Goal: Task Accomplishment & Management: Use online tool/utility

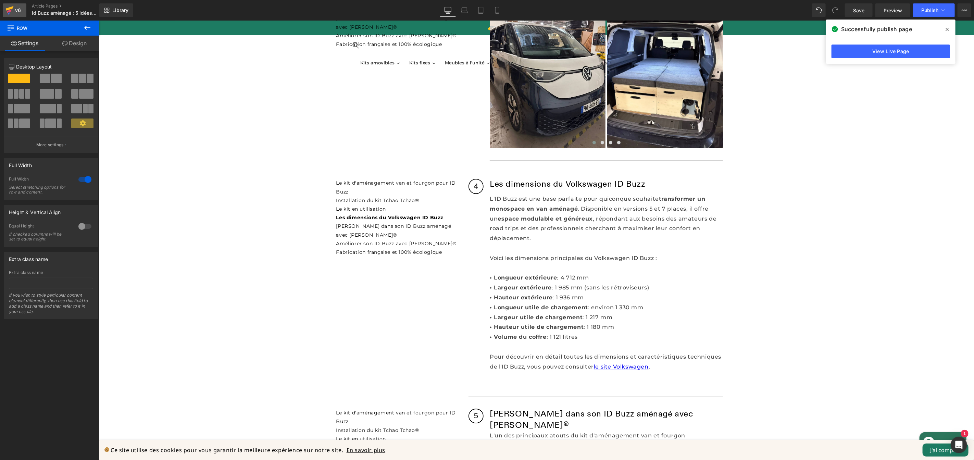
click at [12, 8] on icon at bounding box center [10, 8] width 8 height 4
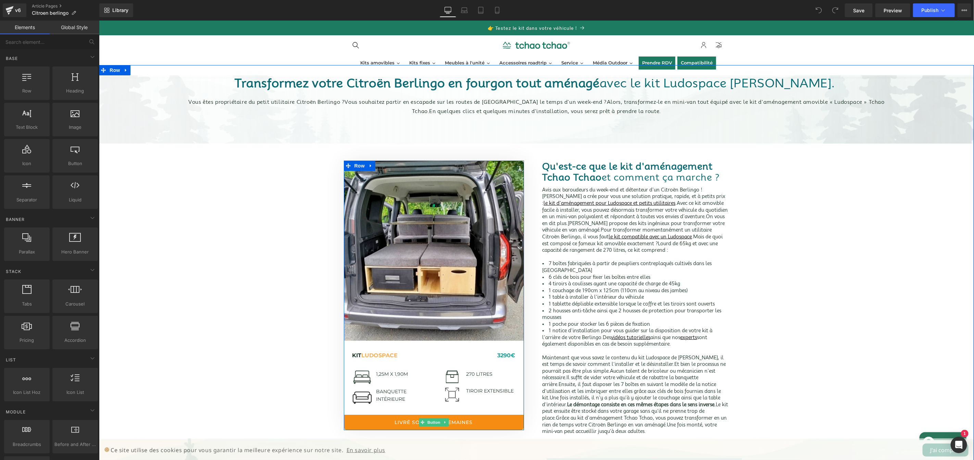
click at [482, 421] on link "Livré sous 4 à 5 semaines" at bounding box center [433, 421] width 180 height 15
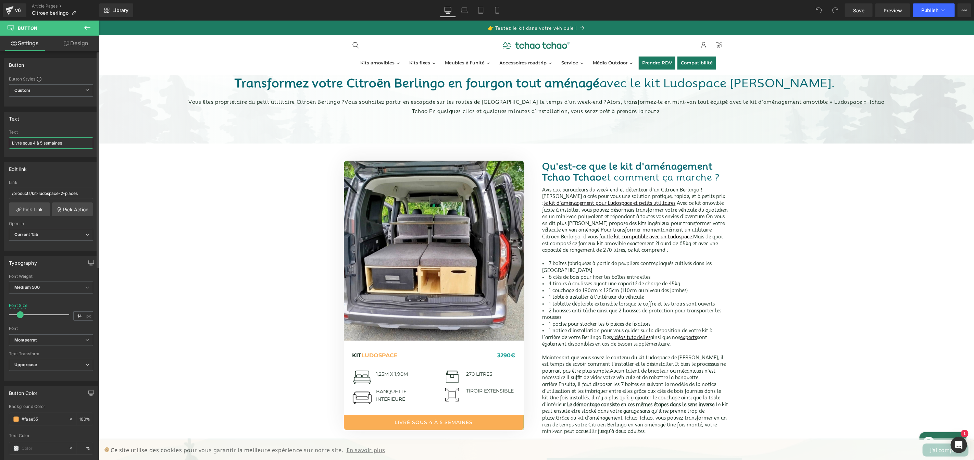
click at [77, 142] on input "Livré sous 4 à 5 semaines" at bounding box center [51, 142] width 84 height 11
type input "En savoir +"
click at [62, 287] on span "Medium 500" at bounding box center [51, 287] width 84 height 12
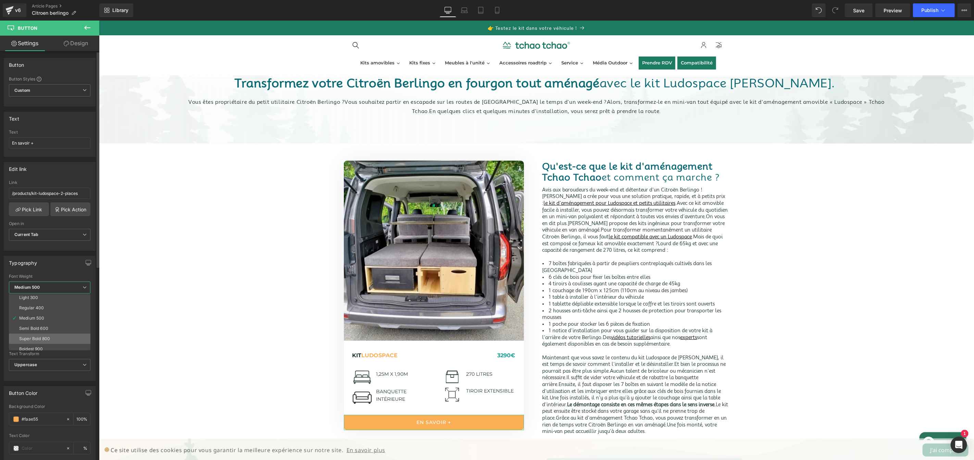
scroll to position [26, 0]
click at [57, 335] on li "Super Bold 800" at bounding box center [51, 335] width 85 height 10
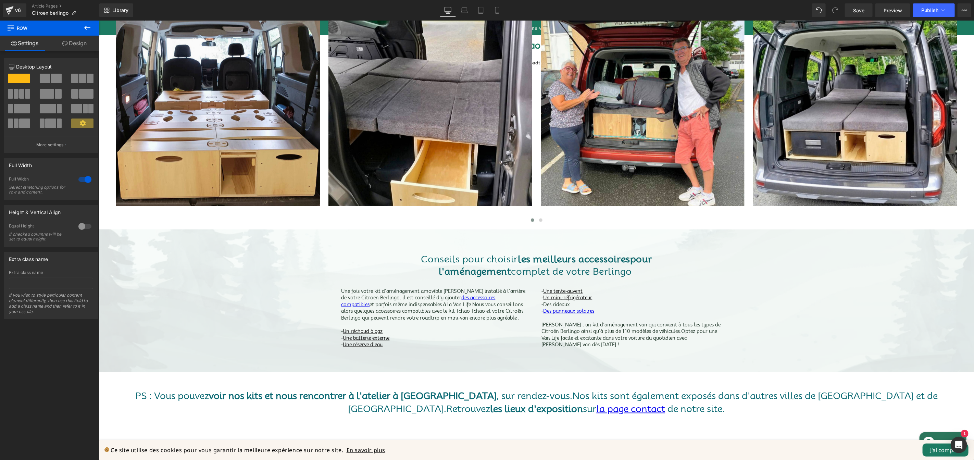
scroll to position [839, 0]
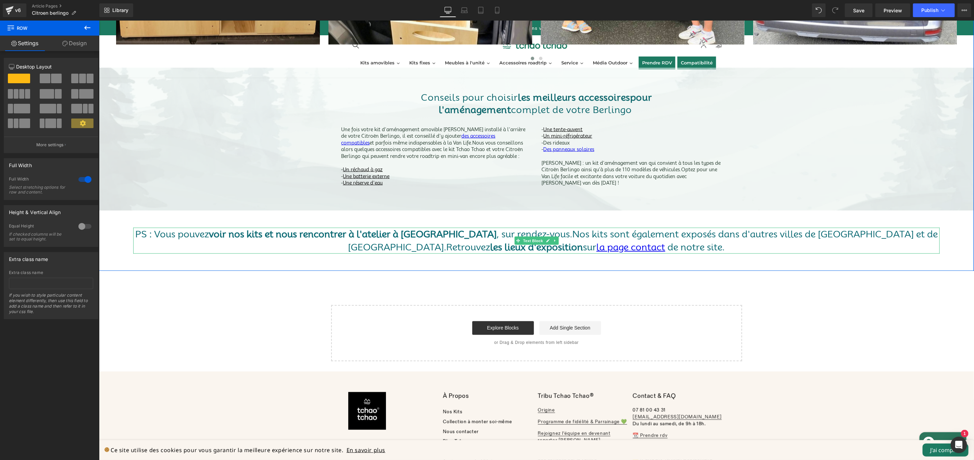
click at [420, 233] on font "voir nos kits et nous rencontrer à l'atelier à Angers" at bounding box center [352, 233] width 288 height 11
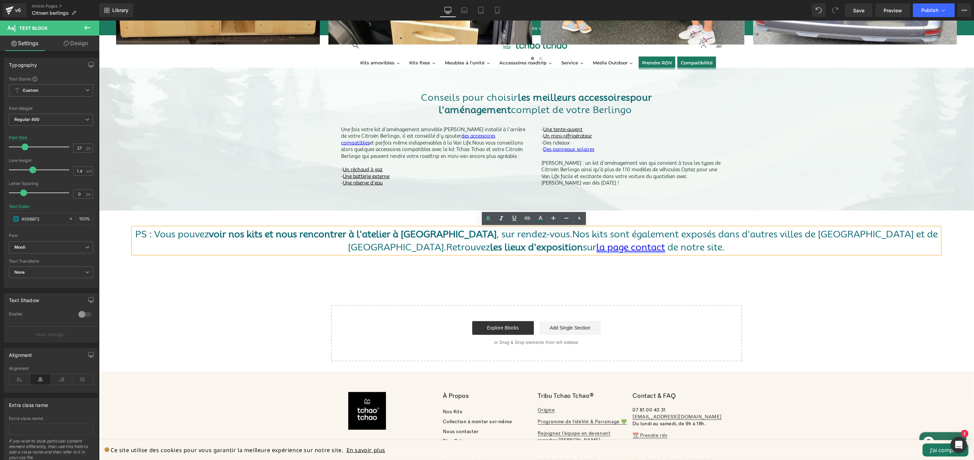
click at [596, 247] on font "la page contact" at bounding box center [630, 246] width 69 height 11
click at [590, 262] on span "Unlink" at bounding box center [589, 261] width 13 height 6
drag, startPoint x: 441, startPoint y: 234, endPoint x: 301, endPoint y: 227, distance: 139.8
click at [301, 227] on p "PS : Vous pouvez voir nos kits et nous rencontrer à l'atelier à Angers , sur re…" at bounding box center [536, 240] width 806 height 26
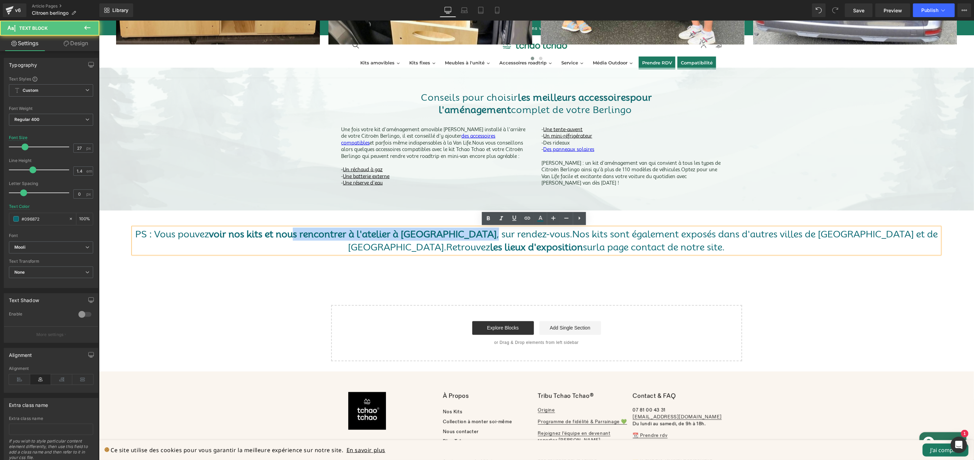
drag, startPoint x: 518, startPoint y: 236, endPoint x: 323, endPoint y: 231, distance: 195.5
click at [323, 231] on p "PS : Vous pouvez voir nos kits et nous rencontrer à l'atelier à Angers , sur re…" at bounding box center [536, 240] width 806 height 26
click at [515, 236] on font ", sur rendez-vous." at bounding box center [534, 233] width 76 height 11
click at [439, 235] on font "voir nos kits et nous rencontrer à l'atelier à Angers" at bounding box center [352, 233] width 288 height 11
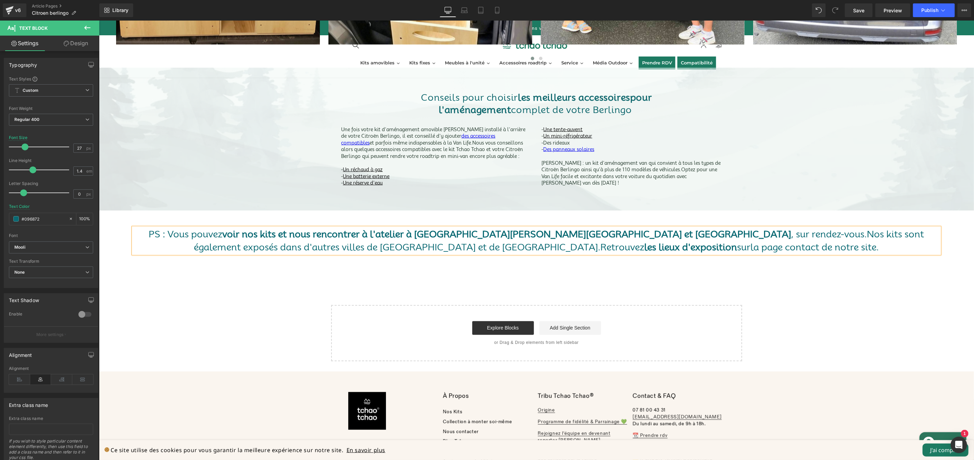
click at [470, 235] on font "voir nos kits et nous rencontrer à l'atelier à Angers, Vaence et Rouen" at bounding box center [506, 233] width 569 height 11
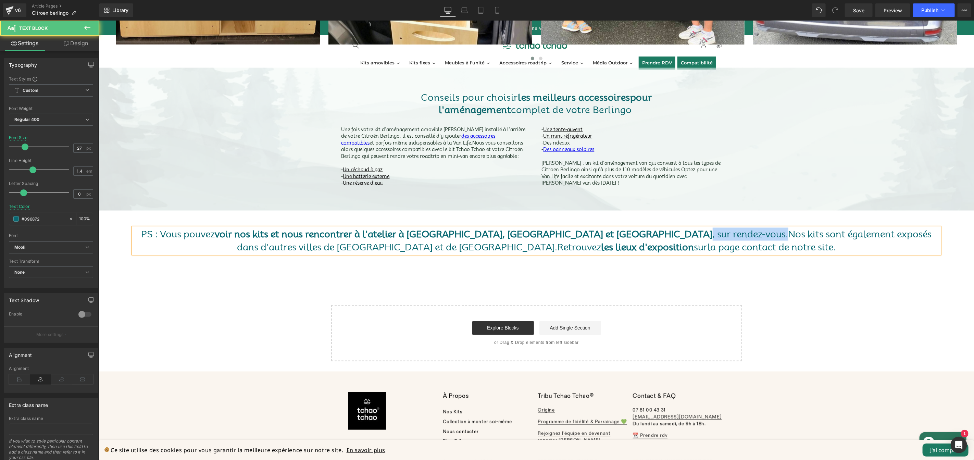
drag, startPoint x: 609, startPoint y: 236, endPoint x: 533, endPoint y: 235, distance: 76.3
click at [712, 235] on font ", sur rendez-vous." at bounding box center [750, 233] width 76 height 11
click at [600, 235] on font "voir nos kits et nous rencontrer à l'atelier à Angers, Valence et Rouen; Prenez…" at bounding box center [500, 233] width 577 height 11
click at [789, 235] on font "." at bounding box center [790, 233] width 2 height 11
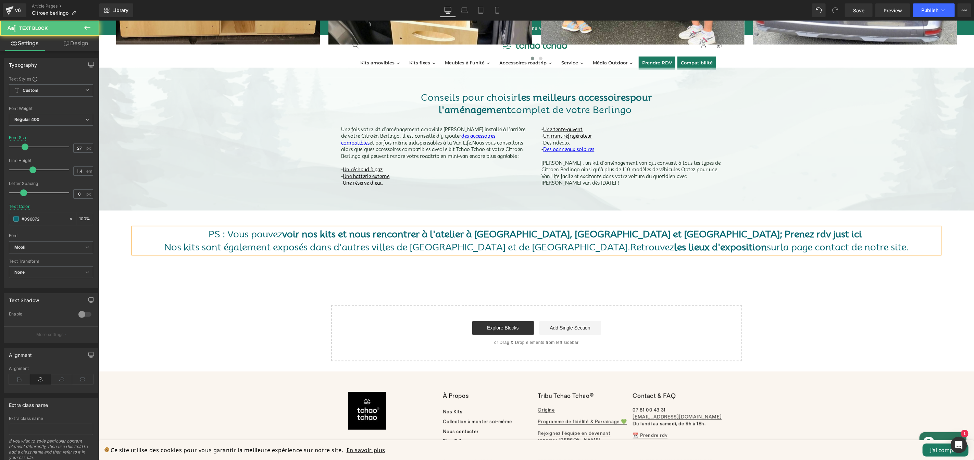
drag, startPoint x: 682, startPoint y: 233, endPoint x: 694, endPoint y: 231, distance: 11.8
click at [683, 233] on font "voir nos kits et nous rencontrer à l'atelier à Angers, Valence et Rouen; Prenez…" at bounding box center [571, 233] width 579 height 11
click at [749, 235] on font "voir nos kits et nous rencontrer à l'atelier à Angers, Valence et Rouen. Prenez…" at bounding box center [571, 233] width 579 height 11
drag, startPoint x: 779, startPoint y: 235, endPoint x: 683, endPoint y: 236, distance: 96.2
click at [683, 236] on p "PS : Vous pouvez voir nos kits et nous rencontrer à l'atelier à Angers, Valence…" at bounding box center [536, 233] width 806 height 13
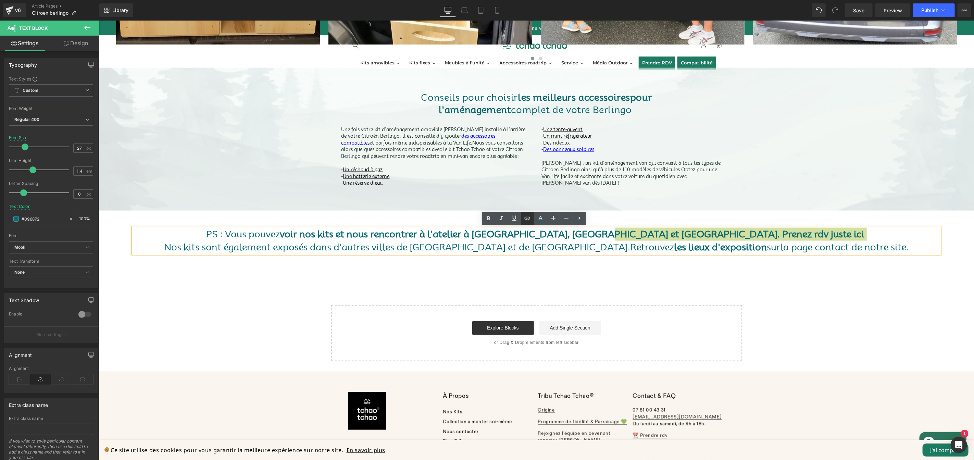
click at [527, 219] on icon at bounding box center [527, 218] width 8 height 8
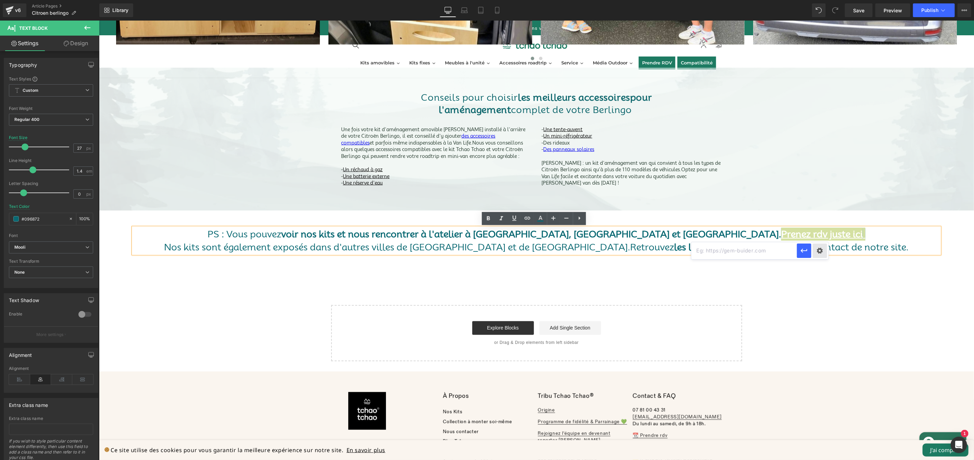
click at [820, 0] on div "Text Color Highlight Color #333333 Edit or remove link: Edit - Unlink - Cancel" at bounding box center [487, 0] width 974 height 0
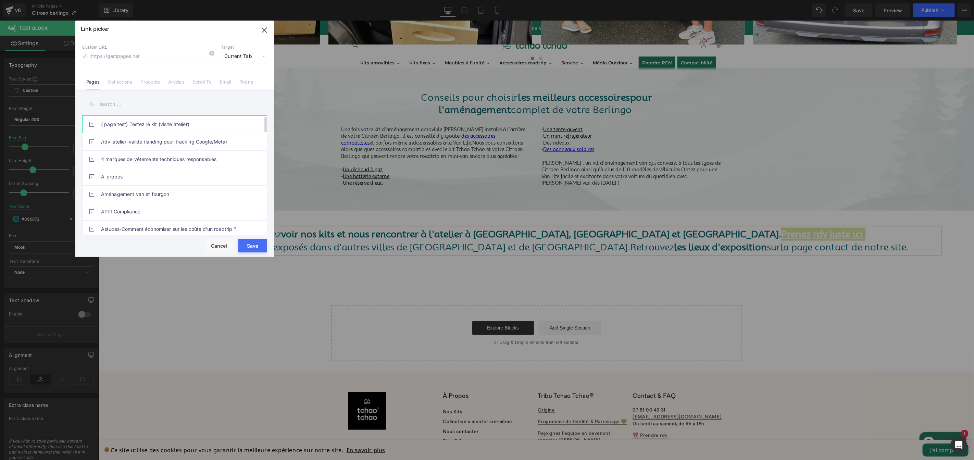
click at [173, 125] on link "( page test) Testez le kit (visite atelier)" at bounding box center [176, 124] width 151 height 17
type input "/pages/page-test-testez-le-kit-visite-atelier"
drag, startPoint x: 262, startPoint y: 246, endPoint x: 163, endPoint y: 226, distance: 101.0
click at [262, 246] on button "Save" at bounding box center [252, 246] width 29 height 14
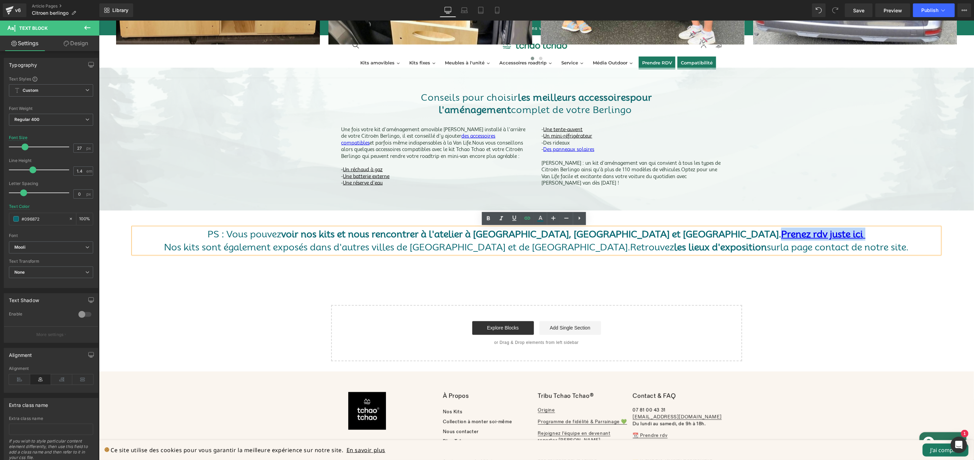
click at [781, 235] on link "Prenez rdv juste ici" at bounding box center [822, 233] width 82 height 11
click at [863, 10] on span "Save" at bounding box center [858, 10] width 11 height 7
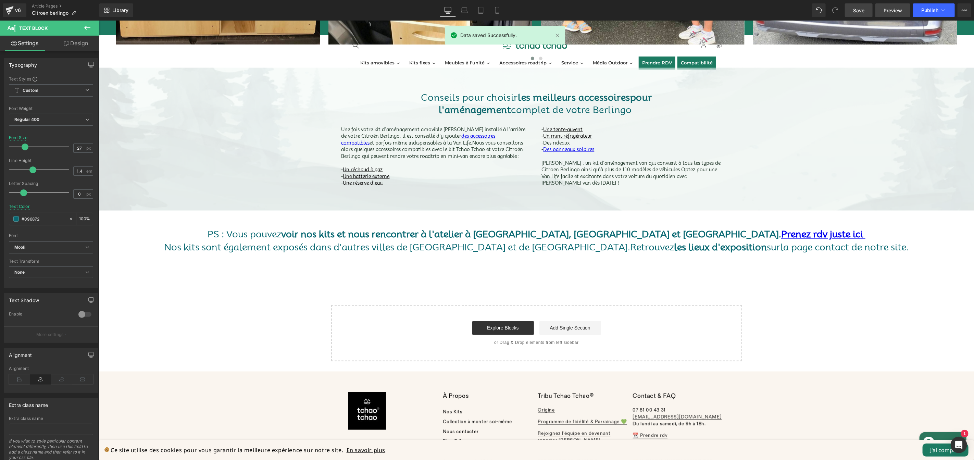
click at [885, 10] on span "Preview" at bounding box center [892, 10] width 18 height 7
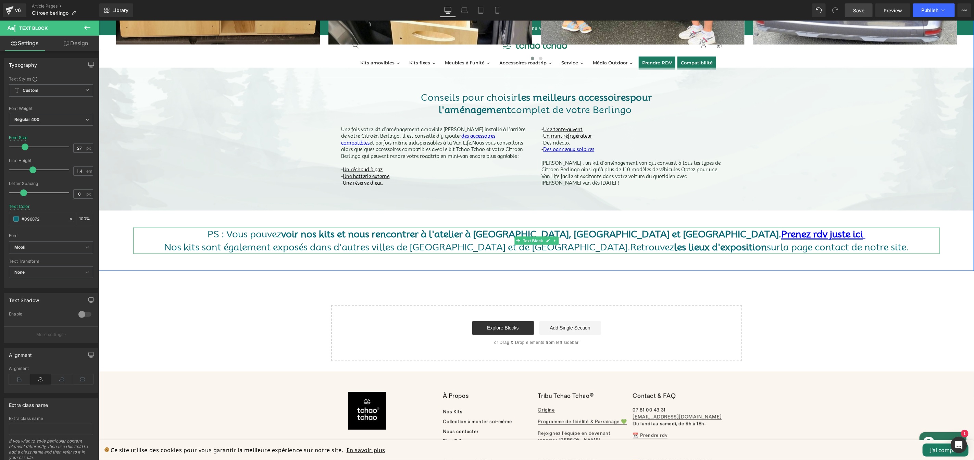
click at [781, 235] on link "Prenez rdv juste ici" at bounding box center [822, 233] width 82 height 11
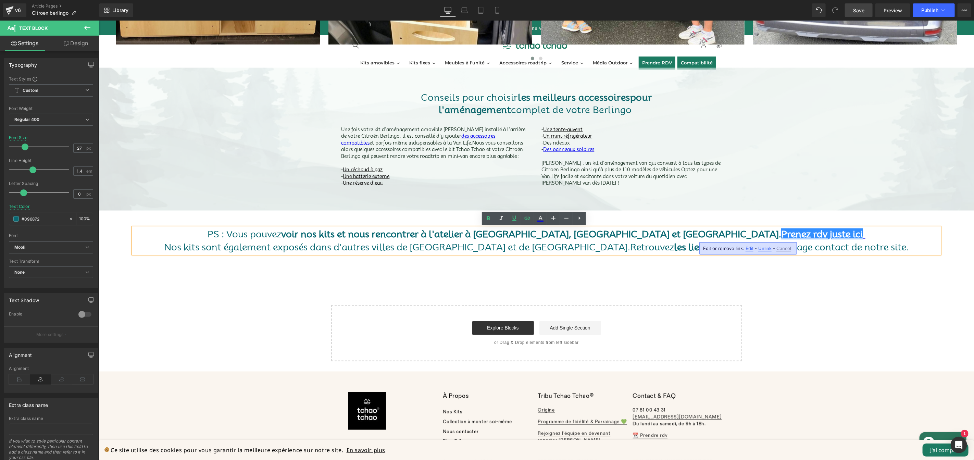
click at [766, 248] on span "Unlink" at bounding box center [764, 248] width 13 height 6
drag, startPoint x: 770, startPoint y: 232, endPoint x: 685, endPoint y: 235, distance: 84.9
click at [685, 235] on p "PS : Vous pouvez voir nos kits et nous rencontrer à l'atelier à Angers, Valence…" at bounding box center [536, 233] width 806 height 13
click at [774, 232] on p "PS : Vous pouvez voir nos kits et nous rencontrer à l'atelier à Angers, Valence…" at bounding box center [536, 233] width 806 height 13
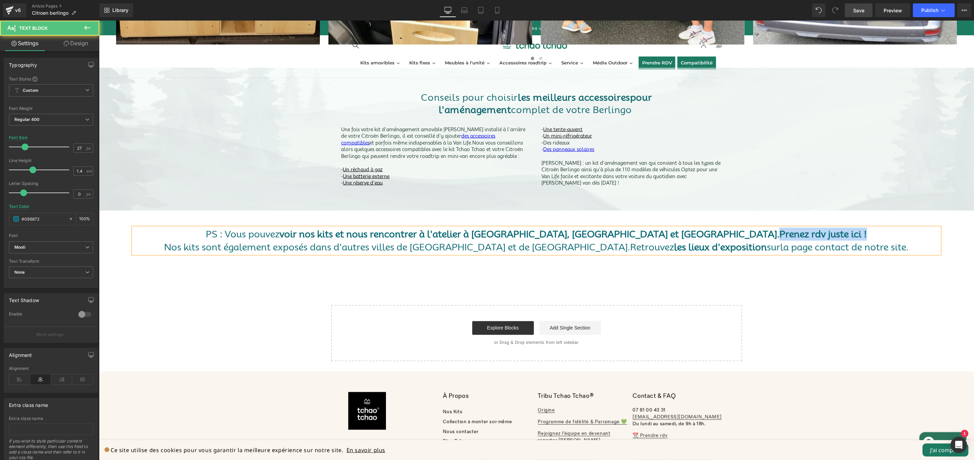
drag, startPoint x: 773, startPoint y: 234, endPoint x: 682, endPoint y: 232, distance: 91.1
click at [682, 232] on p "PS : Vous pouvez voir nos kits et nous rencontrer à l'atelier à Angers, Valence…" at bounding box center [536, 233] width 806 height 13
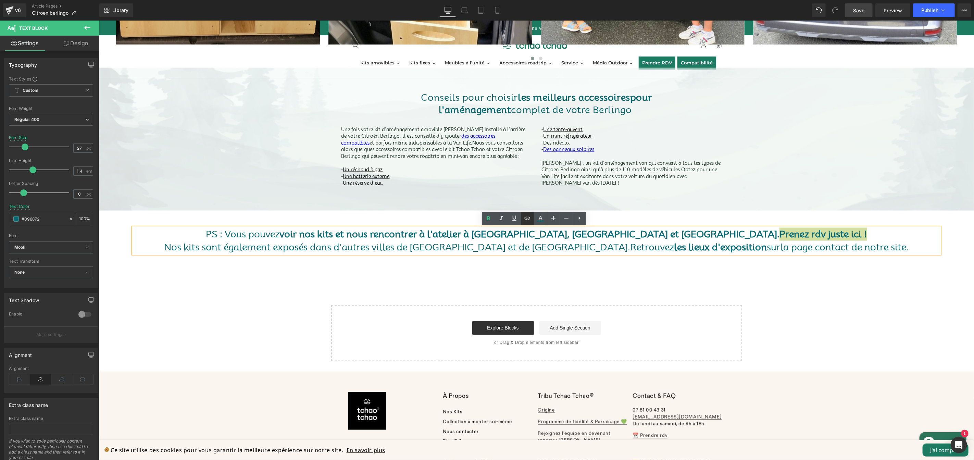
click at [525, 219] on icon at bounding box center [527, 218] width 6 height 3
click at [820, 0] on div "Text Color Highlight Color #333333 Edit or remove link: Edit - Unlink - Cancel" at bounding box center [487, 0] width 974 height 0
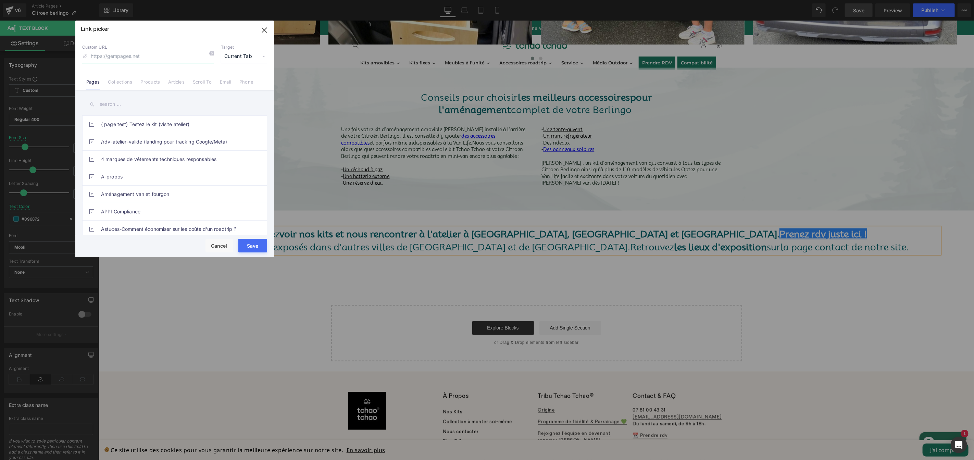
paste input "https://tchao-tchao.com/pages/contact-1"
type input "https://tchao-tchao.com/pages/contact-1"
click at [251, 54] on span "Current Tab" at bounding box center [244, 56] width 46 height 13
click at [246, 81] on li "New Tab" at bounding box center [243, 81] width 53 height 12
click at [254, 247] on button "Save" at bounding box center [252, 246] width 29 height 14
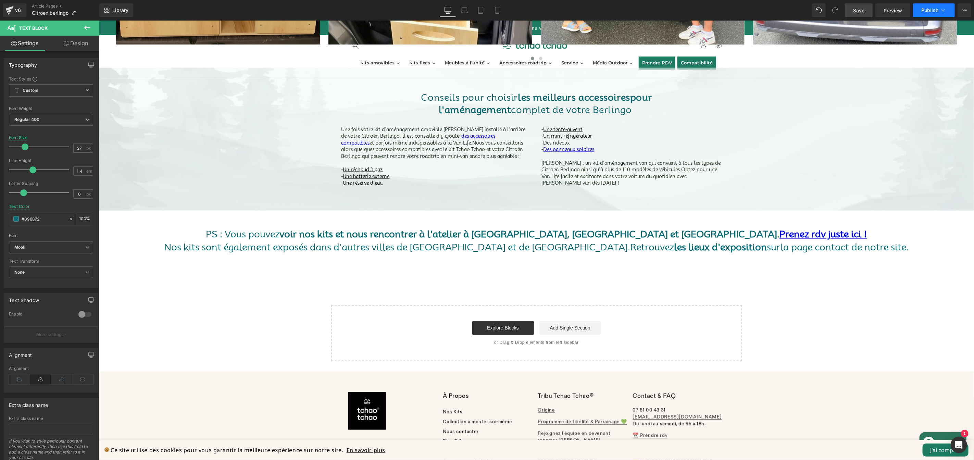
click at [928, 11] on span "Publish" at bounding box center [929, 10] width 17 height 5
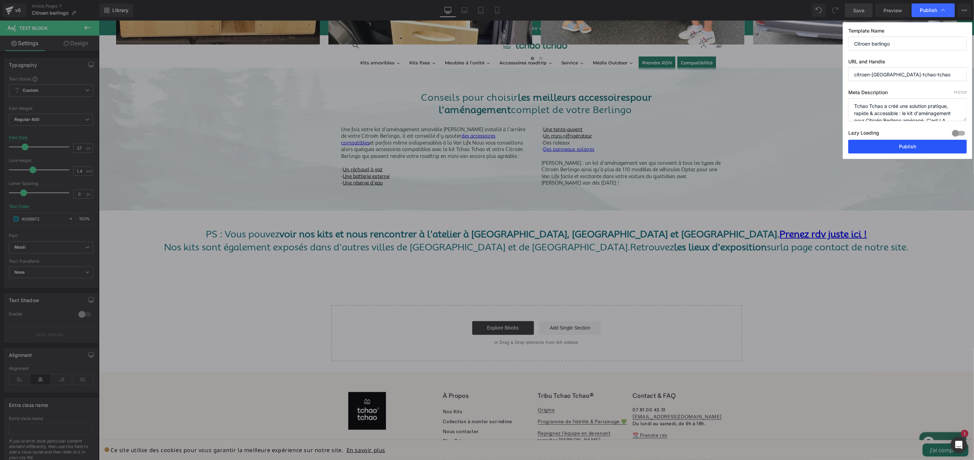
click at [899, 147] on button "Publish" at bounding box center [907, 147] width 118 height 14
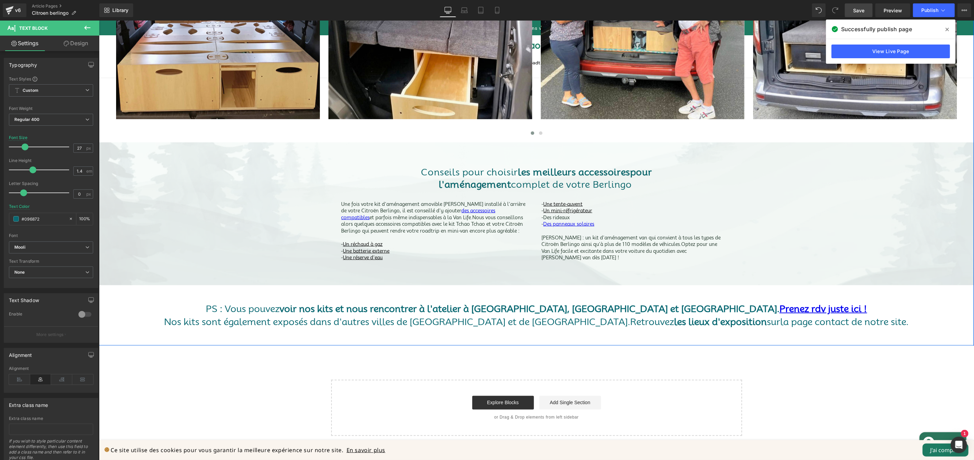
scroll to position [857, 0]
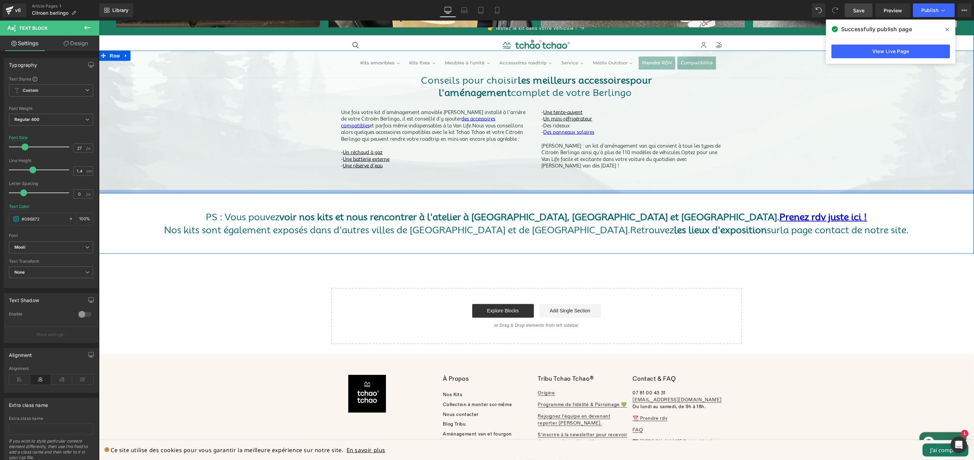
click at [456, 192] on div at bounding box center [536, 191] width 875 height 3
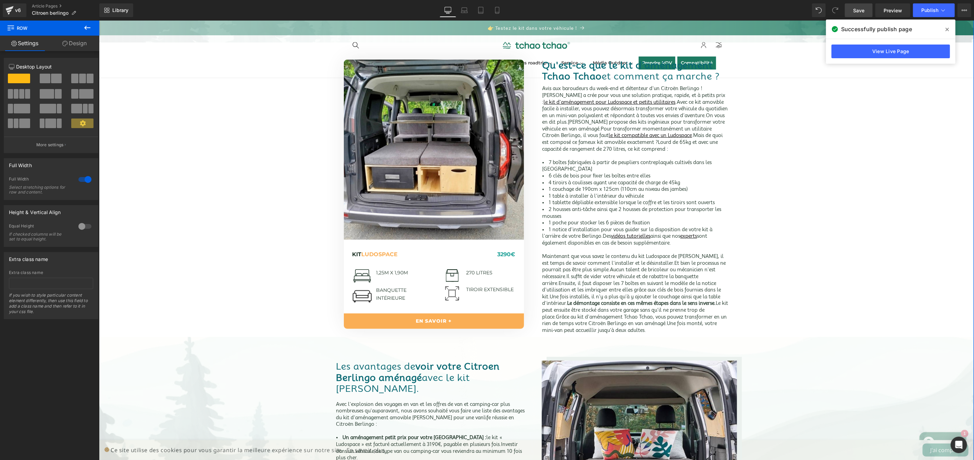
scroll to position [0, 0]
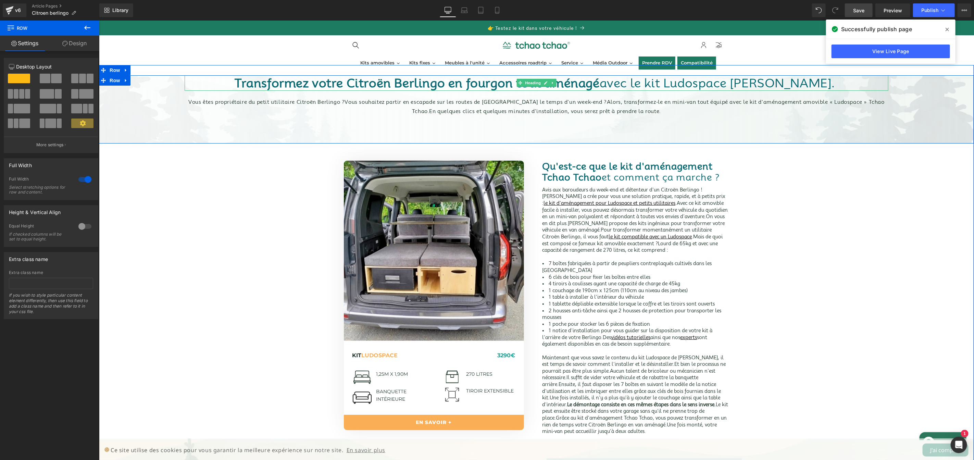
click at [452, 83] on font "Transformez votre Citroën Berlingo en fourgon tout aménagé" at bounding box center [416, 82] width 365 height 14
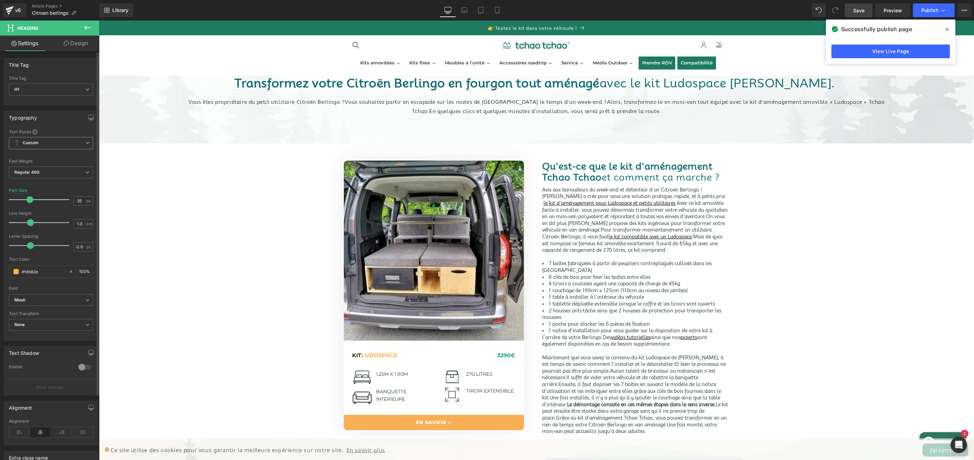
click at [60, 144] on span "Custom Setup Global Style" at bounding box center [51, 143] width 84 height 12
click at [45, 172] on div "Setup Global Style" at bounding box center [49, 171] width 81 height 16
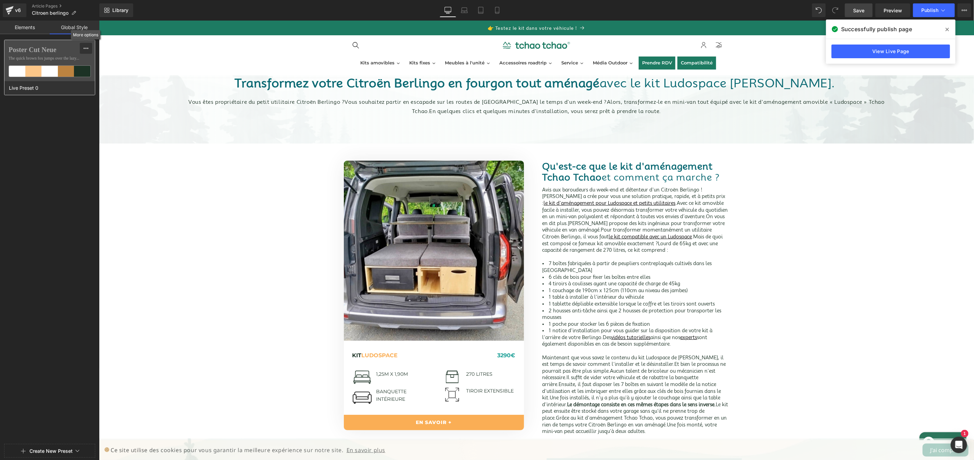
click at [85, 50] on icon at bounding box center [85, 48] width 5 height 5
click at [94, 65] on div "Edit" at bounding box center [118, 63] width 63 height 11
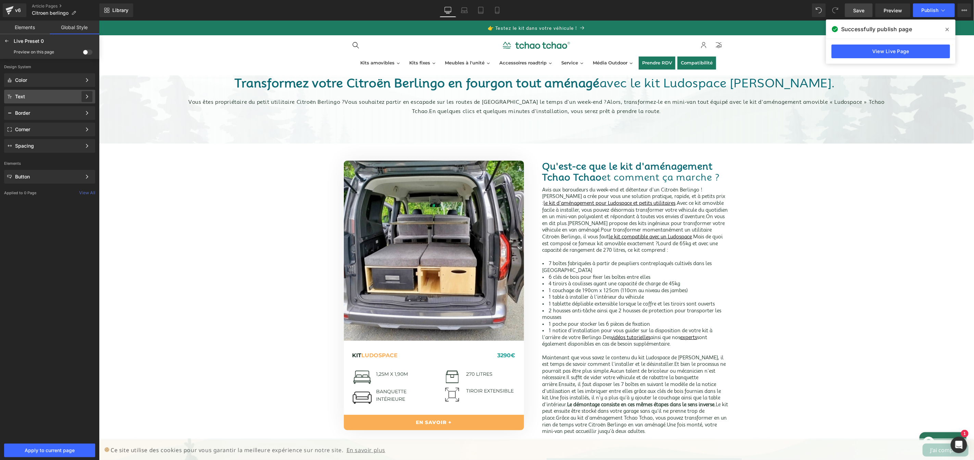
click at [81, 98] on div at bounding box center [86, 96] width 11 height 11
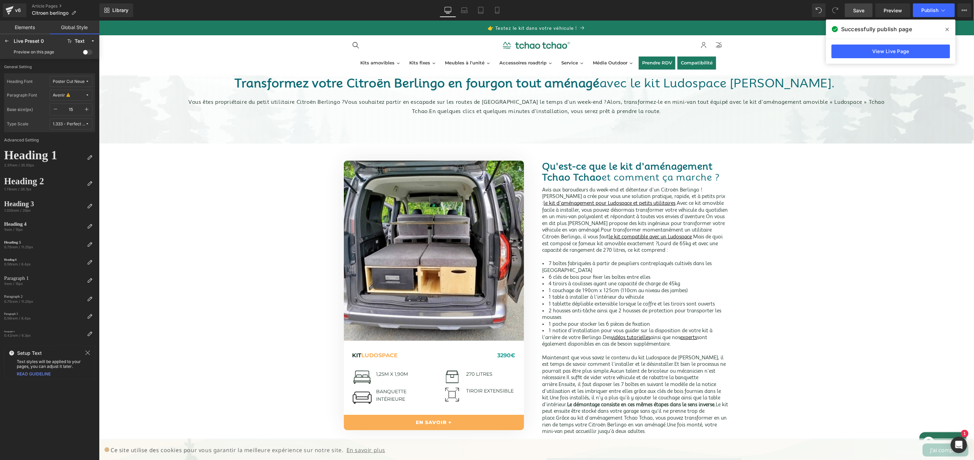
click at [83, 79] on div "Poster Cut Neue" at bounding box center [69, 81] width 32 height 5
click at [80, 95] on div "Default" at bounding box center [64, 94] width 48 height 5
click at [76, 79] on span "Default" at bounding box center [69, 81] width 33 height 5
click at [66, 142] on div "FoldG" at bounding box center [64, 139] width 48 height 5
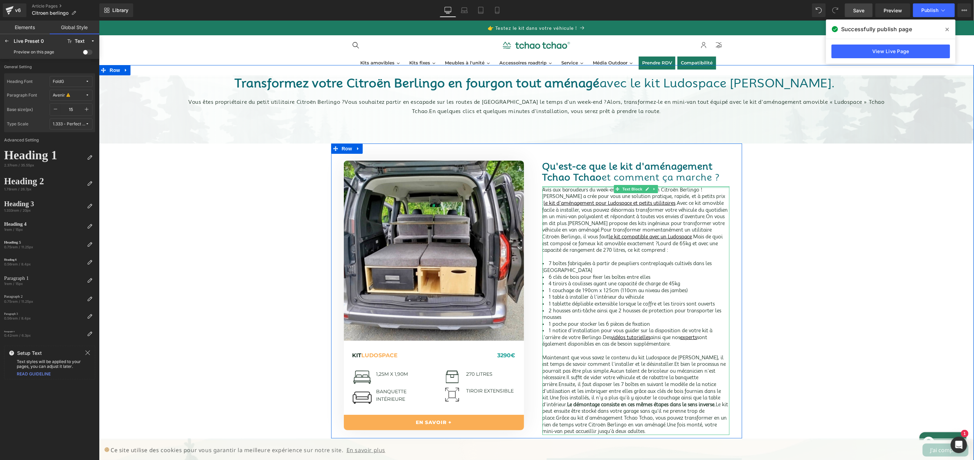
click at [587, 187] on div at bounding box center [635, 187] width 187 height 2
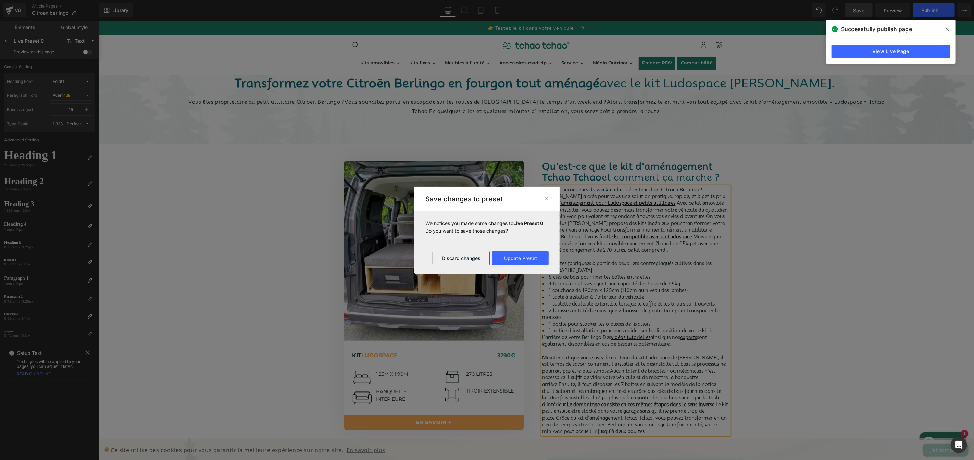
click at [554, 195] on div "Save changes to preset" at bounding box center [486, 199] width 145 height 25
click at [475, 258] on button "Discard changes" at bounding box center [460, 258] width 57 height 14
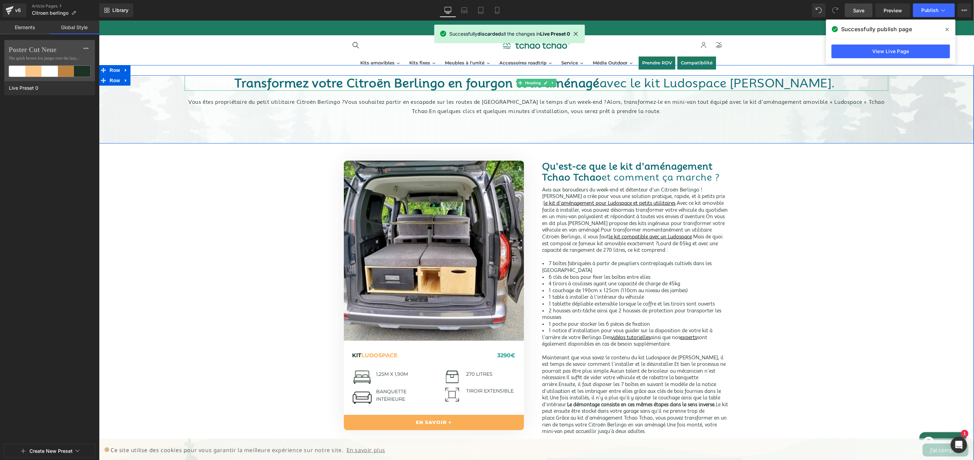
click at [413, 79] on font "Transformez votre Citroën Berlingo en fourgon tout aménagé" at bounding box center [416, 82] width 365 height 14
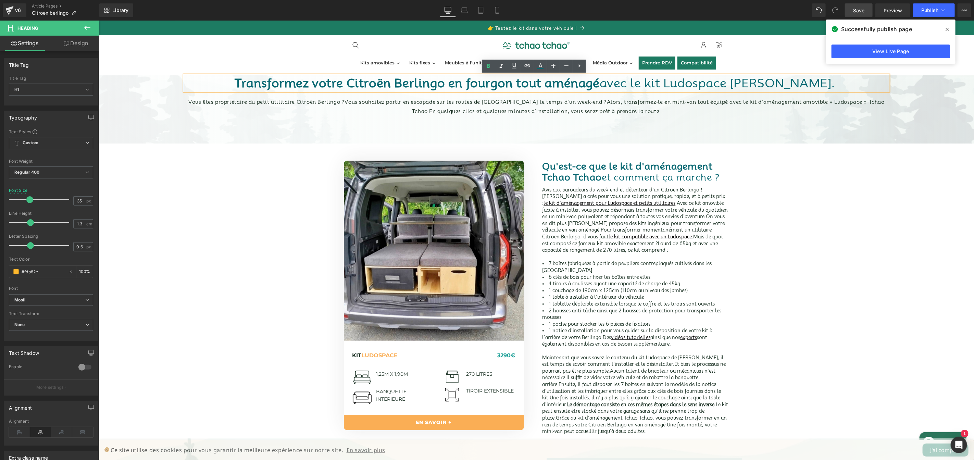
click at [273, 82] on font "Transformez votre Citroën Berlingo en fourgon tout aménagé" at bounding box center [416, 82] width 365 height 14
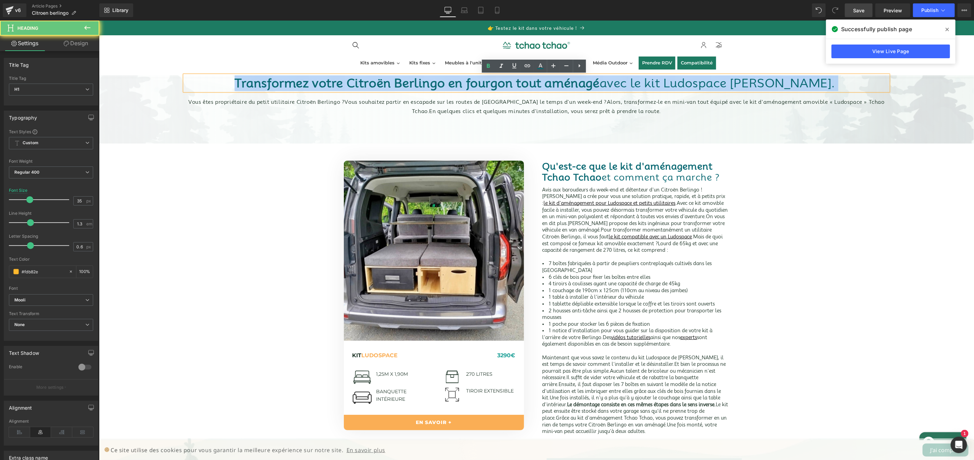
click at [273, 82] on font "Transformez votre Citroën Berlingo en fourgon tout aménagé" at bounding box center [416, 82] width 365 height 14
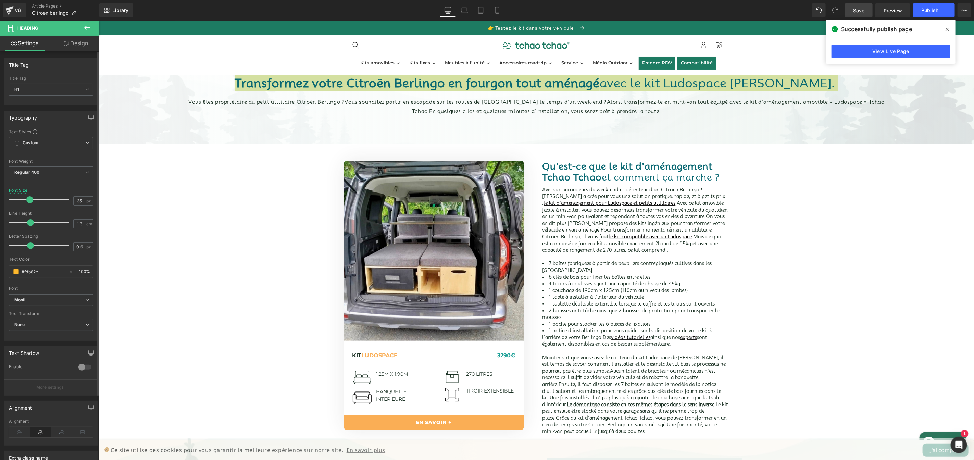
click at [73, 145] on span "Custom Setup Global Style" at bounding box center [51, 143] width 84 height 12
click at [66, 172] on div "Setup Global Style" at bounding box center [49, 171] width 81 height 16
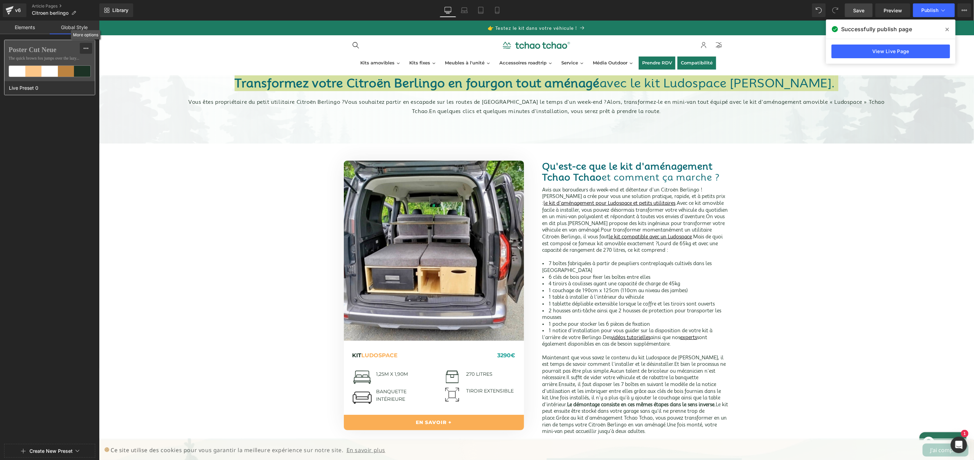
click at [83, 48] on icon at bounding box center [85, 48] width 5 height 5
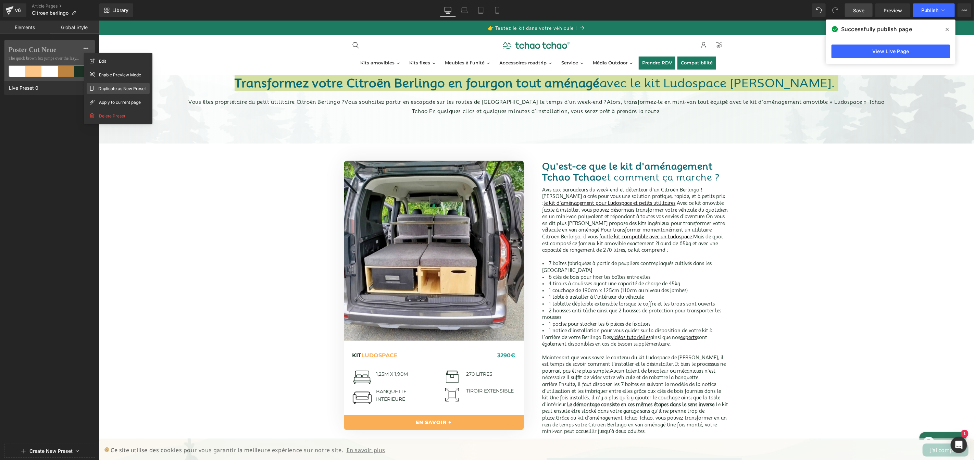
click at [116, 91] on span "Duplicate as New Preset" at bounding box center [122, 88] width 48 height 7
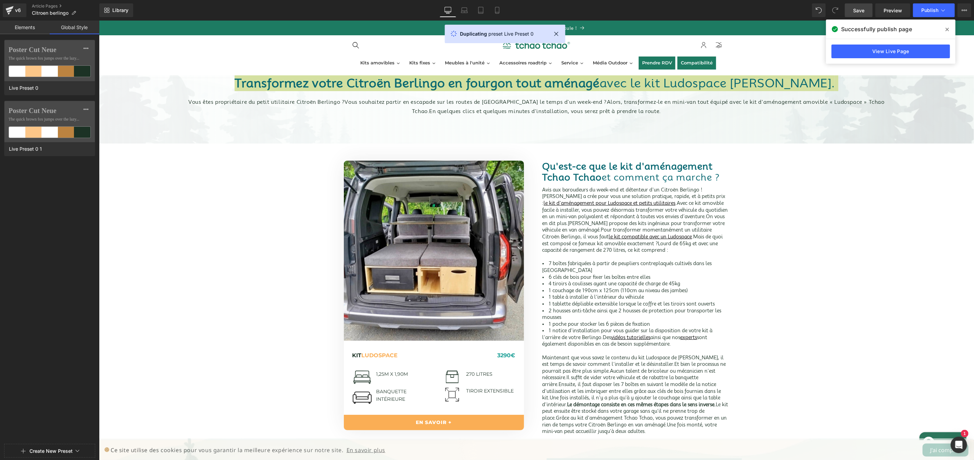
click at [79, 110] on div at bounding box center [49, 230] width 99 height 460
click at [88, 111] on button at bounding box center [86, 109] width 12 height 11
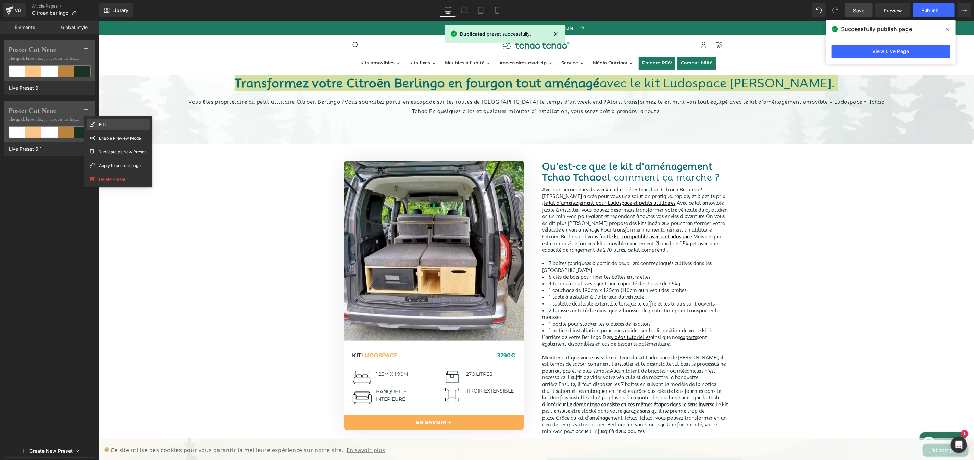
click at [119, 124] on div "Edit" at bounding box center [118, 124] width 63 height 11
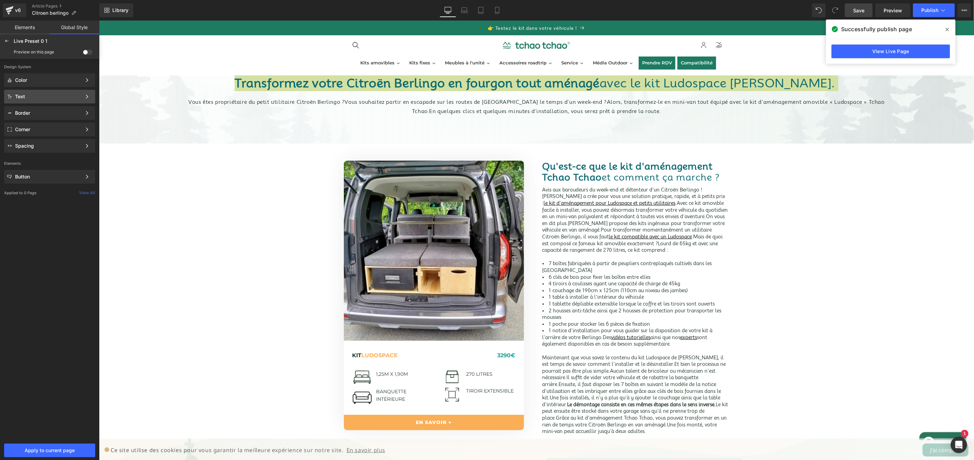
click at [59, 97] on div "Text" at bounding box center [48, 96] width 66 height 5
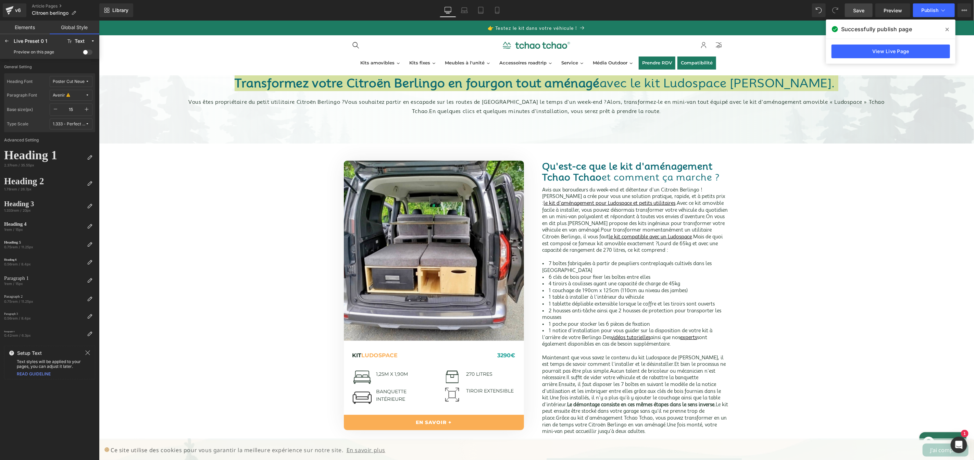
click at [74, 82] on div "Poster Cut Neue" at bounding box center [69, 81] width 32 height 5
click at [75, 108] on div "helvetica" at bounding box center [64, 109] width 48 height 5
click at [72, 81] on span "helvetica" at bounding box center [69, 81] width 33 height 5
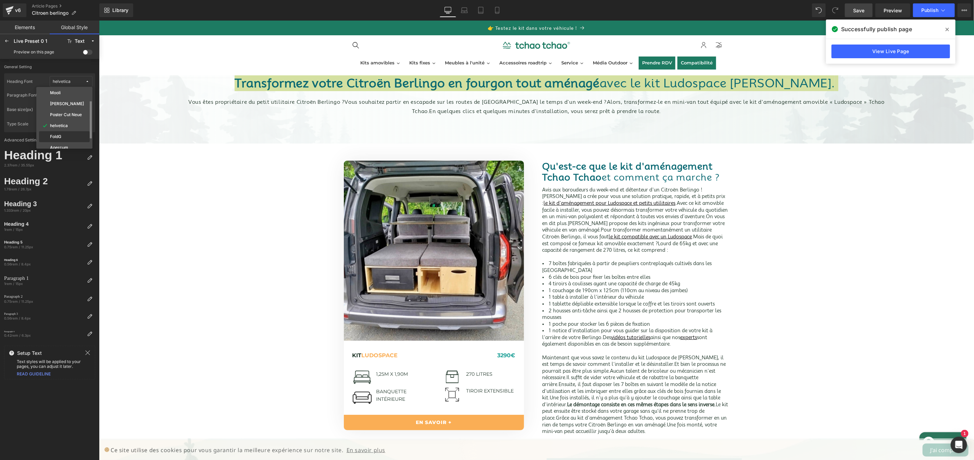
click at [68, 136] on div "FoldG" at bounding box center [64, 136] width 48 height 5
click at [78, 82] on span "FoldG" at bounding box center [69, 81] width 33 height 5
click at [76, 137] on label "Poster Cut Neue" at bounding box center [66, 139] width 32 height 5
click at [85, 82] on icon at bounding box center [87, 81] width 4 height 4
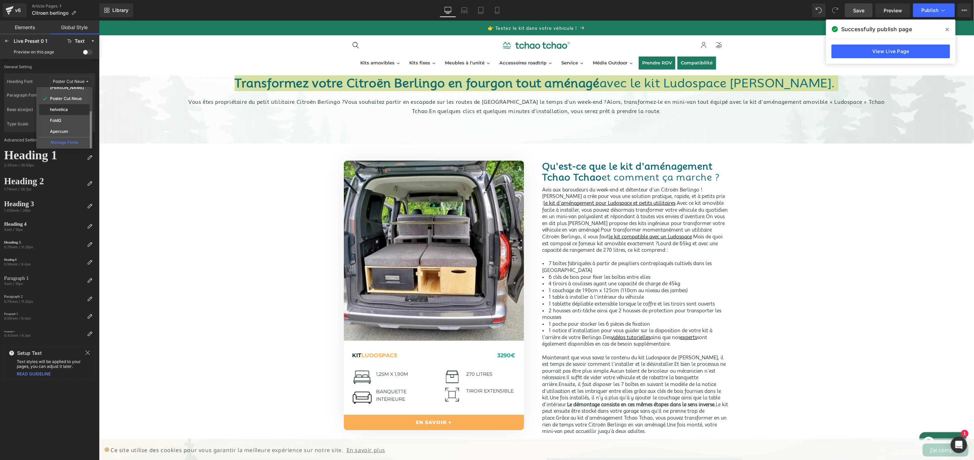
click at [72, 109] on div "helvetica" at bounding box center [64, 109] width 48 height 5
click at [74, 96] on span "Avenir" at bounding box center [69, 95] width 33 height 5
click at [68, 141] on div "FoldG" at bounding box center [64, 141] width 48 height 5
click at [73, 93] on span "FoldG" at bounding box center [69, 95] width 33 height 5
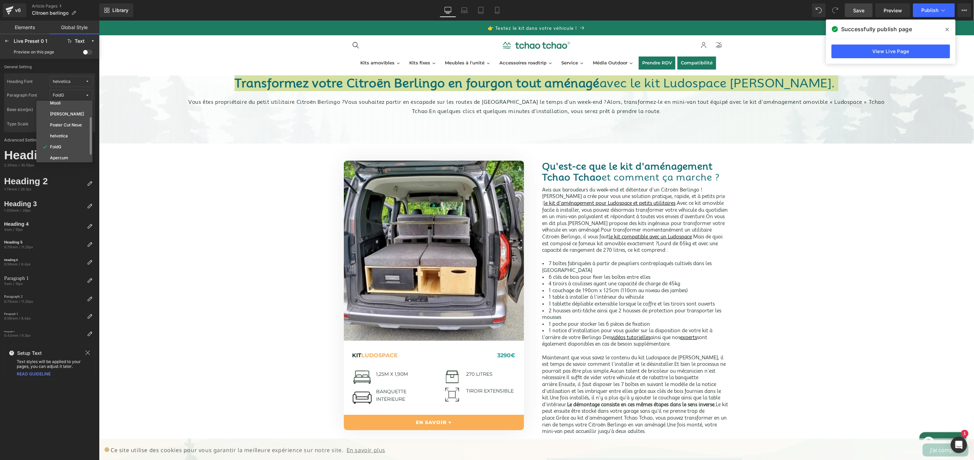
scroll to position [33, 0]
click at [71, 149] on div "Apercum" at bounding box center [64, 153] width 51 height 11
click at [74, 93] on span "Apercum" at bounding box center [69, 95] width 33 height 5
click at [72, 166] on div "helvetica" at bounding box center [64, 171] width 51 height 11
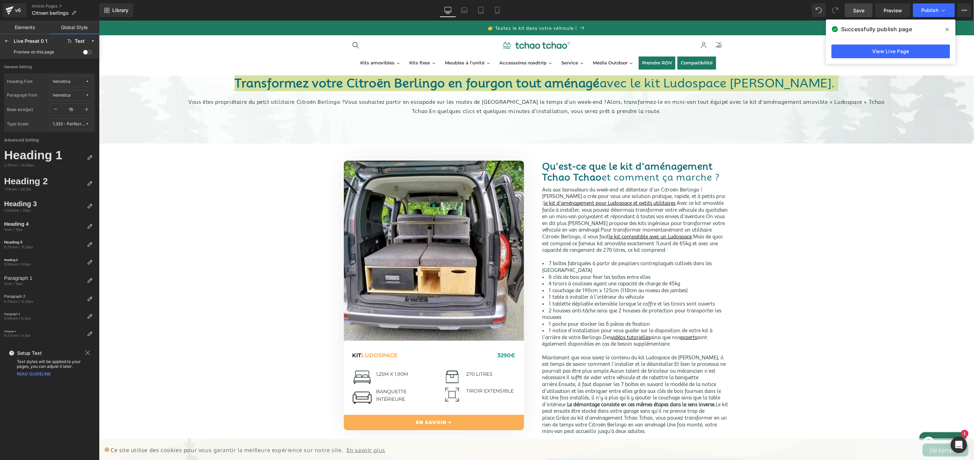
click at [87, 54] on span at bounding box center [88, 52] width 10 height 5
click at [83, 53] on input "checkbox" at bounding box center [83, 53] width 0 height 0
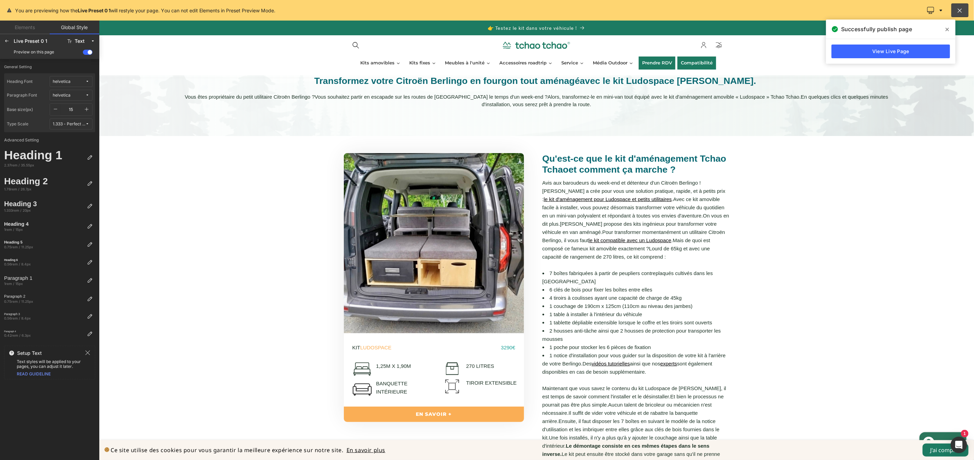
click at [371, 110] on div at bounding box center [536, 239] width 875 height 439
click at [90, 40] on button "Text" at bounding box center [81, 41] width 34 height 11
click at [9, 43] on icon at bounding box center [6, 40] width 5 height 5
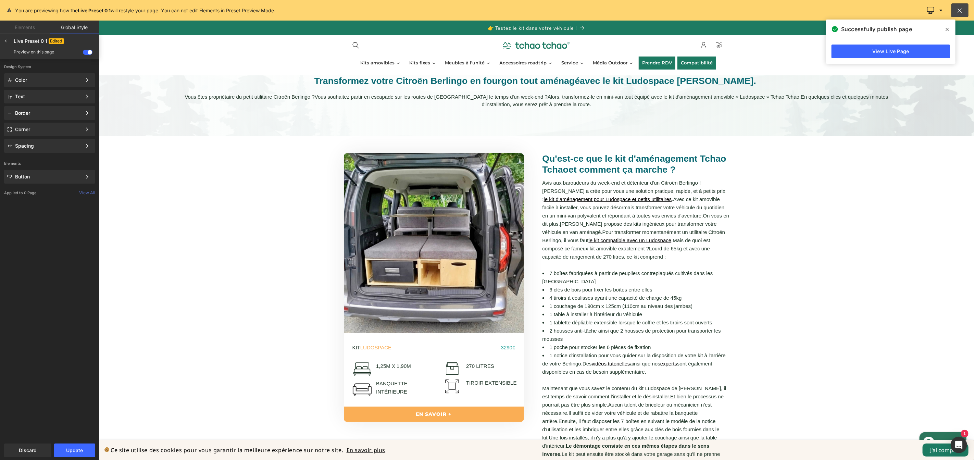
click at [9, 43] on icon at bounding box center [6, 40] width 5 height 5
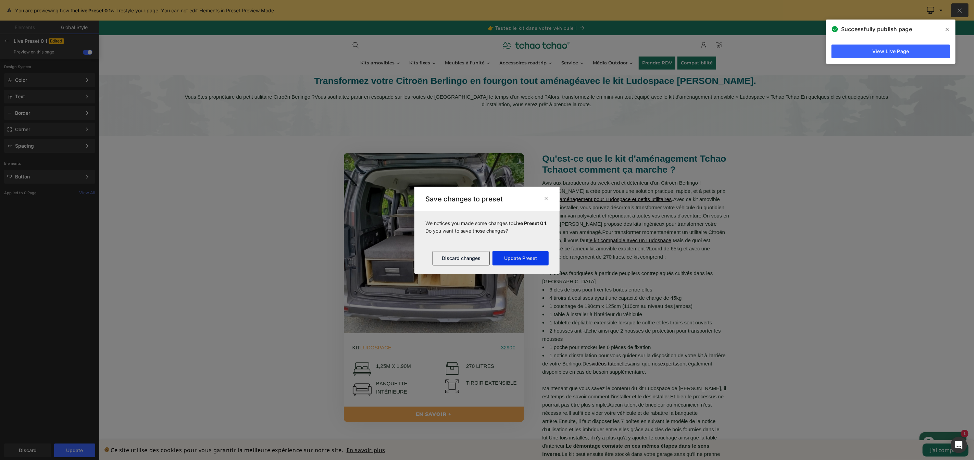
click at [519, 263] on button "Update Preset" at bounding box center [520, 258] width 56 height 14
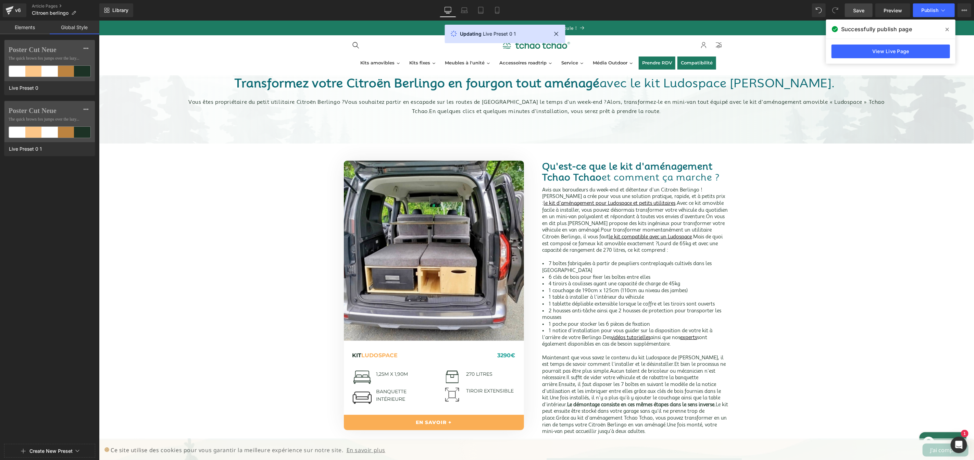
click at [45, 109] on div at bounding box center [49, 230] width 99 height 460
click at [87, 107] on icon at bounding box center [85, 108] width 5 height 5
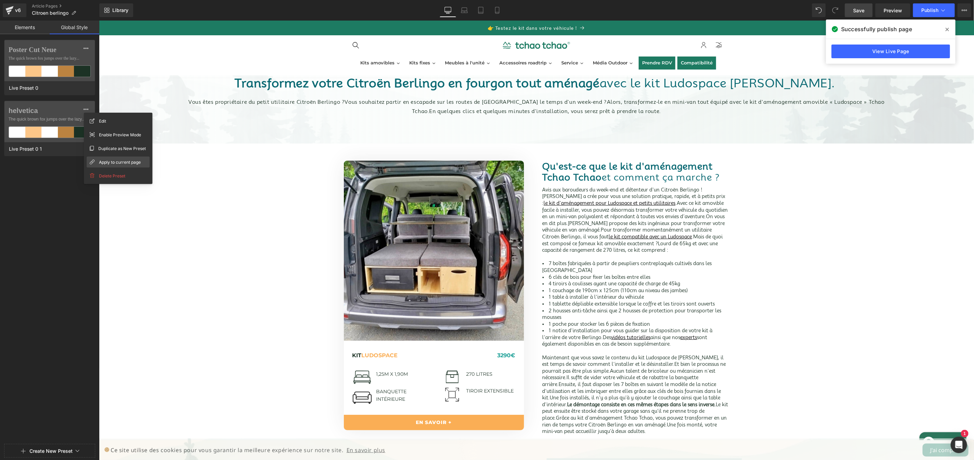
click at [110, 163] on span "Apply to current page" at bounding box center [120, 162] width 42 height 7
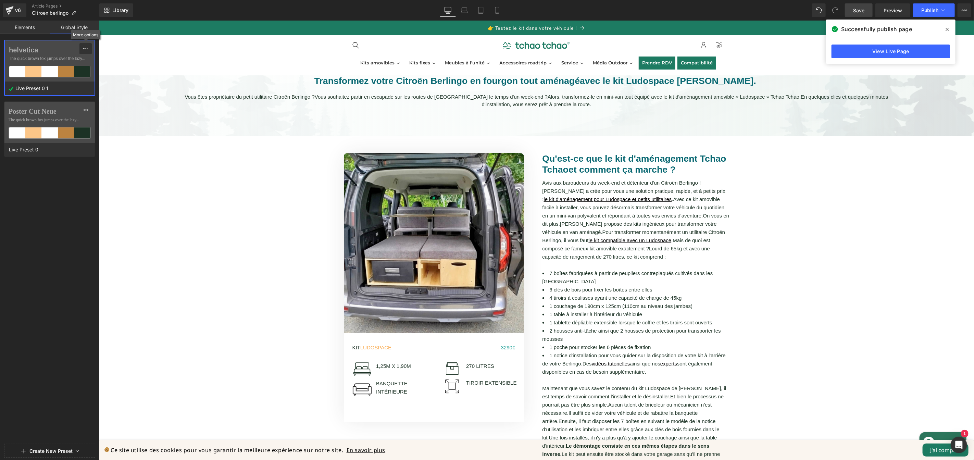
click at [86, 47] on icon at bounding box center [85, 48] width 5 height 5
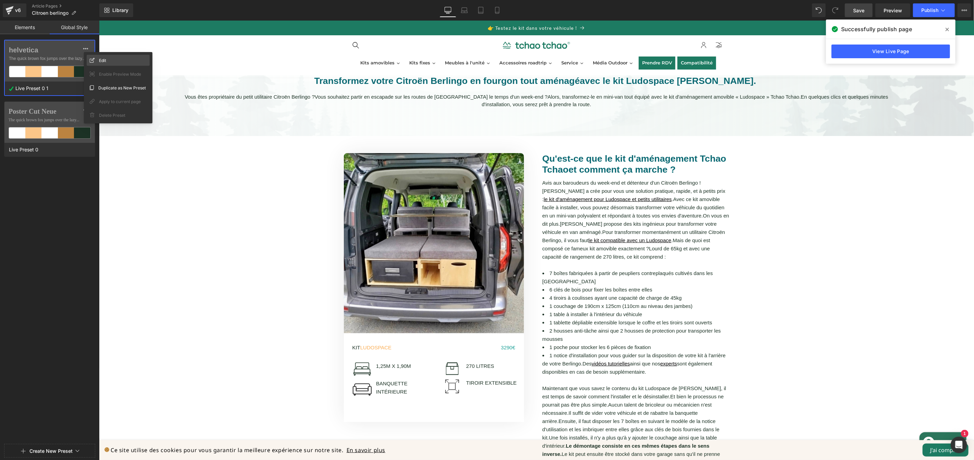
click at [103, 63] on span "Edit" at bounding box center [102, 60] width 7 height 7
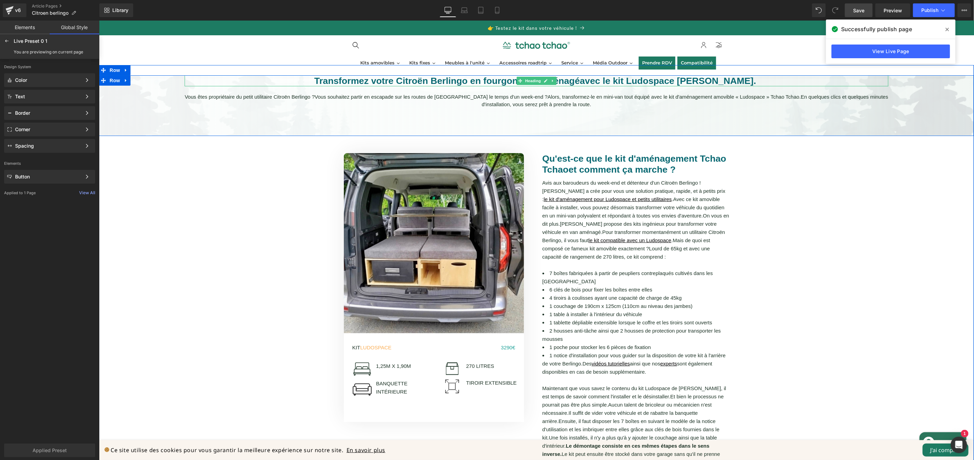
click at [463, 81] on font "Transformez votre Citroën Berlingo en fourgon tout aménagé" at bounding box center [447, 80] width 266 height 10
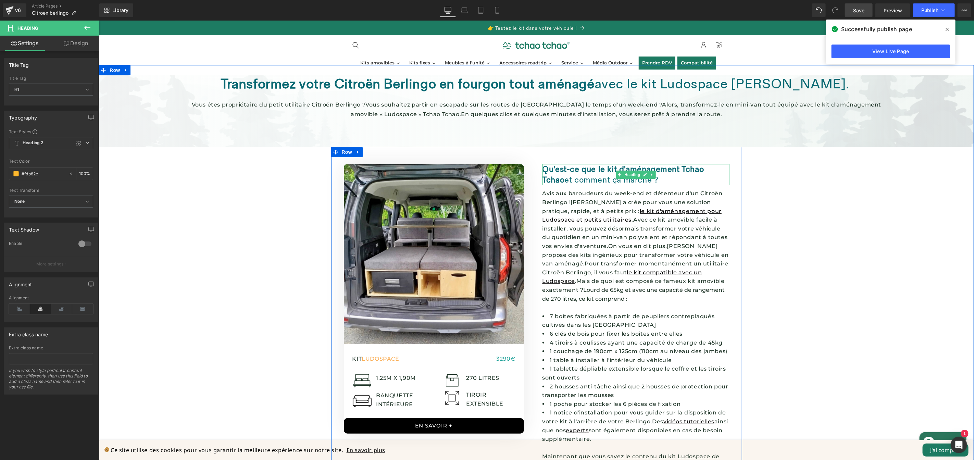
click at [579, 164] on font "Qu'est-ce que le kit d'aménagement Tchao Tchao" at bounding box center [623, 174] width 162 height 21
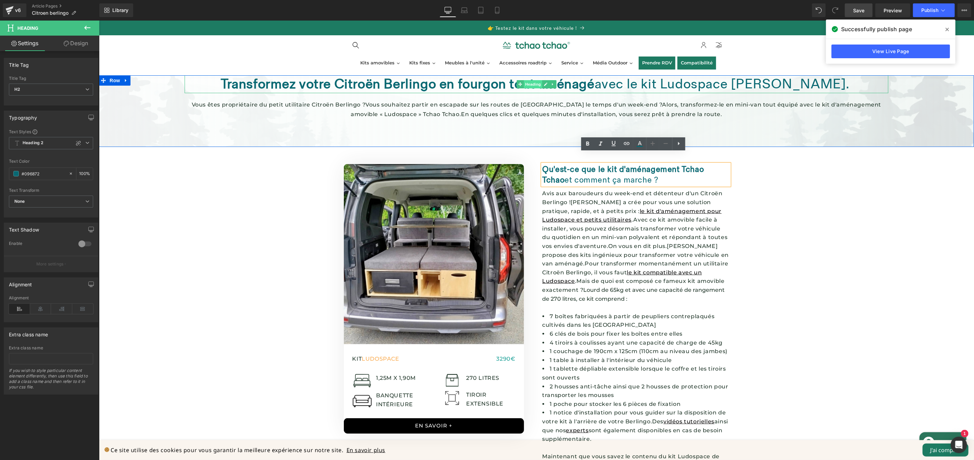
click at [536, 81] on link "Heading" at bounding box center [529, 84] width 26 height 8
click at [461, 79] on font "Transformez votre Citroën Berlingo en fourgon tout aménagé" at bounding box center [407, 84] width 374 height 16
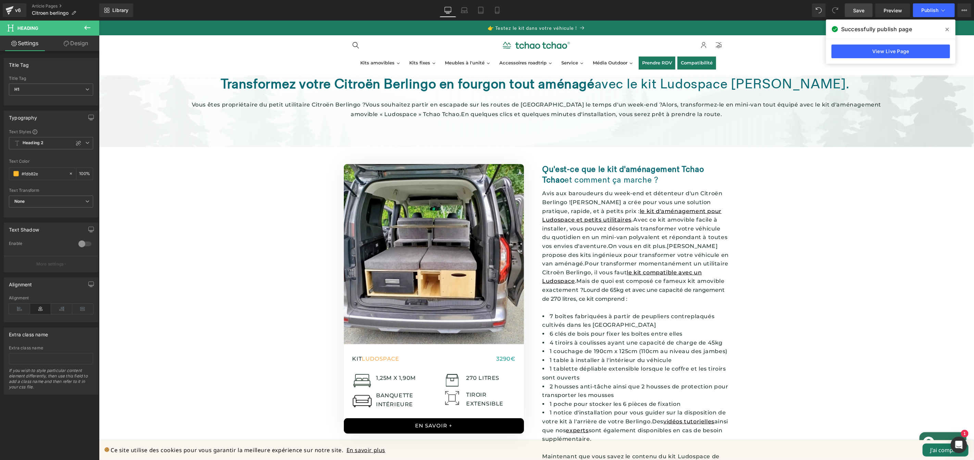
click at [81, 42] on link "Design" at bounding box center [76, 43] width 50 height 15
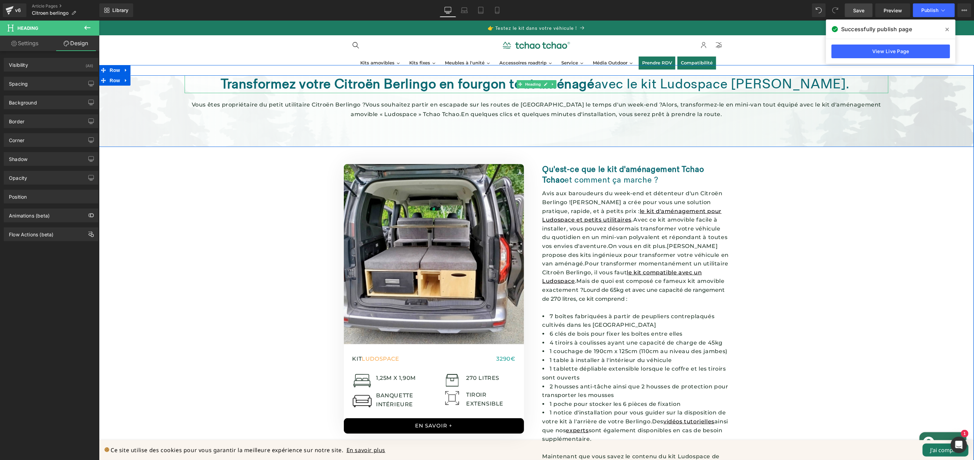
click at [435, 79] on font "Transformez votre Citroën Berlingo en fourgon tout aménagé" at bounding box center [407, 84] width 374 height 16
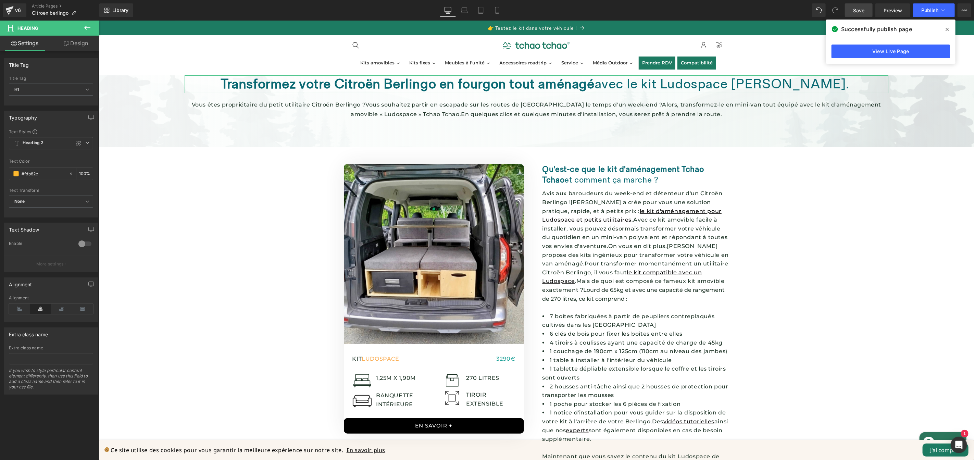
click at [85, 144] on icon at bounding box center [87, 143] width 4 height 4
click at [84, 146] on span "Heading 2" at bounding box center [49, 143] width 81 height 12
click at [84, 146] on span "Heading 2" at bounding box center [51, 143] width 84 height 12
click at [84, 146] on span "Heading 2" at bounding box center [49, 143] width 81 height 12
click at [88, 143] on span "Heading 2" at bounding box center [51, 143] width 84 height 12
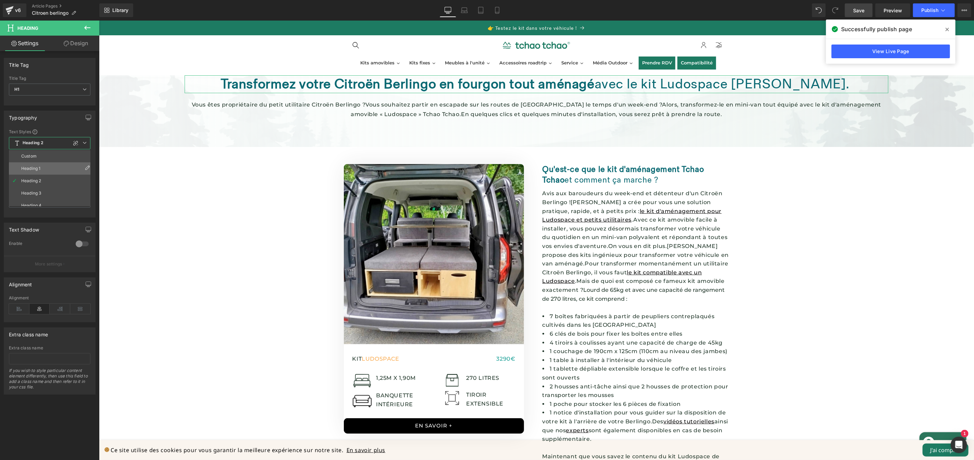
click at [68, 167] on li "Heading 1" at bounding box center [51, 168] width 85 height 12
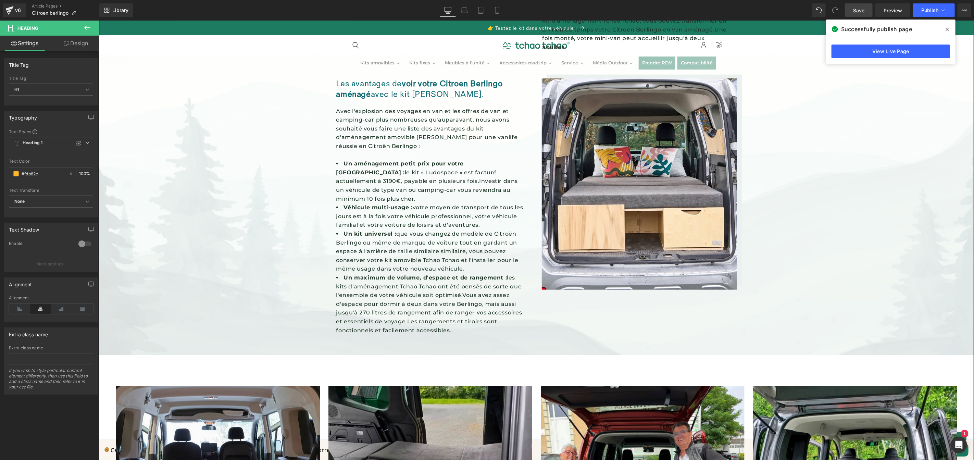
scroll to position [480, 0]
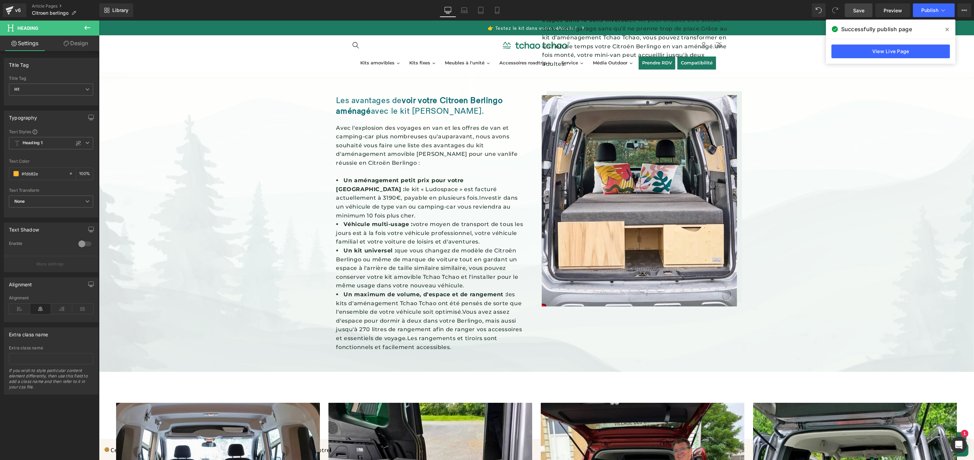
click at [88, 29] on icon at bounding box center [87, 28] width 8 height 8
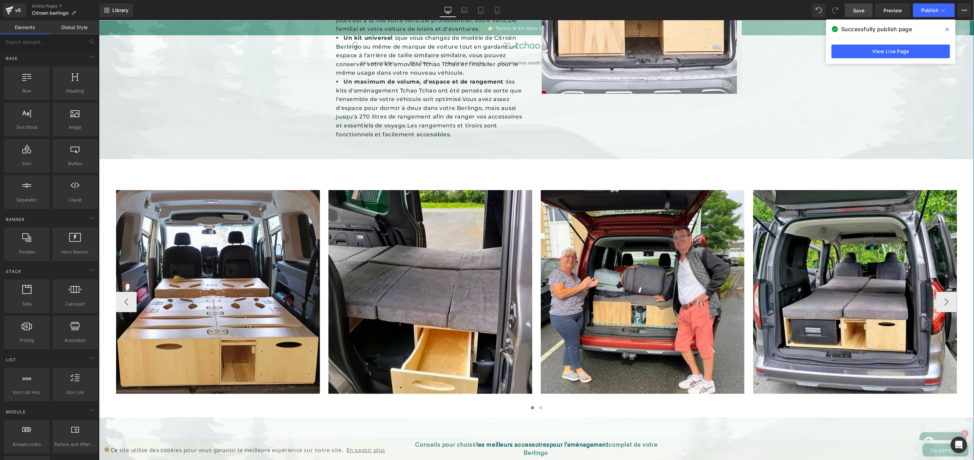
scroll to position [834, 0]
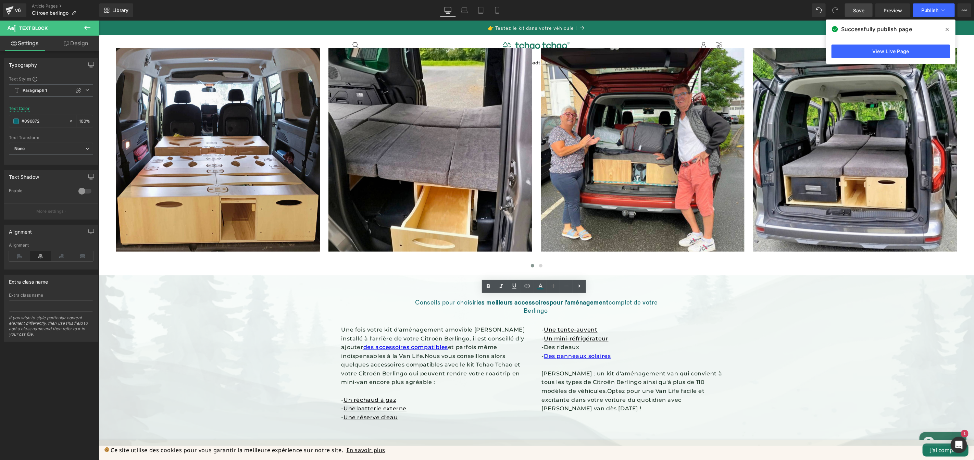
drag, startPoint x: 598, startPoint y: 301, endPoint x: 417, endPoint y: 288, distance: 181.9
click at [555, 287] on icon at bounding box center [553, 286] width 8 height 8
click at [553, 288] on icon at bounding box center [553, 286] width 8 height 8
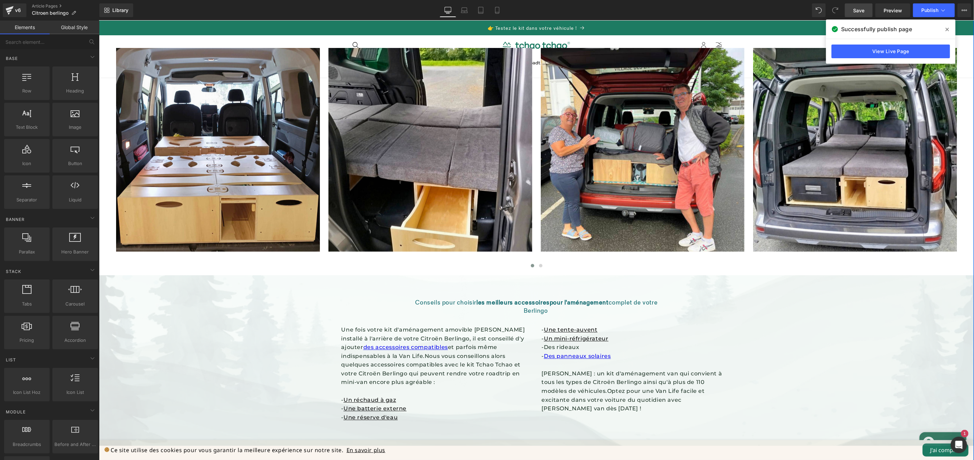
scroll to position [836, 0]
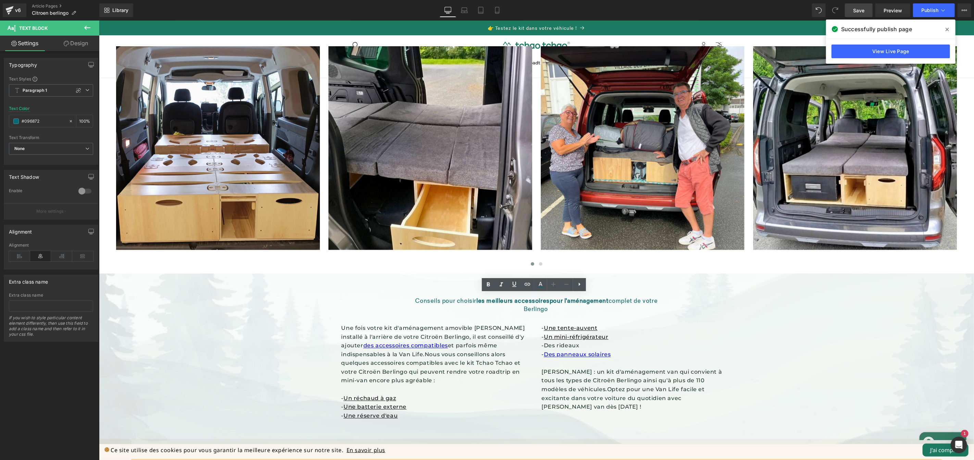
drag, startPoint x: 705, startPoint y: 306, endPoint x: 429, endPoint y: 278, distance: 277.7
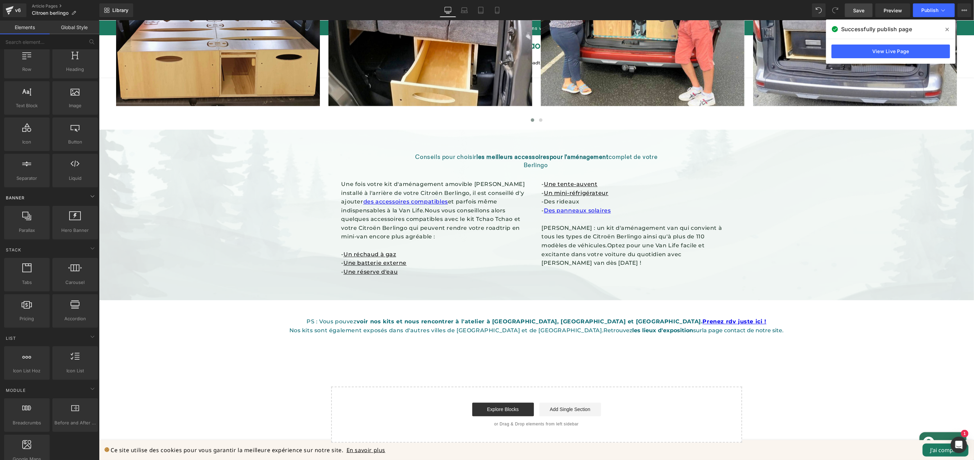
scroll to position [0, 0]
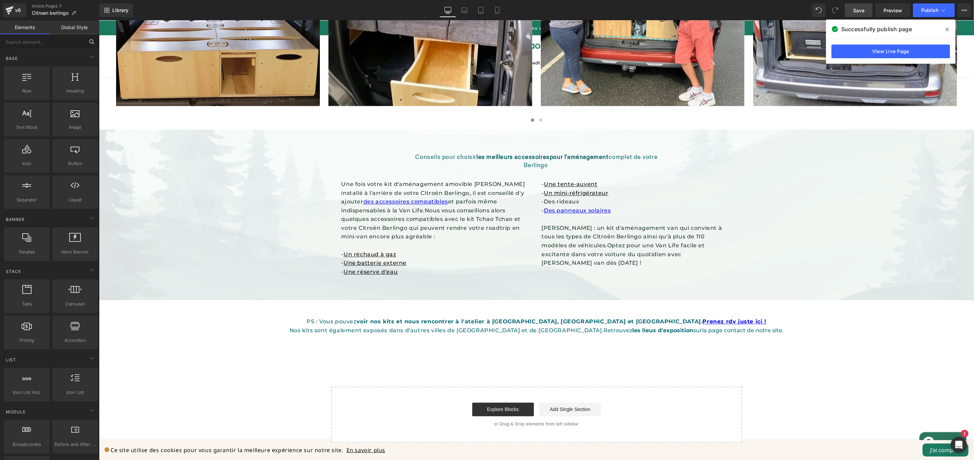
click at [54, 45] on input "text" at bounding box center [42, 41] width 84 height 15
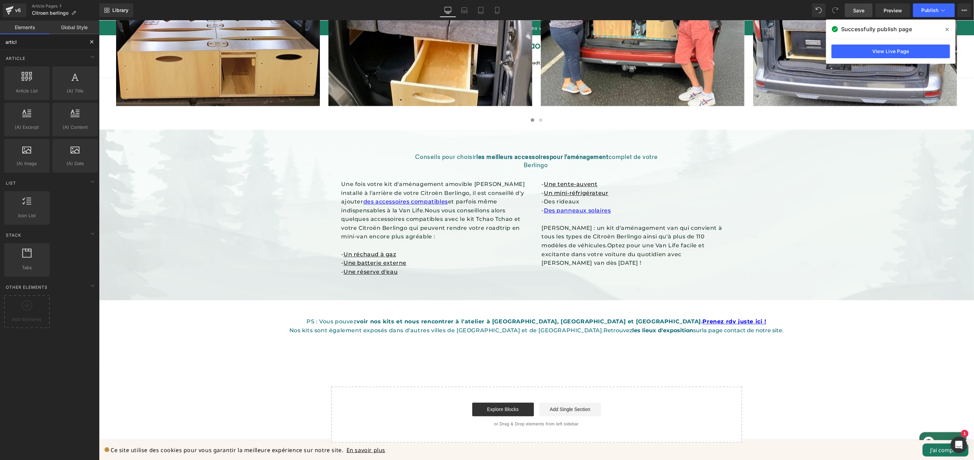
type input "article"
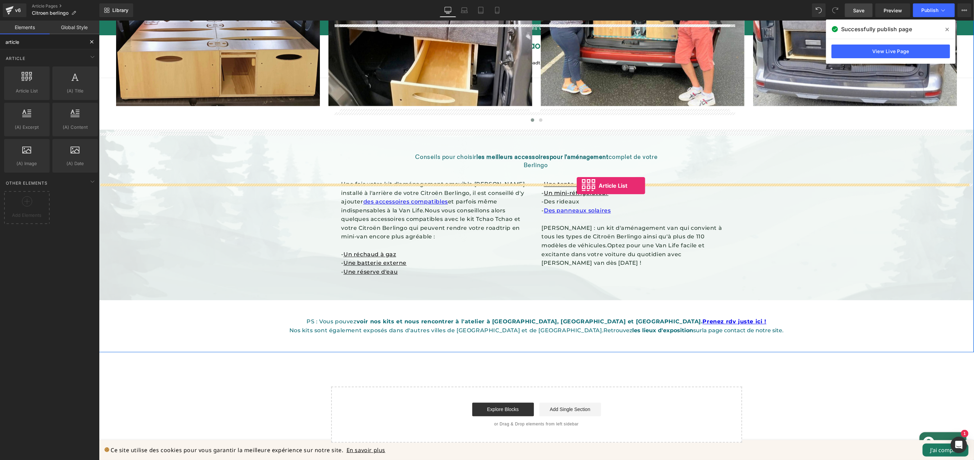
drag, startPoint x: 127, startPoint y: 102, endPoint x: 576, endPoint y: 185, distance: 456.9
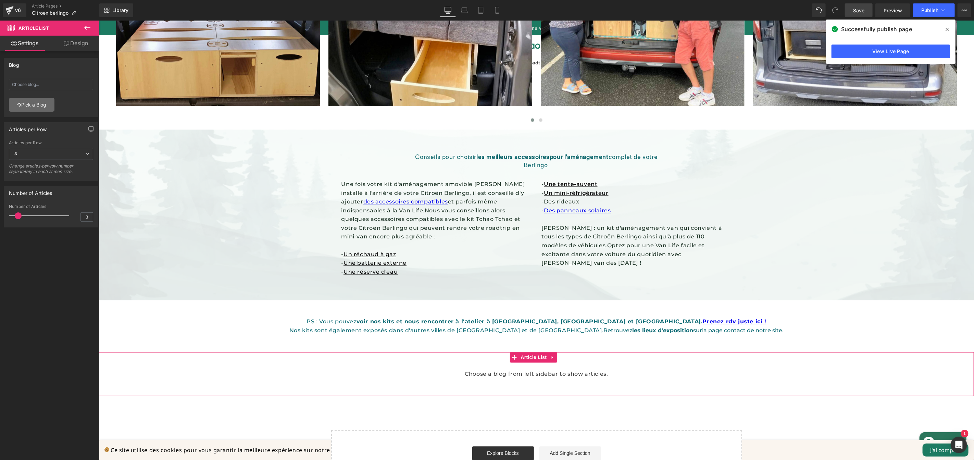
click at [44, 109] on link "Pick a Blog" at bounding box center [32, 105] width 46 height 14
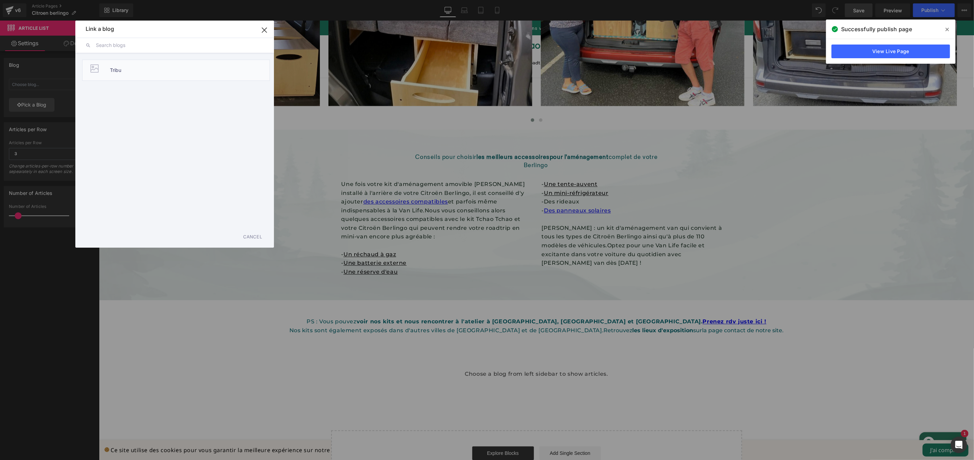
click at [120, 68] on span "Tribu" at bounding box center [116, 70] width 12 height 21
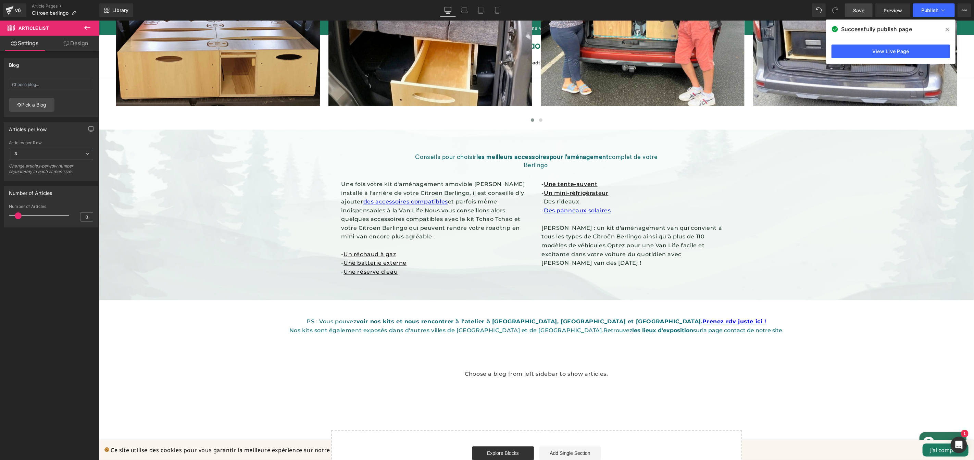
type input "Tribu"
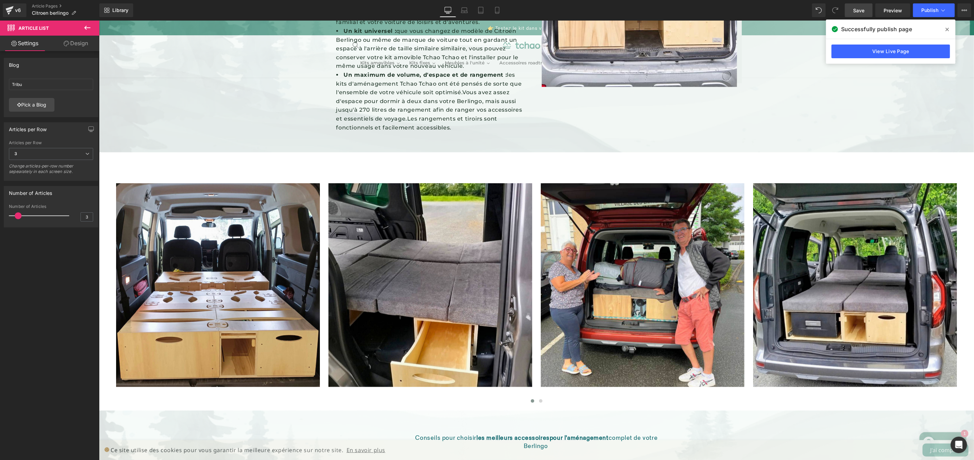
scroll to position [859, 0]
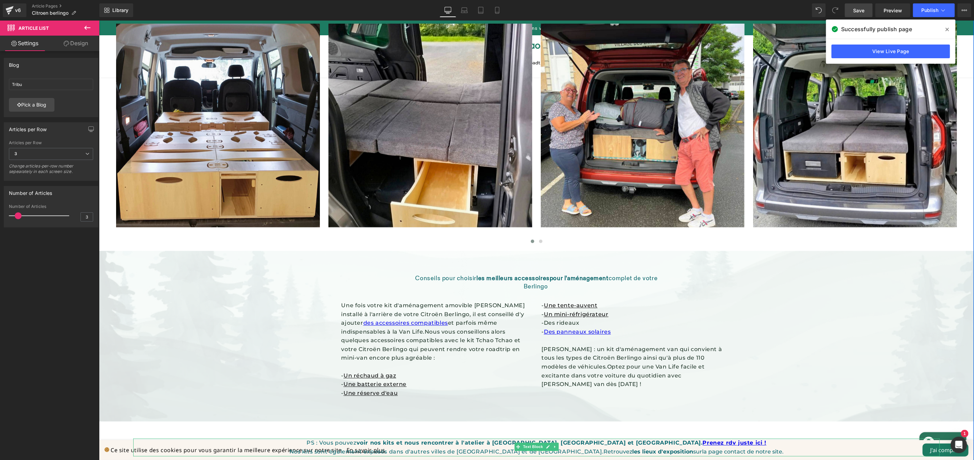
click at [678, 438] on p "PS : Vous pouvez voir nos kits et nous rencontrer à l'atelier à Angers, Valence…" at bounding box center [536, 442] width 806 height 9
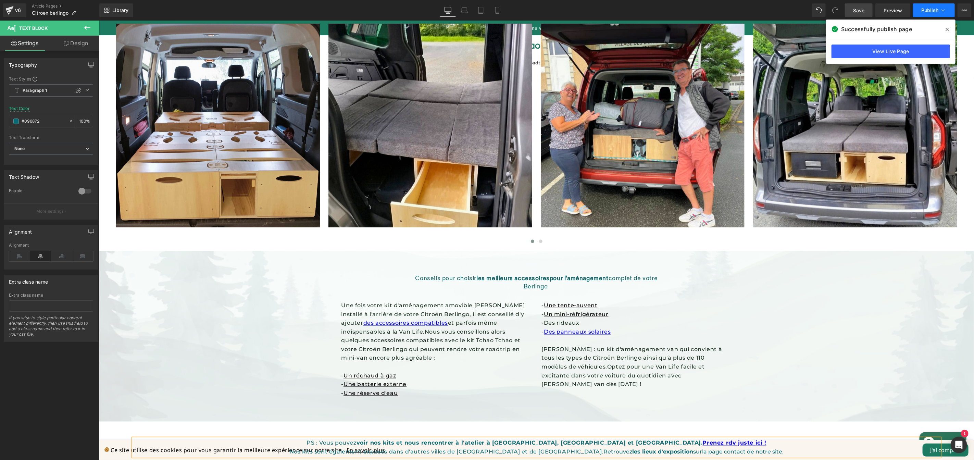
click at [934, 8] on span "Publish" at bounding box center [929, 10] width 17 height 5
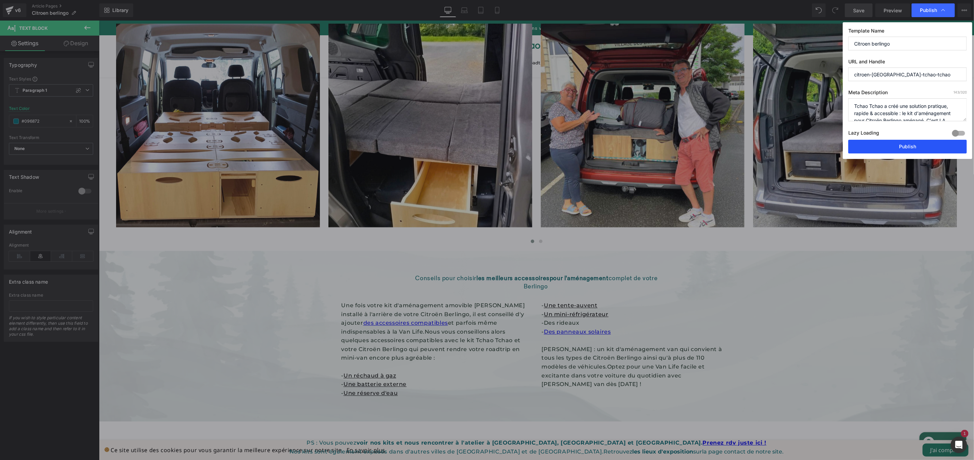
click at [881, 152] on button "Publish" at bounding box center [907, 147] width 118 height 14
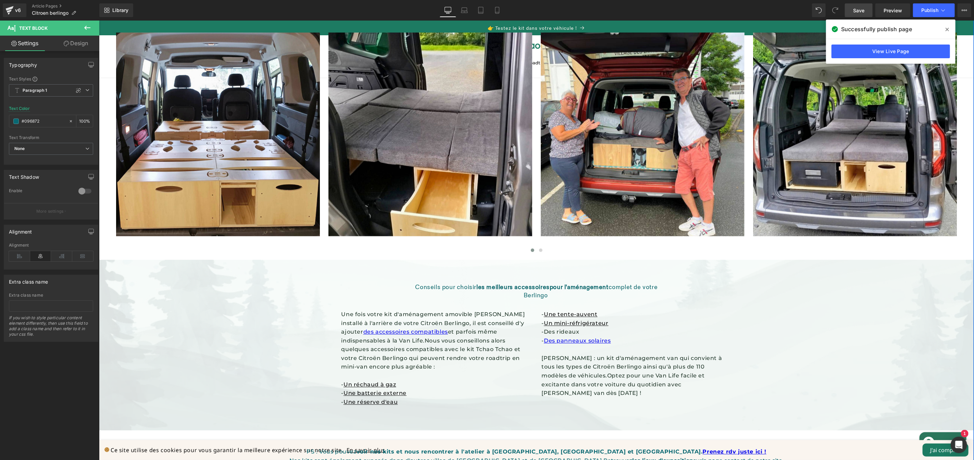
scroll to position [848, 0]
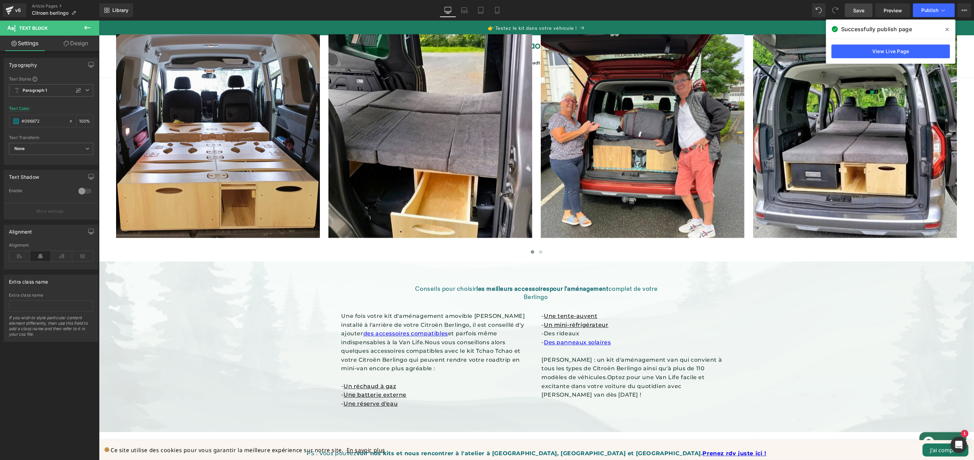
click at [89, 27] on icon at bounding box center [87, 28] width 8 height 8
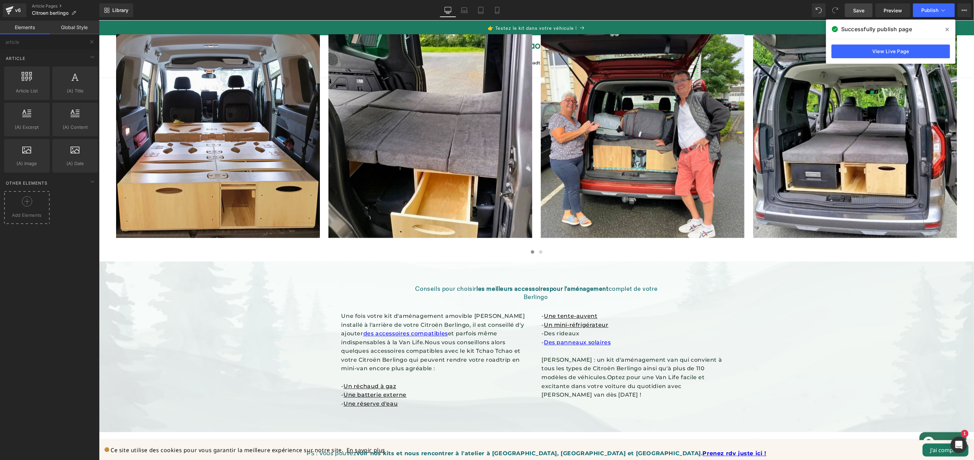
click at [39, 203] on div at bounding box center [27, 203] width 42 height 15
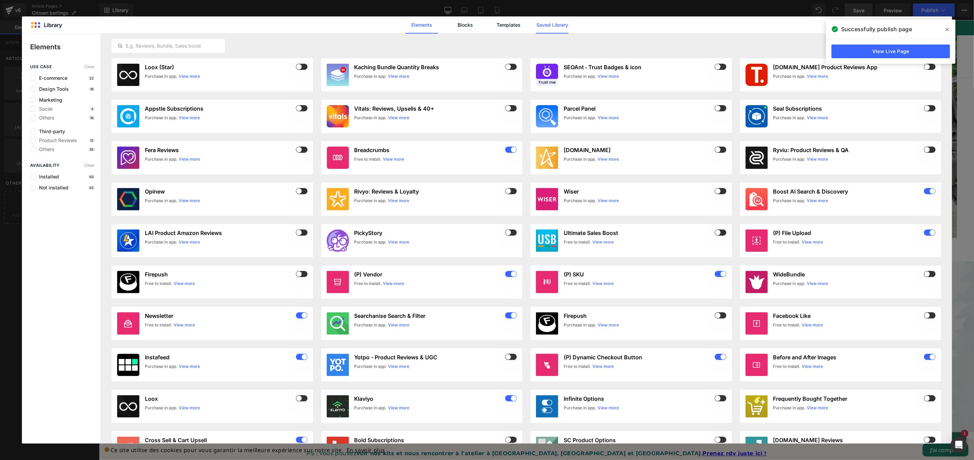
click at [558, 25] on link "Saved Library" at bounding box center [552, 24] width 33 height 17
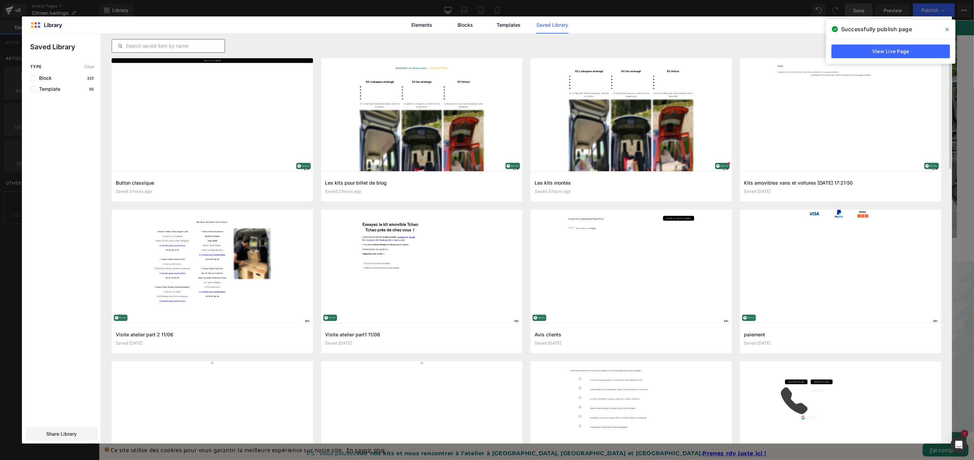
click at [140, 45] on input "text" at bounding box center [168, 46] width 113 height 8
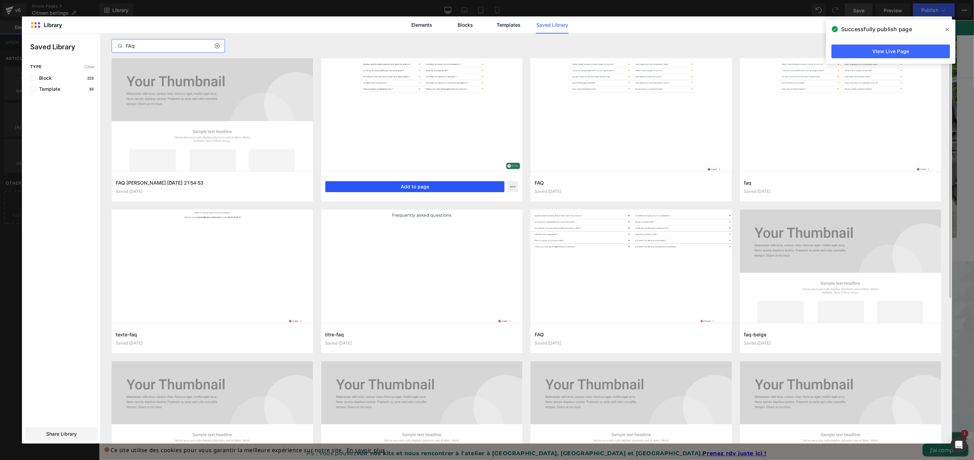
type input "FAq"
click at [427, 187] on button "Add to page" at bounding box center [414, 186] width 179 height 11
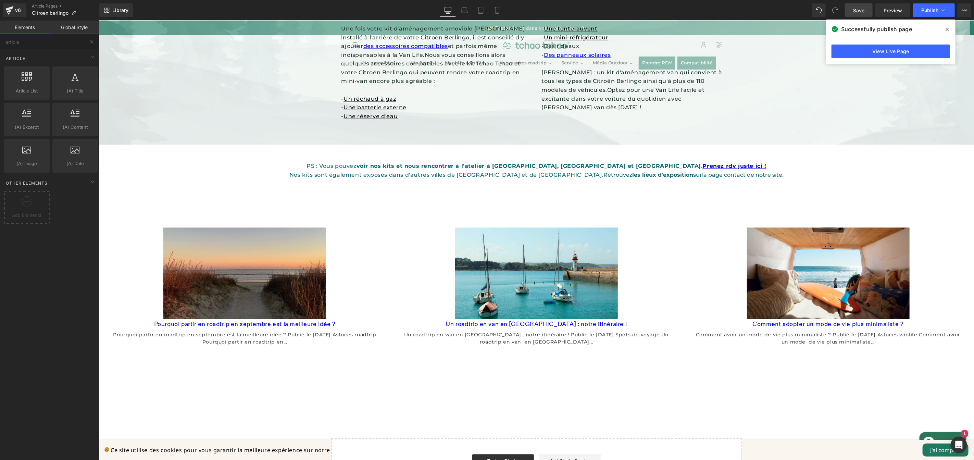
scroll to position [1188, 0]
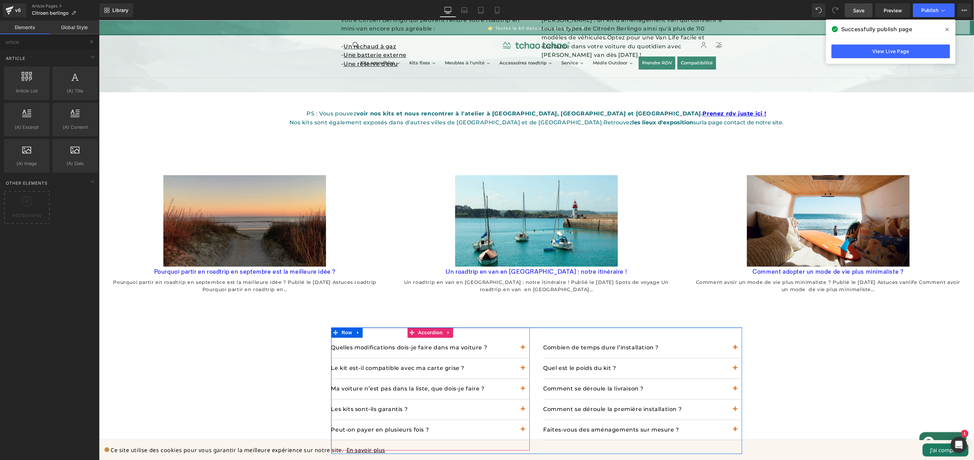
click at [522, 349] on span "button" at bounding box center [522, 349] width 0 height 0
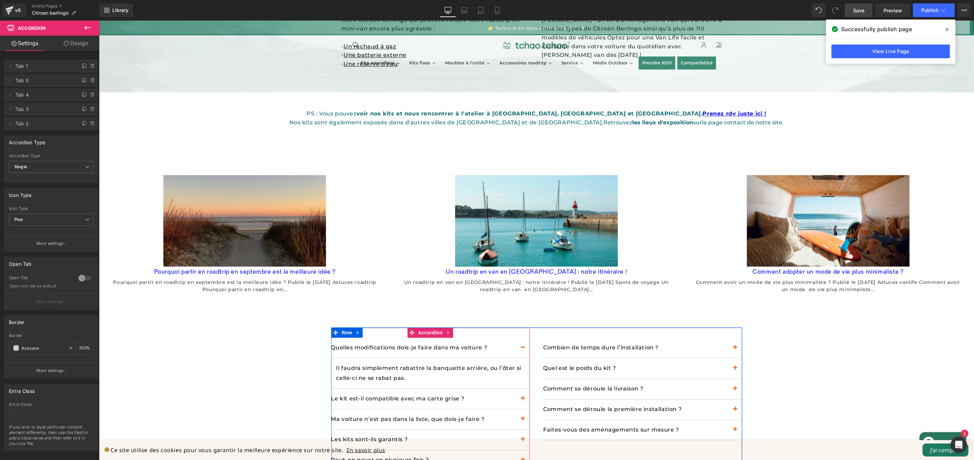
click at [520, 337] on button "button" at bounding box center [523, 347] width 14 height 20
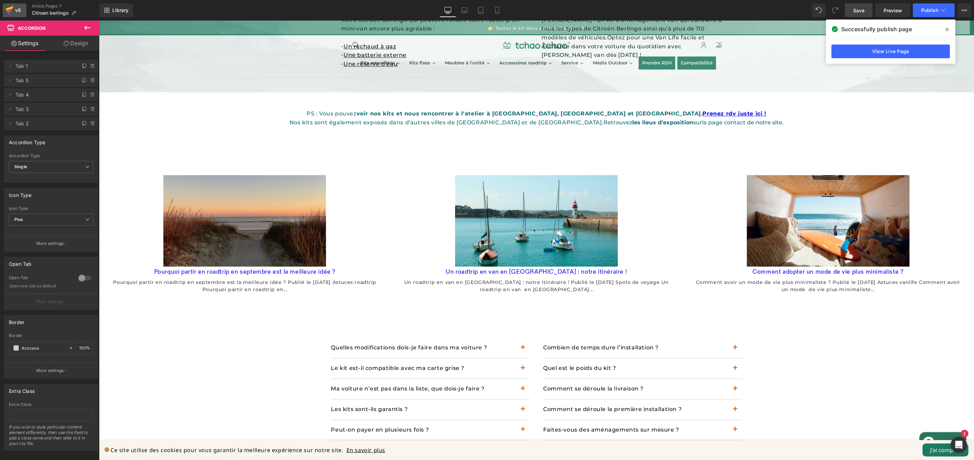
click at [10, 9] on icon at bounding box center [10, 8] width 8 height 4
click at [87, 27] on icon at bounding box center [87, 28] width 8 height 8
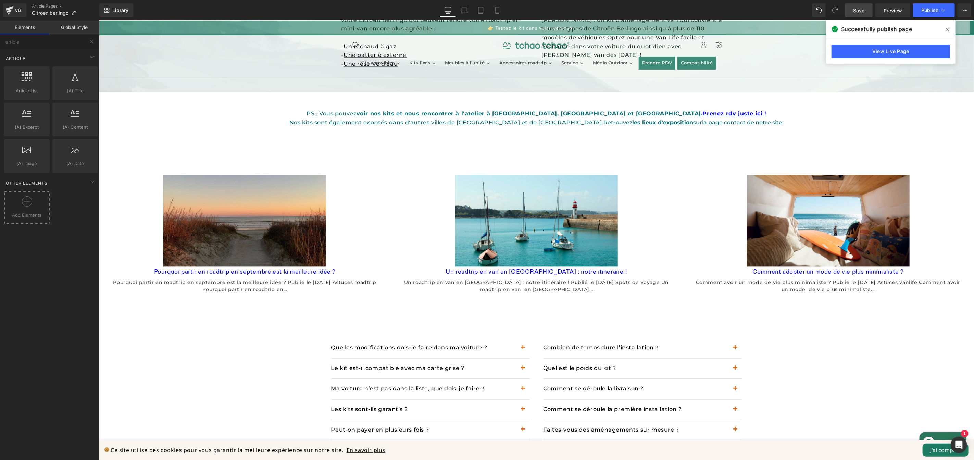
click at [35, 211] on div at bounding box center [27, 203] width 42 height 15
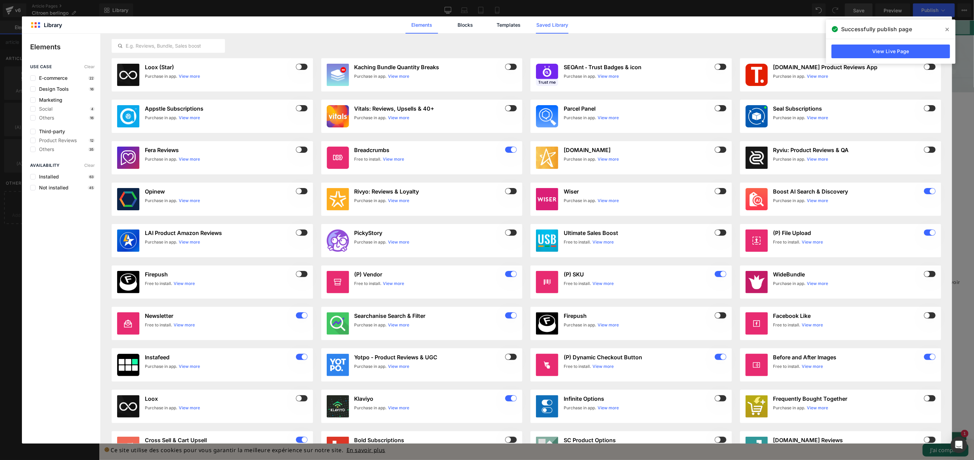
click at [558, 20] on link "Saved Library" at bounding box center [552, 24] width 33 height 17
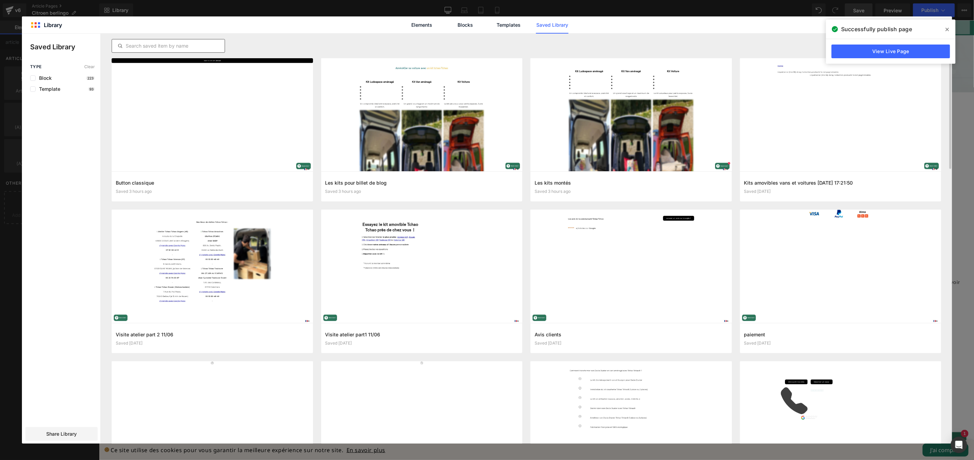
click at [176, 48] on input "text" at bounding box center [168, 46] width 113 height 8
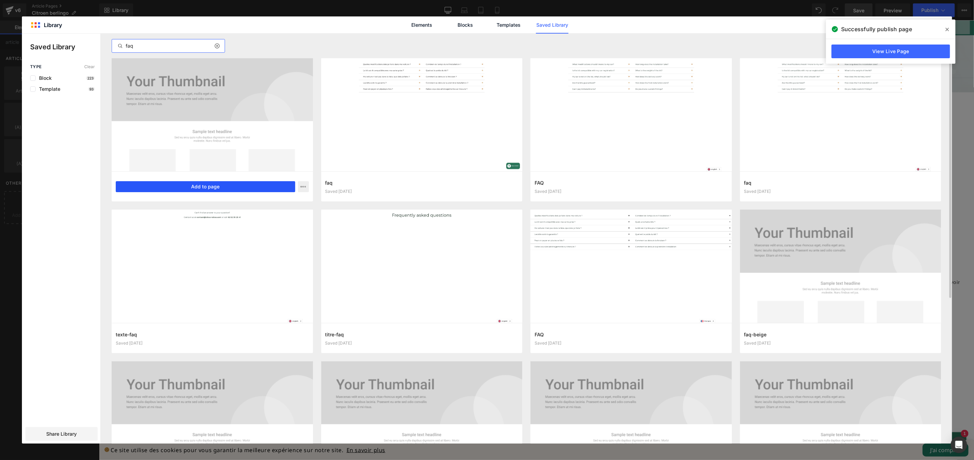
type input "faq"
click at [244, 184] on button "Add to page" at bounding box center [205, 186] width 179 height 11
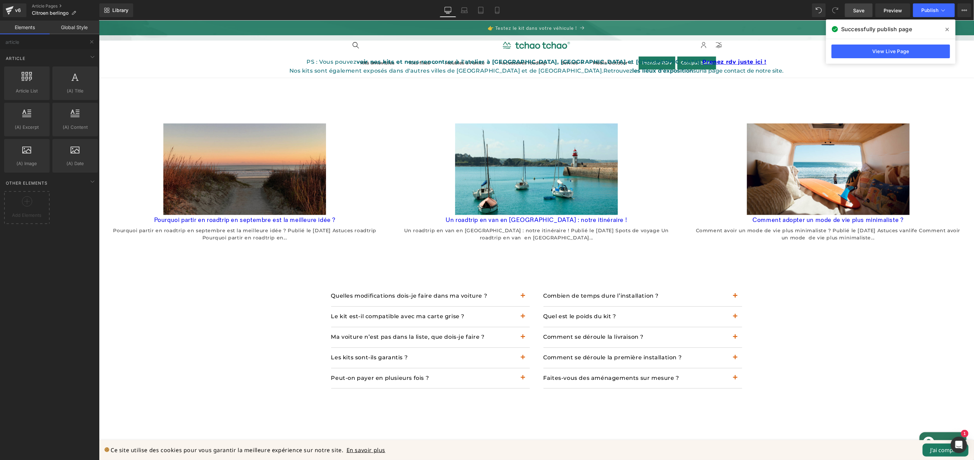
scroll to position [1338, 0]
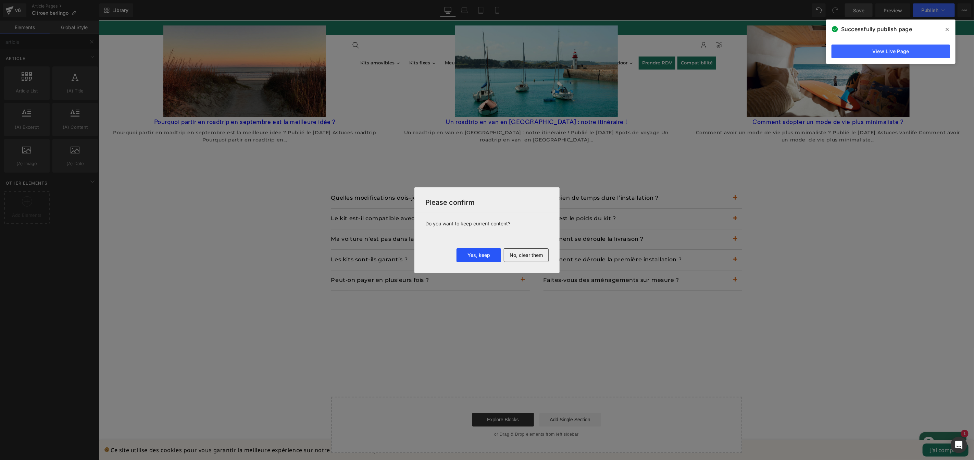
click at [469, 257] on button "Yes, keep" at bounding box center [478, 255] width 45 height 14
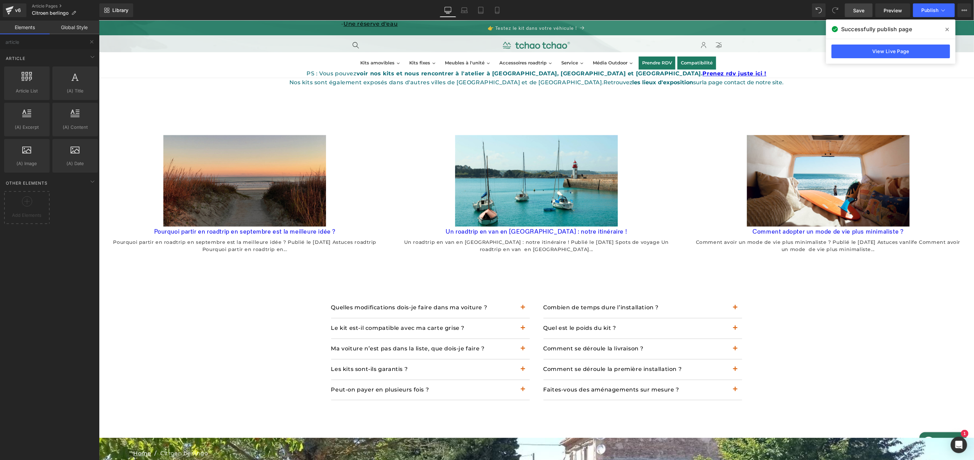
scroll to position [1210, 0]
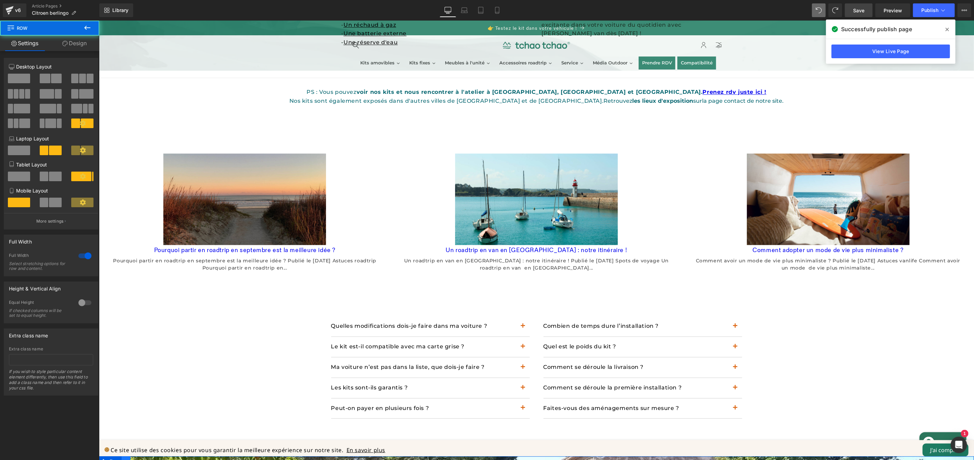
click at [123, 458] on icon at bounding box center [125, 460] width 5 height 5
click at [141, 458] on icon at bounding box center [143, 460] width 5 height 5
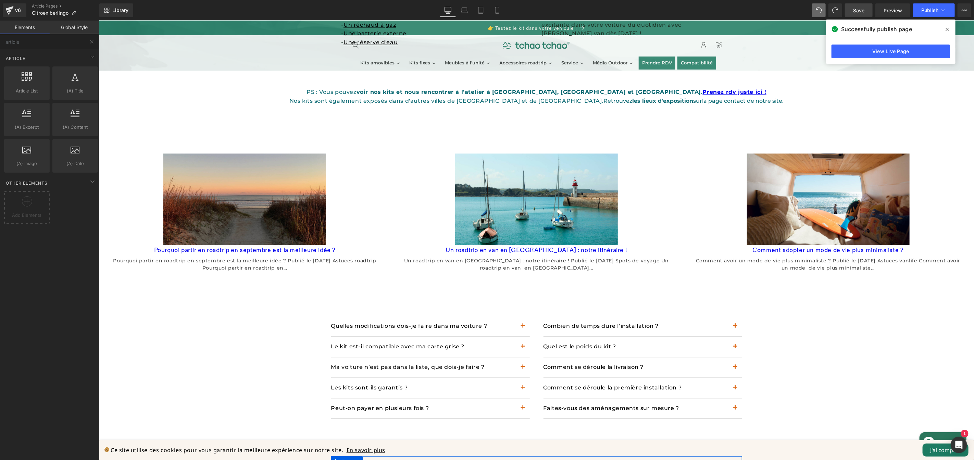
scroll to position [1208, 0]
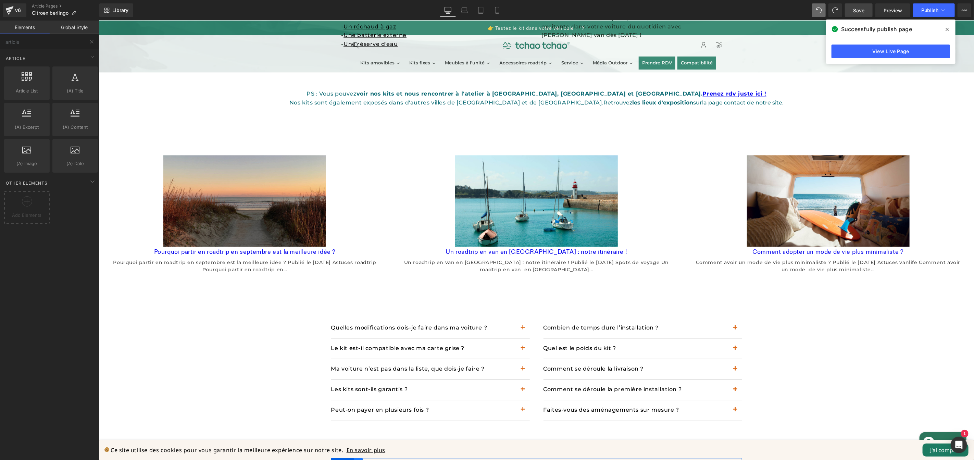
click at [357, 459] on icon at bounding box center [357, 462] width 5 height 5
click at [373, 459] on icon at bounding box center [375, 462] width 5 height 5
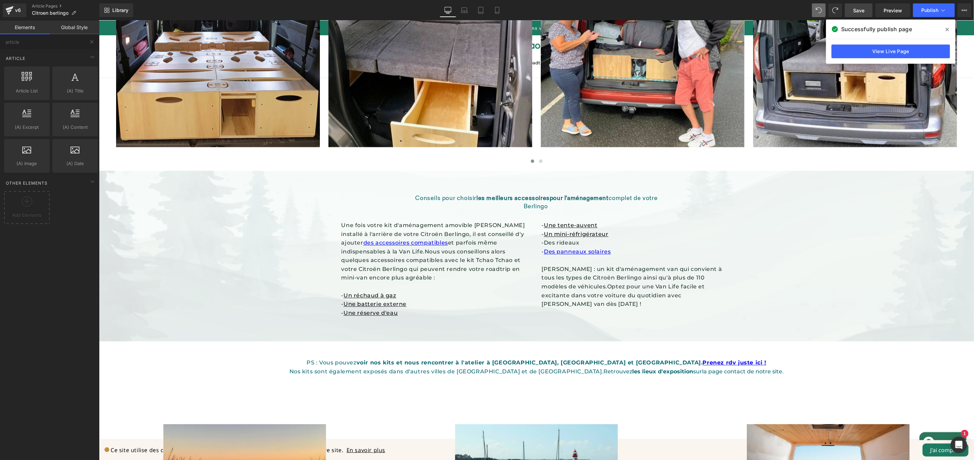
scroll to position [943, 0]
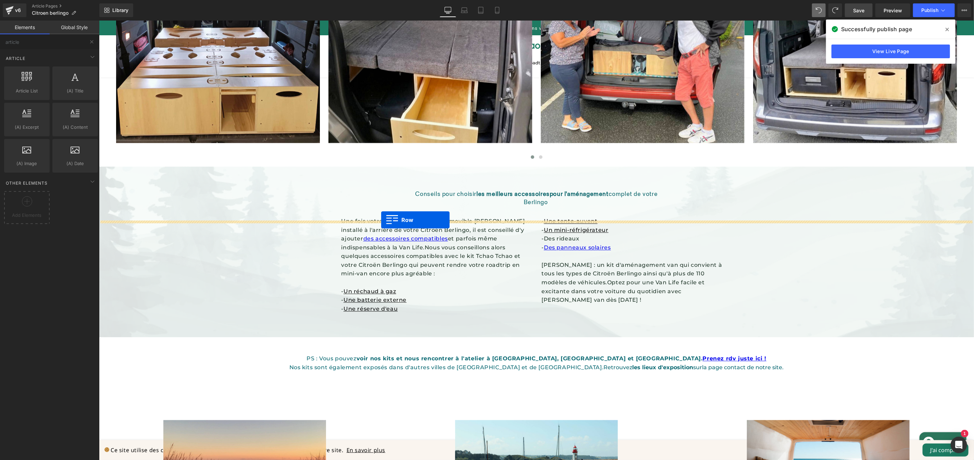
drag, startPoint x: 331, startPoint y: 409, endPoint x: 381, endPoint y: 219, distance: 196.3
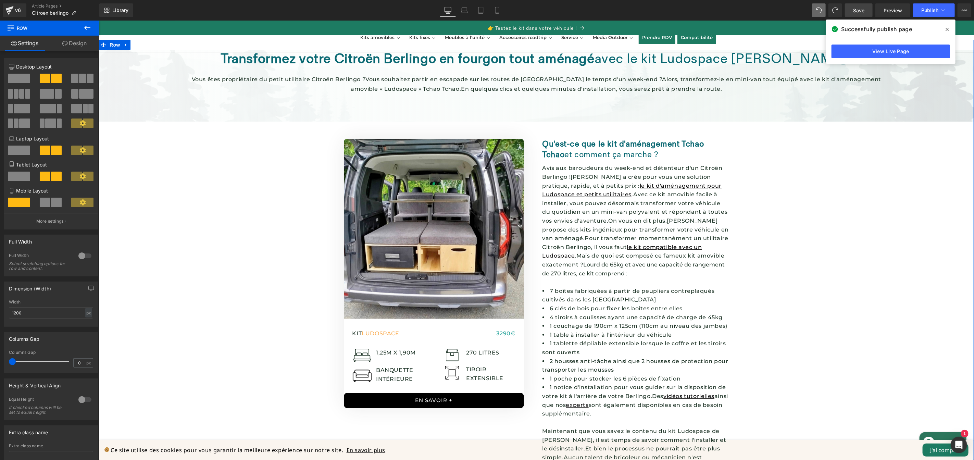
scroll to position [0, 0]
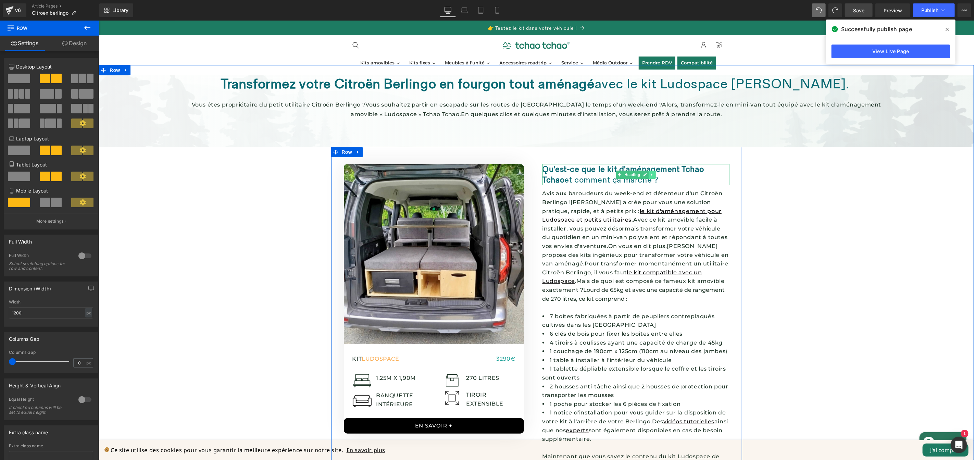
click at [650, 172] on icon at bounding box center [652, 174] width 4 height 4
click at [645, 170] on link at bounding box center [647, 174] width 7 height 8
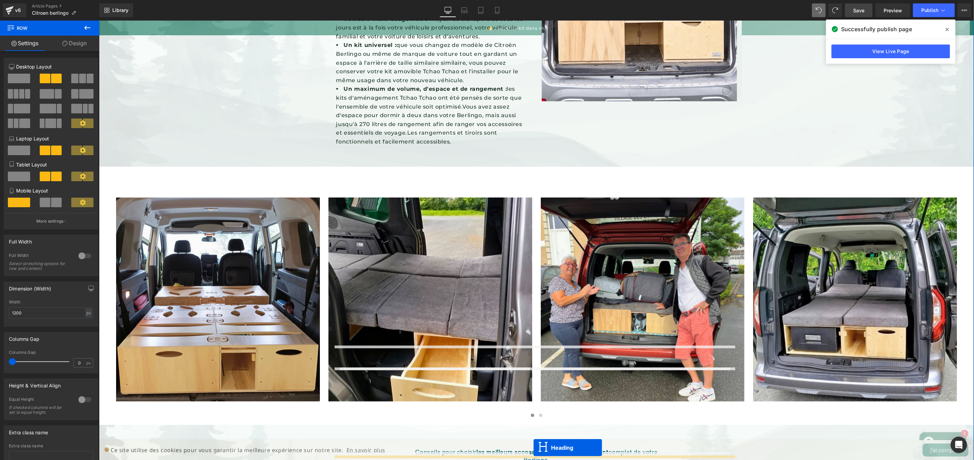
scroll to position [767, 0]
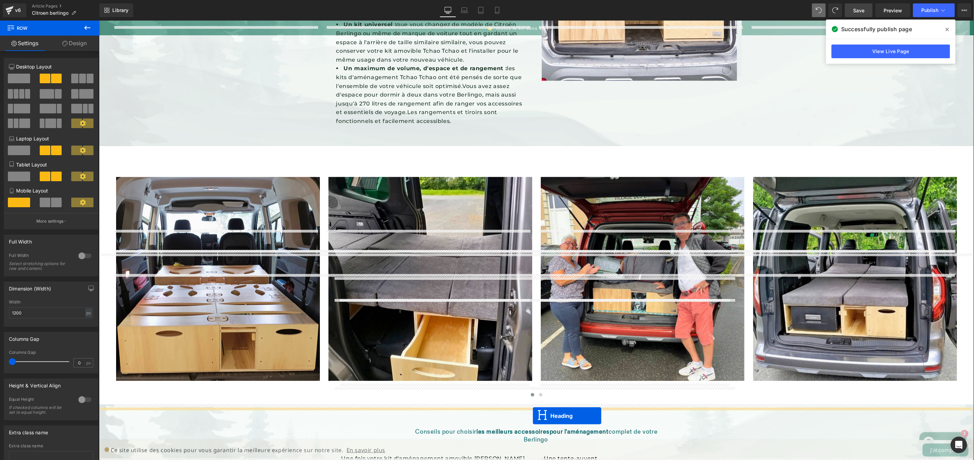
drag, startPoint x: 616, startPoint y: 191, endPoint x: 532, endPoint y: 415, distance: 239.6
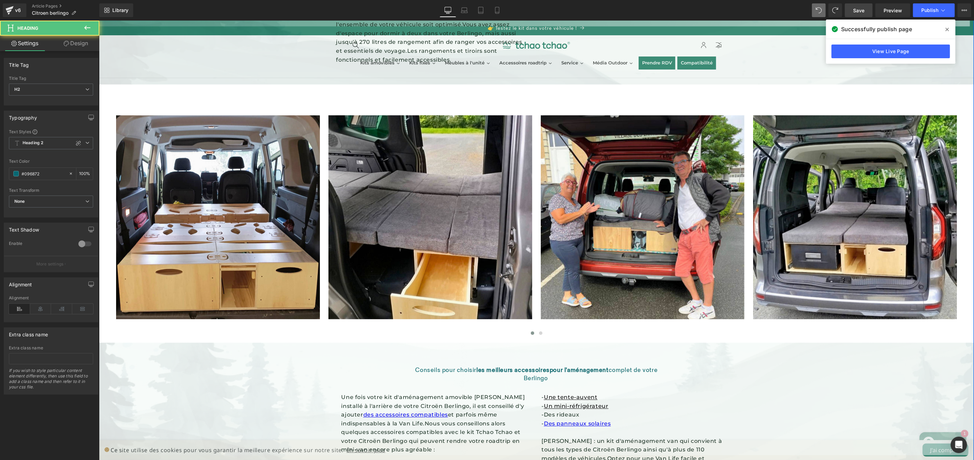
scroll to position [750, 0]
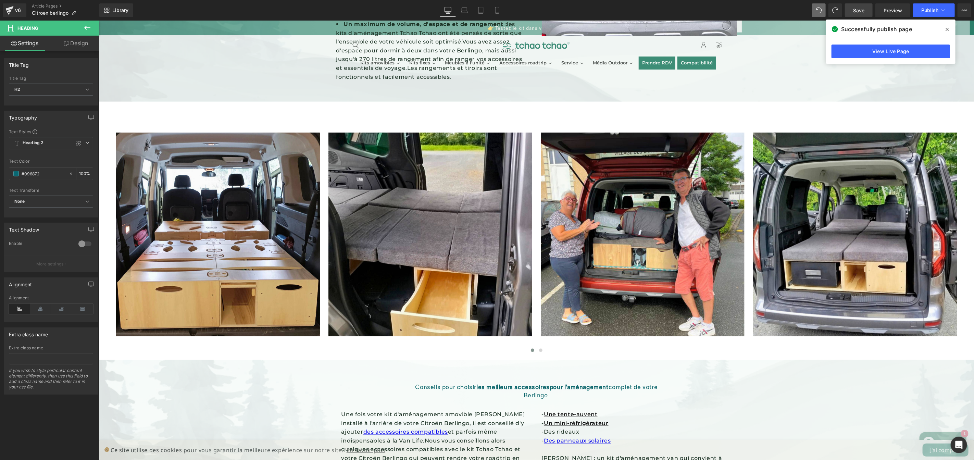
click at [88, 29] on icon at bounding box center [87, 28] width 8 height 8
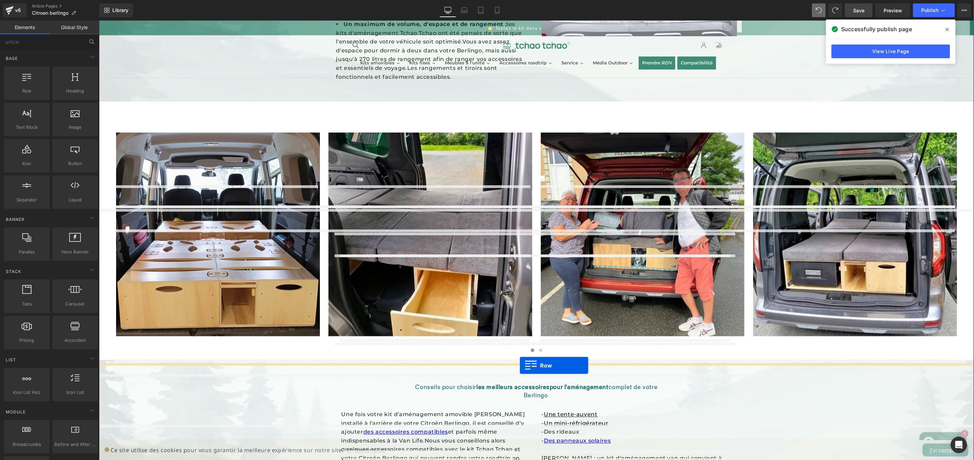
drag, startPoint x: 176, startPoint y: 126, endPoint x: 519, endPoint y: 365, distance: 418.5
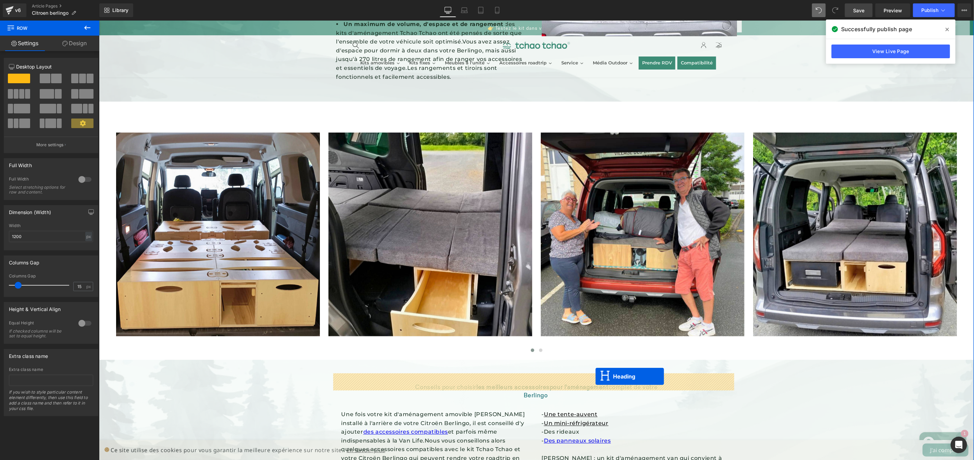
drag, startPoint x: 513, startPoint y: 400, endPoint x: 595, endPoint y: 376, distance: 85.8
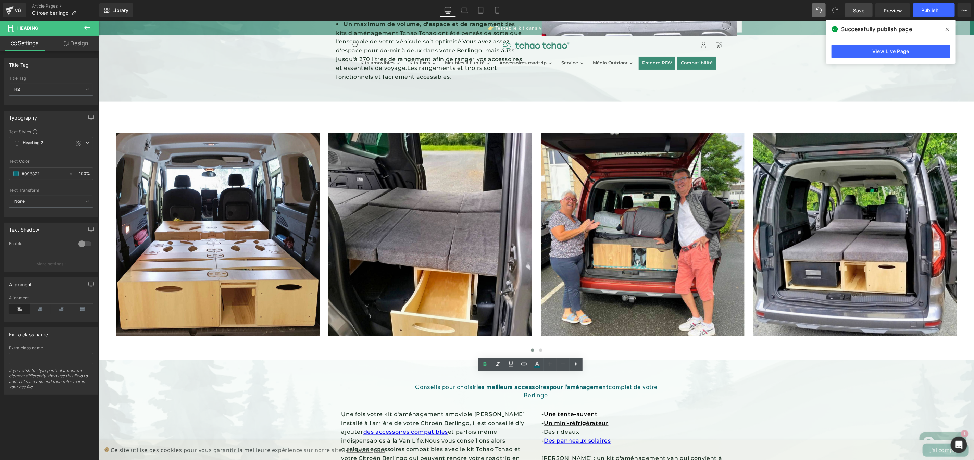
drag, startPoint x: 651, startPoint y: 382, endPoint x: 329, endPoint y: 374, distance: 322.9
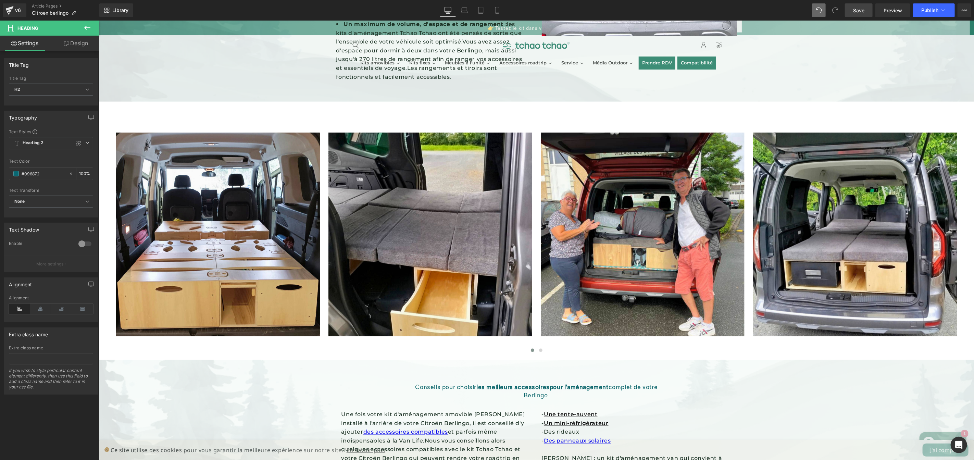
click at [785, 370] on div "Transformez votre Citroën Berlingo en fourgon tout aménagé avec le kit Ludospac…" at bounding box center [536, 24] width 875 height 1486
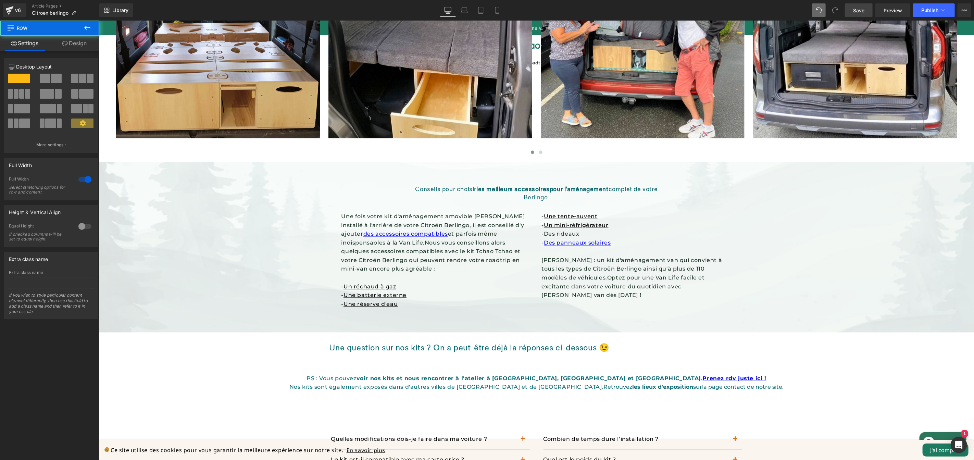
scroll to position [962, 0]
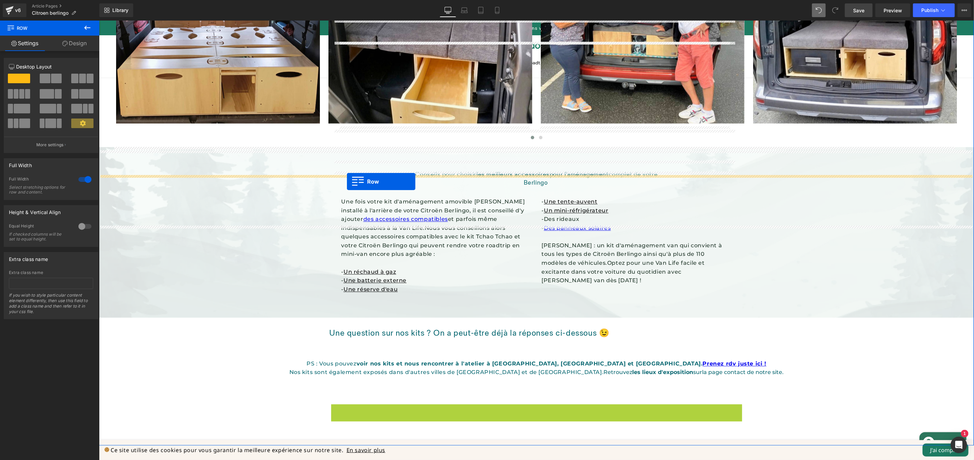
drag, startPoint x: 333, startPoint y: 240, endPoint x: 346, endPoint y: 181, distance: 60.3
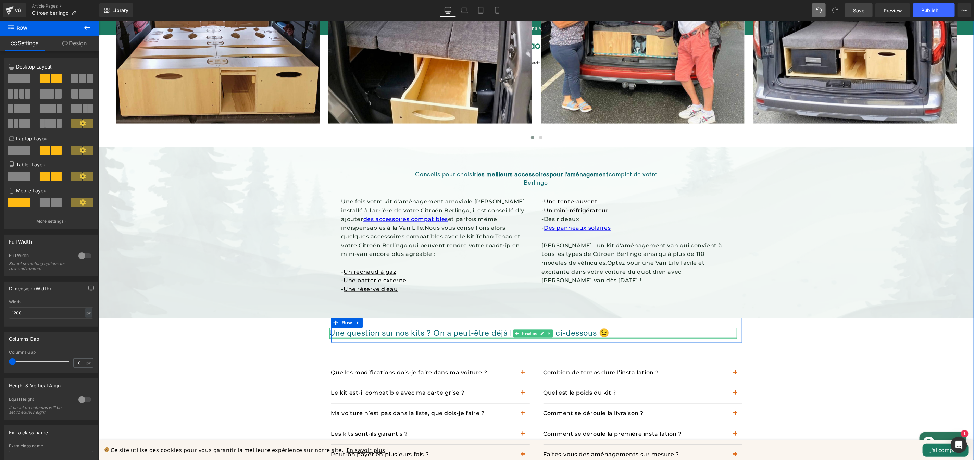
click at [574, 337] on div at bounding box center [532, 338] width 407 height 2
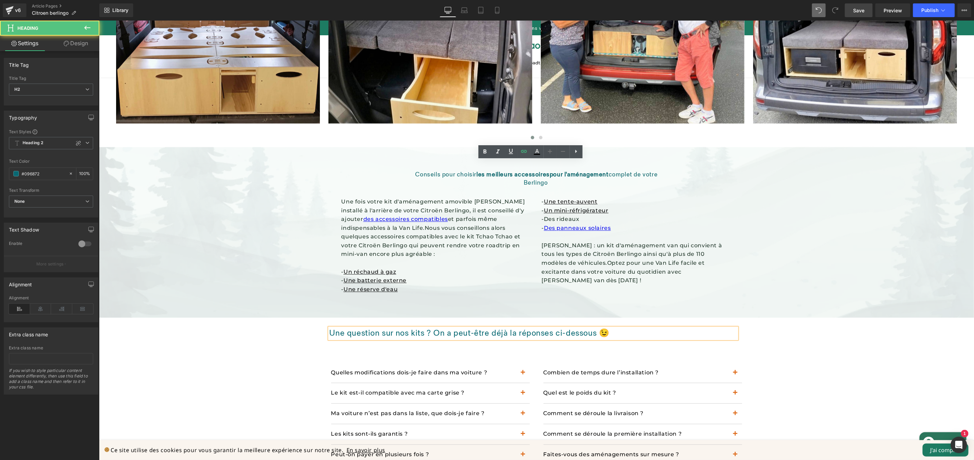
click at [574, 328] on h2 "Une question sur nos kits ? On a peut-être déjà la réponses ci-dessous 😉" at bounding box center [532, 333] width 407 height 11
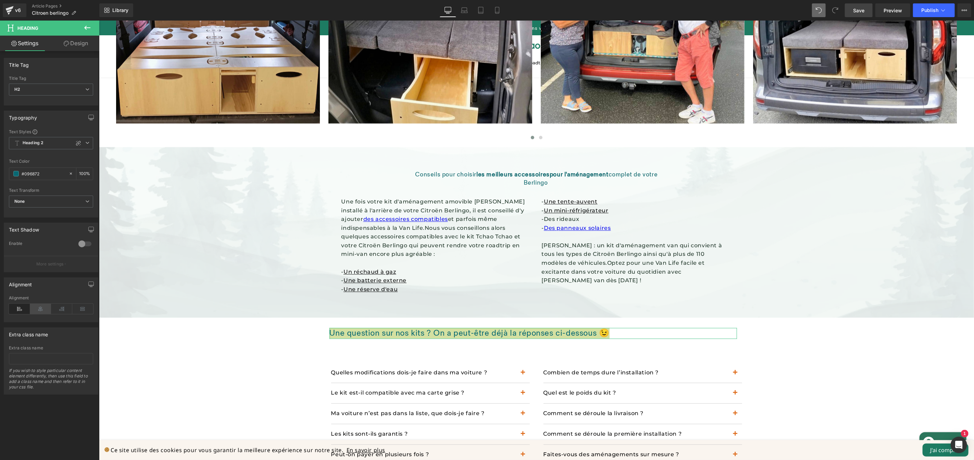
click at [41, 308] on icon at bounding box center [40, 309] width 21 height 10
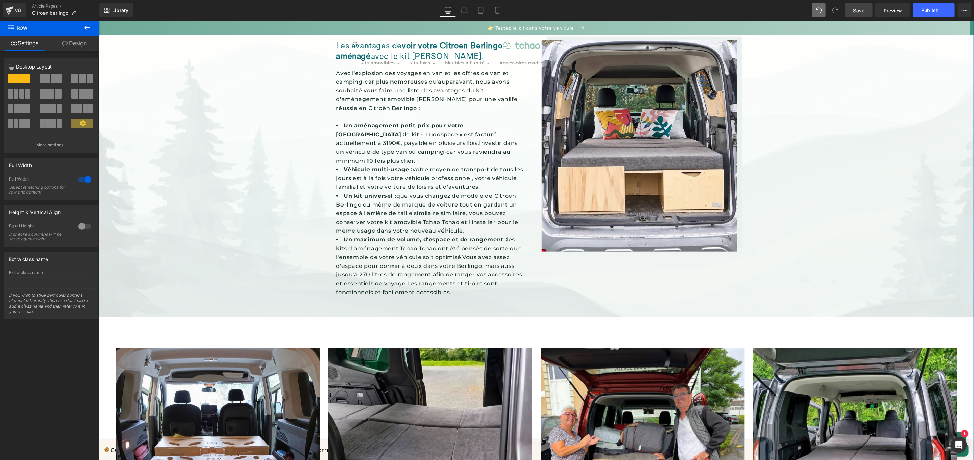
scroll to position [698, 0]
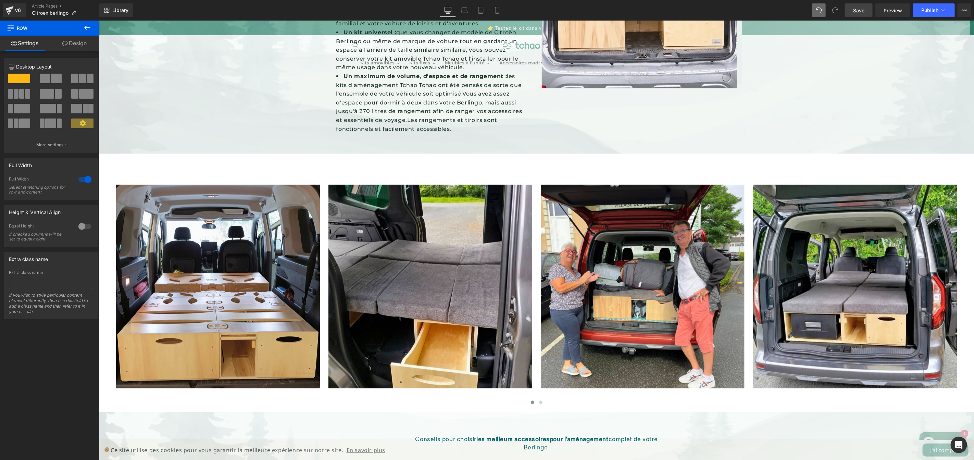
click at [91, 30] on button at bounding box center [87, 28] width 24 height 15
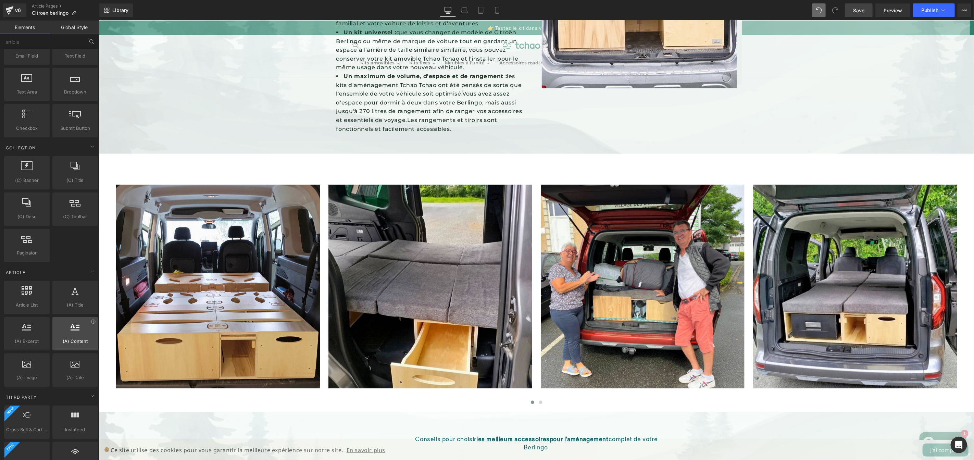
scroll to position [1212, 0]
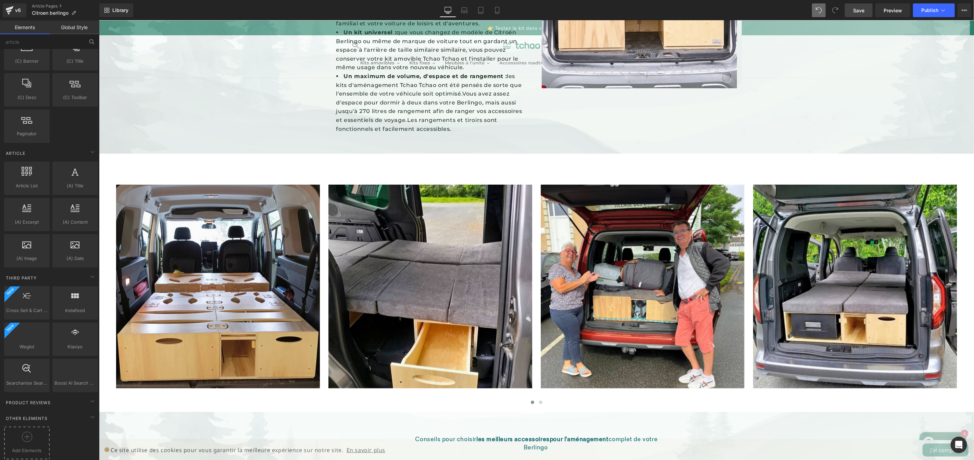
click at [29, 431] on icon at bounding box center [27, 436] width 10 height 10
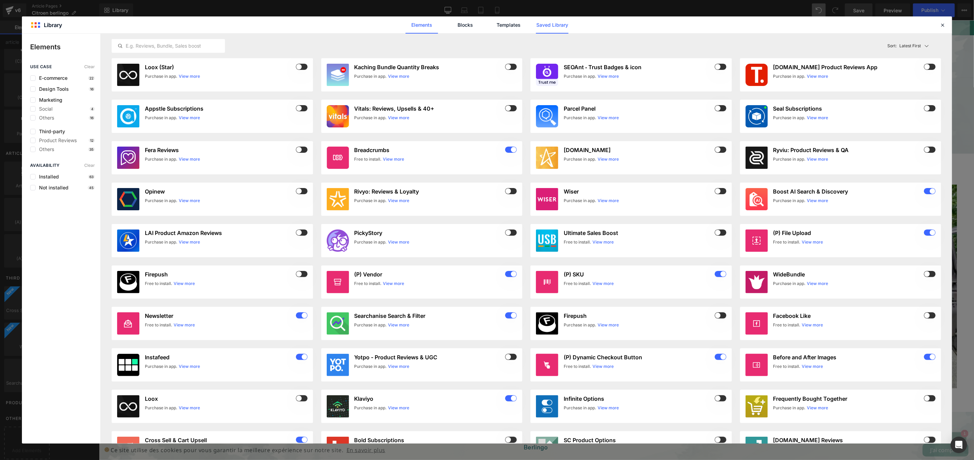
click at [555, 25] on link "Saved Library" at bounding box center [552, 24] width 33 height 17
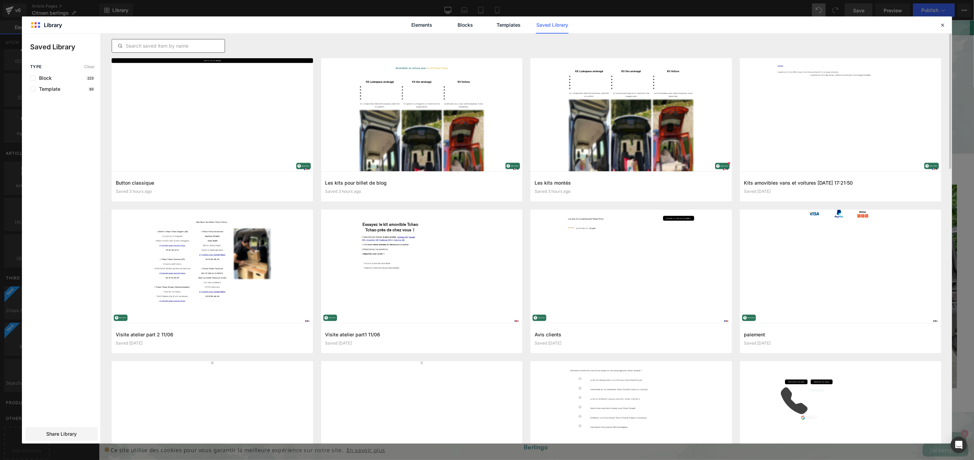
click at [193, 40] on div at bounding box center [168, 46] width 113 height 14
click at [190, 45] on input "text" at bounding box center [168, 46] width 113 height 8
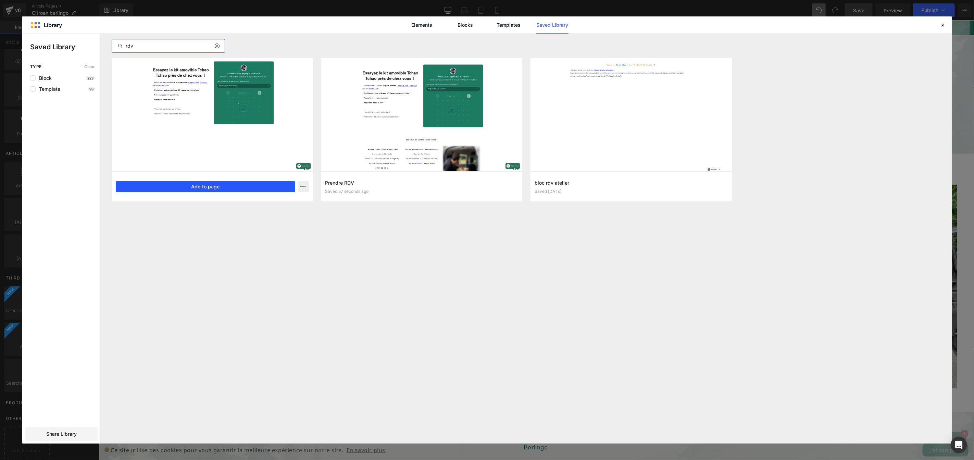
type input "rdv"
drag, startPoint x: 245, startPoint y: 183, endPoint x: 146, endPoint y: 162, distance: 101.4
click at [245, 183] on button "Add to page" at bounding box center [205, 186] width 179 height 11
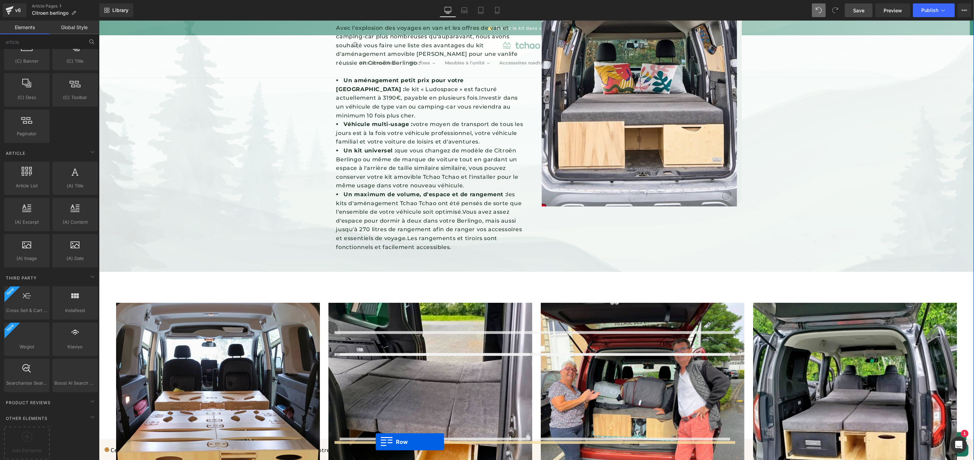
scroll to position [565, 0]
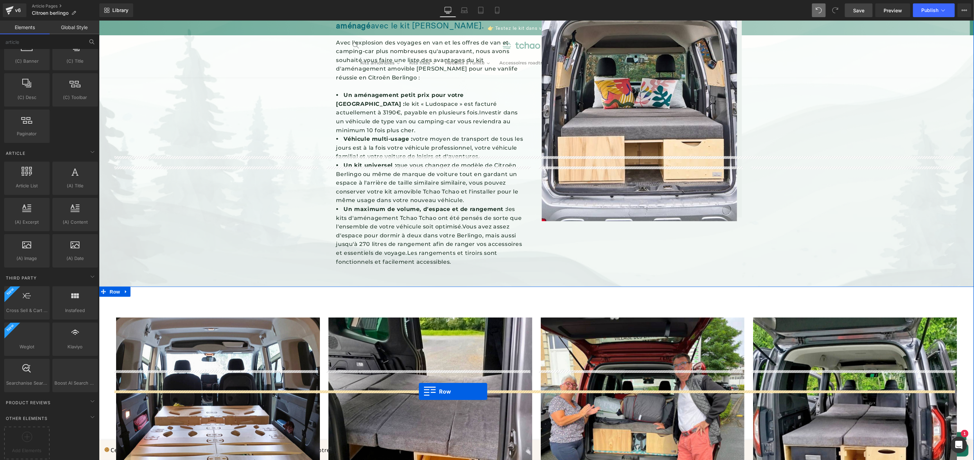
drag, startPoint x: 333, startPoint y: 155, endPoint x: 418, endPoint y: 391, distance: 250.8
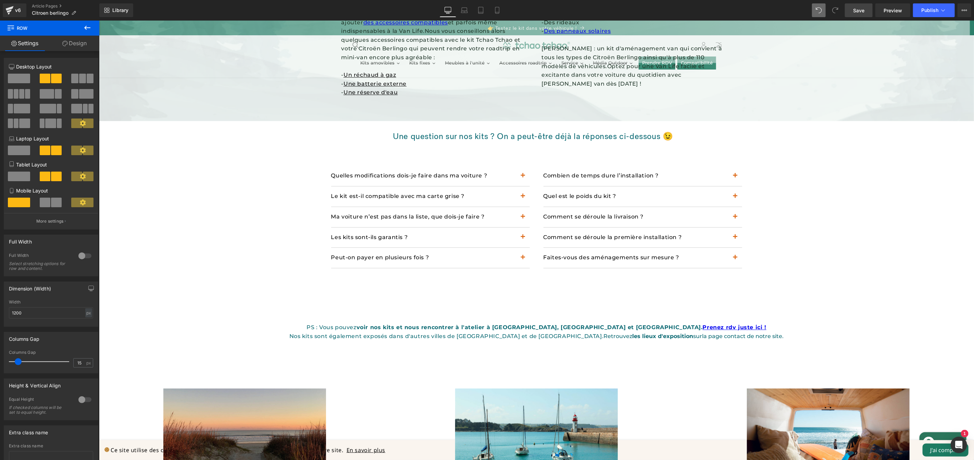
scroll to position [1577, 0]
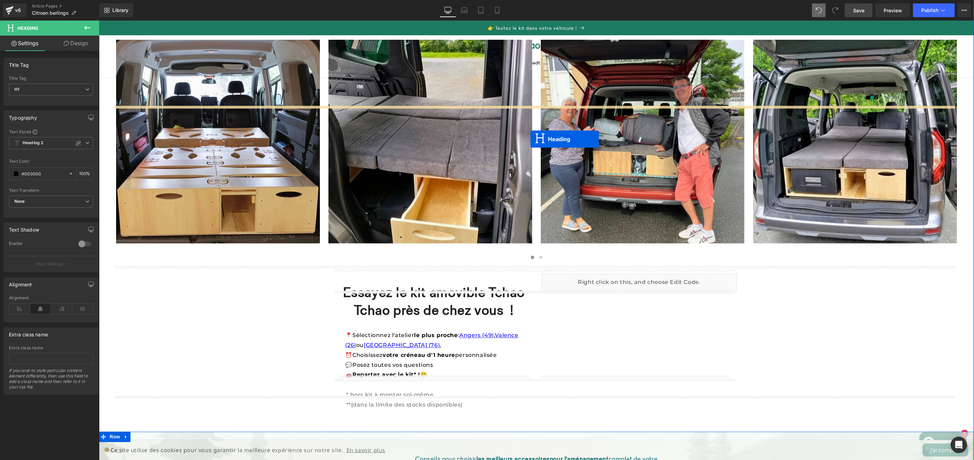
scroll to position [835, 0]
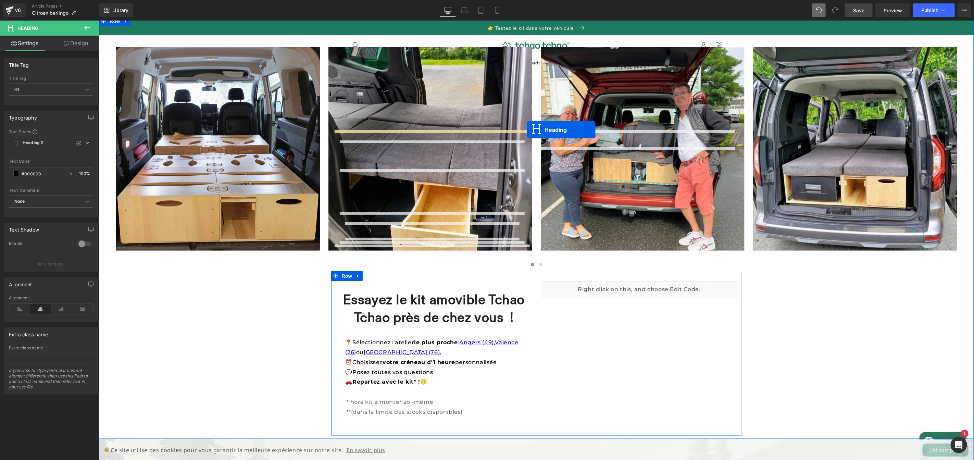
drag, startPoint x: 517, startPoint y: 311, endPoint x: 527, endPoint y: 129, distance: 182.0
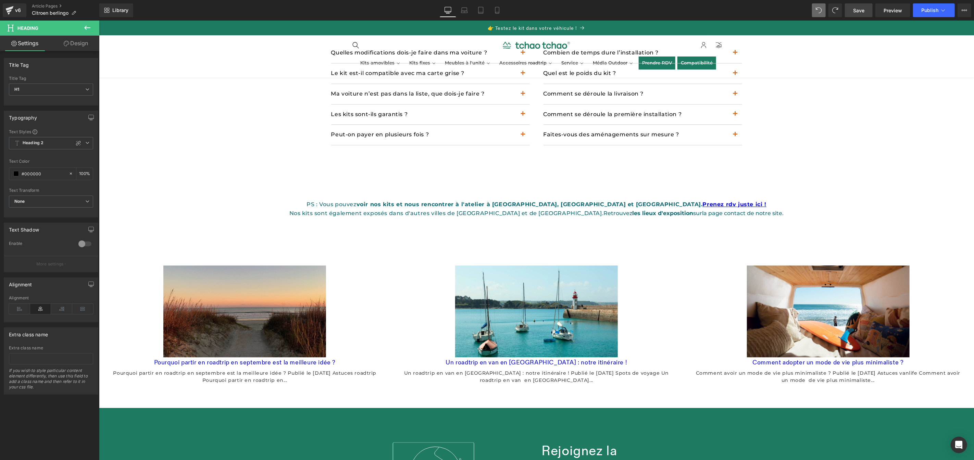
scroll to position [1711, 0]
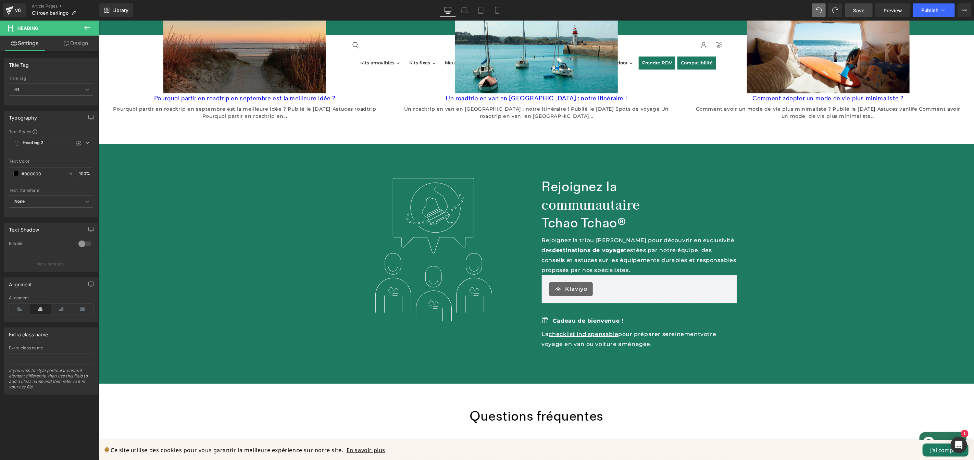
click at [548, 414] on icon at bounding box center [550, 416] width 4 height 4
click at [561, 414] on icon at bounding box center [560, 416] width 4 height 4
click at [551, 412] on link at bounding box center [549, 416] width 7 height 8
click at [555, 412] on link at bounding box center [552, 416] width 7 height 8
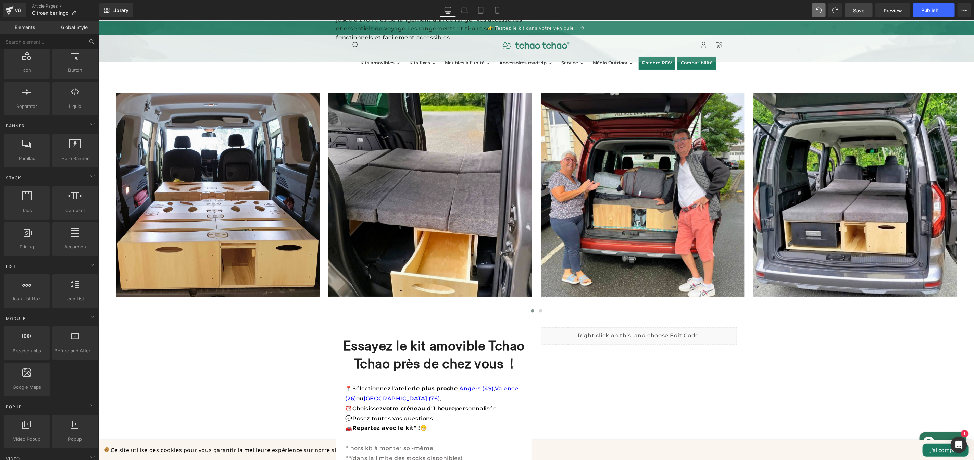
scroll to position [0, 0]
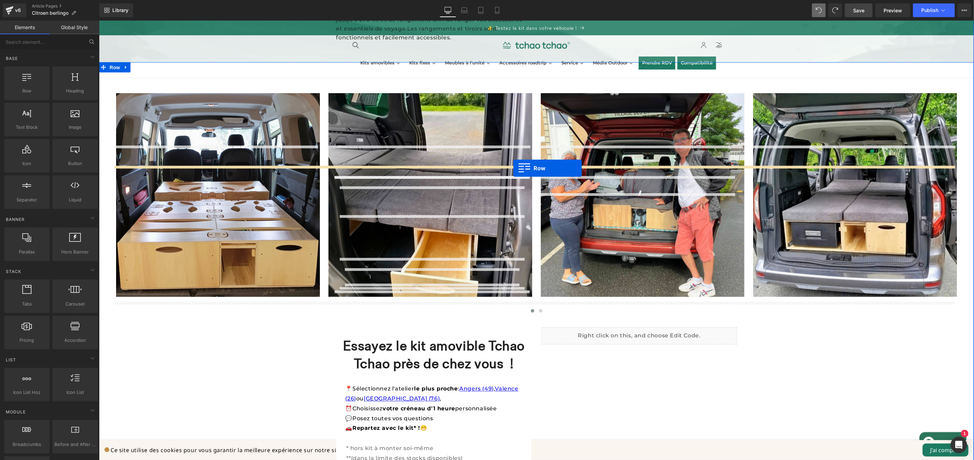
drag, startPoint x: 143, startPoint y: 114, endPoint x: 513, endPoint y: 168, distance: 373.3
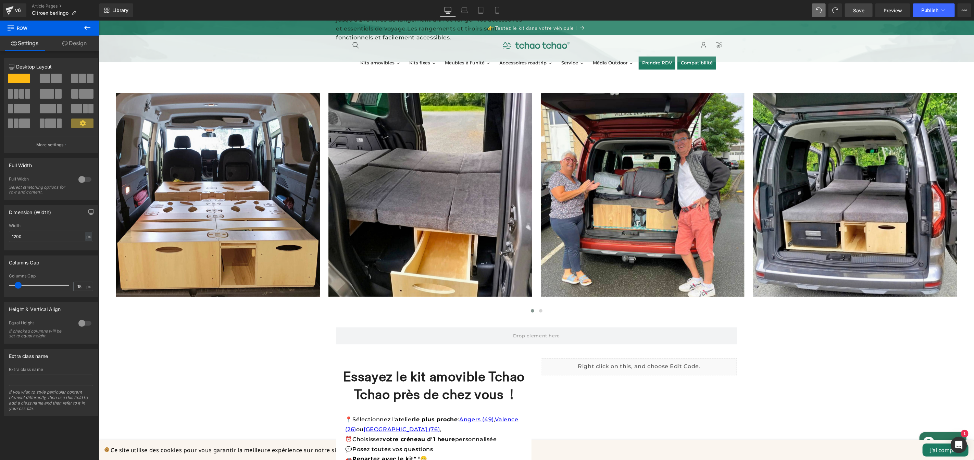
click at [86, 26] on icon at bounding box center [87, 28] width 8 height 8
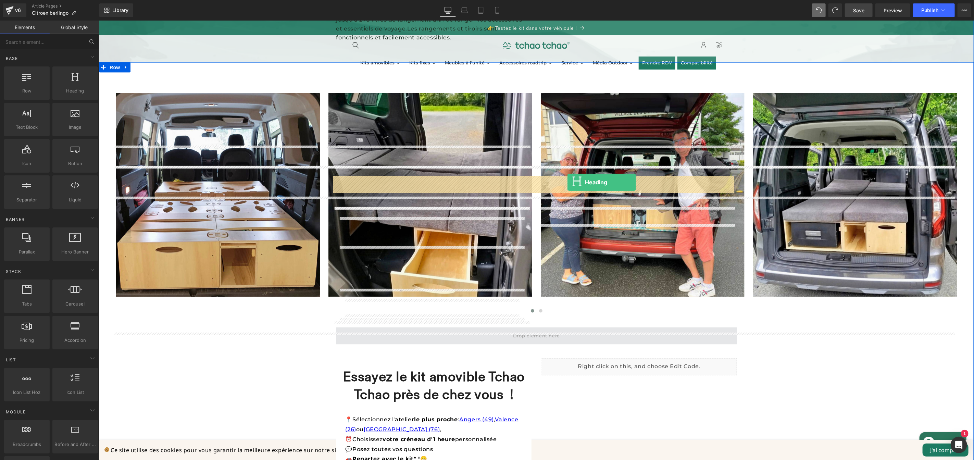
drag, startPoint x: 166, startPoint y: 106, endPoint x: 567, endPoint y: 182, distance: 407.6
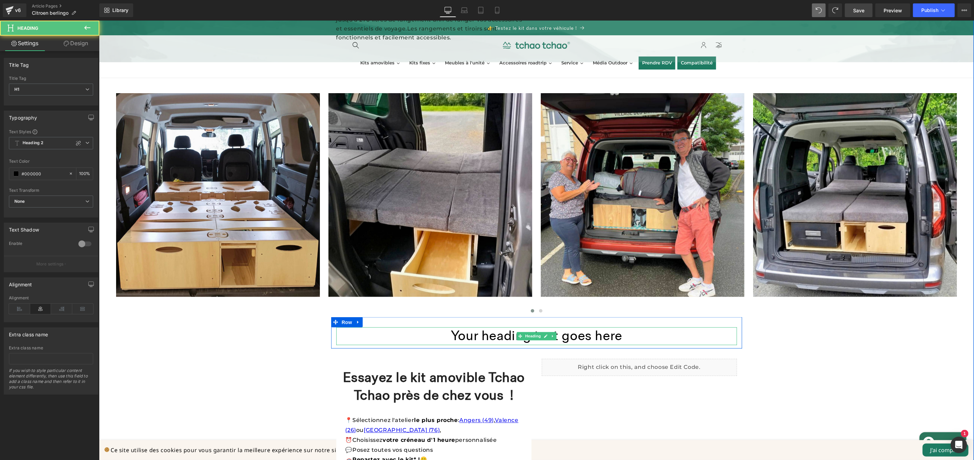
click at [591, 327] on h1 "Your heading text goes here" at bounding box center [536, 336] width 401 height 18
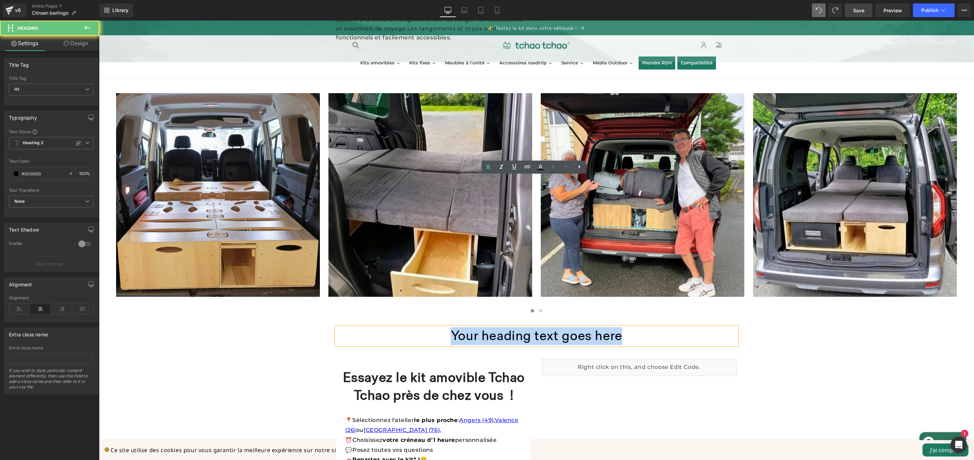
click at [591, 327] on h1 "Your heading text goes here" at bounding box center [536, 336] width 401 height 18
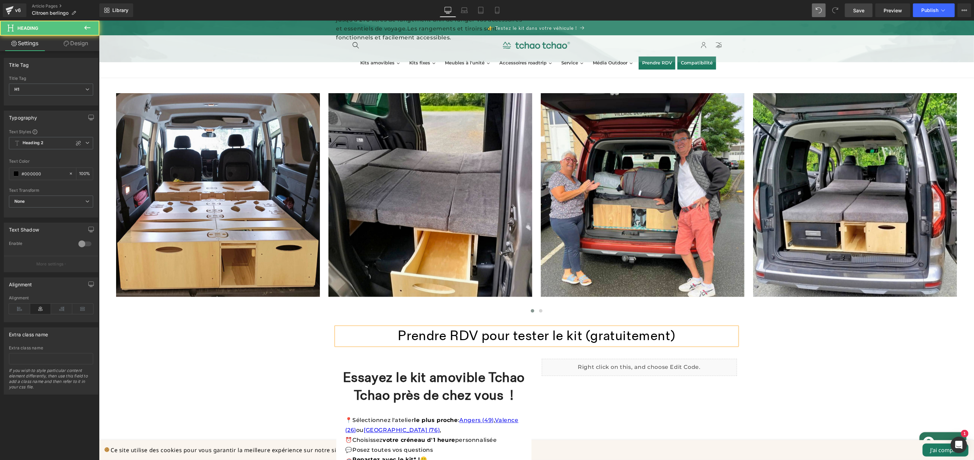
click at [430, 327] on h1 "Prendre RDV pour tester le kit (gratuitement)" at bounding box center [536, 336] width 401 height 18
click at [880, 243] on div "Image Image Image Image Image Image Image" at bounding box center [536, 298] width 840 height 430
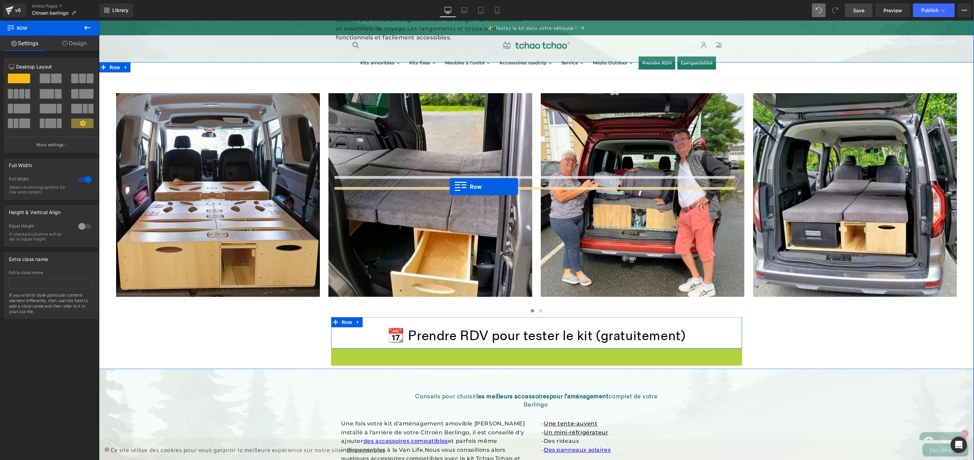
drag, startPoint x: 332, startPoint y: 195, endPoint x: 449, endPoint y: 186, distance: 117.8
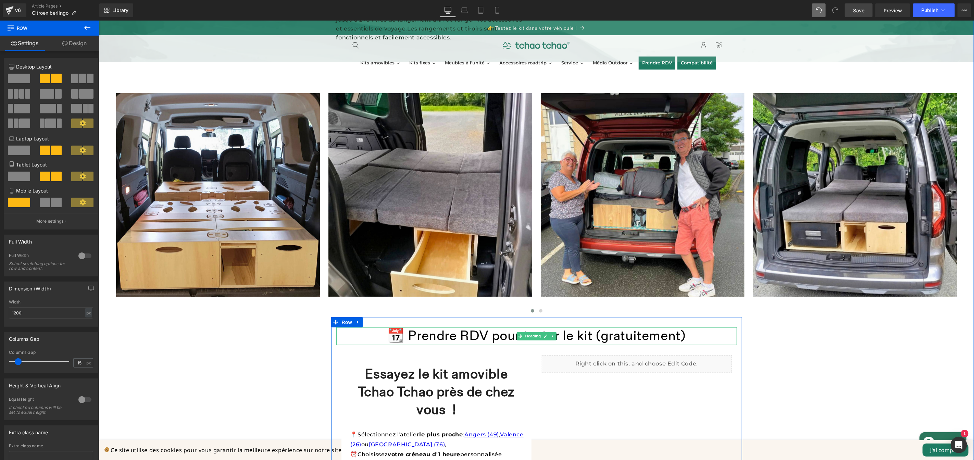
click at [443, 327] on h1 "📆 Prendre RDV pour tester le kit (gratuitement)" at bounding box center [536, 336] width 401 height 18
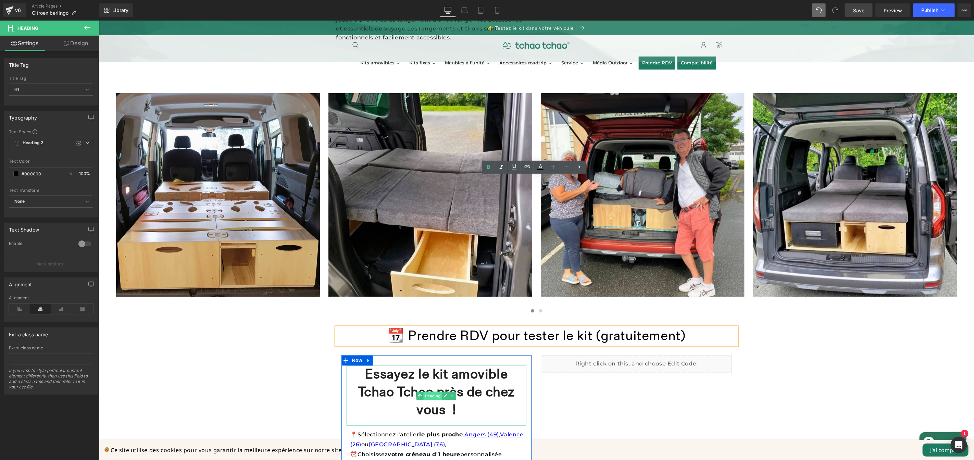
click at [427, 365] on div "Essayez le kit amovible Tchao Tchao près de chez vous ! Heading" at bounding box center [436, 395] width 180 height 60
click at [60, 90] on span "H1" at bounding box center [51, 90] width 84 height 12
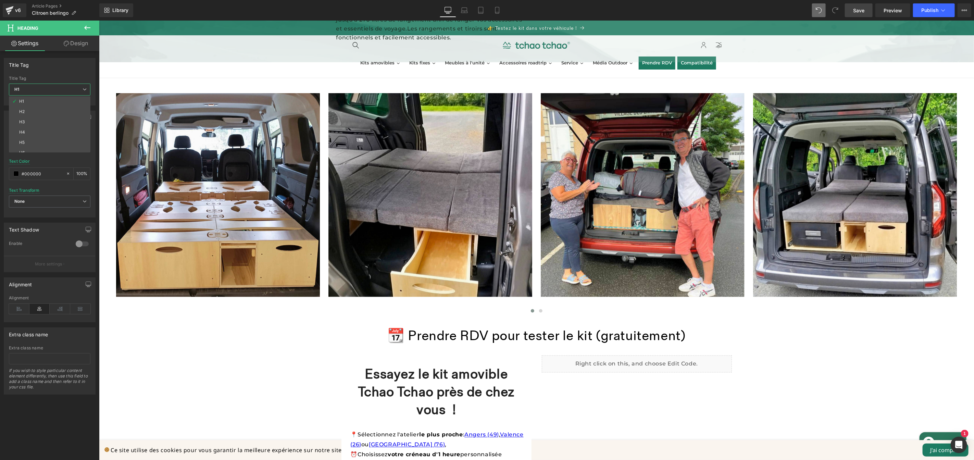
click at [490, 211] on body "Ignorer et passer au contenu 👉 Testez le kit dans votre véhicule ! Kits amovibl…" at bounding box center [536, 431] width 875 height 2400
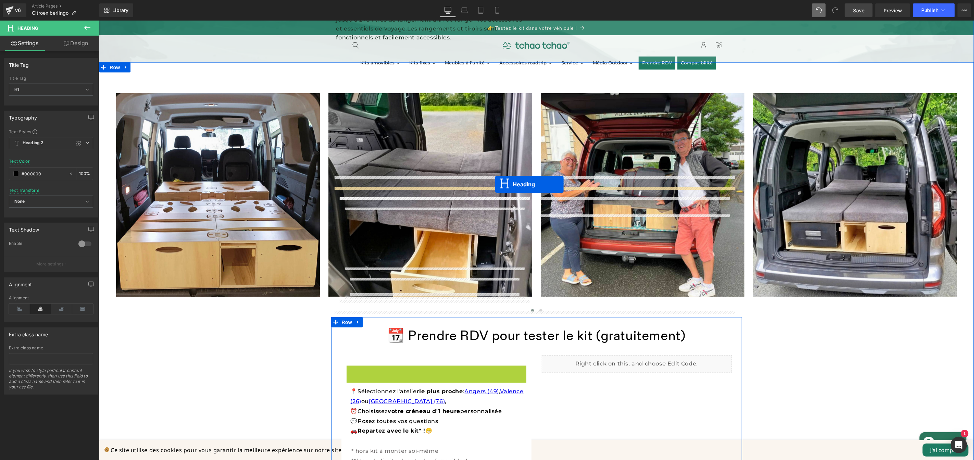
drag, startPoint x: 417, startPoint y: 223, endPoint x: 495, endPoint y: 184, distance: 87.3
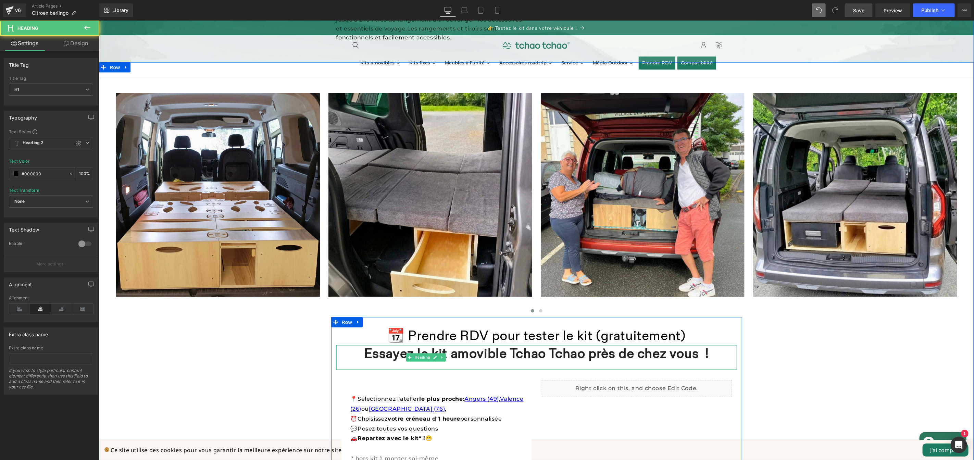
click at [583, 327] on div "📆 Prendre RDV pour tester le kit (gratuitement) Heading" at bounding box center [536, 336] width 401 height 18
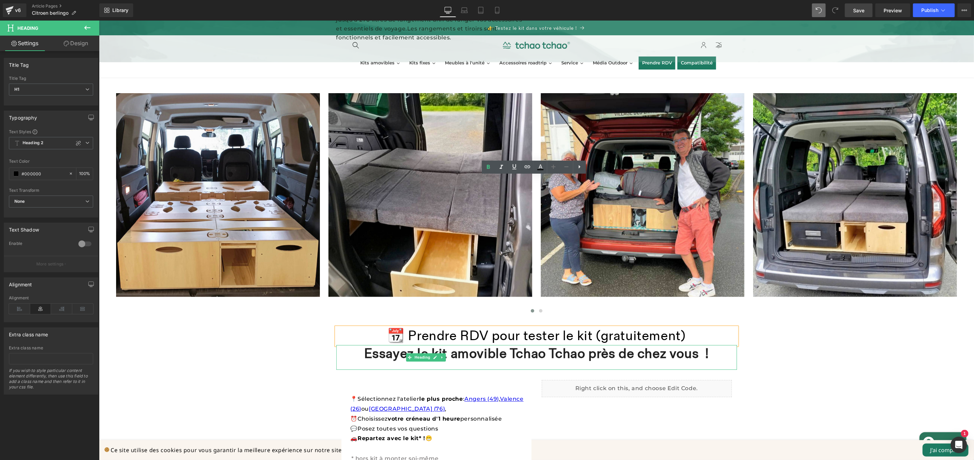
click at [596, 327] on h1 "📆 Prendre RDV pour tester le kit (gratuitement)" at bounding box center [536, 336] width 401 height 18
click at [829, 206] on div "Image Image Image Image Image Image Image" at bounding box center [536, 289] width 840 height 413
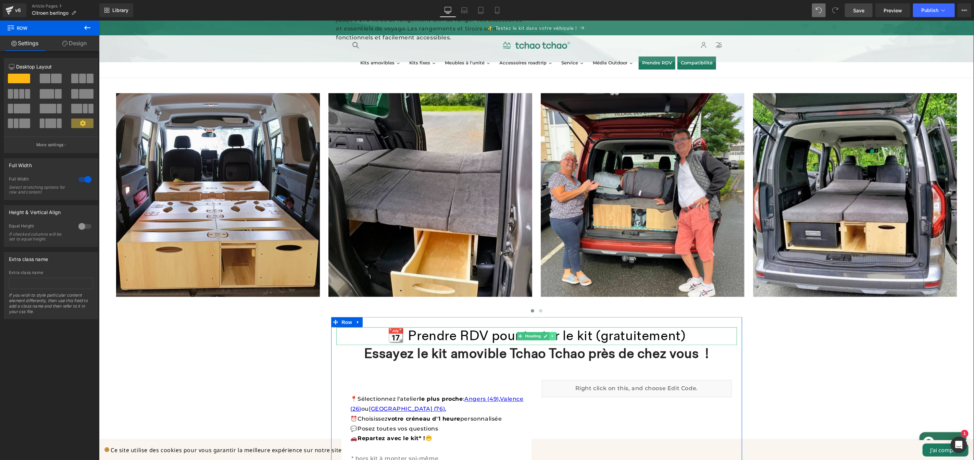
click at [551, 334] on icon at bounding box center [553, 336] width 4 height 4
click at [554, 334] on icon at bounding box center [556, 336] width 4 height 4
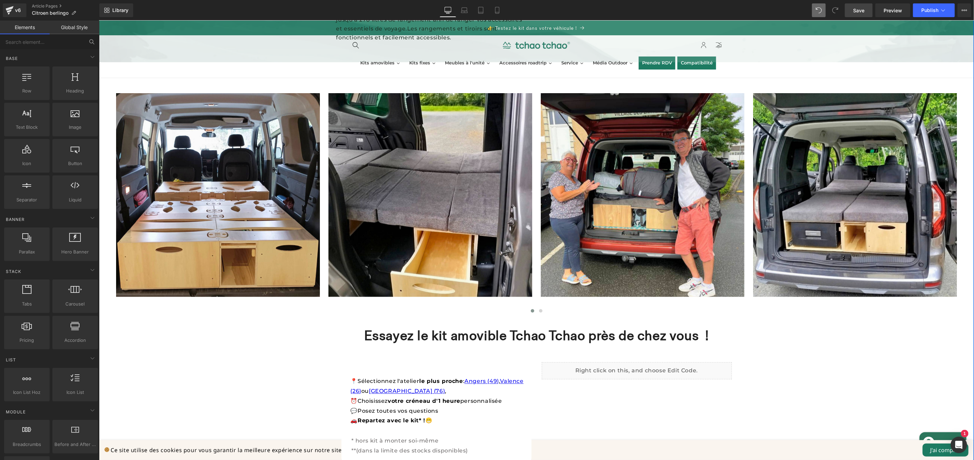
click at [815, 204] on div "Image Image Image Image Image Image Image" at bounding box center [536, 280] width 840 height 395
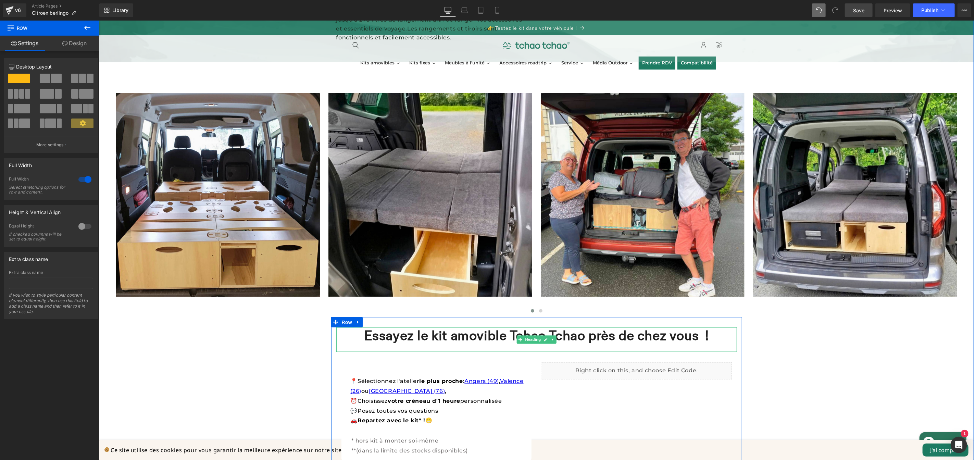
click at [622, 328] on strong "Essayez le kit amovible Tchao Tchao près de chez vous !" at bounding box center [536, 336] width 345 height 16
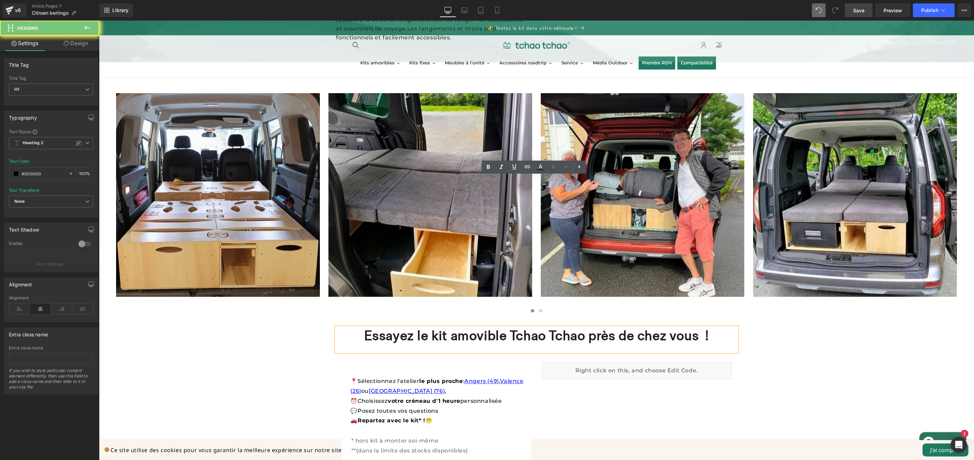
click at [622, 328] on strong "Essayez le kit amovible Tchao Tchao près de chez vous !" at bounding box center [536, 336] width 345 height 16
click at [65, 90] on span "H1" at bounding box center [51, 90] width 84 height 12
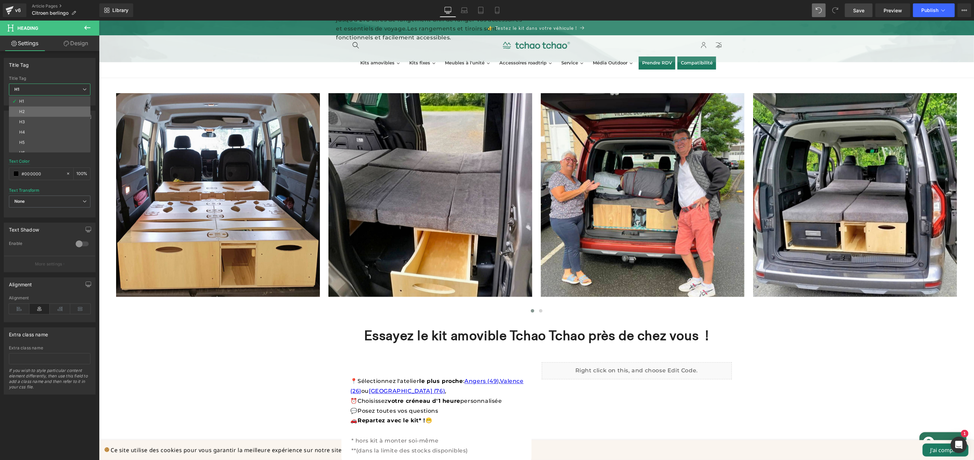
click at [53, 111] on li "H2" at bounding box center [51, 111] width 85 height 10
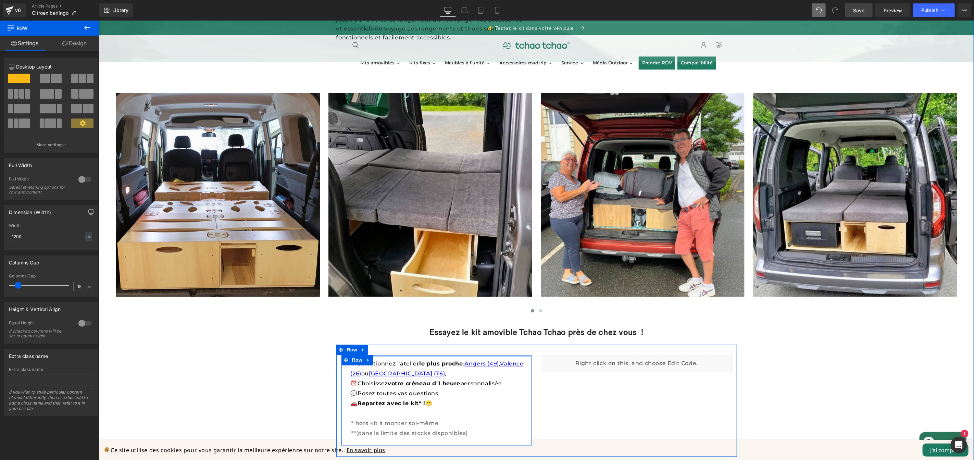
drag, startPoint x: 459, startPoint y: 209, endPoint x: 463, endPoint y: 197, distance: 12.9
click at [463, 344] on div "📍 Sélectionnez l'atelier le plus proche : Angers (49) , Valence (26) ou Rouen (…" at bounding box center [536, 400] width 401 height 112
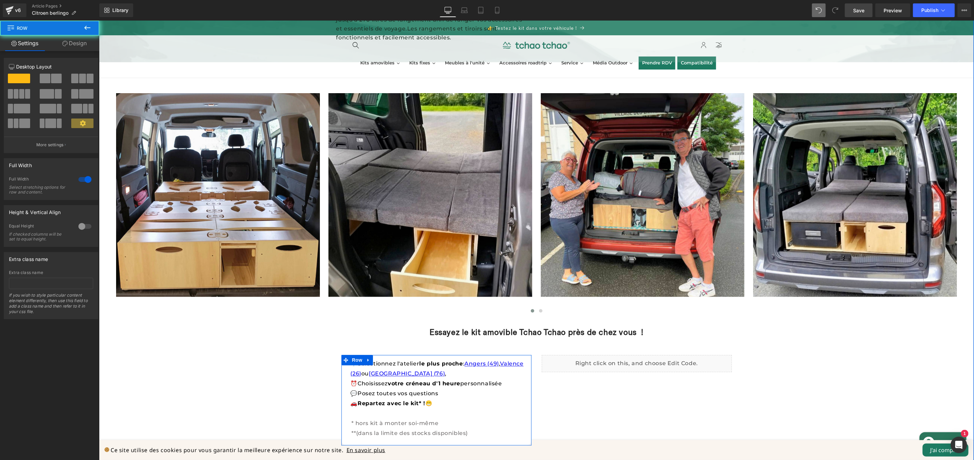
click at [886, 244] on div "Image Image Image Image Image Image Image" at bounding box center [536, 271] width 840 height 377
click at [586, 327] on strong "Essayez le kit amovible Tchao Tchao près de chez vous !" at bounding box center [536, 332] width 214 height 10
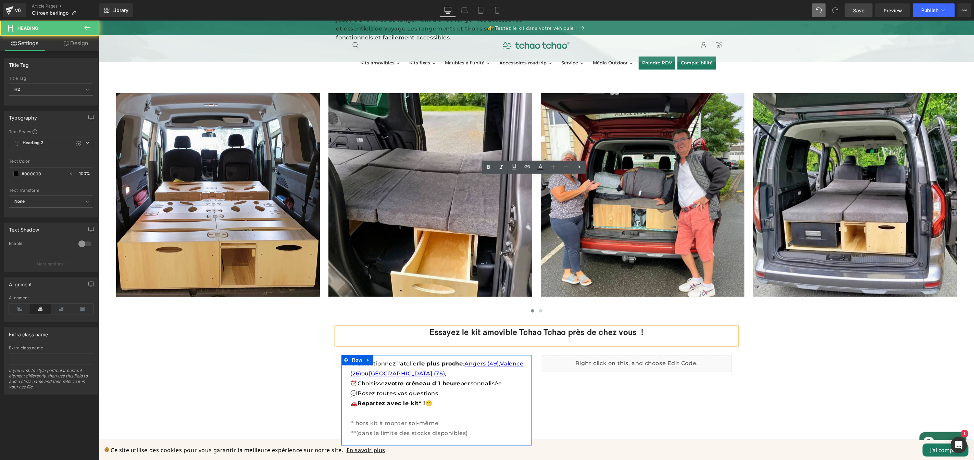
click at [429, 327] on strong "Essayez le kit amovible Tchao Tchao près de chez vous !" at bounding box center [536, 332] width 214 height 10
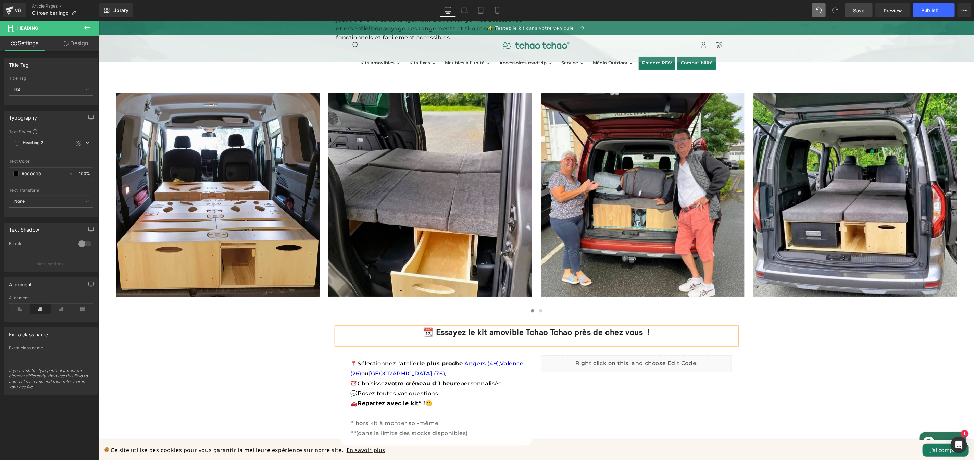
click at [859, 252] on div "Image Image Image Image Image Image Image" at bounding box center [536, 271] width 840 height 377
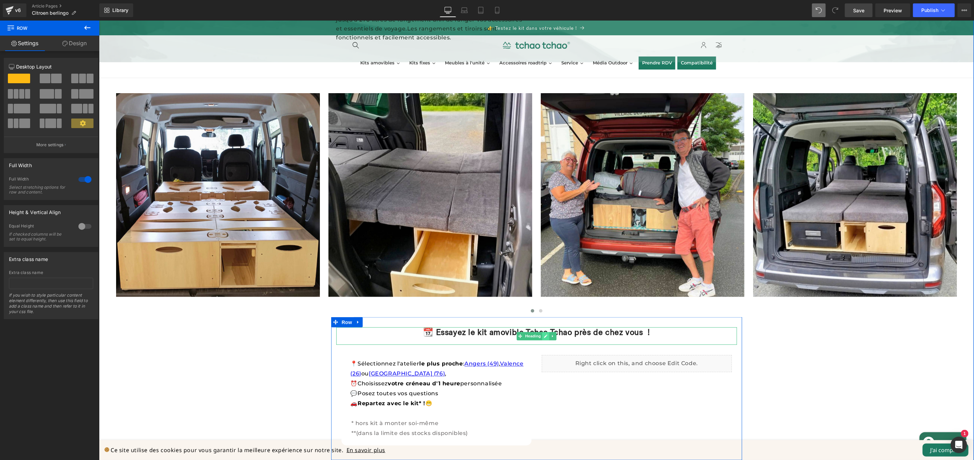
click at [542, 332] on link at bounding box center [545, 336] width 7 height 8
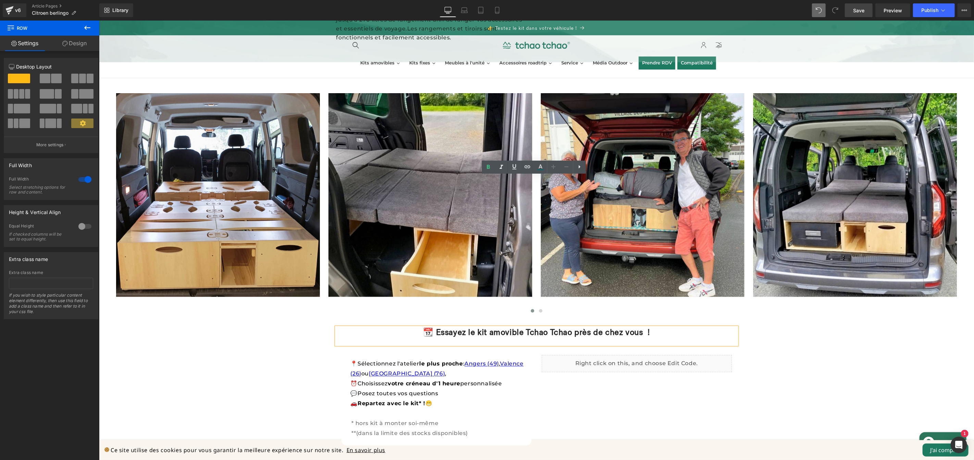
click at [649, 327] on strong "📆 Essayez le kit amovible Tchao Tchao près de chez vous !" at bounding box center [536, 332] width 227 height 10
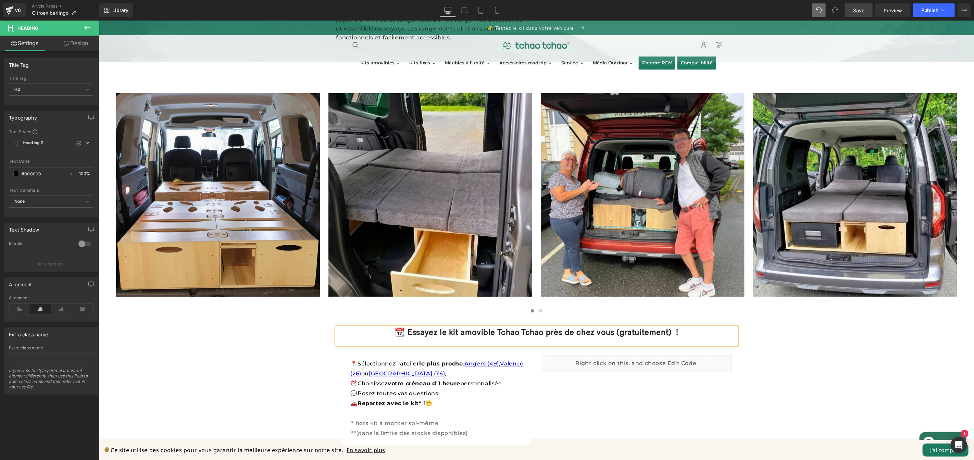
click at [882, 194] on div "Image Image Image Image Image Image Image" at bounding box center [536, 271] width 840 height 377
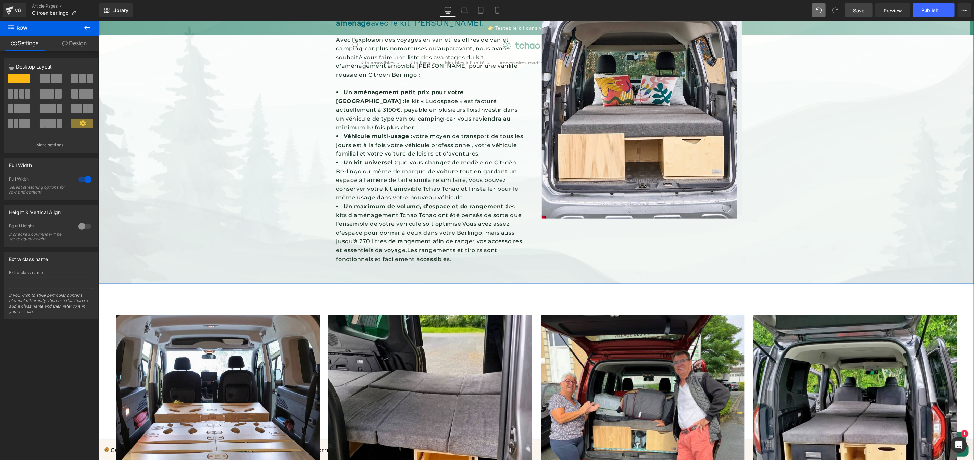
scroll to position [673, 0]
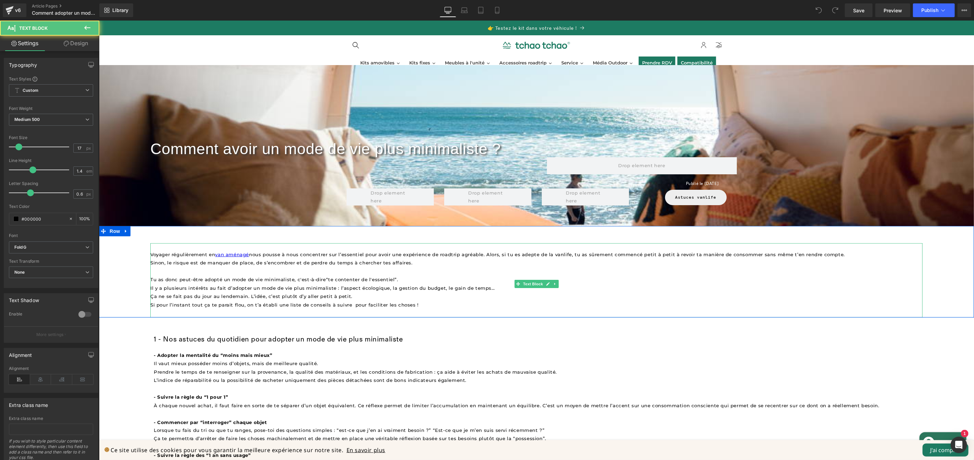
click at [346, 256] on span "Voyager régulièrement en van aménagé nous pousse à nous concentrer sur l’essent…" at bounding box center [497, 253] width 694 height 5
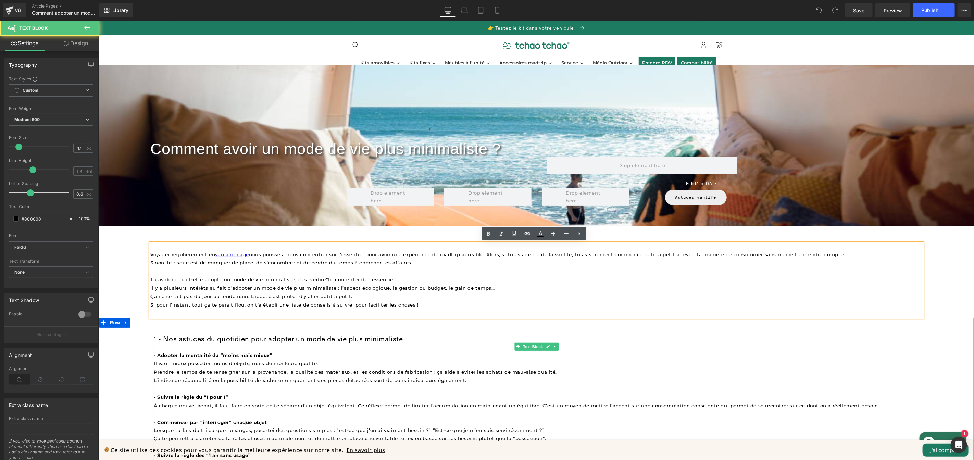
click at [304, 369] on span "Prendre le temps de te renseigner sur la provenance, la qualité des matériaux, …" at bounding box center [354, 371] width 403 height 5
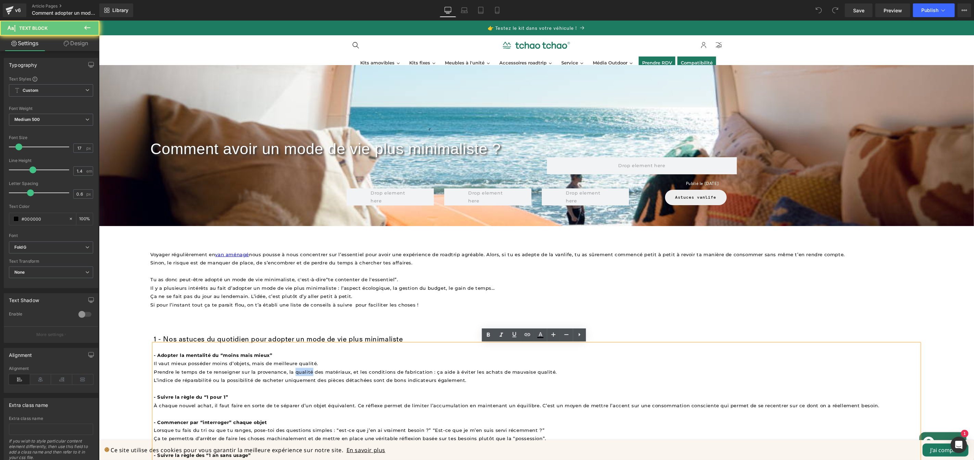
click at [304, 369] on span "Prendre le temps de te renseigner sur la provenance, la qualité des matériaux, …" at bounding box center [354, 371] width 403 height 5
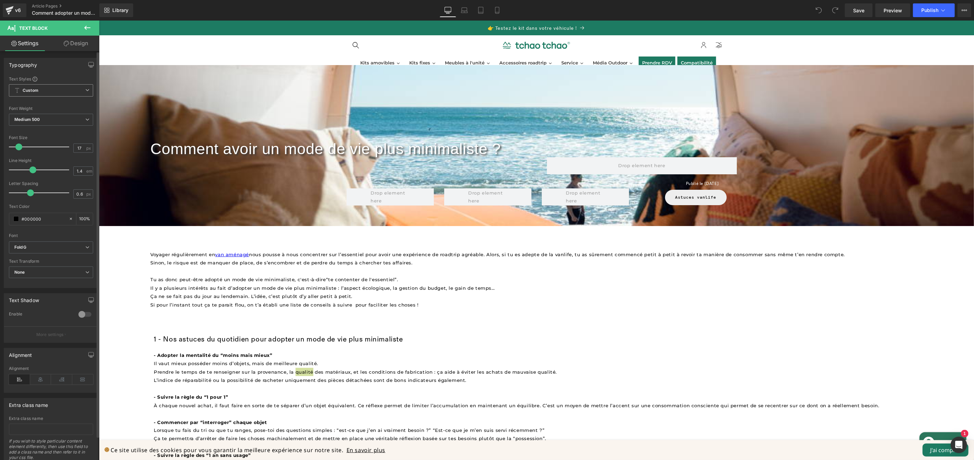
click at [54, 91] on span "Custom Setup Global Style" at bounding box center [51, 90] width 84 height 12
click at [59, 117] on div "Setup Global Style" at bounding box center [49, 118] width 81 height 16
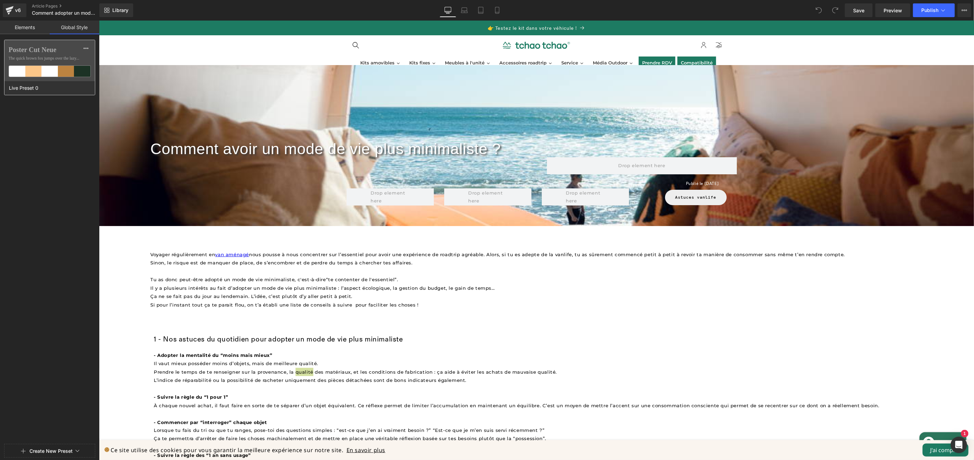
click at [48, 50] on label "Poster Cut Neue" at bounding box center [50, 50] width 82 height 8
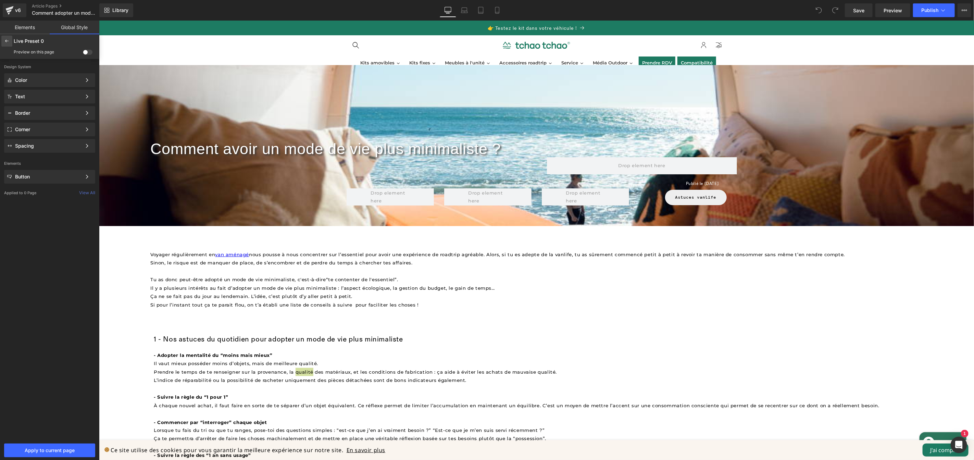
click at [7, 41] on icon at bounding box center [6, 40] width 5 height 5
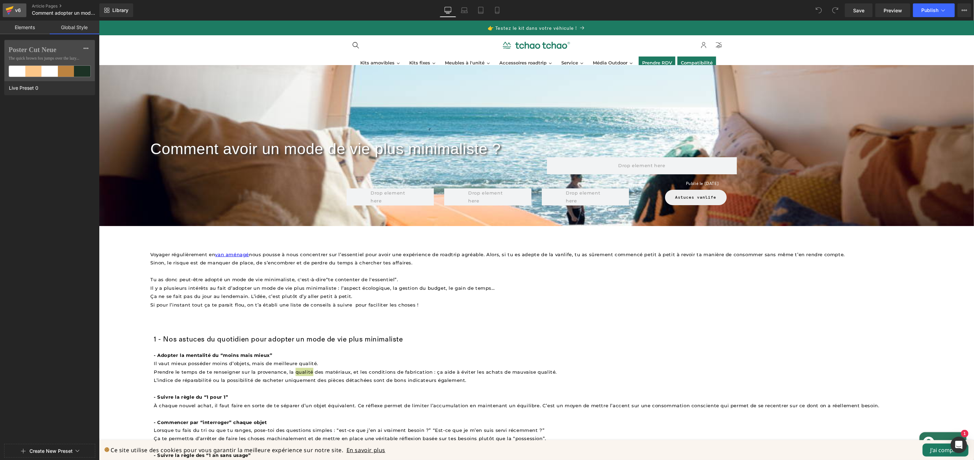
click at [13, 10] on icon at bounding box center [9, 10] width 8 height 17
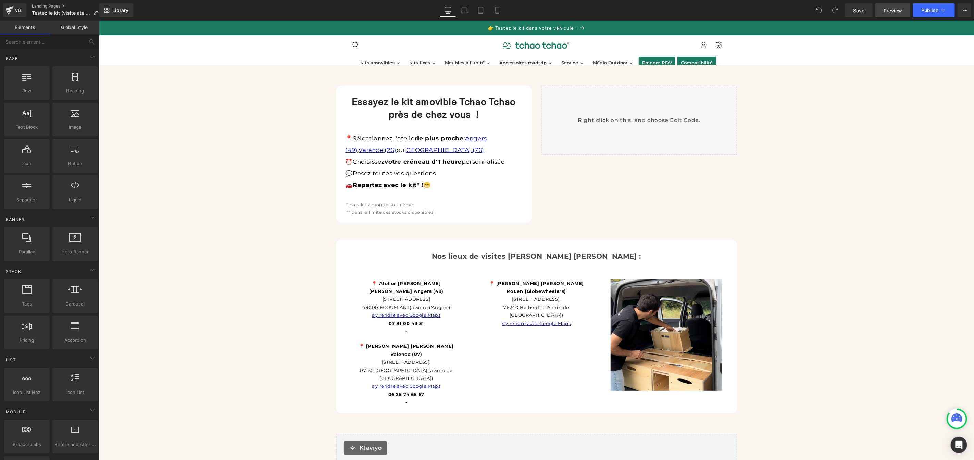
click at [896, 12] on span "Preview" at bounding box center [892, 10] width 18 height 7
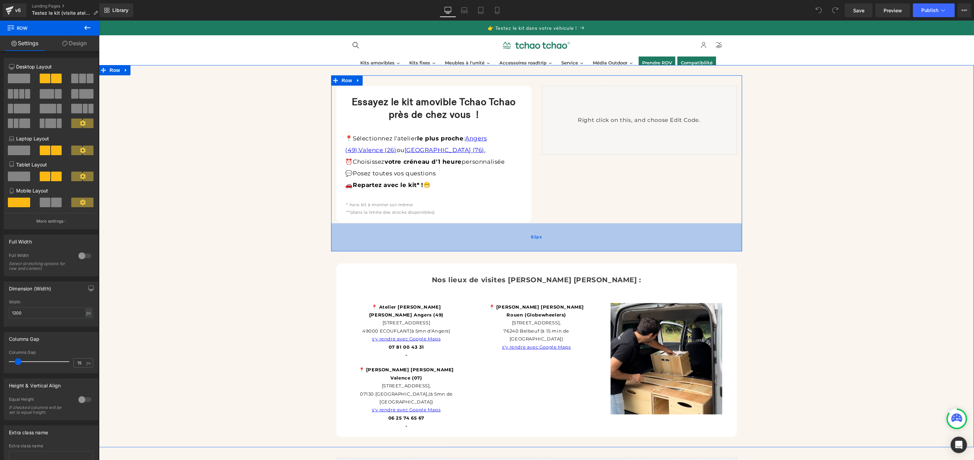
drag, startPoint x: 490, startPoint y: 226, endPoint x: 484, endPoint y: 249, distance: 24.4
click at [484, 249] on div "82px" at bounding box center [536, 237] width 411 height 28
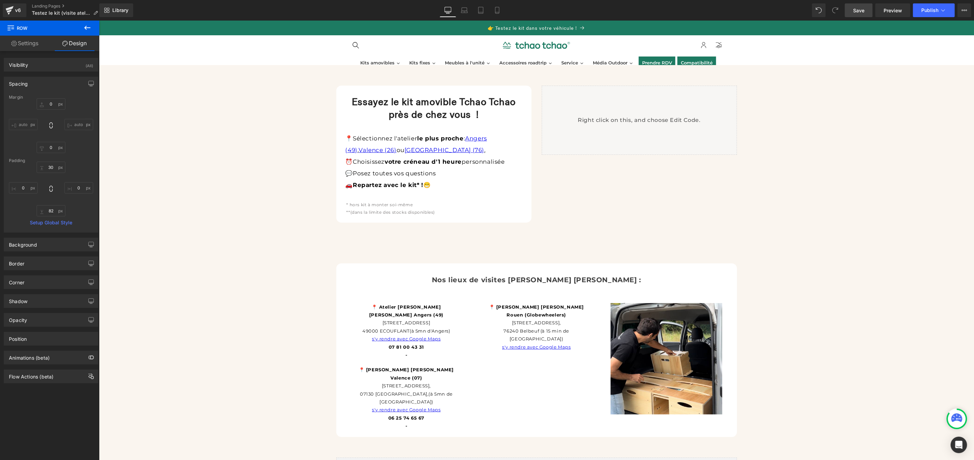
click at [864, 12] on span "Save" at bounding box center [858, 10] width 11 height 7
click at [887, 11] on span "Preview" at bounding box center [892, 10] width 18 height 7
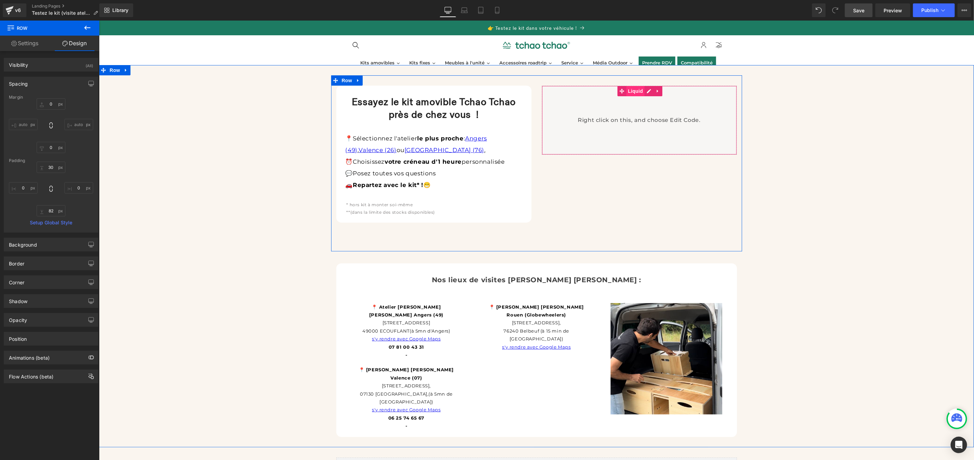
click at [632, 90] on div "Liquid" at bounding box center [638, 119] width 195 height 69
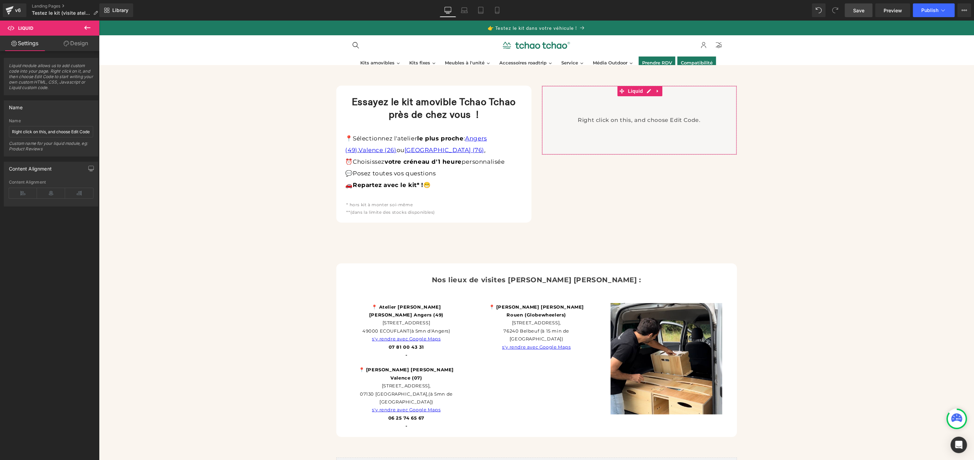
click at [69, 44] on link "Design" at bounding box center [76, 43] width 50 height 15
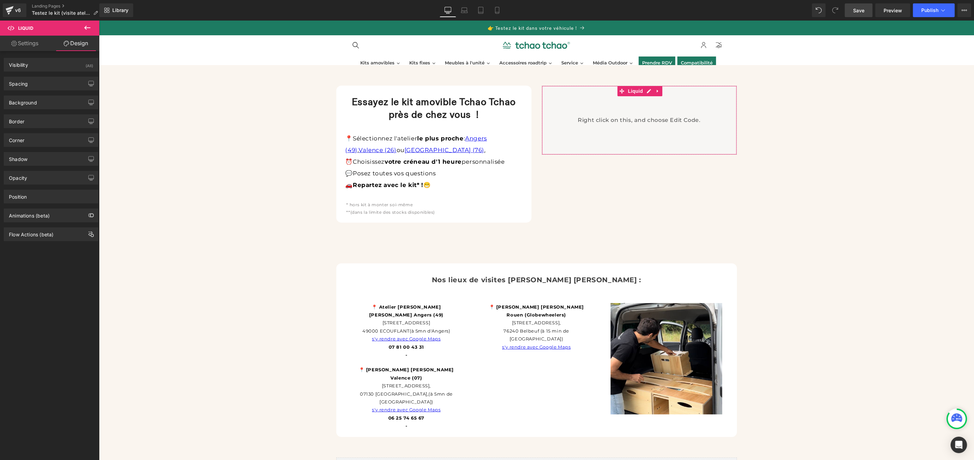
click at [50, 90] on div "Background Color & Image color rgba(247, 247, 247, 0.7) Color #f7f7f7 70 % Imag…" at bounding box center [51, 99] width 102 height 19
click at [50, 88] on div "Spacing" at bounding box center [51, 83] width 94 height 13
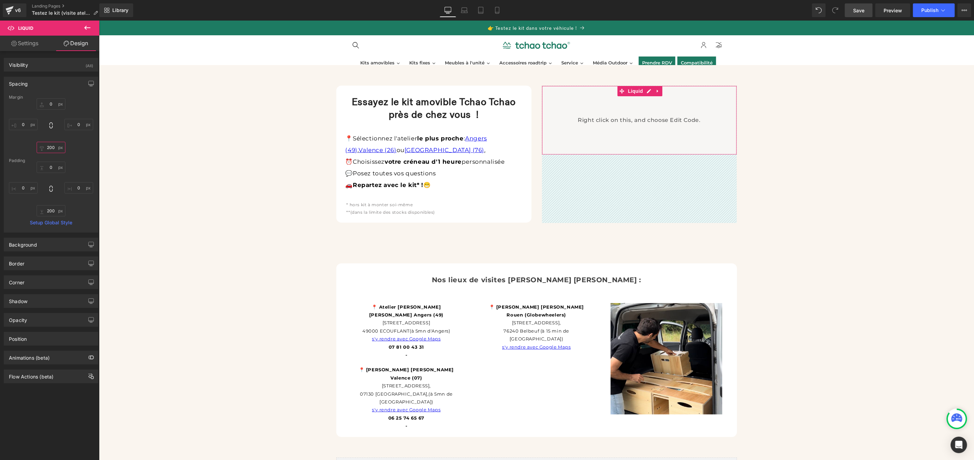
click at [53, 148] on input "200" at bounding box center [51, 147] width 29 height 11
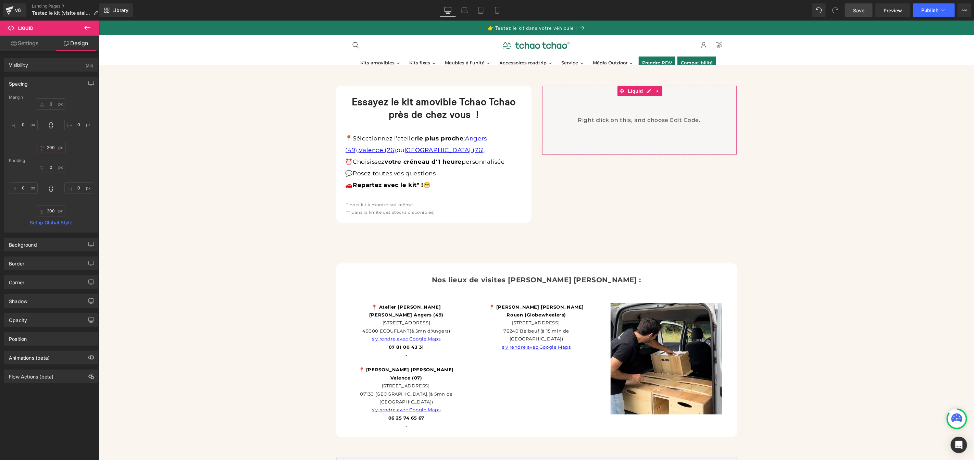
click at [53, 148] on input "200" at bounding box center [51, 147] width 29 height 11
type input "3"
type input "200"
click at [54, 211] on input "200" at bounding box center [51, 210] width 29 height 11
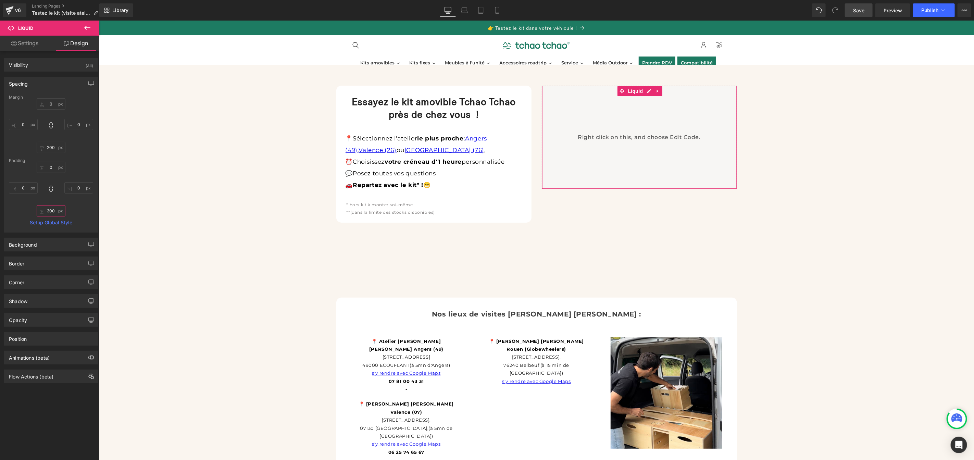
click at [53, 211] on input "300" at bounding box center [51, 210] width 29 height 11
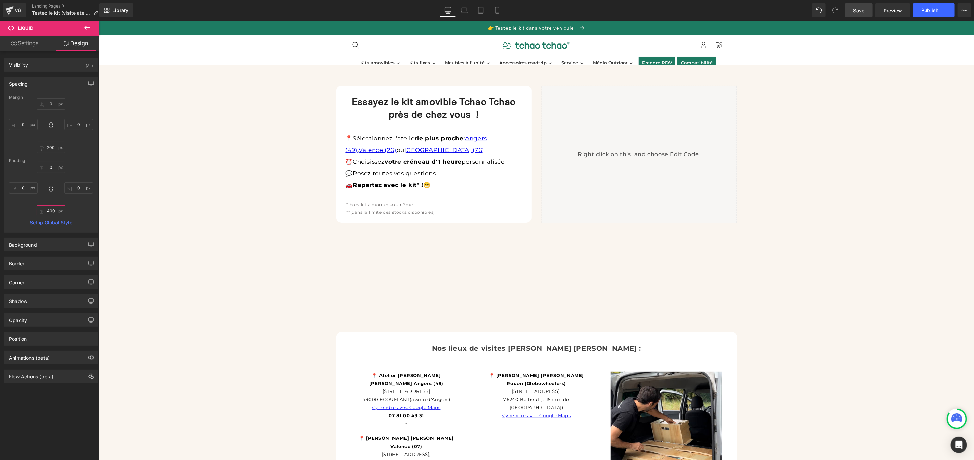
type input "400"
click at [856, 10] on span "Save" at bounding box center [858, 10] width 11 height 7
click at [903, 7] on link "Preview" at bounding box center [892, 10] width 35 height 14
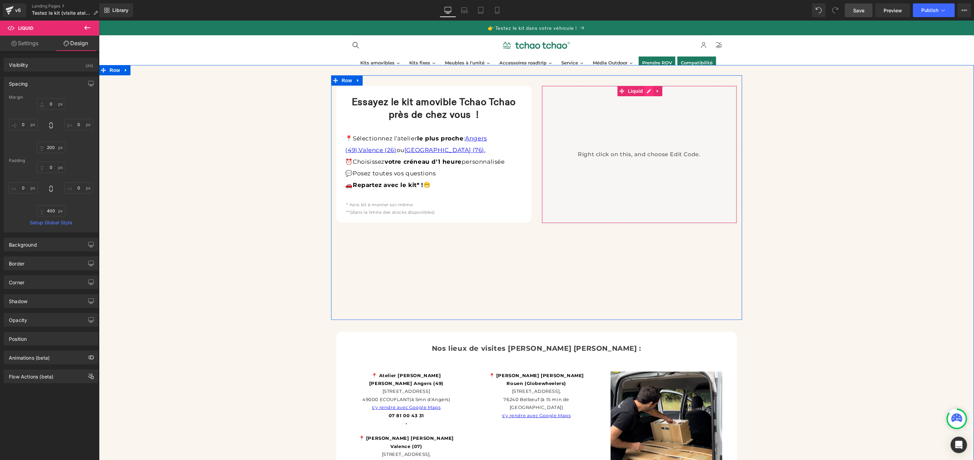
click at [645, 91] on div "Liquid 400px" at bounding box center [638, 154] width 195 height 138
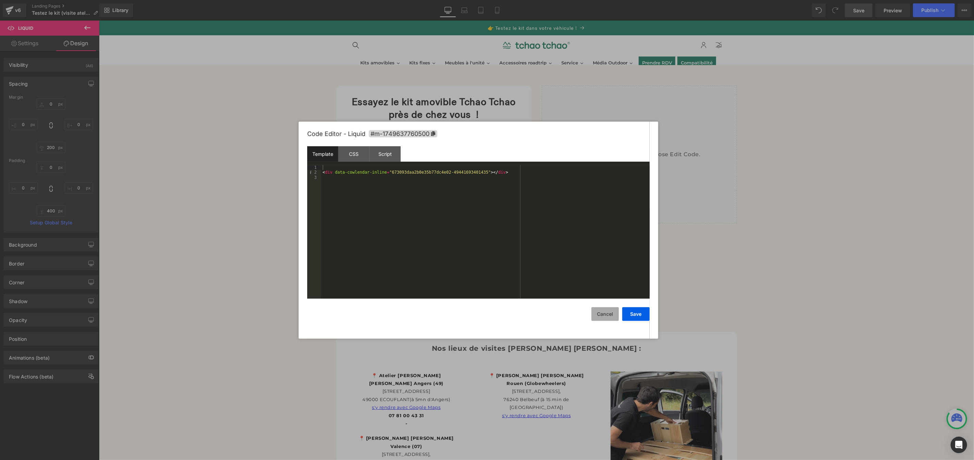
click at [614, 316] on button "Cancel" at bounding box center [604, 314] width 27 height 14
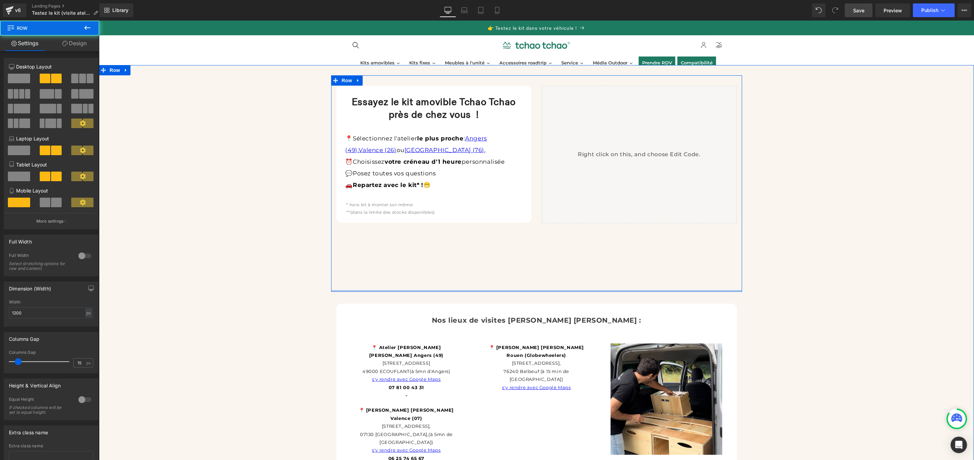
drag, startPoint x: 571, startPoint y: 315, endPoint x: 574, endPoint y: 267, distance: 48.7
click at [574, 267] on div "Essayez le kit amovible Tchao Tchao près de chez vous ! Heading 📍 Sélectionnez …" at bounding box center [536, 183] width 411 height 216
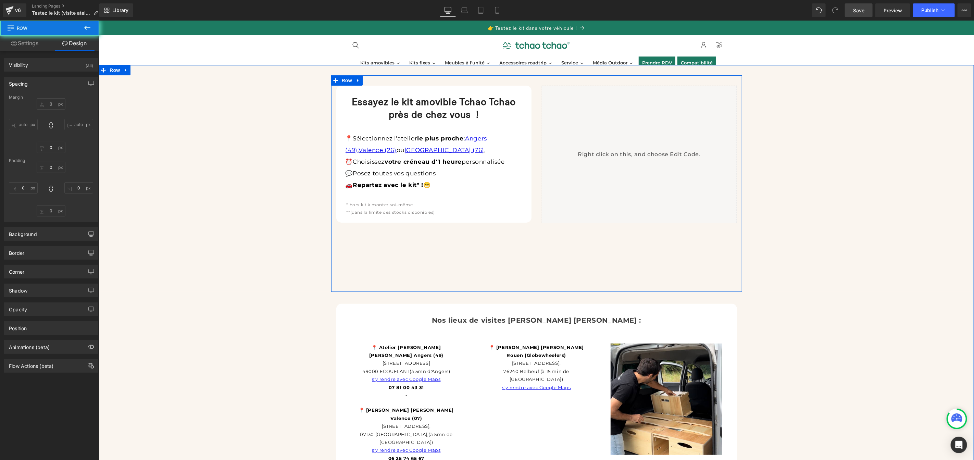
type input "0"
type input "30"
type input "0"
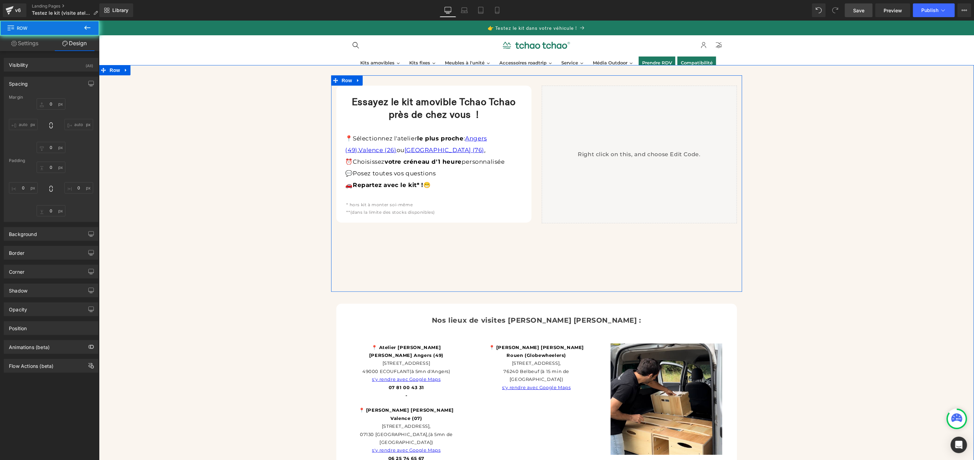
type input "0"
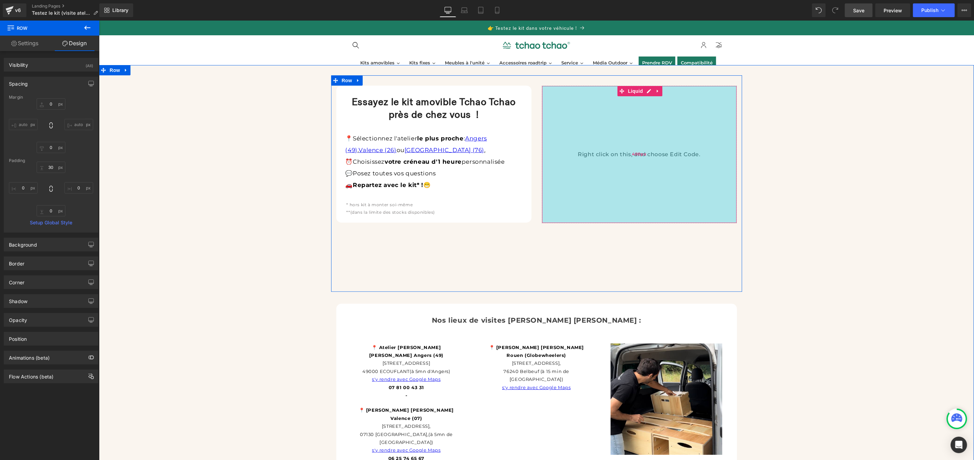
click at [646, 141] on div "400px" at bounding box center [639, 154] width 194 height 137
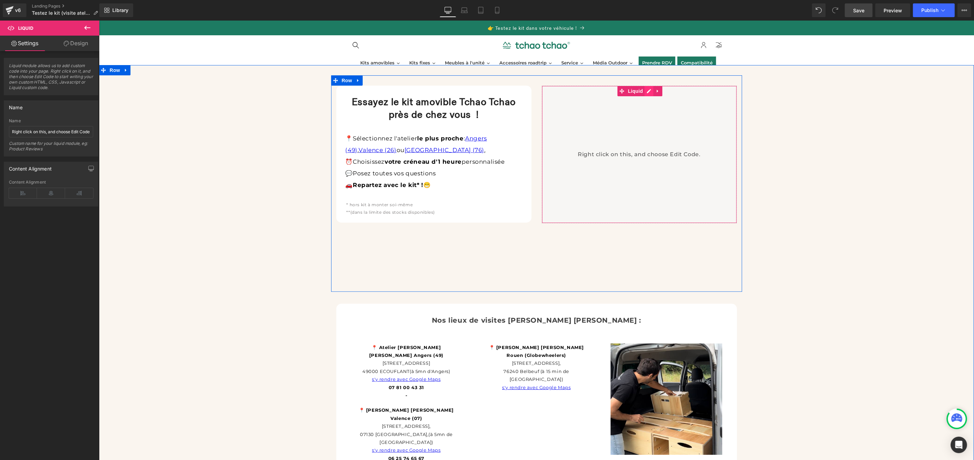
click at [646, 91] on div "Liquid 400px" at bounding box center [638, 154] width 195 height 138
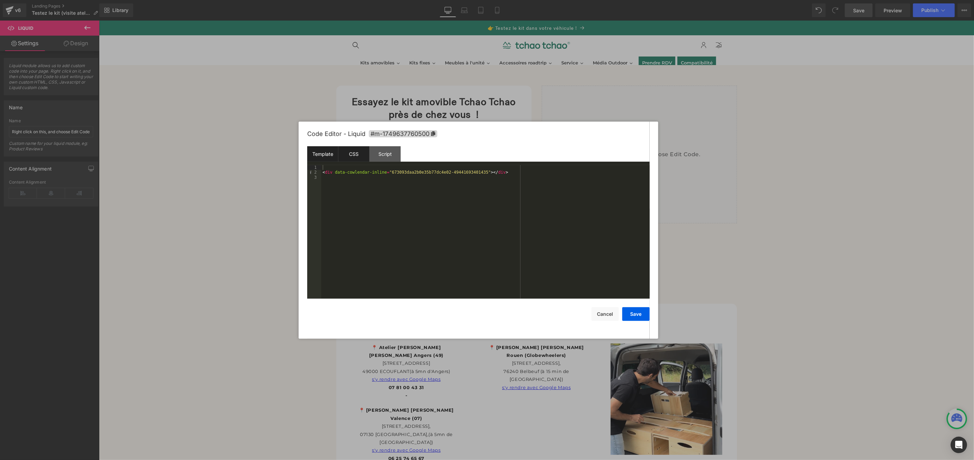
click at [356, 159] on div "CSS" at bounding box center [353, 153] width 31 height 15
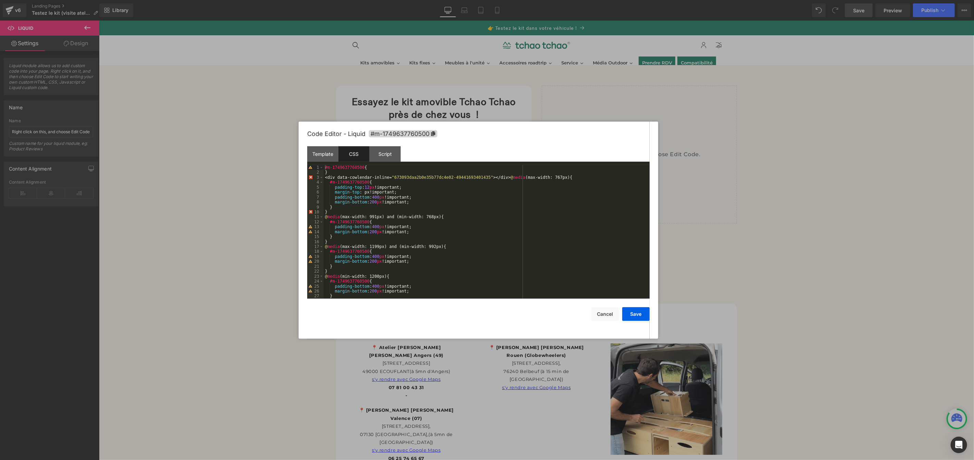
click at [375, 203] on div "#m-1749637760500 { } < div data-cowlendar-inline = " 673093daa2b0e35b77dc4e02-4…" at bounding box center [485, 236] width 323 height 143
click at [642, 314] on button "Save" at bounding box center [635, 314] width 27 height 14
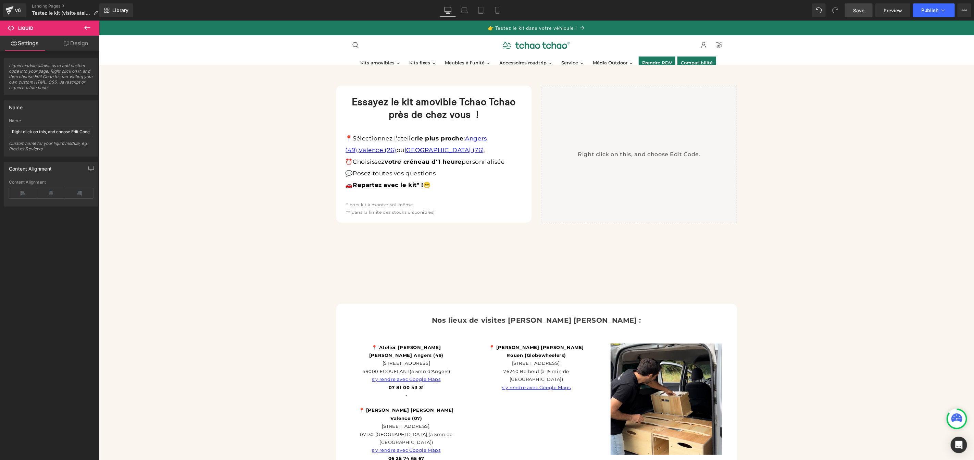
click at [860, 7] on span "Save" at bounding box center [858, 10] width 11 height 7
click at [902, 13] on span "Preview" at bounding box center [892, 10] width 18 height 7
click at [859, 8] on span "Save" at bounding box center [858, 10] width 11 height 7
click at [898, 14] on link "Preview" at bounding box center [892, 10] width 35 height 14
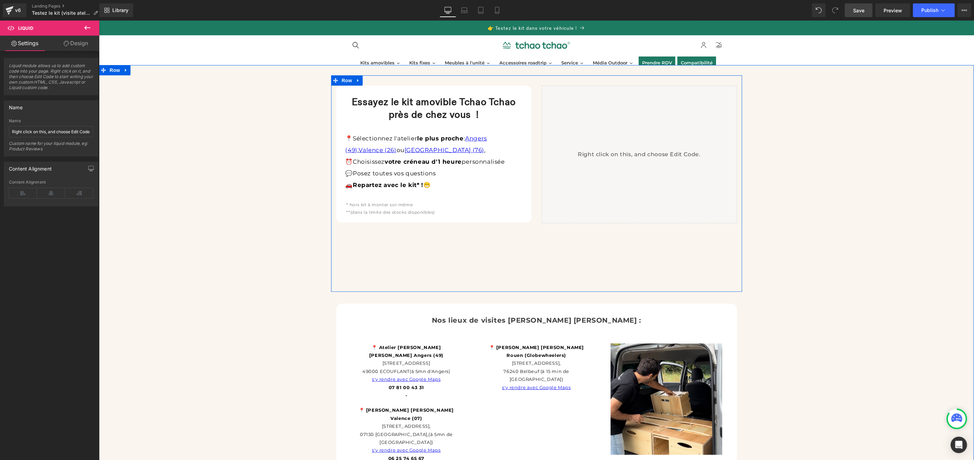
click at [647, 90] on div "Liquid" at bounding box center [638, 154] width 195 height 138
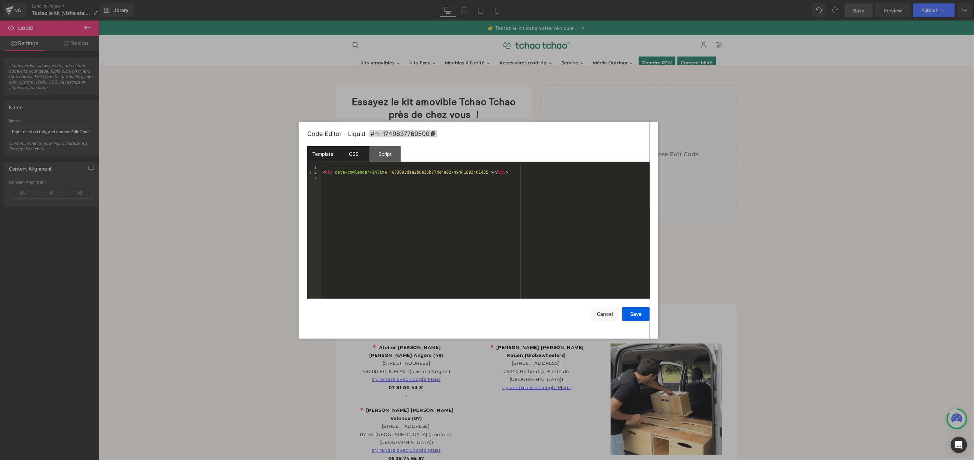
click at [354, 157] on div "CSS" at bounding box center [353, 153] width 31 height 15
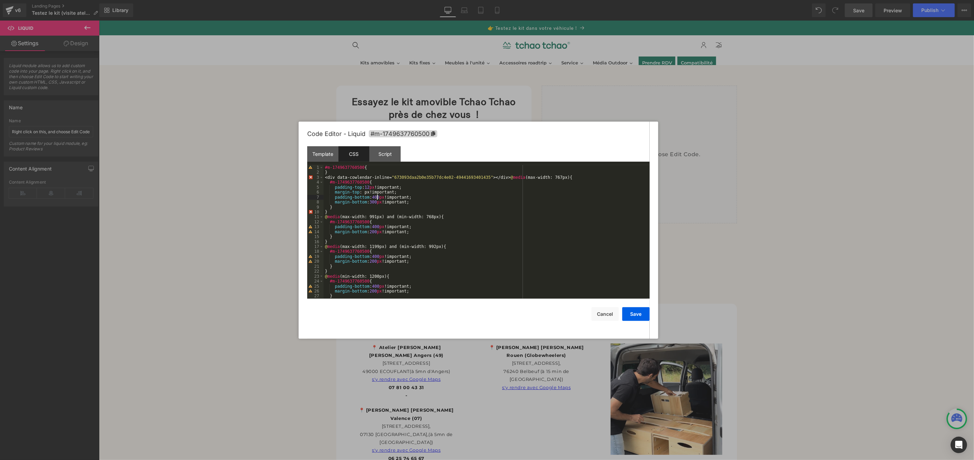
click at [377, 196] on div "#m-1749637760500 { } < div data-cowlendar-inline = " 673093daa2b0e35b77dc4e02-4…" at bounding box center [485, 236] width 323 height 143
click at [634, 312] on button "Save" at bounding box center [635, 314] width 27 height 14
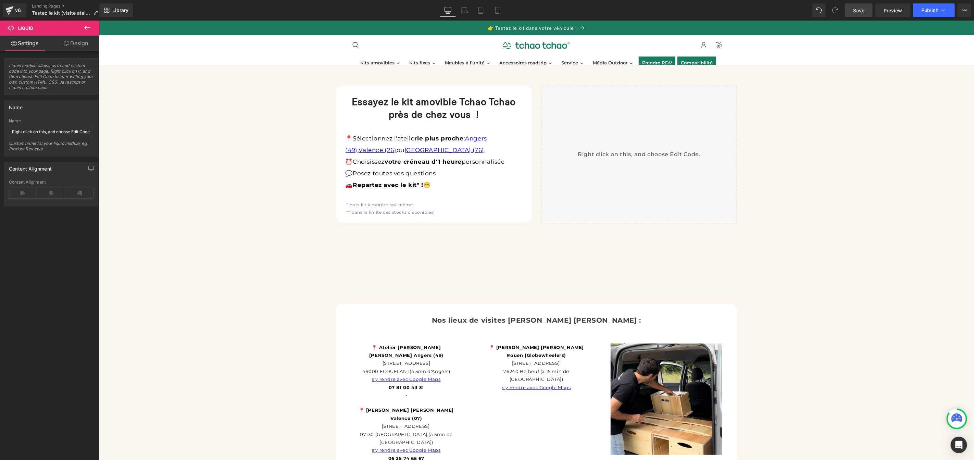
click at [862, 9] on span "Save" at bounding box center [858, 10] width 11 height 7
click at [888, 11] on span "Preview" at bounding box center [892, 10] width 18 height 7
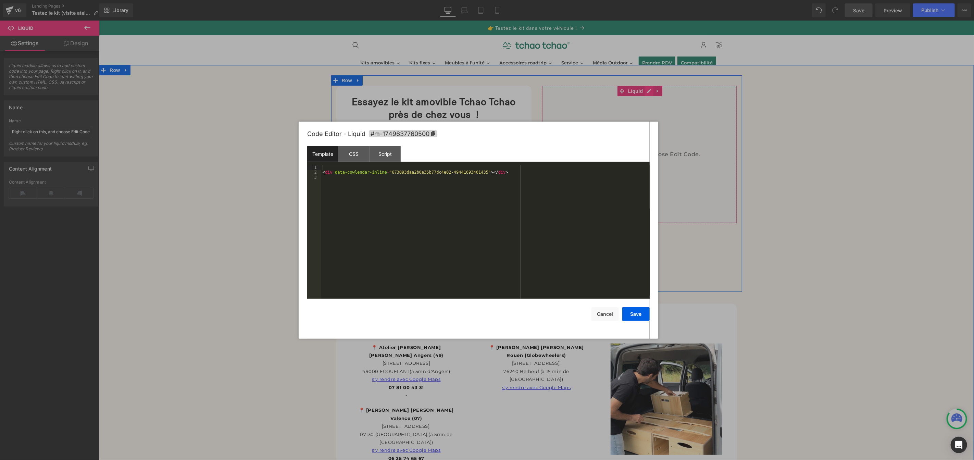
click at [645, 89] on div "Liquid" at bounding box center [638, 154] width 195 height 138
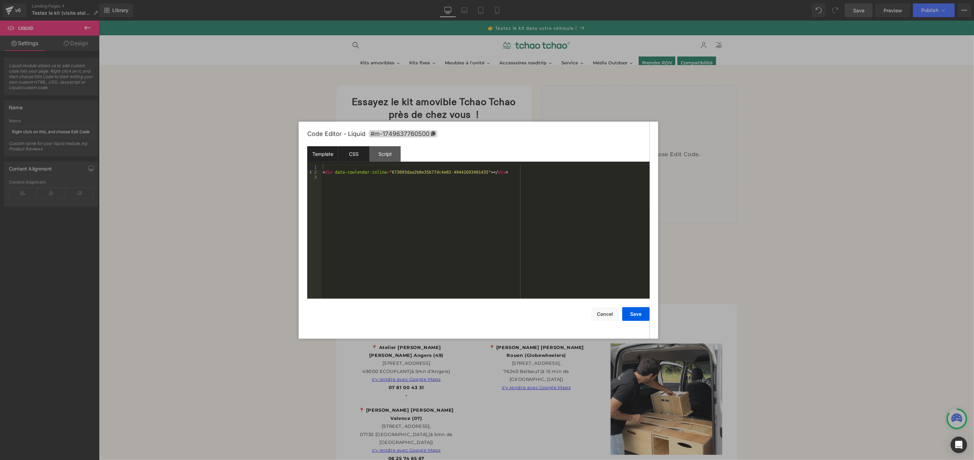
drag, startPoint x: 349, startPoint y: 158, endPoint x: 356, endPoint y: 160, distance: 7.7
click at [349, 158] on div "CSS" at bounding box center [353, 153] width 31 height 15
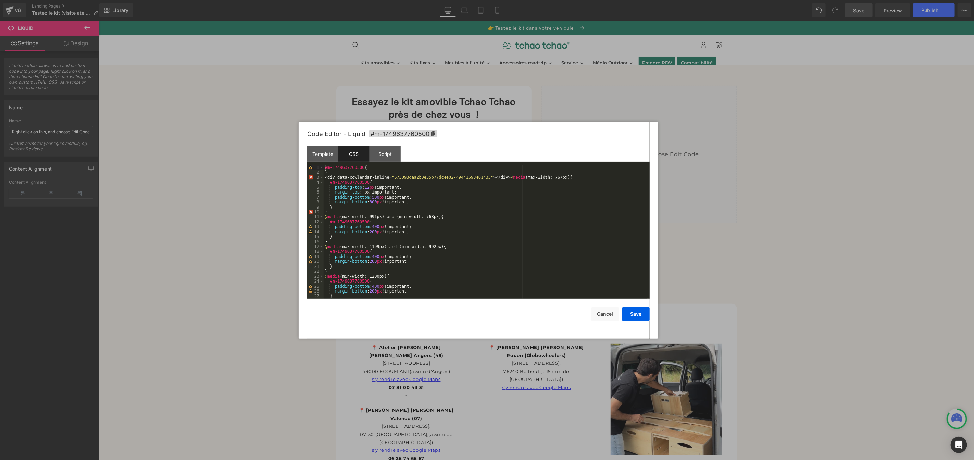
click at [378, 197] on div "#m-1749637760500 { } < div data-cowlendar-inline = " 673093daa2b0e35b77dc4e02-4…" at bounding box center [485, 236] width 323 height 143
click at [643, 313] on button "Save" at bounding box center [635, 314] width 27 height 14
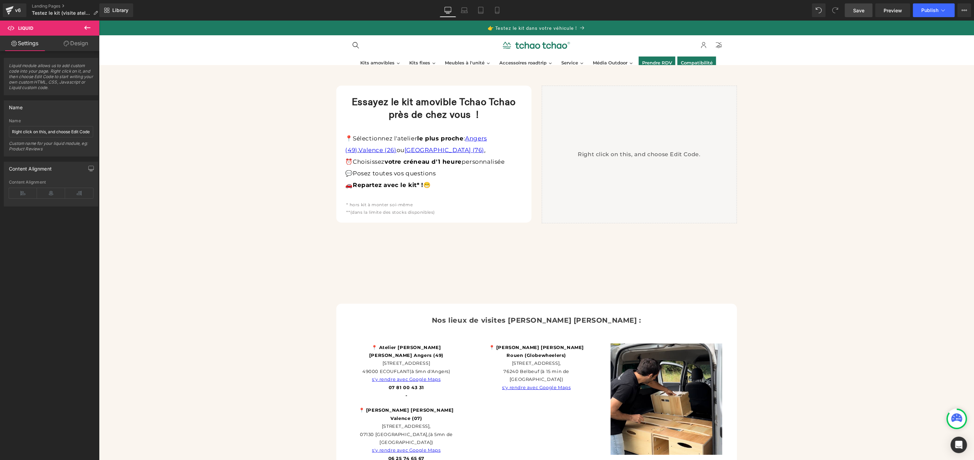
click at [855, 11] on span "Save" at bounding box center [858, 10] width 11 height 7
click at [891, 13] on span "Preview" at bounding box center [892, 10] width 18 height 7
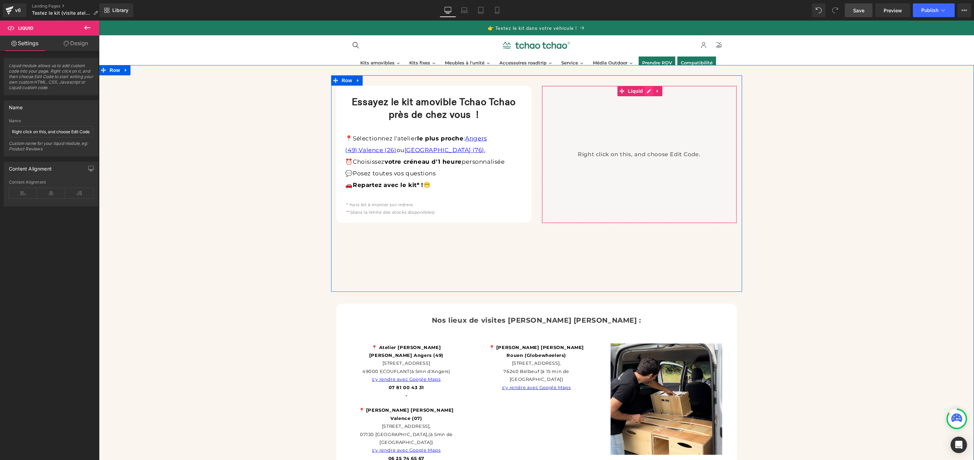
click at [645, 93] on div "Liquid" at bounding box center [638, 154] width 195 height 138
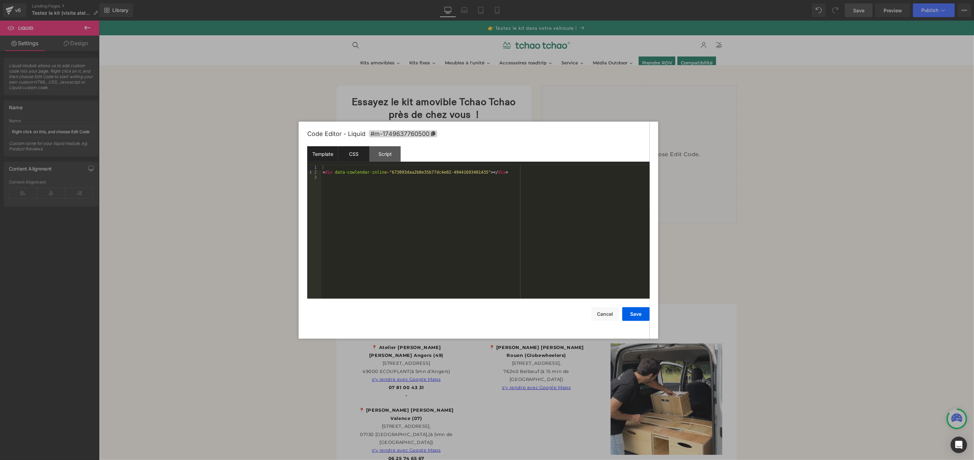
drag, startPoint x: 356, startPoint y: 156, endPoint x: 359, endPoint y: 156, distance: 3.8
click at [355, 155] on div "CSS" at bounding box center [353, 153] width 31 height 15
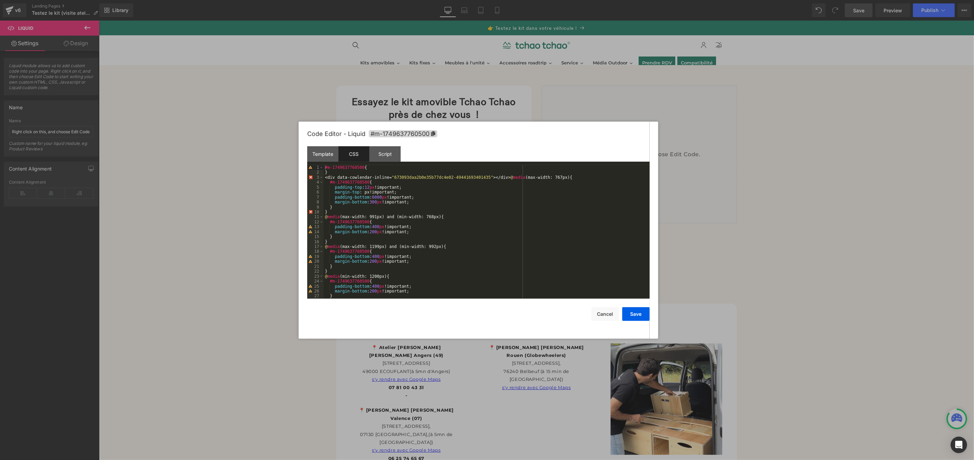
click at [378, 227] on div "#m-1749637760500 { } < div data-cowlendar-inline = " 673093daa2b0e35b77dc4e02-4…" at bounding box center [485, 236] width 323 height 143
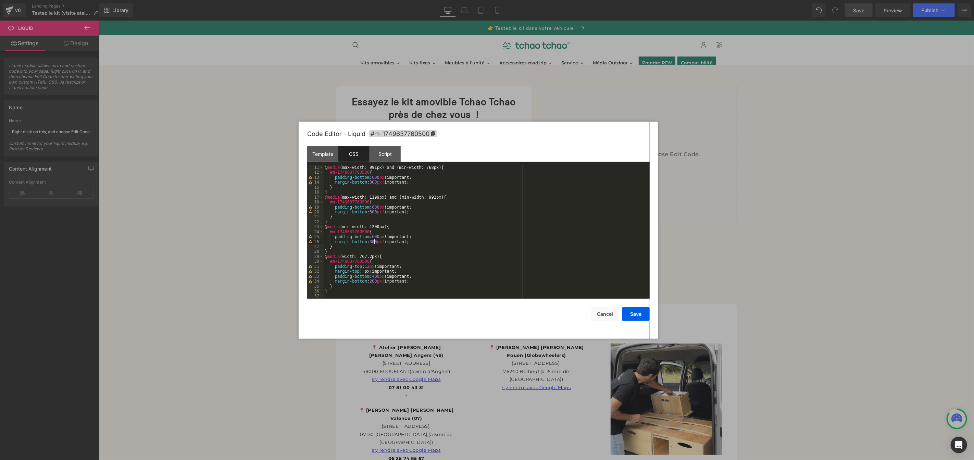
scroll to position [49, 0]
drag, startPoint x: 376, startPoint y: 275, endPoint x: 381, endPoint y: 275, distance: 5.5
click at [376, 275] on div "@ media (max-width: 991px) and (min-width: 768px) { #m-1749637760500 { padding-…" at bounding box center [485, 236] width 323 height 143
click at [634, 315] on button "Save" at bounding box center [635, 314] width 27 height 14
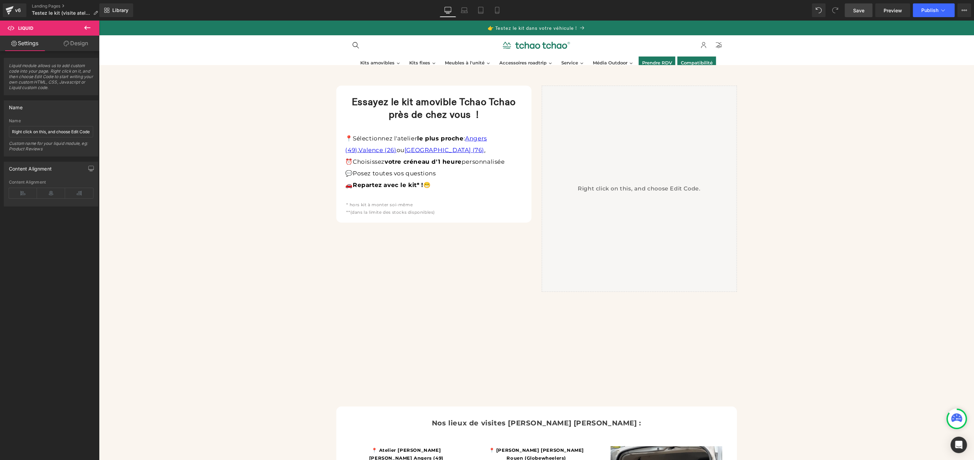
click at [852, 15] on link "Save" at bounding box center [859, 10] width 28 height 14
click at [887, 15] on link "Preview" at bounding box center [892, 10] width 35 height 14
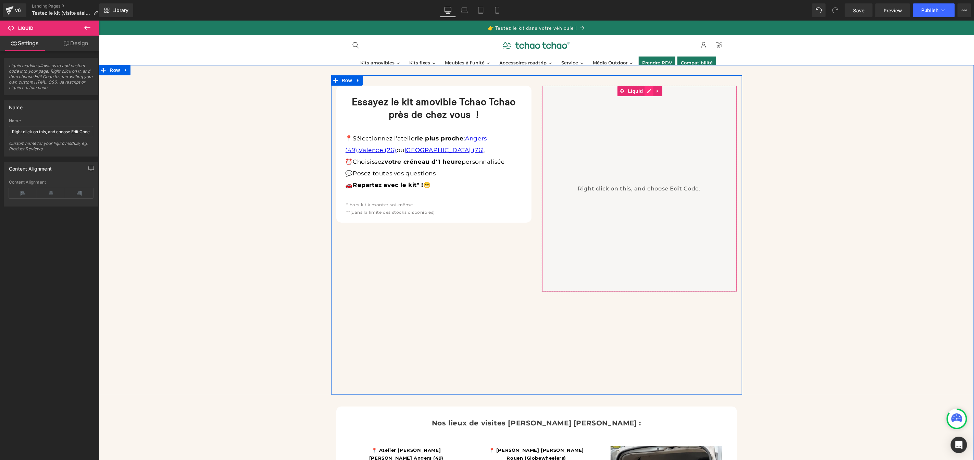
click at [648, 89] on div "Liquid" at bounding box center [638, 188] width 195 height 206
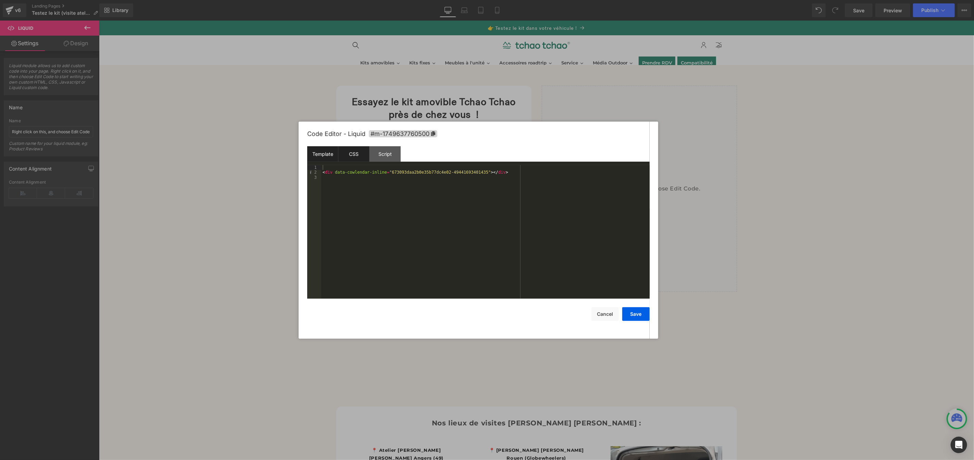
click at [350, 158] on div "CSS" at bounding box center [353, 153] width 31 height 15
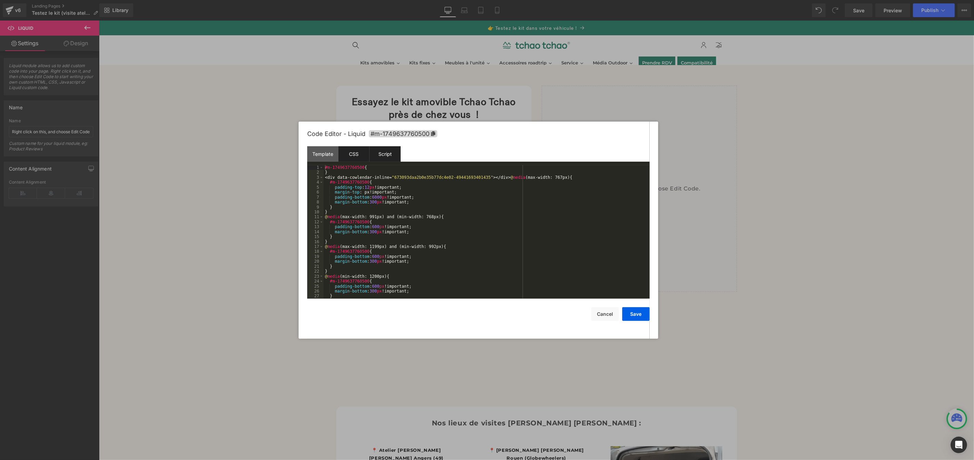
click at [380, 157] on div "Script" at bounding box center [384, 153] width 31 height 15
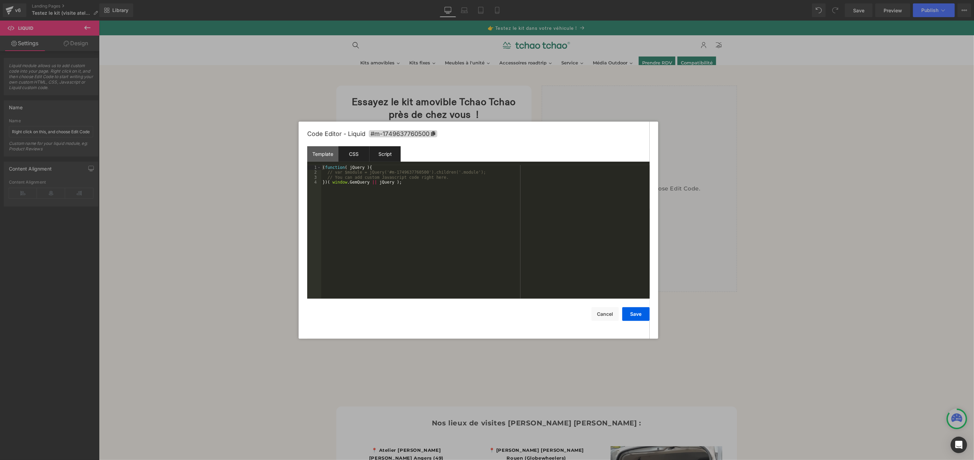
click at [352, 158] on div "CSS" at bounding box center [353, 153] width 31 height 15
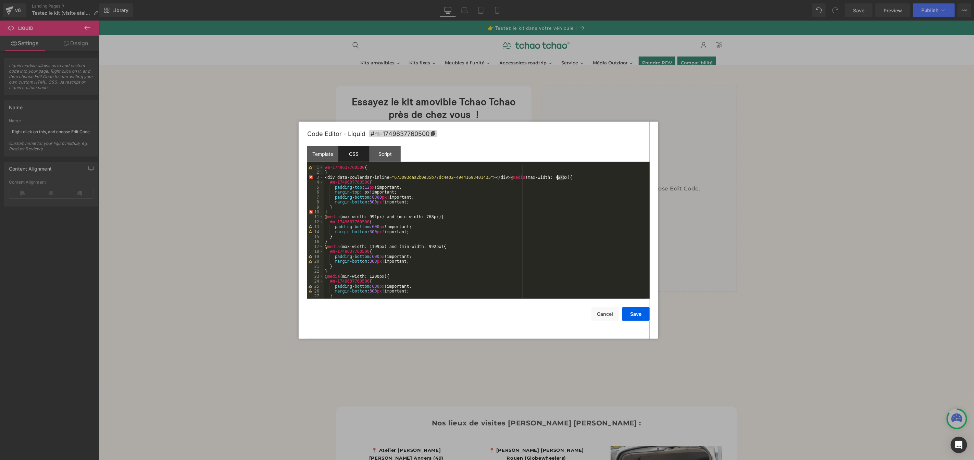
drag, startPoint x: 565, startPoint y: 179, endPoint x: 608, endPoint y: 186, distance: 44.4
click at [557, 178] on div "#m-1749637760500 { } < div data-cowlendar-inline = " 673093daa2b0e35b77dc4e02-4…" at bounding box center [485, 236] width 323 height 143
click at [562, 176] on div "#m-1749637760500 { } < div data-cowlendar-inline = " 673093daa2b0e35b77dc4e02-4…" at bounding box center [485, 236] width 323 height 143
click at [640, 316] on button "Save" at bounding box center [635, 314] width 27 height 14
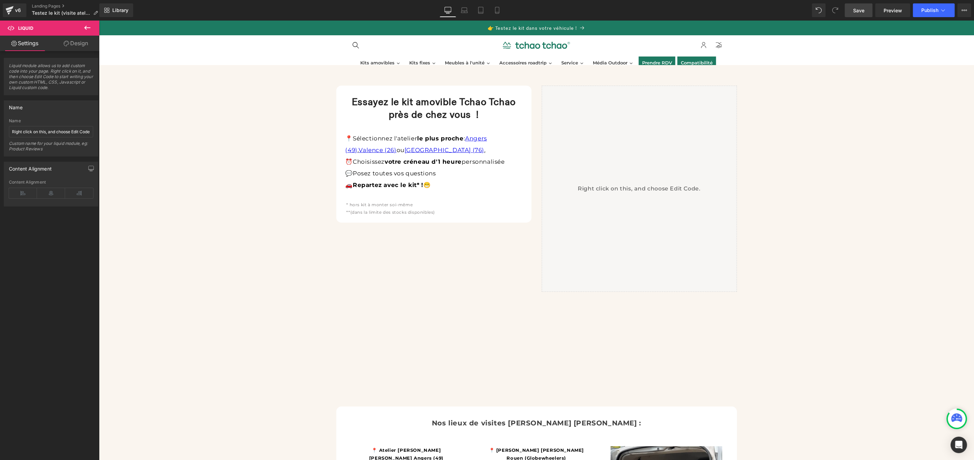
click at [863, 10] on span "Save" at bounding box center [858, 10] width 11 height 7
click at [895, 10] on span "Preview" at bounding box center [892, 10] width 18 height 7
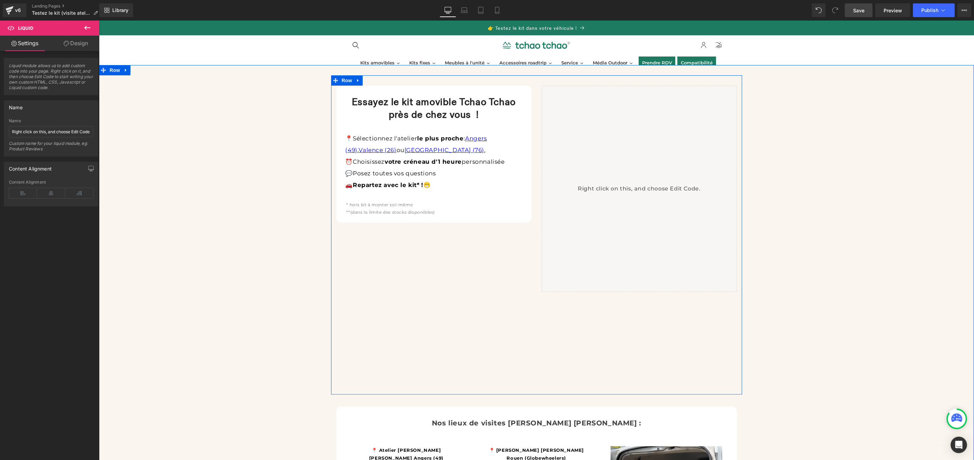
click at [646, 90] on div "Liquid" at bounding box center [638, 188] width 195 height 206
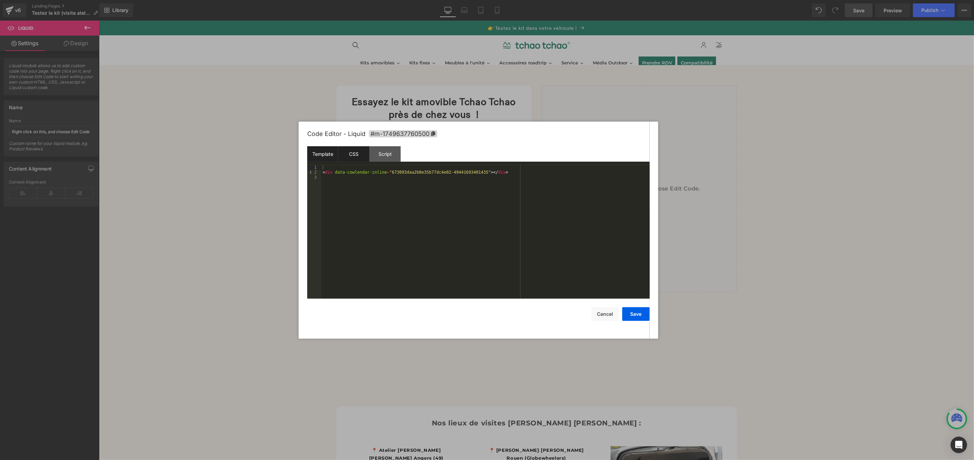
click at [347, 155] on div "CSS" at bounding box center [353, 153] width 31 height 15
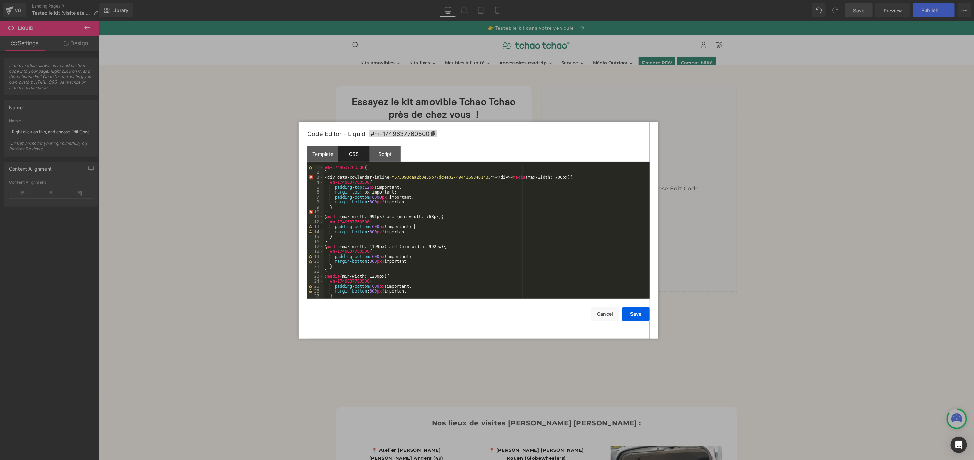
click at [482, 225] on div "#m-1749637760500 { } < div data-cowlendar-inline = " 673093daa2b0e35b77dc4e02-4…" at bounding box center [485, 236] width 323 height 143
click at [72, 45] on div at bounding box center [487, 230] width 974 height 460
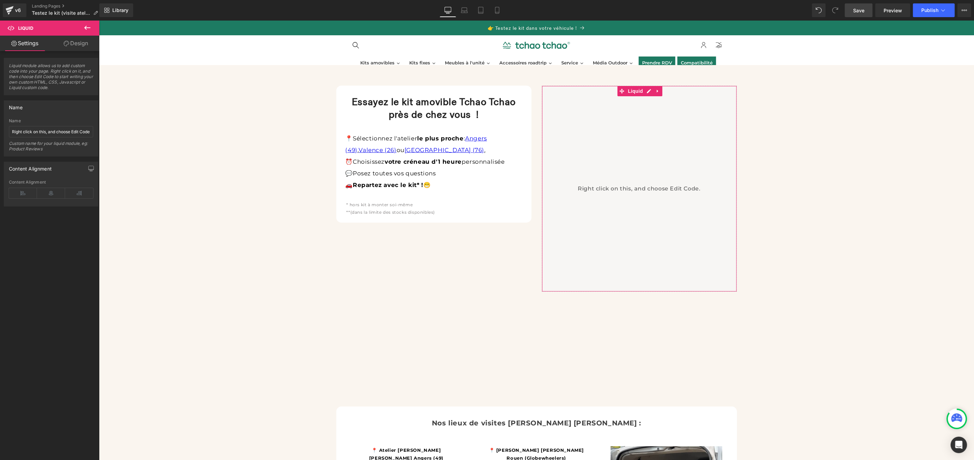
click at [76, 47] on link "Design" at bounding box center [76, 43] width 50 height 15
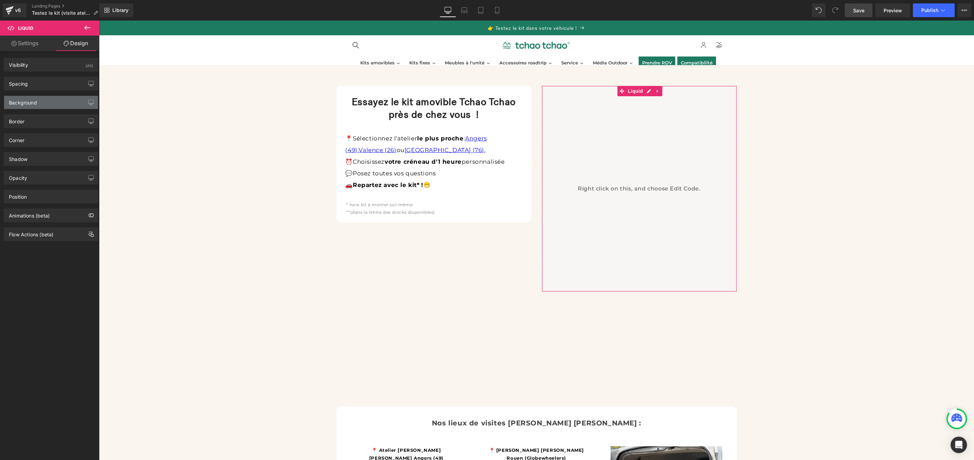
click at [46, 98] on div "Background" at bounding box center [51, 102] width 94 height 13
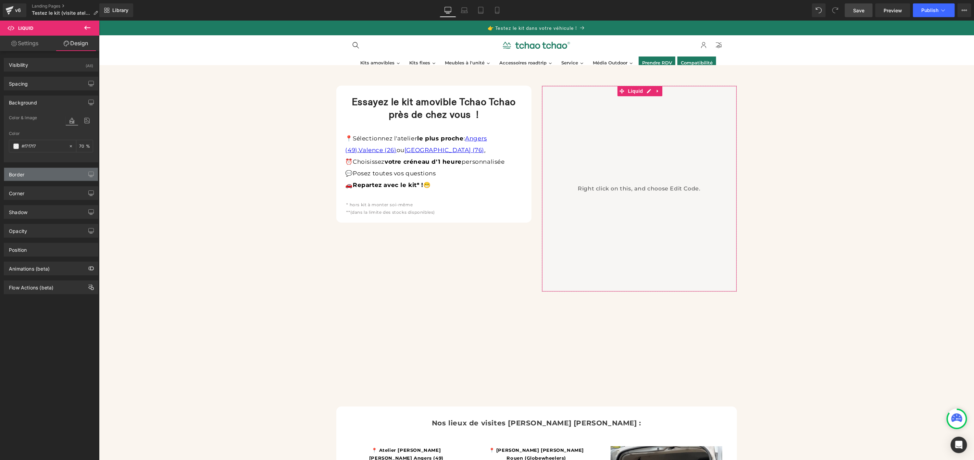
click at [25, 175] on div "Border" at bounding box center [51, 174] width 94 height 13
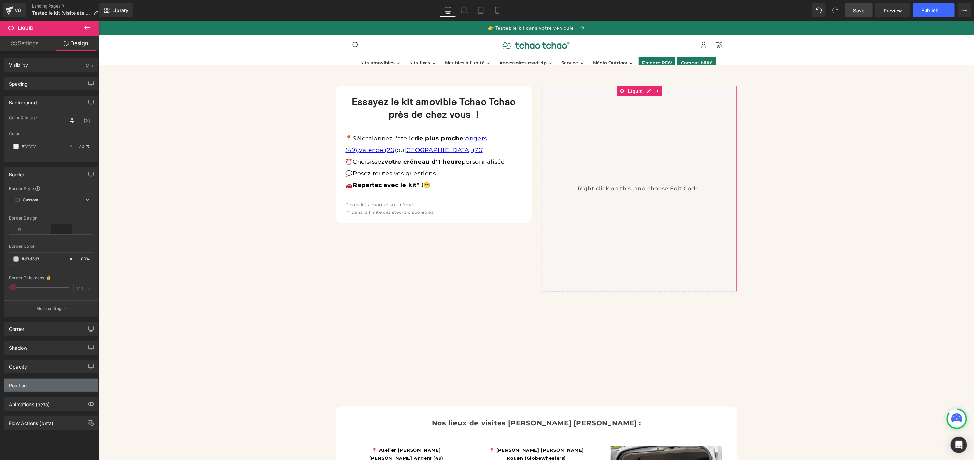
click at [42, 386] on div "Position" at bounding box center [51, 385] width 94 height 13
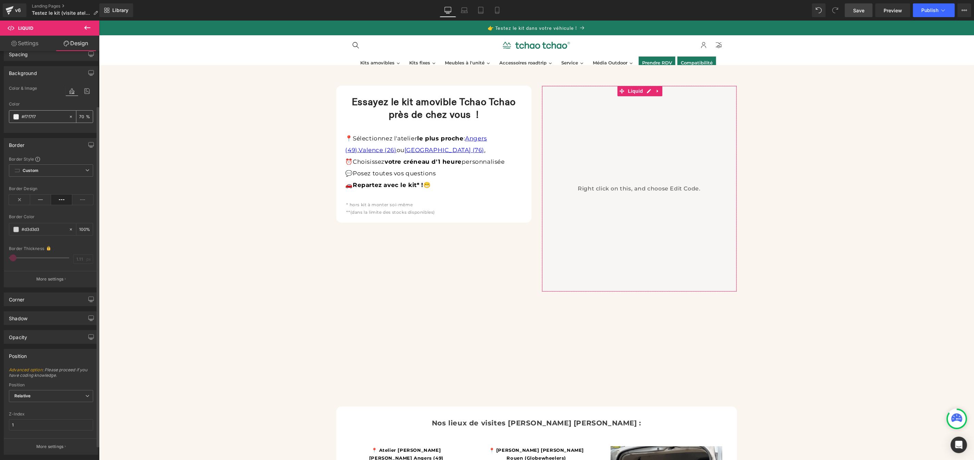
scroll to position [0, 0]
click at [47, 75] on div "Spacing Margin 0px 0 0px 0 300px 300 0px 0 Padding 0px 0 0px 0 600px 600 0px 0 …" at bounding box center [51, 81] width 102 height 19
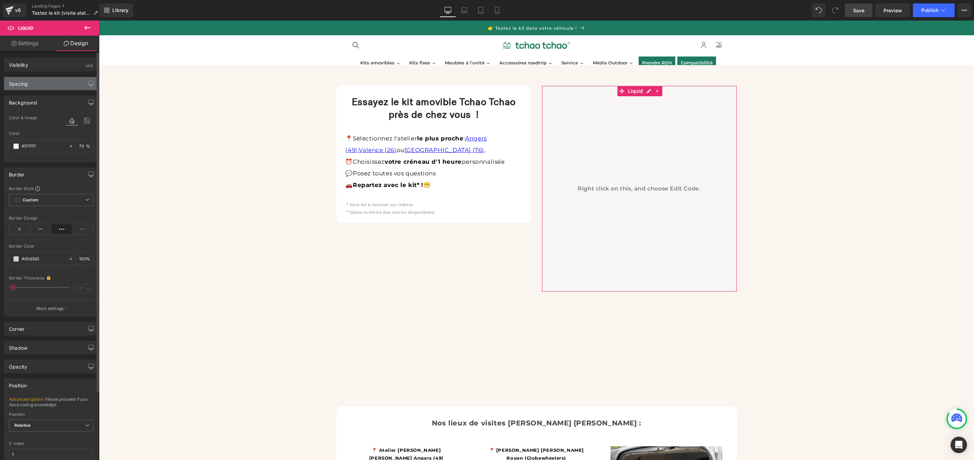
click at [46, 84] on div "Spacing" at bounding box center [51, 83] width 94 height 13
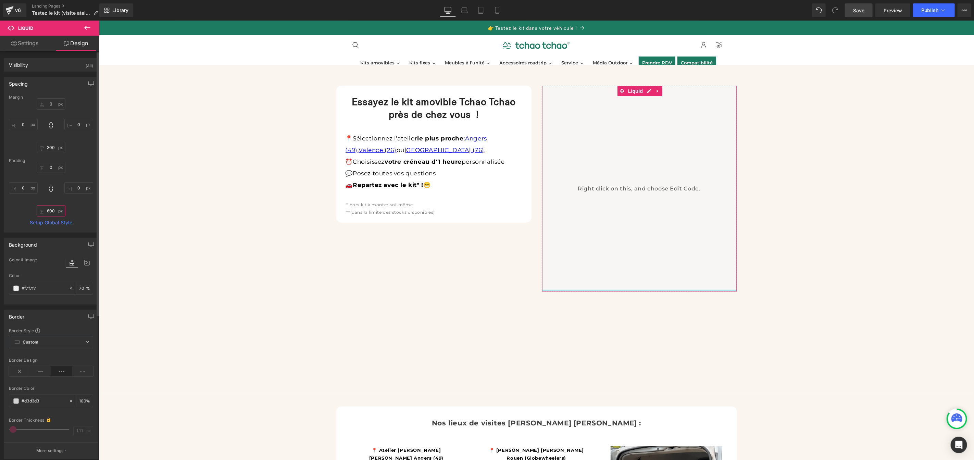
click at [53, 208] on input "600" at bounding box center [51, 210] width 29 height 11
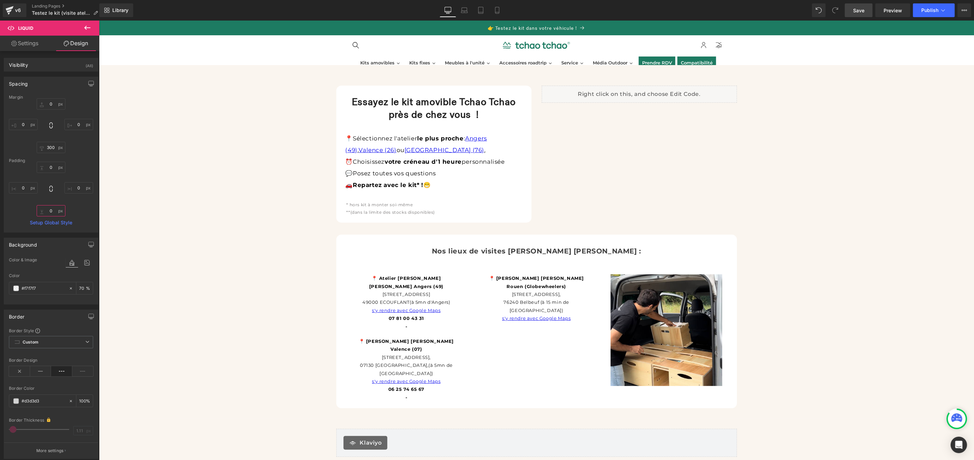
type input "0"
click at [861, 8] on span "Save" at bounding box center [858, 10] width 11 height 7
click at [886, 11] on span "Preview" at bounding box center [892, 10] width 18 height 7
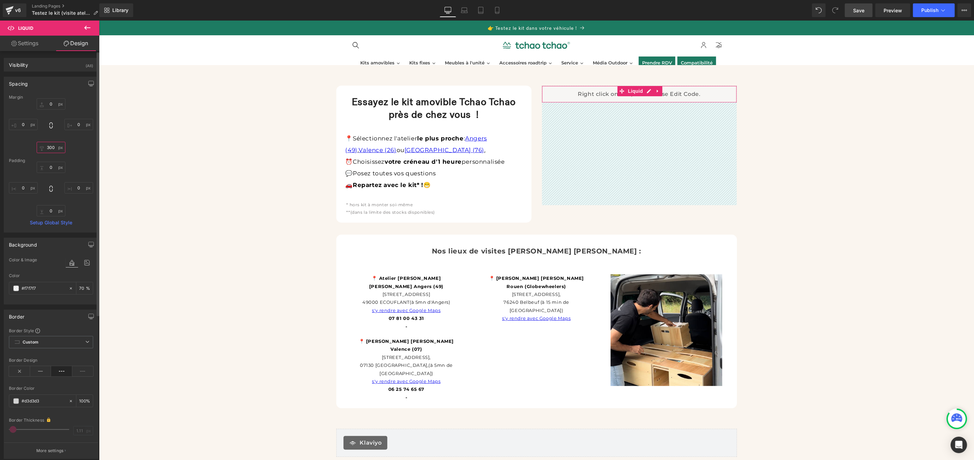
click at [51, 146] on input "300" at bounding box center [51, 147] width 29 height 11
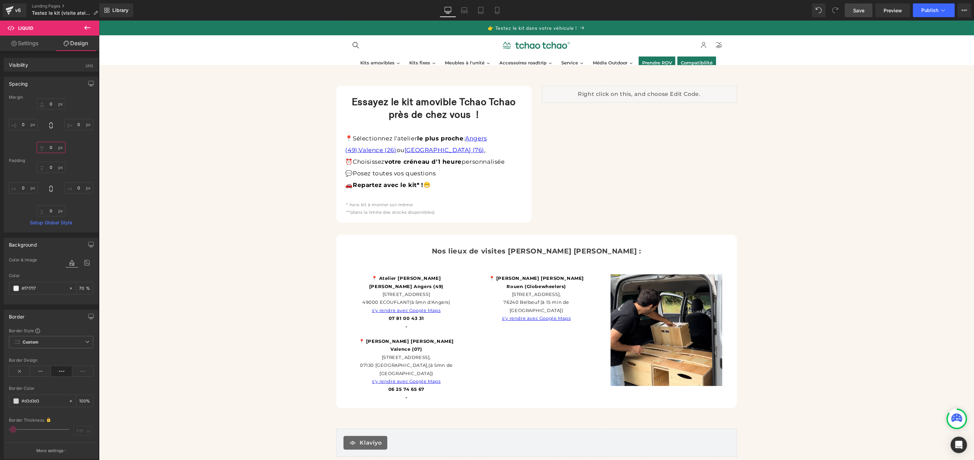
type input "0"
click at [859, 8] on span "Save" at bounding box center [858, 10] width 11 height 7
click at [894, 13] on span "Preview" at bounding box center [892, 10] width 18 height 7
click at [495, 210] on p "**(dans la limite des stocks disponibles)" at bounding box center [433, 212] width 175 height 8
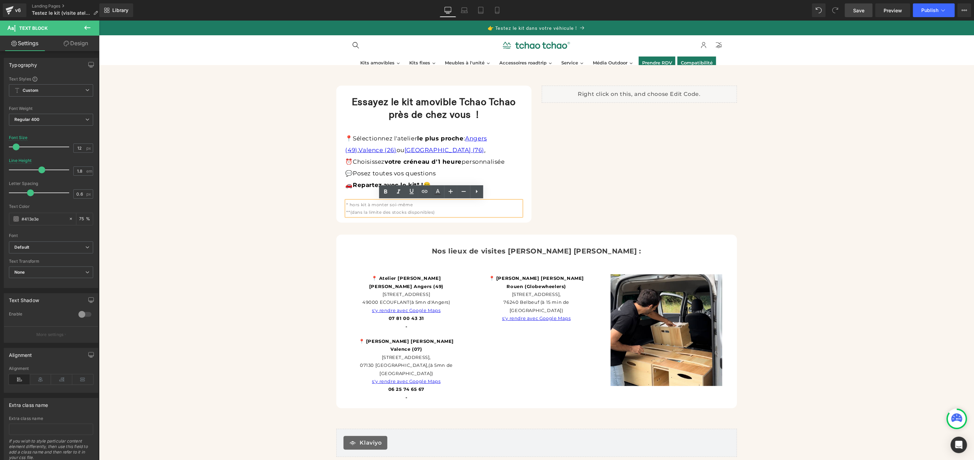
click at [533, 215] on div "Essayez le kit amovible Tchao Tchao près de chez vous ! Heading 📍 Sélectionnez …" at bounding box center [536, 149] width 411 height 148
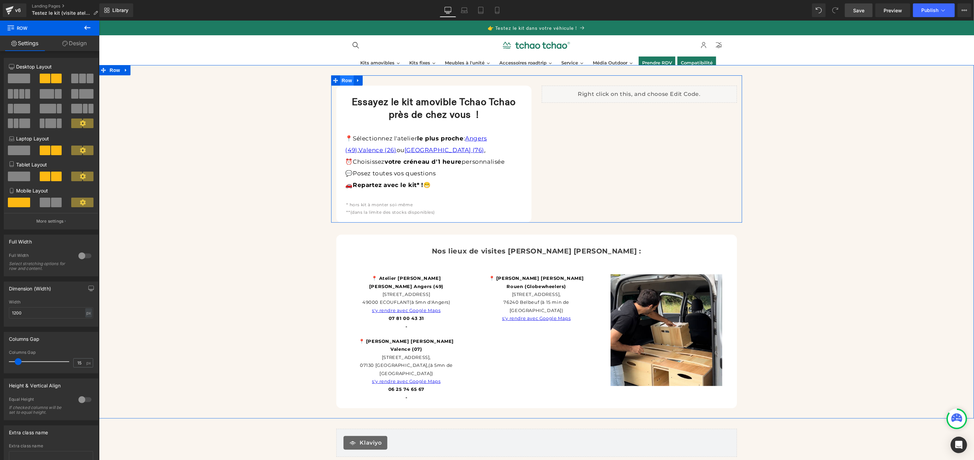
click at [344, 80] on span "Row" at bounding box center [347, 80] width 14 height 10
click at [68, 44] on link "Design" at bounding box center [75, 43] width 50 height 15
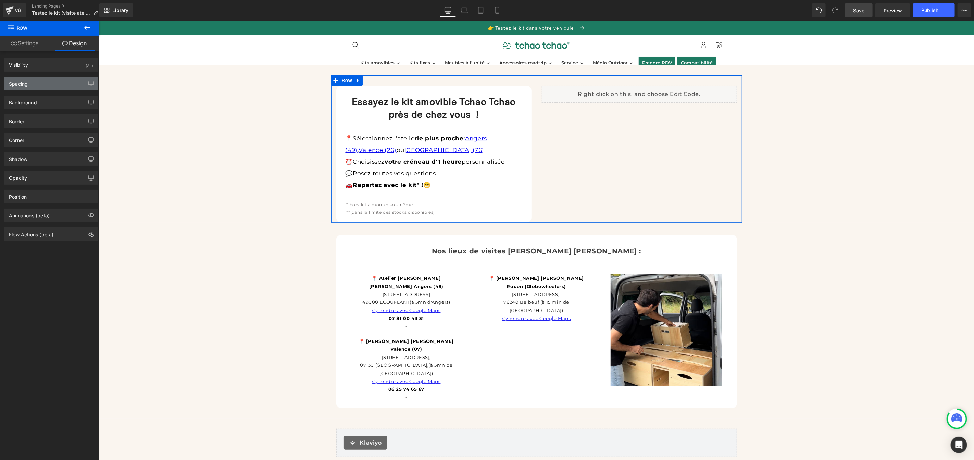
click at [51, 83] on div "Spacing" at bounding box center [51, 83] width 94 height 13
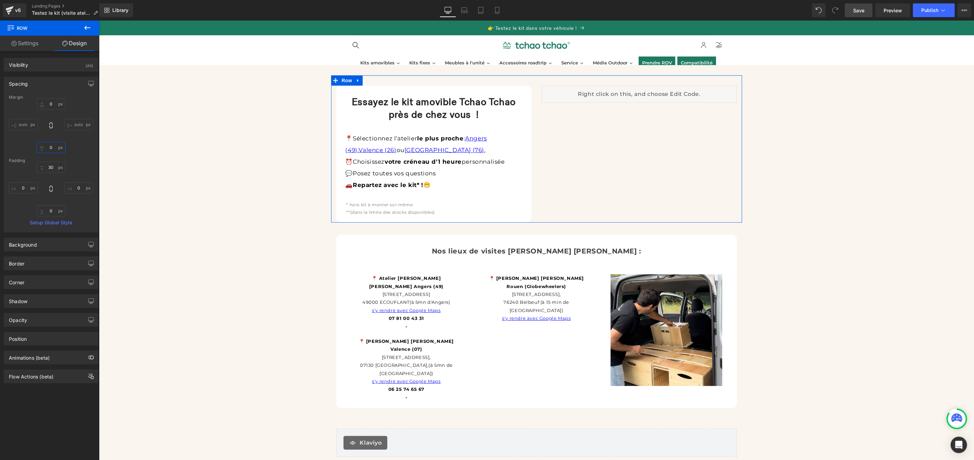
click at [51, 150] on input "0" at bounding box center [51, 147] width 29 height 11
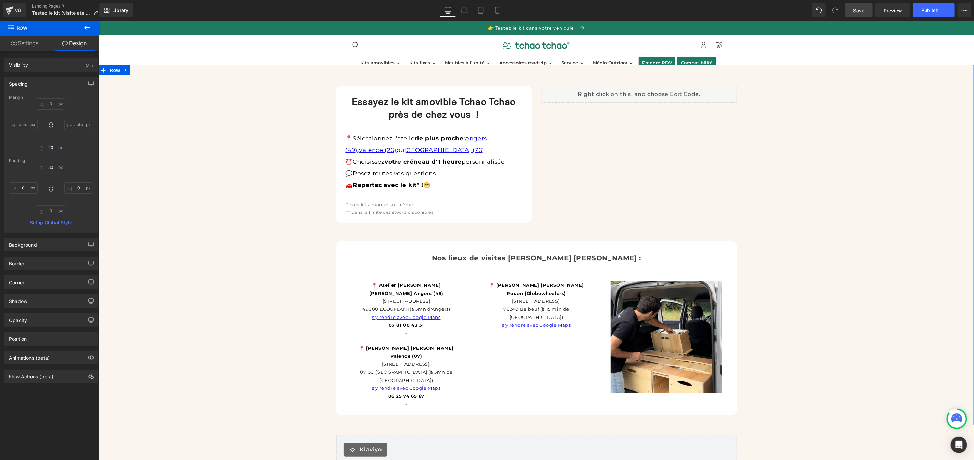
type input "2"
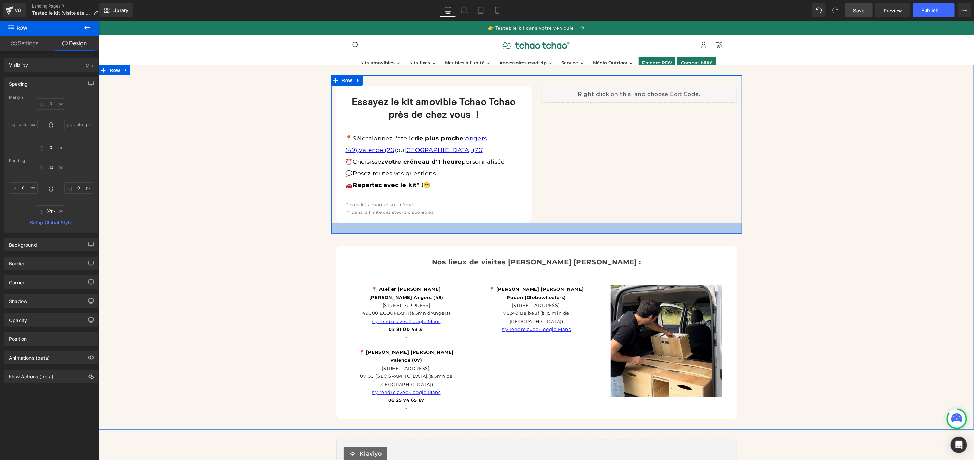
type input "33px"
drag, startPoint x: 531, startPoint y: 222, endPoint x: 531, endPoint y: 233, distance: 11.3
click at [531, 233] on div "33px" at bounding box center [536, 227] width 411 height 11
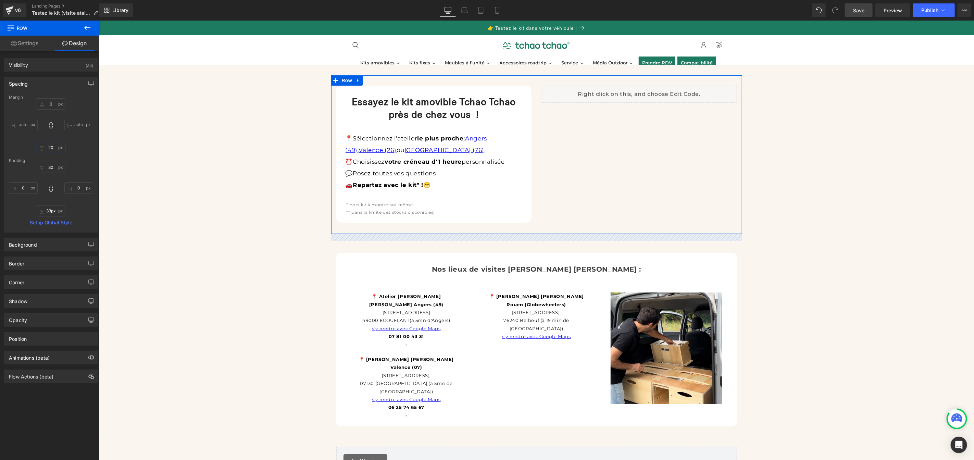
type input "2"
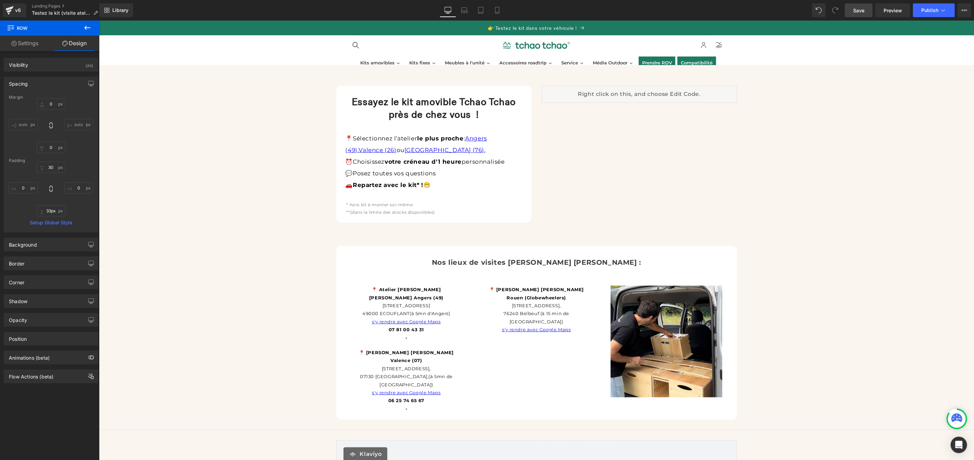
click at [864, 13] on span "Save" at bounding box center [858, 10] width 11 height 7
click at [892, 9] on span "Preview" at bounding box center [892, 10] width 18 height 7
click at [125, 69] on icon at bounding box center [125, 69] width 5 height 5
click at [125, 71] on icon at bounding box center [125, 69] width 5 height 5
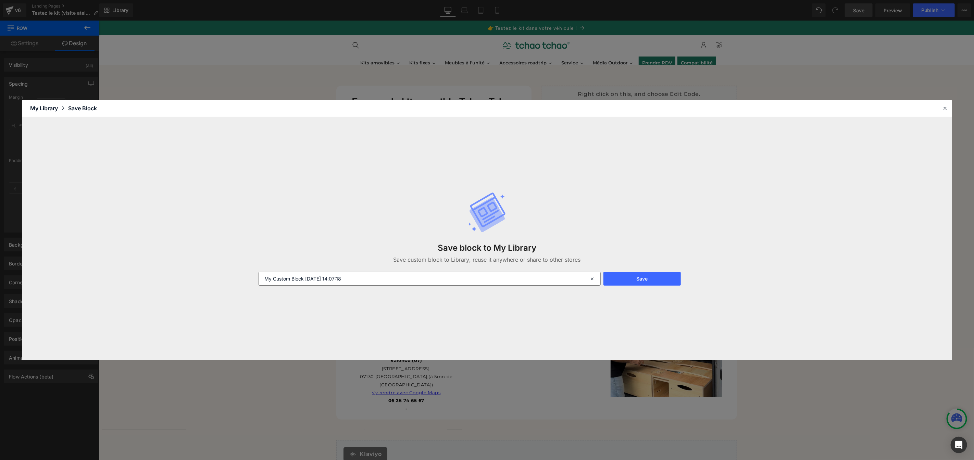
click at [398, 276] on input "My Custom Block 2025-09-03 14:07:18" at bounding box center [429, 279] width 342 height 14
type input "V"
click at [267, 278] on input "Pendre RDV" at bounding box center [429, 279] width 342 height 14
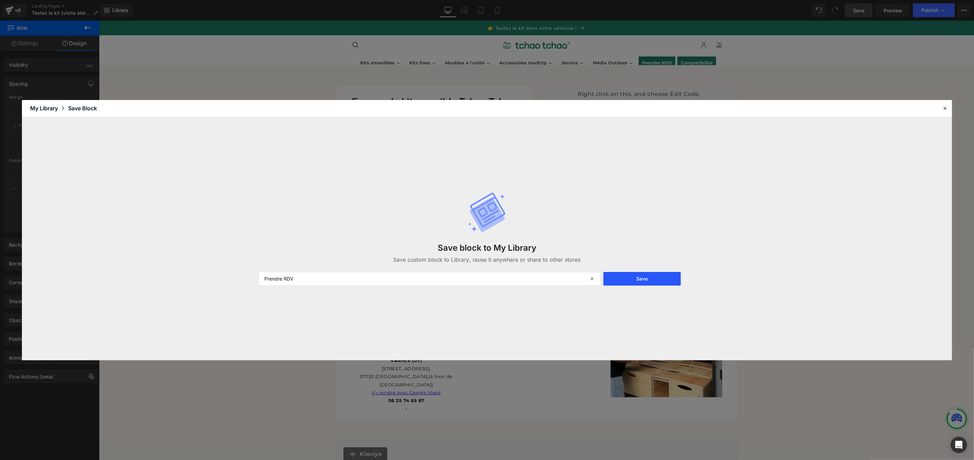
type input "Prendre RDV"
click at [658, 278] on button "Save" at bounding box center [641, 279] width 77 height 14
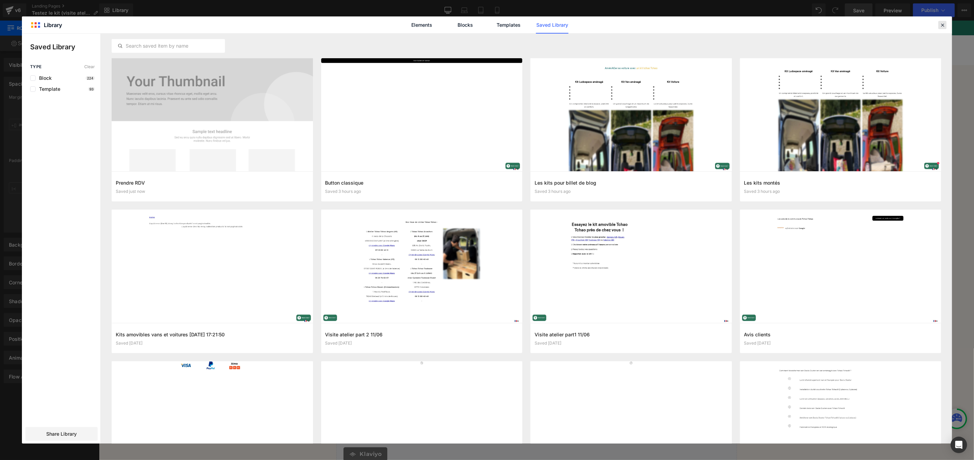
click at [944, 26] on icon at bounding box center [942, 25] width 6 height 6
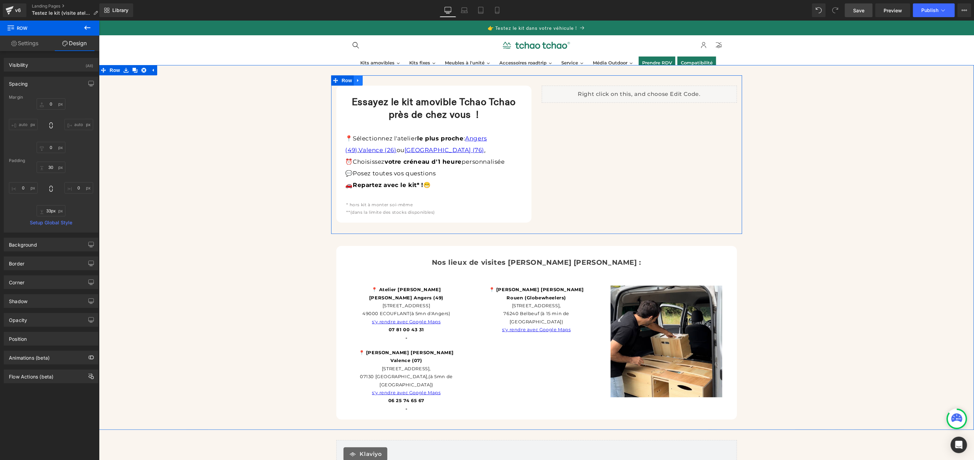
click at [356, 81] on icon at bounding box center [357, 79] width 5 height 5
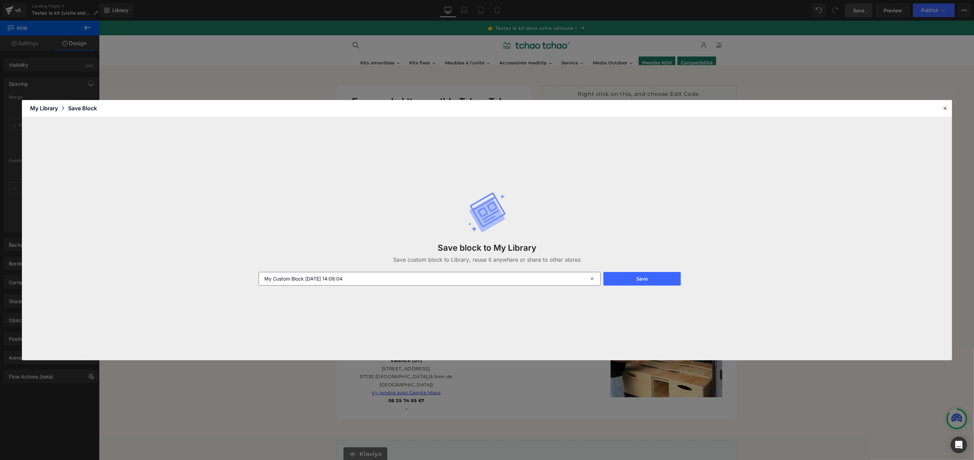
click at [363, 284] on input "My Custom Block 2025-09-03 14:08:04" at bounding box center [429, 279] width 342 height 14
type input "Prendre rdv light"
click at [626, 282] on button "Save" at bounding box center [641, 279] width 77 height 14
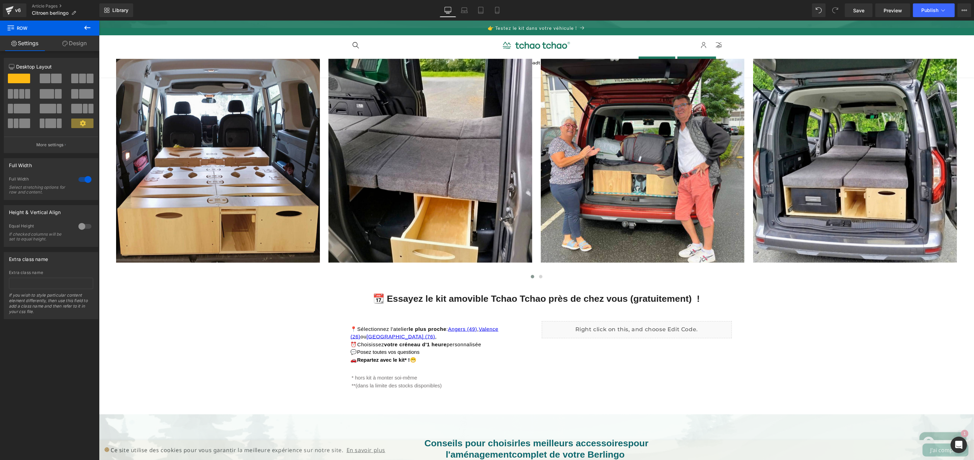
click at [90, 29] on icon at bounding box center [87, 28] width 8 height 8
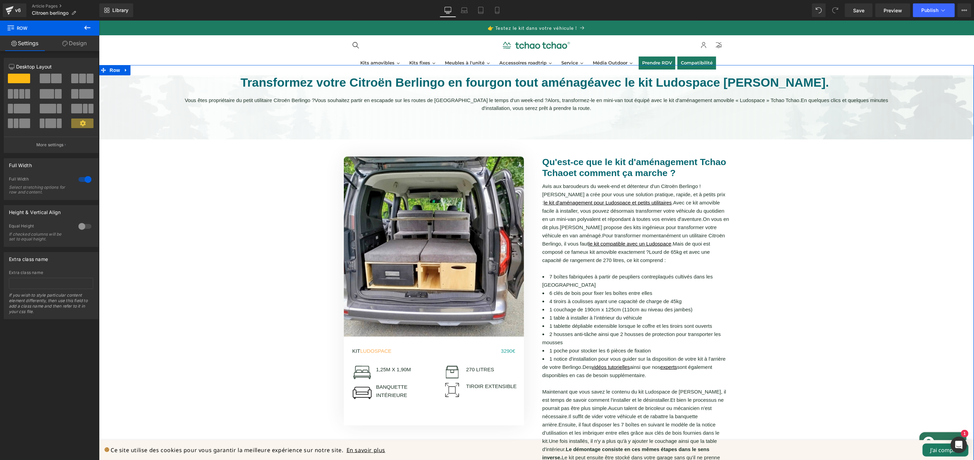
click at [77, 40] on link "Design" at bounding box center [75, 43] width 50 height 15
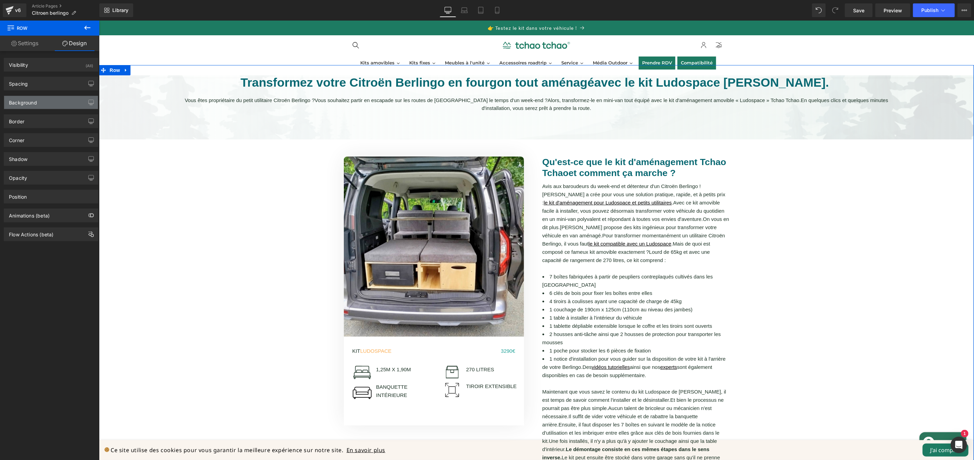
click at [60, 102] on div "Background" at bounding box center [51, 102] width 94 height 13
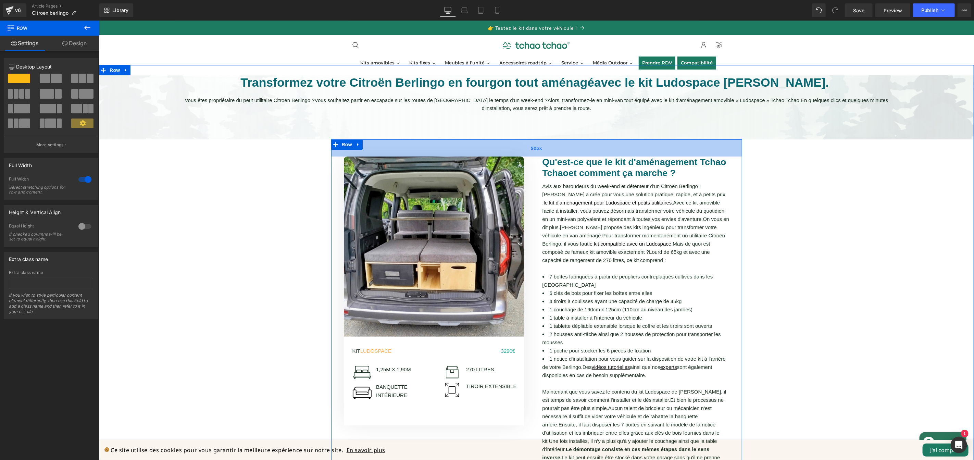
click at [385, 139] on div "50px" at bounding box center [536, 147] width 411 height 17
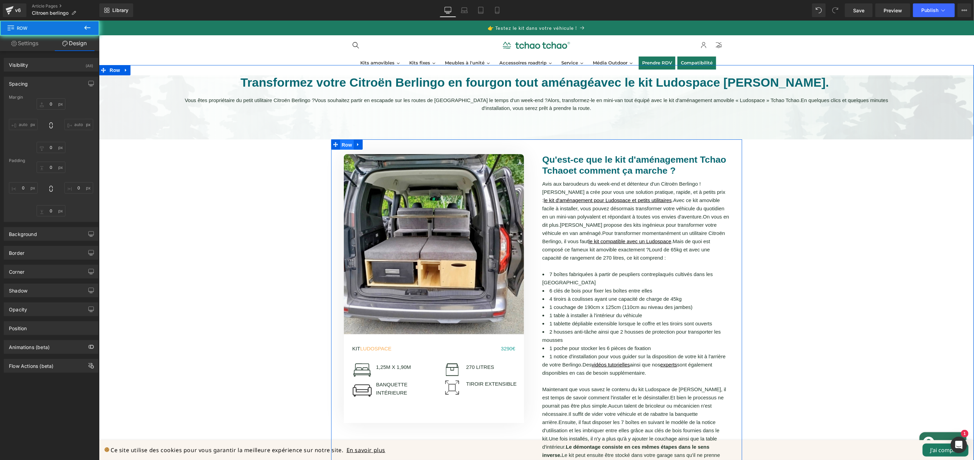
click at [344, 145] on span "Row" at bounding box center [347, 144] width 14 height 10
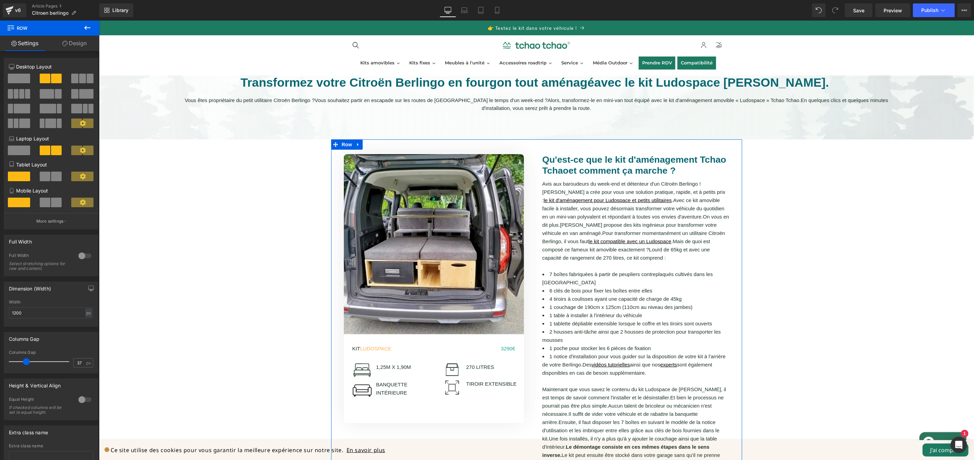
click at [90, 43] on link "Design" at bounding box center [75, 43] width 50 height 15
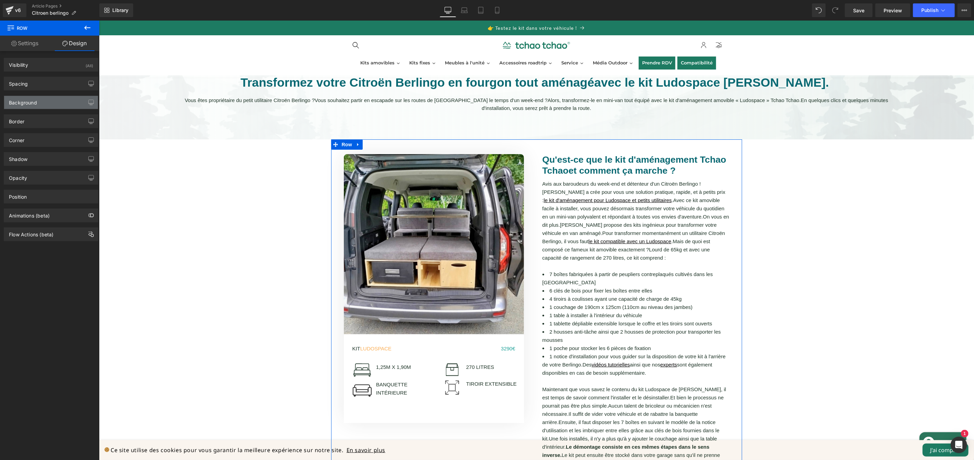
click at [42, 107] on div "Background" at bounding box center [51, 102] width 94 height 13
type input "transparent"
type input "0"
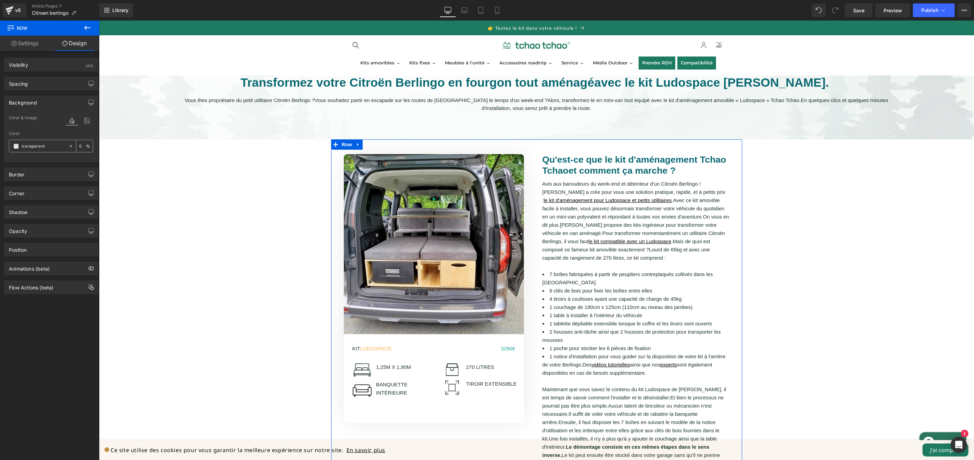
click at [37, 148] on input "transparent" at bounding box center [44, 146] width 44 height 8
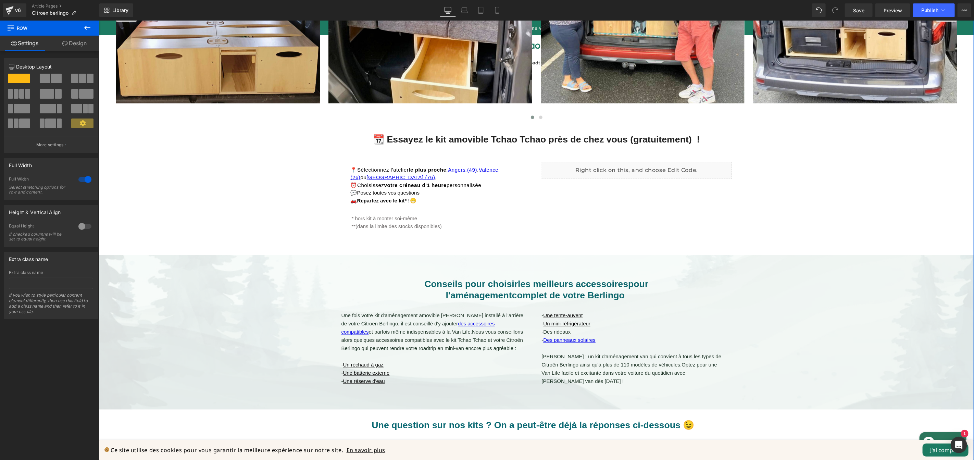
scroll to position [669, 0]
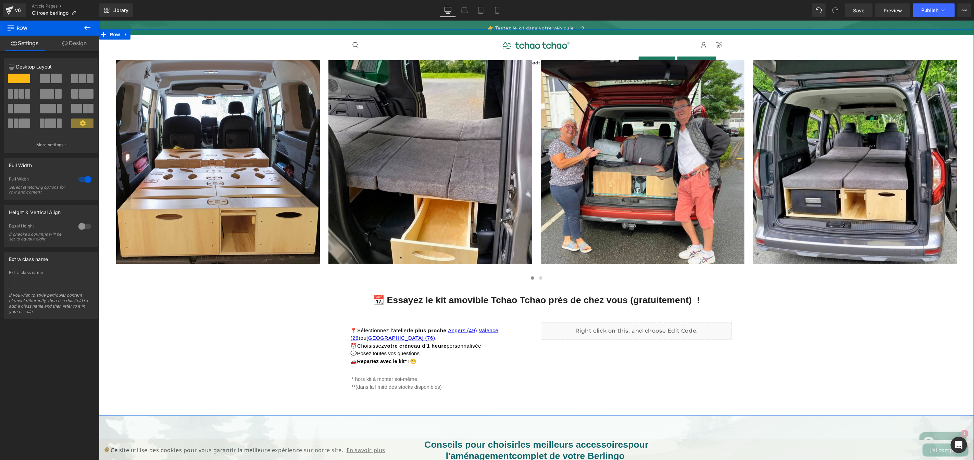
click at [271, 296] on div "Image Image Image Image Image Image Image" at bounding box center [536, 231] width 840 height 363
click at [345, 288] on span "Row" at bounding box center [347, 289] width 14 height 10
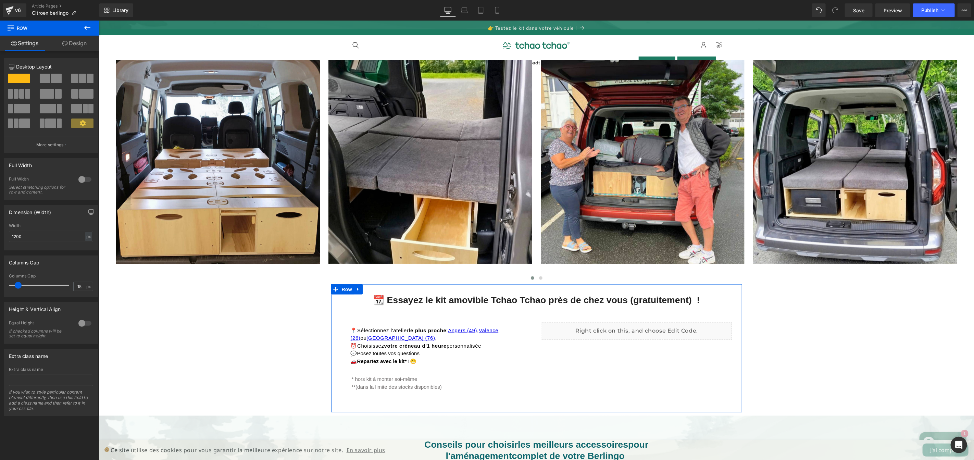
click at [72, 46] on link "Design" at bounding box center [75, 43] width 50 height 15
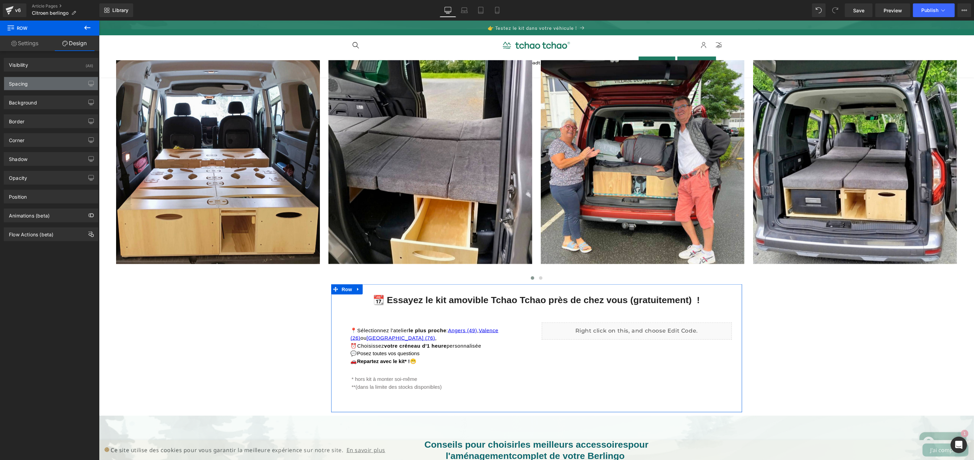
type input "0"
type input "30"
type input "0"
type input "10"
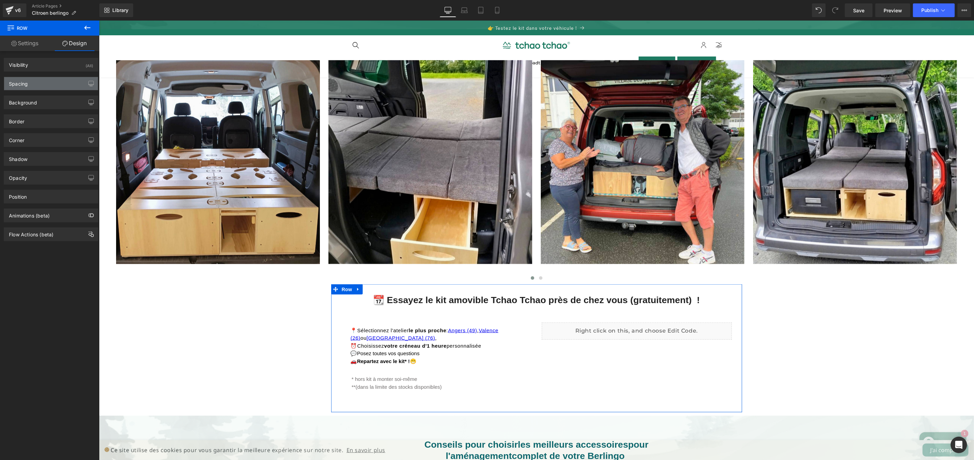
type input "0"
type input "transparent"
type input "0"
click at [51, 87] on div "Spacing" at bounding box center [51, 83] width 94 height 13
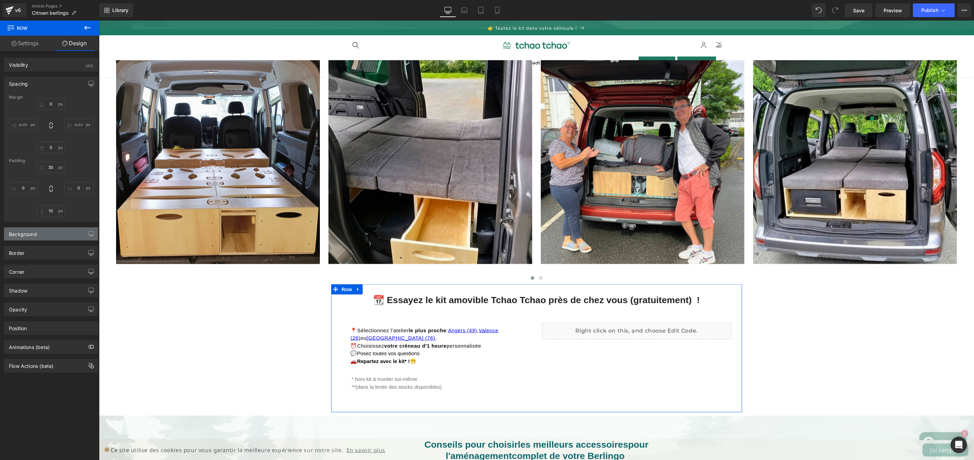
click at [41, 238] on div "Background" at bounding box center [51, 233] width 94 height 13
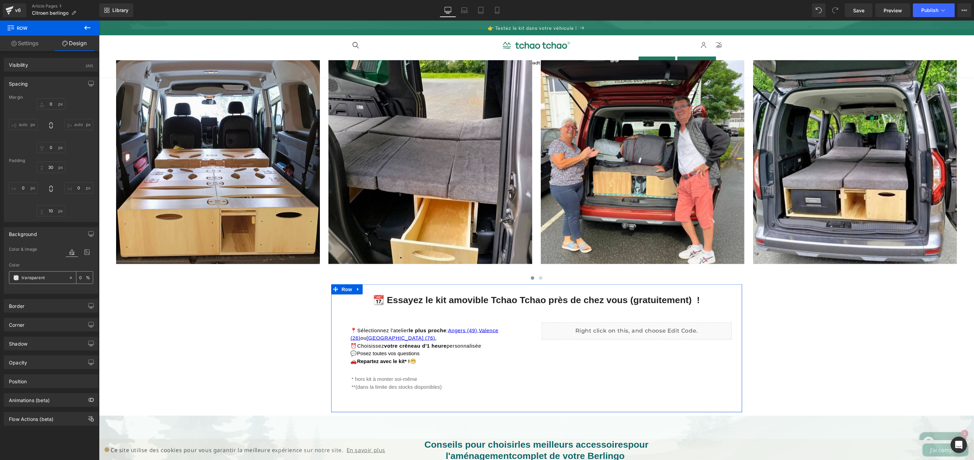
click at [41, 275] on input "transparent" at bounding box center [44, 278] width 44 height 8
click at [16, 279] on span at bounding box center [15, 277] width 5 height 5
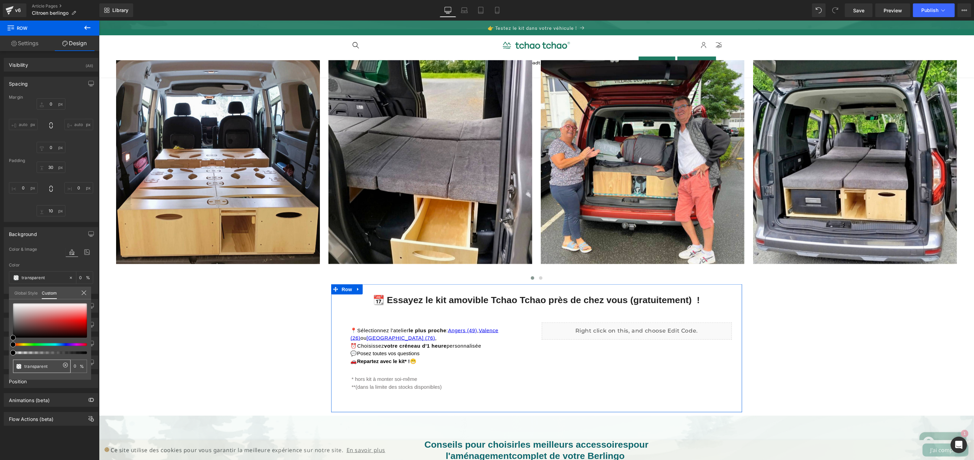
click at [51, 367] on input "transparent" at bounding box center [42, 366] width 36 height 7
type input "E"
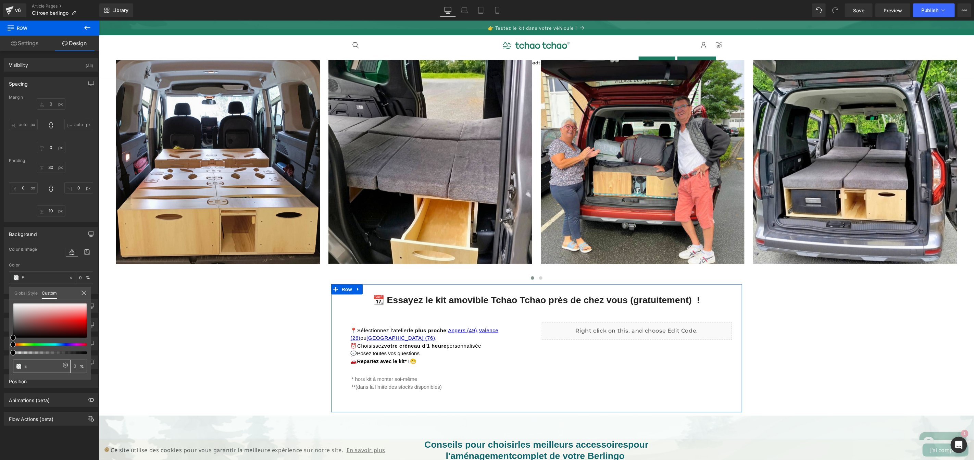
type input "EE"
type input "EEE"
type input "100"
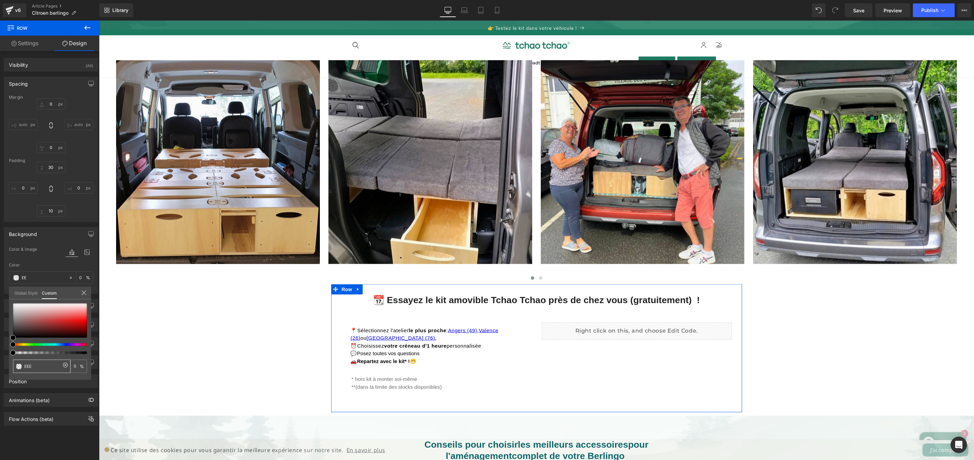
type input "100"
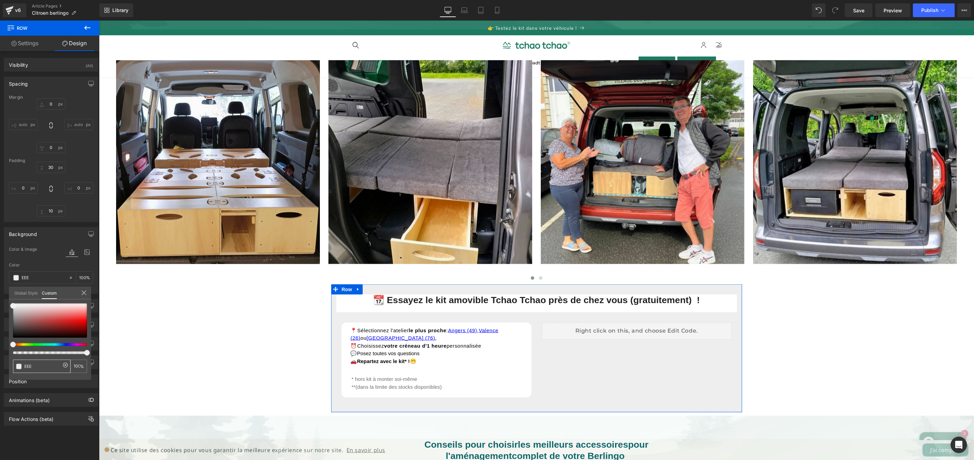
type input "EEEE"
type input "93"
type input "EEEEE"
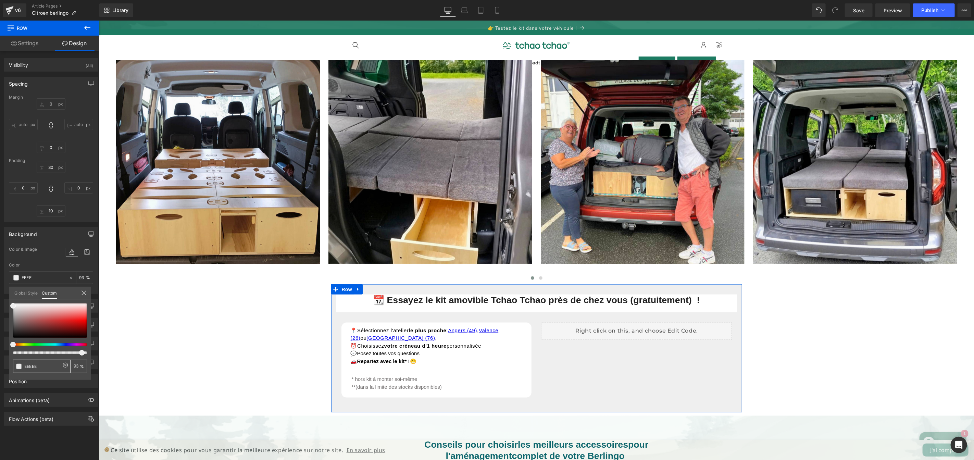
type input "EEEEE"
type input "0"
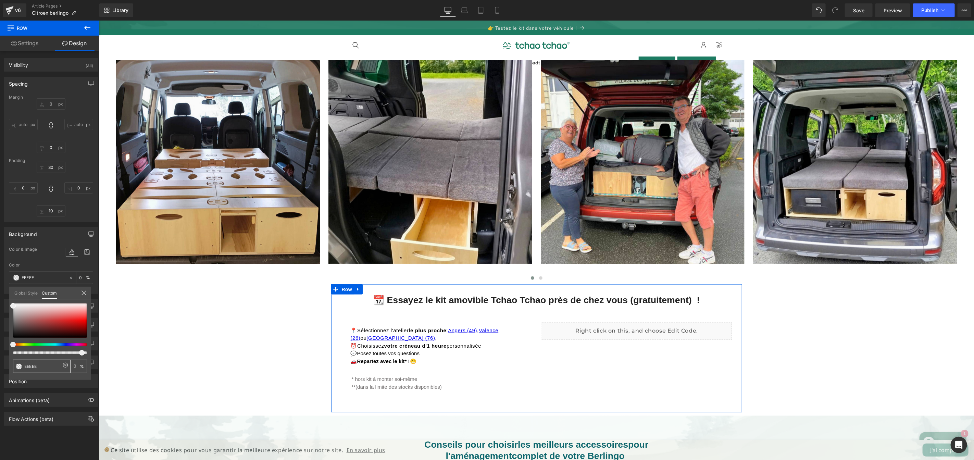
type input "EEEE"
type input "93"
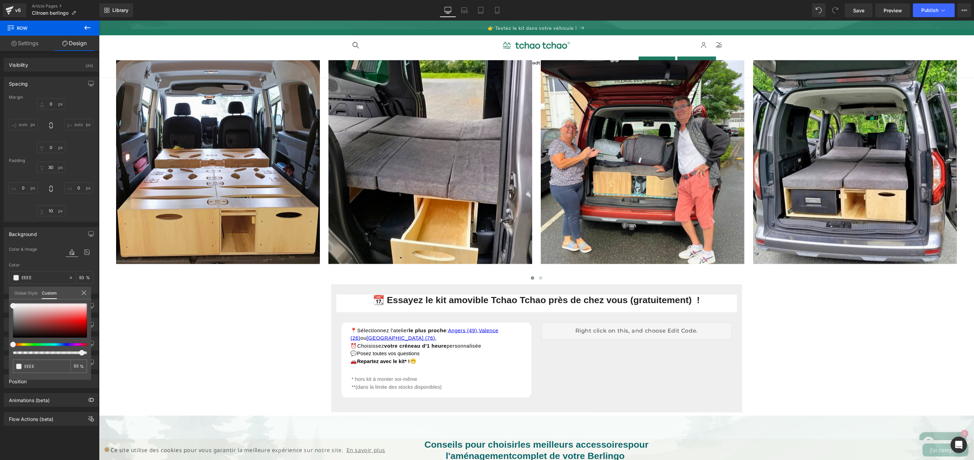
type input "EEEE"
type input "#eeeeee"
type input "#bb9090"
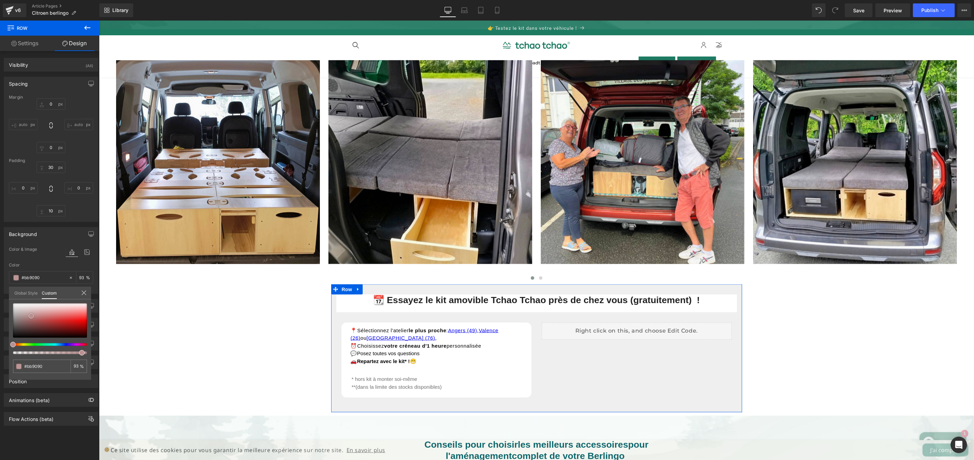
type input "#bd9292"
type input "#c8abab"
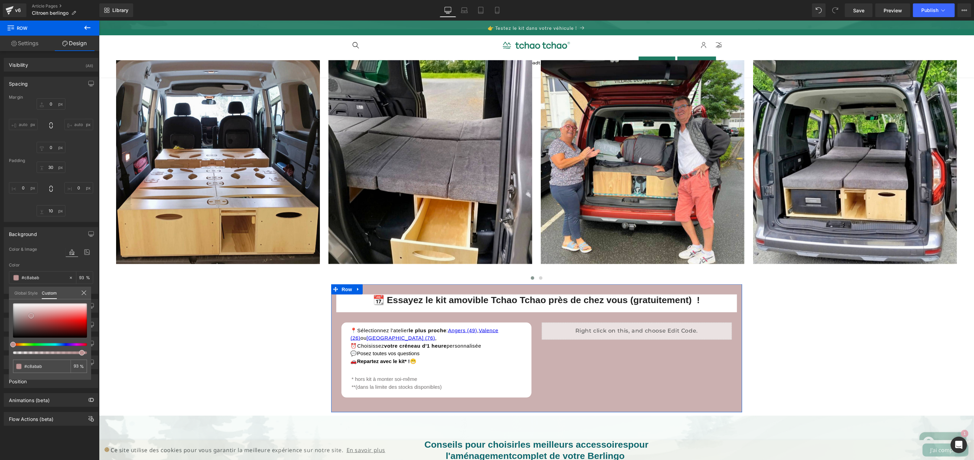
type input "#cdbbbb"
type input "#d3c9c9"
type input "#d5cccc"
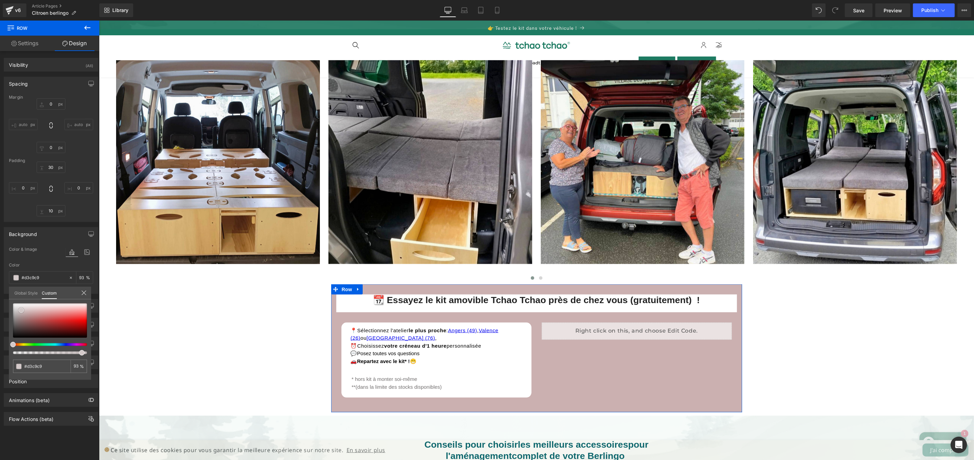
type input "#d5cccc"
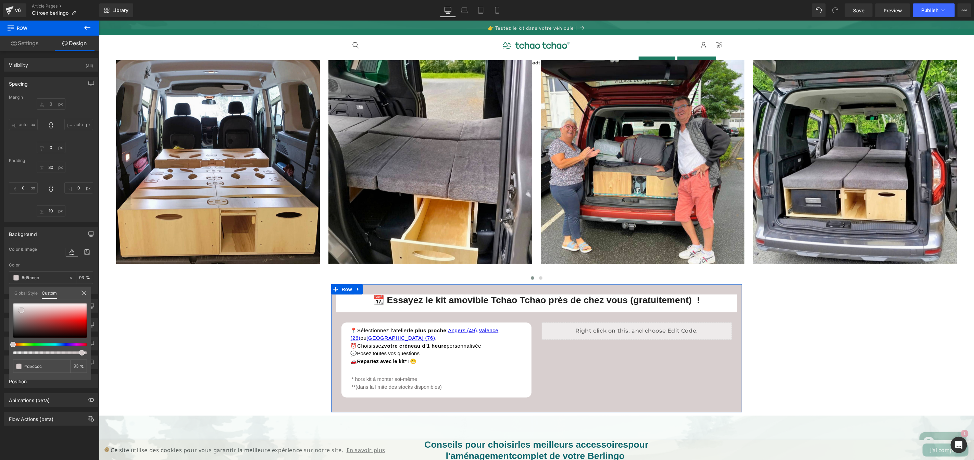
type input "#dad2d2"
type input "#ded8d8"
type input "#e2dede"
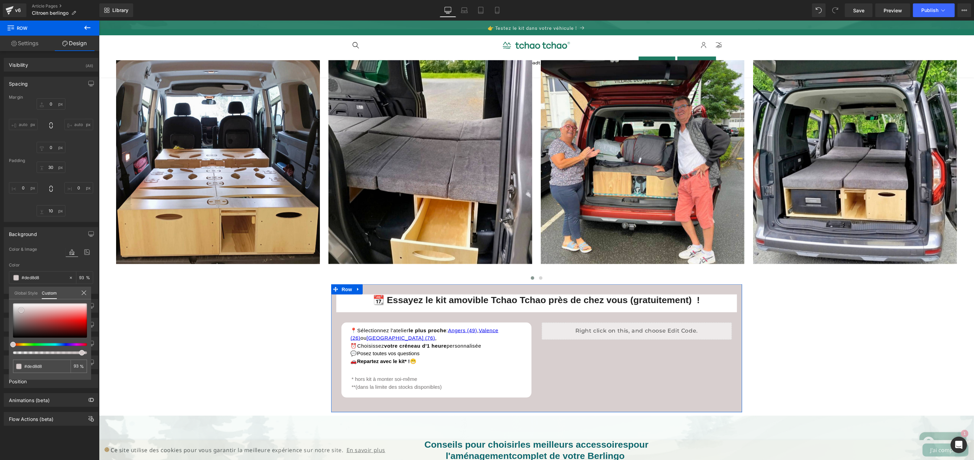
type input "#e2dede"
type input "#e4e1e1"
type input "#e7e3e3"
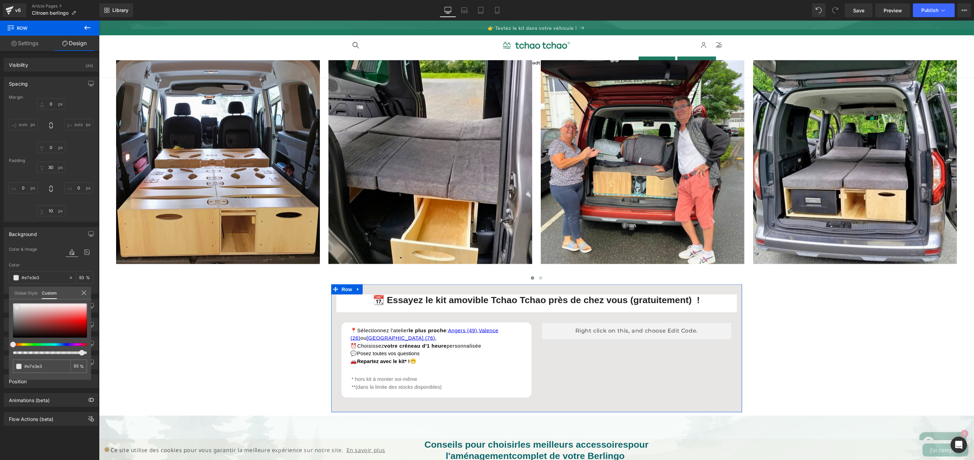
type input "#e6e4e4"
type input "#d0cccc"
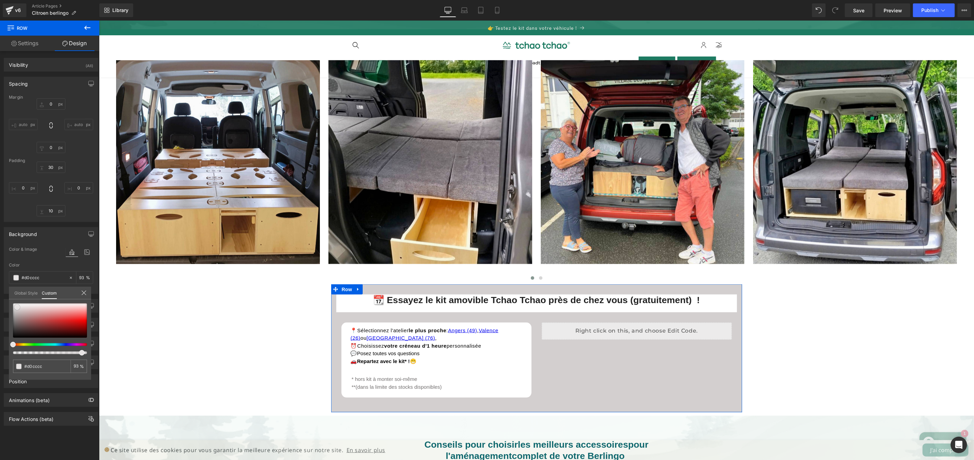
type input "#7c7c7c"
type input "#282828"
type input "#020202"
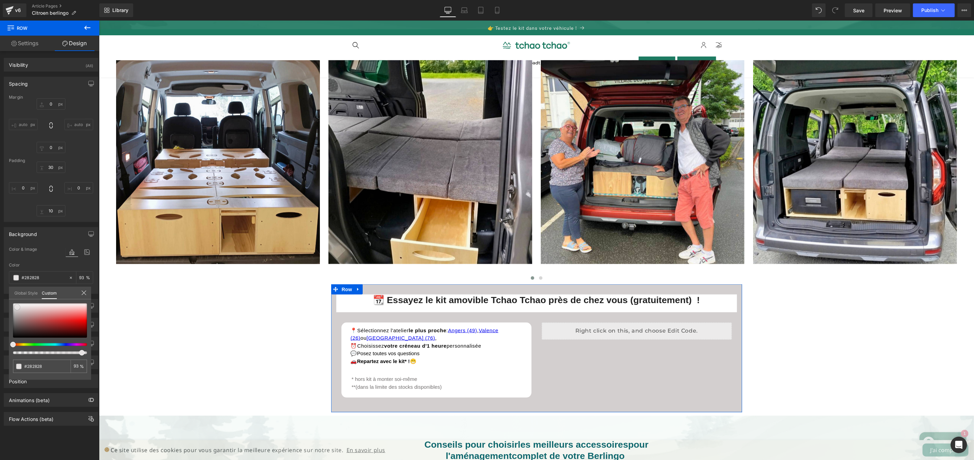
type input "#020202"
type input "#000000"
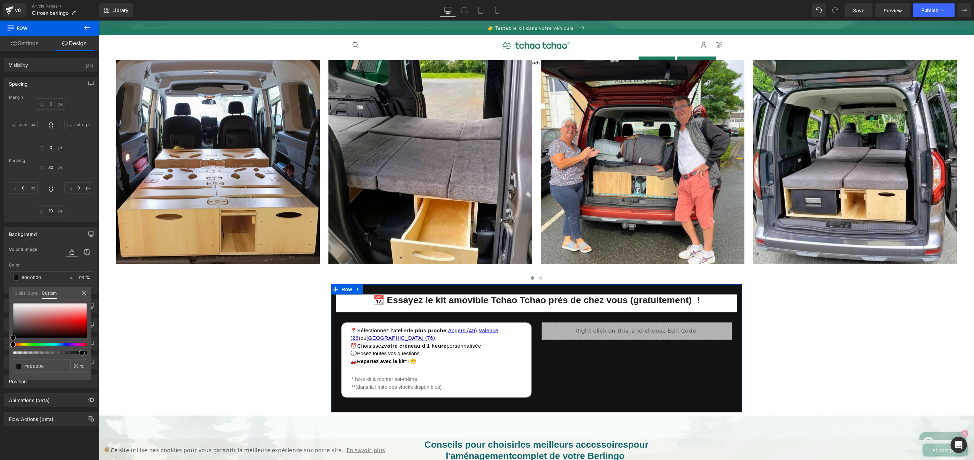
type input "#303030"
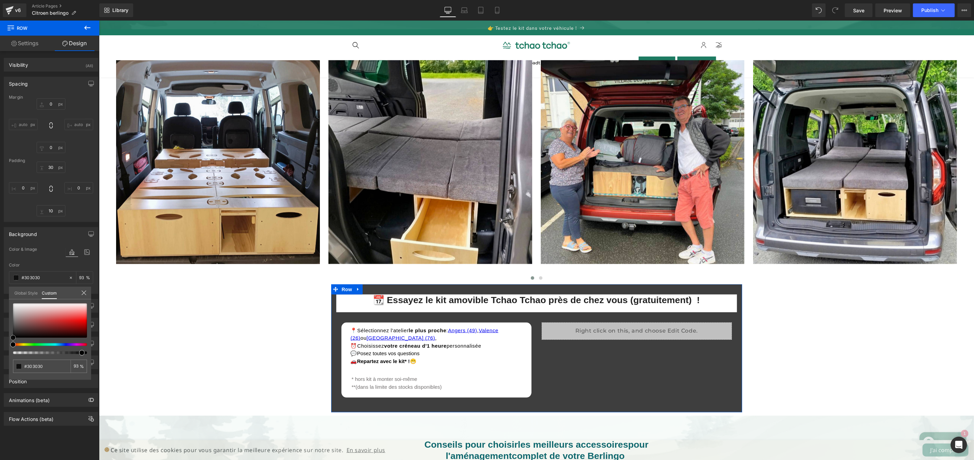
type input "#727272"
type input "#a3a3a3"
type input "#c6c6c6"
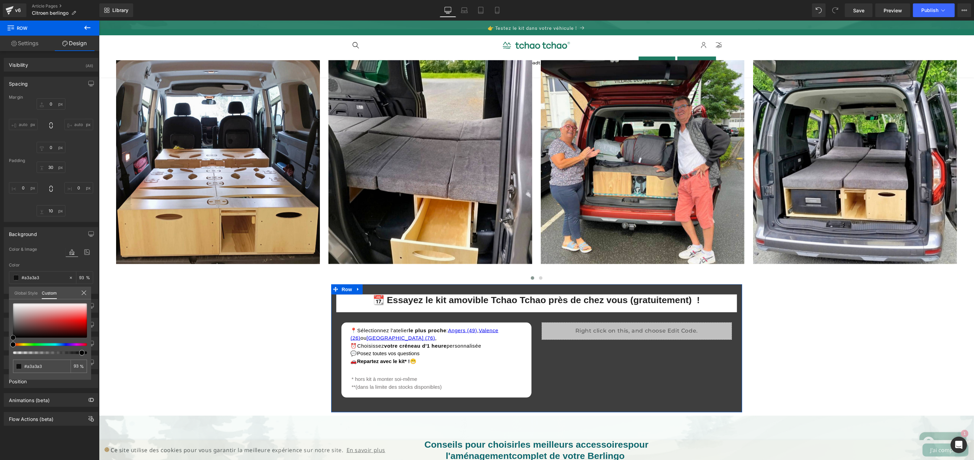
type input "#c6c6c6"
type input "#dddddd"
type input "#eaeaea"
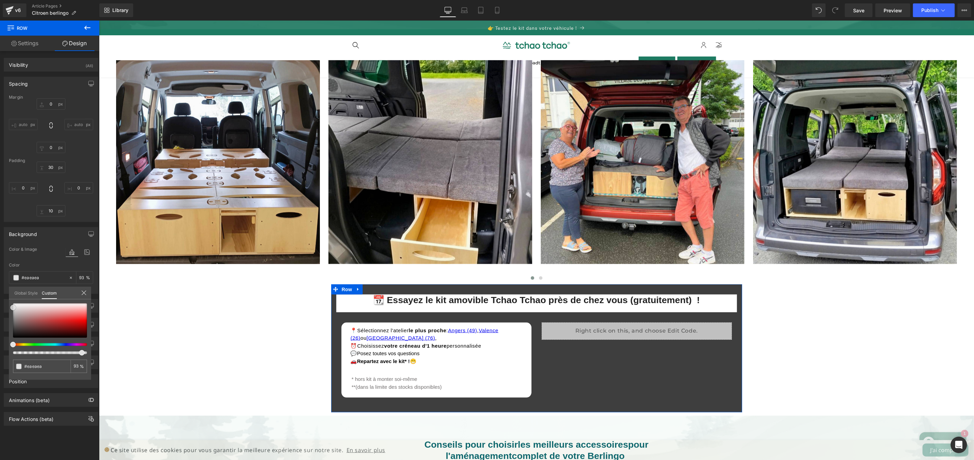
type input "#f2f2f2"
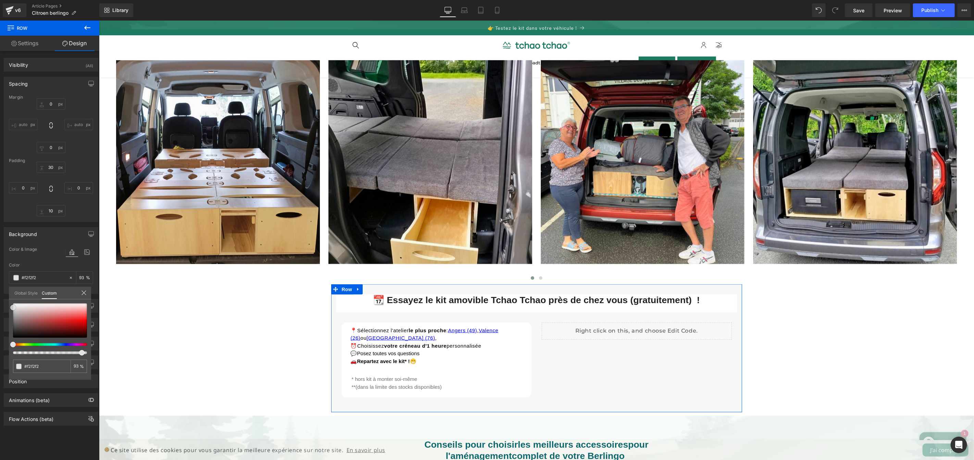
type input "#f7f7f7"
type input "#ffffff"
drag, startPoint x: 31, startPoint y: 315, endPoint x: 0, endPoint y: 301, distance: 34.5
click at [0, 294] on div "Background Color & Image color rgba(255, 255, 255, 0.93) Color #ffffff 93 % Ima…" at bounding box center [51, 258] width 102 height 72
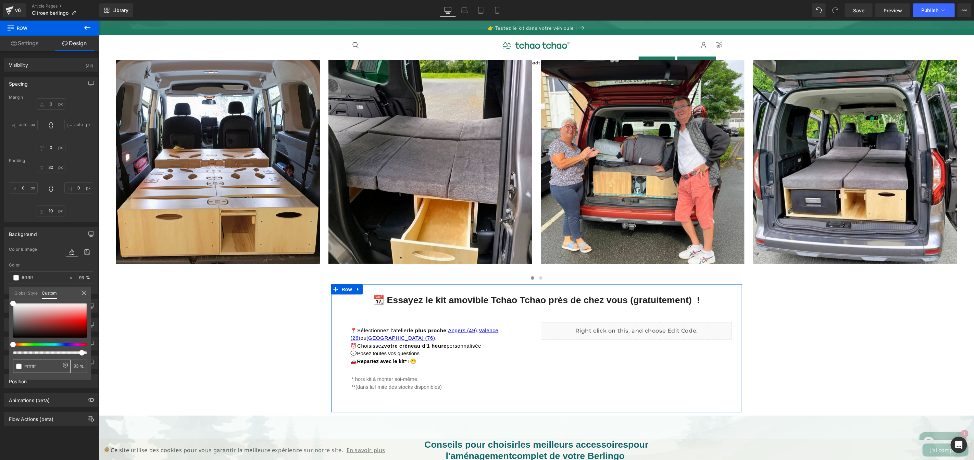
click at [42, 364] on input "#ffffff" at bounding box center [42, 366] width 36 height 7
type input "#F"
type input "0"
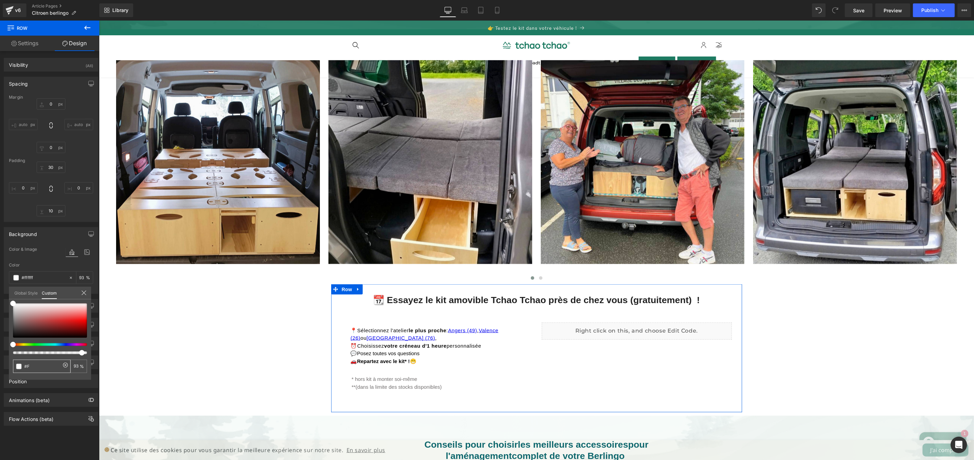
type input "0"
type input "#FA"
type input "#FAF"
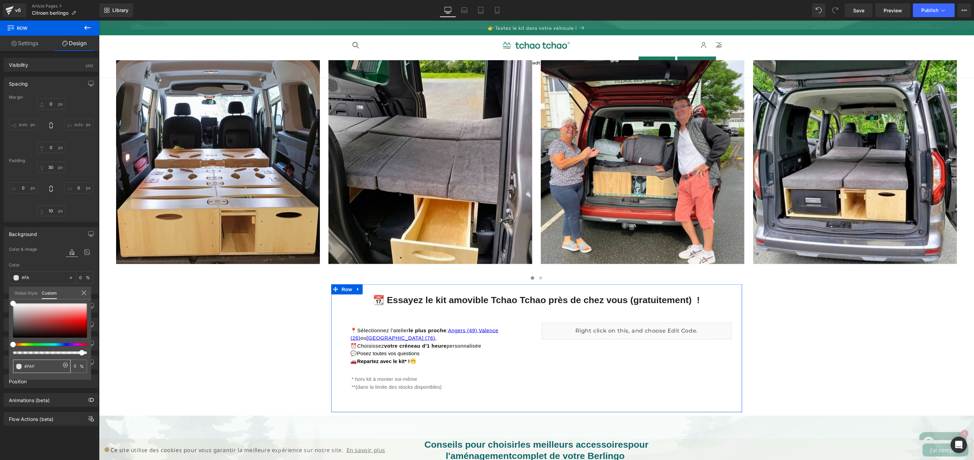
type input "100"
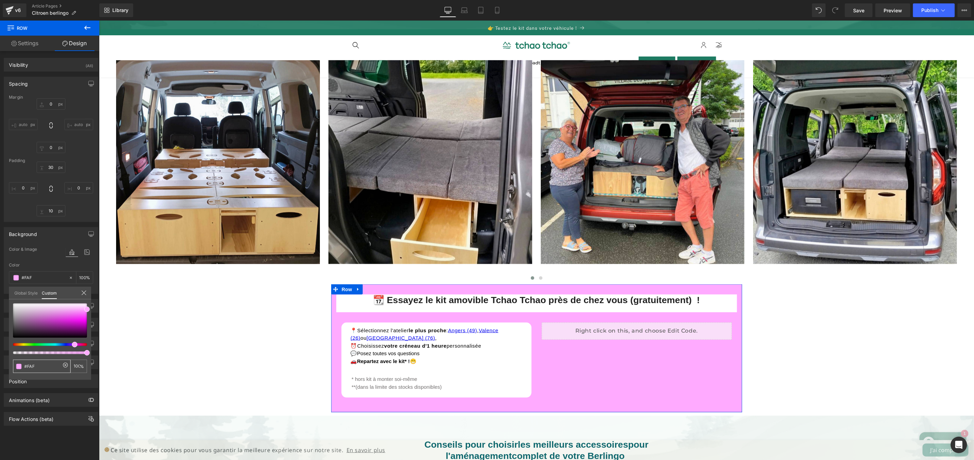
type input "#FAFE"
type input "93"
type input "#FAF"
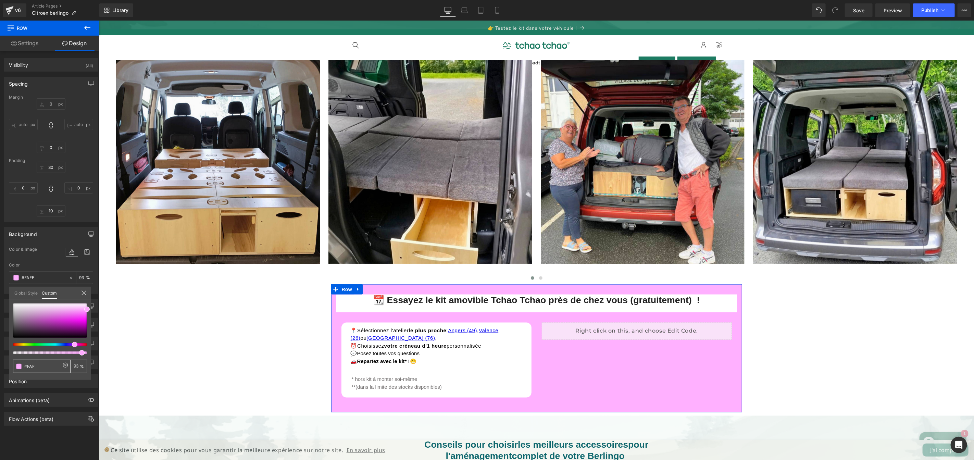
type input "#FAF"
type input "100"
type input "#FAF5"
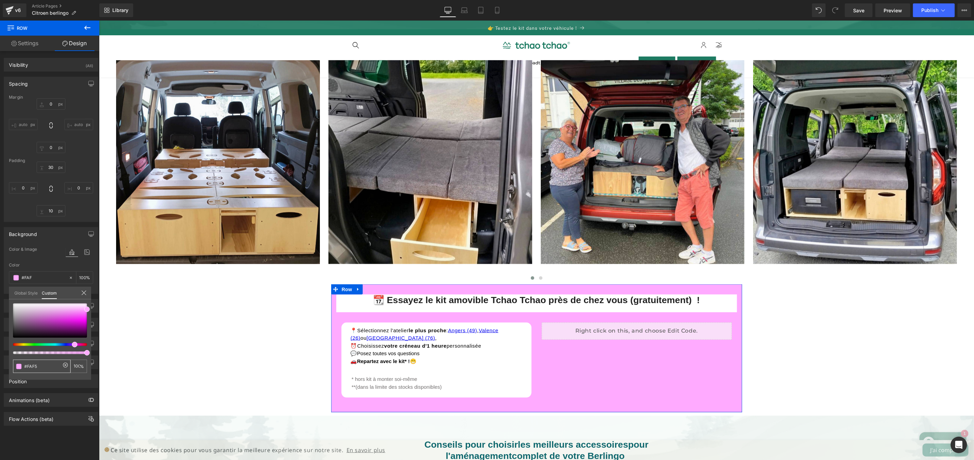
type input "33"
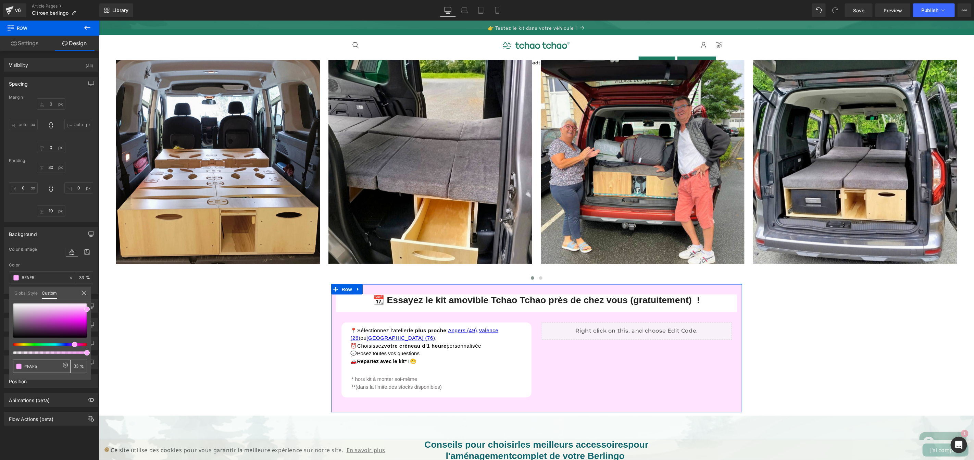
type input "#FAF5E"
type input "0"
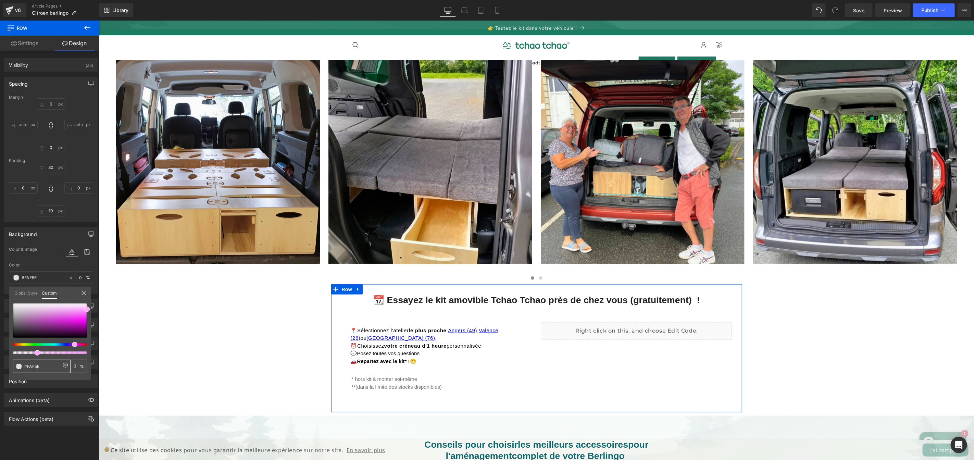
type input "#FAF5EF"
type input "100"
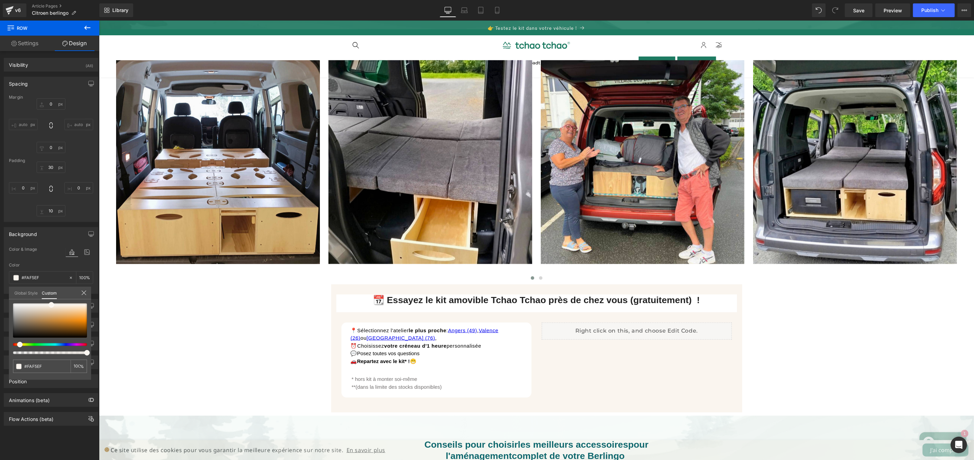
click at [836, 361] on body "Ignorer et passer au contenu 👉 Testez le kit dans votre véhicule ! Kits amovibl…" at bounding box center [536, 404] width 875 height 2106
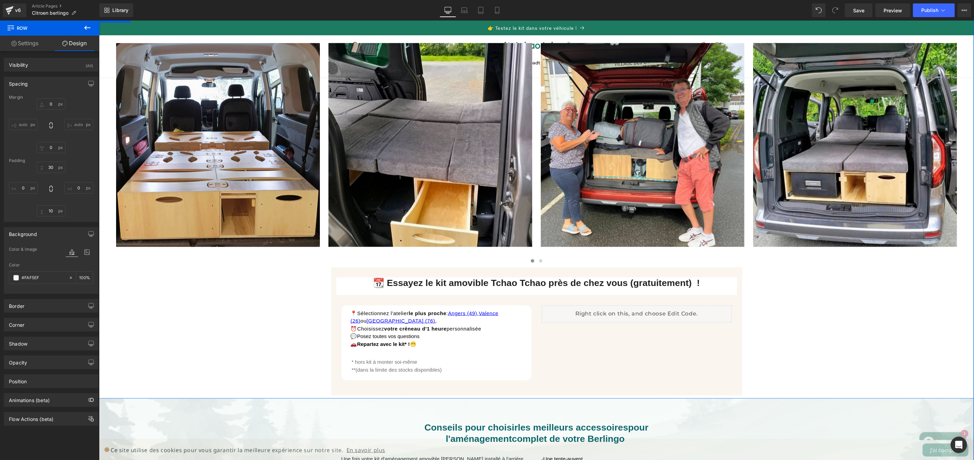
scroll to position [710, 0]
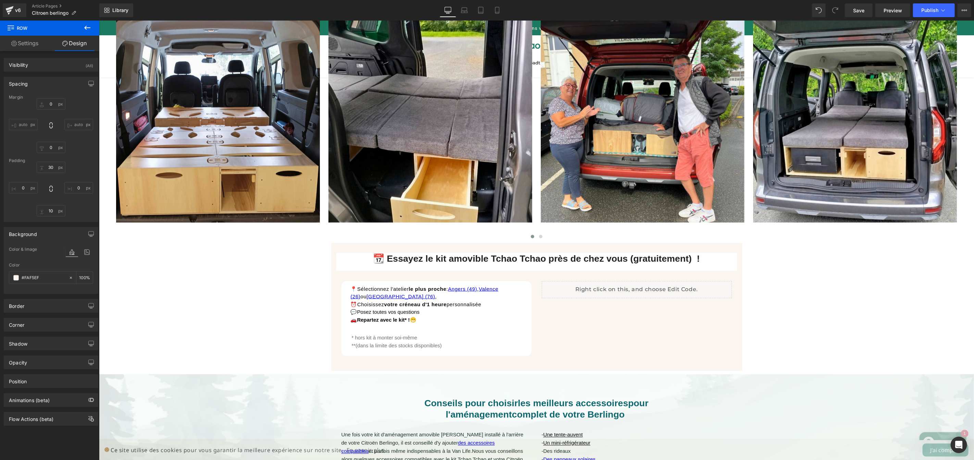
click at [86, 27] on icon at bounding box center [87, 28] width 8 height 8
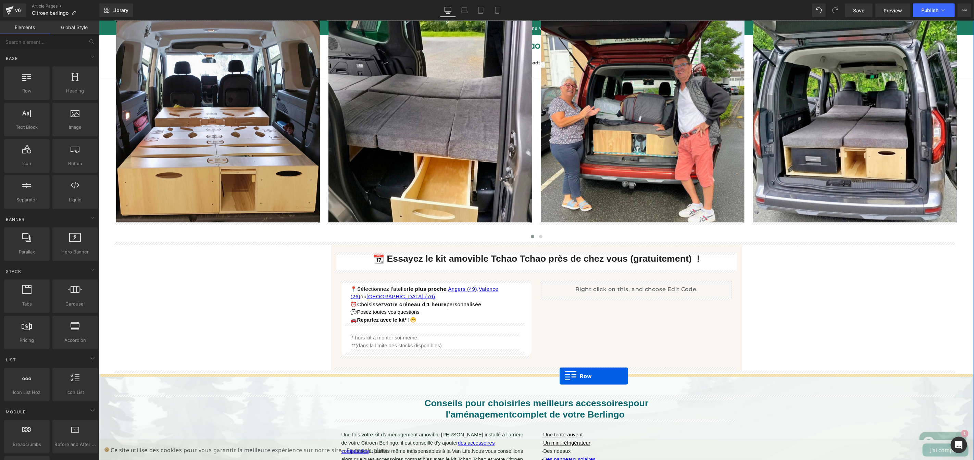
drag, startPoint x: 125, startPoint y: 105, endPoint x: 559, endPoint y: 376, distance: 511.4
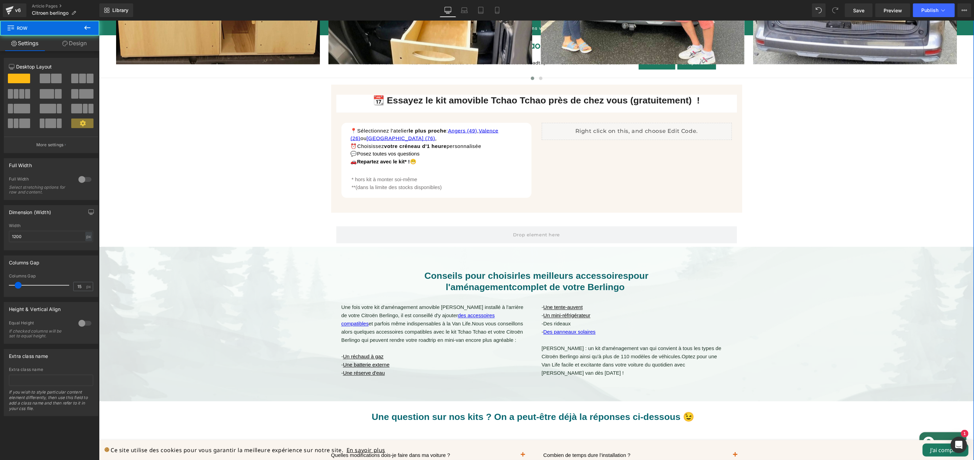
scroll to position [875, 0]
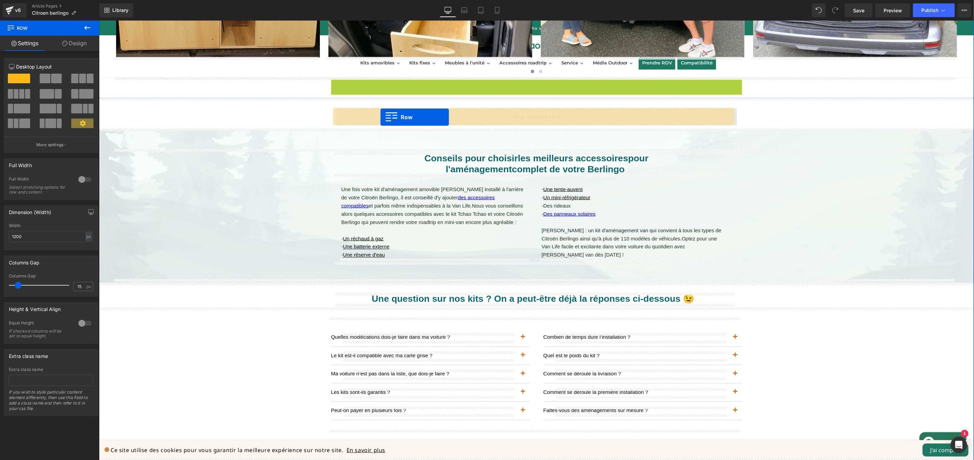
drag, startPoint x: 332, startPoint y: 81, endPoint x: 380, endPoint y: 117, distance: 59.5
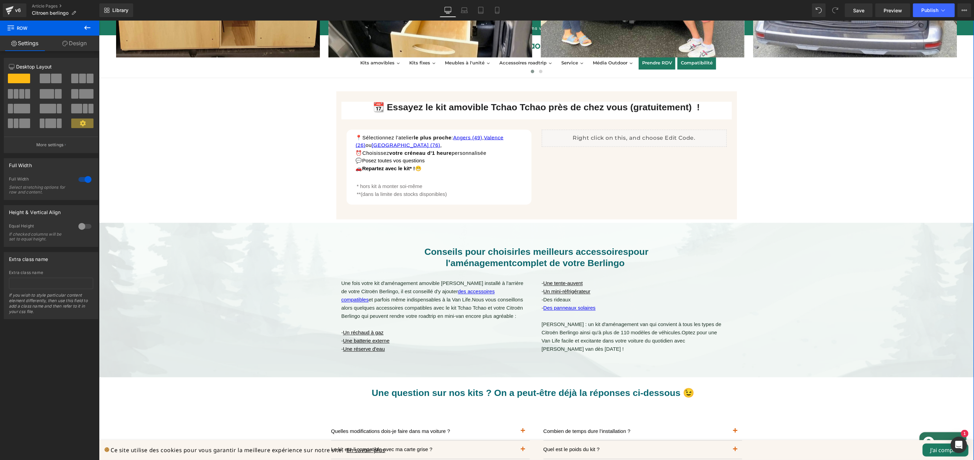
click at [344, 85] on span "Row" at bounding box center [347, 86] width 14 height 10
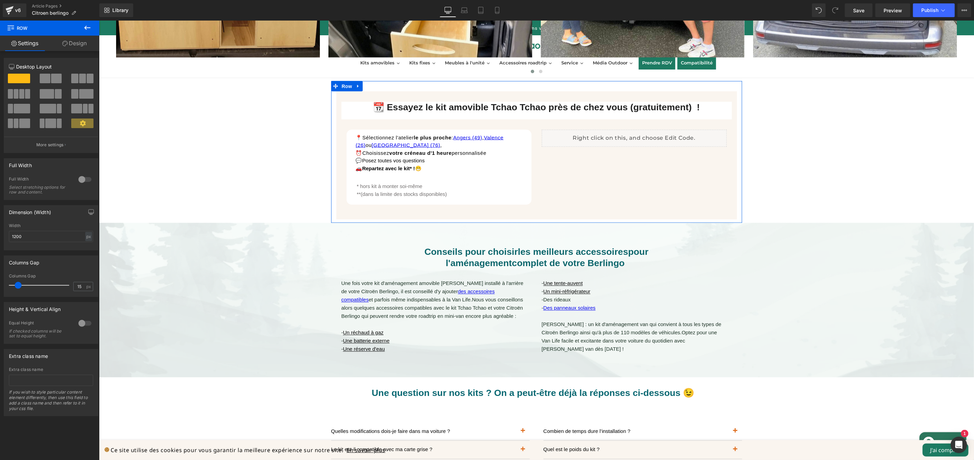
click at [87, 182] on div at bounding box center [85, 179] width 16 height 11
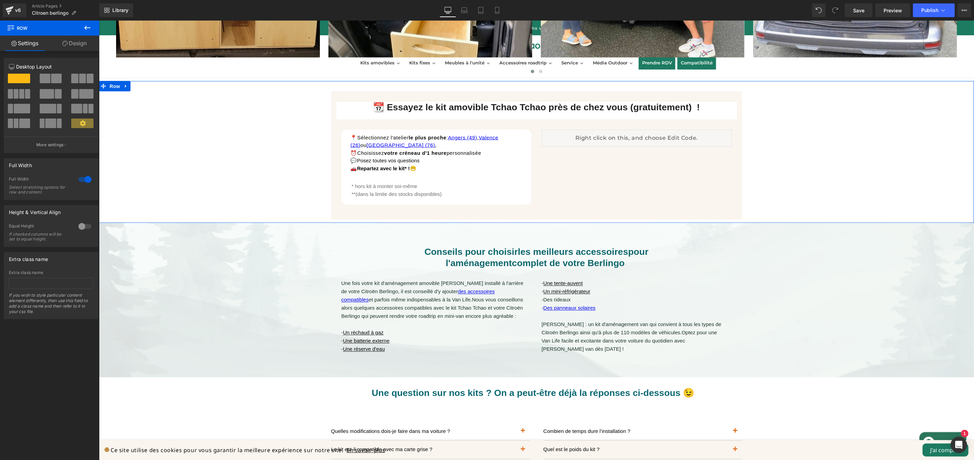
click at [76, 42] on link "Design" at bounding box center [75, 43] width 50 height 15
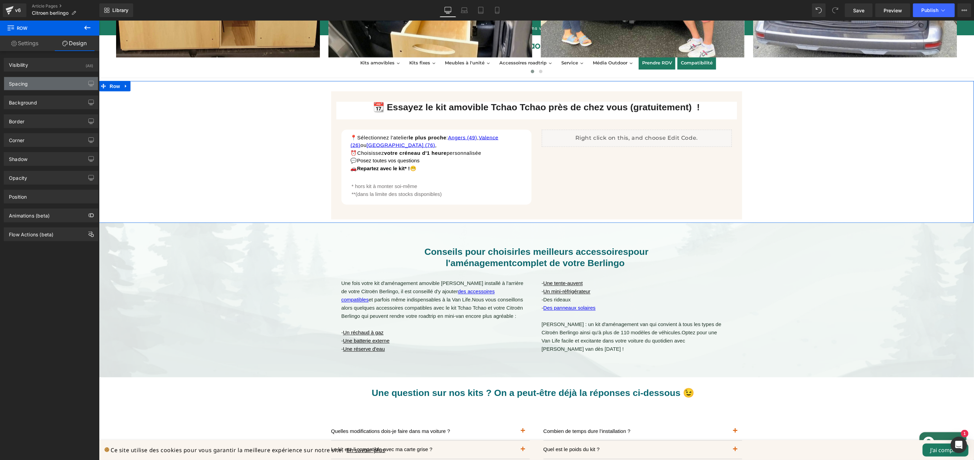
type input "transparent"
type input "0"
click at [46, 102] on div "Background" at bounding box center [51, 102] width 94 height 13
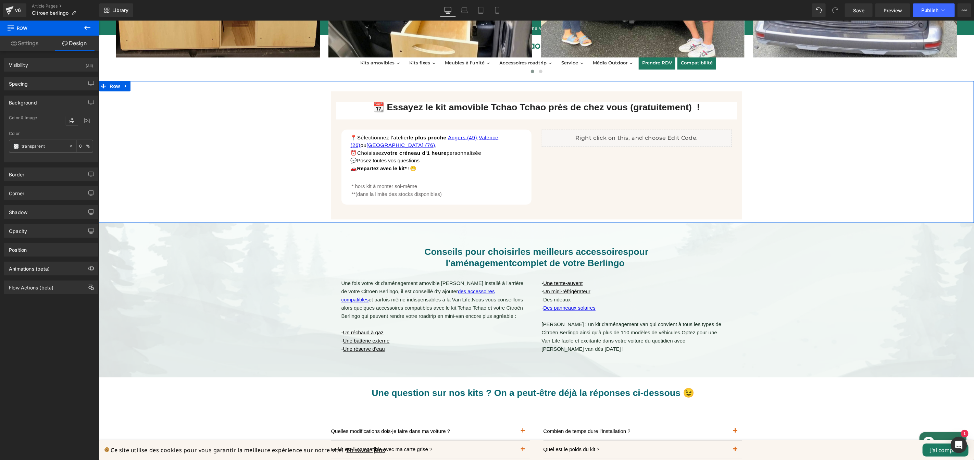
click at [33, 145] on input "transparent" at bounding box center [44, 146] width 44 height 8
click at [18, 146] on span at bounding box center [15, 145] width 5 height 5
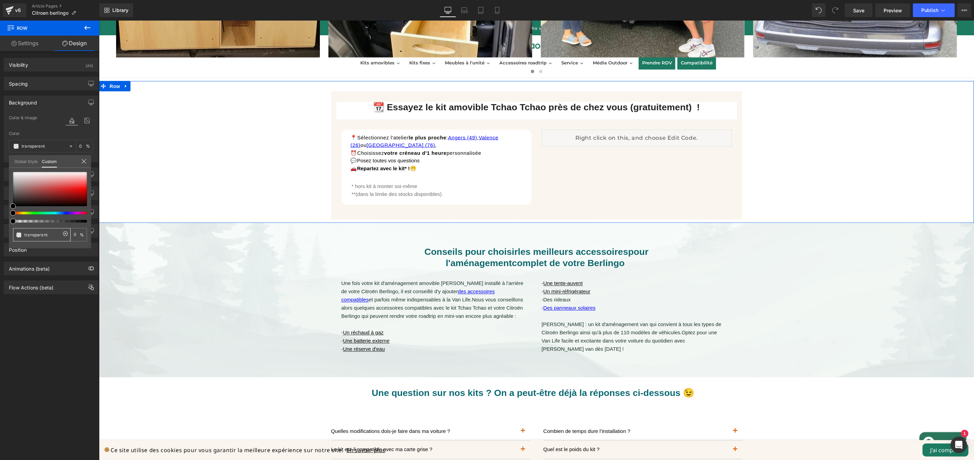
click at [47, 233] on input "transparent" at bounding box center [42, 234] width 36 height 7
type input "F"
type input "FA"
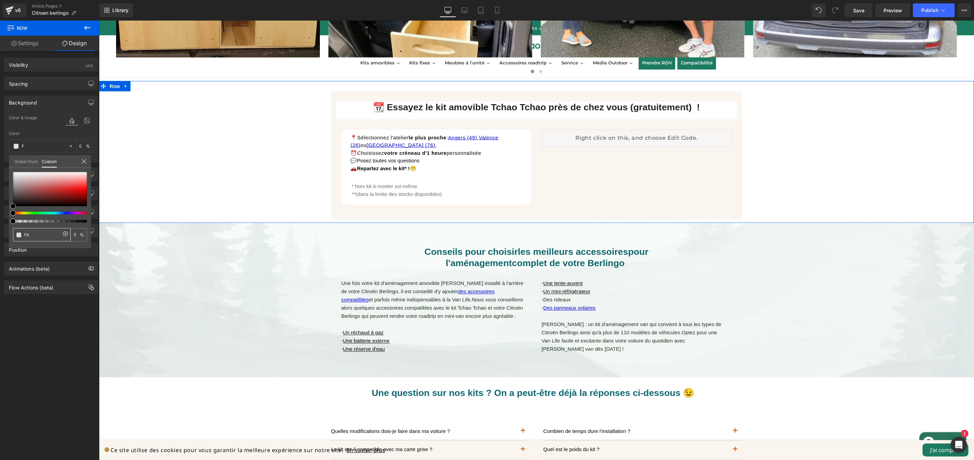
type input "FA"
type input "FAF"
type input "100"
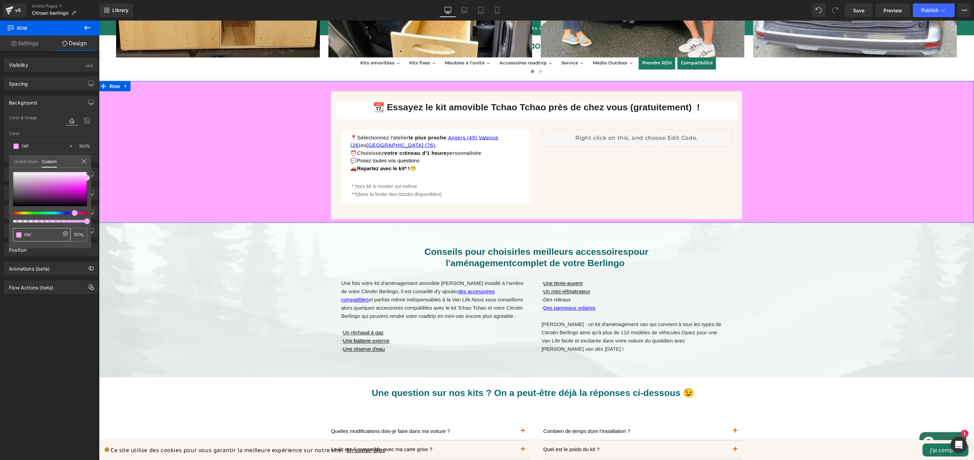
type input "FAF5"
type input "33"
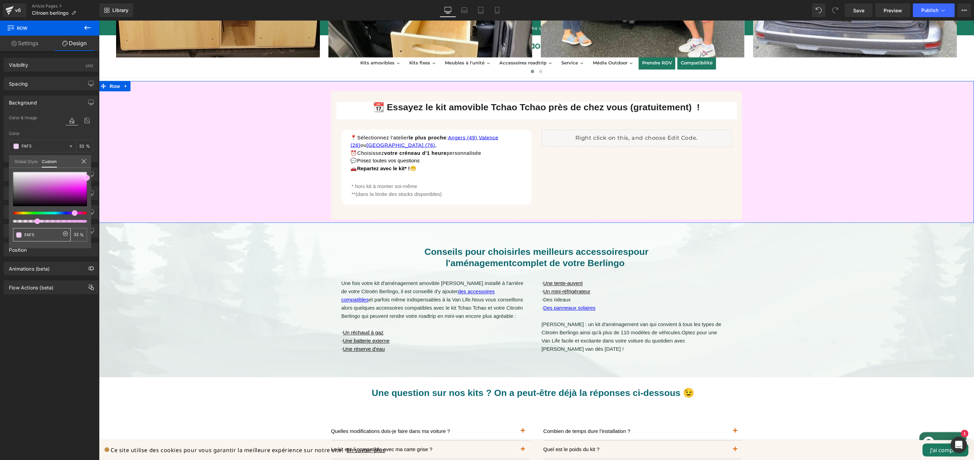
type input "FAF5E"
type input "0"
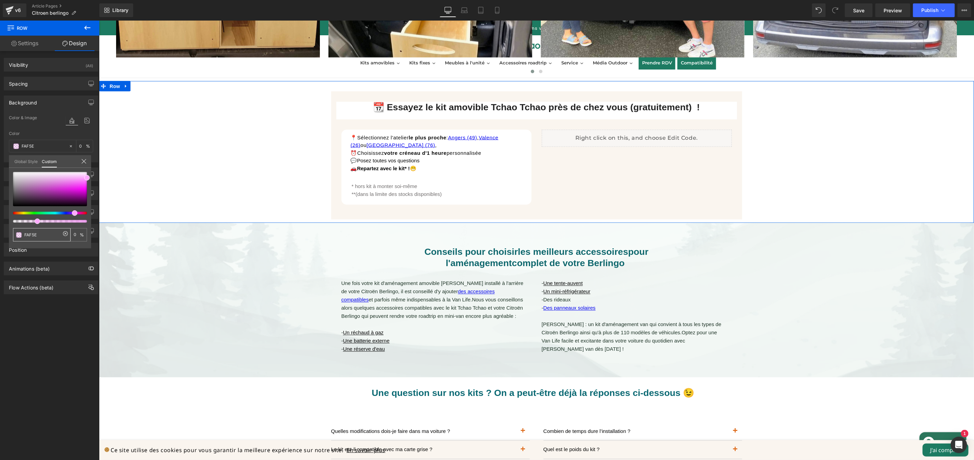
type input "FAF5EF"
type input "100"
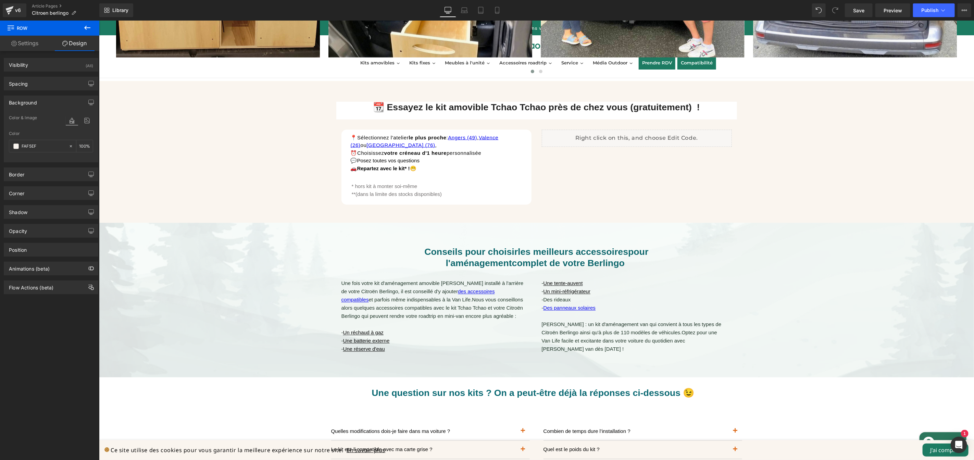
click at [787, 313] on body "Ignorer et passer au contenu 👉 Testez le kit dans votre véhicule ! Kits amovibl…" at bounding box center [536, 205] width 875 height 2120
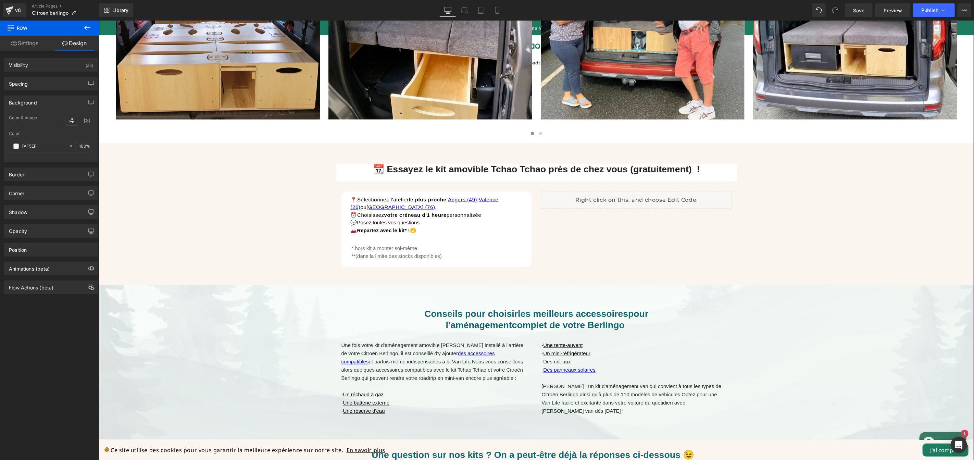
scroll to position [813, 0]
click at [532, 173] on div "📆 Essayez le kit amovible Tchao Tchao près de chez vous (gratuitement) ! Heading" at bounding box center [536, 173] width 401 height 18
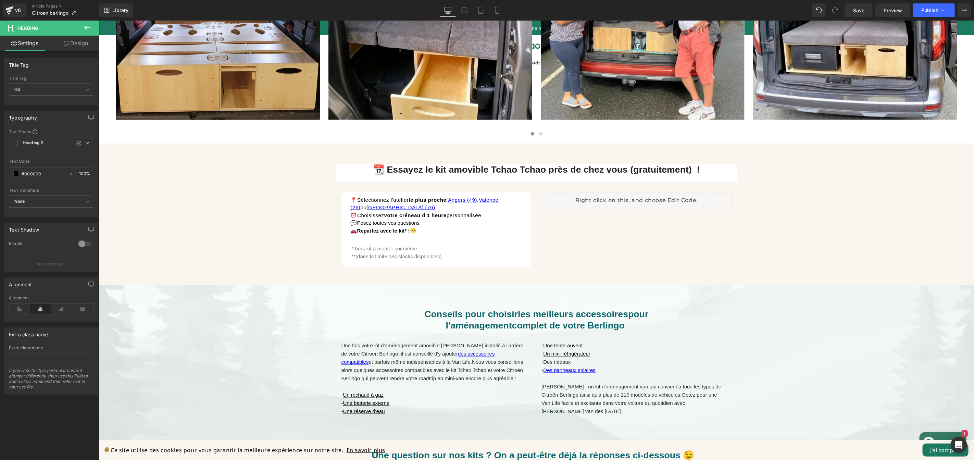
click at [83, 44] on link "Design" at bounding box center [76, 43] width 50 height 15
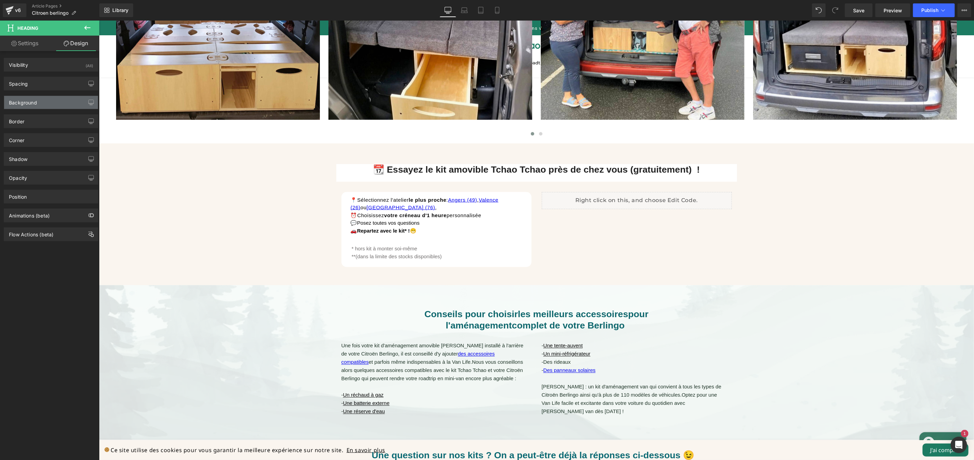
type input "#ffffff"
click at [34, 103] on div "Background" at bounding box center [23, 101] width 28 height 10
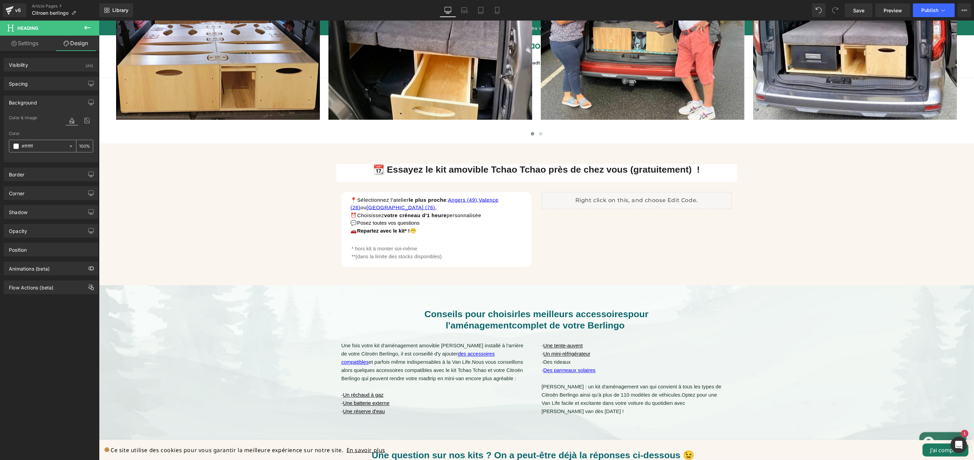
click at [49, 146] on input "#ffffff" at bounding box center [44, 146] width 44 height 8
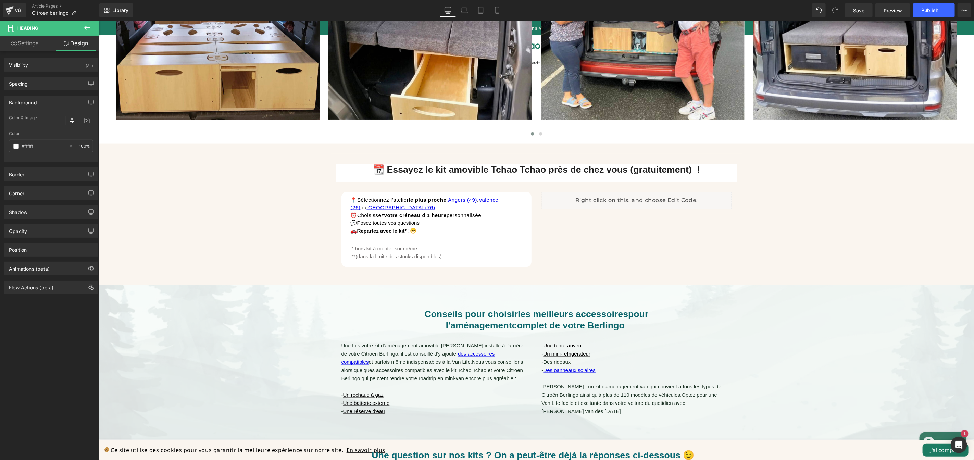
click at [15, 146] on span at bounding box center [15, 145] width 5 height 5
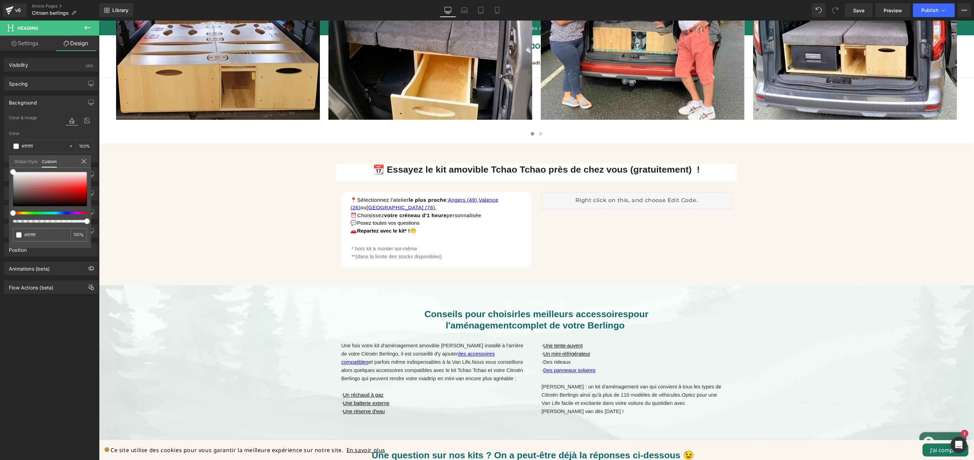
type input "97"
type input "61"
type input "36"
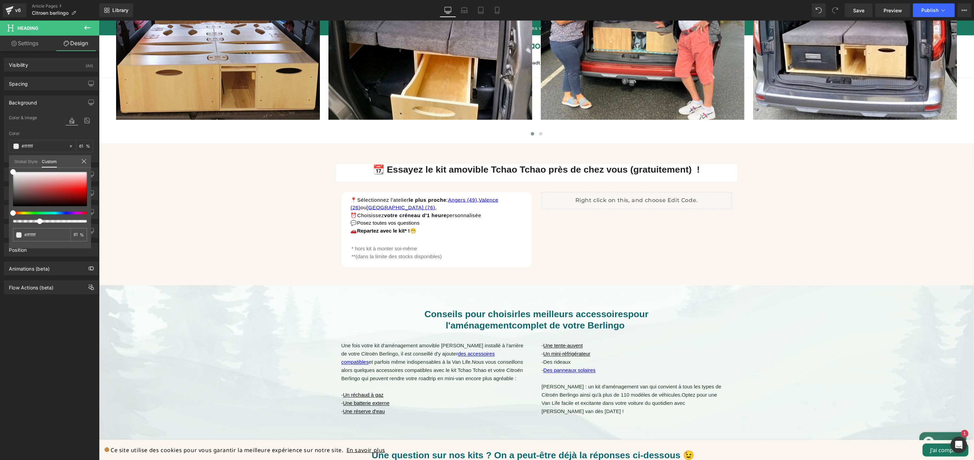
type input "36"
type input "22"
type input "17"
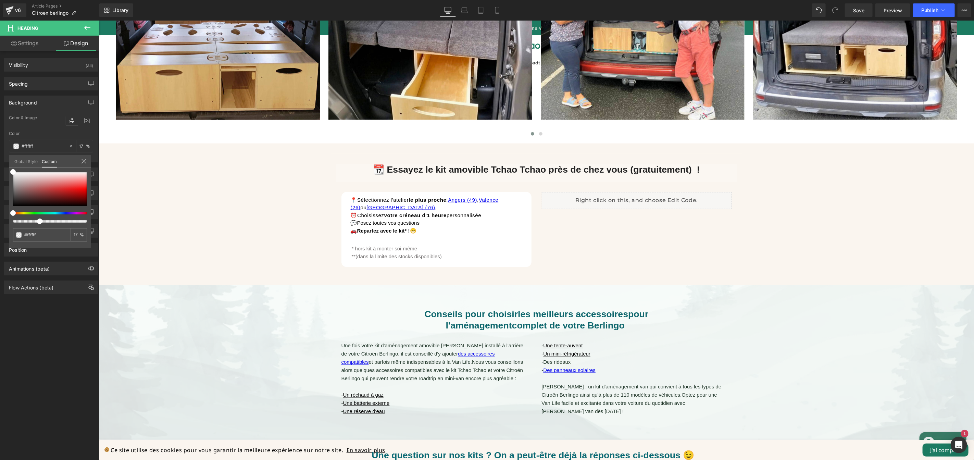
type input "15"
type input "13"
type input "10"
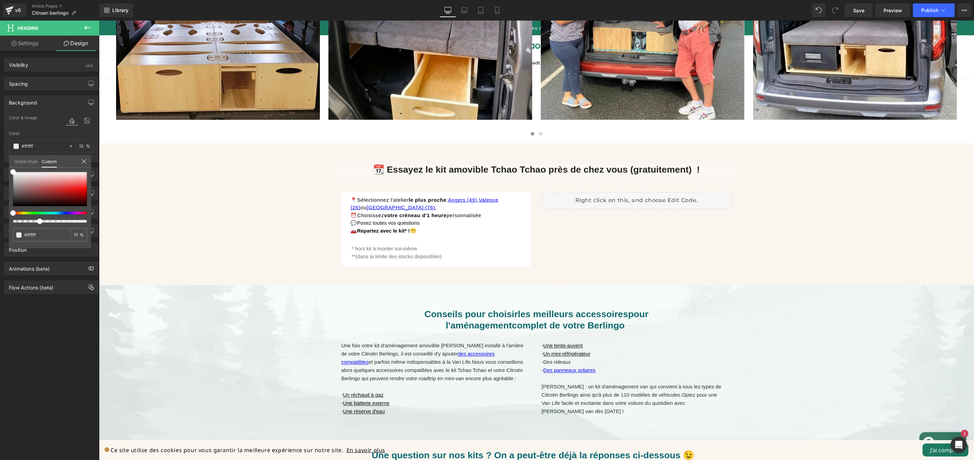
type input "10"
type input "8"
type input "7"
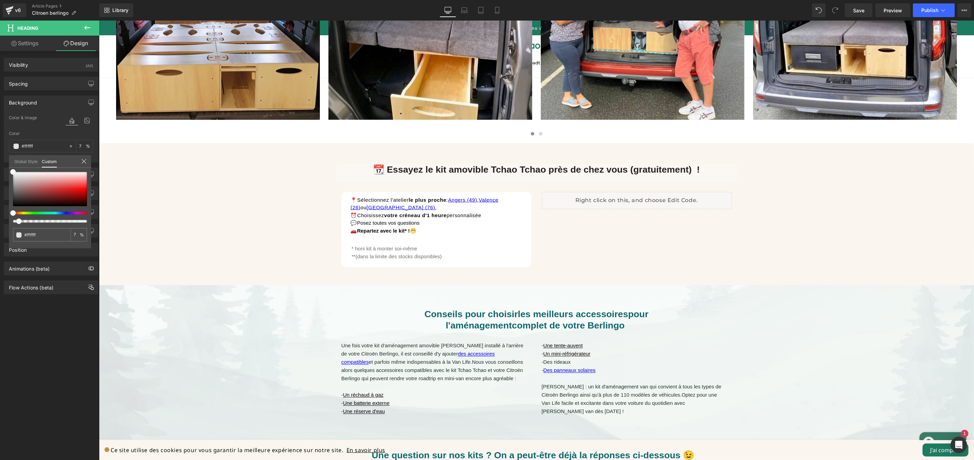
type input "5"
type input "2"
type input "1"
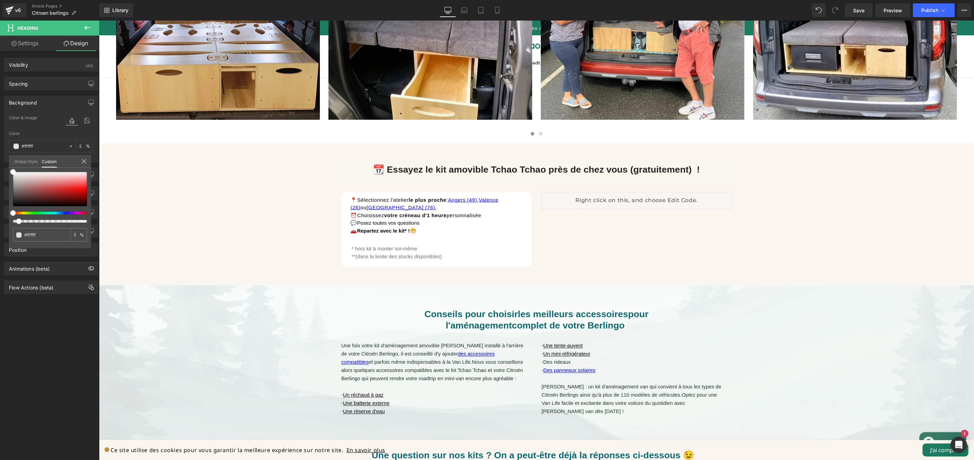
type input "1"
drag, startPoint x: 86, startPoint y: 220, endPoint x: 10, endPoint y: 218, distance: 75.7
click at [10, 218] on div "#ffffff 1 %" at bounding box center [50, 210] width 82 height 76
click at [231, 205] on body "Ignorer et passer au contenu 👉 Testez le kit dans votre véhicule ! Kits amovibl…" at bounding box center [536, 267] width 875 height 2120
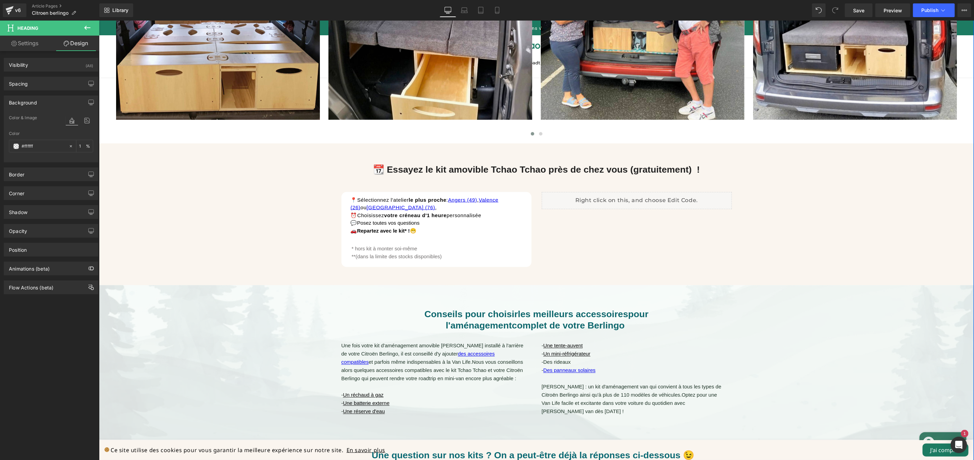
click at [794, 220] on div "📆 Essayez le kit amovible Tchao Tchao près de chez vous (gratuitement) ! Headin…" at bounding box center [536, 217] width 875 height 128
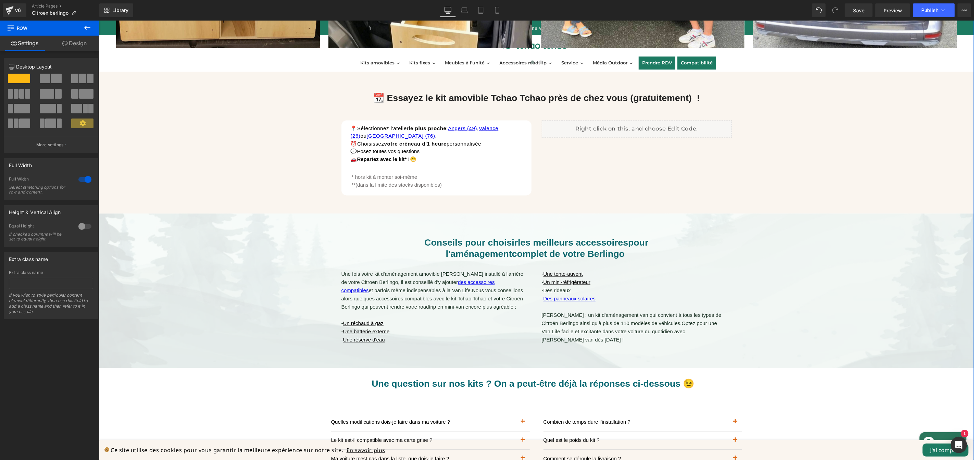
scroll to position [907, 0]
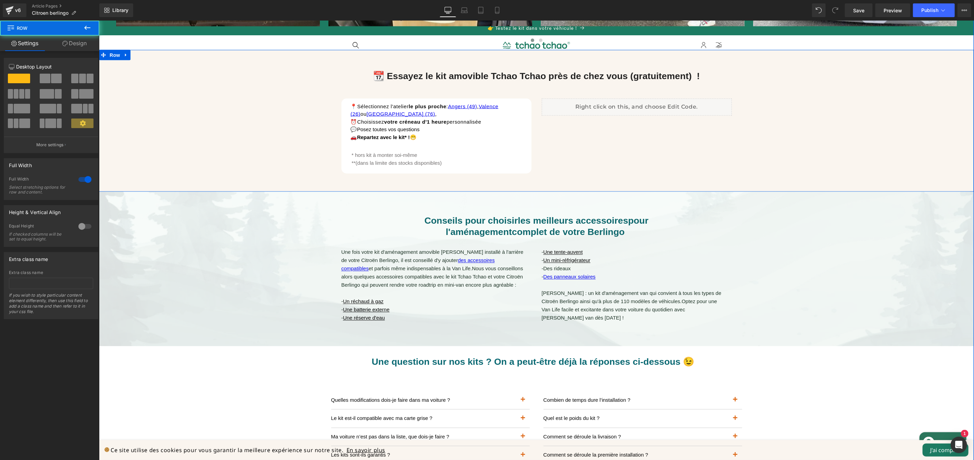
click at [807, 148] on div "📆 Essayez le kit amovible Tchao Tchao près de chez vous (gratuitement) ! Headin…" at bounding box center [536, 124] width 875 height 128
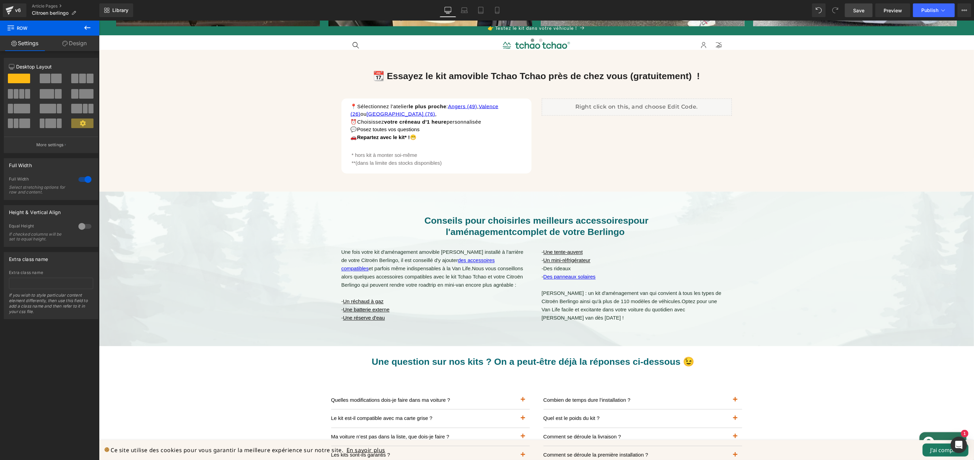
click at [859, 9] on span "Save" at bounding box center [858, 10] width 11 height 7
click at [889, 10] on span "Preview" at bounding box center [892, 10] width 18 height 7
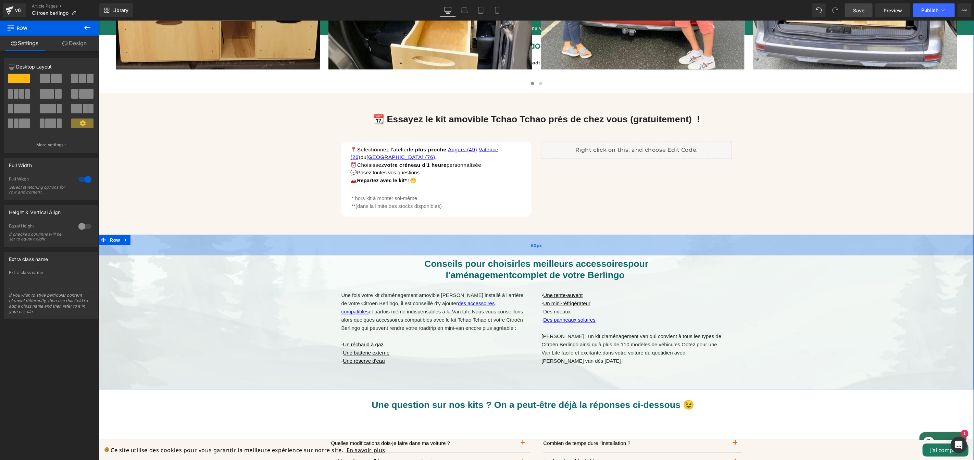
scroll to position [883, 0]
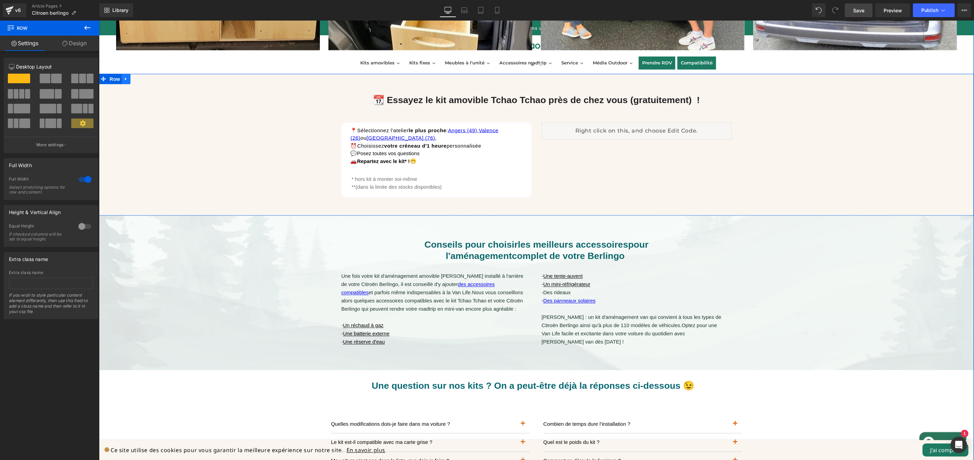
click at [123, 79] on icon at bounding box center [125, 78] width 5 height 5
click at [124, 79] on icon at bounding box center [125, 78] width 5 height 5
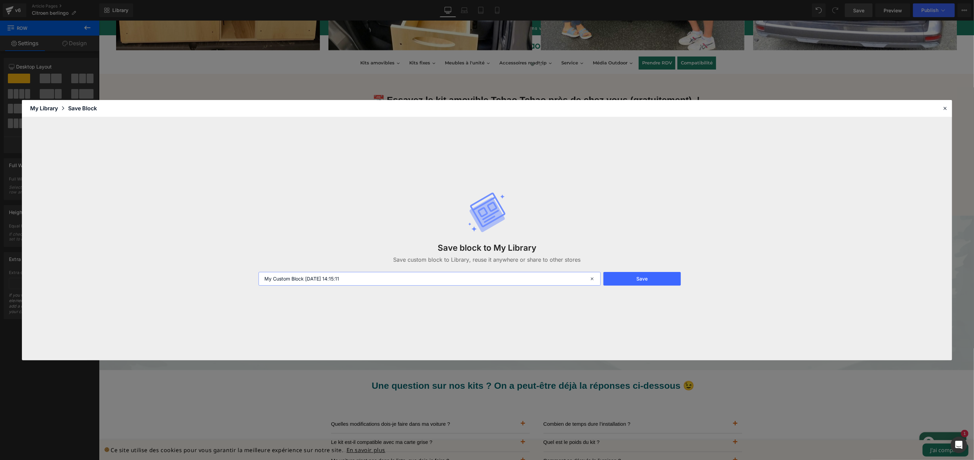
click at [372, 276] on input "My Custom Block 2025-09-03 14:15:11" at bounding box center [429, 279] width 342 height 14
click at [373, 275] on input "My Custom Block 2025-09-03 14:15:11" at bounding box center [429, 279] width 342 height 14
type input "RDV atelier light 2"
click at [644, 279] on button "Save" at bounding box center [641, 279] width 77 height 14
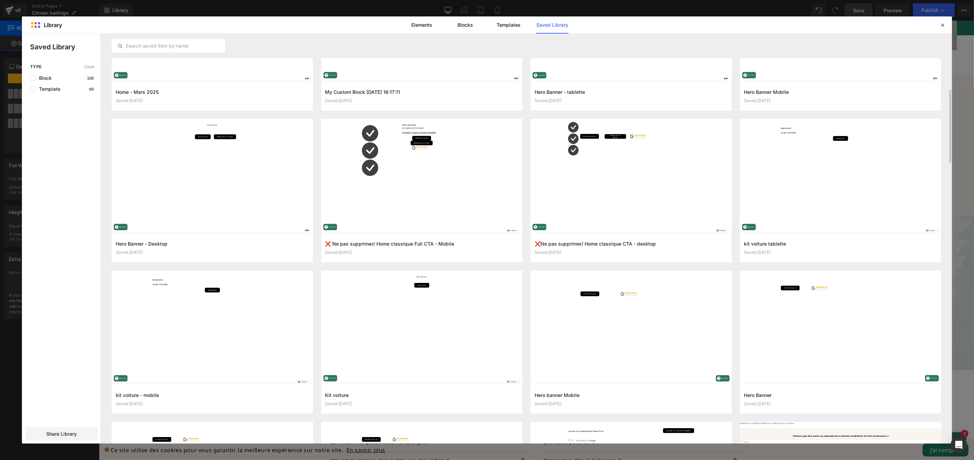
scroll to position [639, 0]
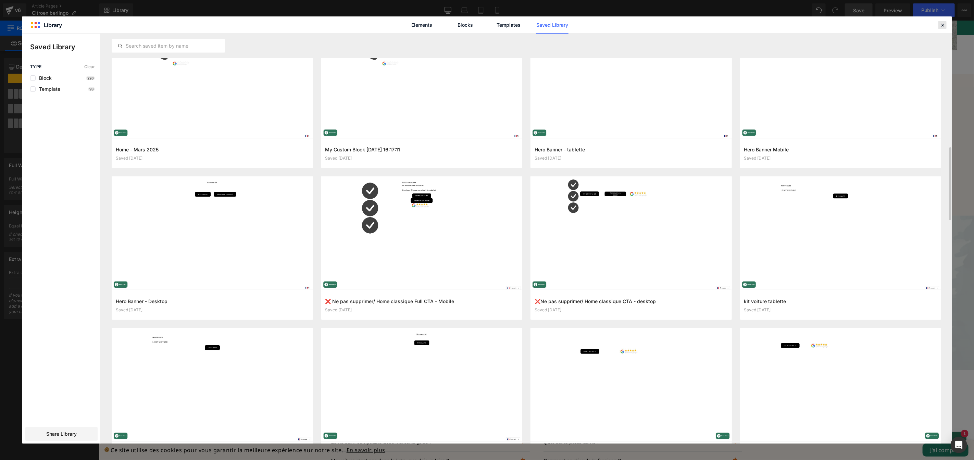
click at [941, 24] on icon at bounding box center [942, 25] width 6 height 6
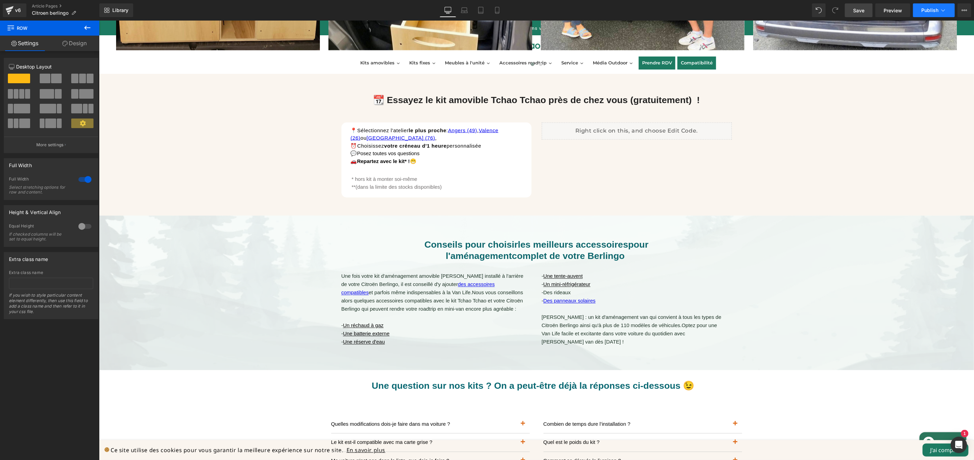
click at [940, 10] on icon at bounding box center [942, 10] width 7 height 7
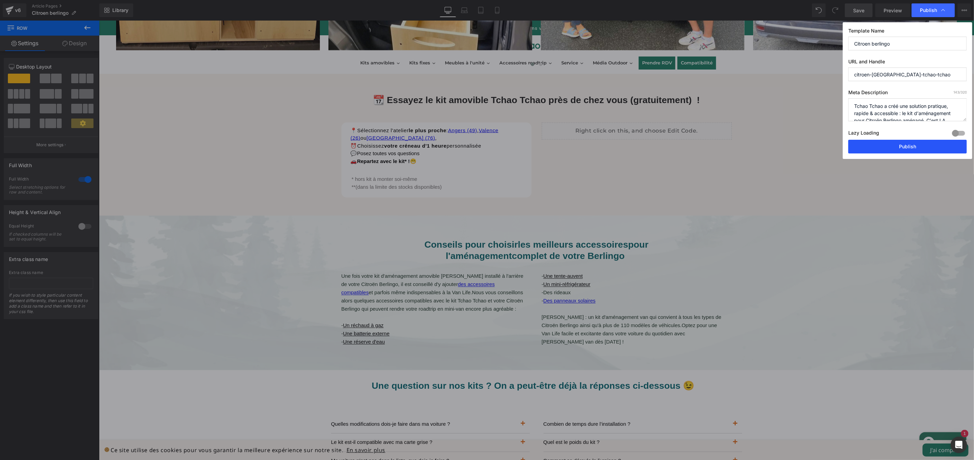
click at [909, 147] on button "Publish" at bounding box center [907, 147] width 118 height 14
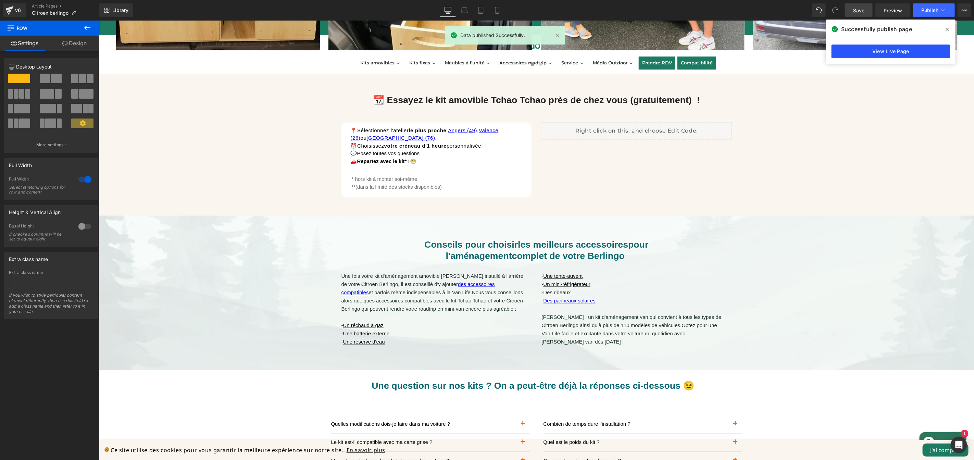
click at [889, 50] on link "View Live Page" at bounding box center [890, 52] width 118 height 14
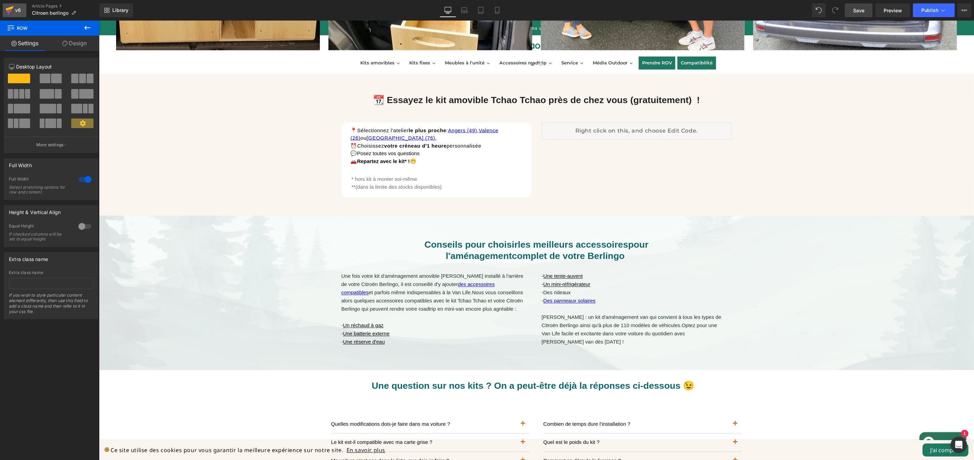
click at [16, 12] on div "v6" at bounding box center [18, 10] width 9 height 9
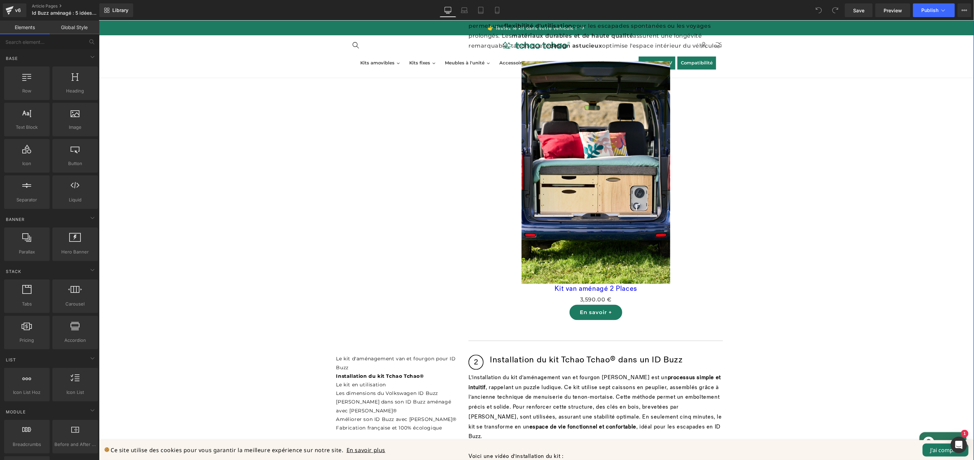
scroll to position [971, 0]
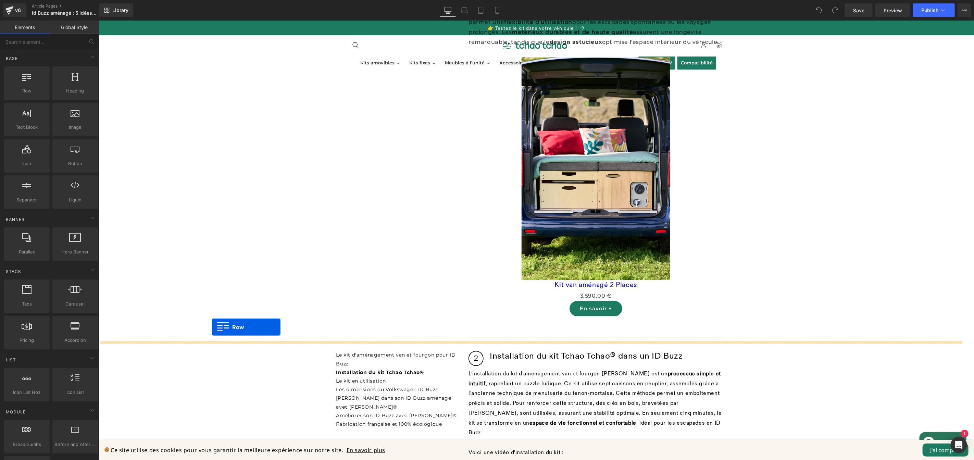
drag, startPoint x: 121, startPoint y: 100, endPoint x: 212, endPoint y: 327, distance: 244.4
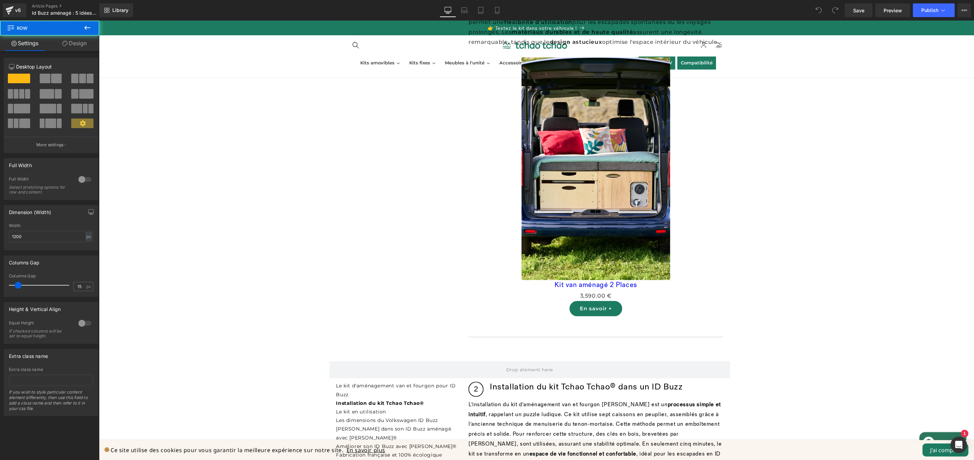
scroll to position [882, 0]
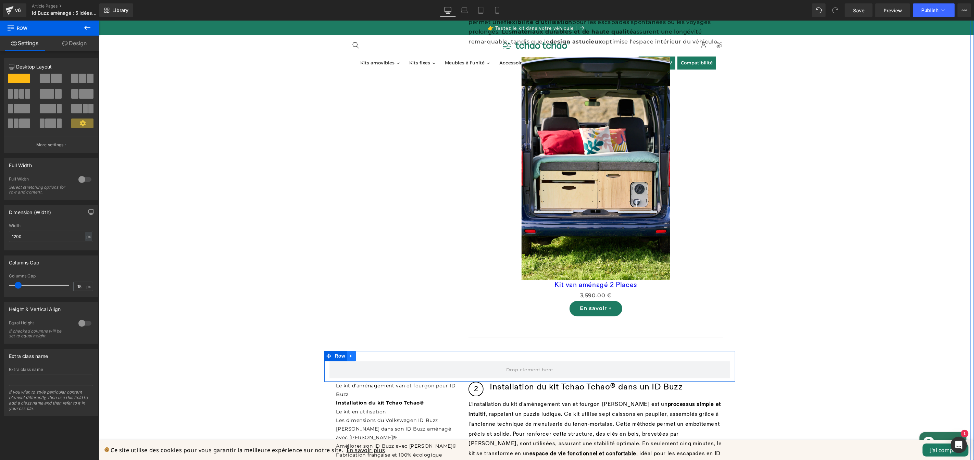
click at [349, 353] on icon at bounding box center [351, 355] width 5 height 5
click at [367, 353] on icon at bounding box center [368, 355] width 5 height 5
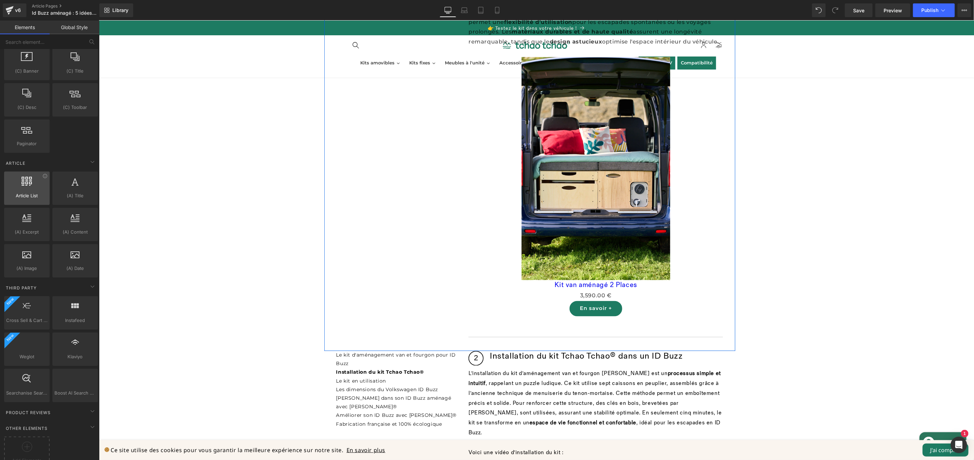
scroll to position [1212, 0]
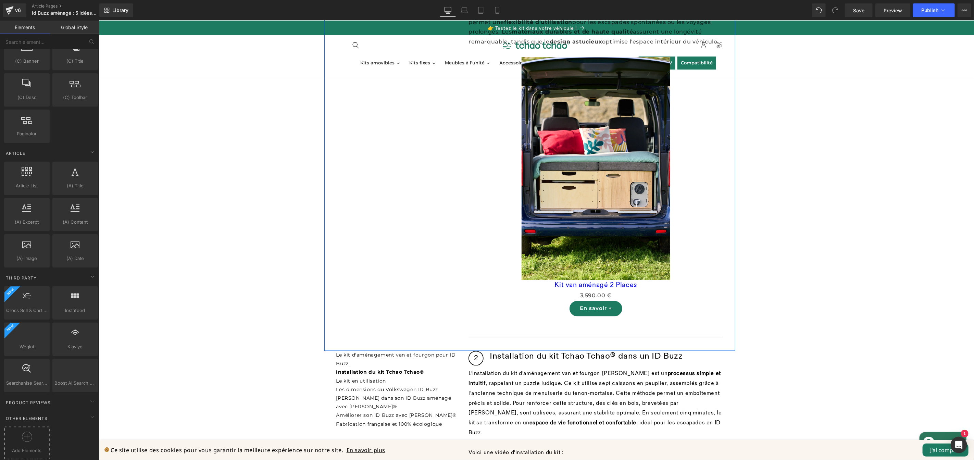
click at [38, 434] on div at bounding box center [27, 438] width 42 height 15
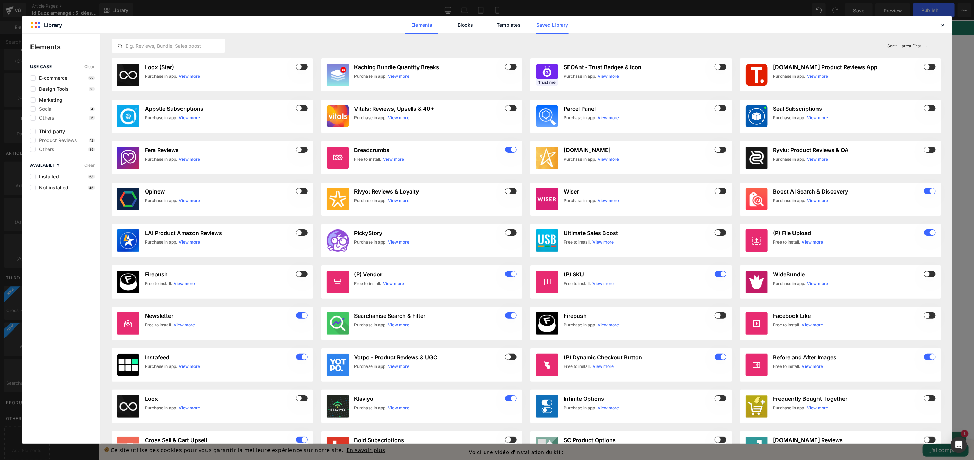
click at [548, 24] on link "Saved Library" at bounding box center [552, 24] width 33 height 17
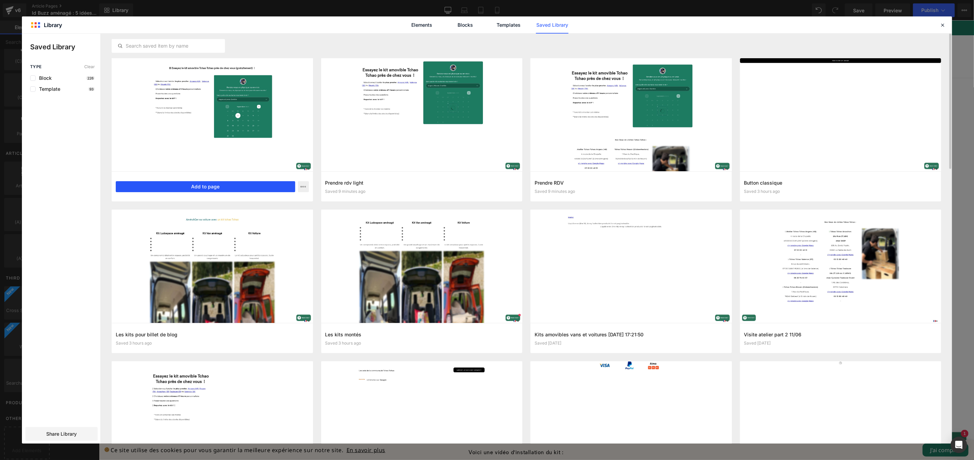
click at [228, 188] on button "Add to page" at bounding box center [205, 186] width 179 height 11
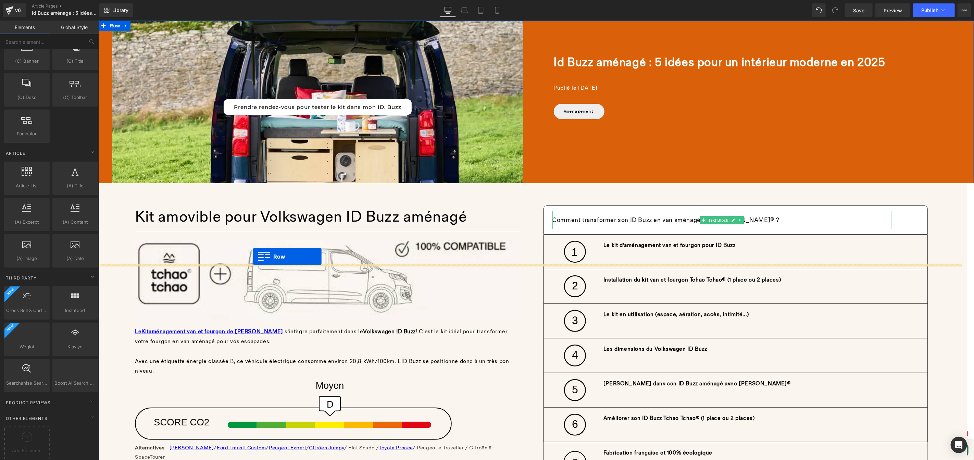
scroll to position [841, 0]
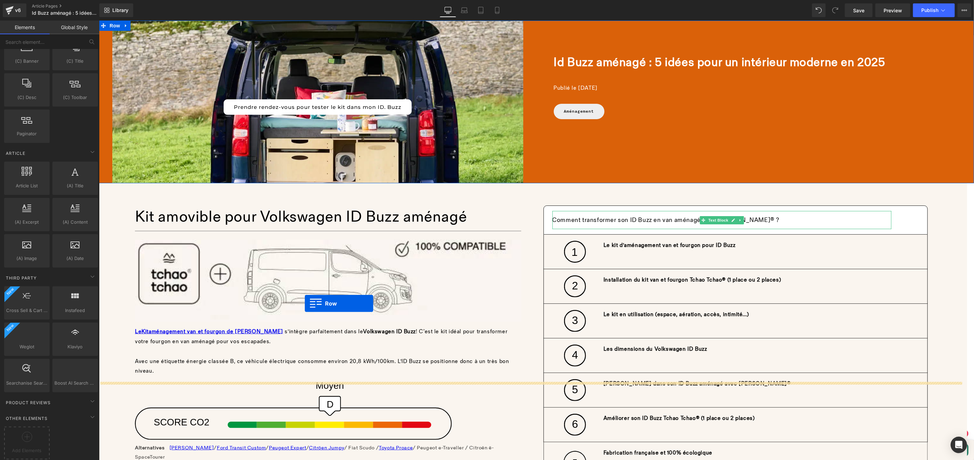
drag, startPoint x: 102, startPoint y: 148, endPoint x: 304, endPoint y: 303, distance: 254.7
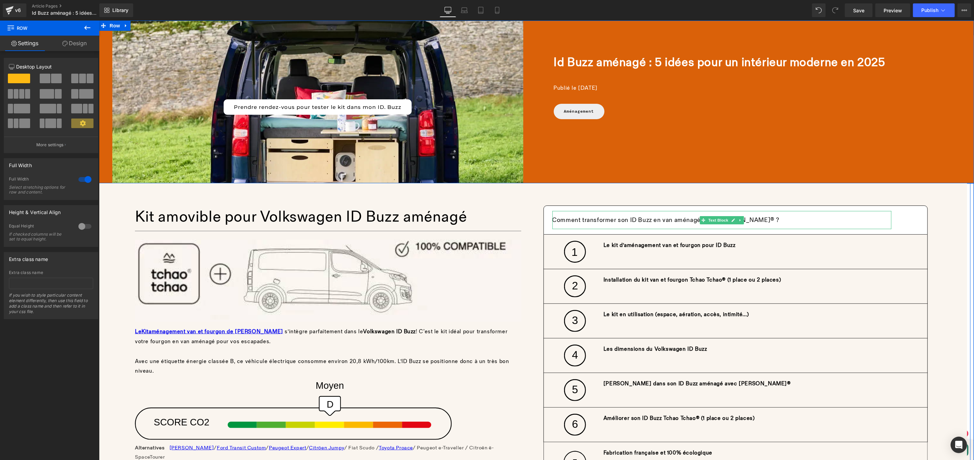
scroll to position [1073, 0]
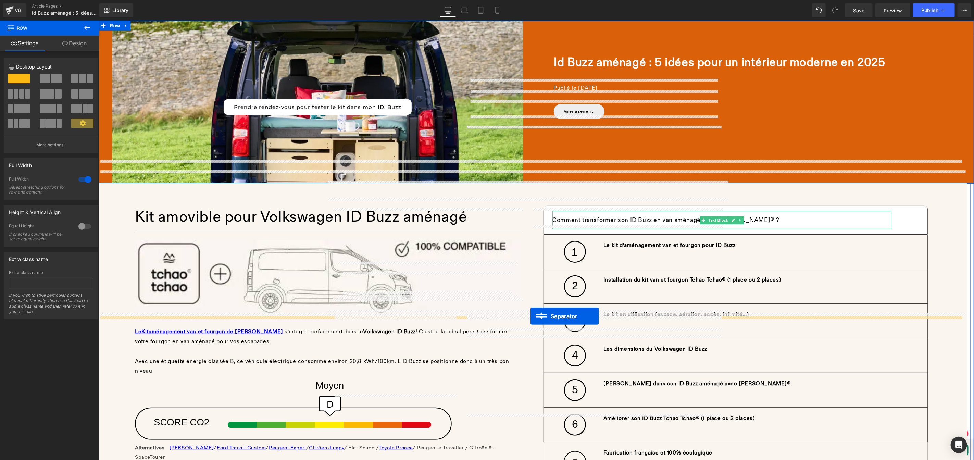
drag, startPoint x: 577, startPoint y: 136, endPoint x: 530, endPoint y: 315, distance: 185.7
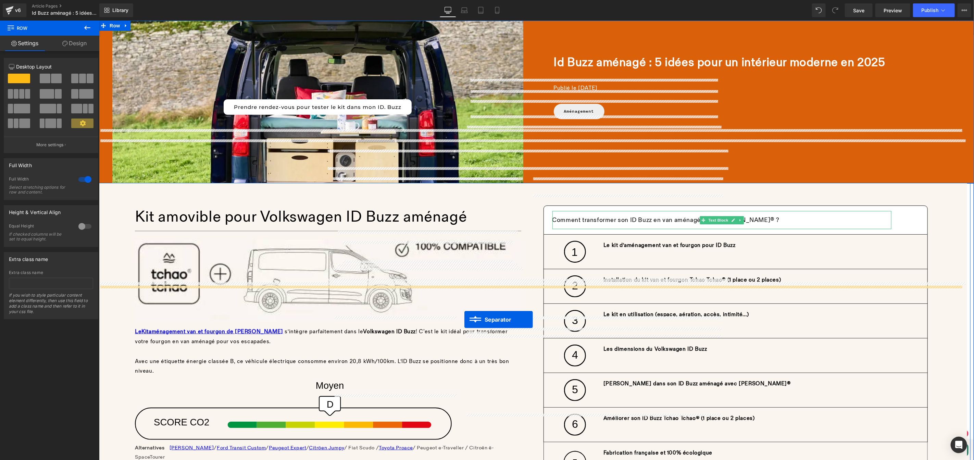
drag, startPoint x: 511, startPoint y: 294, endPoint x: 464, endPoint y: 318, distance: 53.7
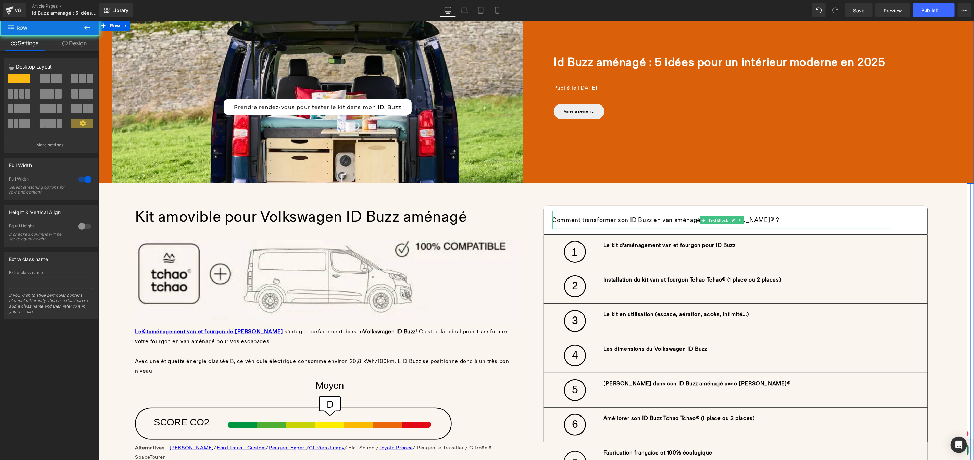
click at [86, 27] on icon at bounding box center [87, 28] width 8 height 8
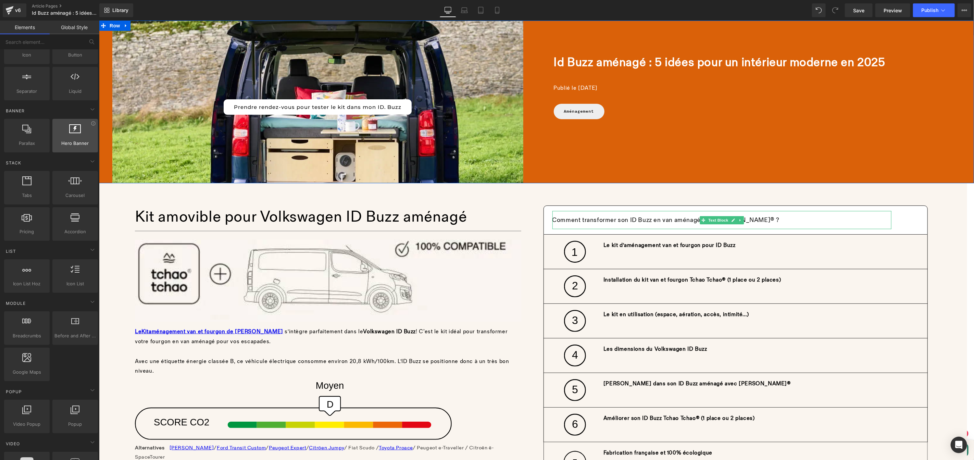
scroll to position [0, 0]
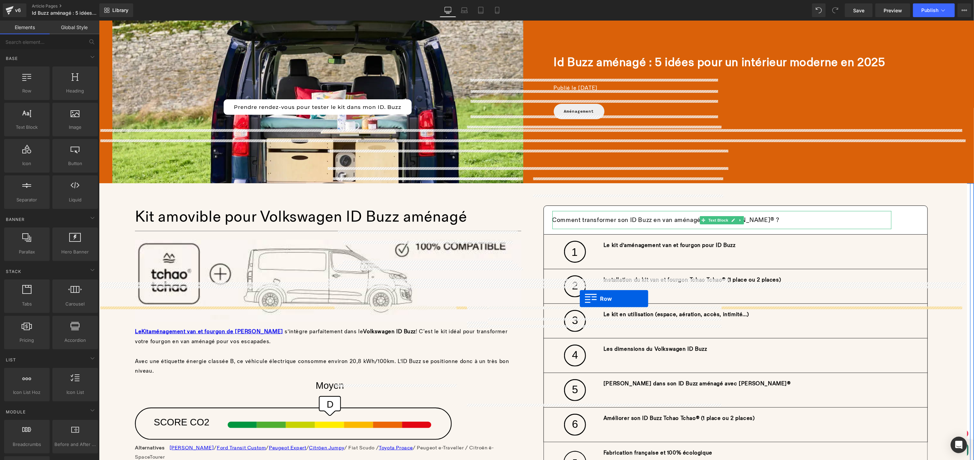
drag, startPoint x: 126, startPoint y: 106, endPoint x: 579, endPoint y: 298, distance: 492.0
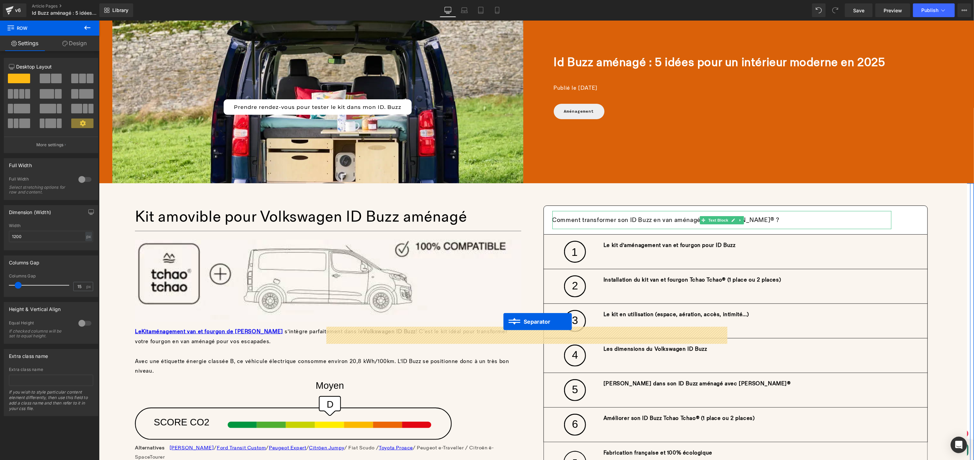
drag, startPoint x: 512, startPoint y: 295, endPoint x: 503, endPoint y: 321, distance: 27.5
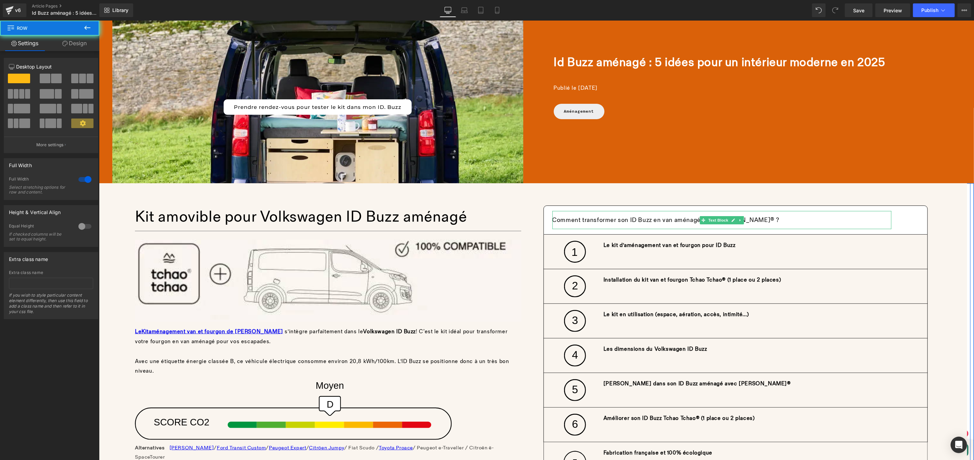
click at [853, 16] on link "Save" at bounding box center [859, 10] width 28 height 14
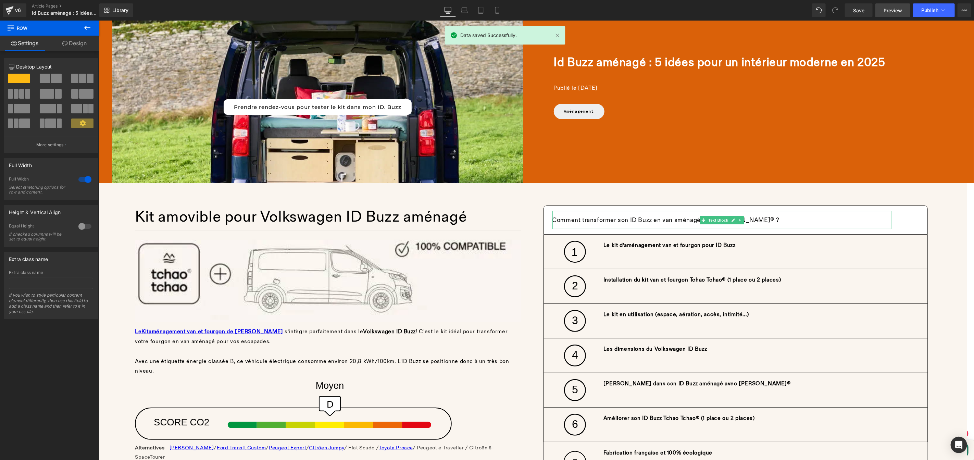
click at [891, 7] on span "Preview" at bounding box center [892, 10] width 18 height 7
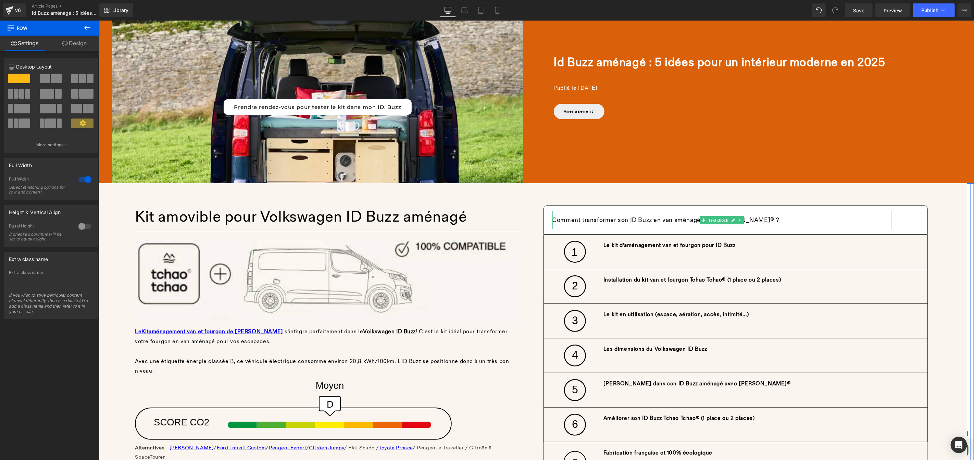
click at [76, 43] on link "Design" at bounding box center [75, 43] width 50 height 15
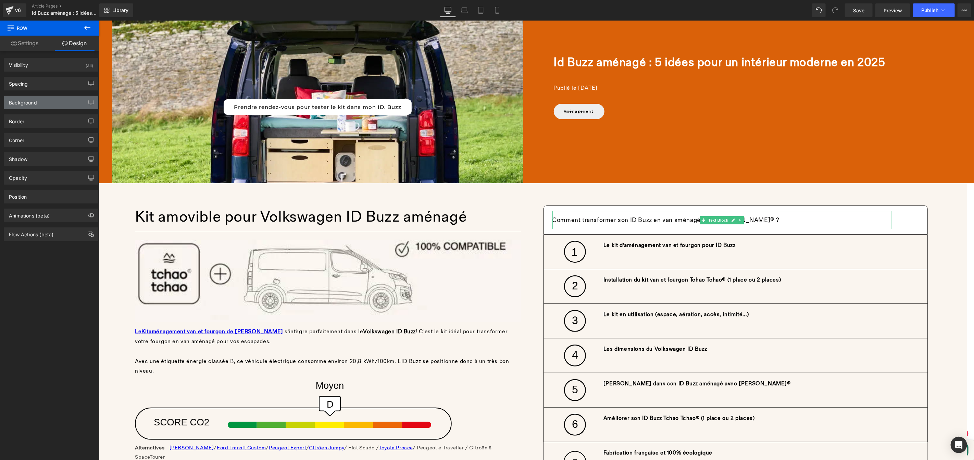
click at [28, 102] on div "Background" at bounding box center [23, 101] width 28 height 10
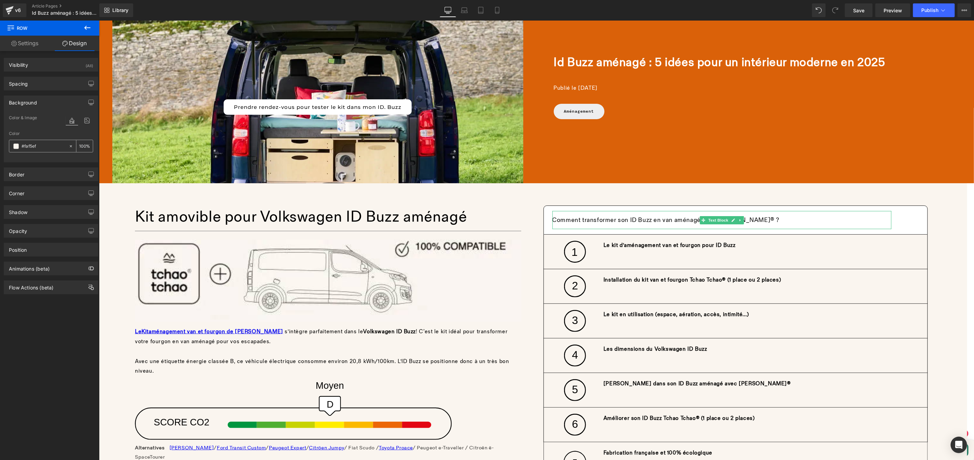
click at [48, 147] on input "text" at bounding box center [44, 146] width 44 height 8
drag, startPoint x: 35, startPoint y: 147, endPoint x: 54, endPoint y: 147, distance: 19.2
click at [54, 147] on input "text" at bounding box center [44, 146] width 44 height 8
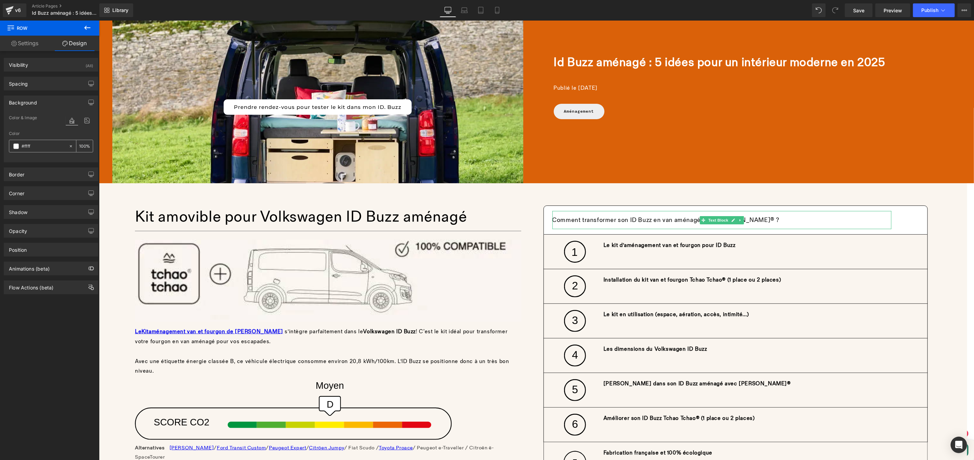
type input "#ffff"
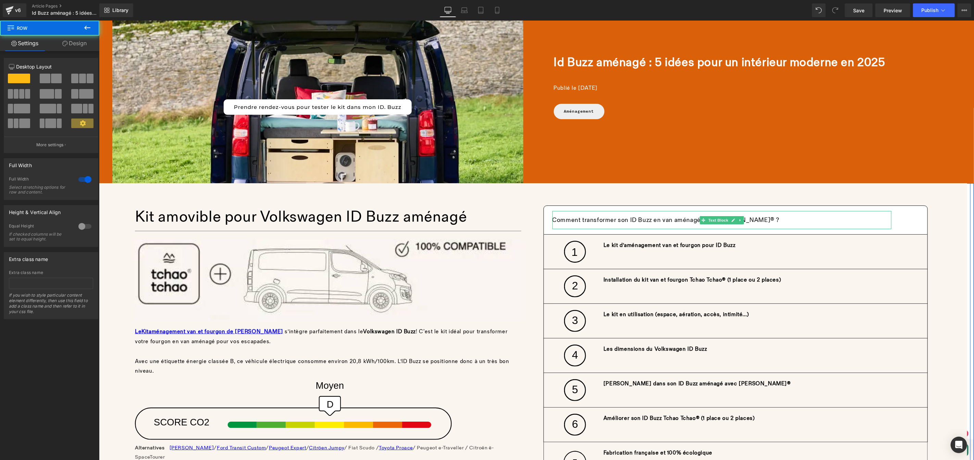
drag, startPoint x: 613, startPoint y: 121, endPoint x: 614, endPoint y: 112, distance: 8.3
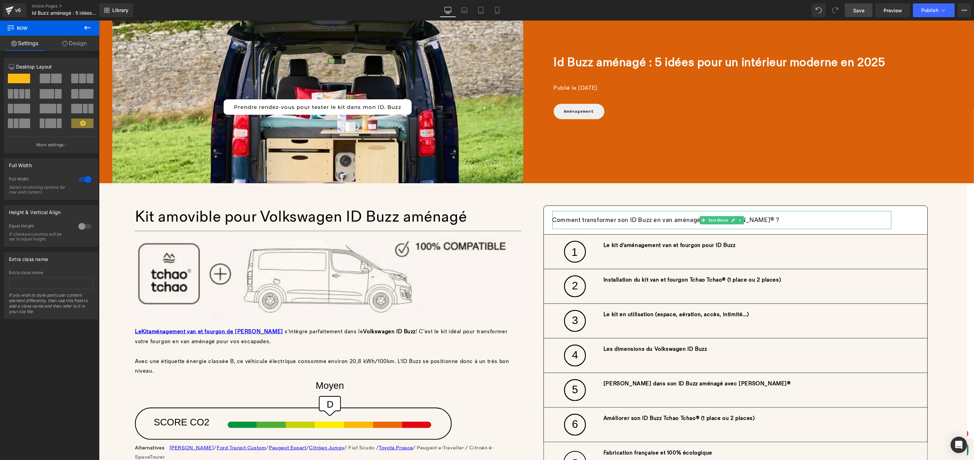
click at [859, 9] on span "Save" at bounding box center [858, 10] width 11 height 7
click at [885, 14] on link "Preview" at bounding box center [892, 10] width 35 height 14
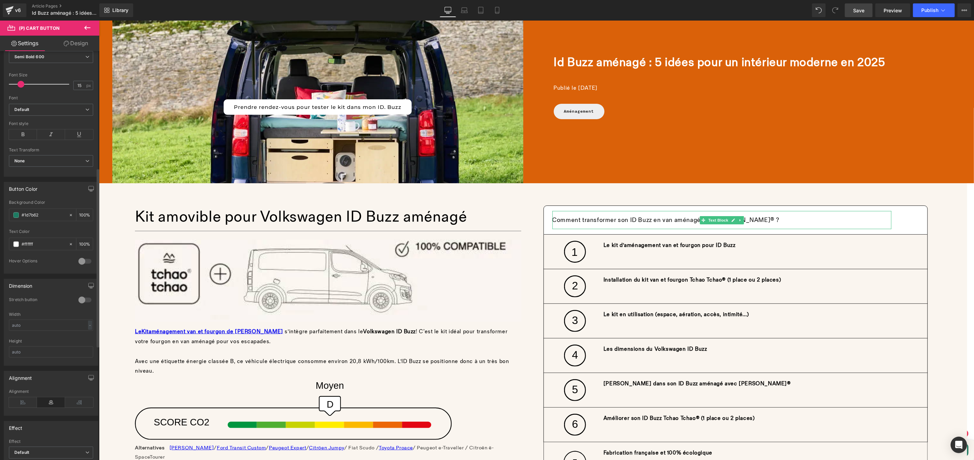
scroll to position [359, 0]
click at [22, 273] on icon at bounding box center [23, 268] width 28 height 10
click at [48, 271] on icon at bounding box center [51, 268] width 28 height 10
click at [856, 9] on span "Save" at bounding box center [858, 10] width 11 height 7
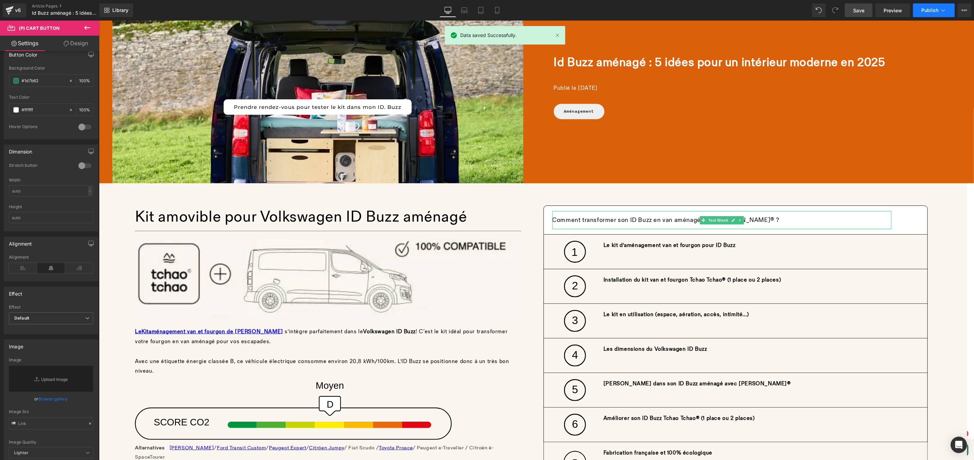
click at [921, 8] on button "Publish" at bounding box center [934, 10] width 42 height 14
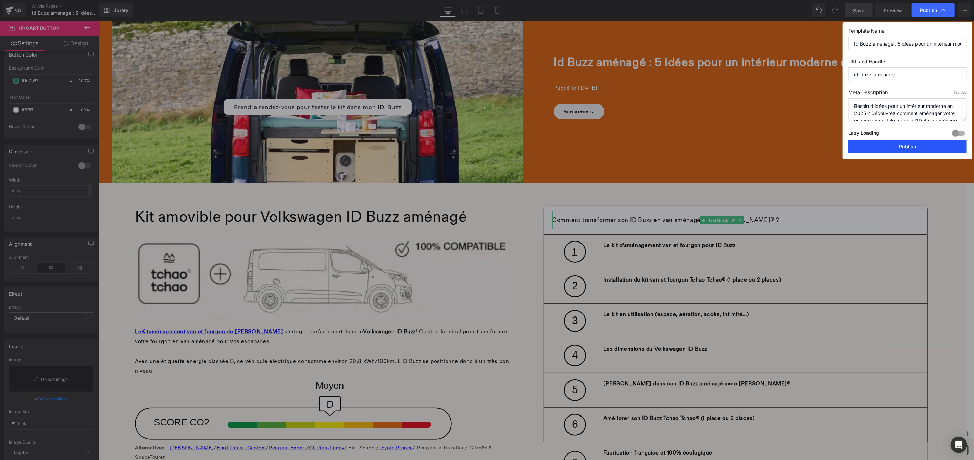
drag, startPoint x: 937, startPoint y: 146, endPoint x: 838, endPoint y: 121, distance: 102.0
click at [937, 146] on button "Publish" at bounding box center [907, 147] width 118 height 14
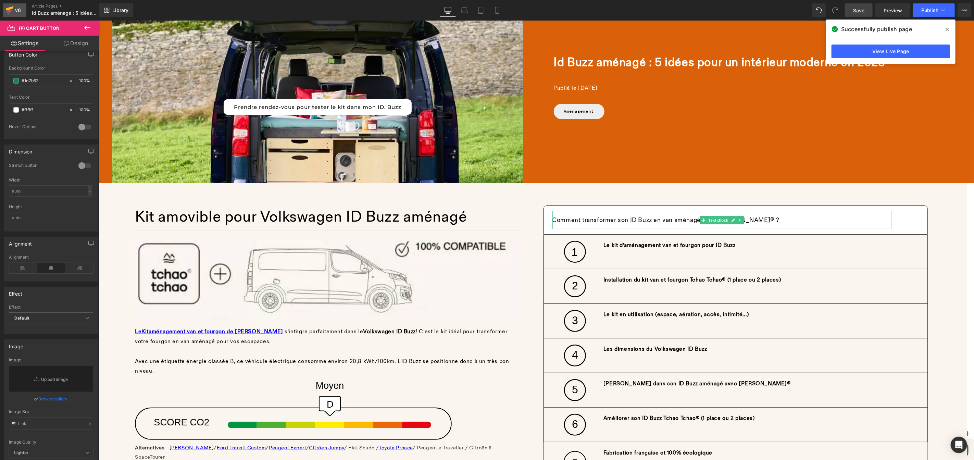
click at [9, 10] on icon at bounding box center [9, 11] width 5 height 3
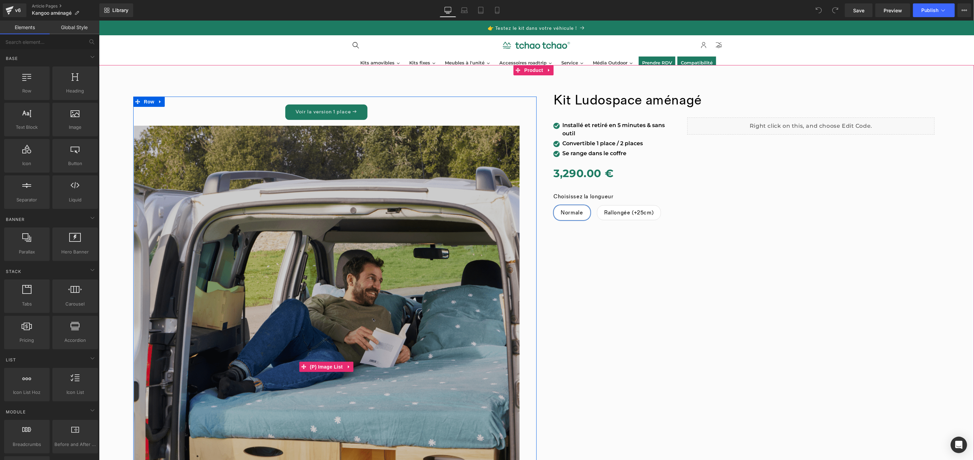
click at [318, 214] on div at bounding box center [327, 366] width 386 height 483
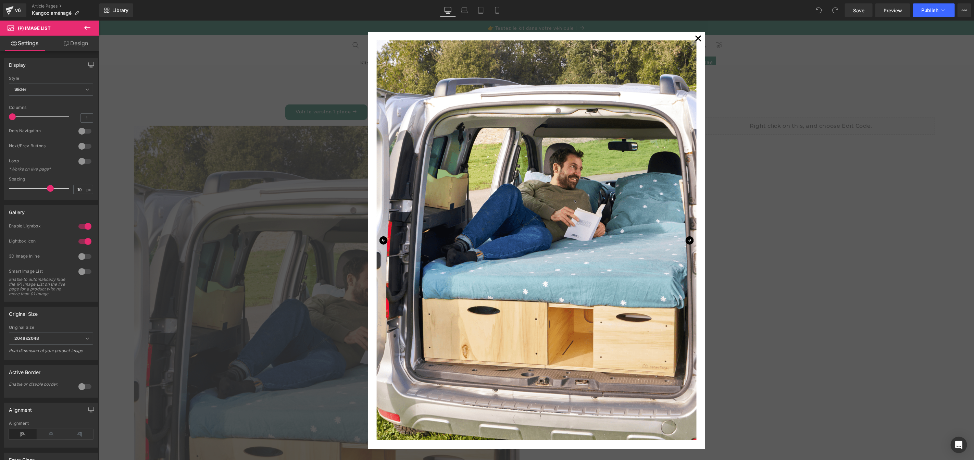
click at [716, 77] on div "✕" at bounding box center [536, 239] width 875 height 439
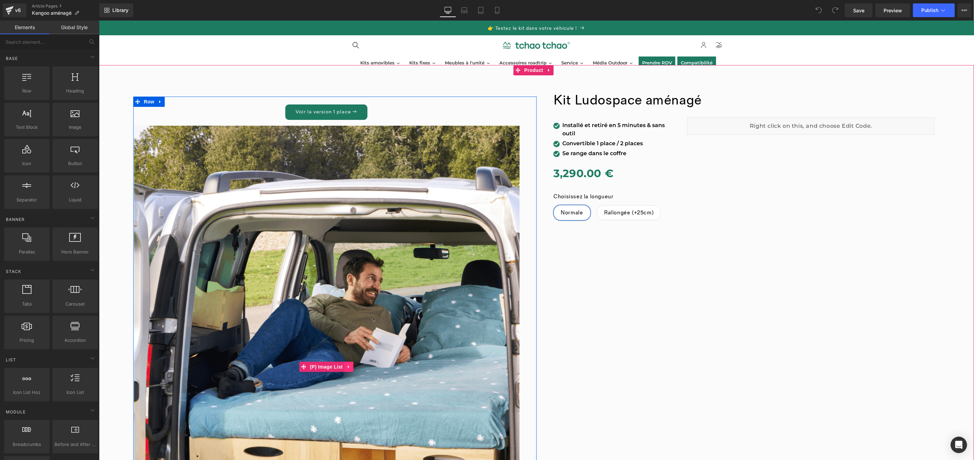
click at [347, 366] on icon at bounding box center [348, 366] width 5 height 5
click at [310, 364] on div at bounding box center [326, 367] width 386 height 484
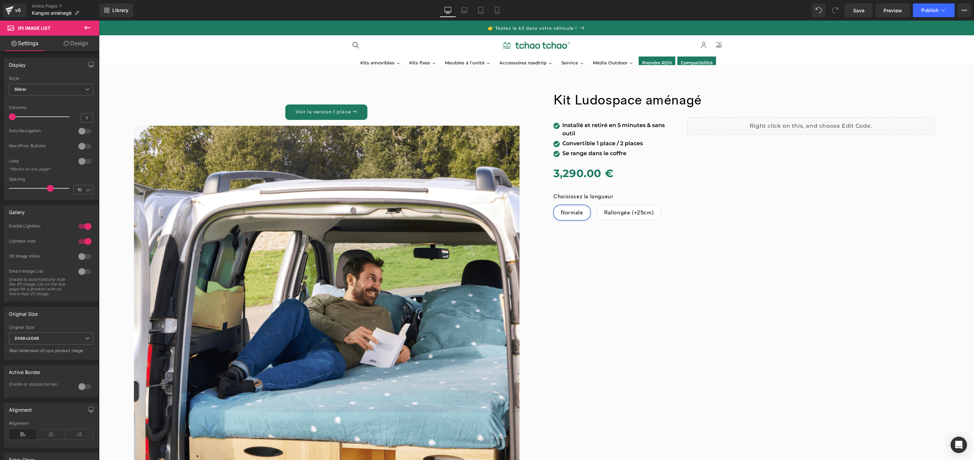
click at [89, 29] on icon at bounding box center [87, 28] width 8 height 8
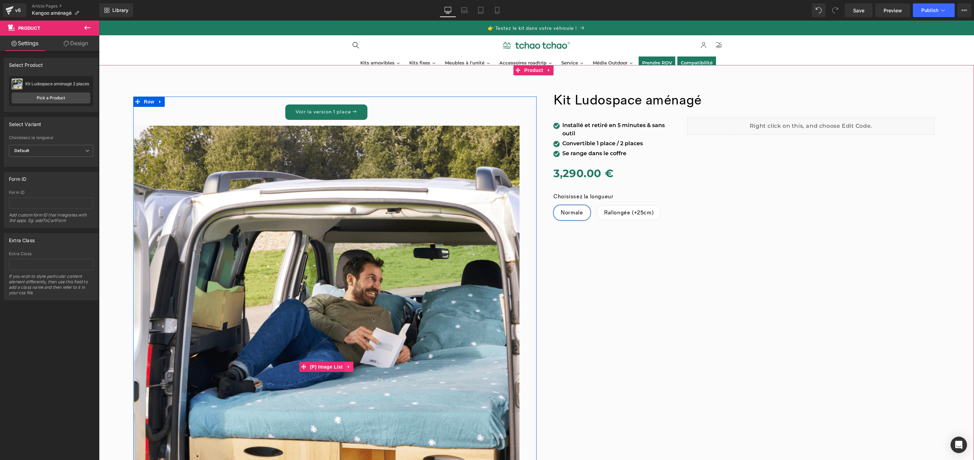
click at [347, 369] on link at bounding box center [348, 366] width 9 height 10
click at [351, 367] on icon at bounding box center [353, 366] width 5 height 5
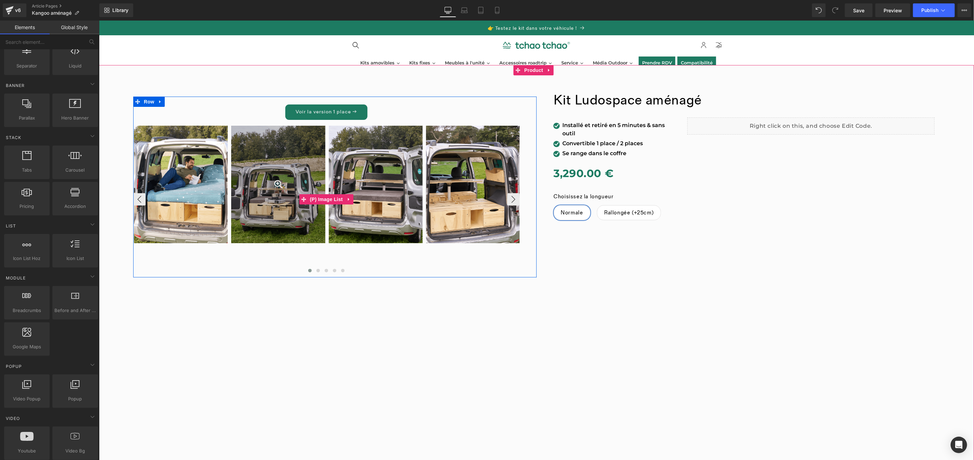
click at [296, 158] on div at bounding box center [278, 183] width 94 height 117
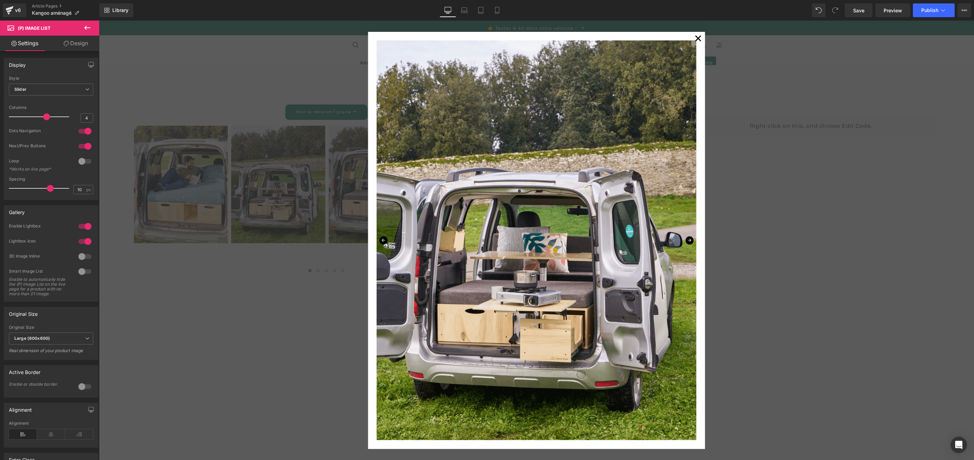
click at [278, 272] on div "✕" at bounding box center [536, 239] width 875 height 439
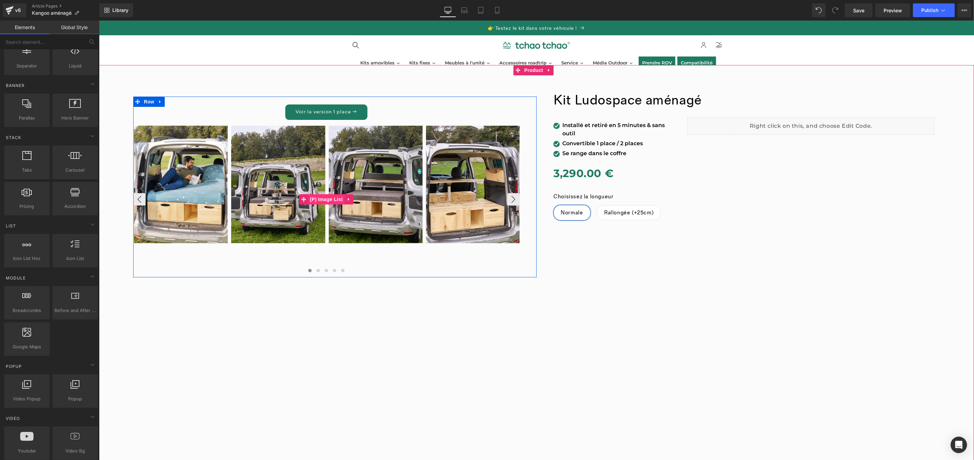
click at [320, 200] on div at bounding box center [326, 199] width 386 height 149
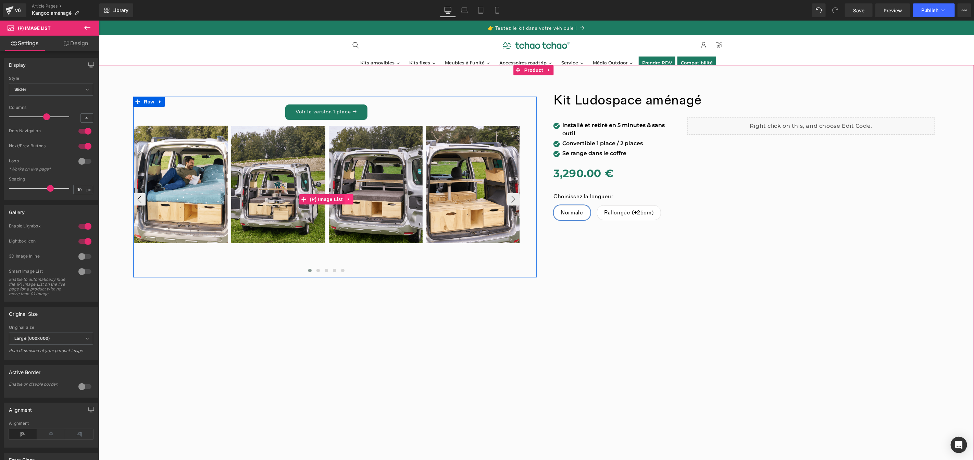
click at [346, 199] on icon at bounding box center [348, 199] width 5 height 5
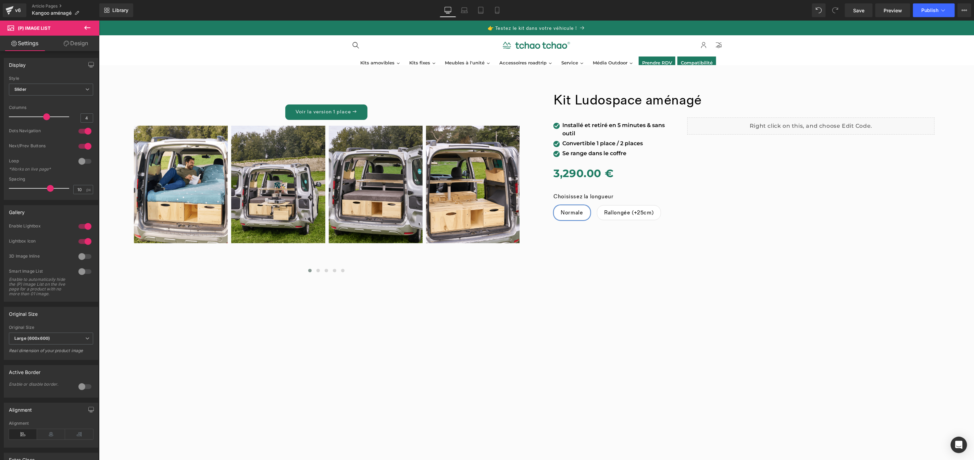
click at [79, 41] on link "Design" at bounding box center [76, 43] width 50 height 15
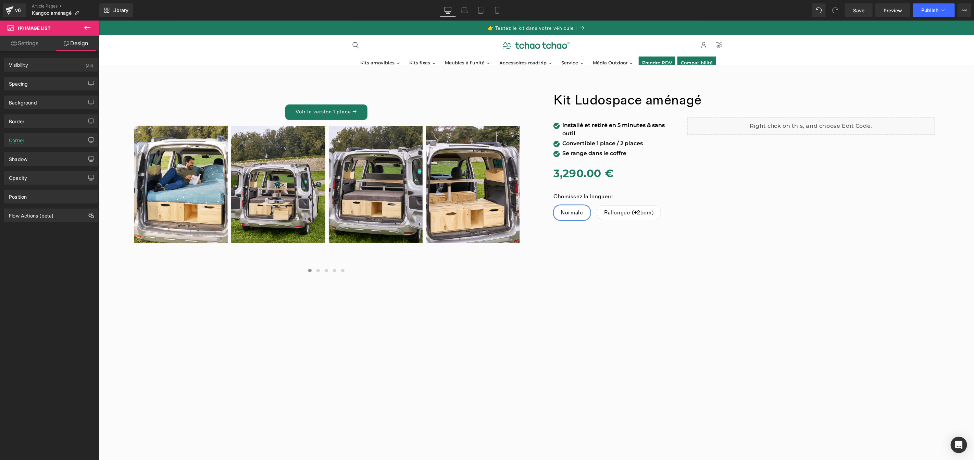
click at [25, 47] on link "Settings" at bounding box center [25, 43] width 50 height 15
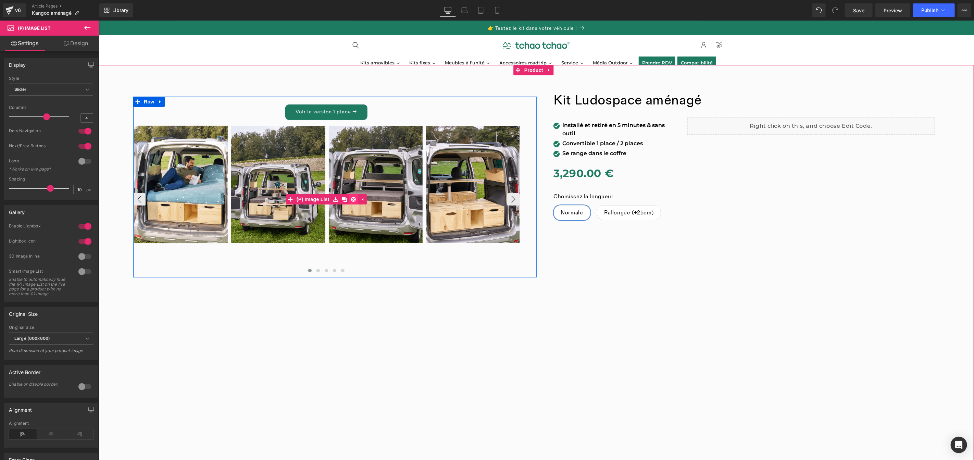
click at [352, 198] on icon at bounding box center [353, 199] width 5 height 5
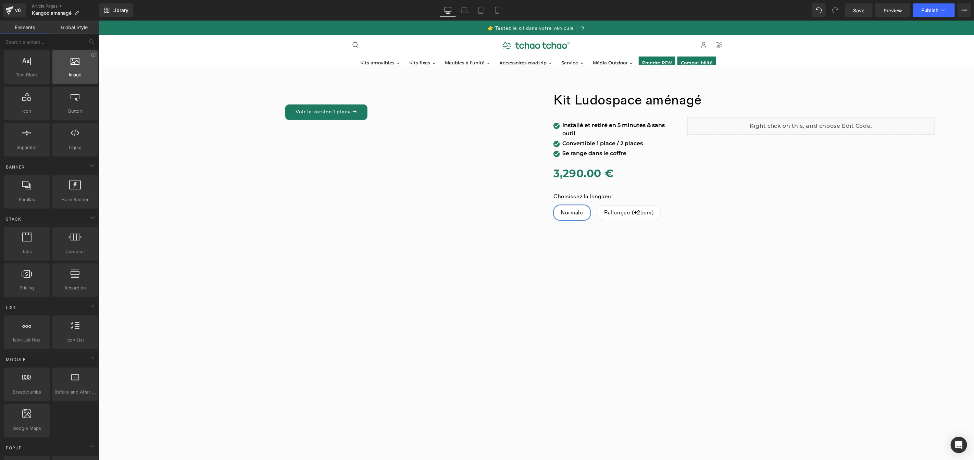
scroll to position [141, 0]
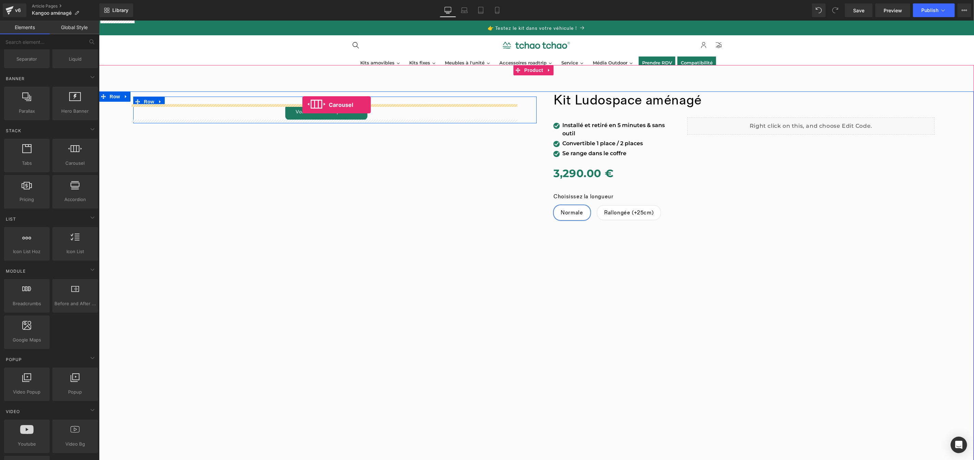
drag, startPoint x: 176, startPoint y: 180, endPoint x: 302, endPoint y: 104, distance: 147.1
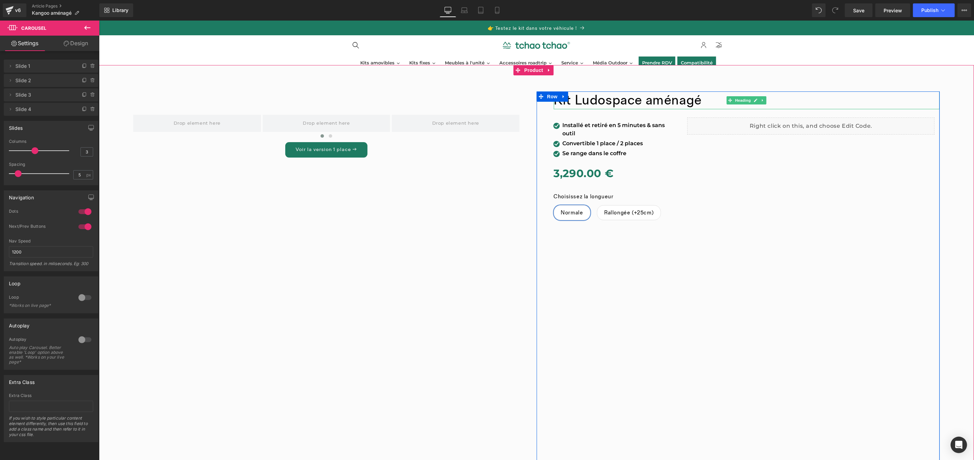
click at [635, 101] on font "Kit Ludospace aménagé" at bounding box center [627, 100] width 148 height 16
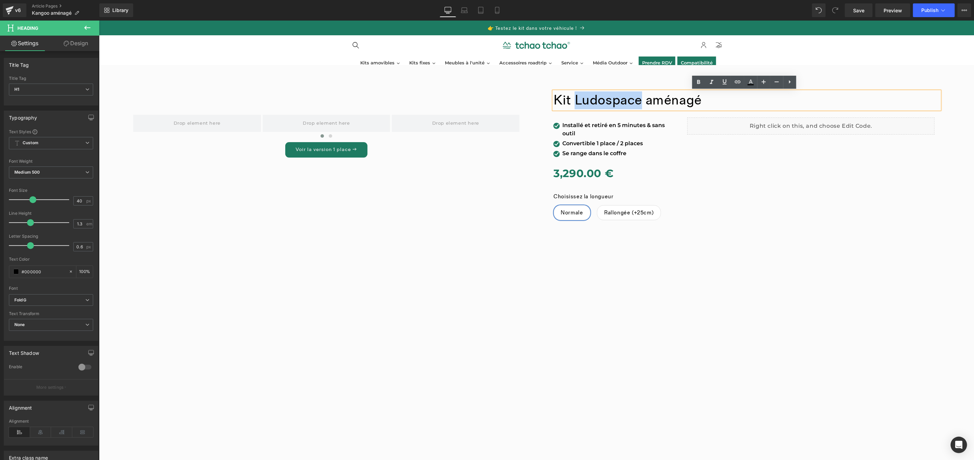
drag, startPoint x: 637, startPoint y: 100, endPoint x: 572, endPoint y: 102, distance: 65.1
click at [572, 102] on font "Kit Ludospace aménagé" at bounding box center [627, 100] width 148 height 16
click at [963, 12] on icon at bounding box center [963, 10] width 5 height 5
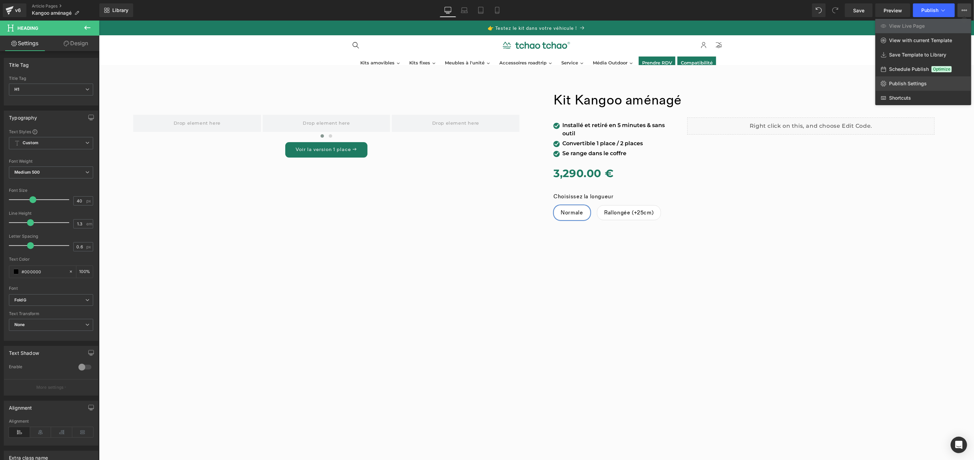
click at [912, 80] on link "Publish Settings" at bounding box center [923, 83] width 96 height 14
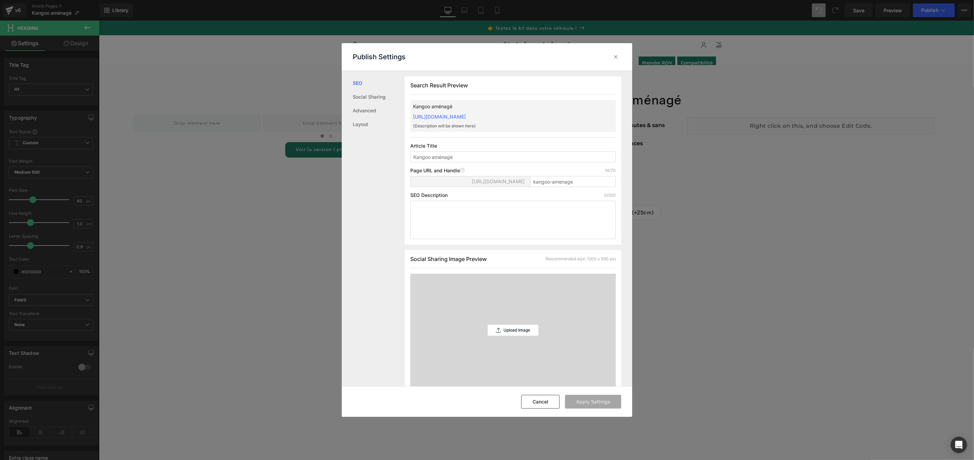
scroll to position [0, 0]
click at [466, 210] on textarea at bounding box center [512, 219] width 205 height 38
click at [511, 332] on div "Upload Image" at bounding box center [513, 329] width 51 height 11
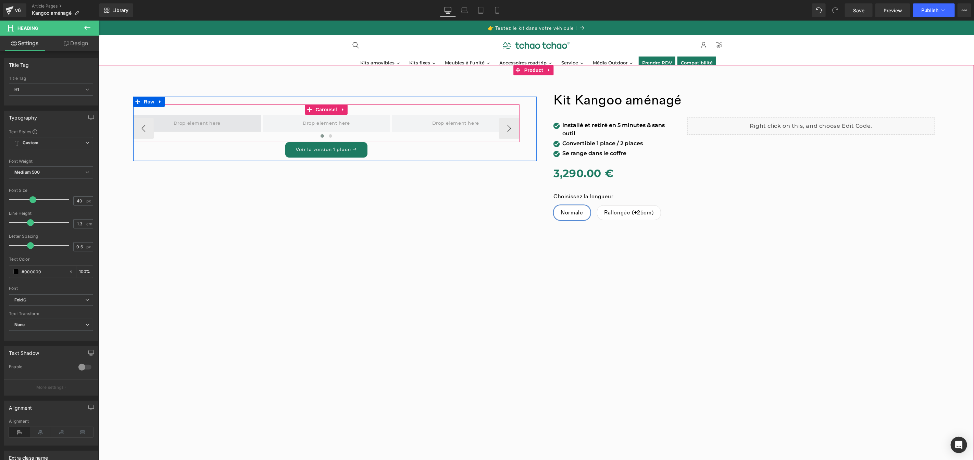
click at [173, 124] on span at bounding box center [197, 122] width 52 height 11
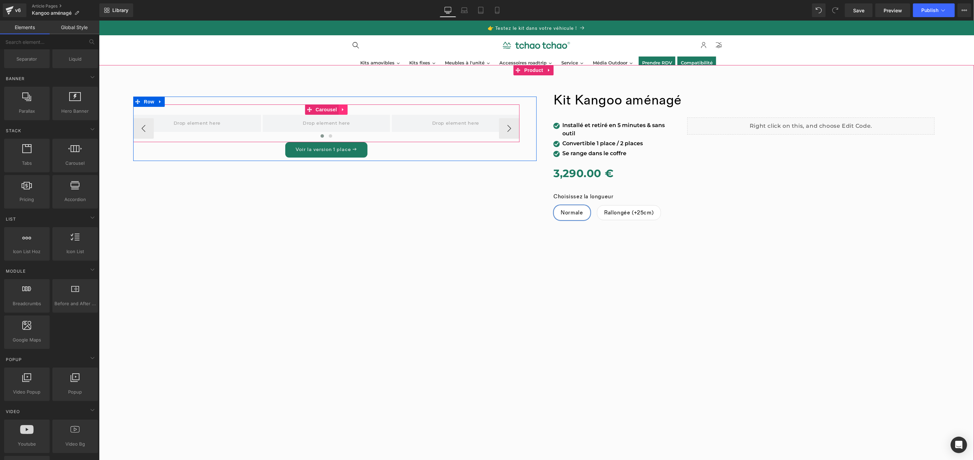
click at [343, 111] on link at bounding box center [342, 109] width 9 height 10
click at [336, 111] on icon at bounding box center [338, 109] width 5 height 5
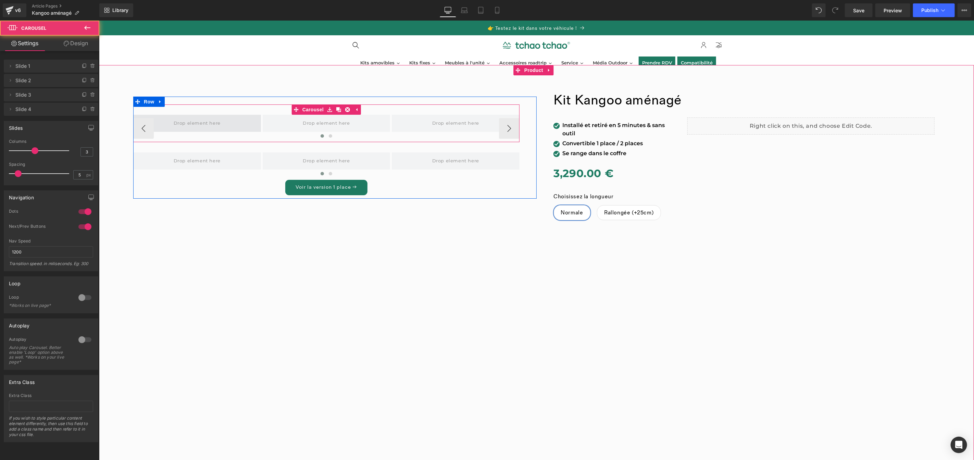
click at [225, 122] on span at bounding box center [197, 122] width 128 height 17
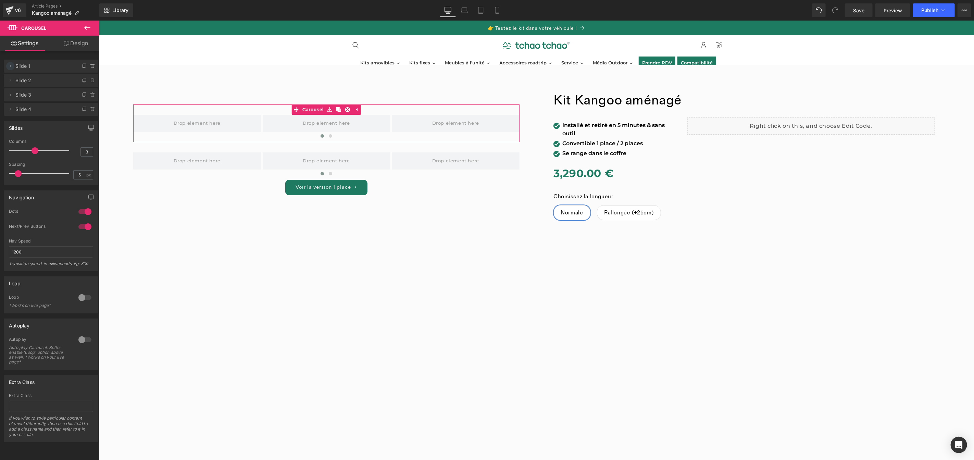
click at [11, 64] on icon at bounding box center [10, 65] width 5 height 5
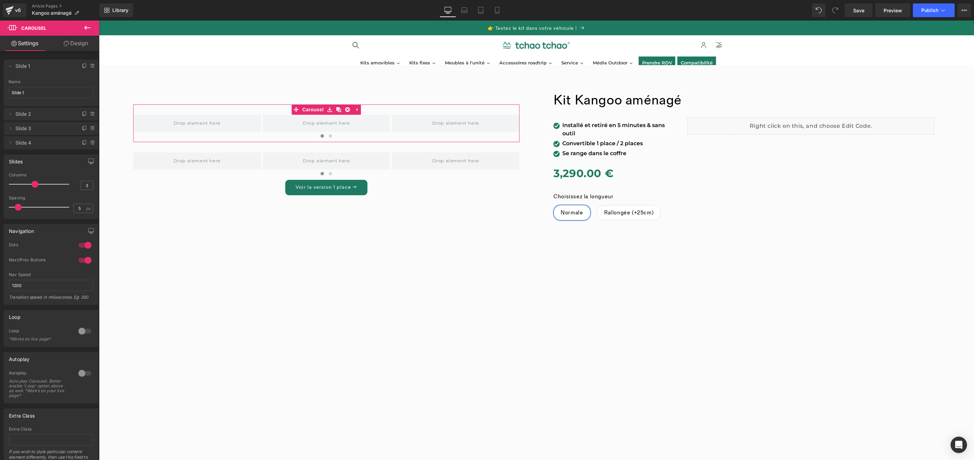
click at [40, 67] on span "Slide 1" at bounding box center [44, 66] width 58 height 13
click at [23, 64] on span "Slide 1" at bounding box center [44, 66] width 58 height 13
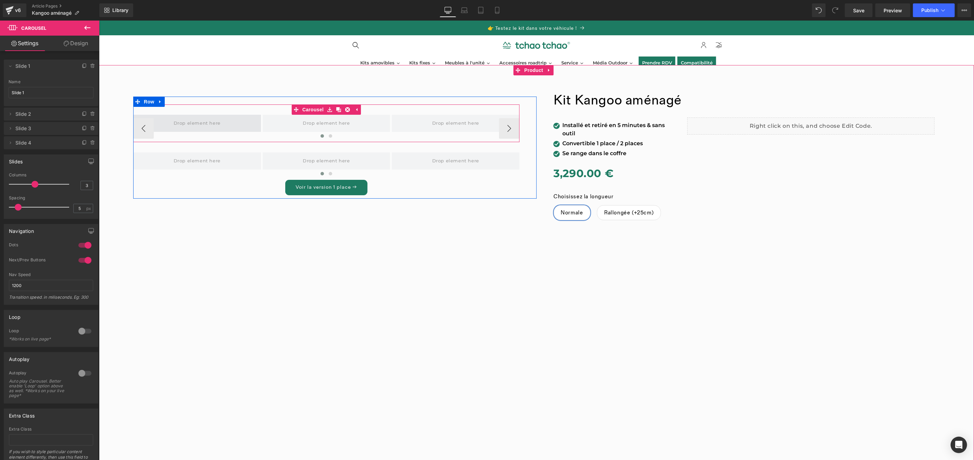
click at [219, 121] on span at bounding box center [197, 122] width 128 height 17
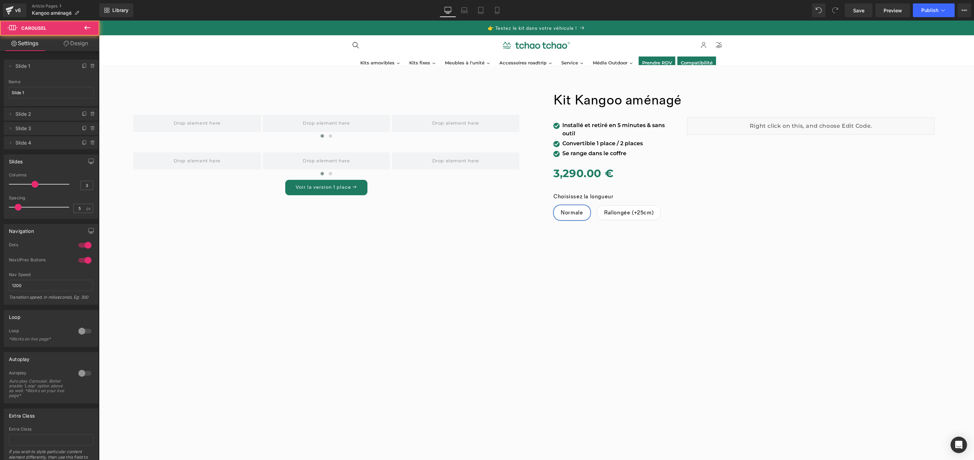
click at [88, 25] on icon at bounding box center [87, 28] width 8 height 8
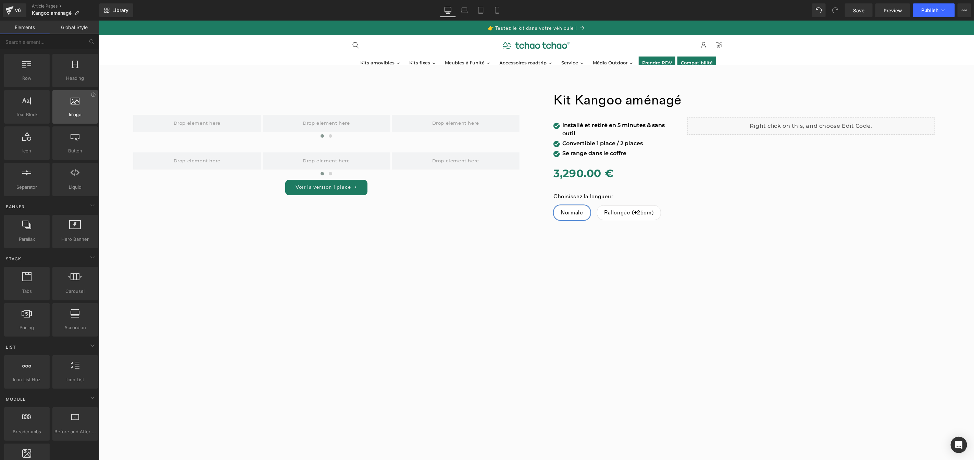
scroll to position [0, 0]
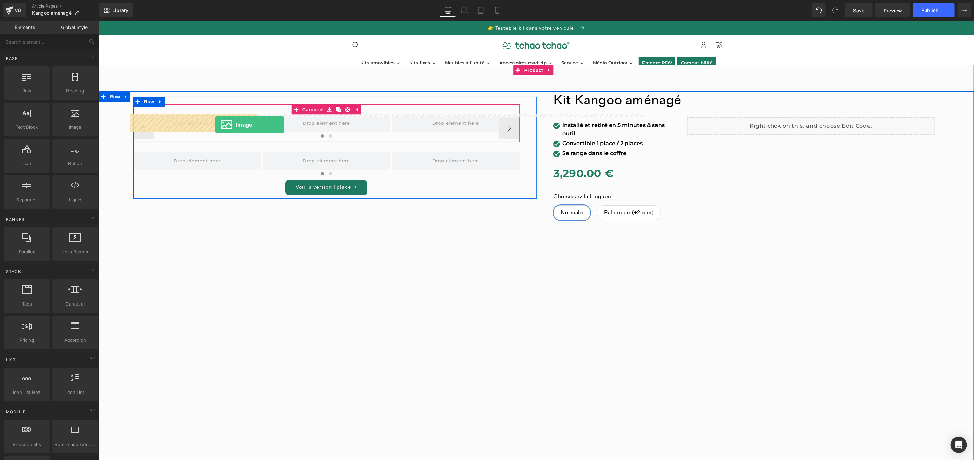
drag, startPoint x: 170, startPoint y: 144, endPoint x: 215, endPoint y: 124, distance: 49.4
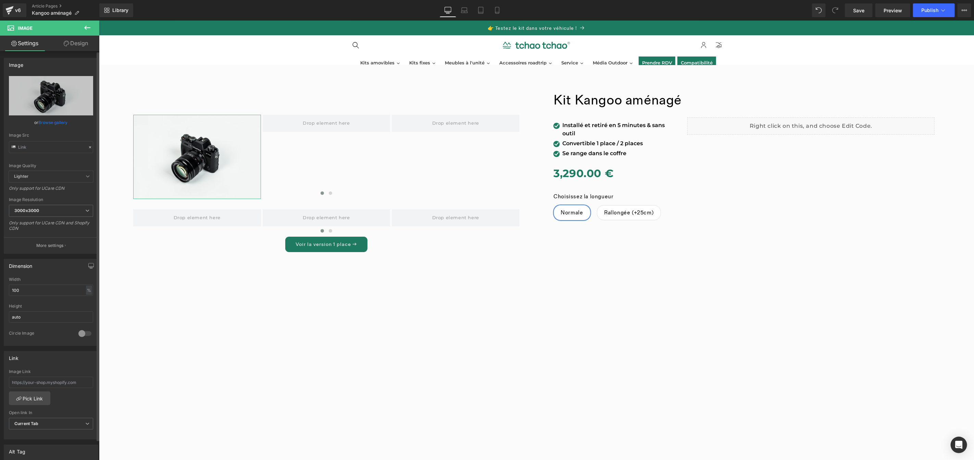
click at [50, 122] on link "Browse gallery" at bounding box center [53, 122] width 29 height 12
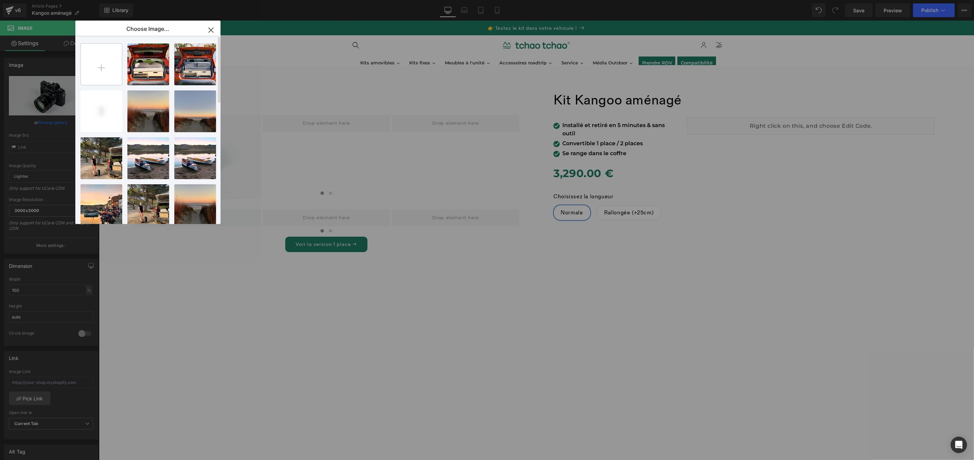
click at [100, 74] on input "file" at bounding box center [101, 64] width 41 height 41
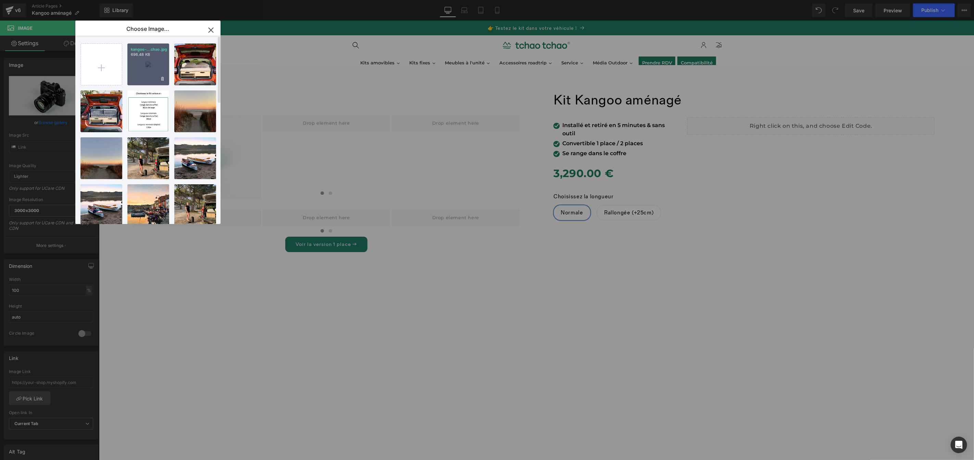
click at [150, 71] on div "kangoo-...chao.jpg 696.48 KB" at bounding box center [148, 64] width 42 height 42
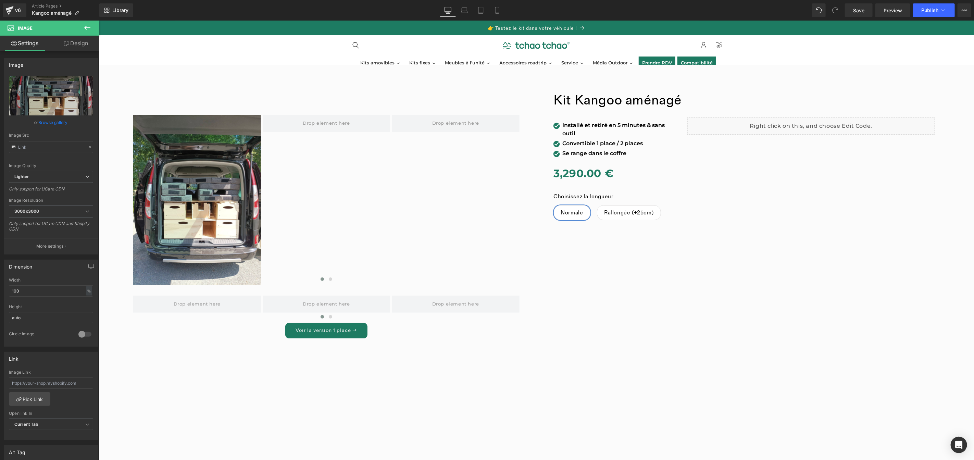
click at [88, 27] on icon at bounding box center [87, 28] width 8 height 8
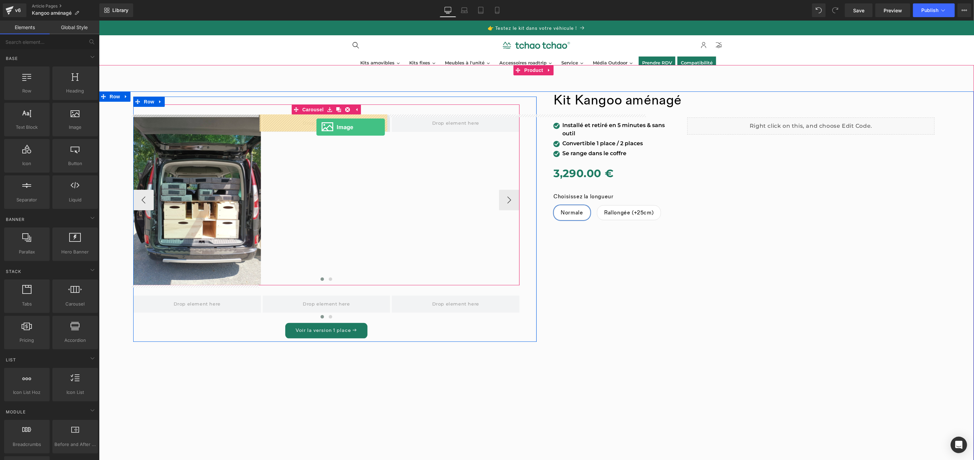
drag, startPoint x: 192, startPoint y: 142, endPoint x: 316, endPoint y: 126, distance: 124.9
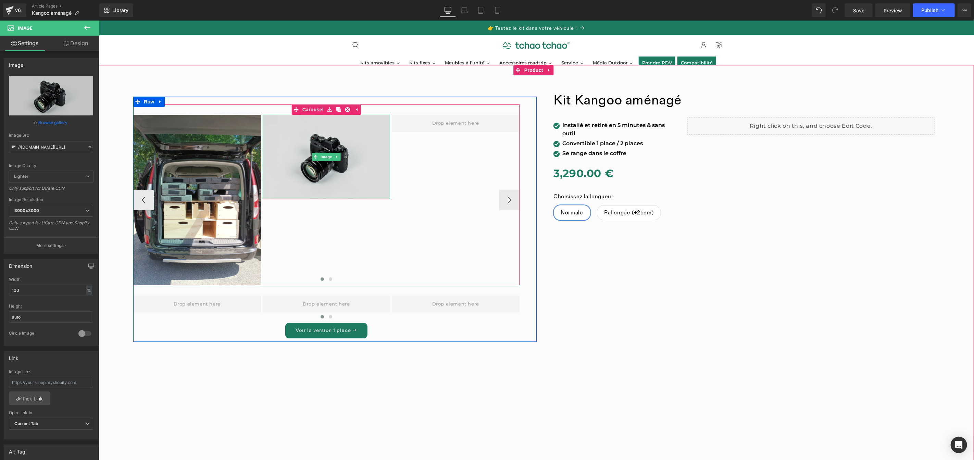
drag, startPoint x: 319, startPoint y: 156, endPoint x: 296, endPoint y: 152, distance: 23.0
click at [319, 157] on div "Image" at bounding box center [326, 156] width 128 height 85
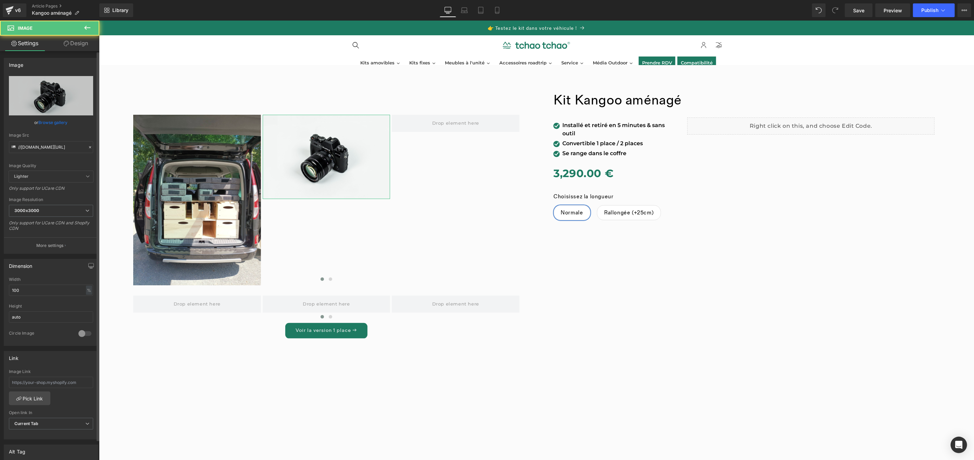
click at [60, 124] on link "Browse gallery" at bounding box center [53, 122] width 29 height 12
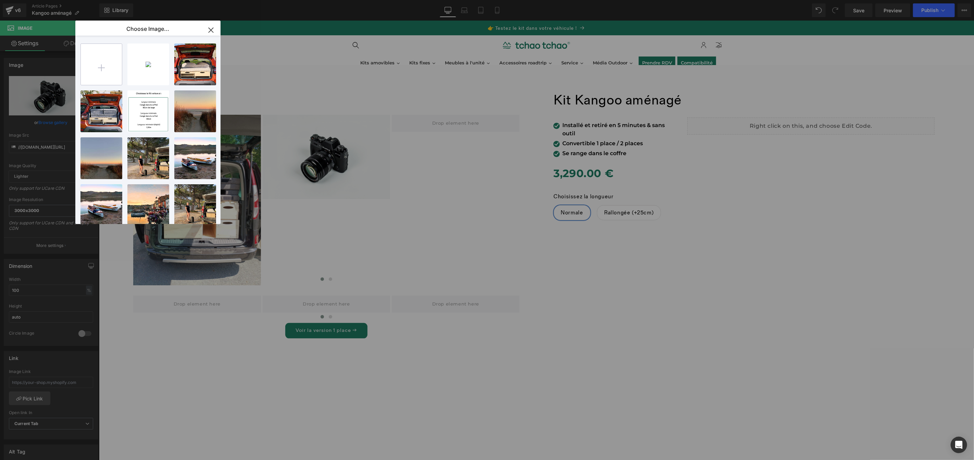
click at [100, 65] on input "file" at bounding box center [101, 64] width 41 height 41
type input "C:\fakepath\kangoo-amenage-tchao-tchao1.jpg"
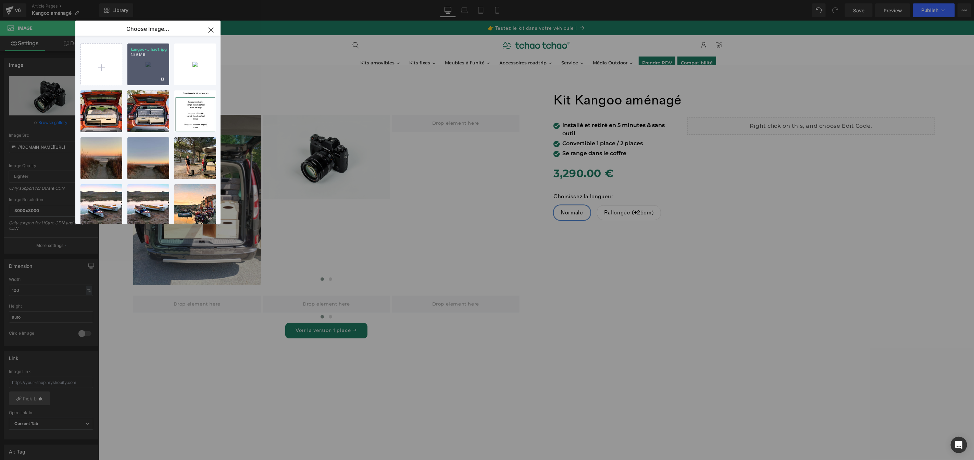
drag, startPoint x: 53, startPoint y: 46, endPoint x: 152, endPoint y: 66, distance: 101.0
click at [152, 66] on div "kangoo-...hao1.jpg 1.89 MB" at bounding box center [148, 64] width 42 height 42
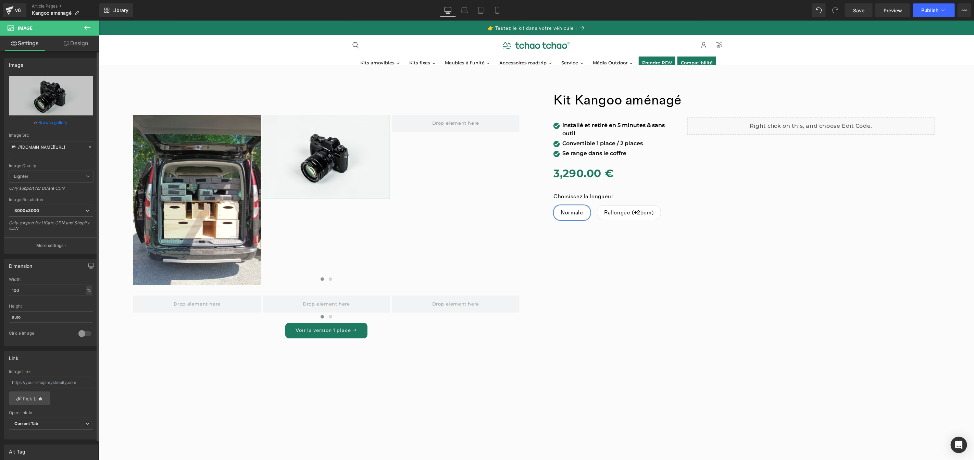
click at [54, 119] on link "Browse gallery" at bounding box center [53, 122] width 29 height 12
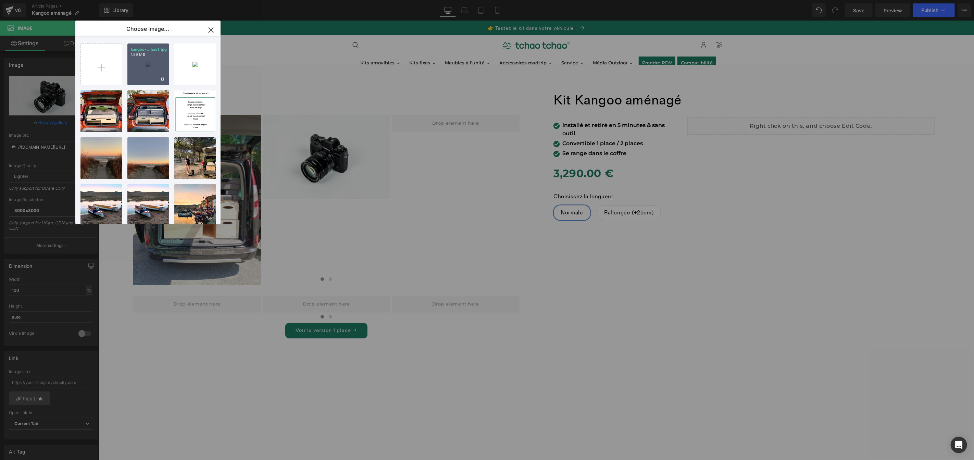
click at [141, 66] on div "kangoo-...hao1.jpg 1.89 MB" at bounding box center [148, 64] width 42 height 42
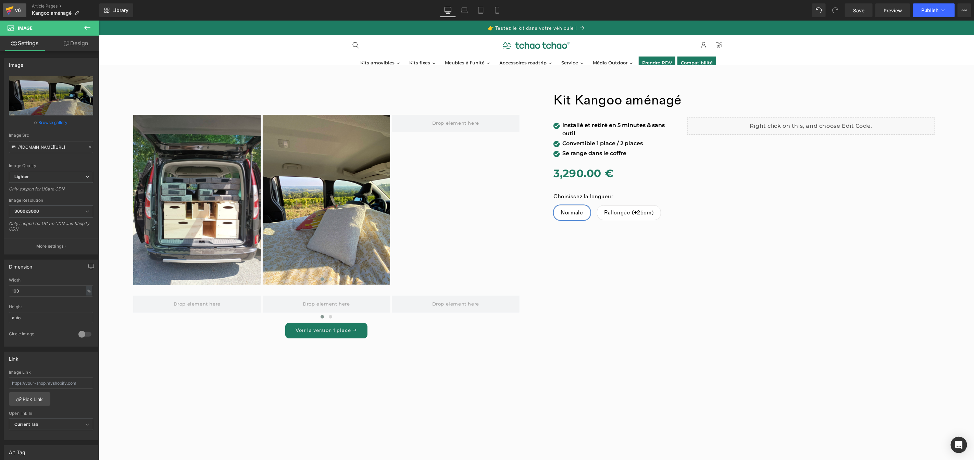
click at [5, 7] on icon at bounding box center [9, 10] width 8 height 17
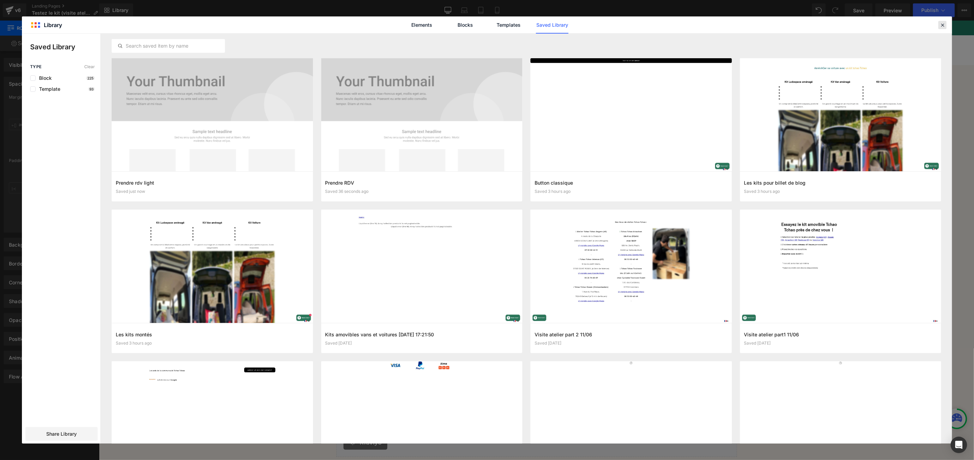
click at [943, 23] on icon at bounding box center [942, 25] width 6 height 6
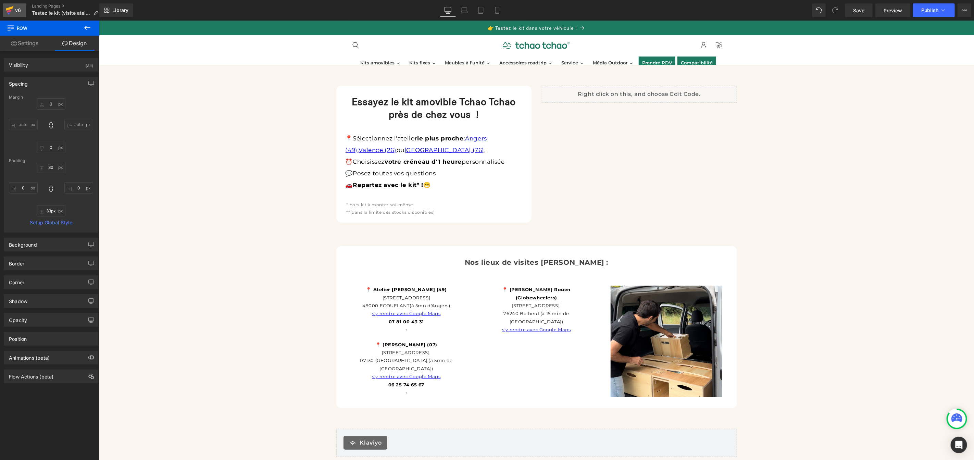
click at [16, 13] on div "v6" at bounding box center [18, 10] width 9 height 9
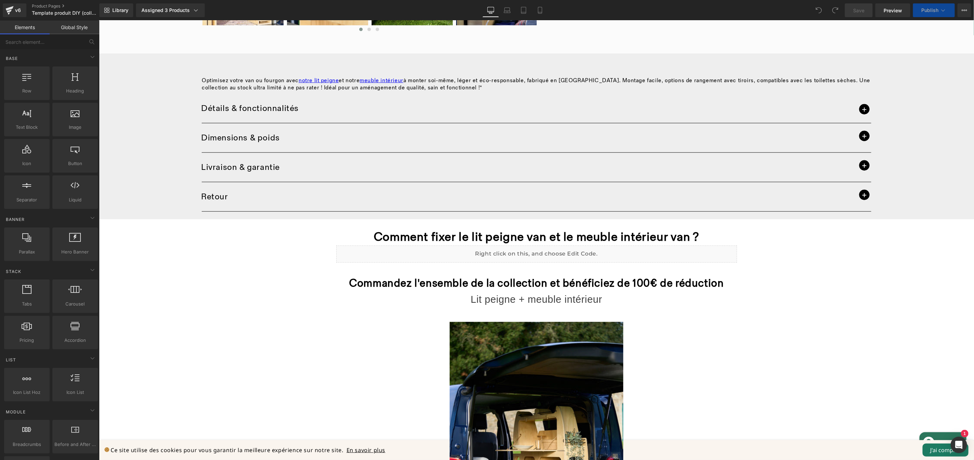
scroll to position [432, 0]
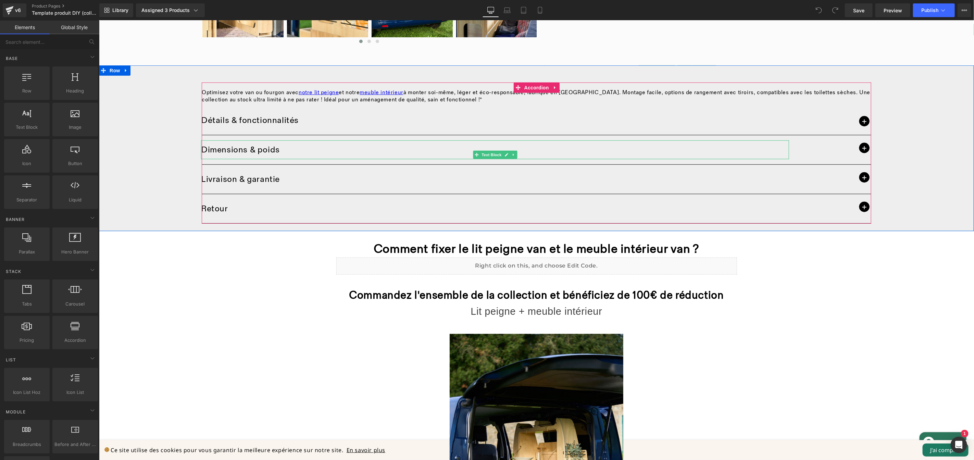
click at [532, 143] on div "Dimensions & poids" at bounding box center [495, 149] width 588 height 19
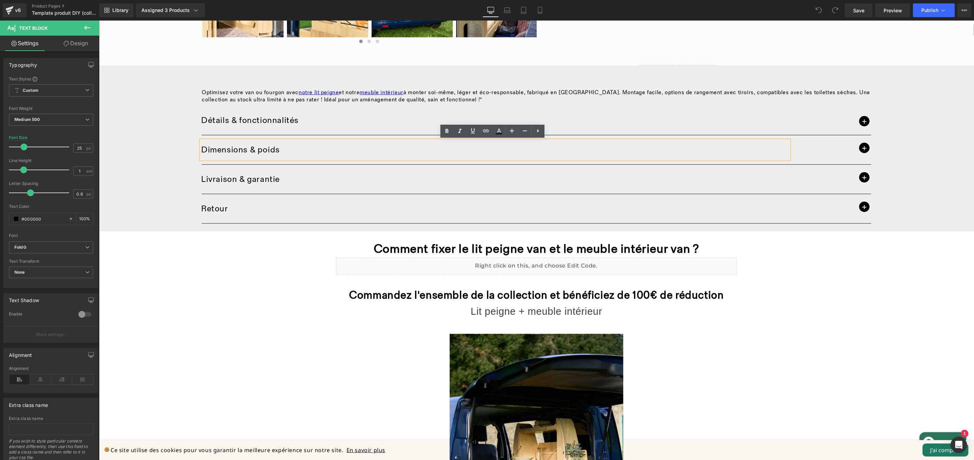
click at [529, 69] on div "Optimisez votre van ou fourgon avec notre lit peigne et notre meuble intérieur …" at bounding box center [536, 147] width 875 height 165
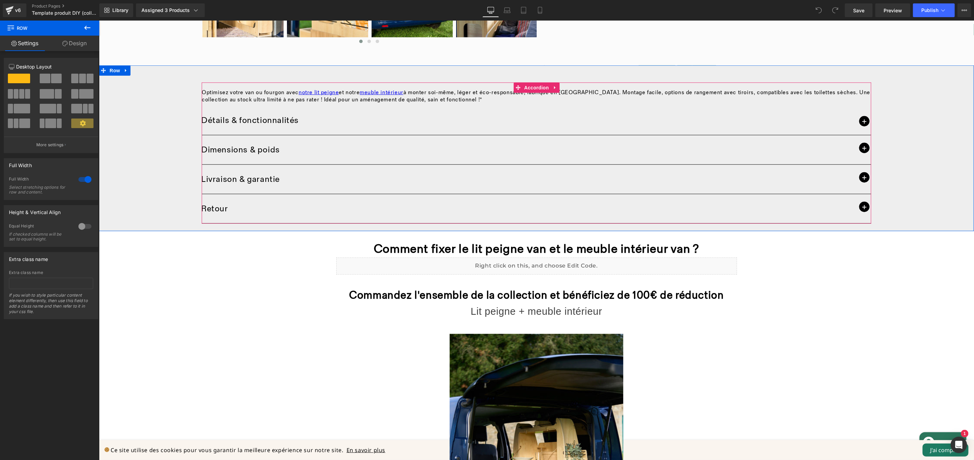
click at [512, 114] on div "Détails & fonctionnalités Text Block" at bounding box center [535, 123] width 669 height 24
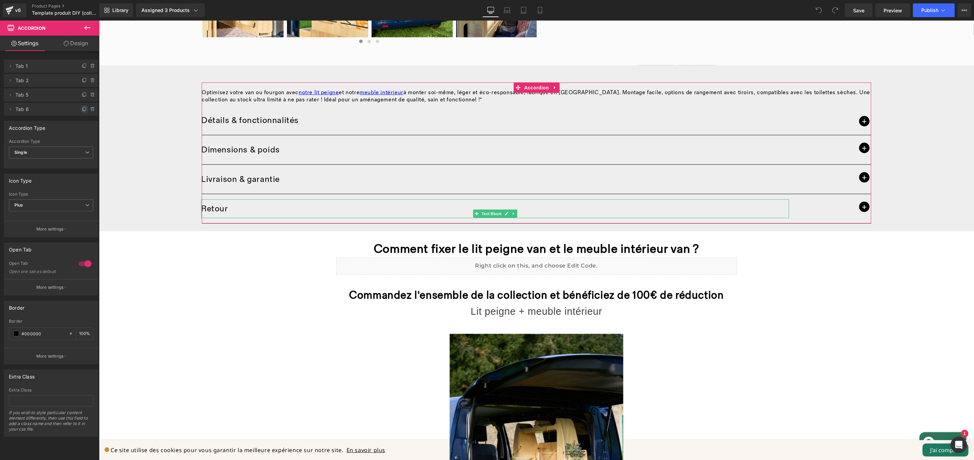
click at [82, 109] on icon at bounding box center [84, 108] width 5 height 5
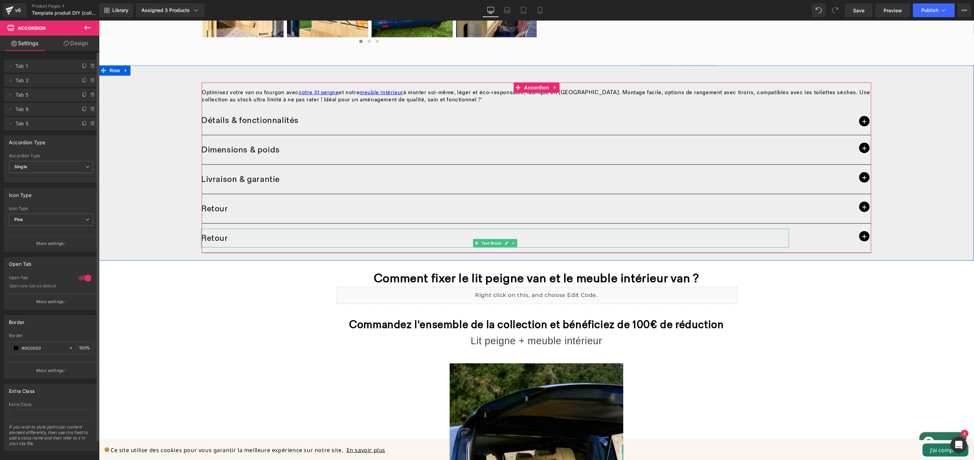
click at [232, 238] on p "Retour" at bounding box center [495, 237] width 588 height 9
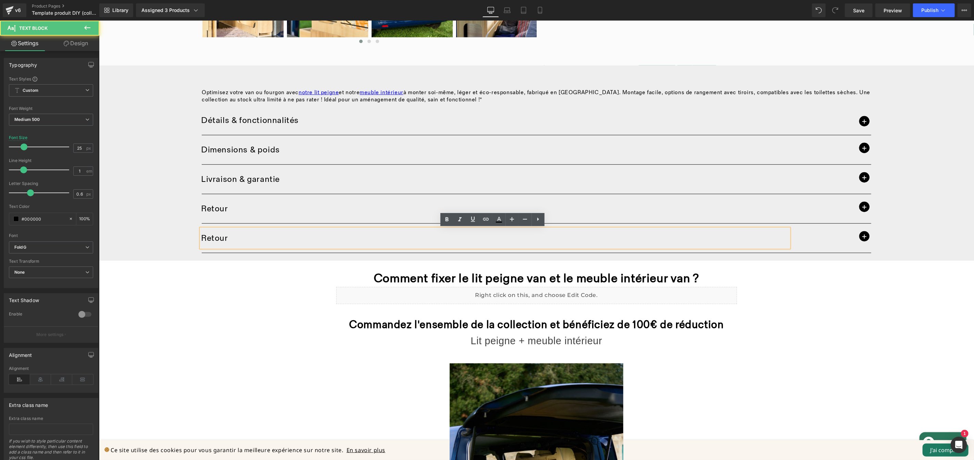
click at [232, 238] on p "Retour" at bounding box center [495, 237] width 588 height 9
click at [232, 237] on p "Retour" at bounding box center [495, 237] width 588 height 9
click at [257, 241] on p "⚠️" at bounding box center [495, 237] width 588 height 9
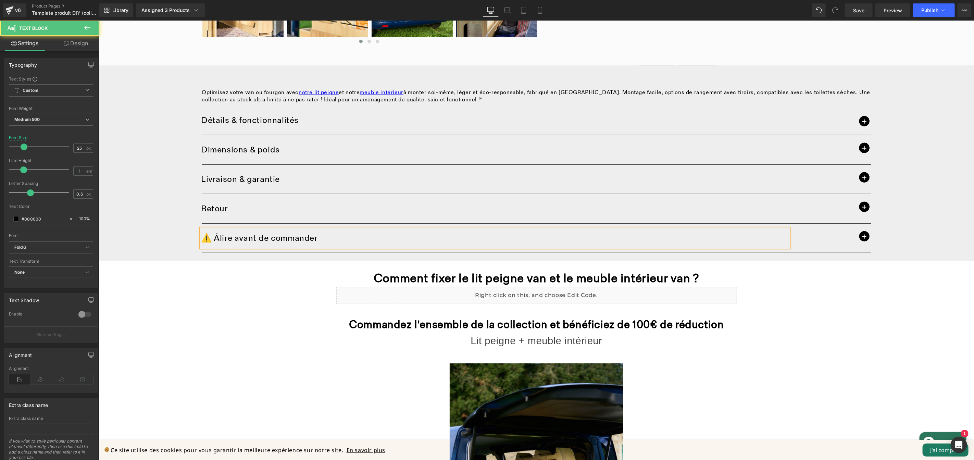
click at [214, 234] on p "⚠️ Álire avant de commander" at bounding box center [495, 237] width 588 height 9
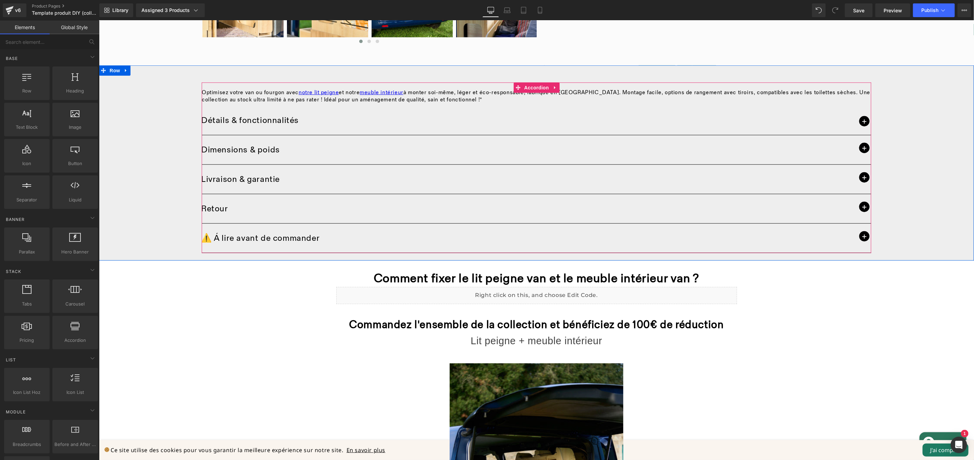
click at [860, 235] on span "button" at bounding box center [864, 236] width 10 height 10
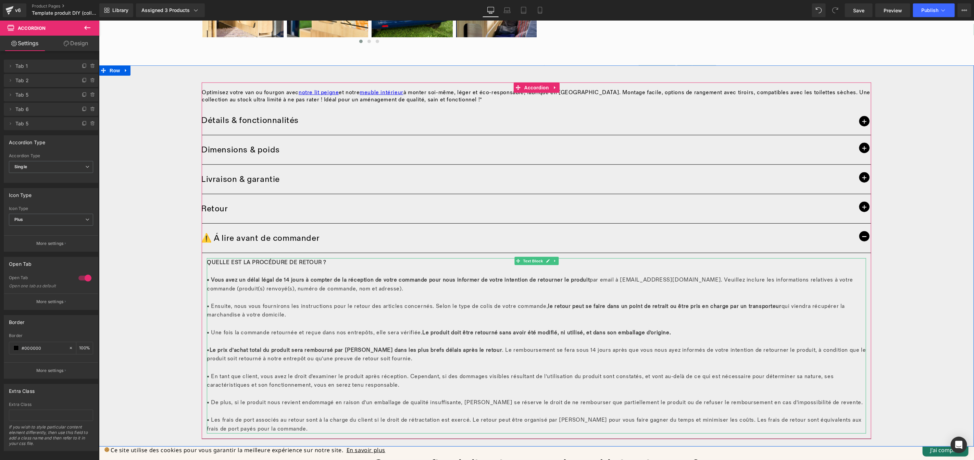
click at [354, 283] on span "• Vous avez un délai légal de 14 jours à compter de la réception de votre comma…" at bounding box center [397, 279] width 383 height 7
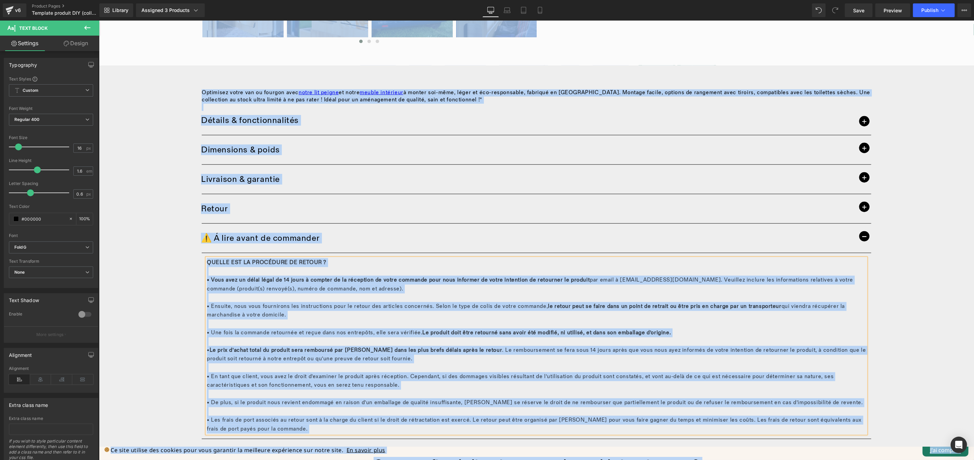
drag, startPoint x: 257, startPoint y: 281, endPoint x: 219, endPoint y: 278, distance: 38.2
click at [256, 281] on span "• Vous avez un délai légal de 14 jours à compter de la réception de votre comma…" at bounding box center [397, 279] width 383 height 7
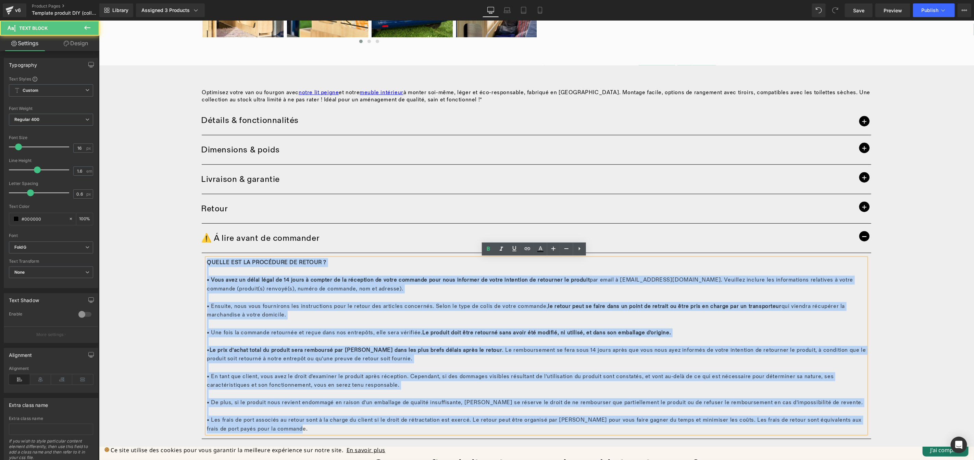
drag, startPoint x: 205, startPoint y: 261, endPoint x: 398, endPoint y: 426, distance: 253.9
click at [398, 426] on p "QUELLE EST LA PROCÉDURE DE RETOUR ? • Vous avez un délai légal de 14 jours à co…" at bounding box center [535, 345] width 659 height 175
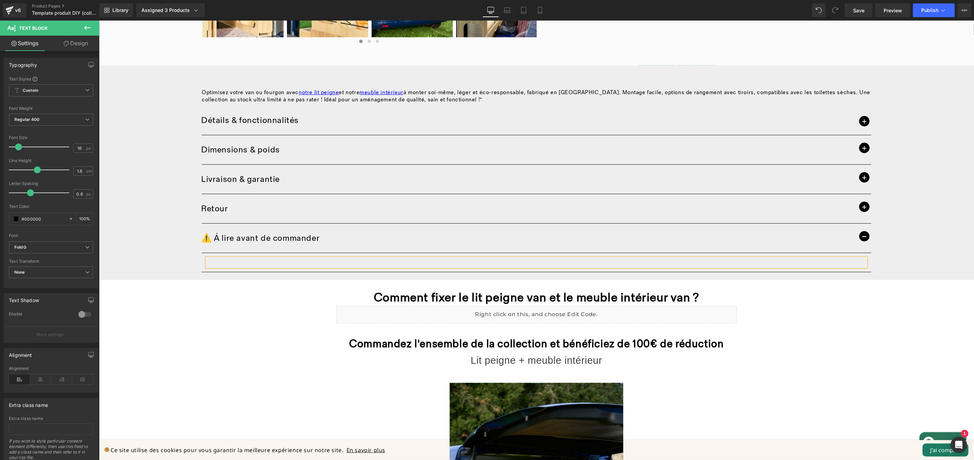
click at [459, 261] on p at bounding box center [535, 262] width 659 height 9
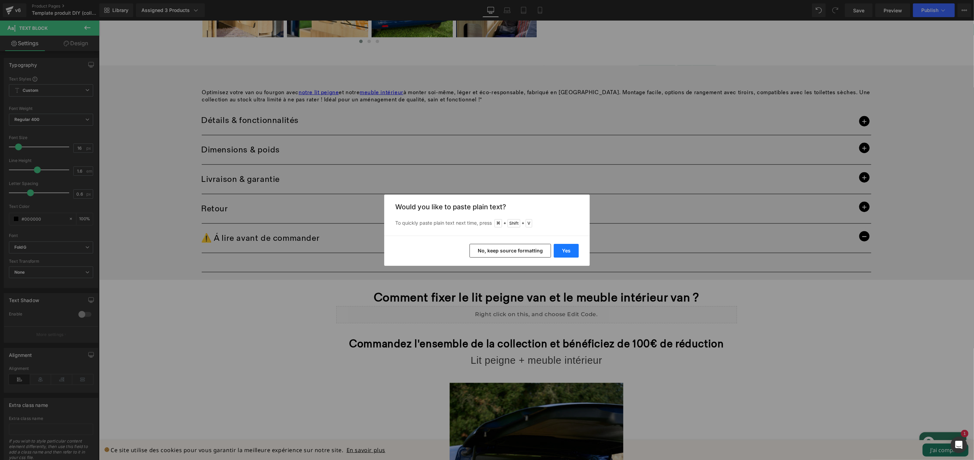
click at [570, 251] on button "Yes" at bounding box center [566, 251] width 25 height 14
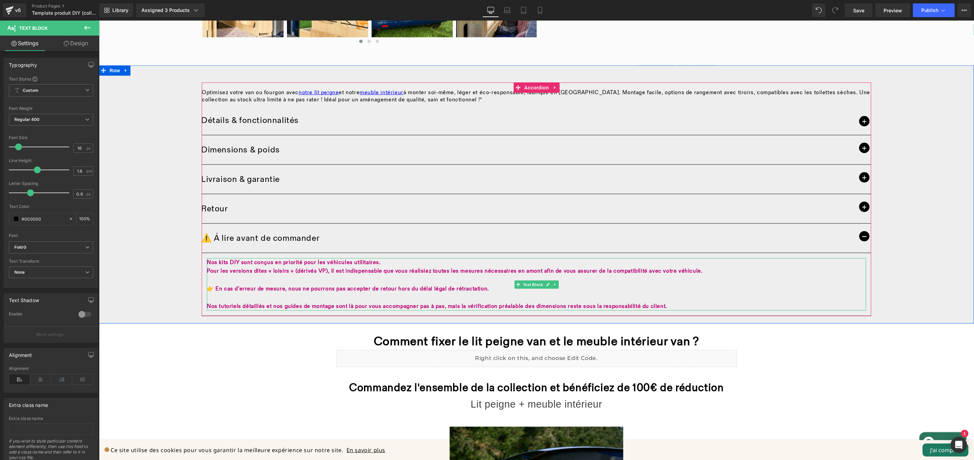
click at [482, 288] on p "👉 En cas d’erreur de mesure, nous ne pourrons pas accepter de retour hors du dé…" at bounding box center [535, 288] width 659 height 9
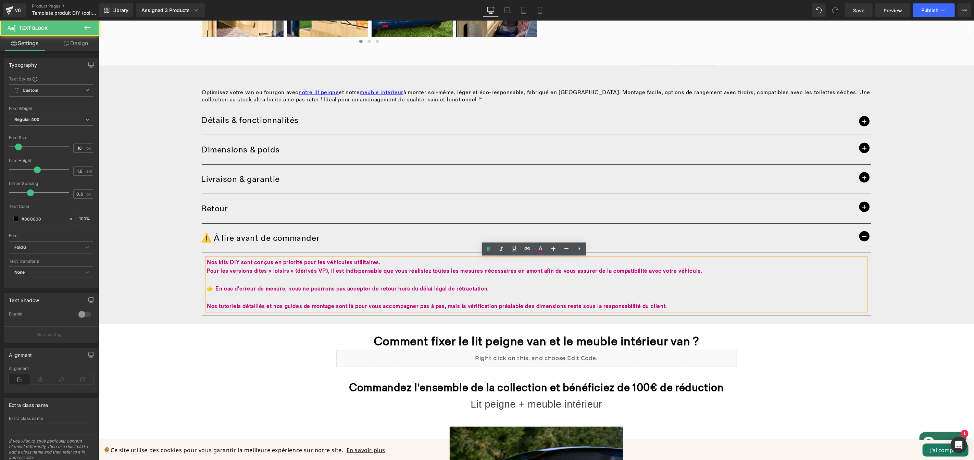
click at [482, 288] on p "👉 En cas d’erreur de mesure, nous ne pourrons pas accepter de retour hors du dé…" at bounding box center [535, 288] width 659 height 9
drag, startPoint x: 658, startPoint y: 306, endPoint x: 213, endPoint y: 256, distance: 448.3
click at [213, 258] on div "Nos kits DIY sont conçus en priorité pour les véhicules utilitaires. Pour les v…" at bounding box center [535, 284] width 659 height 53
drag, startPoint x: 220, startPoint y: 265, endPoint x: 207, endPoint y: 264, distance: 12.3
click at [220, 265] on b "Nos kits DIY sont conçus en priorité pour les véhicules utilitaires." at bounding box center [293, 262] width 174 height 7
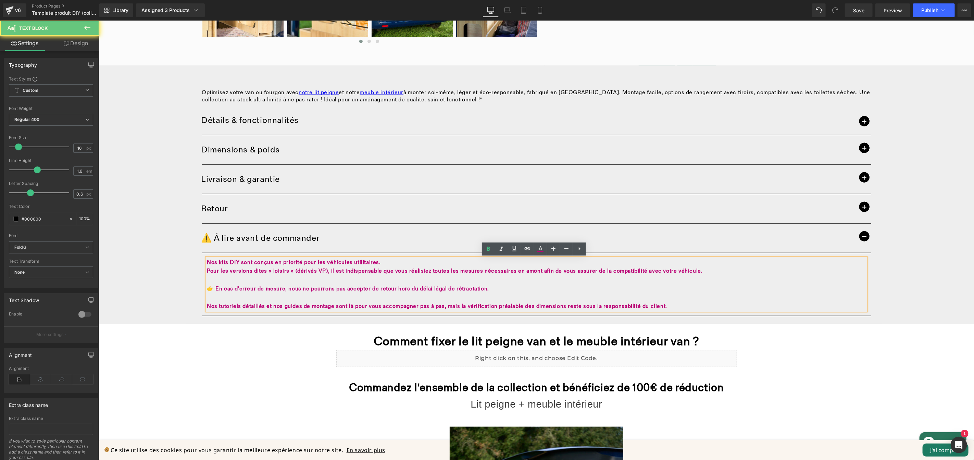
click at [206, 262] on b "Nos kits DIY sont conçus en priorité pour les véhicules utilitaires." at bounding box center [293, 262] width 174 height 7
drag, startPoint x: 222, startPoint y: 264, endPoint x: 216, endPoint y: 264, distance: 5.5
click at [216, 264] on b "Nos kits DIY sont conçus en priorité pour les véhicules utilitaires." at bounding box center [293, 262] width 174 height 7
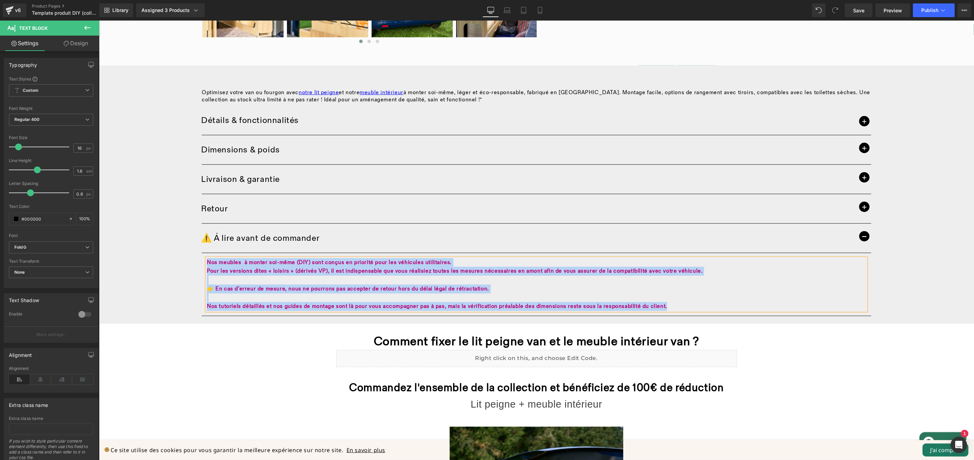
drag, startPoint x: 662, startPoint y: 305, endPoint x: 212, endPoint y: 253, distance: 453.2
click at [212, 253] on article "Nos meubles à monter soi-même (DIY) sont conçus en priorité pour les véhicules …" at bounding box center [535, 284] width 669 height 63
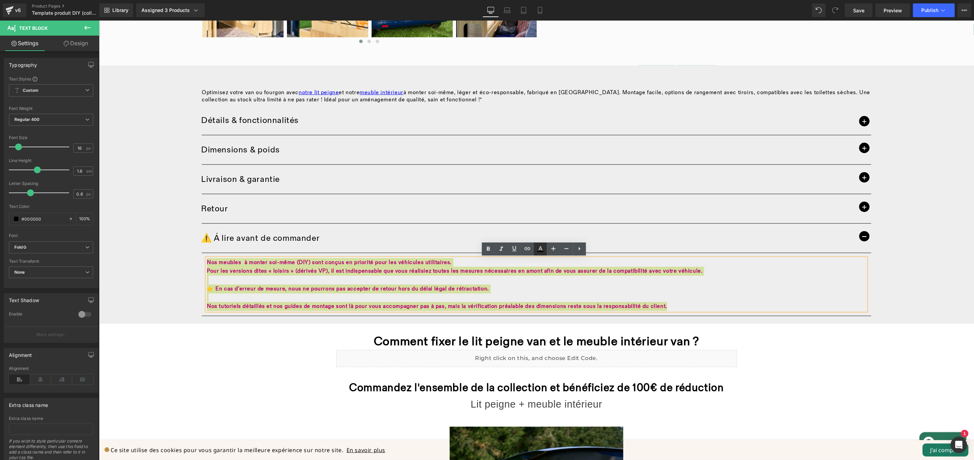
click at [541, 249] on icon at bounding box center [541, 248] width 4 height 4
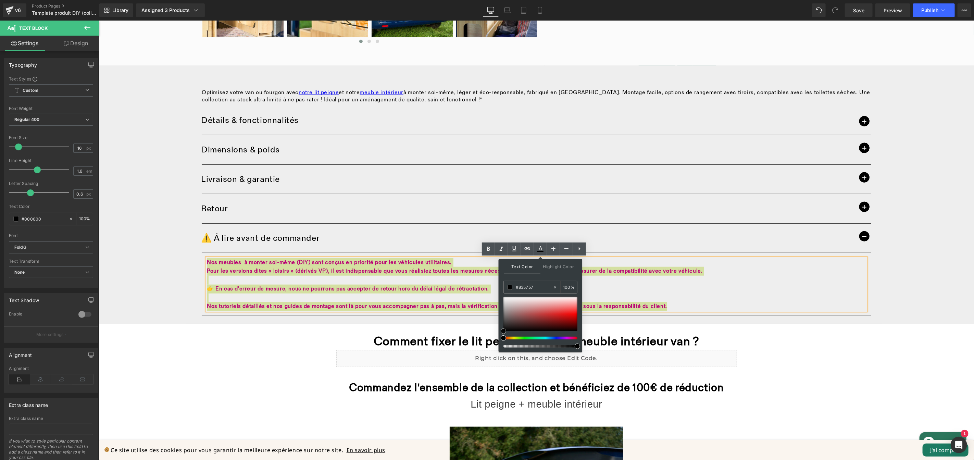
type input "#443a3a"
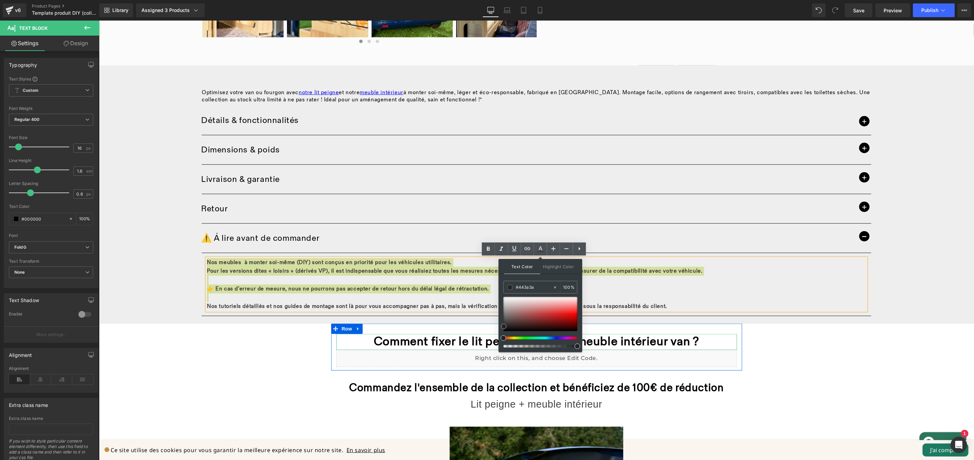
drag, startPoint x: 617, startPoint y: 337, endPoint x: 489, endPoint y: 343, distance: 127.5
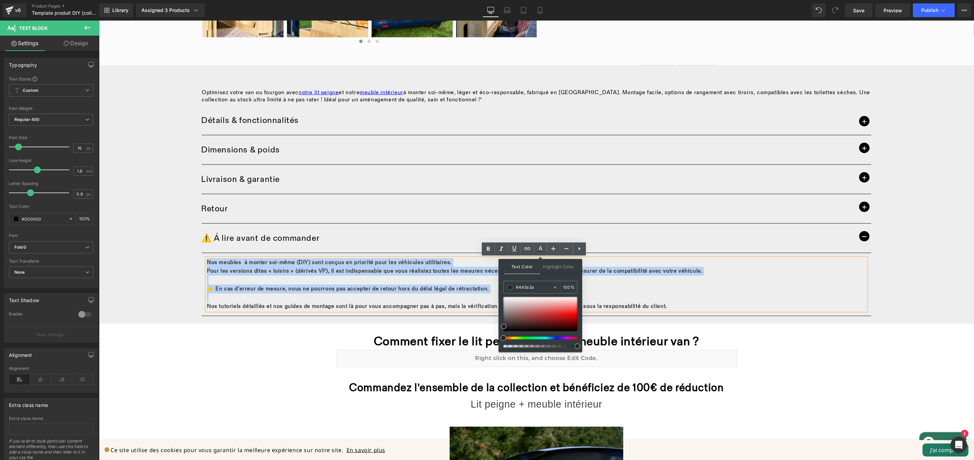
click at [439, 281] on p at bounding box center [535, 279] width 659 height 9
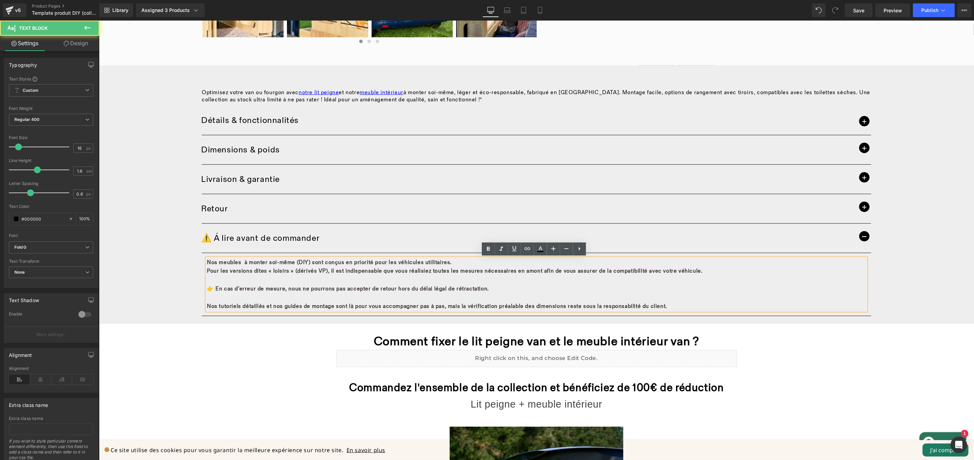
click at [206, 271] on b "Pour les versions dites « loisirs » (dérivés VP), il est indispensable que vous…" at bounding box center [454, 270] width 496 height 7
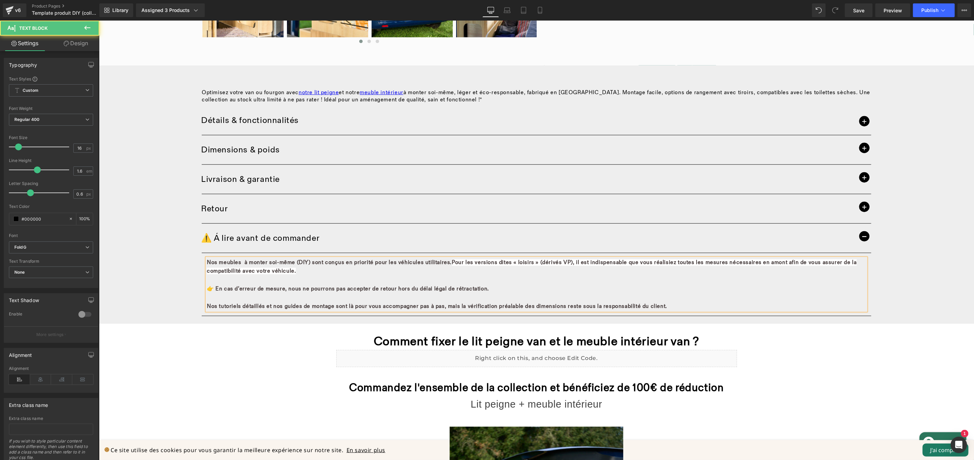
click at [584, 288] on p "👉 En cas d’erreur de mesure, nous ne pourrons pas accepter de retour hors du dé…" at bounding box center [535, 288] width 659 height 9
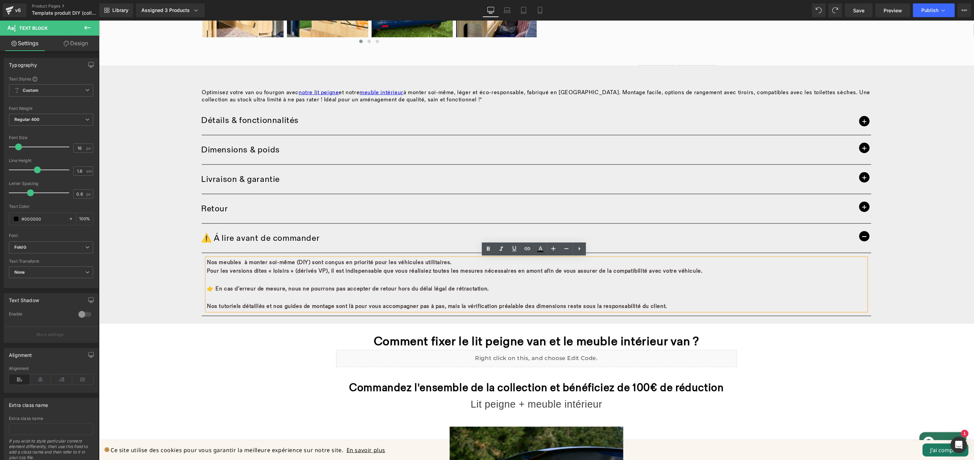
click at [249, 273] on b "Pour les versions dites « loisirs » (dérivés VP), il est indispensable que vous…" at bounding box center [454, 270] width 496 height 7
click at [206, 271] on b "Pour les versions dites « loisirs » (dérivés VP), il est indispensable que vous…" at bounding box center [454, 270] width 496 height 7
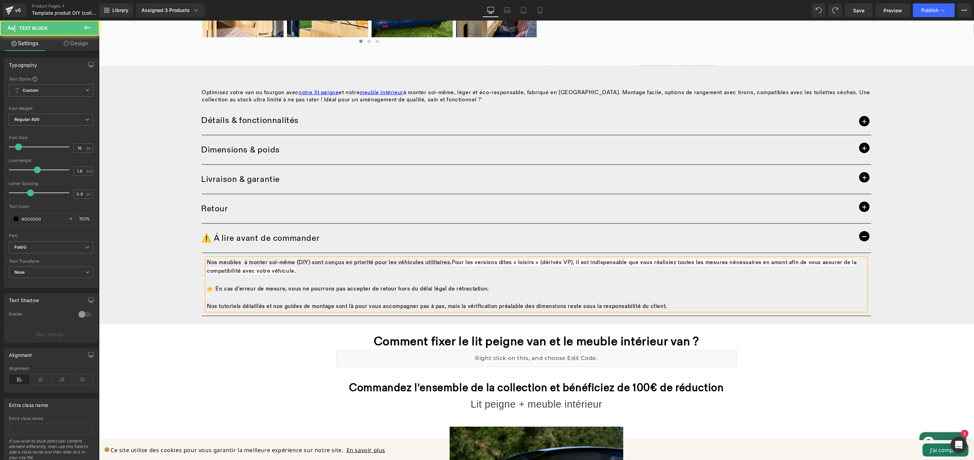
click at [628, 271] on p "Nos meubles à monter soi-même (DIY) sont conçus en priorité pour les véhicules …" at bounding box center [535, 266] width 659 height 17
click at [206, 288] on b "👉 En cas d’erreur de mesure, nous ne pourrons pas accepter de retour hors du dé…" at bounding box center [347, 288] width 282 height 7
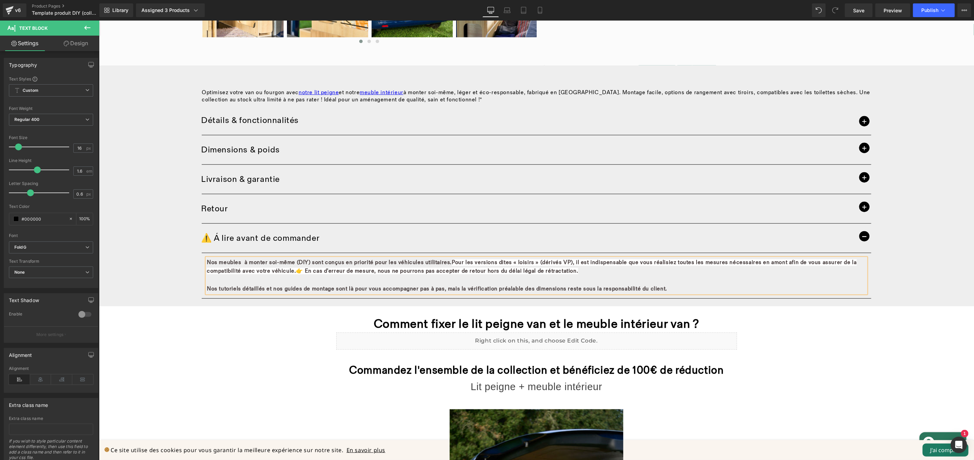
click at [444, 262] on b "Pour les versions dites « loisirs » (dérivés VP), il est indispensable que vous…" at bounding box center [531, 266] width 650 height 15
drag, startPoint x: 260, startPoint y: 288, endPoint x: 216, endPoint y: 289, distance: 43.8
click at [216, 289] on b "Nos tutoriels détaillés et nos guides de montage sont là pour vous accompagner …" at bounding box center [436, 288] width 460 height 7
click at [713, 290] on p "Nos votés détaillées dans la fiche produit et nos guides de montage sont là pou…" at bounding box center [535, 288] width 659 height 9
click at [218, 288] on b "Nos votés détaillées dans la fiche produit et nos guides de montage sont là pou…" at bounding box center [461, 288] width 511 height 7
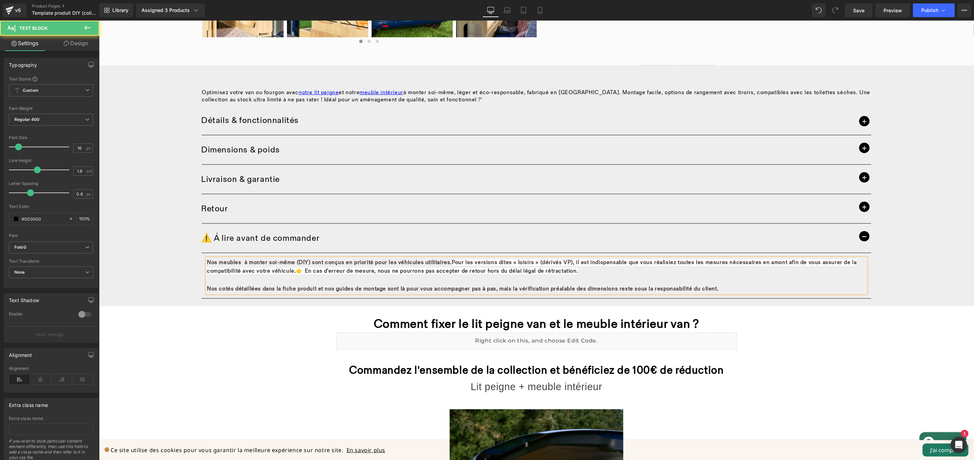
click at [227, 290] on b "Nos cotés détaillées dans la fiche produit et nos guides de montage sont là pou…" at bounding box center [461, 288] width 511 height 7
click at [219, 287] on b "Nos cotes détaillées dans la fiche produit et nos guides de montage sont là pou…" at bounding box center [461, 288] width 511 height 7
click at [362, 281] on p at bounding box center [535, 279] width 659 height 9
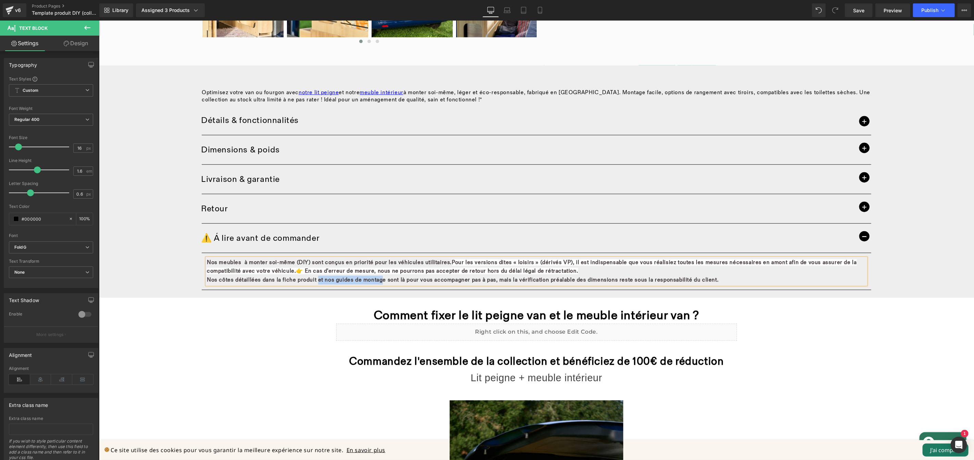
drag, startPoint x: 312, startPoint y: 280, endPoint x: 377, endPoint y: 279, distance: 65.1
click at [377, 279] on b "Nos côtes détaillées dans la fiche produit et nos guides de montage sont là pou…" at bounding box center [461, 279] width 511 height 7
click at [621, 272] on p "Nos meubles à monter soi-même (DIY) sont conçus en priorité pour les véhicules …" at bounding box center [535, 266] width 659 height 17
click at [206, 280] on b "Nos côtes détaillées dans la fiche produit sont là pour vous accompagner pas à …" at bounding box center [427, 279] width 442 height 7
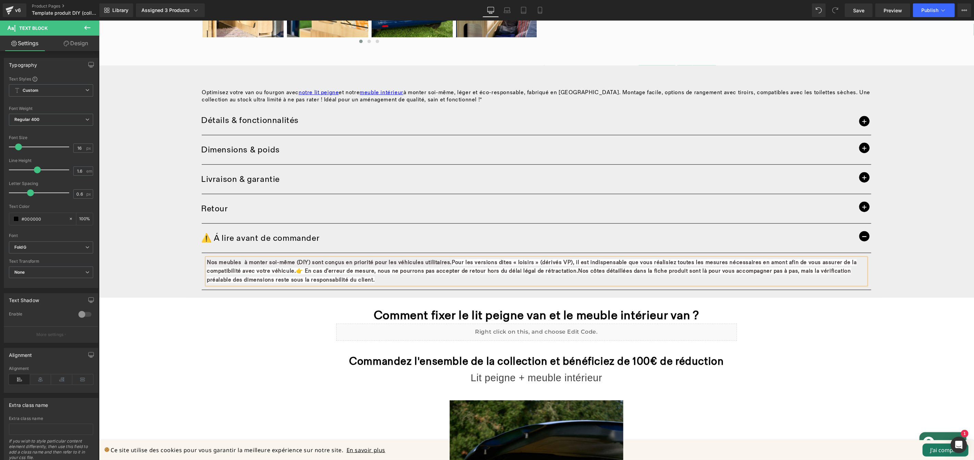
click at [445, 262] on b "Pour les versions dites « loisirs » (dérivés VP), il est indispensable que vous…" at bounding box center [531, 266] width 650 height 15
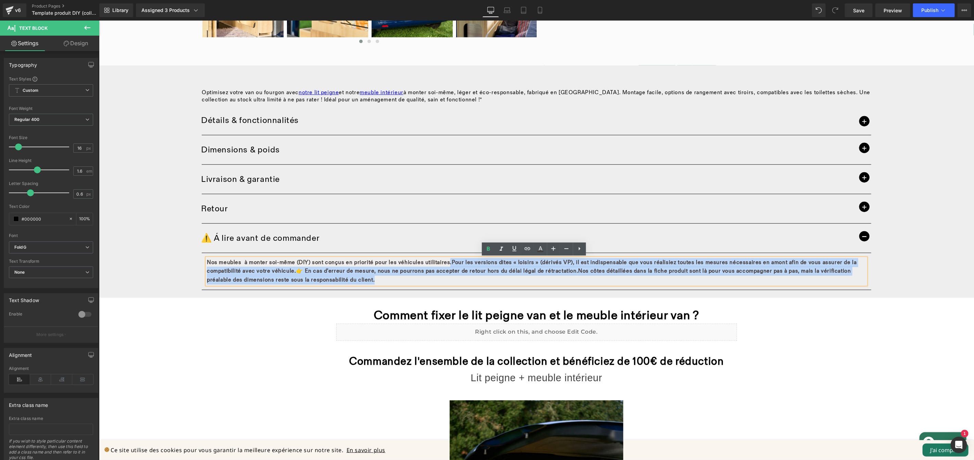
drag, startPoint x: 435, startPoint y: 280, endPoint x: 440, endPoint y: 264, distance: 16.8
click at [440, 264] on p "Nos meubles à monter soi-même (DIY) sont conçus en priorité pour les véhicules …" at bounding box center [535, 271] width 659 height 26
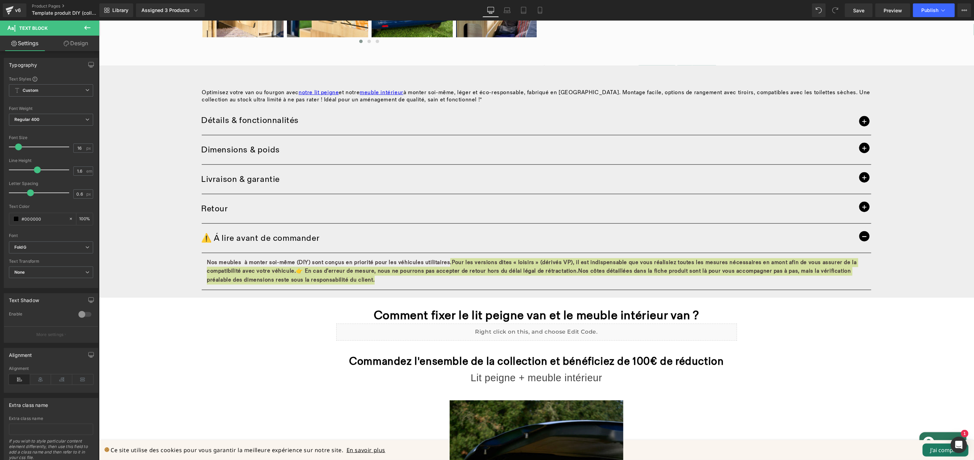
click at [84, 45] on link "Design" at bounding box center [76, 43] width 50 height 15
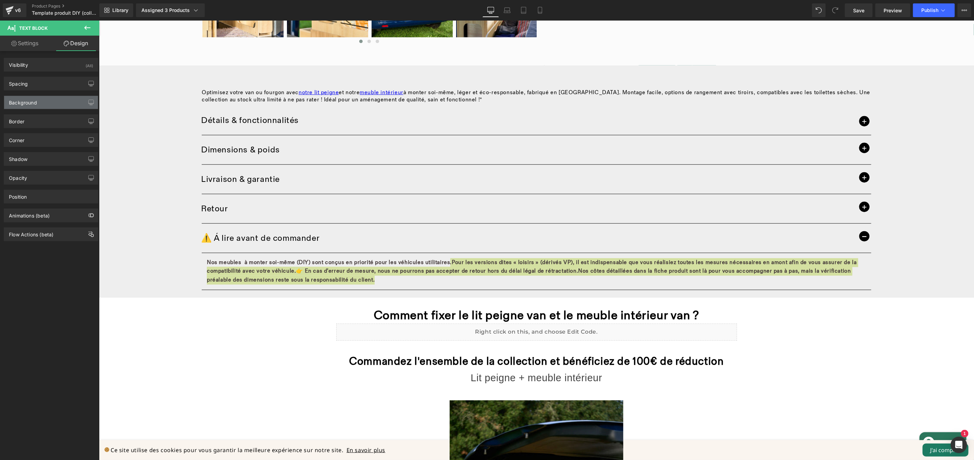
click at [36, 102] on div "Background" at bounding box center [23, 101] width 28 height 10
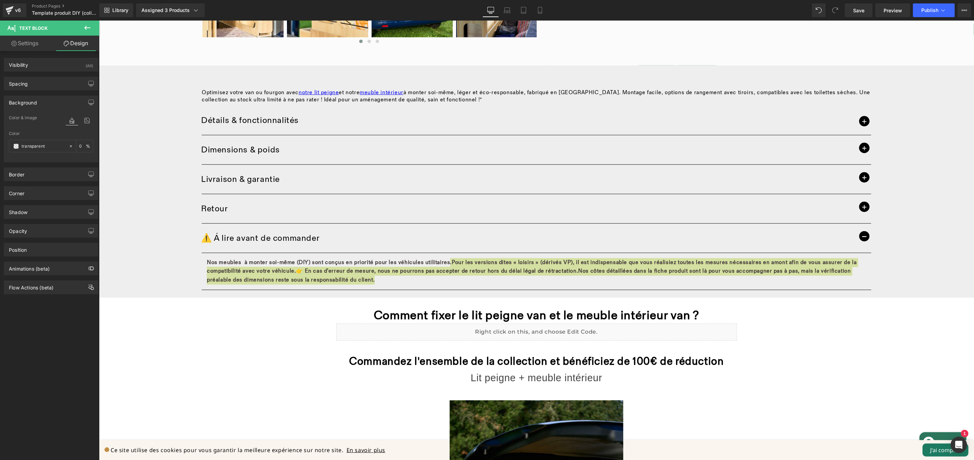
click at [36, 102] on div "Background" at bounding box center [23, 101] width 28 height 10
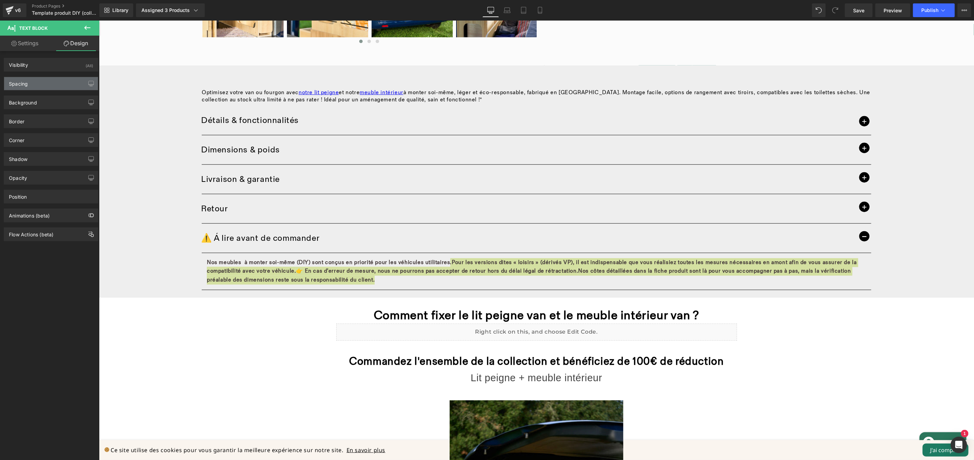
click at [38, 87] on div "Spacing" at bounding box center [51, 83] width 94 height 13
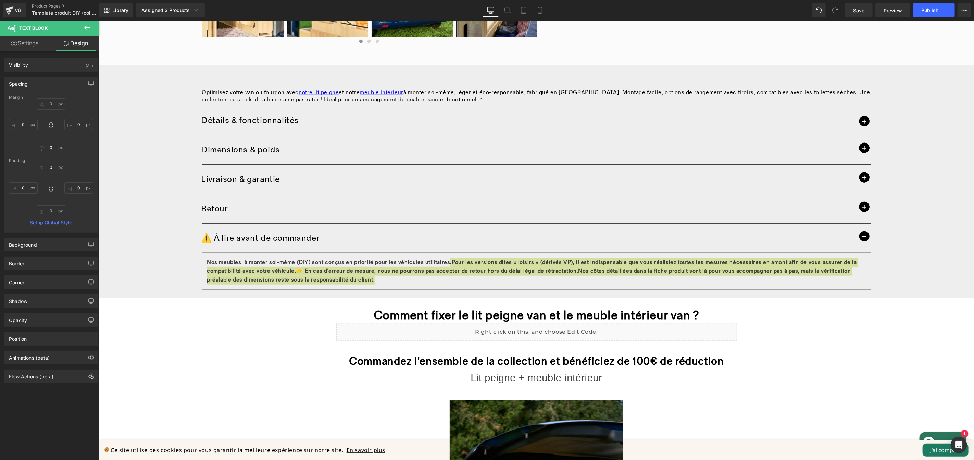
click at [38, 87] on div "Spacing" at bounding box center [51, 83] width 94 height 13
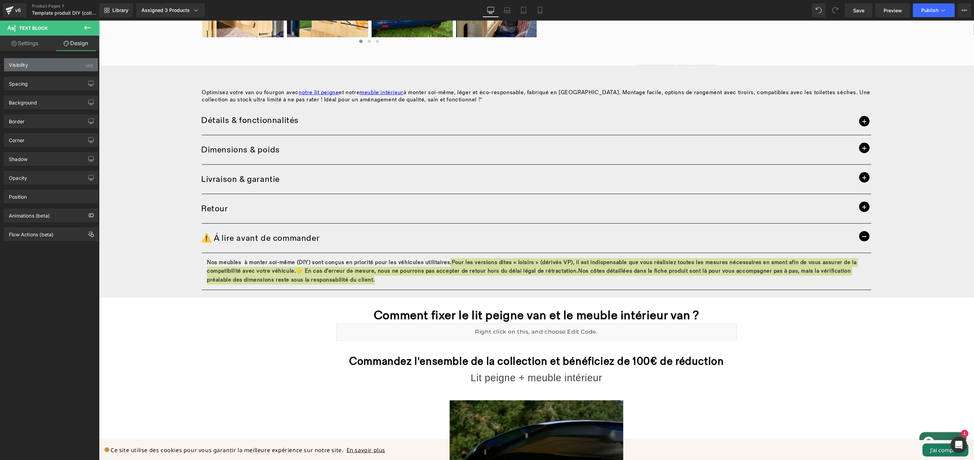
click at [41, 67] on div "Visibility (All)" at bounding box center [51, 64] width 94 height 13
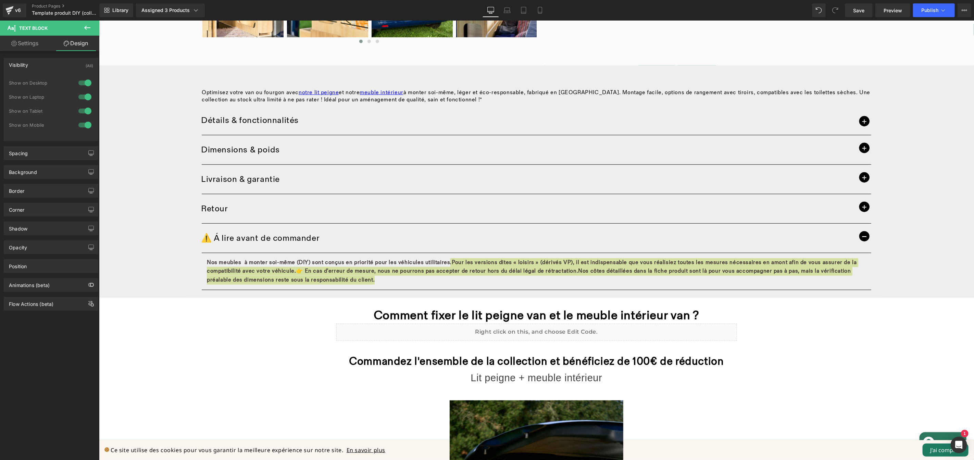
click at [41, 67] on div "Visibility (All)" at bounding box center [51, 64] width 94 height 13
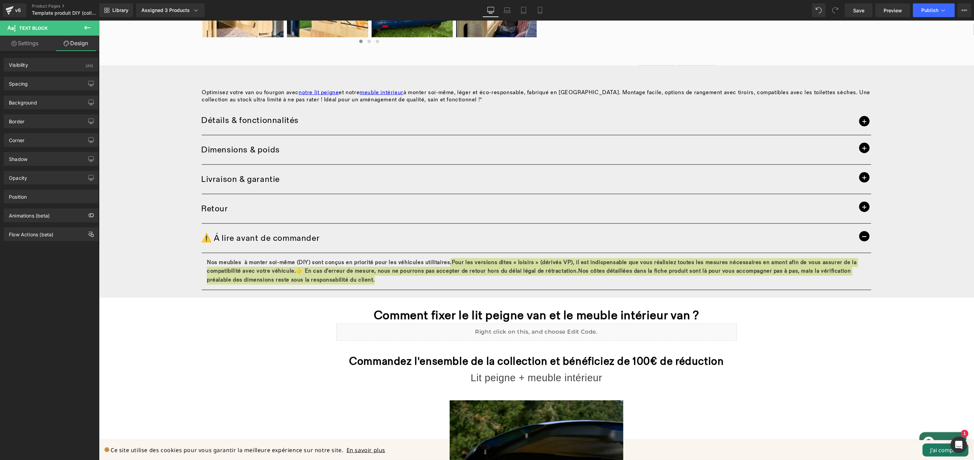
click at [34, 42] on link "Settings" at bounding box center [25, 43] width 50 height 15
type input "100"
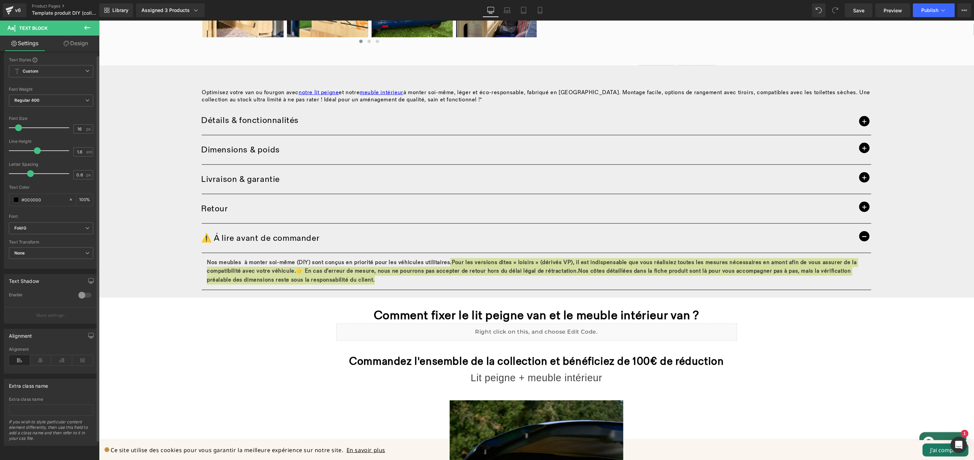
scroll to position [25, 0]
click at [39, 247] on span "None" at bounding box center [51, 253] width 84 height 12
click at [36, 273] on div "Uppercase" at bounding box center [30, 275] width 22 height 5
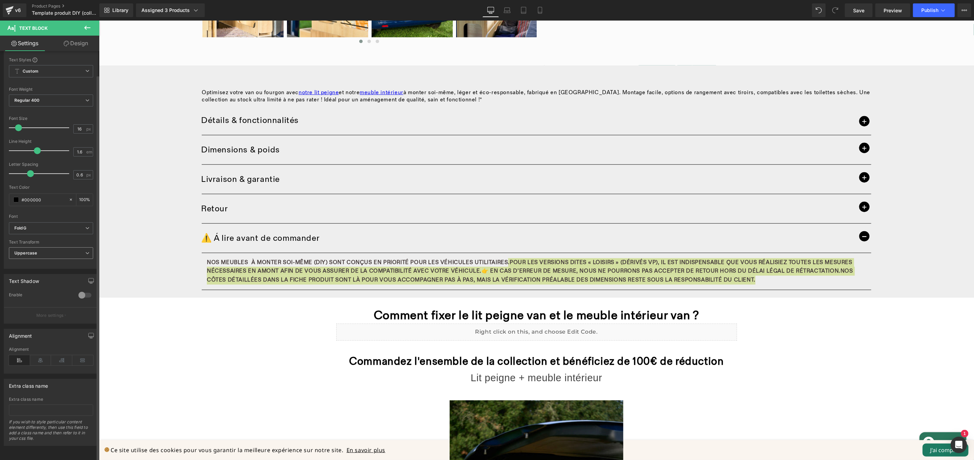
click at [37, 248] on span "Uppercase" at bounding box center [51, 253] width 84 height 12
click at [37, 262] on li "None" at bounding box center [49, 265] width 81 height 10
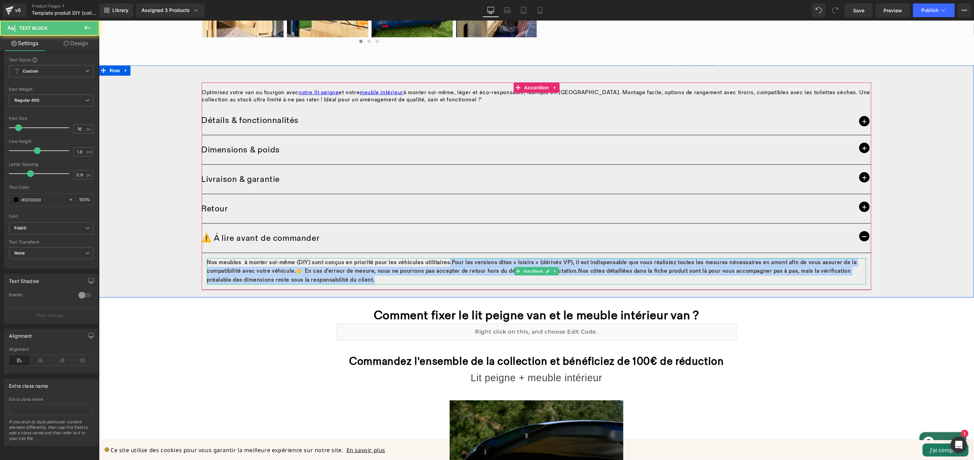
click at [427, 275] on p "Nos meubles à monter soi-même (DIY) sont conçus en priorité pour les véhicules …" at bounding box center [535, 271] width 659 height 26
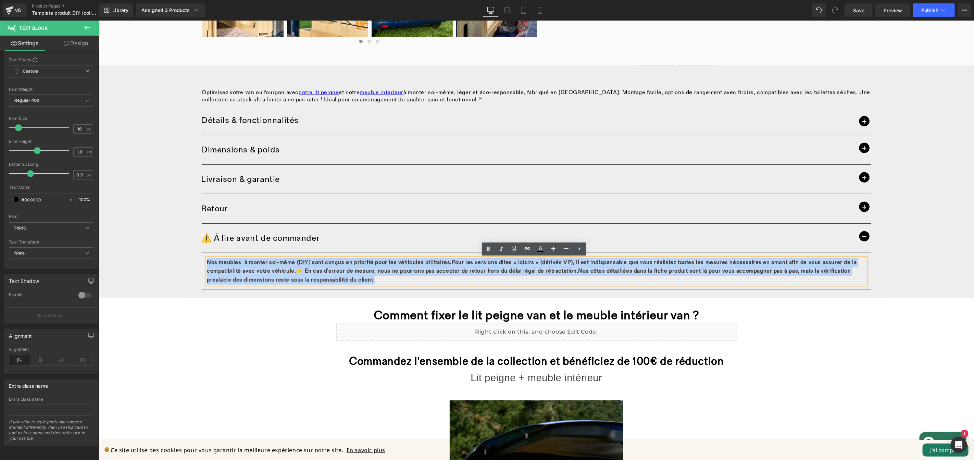
drag, startPoint x: 417, startPoint y: 280, endPoint x: 203, endPoint y: 260, distance: 214.5
click at [206, 260] on p "Nos meubles à monter soi-même (DIY) sont conçus en priorité pour les véhicules …" at bounding box center [535, 271] width 659 height 26
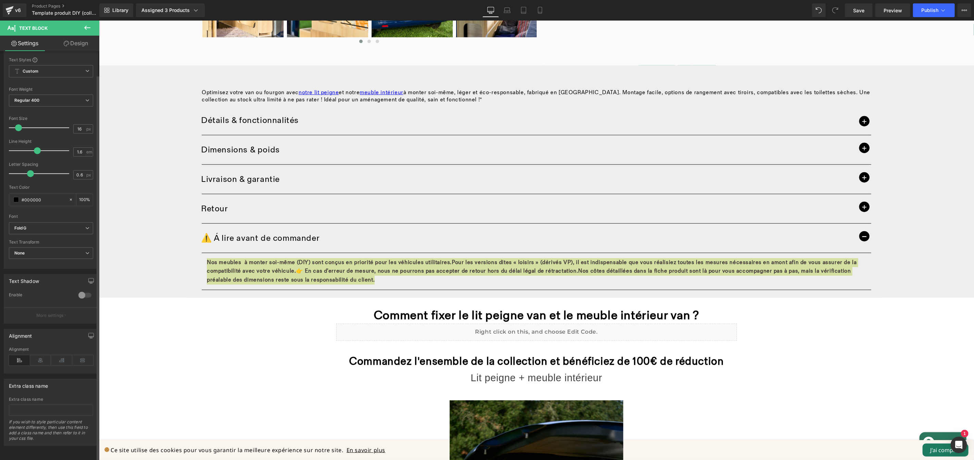
click at [86, 290] on div at bounding box center [85, 295] width 16 height 11
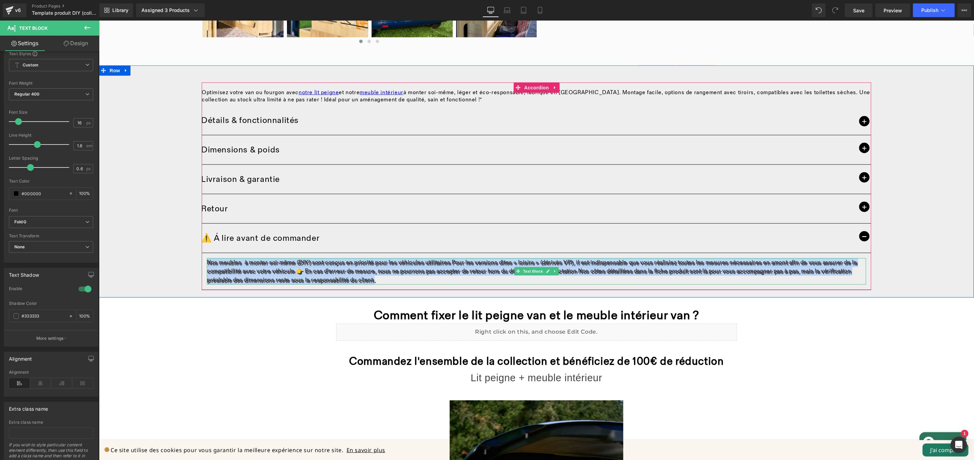
click at [381, 279] on p "Nos meubles à monter soi-même (DIY) sont conçus en priorité pour les véhicules …" at bounding box center [535, 271] width 659 height 26
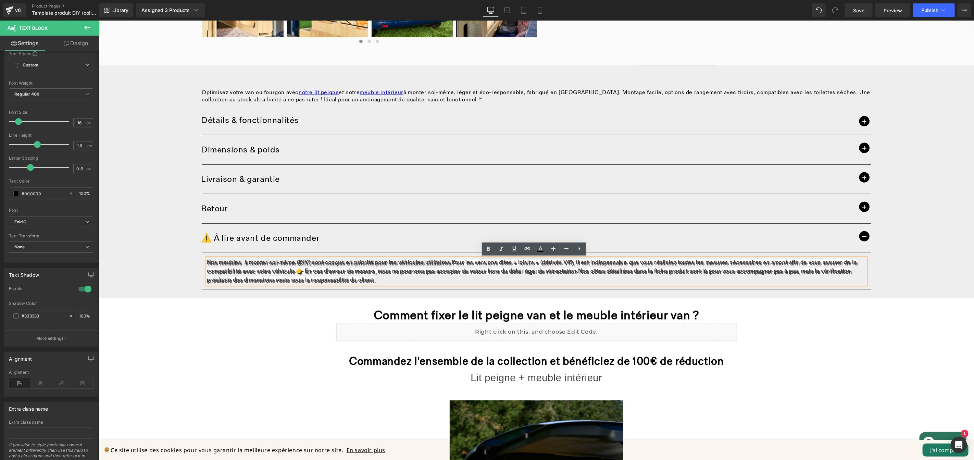
click at [381, 279] on p "Nos meubles à monter soi-même (DIY) sont conçus en priorité pour les véhicules …" at bounding box center [535, 271] width 659 height 26
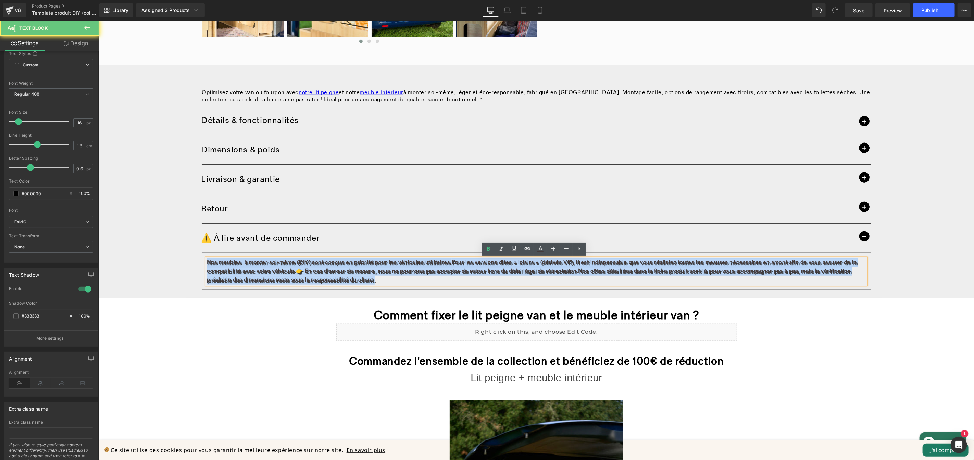
click at [381, 279] on p "Nos meubles à monter soi-même (DIY) sont conçus en priorité pour les véhicules …" at bounding box center [535, 271] width 659 height 26
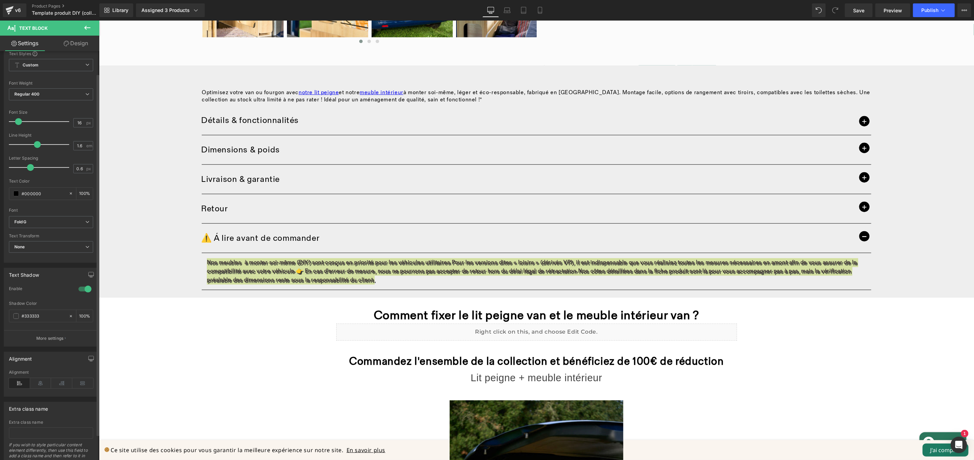
click at [80, 287] on div at bounding box center [85, 288] width 16 height 11
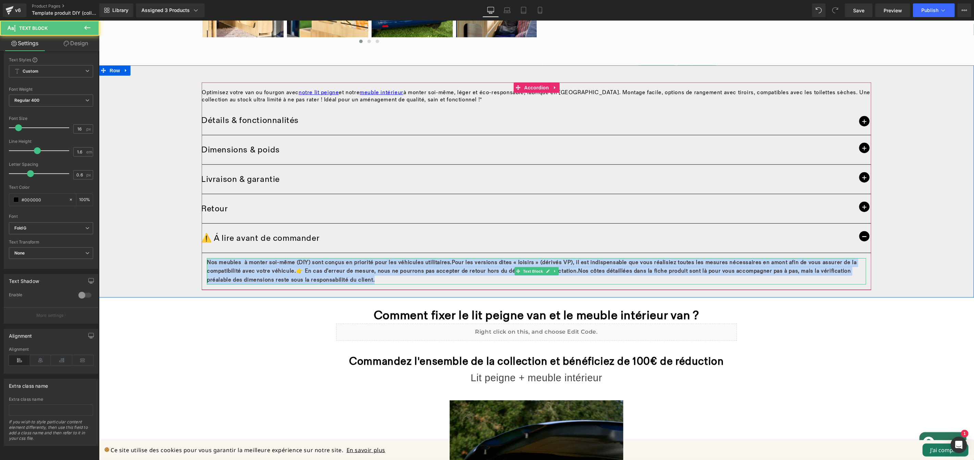
click at [642, 279] on p "Nos meubles à monter soi-même (DIY) sont conçus en priorité pour les véhicules …" at bounding box center [535, 271] width 659 height 26
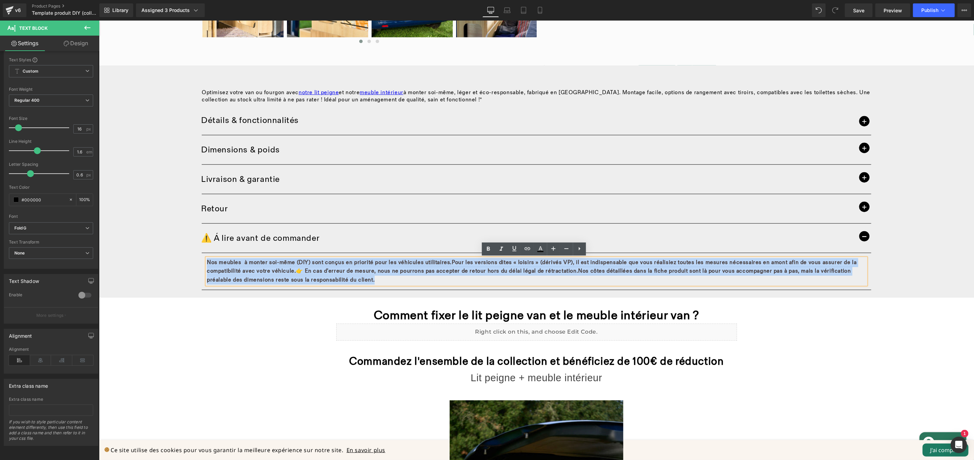
drag, startPoint x: 410, startPoint y: 276, endPoint x: 203, endPoint y: 263, distance: 207.5
click at [206, 263] on p "Nos meubles à monter soi-même (DIY) sont conçus en priorité pour les véhicules …" at bounding box center [535, 271] width 659 height 26
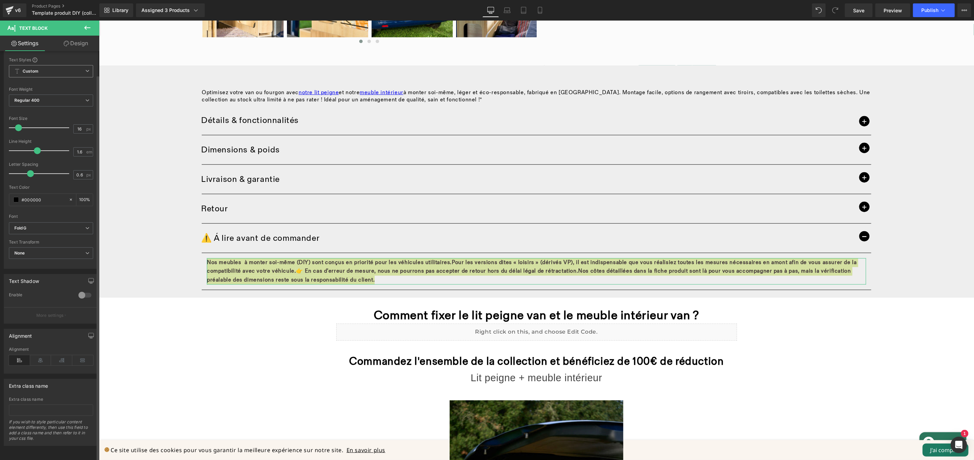
click at [58, 67] on span "Custom Setup Global Style" at bounding box center [51, 71] width 84 height 12
click at [56, 93] on div "Setup Global Style" at bounding box center [49, 99] width 81 height 16
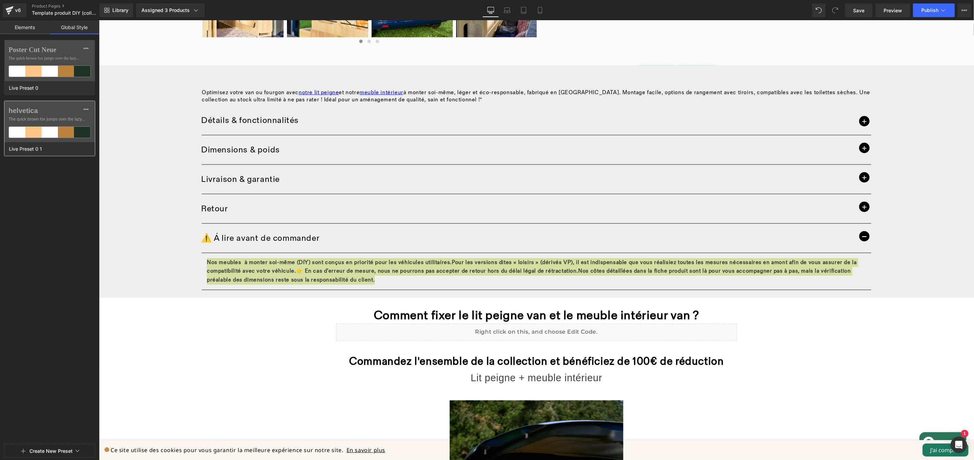
click at [55, 112] on label "helvetica" at bounding box center [50, 110] width 82 height 8
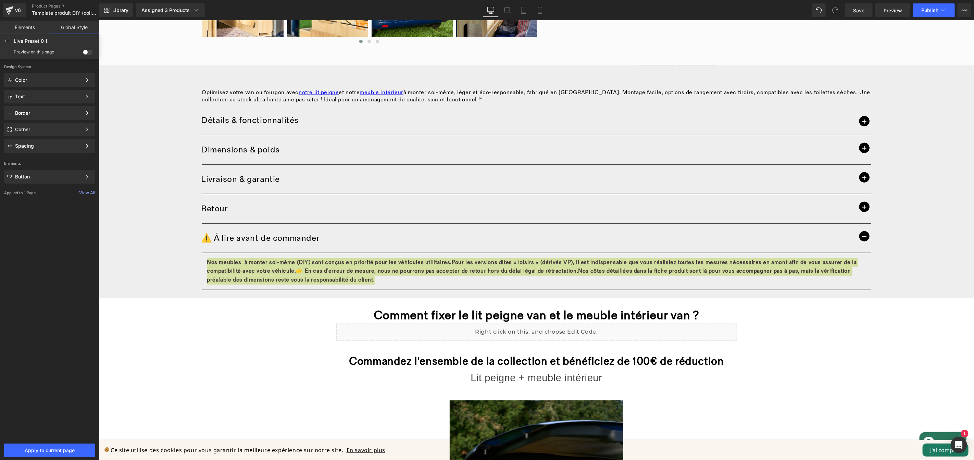
click at [89, 51] on span at bounding box center [88, 52] width 10 height 5
click at [83, 53] on input "checkbox" at bounding box center [83, 53] width 0 height 0
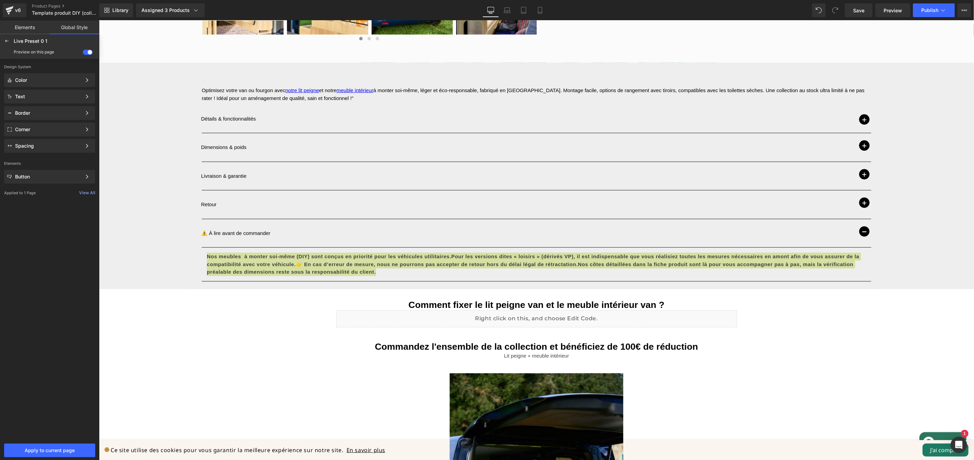
scroll to position [429, 0]
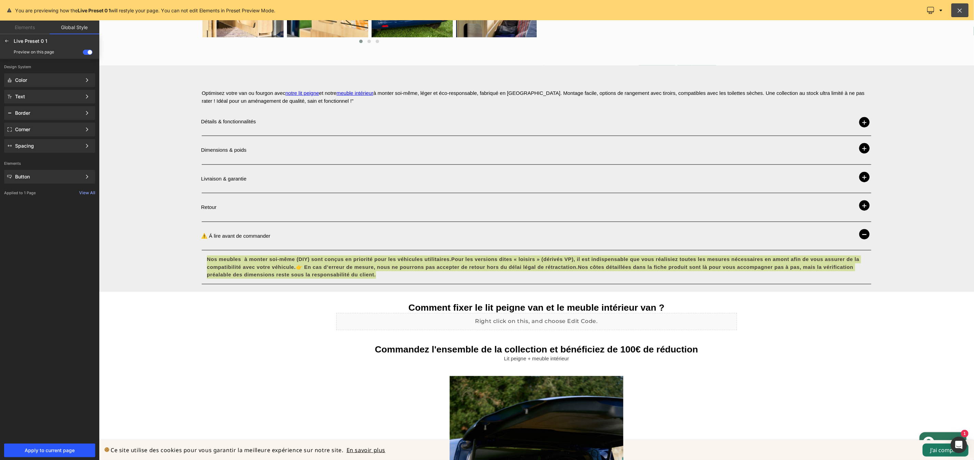
click at [62, 448] on span "Apply to current page" at bounding box center [49, 449] width 83 height 5
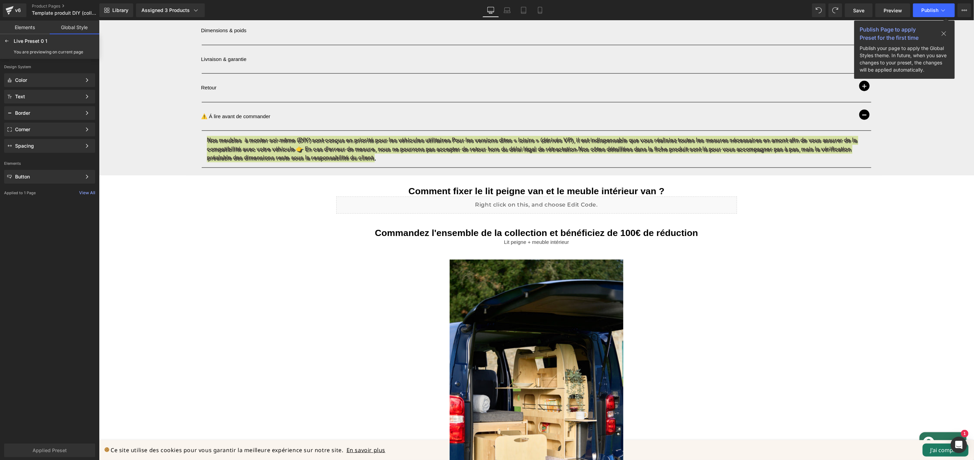
scroll to position [560, 0]
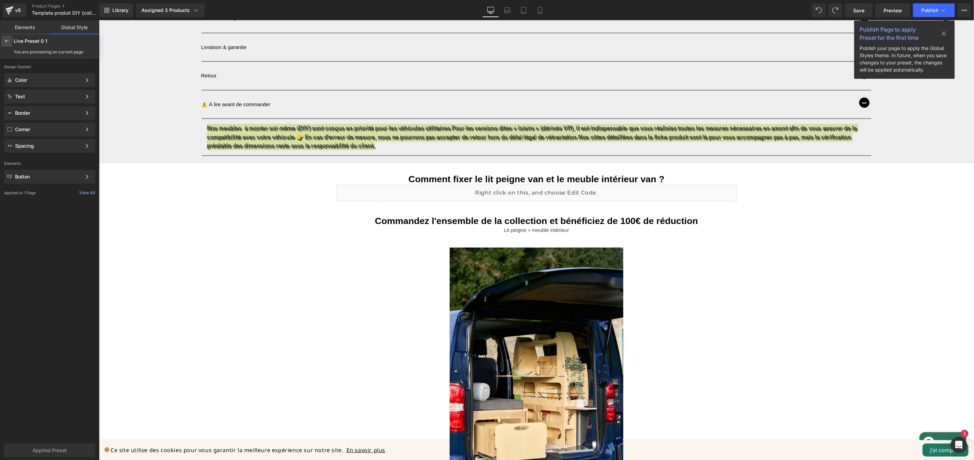
click at [8, 42] on icon at bounding box center [6, 40] width 5 height 5
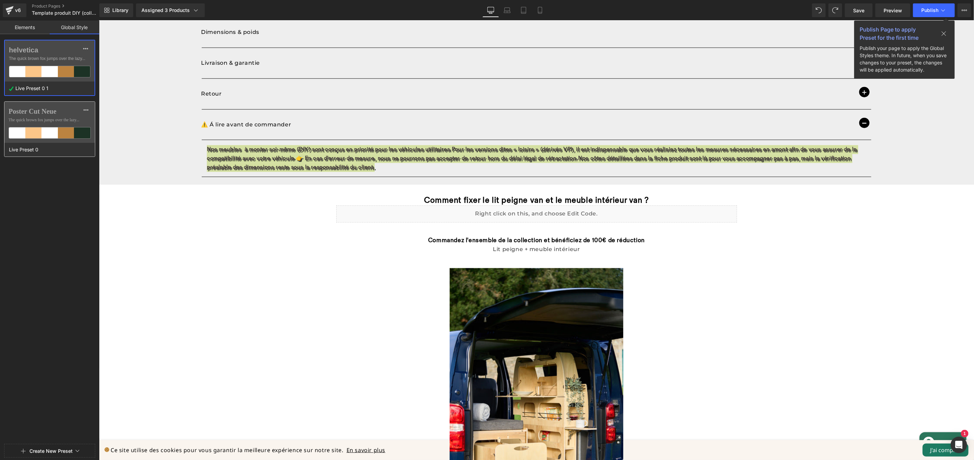
click at [37, 116] on div "Poster Cut Neue The quick brown fox jumps over the lazy..." at bounding box center [49, 122] width 90 height 41
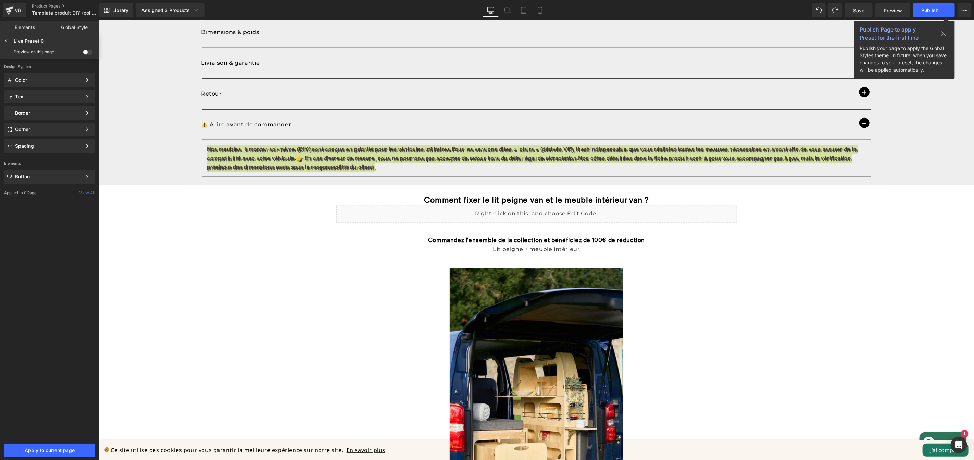
click at [88, 52] on span at bounding box center [88, 52] width 10 height 5
click at [83, 53] on input "checkbox" at bounding box center [83, 53] width 0 height 0
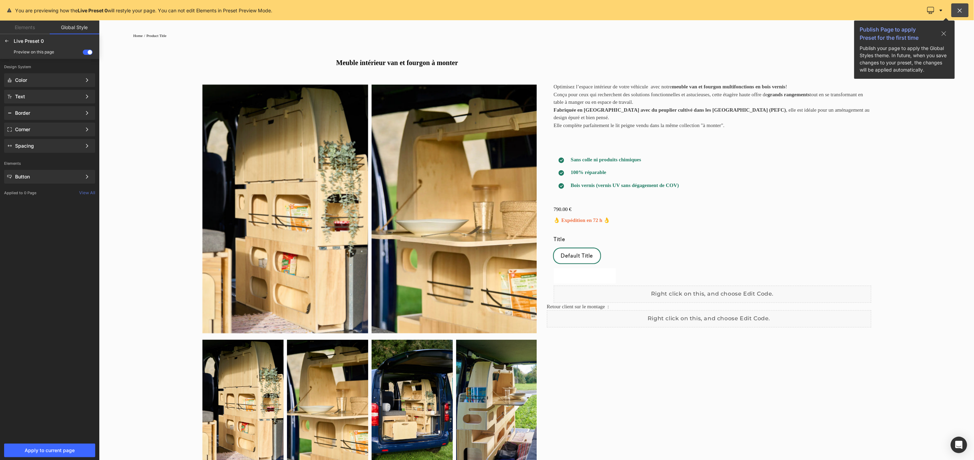
scroll to position [0, 0]
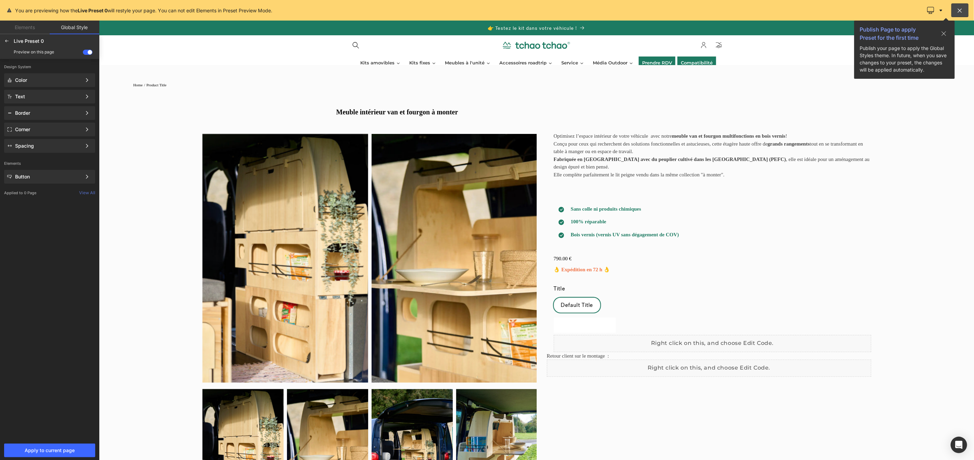
click at [83, 52] on label at bounding box center [88, 52] width 10 height 5
click at [83, 53] on input "checkbox" at bounding box center [83, 53] width 0 height 0
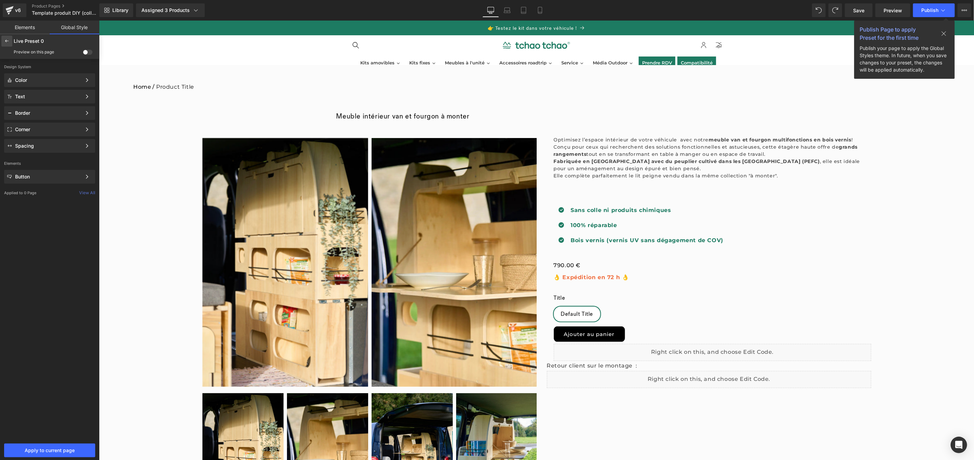
click at [5, 44] on div at bounding box center [6, 41] width 11 height 11
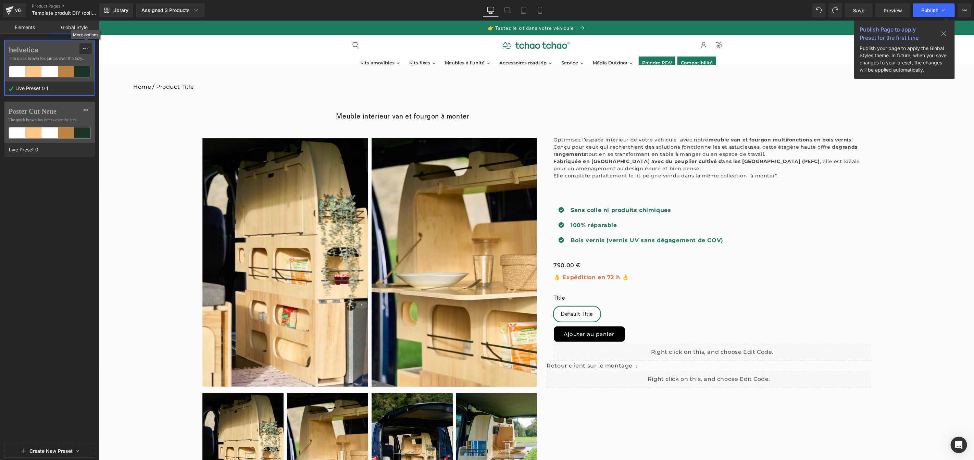
click at [85, 46] on icon at bounding box center [85, 48] width 5 height 5
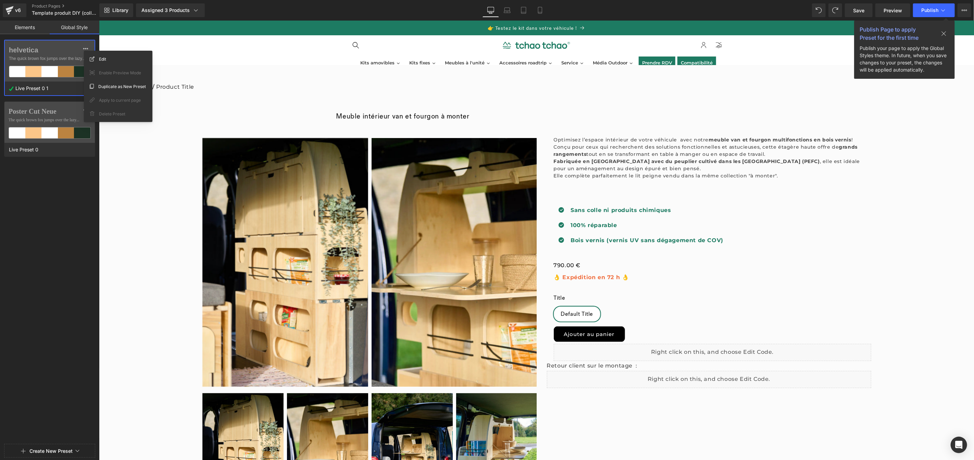
click at [28, 28] on link "Elements" at bounding box center [25, 28] width 50 height 14
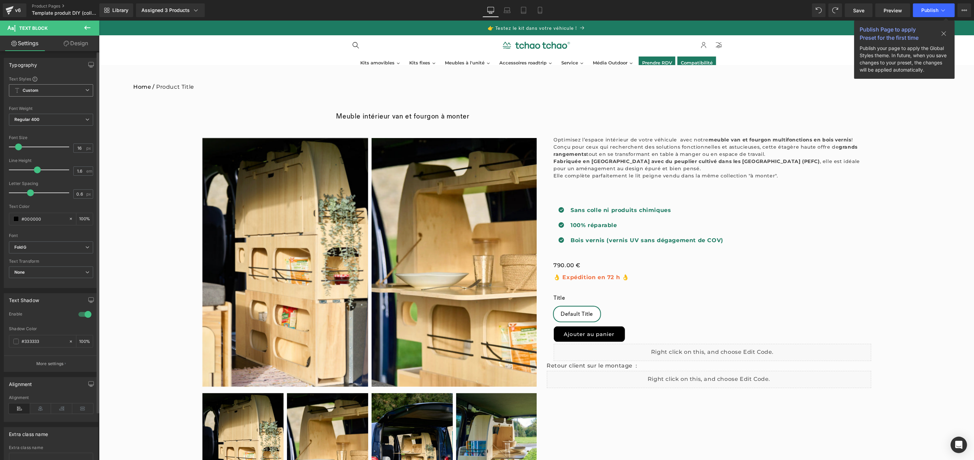
click at [64, 92] on span "Custom" at bounding box center [51, 90] width 84 height 12
click at [60, 103] on li "Custom" at bounding box center [49, 104] width 81 height 12
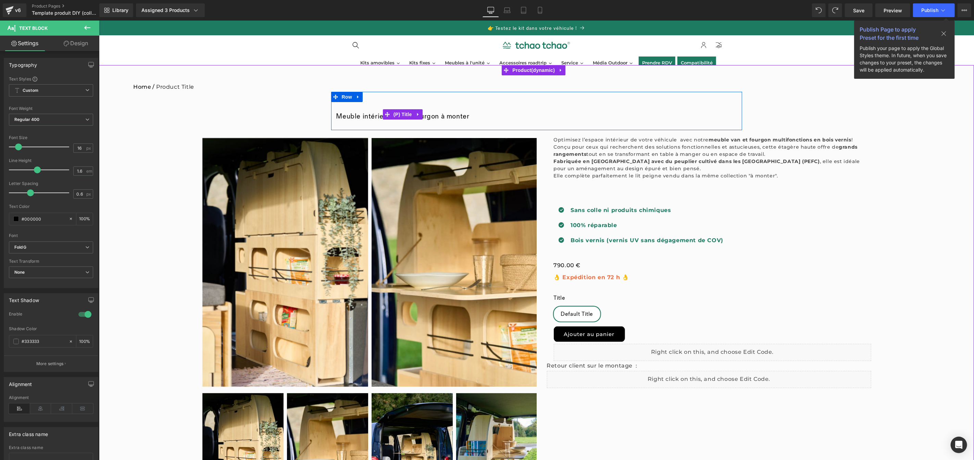
click at [431, 112] on link "Meuble intérieur van et fourgon à monter" at bounding box center [402, 116] width 133 height 8
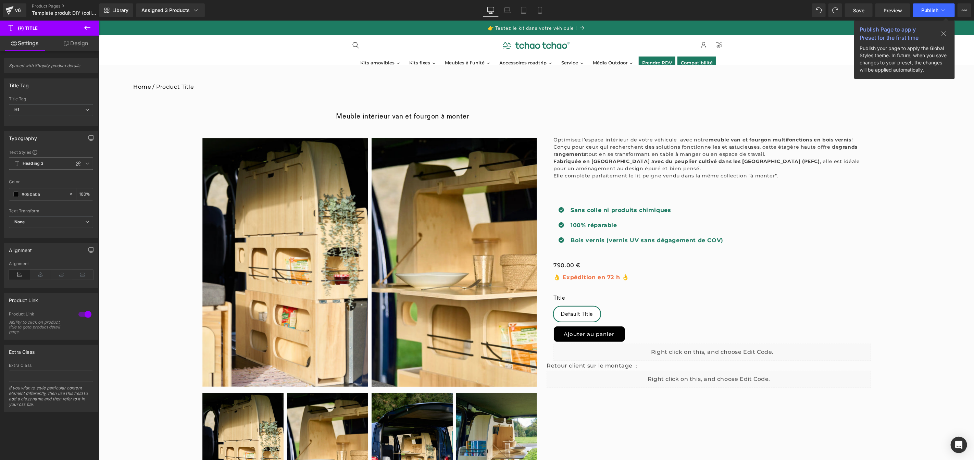
click at [58, 165] on span "Heading 3" at bounding box center [51, 163] width 84 height 12
click at [55, 199] on li "Heading 1" at bounding box center [51, 200] width 85 height 12
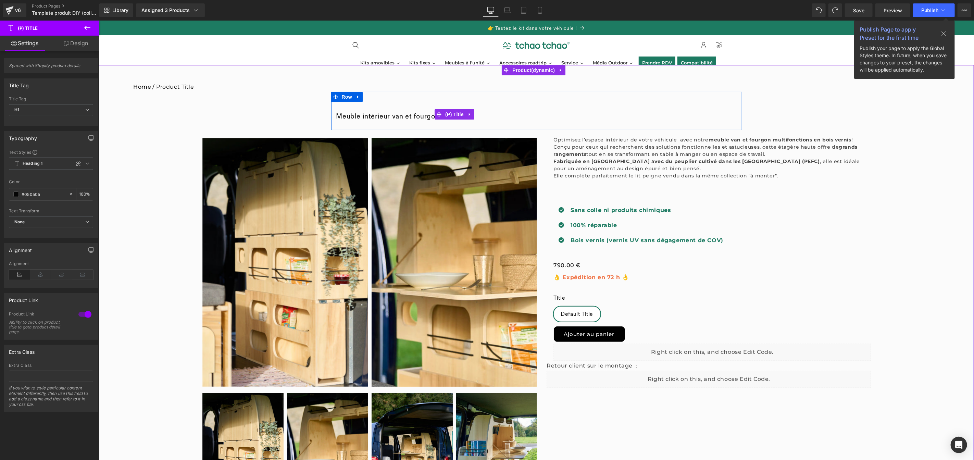
click at [411, 112] on link "Meuble intérieur van et fourgon à monter" at bounding box center [402, 116] width 133 height 8
click at [790, 260] on div "0 € 790.00 €" at bounding box center [712, 265] width 318 height 10
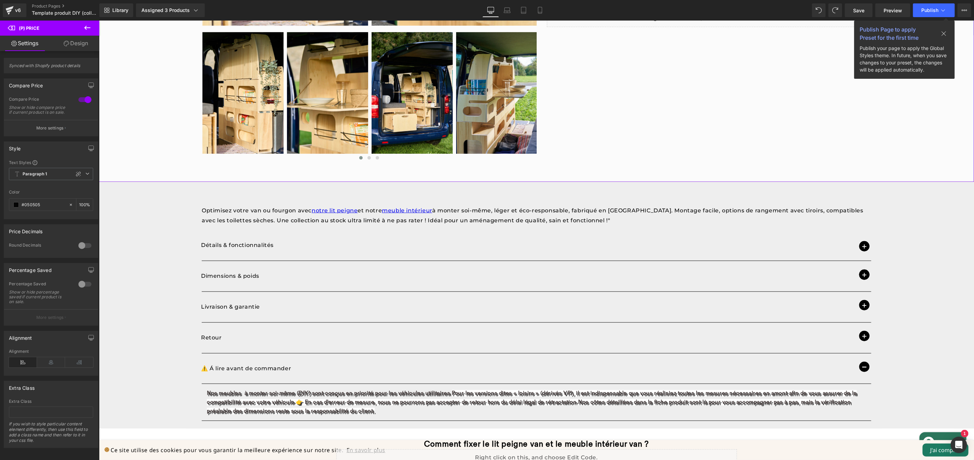
scroll to position [344, 0]
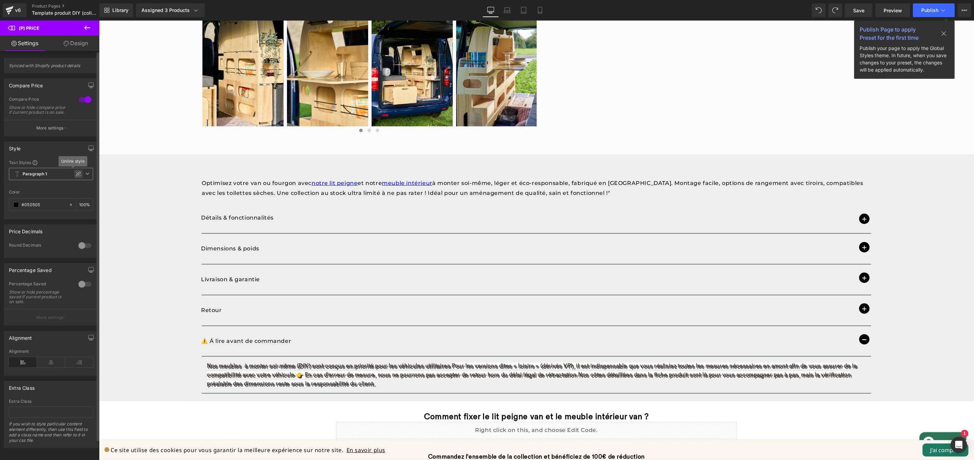
click at [76, 177] on icon at bounding box center [78, 173] width 5 height 5
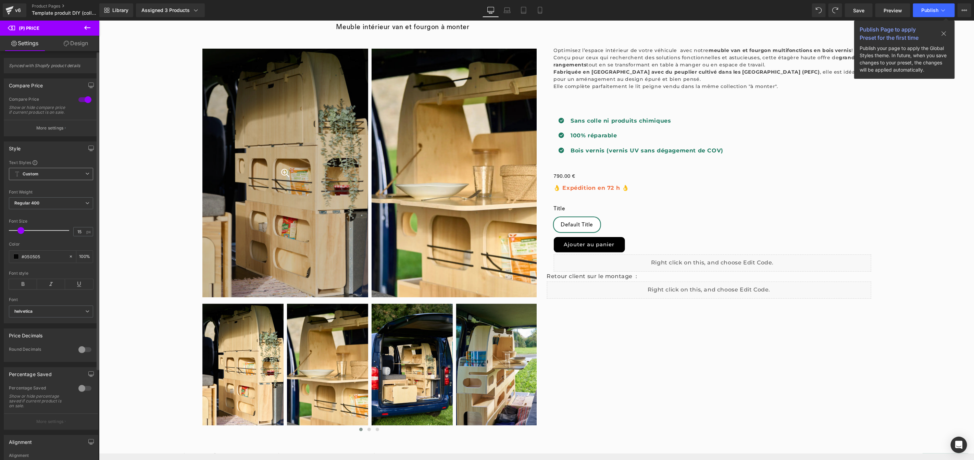
scroll to position [0, 0]
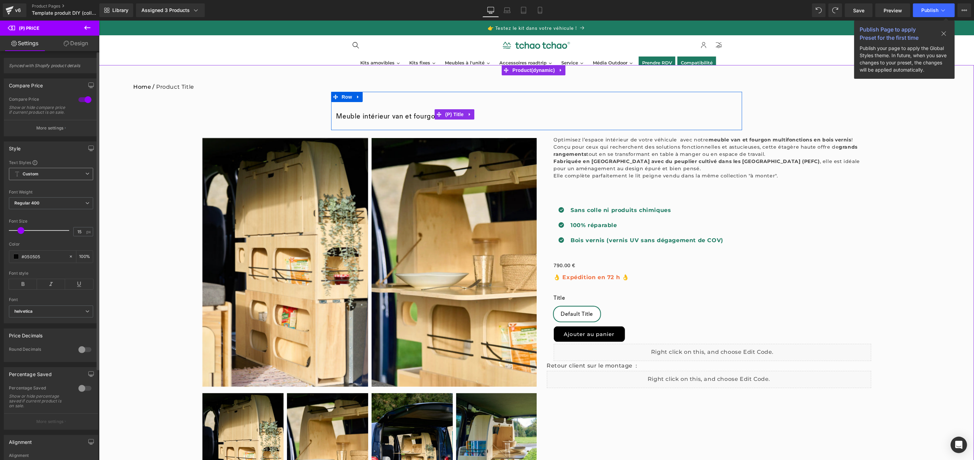
click at [469, 112] on link "Meuble intérieur van et fourgon à monter" at bounding box center [402, 116] width 133 height 8
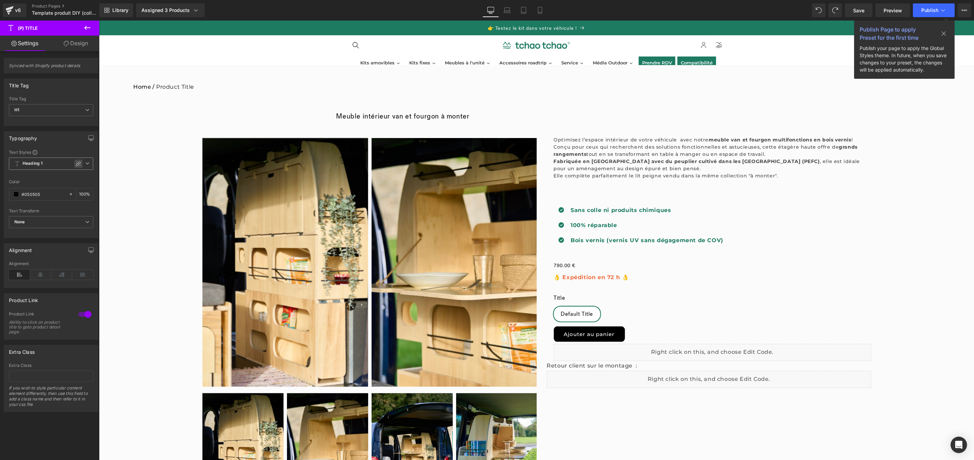
click at [76, 165] on icon at bounding box center [78, 163] width 5 height 5
type input "0"
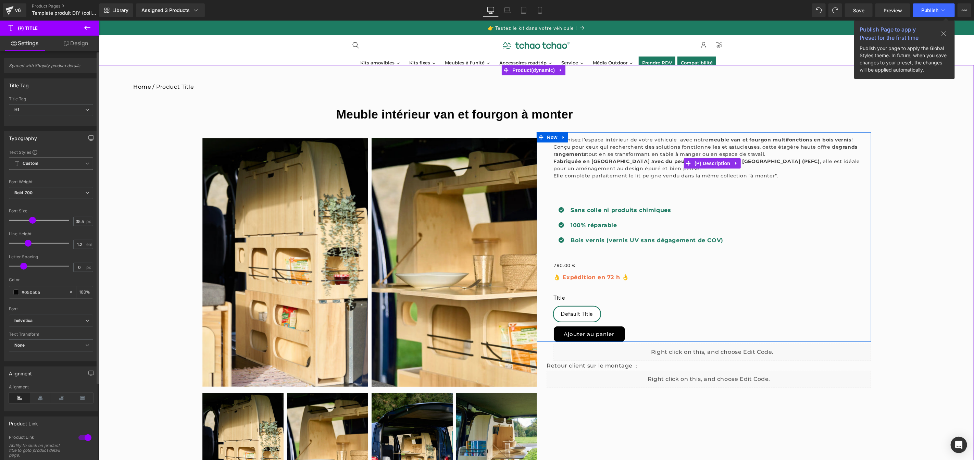
click at [665, 146] on p "Conçu pour ceux qui recherchent des solutions fonctionnelles et astucieuses, ce…" at bounding box center [712, 150] width 318 height 14
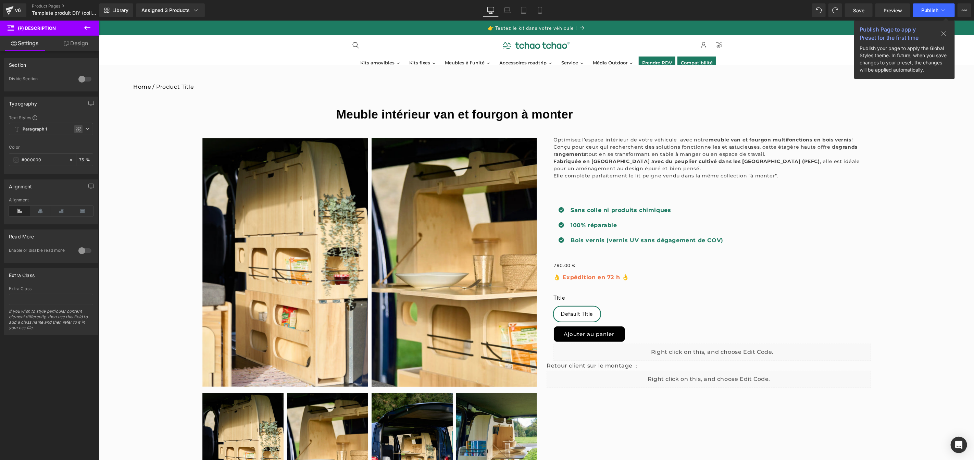
click at [77, 131] on icon at bounding box center [78, 128] width 5 height 5
type input "0"
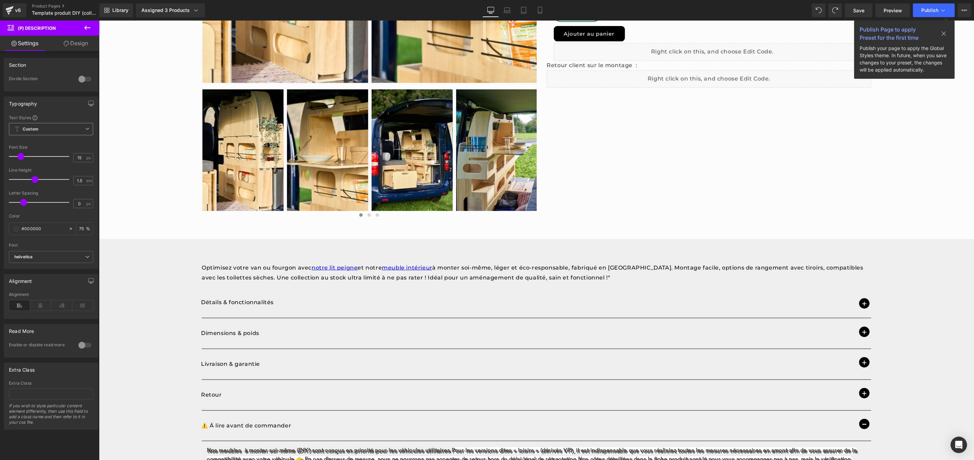
scroll to position [351, 0]
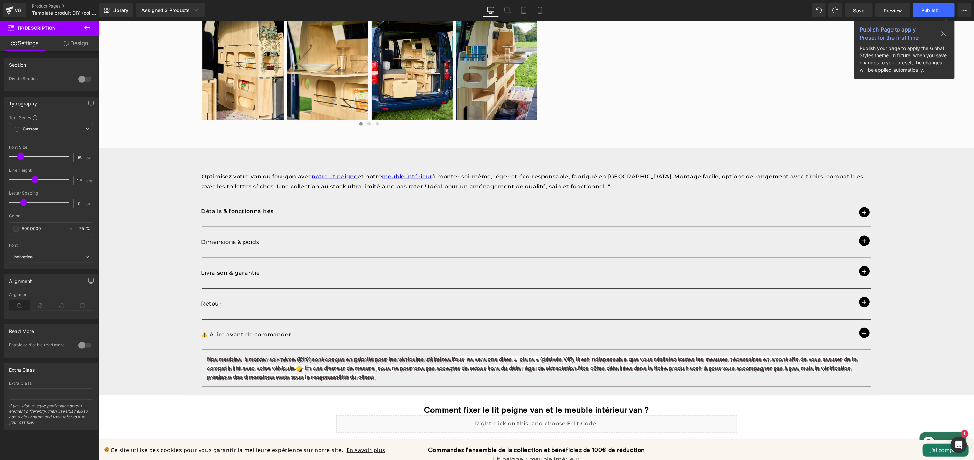
click at [364, 206] on p "Détails & fonctionnalités" at bounding box center [529, 211] width 656 height 10
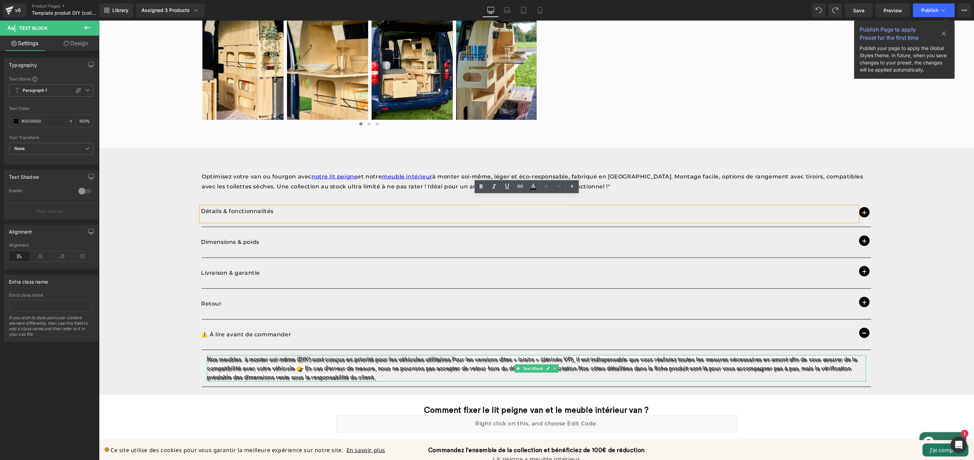
click at [371, 355] on p "Nos meubles à monter soi-même (DIY) sont conçus en priorité pour les véhicules …" at bounding box center [535, 368] width 659 height 26
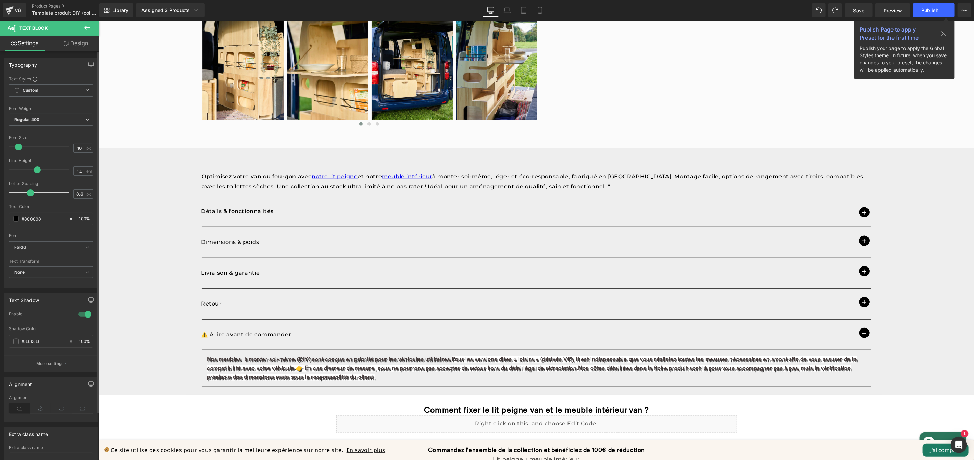
click at [78, 319] on div at bounding box center [85, 314] width 16 height 11
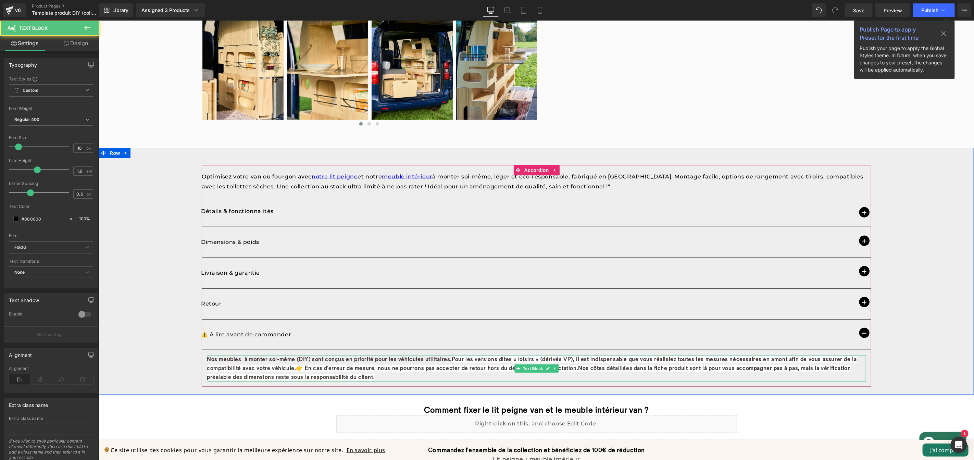
click at [373, 355] on p "Nos meubles à monter soi-même (DIY) sont conçus en priorité pour les véhicules …" at bounding box center [535, 368] width 659 height 26
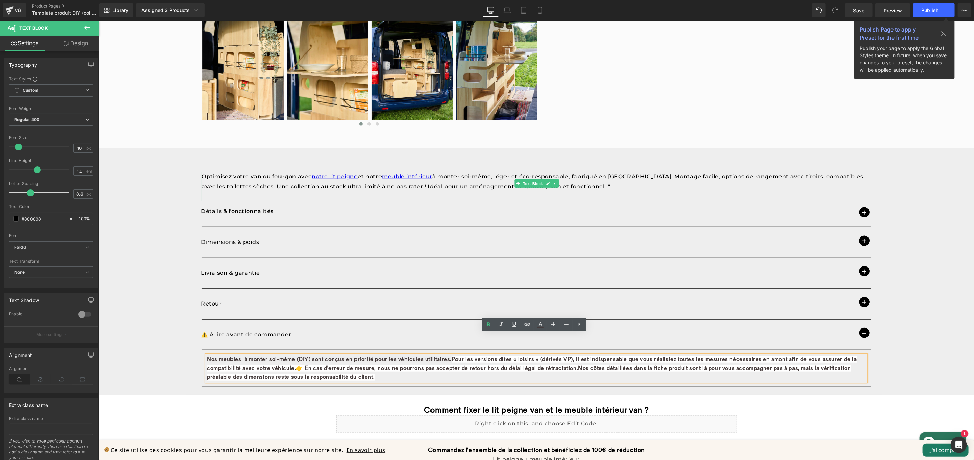
click at [305, 175] on p "Optimisez votre van ou fourgon avec notre lit peigne et notre meuble intérieur …" at bounding box center [535, 182] width 669 height 20
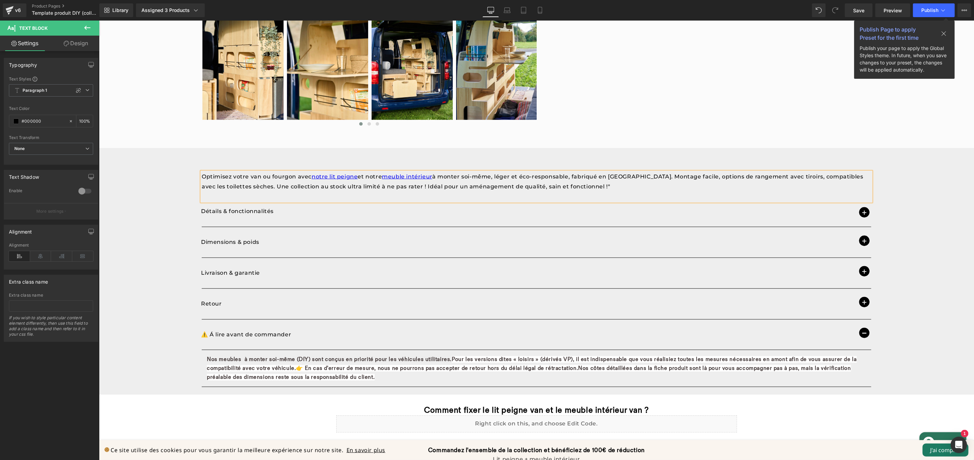
drag, startPoint x: 946, startPoint y: 35, endPoint x: 844, endPoint y: 14, distance: 103.4
click at [946, 35] on icon at bounding box center [943, 33] width 5 height 5
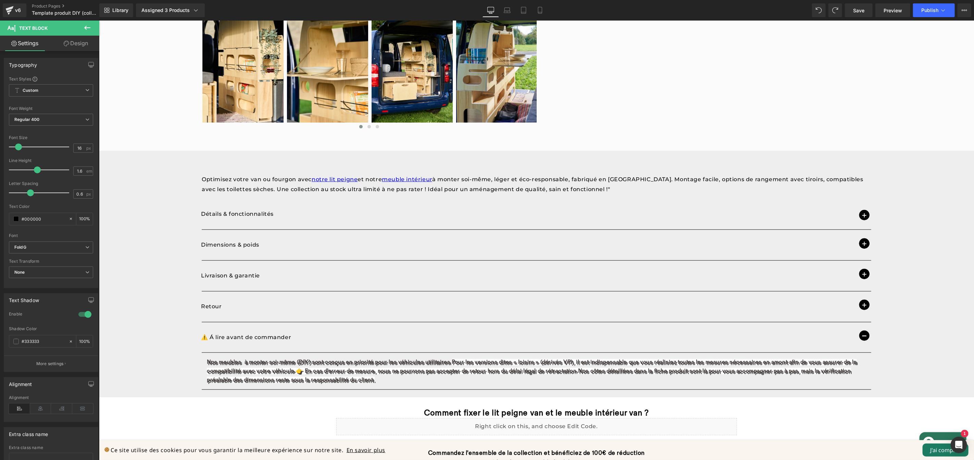
scroll to position [560, 0]
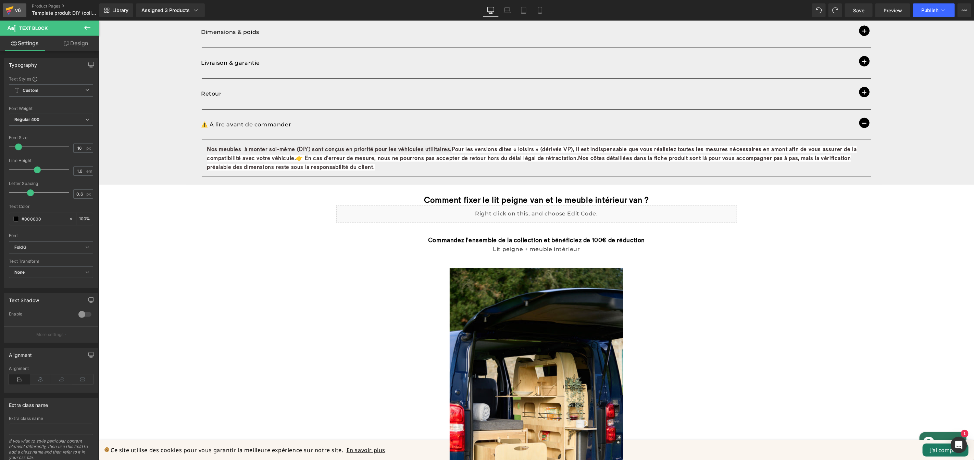
click at [11, 7] on icon at bounding box center [9, 10] width 8 height 17
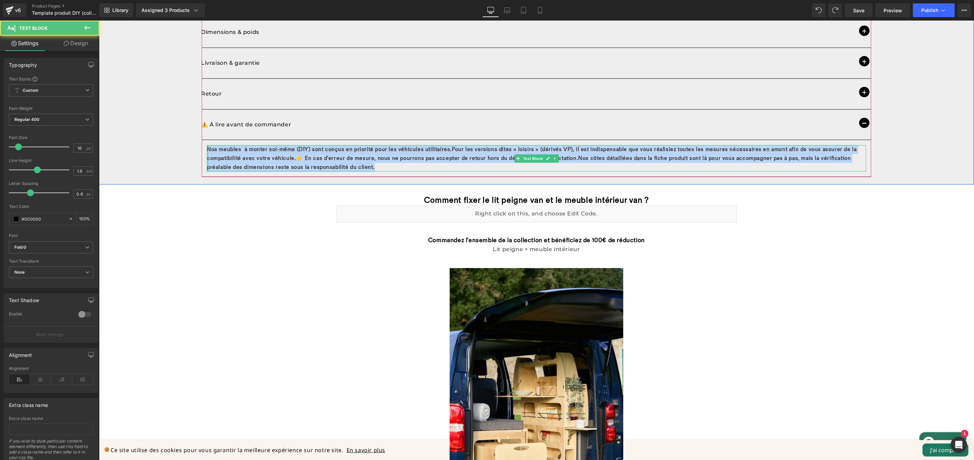
drag, startPoint x: 363, startPoint y: 146, endPoint x: 203, endPoint y: 128, distance: 160.1
click at [206, 145] on div "Nos meubles à monter soi-même (DIY) sont conçus en priorité pour les véhicules …" at bounding box center [535, 158] width 659 height 26
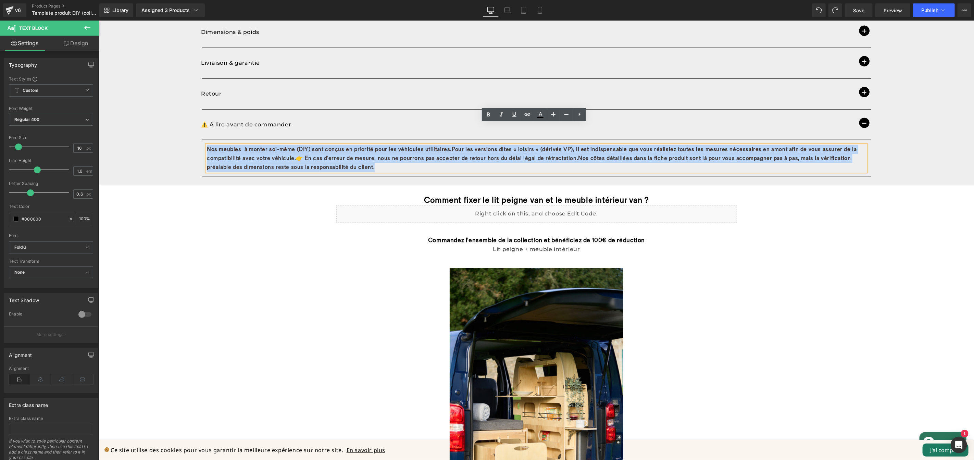
copy p "Nos meubles à monter soi-même (DIY) sont conçus en priorité pour les véhicules …"
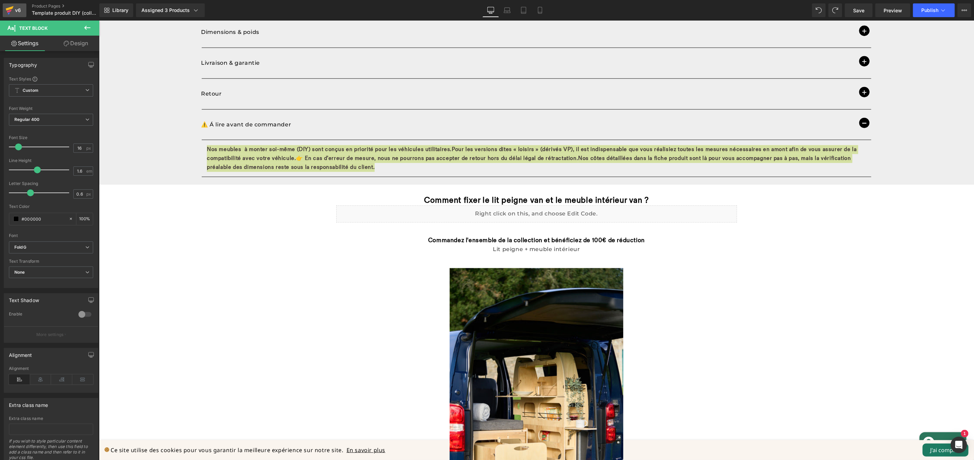
click at [10, 12] on icon at bounding box center [9, 10] width 8 height 17
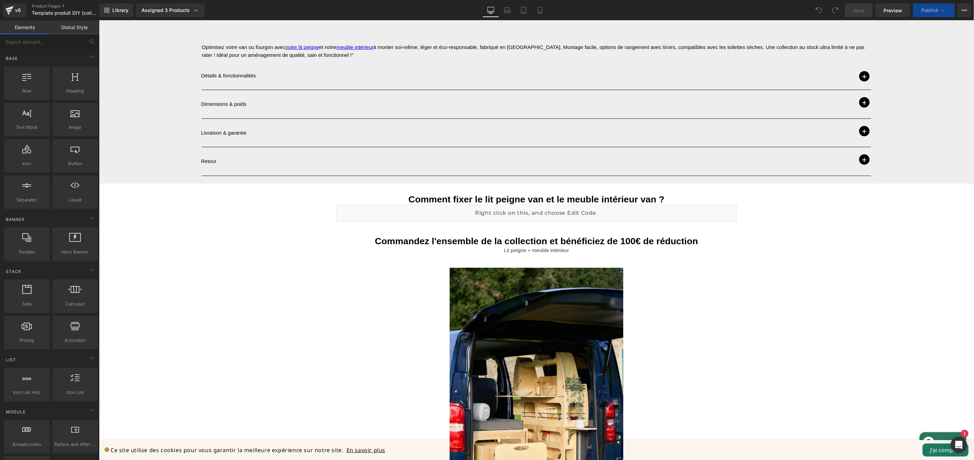
scroll to position [432, 0]
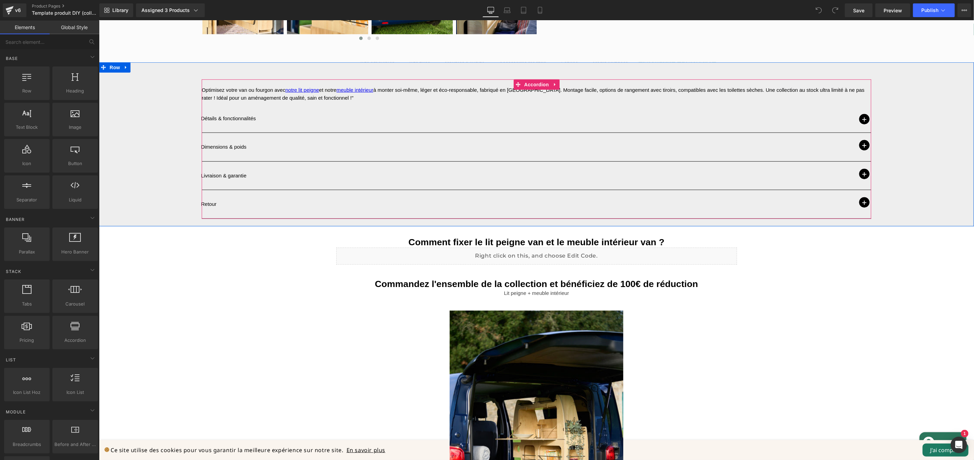
click at [99, 20] on div at bounding box center [99, 20] width 0 height 0
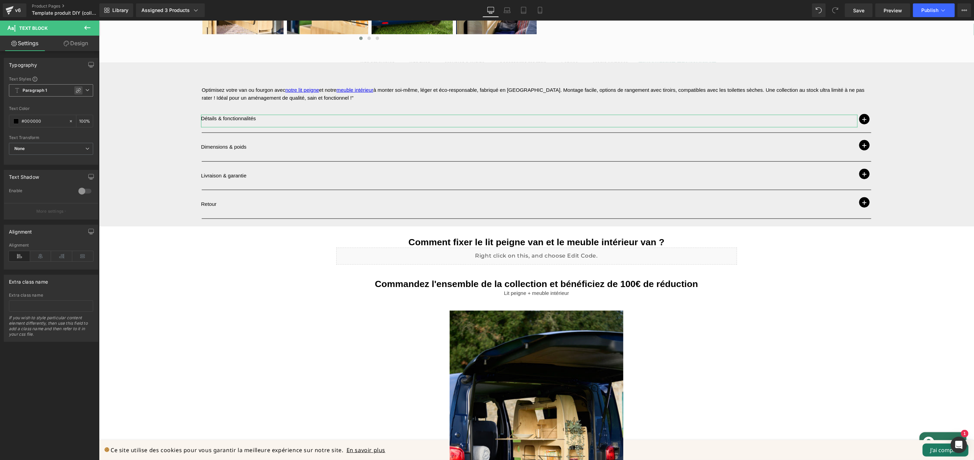
click at [76, 90] on icon at bounding box center [78, 90] width 5 height 5
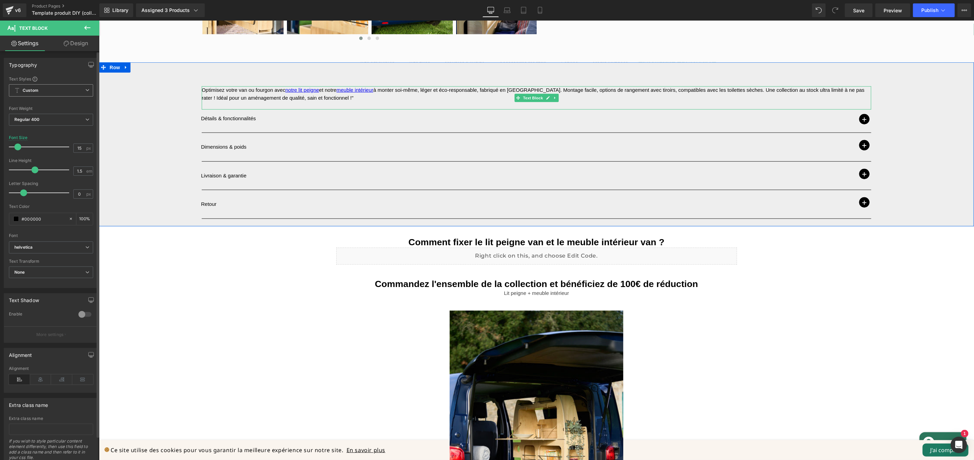
click at [325, 91] on p "Optimisez votre van ou fourgon avec notre lit peigne et notre meuble intérieur …" at bounding box center [535, 93] width 669 height 15
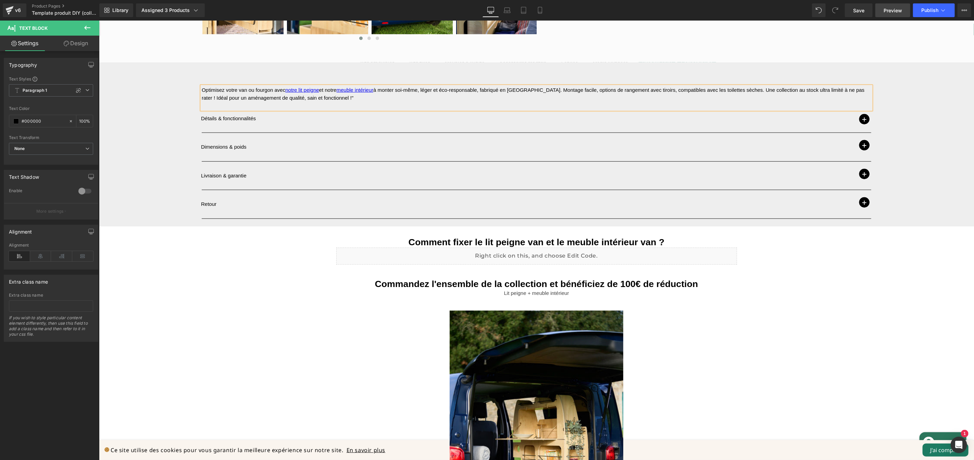
click at [898, 11] on span "Preview" at bounding box center [892, 10] width 18 height 7
click at [541, 13] on icon at bounding box center [540, 10] width 4 height 7
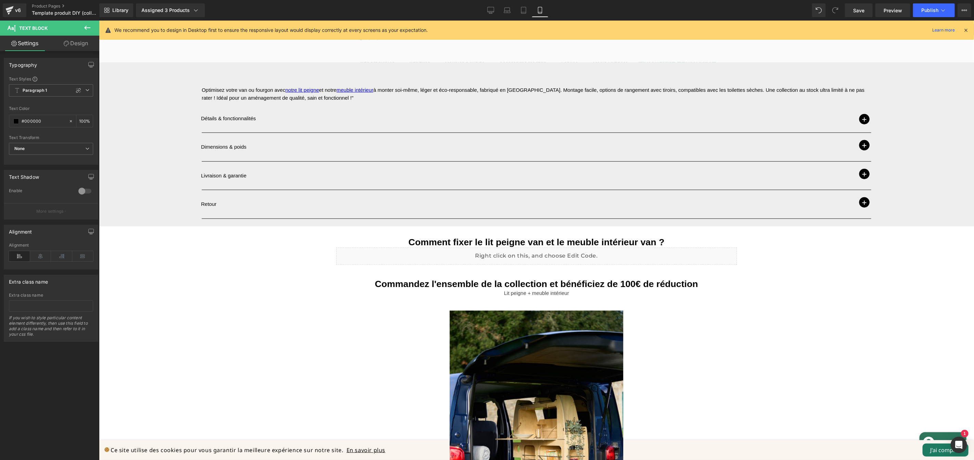
type input "100"
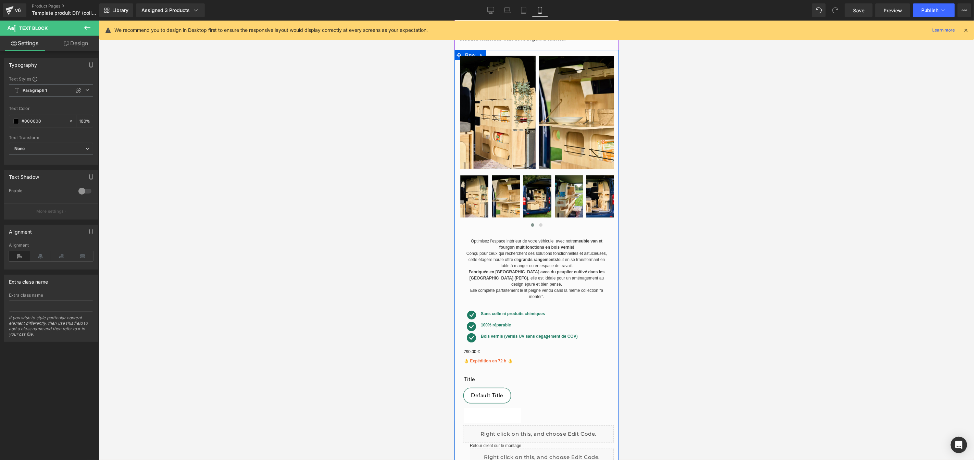
scroll to position [0, 0]
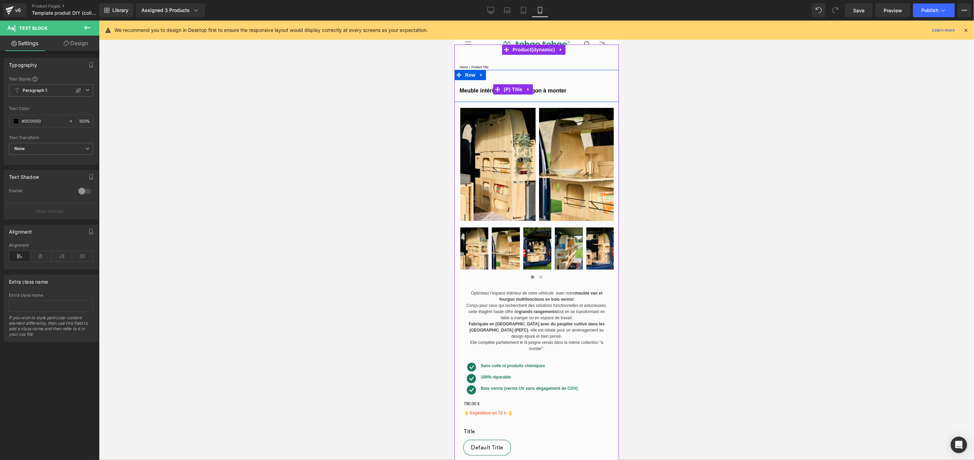
click at [557, 88] on link "Meuble intérieur van et fourgon à monter" at bounding box center [512, 90] width 107 height 7
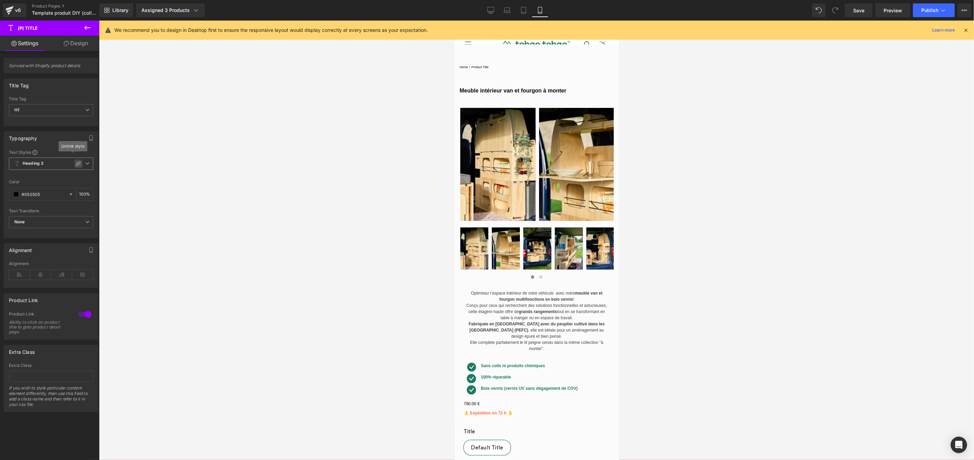
click at [76, 164] on icon at bounding box center [78, 163] width 5 height 5
type input "0"
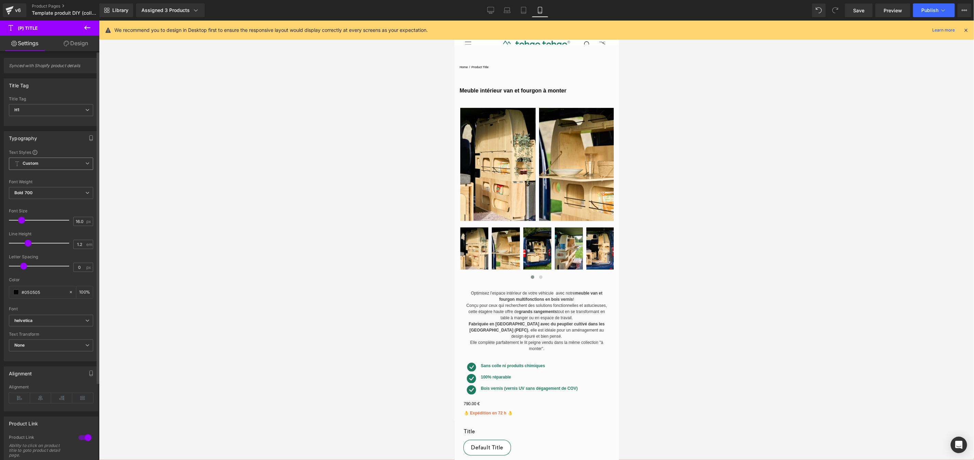
click at [85, 165] on icon at bounding box center [87, 163] width 4 height 4
click at [51, 199] on li "Heading 1" at bounding box center [51, 200] width 85 height 12
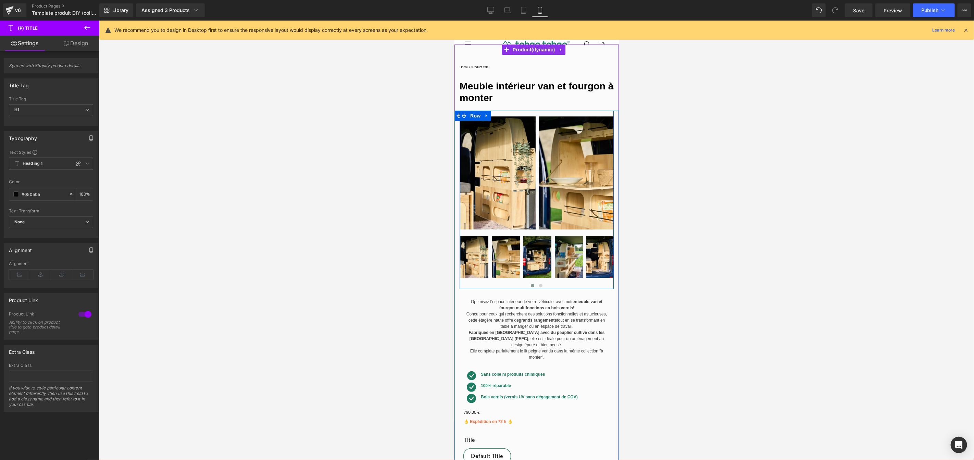
scroll to position [12, 0]
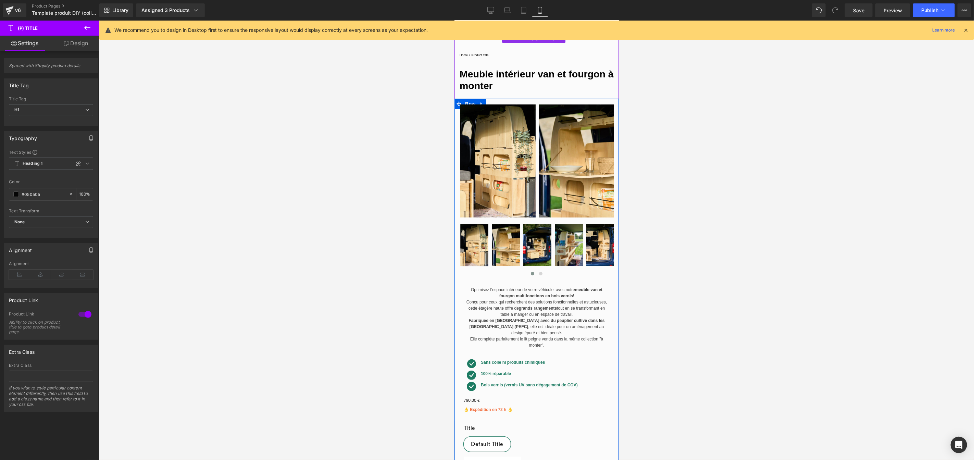
click at [501, 300] on p "Conçu pour ceux qui recherchent des solutions fonctionnelles et astucieuses, ce…" at bounding box center [536, 308] width 146 height 18
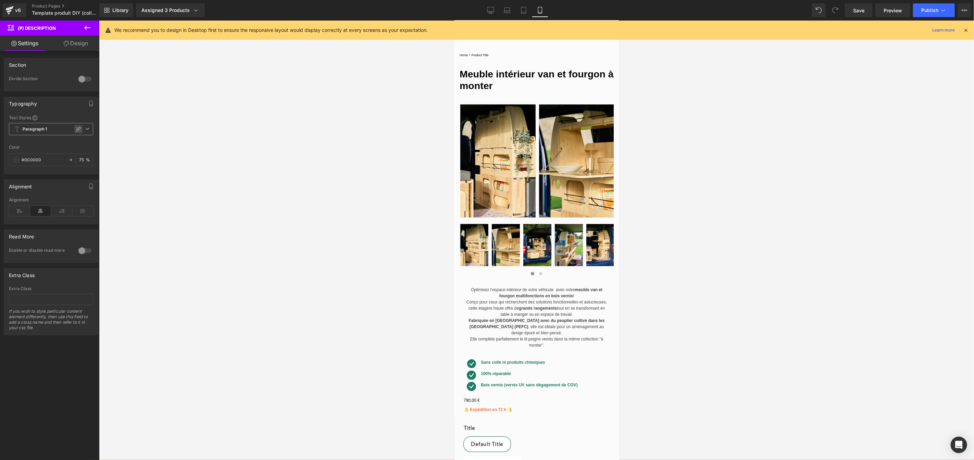
click at [77, 129] on icon at bounding box center [78, 128] width 5 height 5
type input "0"
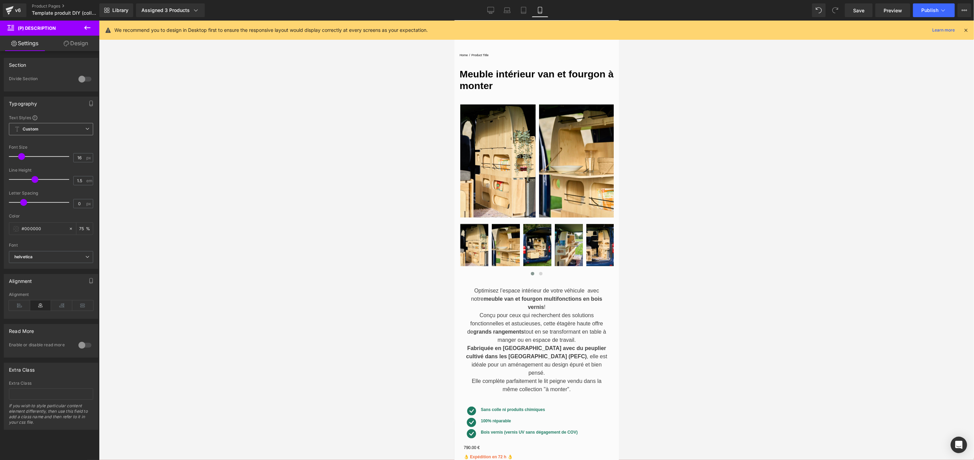
type input "17"
click at [23, 159] on span at bounding box center [21, 156] width 7 height 7
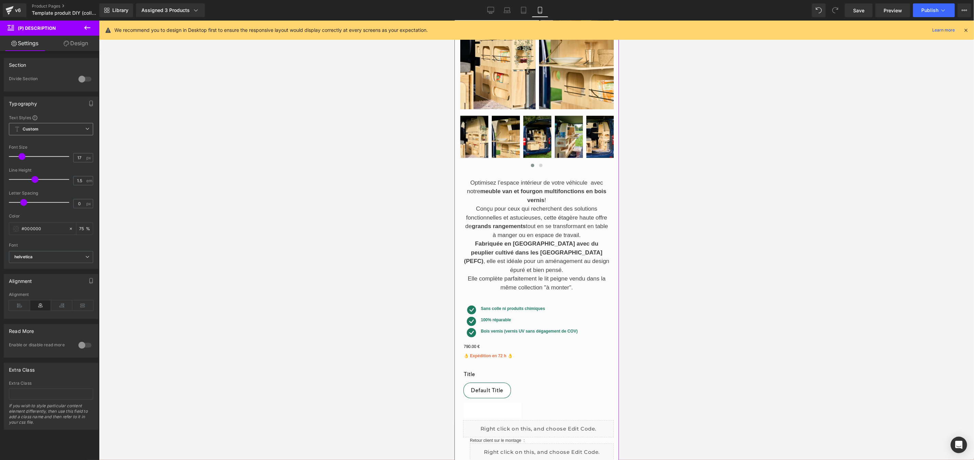
scroll to position [161, 0]
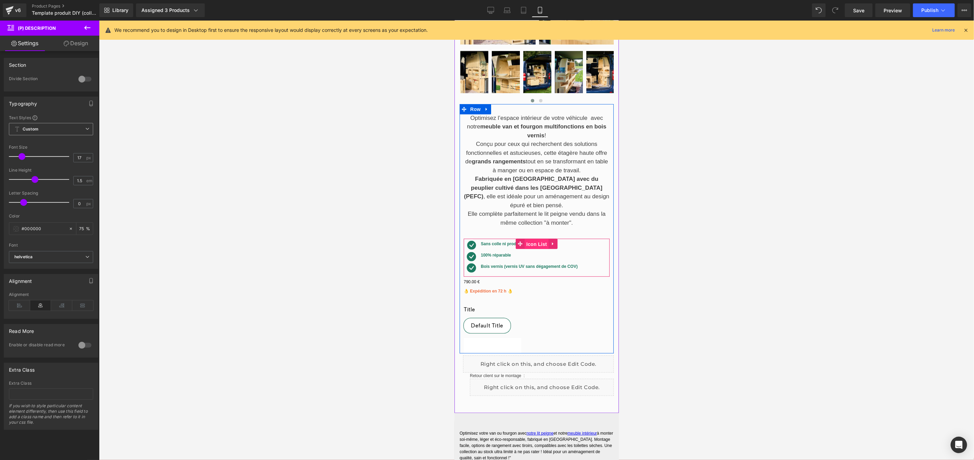
click at [530, 238] on div "Icon Sans colle ni produits chimiques Text Block Icon 100% réparable Text Block…" at bounding box center [536, 257] width 146 height 38
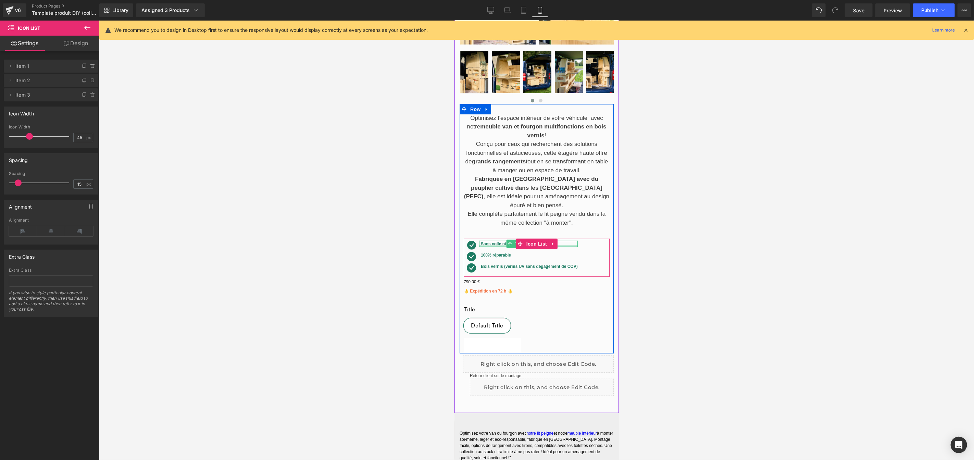
click at [493, 245] on div at bounding box center [528, 246] width 99 height 2
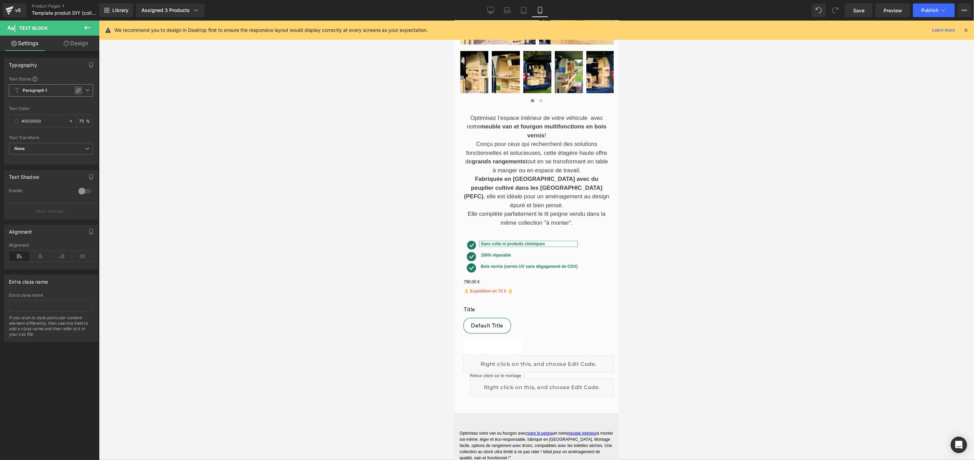
click at [76, 91] on icon at bounding box center [78, 90] width 5 height 5
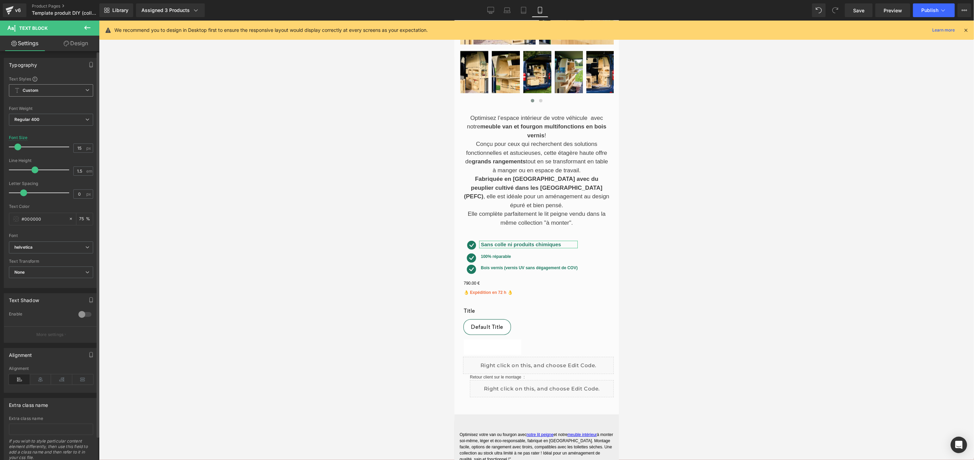
type input "16"
click at [17, 149] on span at bounding box center [18, 146] width 7 height 7
click at [497, 254] on span "100% réparable" at bounding box center [495, 256] width 30 height 5
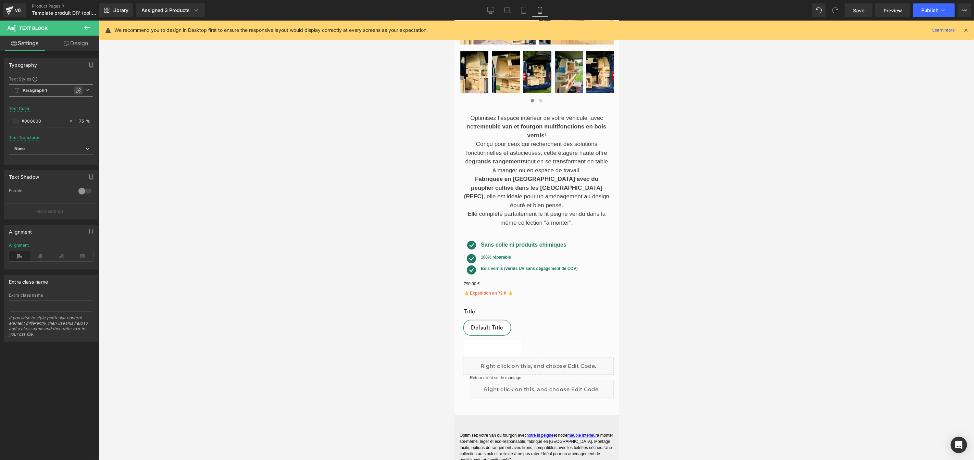
click at [76, 92] on icon at bounding box center [78, 90] width 5 height 5
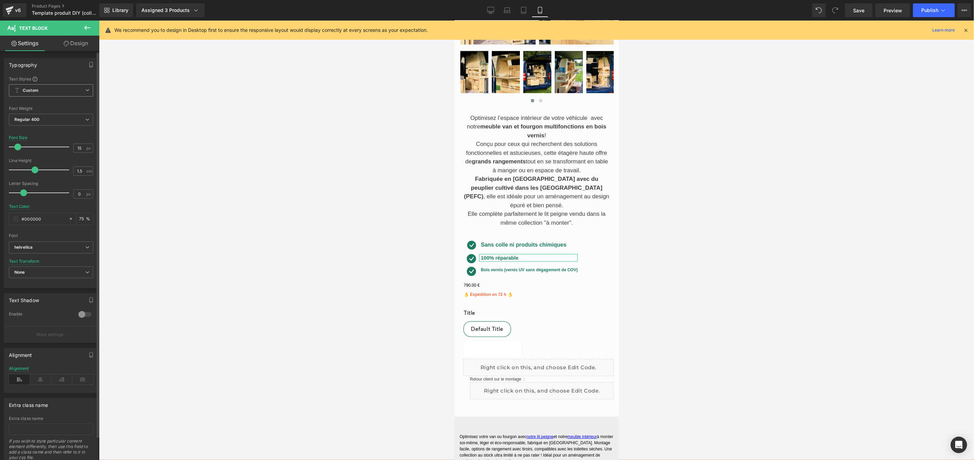
type input "16"
click at [20, 148] on span at bounding box center [18, 146] width 7 height 7
click at [522, 267] on div "Bois vernis (vernis UV sans dégagement de COV) Text Block" at bounding box center [528, 270] width 99 height 6
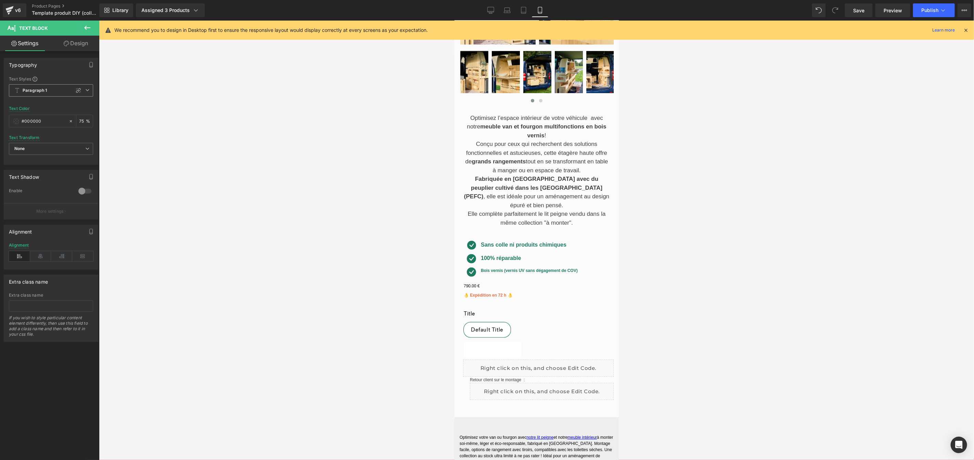
click at [75, 87] on div at bounding box center [78, 90] width 8 height 8
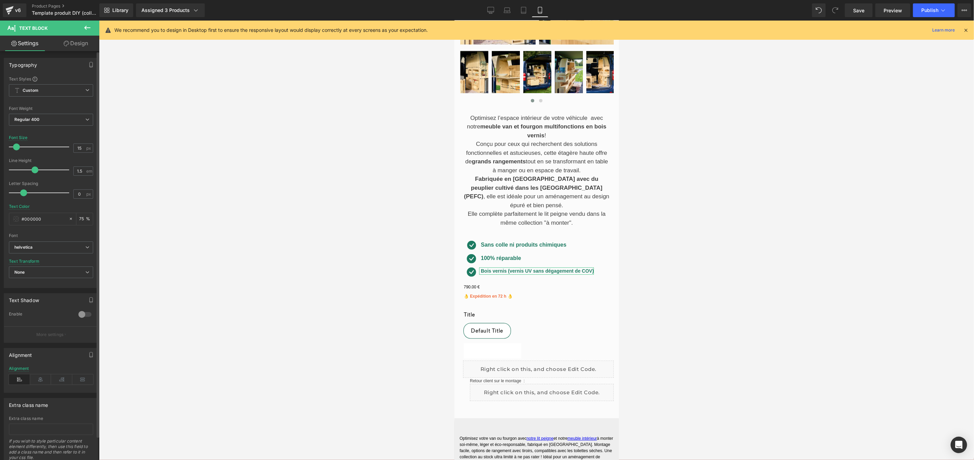
type input "16"
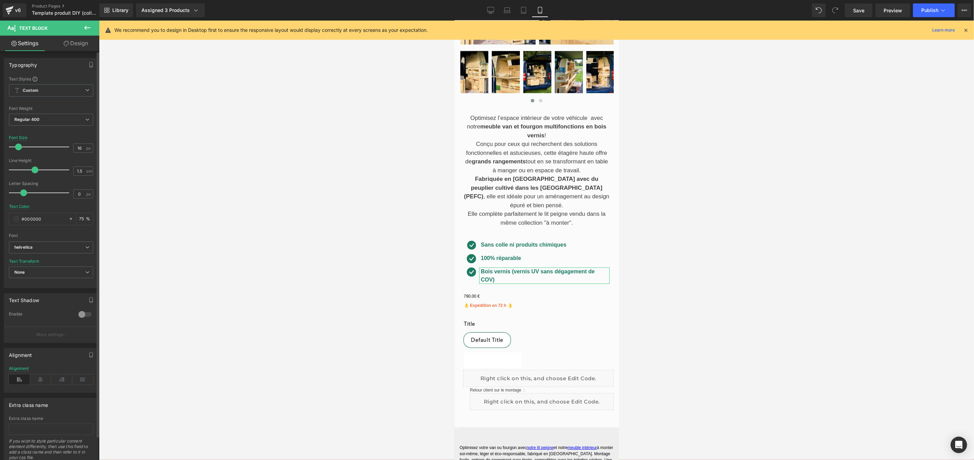
click at [19, 148] on span at bounding box center [18, 146] width 7 height 7
click at [535, 267] on div at bounding box center [544, 268] width 130 height 2
click at [552, 268] on span "Bois vernis (vernis UV sans dégagement de COV)" at bounding box center [537, 275] width 114 height 14
click at [470, 291] on div "0 € 790.00 € (P) Price" at bounding box center [536, 295] width 146 height 9
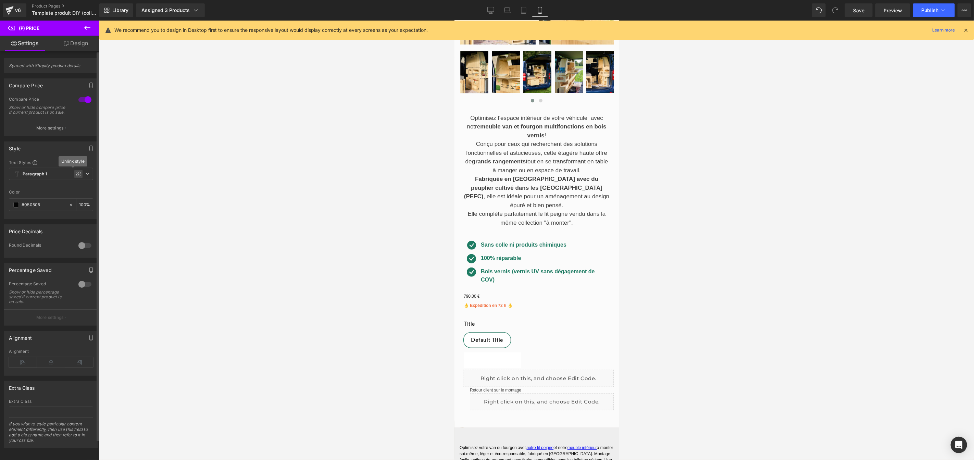
click at [76, 177] on icon at bounding box center [78, 173] width 5 height 5
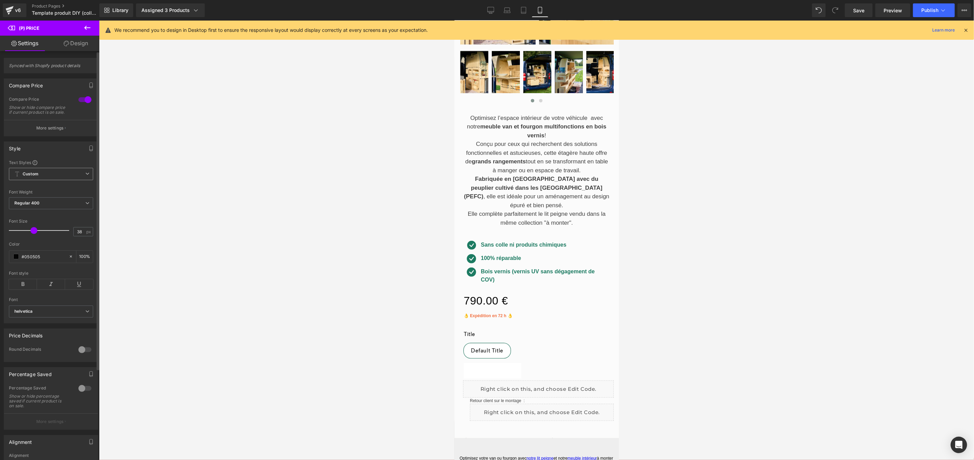
type input "39"
drag, startPoint x: 22, startPoint y: 236, endPoint x: 36, endPoint y: 239, distance: 14.9
click at [36, 237] on div at bounding box center [40, 231] width 57 height 14
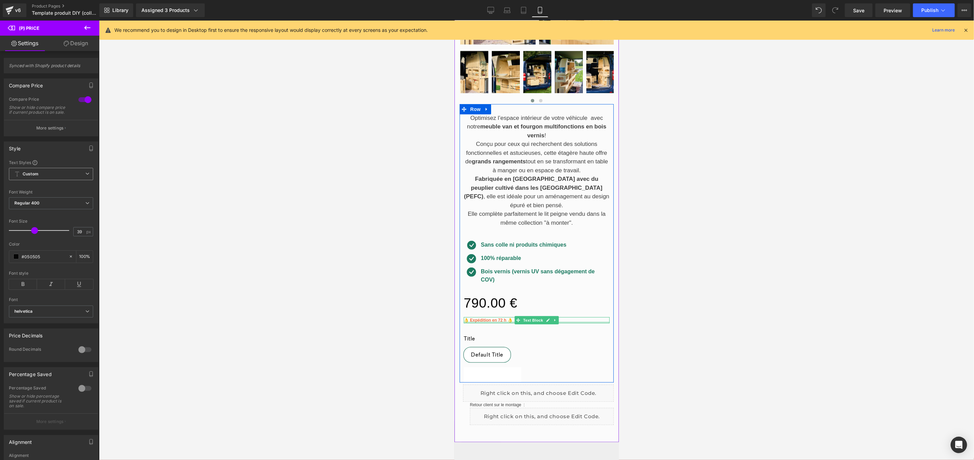
click at [484, 321] on div at bounding box center [536, 322] width 146 height 2
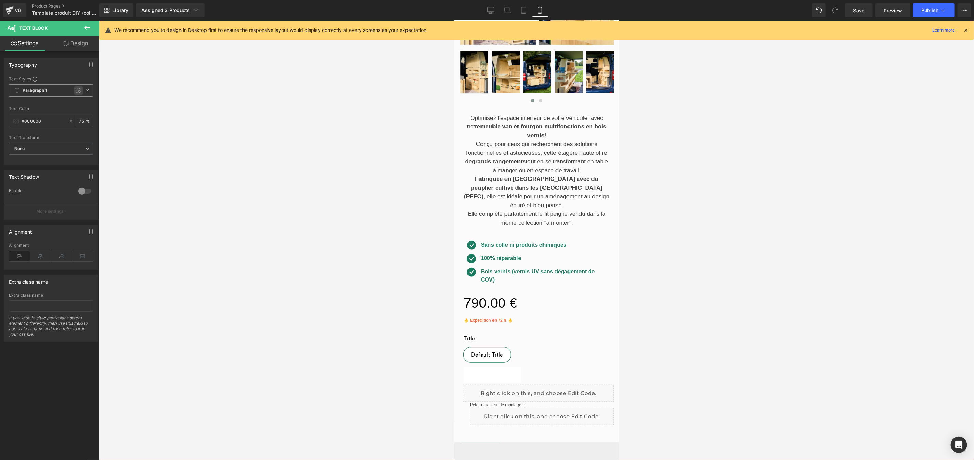
click at [77, 91] on icon at bounding box center [78, 90] width 5 height 5
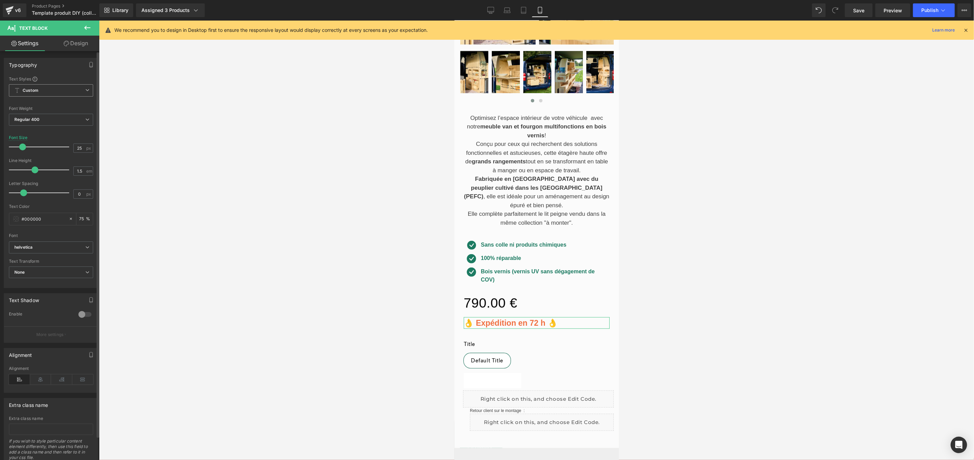
type input "26"
drag, startPoint x: 17, startPoint y: 150, endPoint x: 24, endPoint y: 151, distance: 6.6
click at [24, 151] on div at bounding box center [40, 147] width 57 height 14
click at [40, 378] on icon at bounding box center [40, 379] width 21 height 10
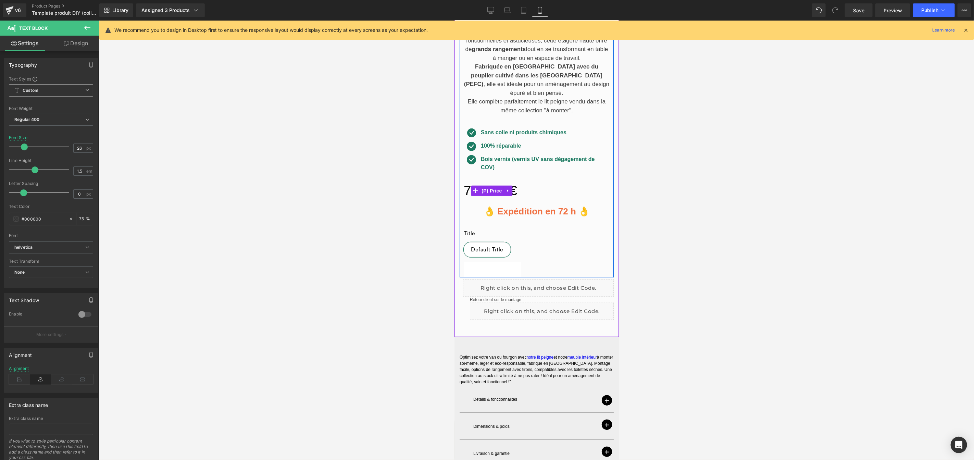
scroll to position [278, 0]
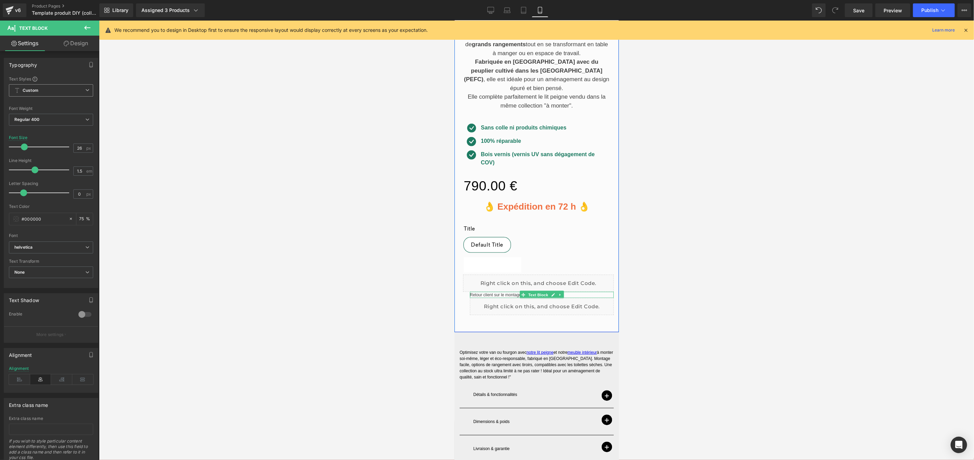
click at [497, 291] on p "Retour client sur le montage :" at bounding box center [541, 294] width 144 height 6
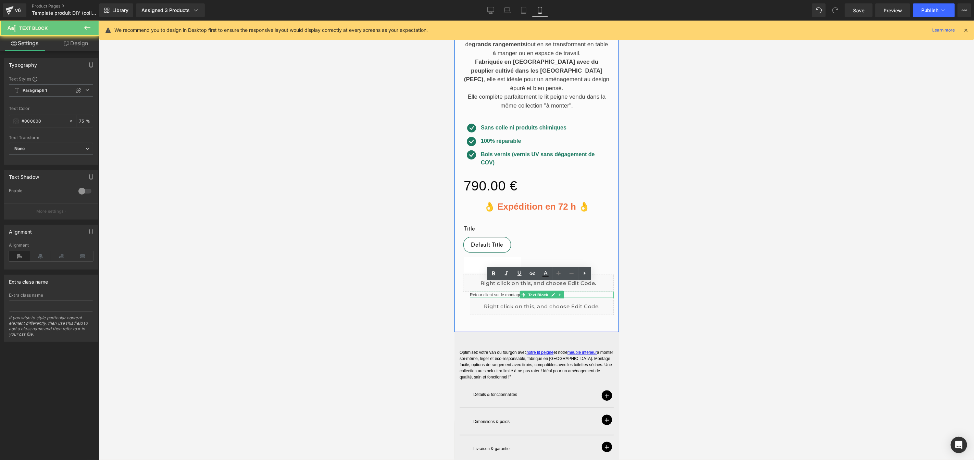
click at [497, 291] on p "Retour client sur le montage :" at bounding box center [541, 294] width 144 height 6
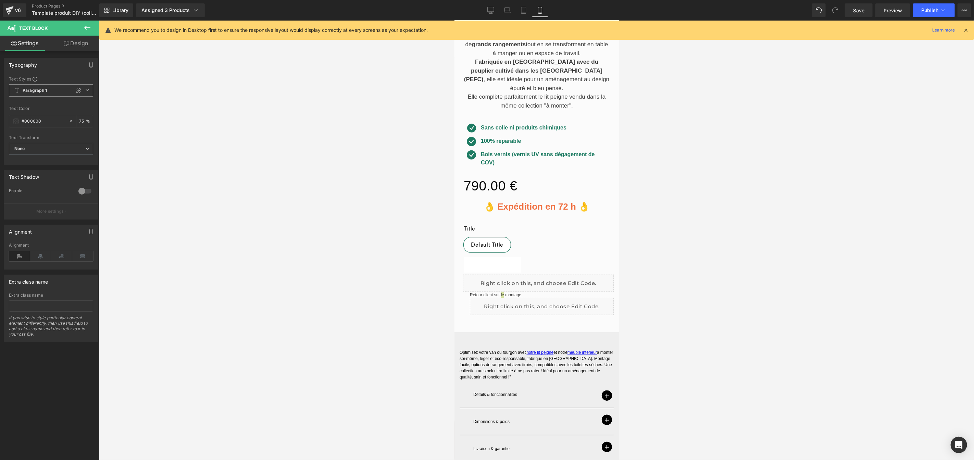
click at [86, 91] on icon at bounding box center [87, 90] width 4 height 4
click at [48, 126] on li "Paragraph 2" at bounding box center [49, 128] width 81 height 12
click at [86, 92] on icon at bounding box center [87, 90] width 4 height 4
click at [49, 103] on li "Custom" at bounding box center [49, 104] width 81 height 12
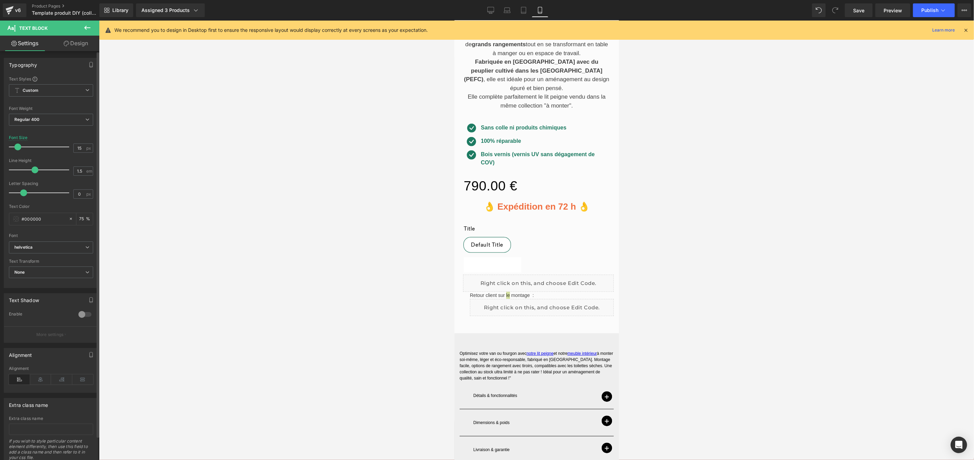
type input "16"
drag, startPoint x: 15, startPoint y: 147, endPoint x: 19, endPoint y: 148, distance: 4.0
click at [19, 148] on span at bounding box center [18, 146] width 7 height 7
click at [41, 380] on icon at bounding box center [40, 379] width 21 height 10
click at [548, 355] on p "Optimisez votre van ou fourgon avec notre lit peigne et notre meuble intérieur …" at bounding box center [536, 366] width 154 height 31
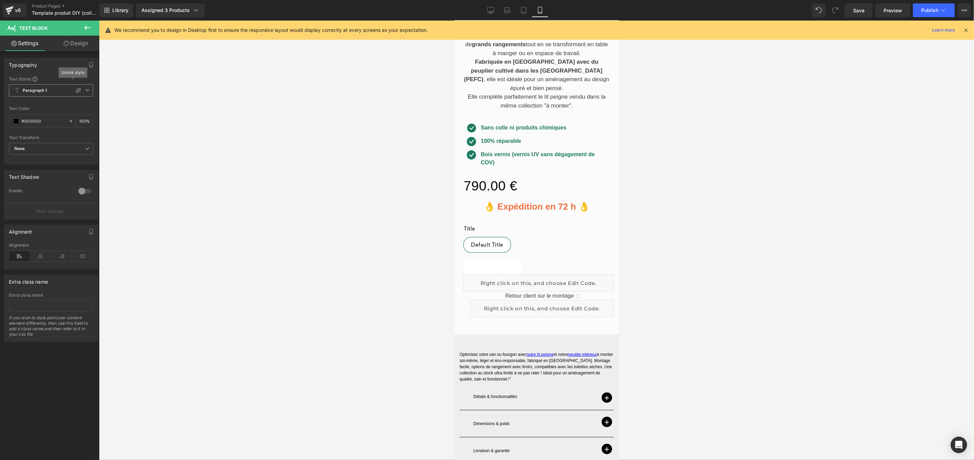
click at [76, 91] on icon at bounding box center [78, 90] width 5 height 5
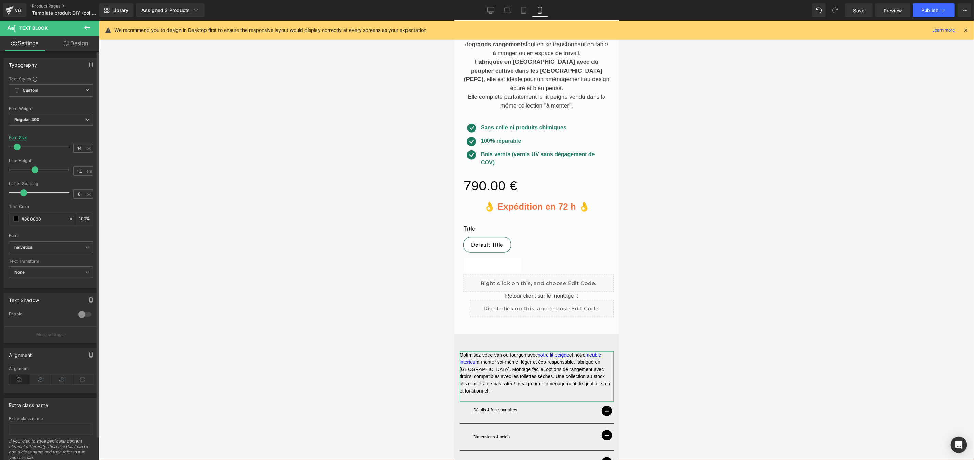
type input "13"
click at [15, 151] on div at bounding box center [40, 147] width 57 height 14
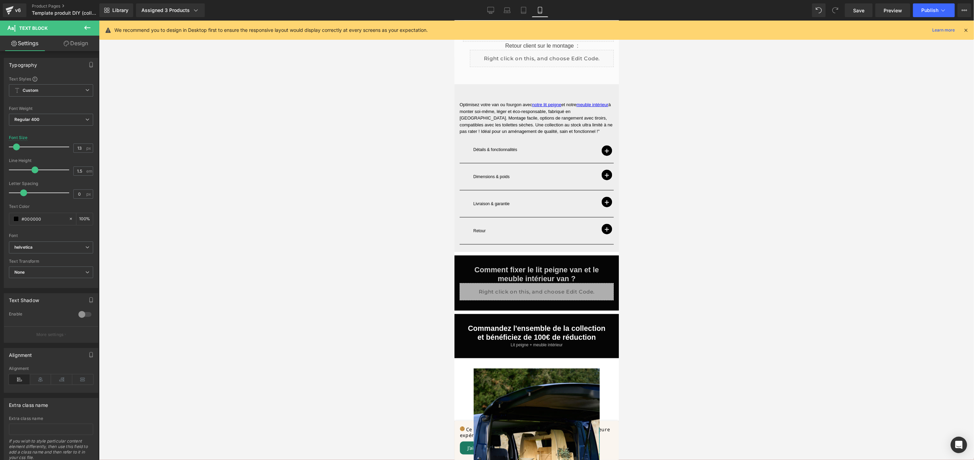
scroll to position [529, 0]
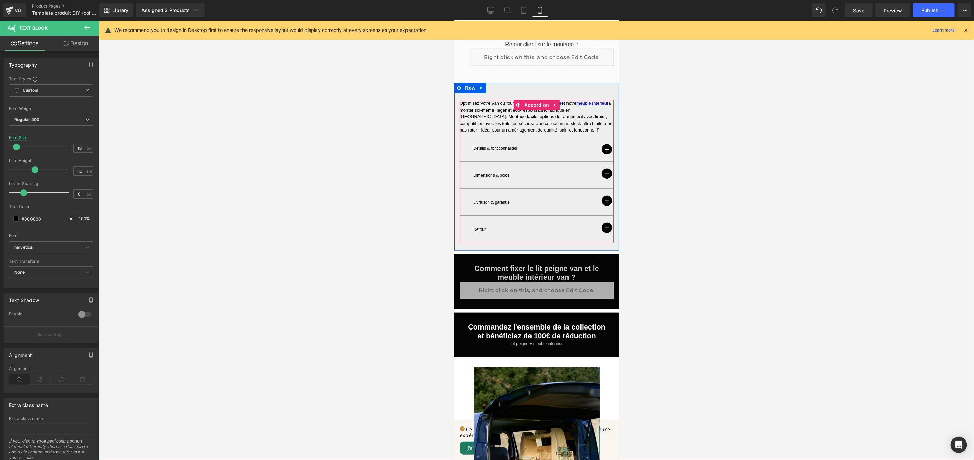
click at [521, 140] on div "Détails & fonctionnalités Text Block" at bounding box center [536, 151] width 154 height 22
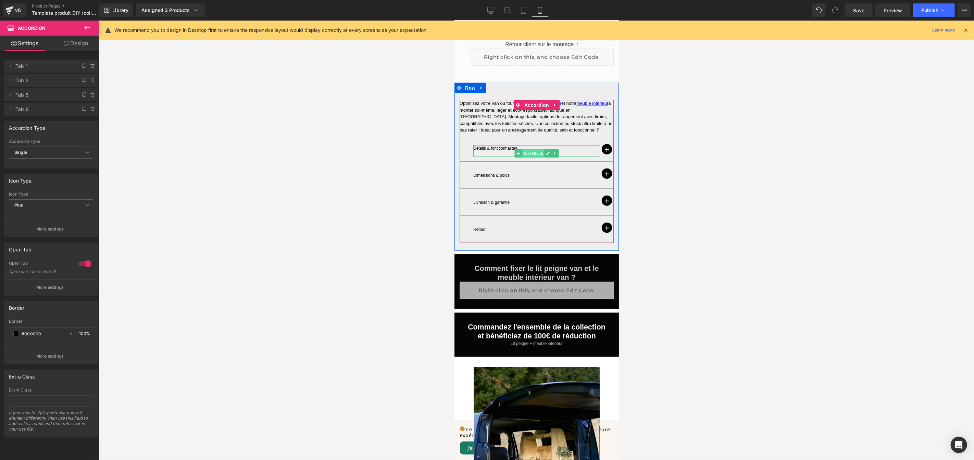
click at [531, 145] on div "Détails & fonctionnalités Text Block" at bounding box center [536, 150] width 127 height 11
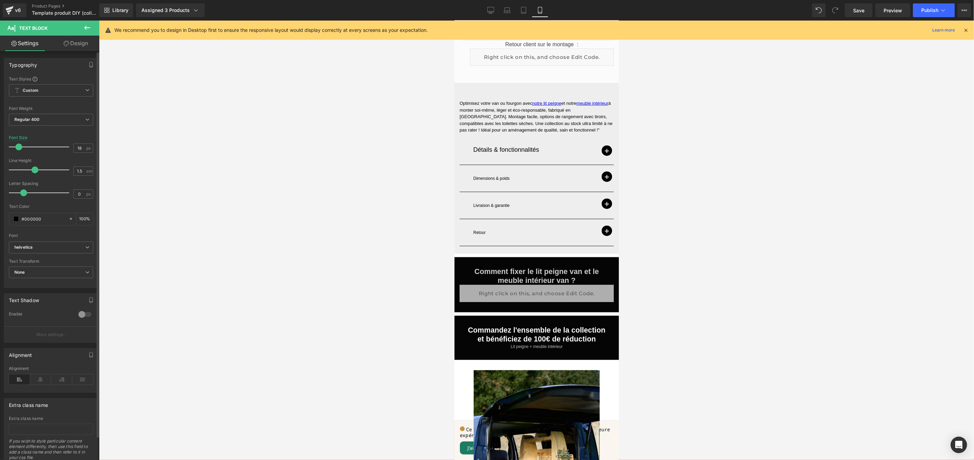
type input "19"
drag, startPoint x: 18, startPoint y: 147, endPoint x: 22, endPoint y: 148, distance: 3.8
click at [22, 148] on span at bounding box center [20, 146] width 7 height 7
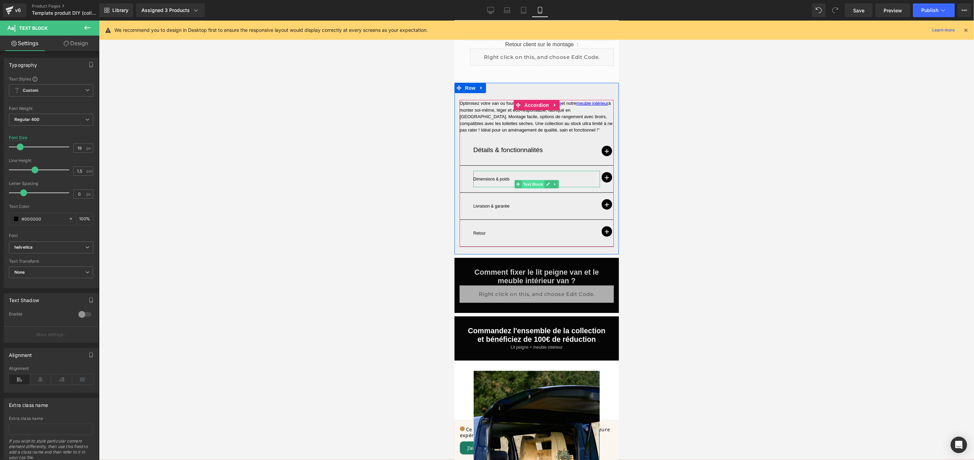
click at [531, 175] on div "Dimensions & poids Text Block" at bounding box center [536, 178] width 127 height 16
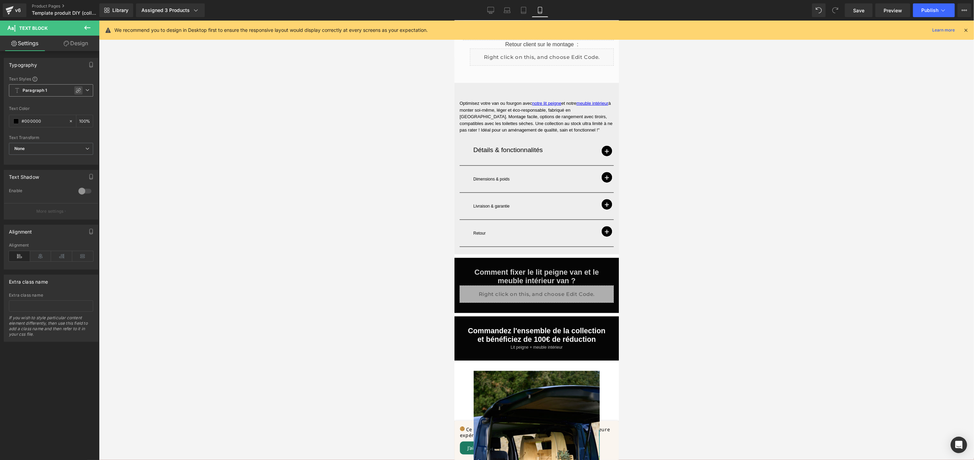
click at [78, 90] on icon at bounding box center [78, 90] width 5 height 5
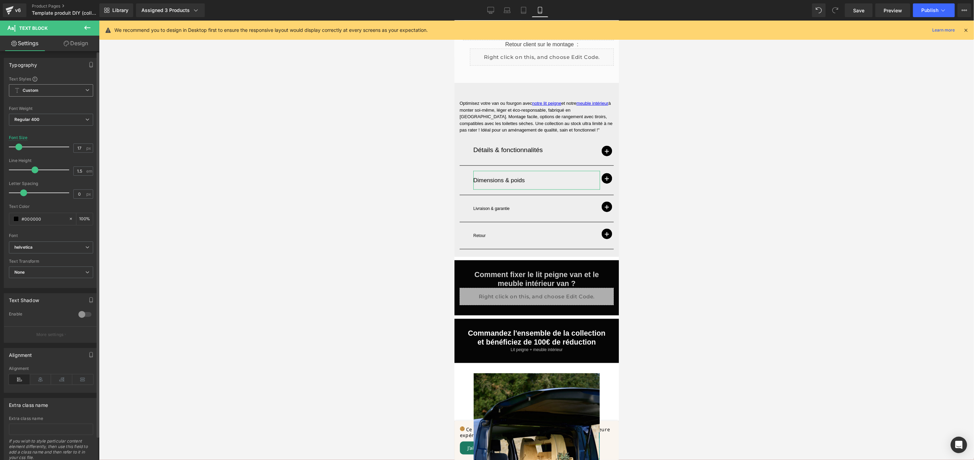
type input "18"
drag, startPoint x: 17, startPoint y: 143, endPoint x: 20, endPoint y: 144, distance: 3.7
click at [20, 144] on span at bounding box center [19, 146] width 7 height 7
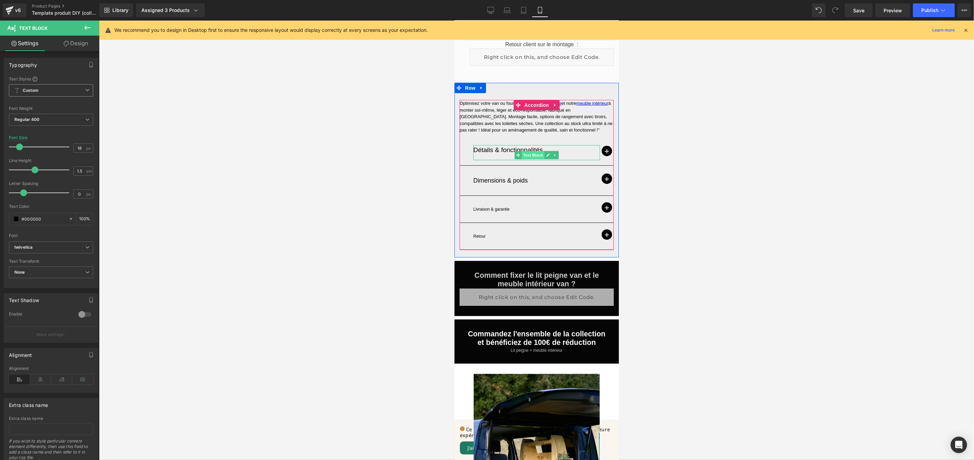
click at [527, 145] on div "Détails & fonctionnalités Text Block" at bounding box center [536, 152] width 127 height 15
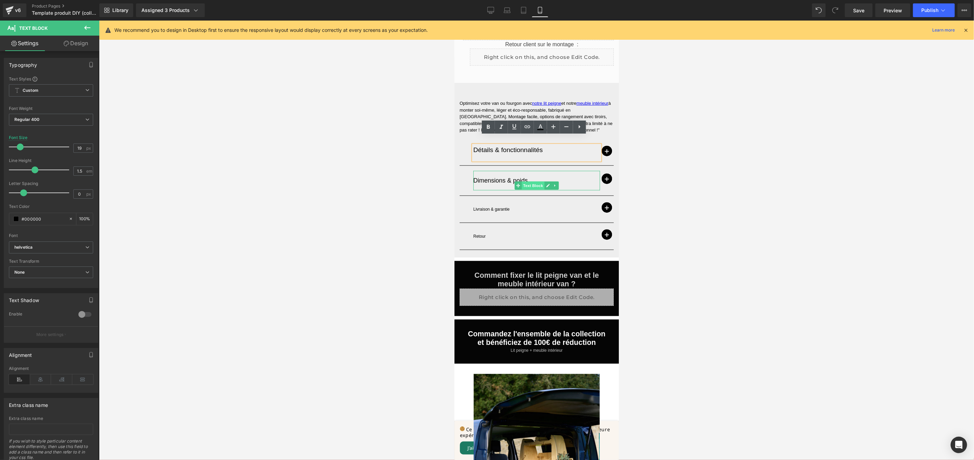
click at [527, 175] on div "Dimensions & poids Text Block" at bounding box center [536, 180] width 127 height 20
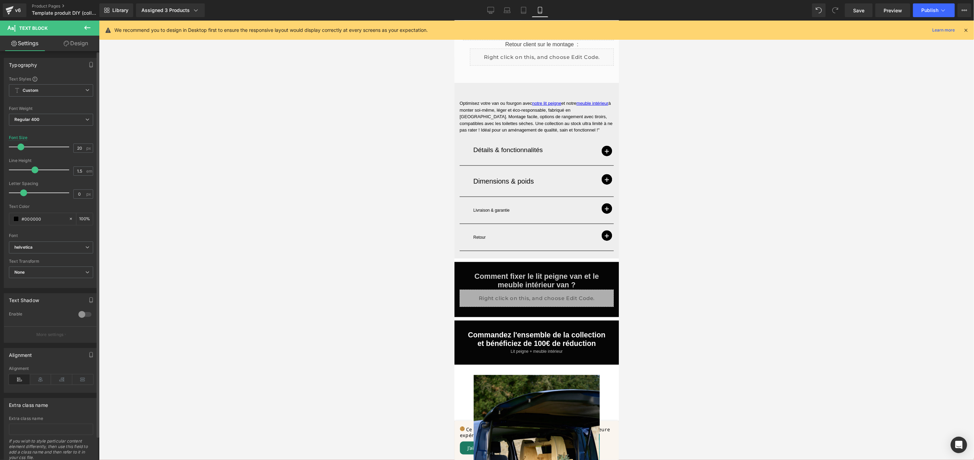
type input "19"
click at [22, 147] on span at bounding box center [20, 146] width 7 height 7
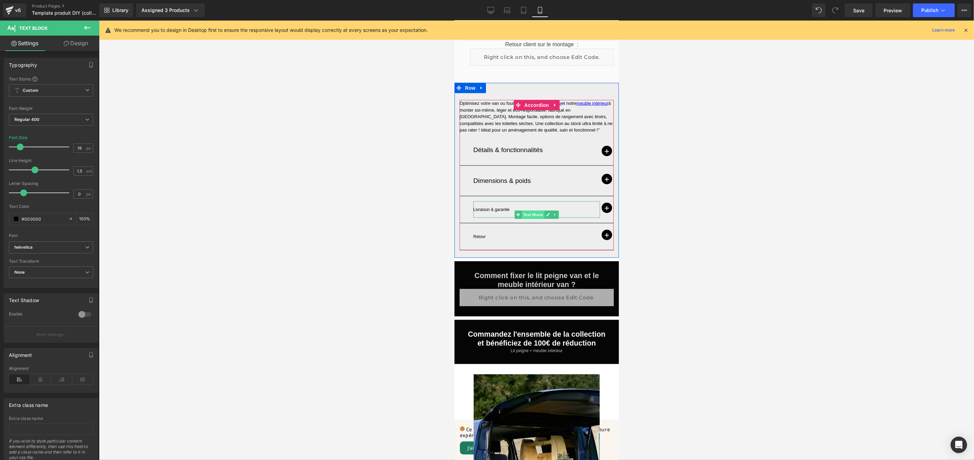
click at [532, 204] on div "Livraison & garantie Text Block" at bounding box center [536, 209] width 127 height 16
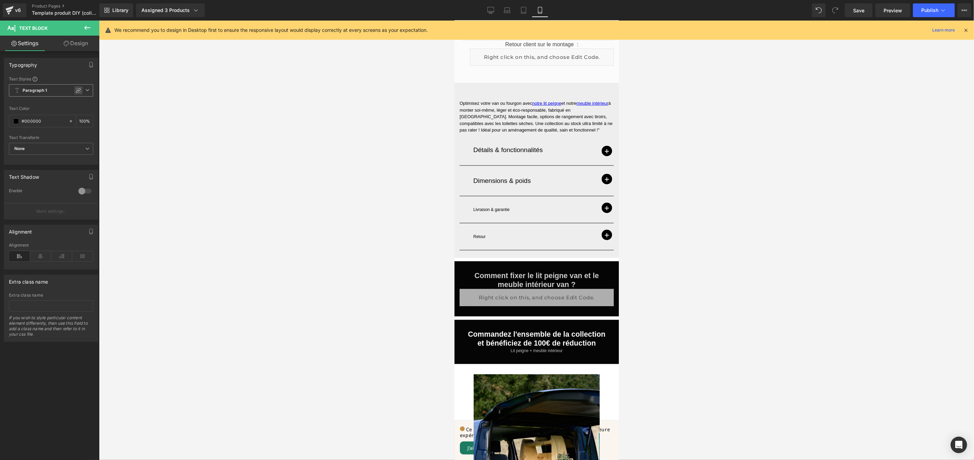
click at [77, 91] on icon at bounding box center [78, 90] width 5 height 5
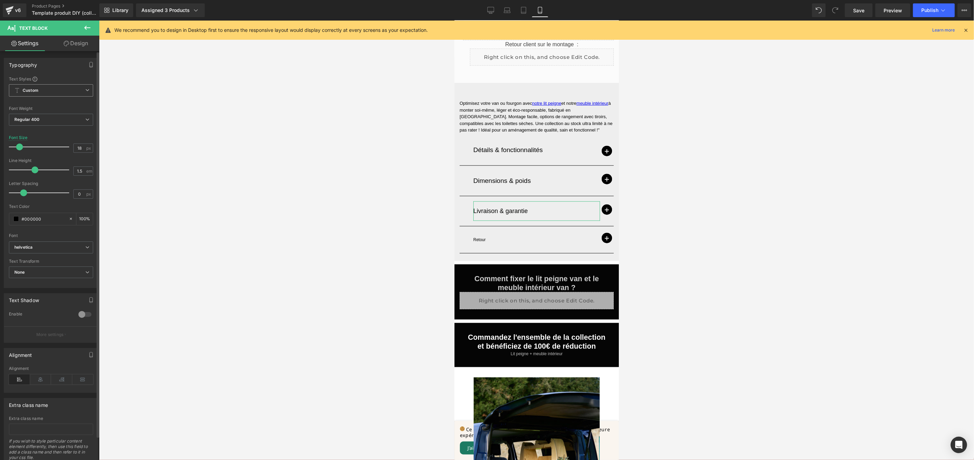
type input "19"
drag, startPoint x: 16, startPoint y: 147, endPoint x: 20, endPoint y: 147, distance: 3.8
click at [20, 147] on span at bounding box center [20, 146] width 7 height 7
click at [496, 237] on p "Retour" at bounding box center [536, 240] width 127 height 6
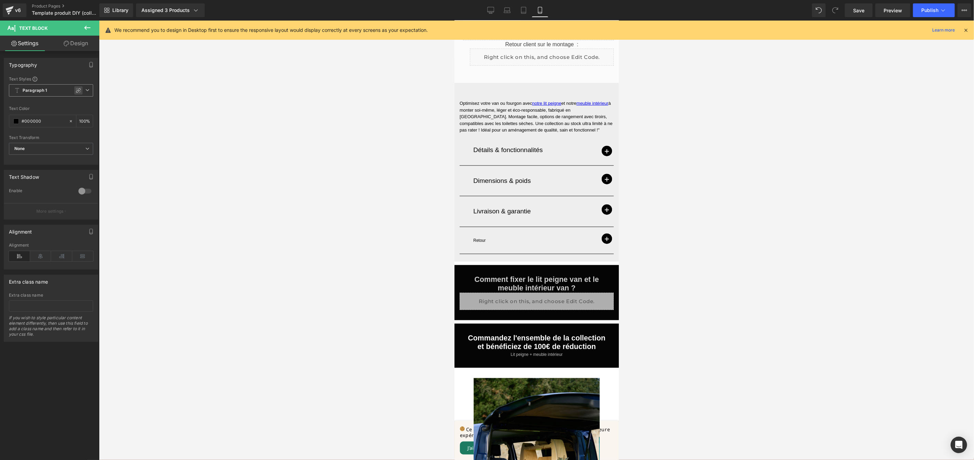
click at [76, 88] on icon at bounding box center [78, 90] width 5 height 5
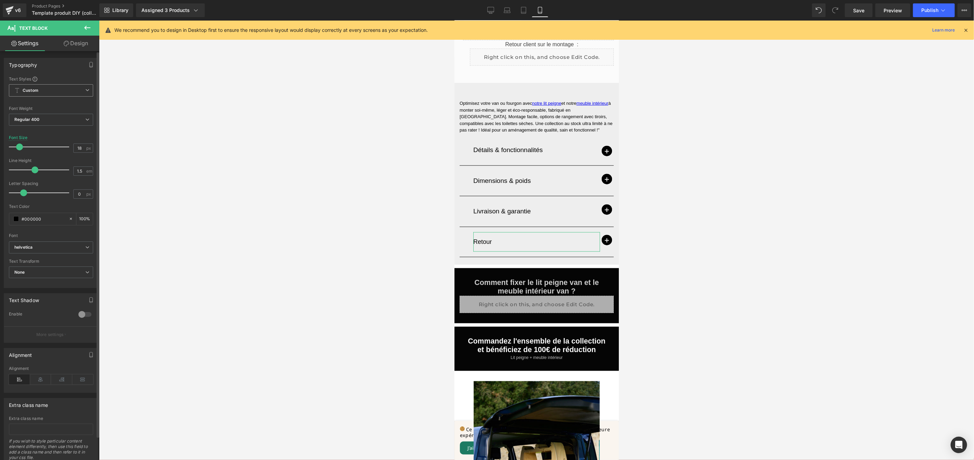
type input "19"
drag, startPoint x: 17, startPoint y: 145, endPoint x: 21, endPoint y: 146, distance: 4.2
click at [21, 146] on span at bounding box center [20, 146] width 7 height 7
click at [812, 166] on div at bounding box center [536, 240] width 875 height 439
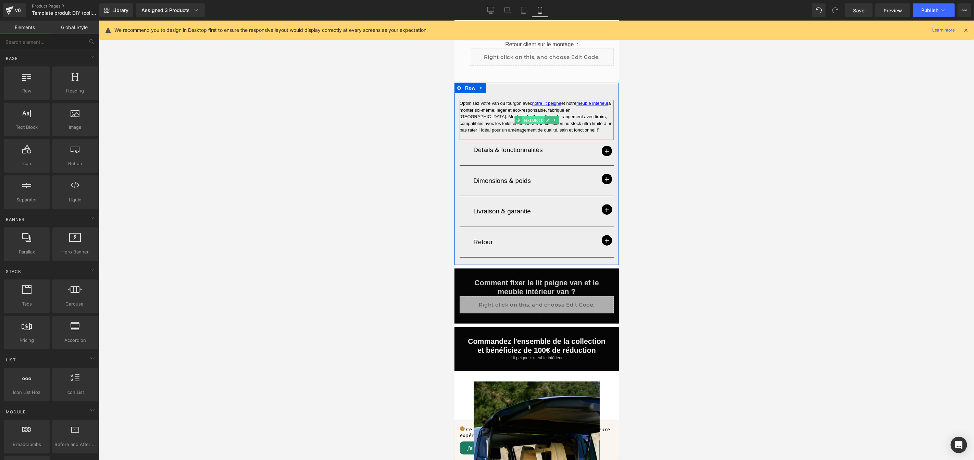
click at [530, 112] on div "Optimisez votre van ou fourgon avec notre lit peigne et notre meuble intérieur …" at bounding box center [536, 120] width 154 height 40
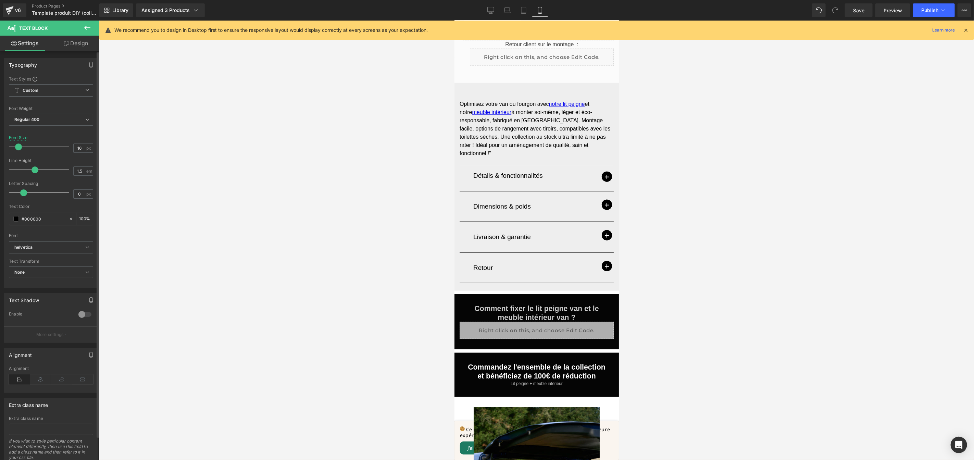
type input "17"
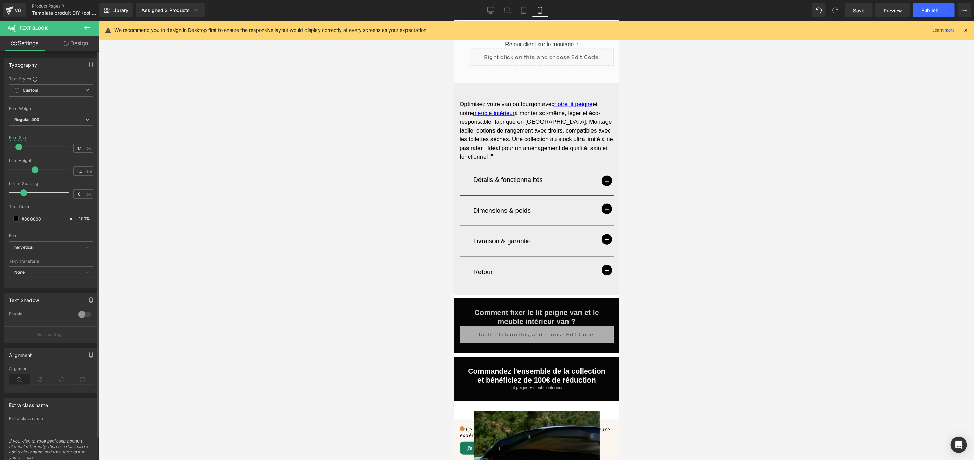
click at [18, 147] on span at bounding box center [18, 146] width 7 height 7
click at [77, 45] on link "Design" at bounding box center [76, 43] width 50 height 15
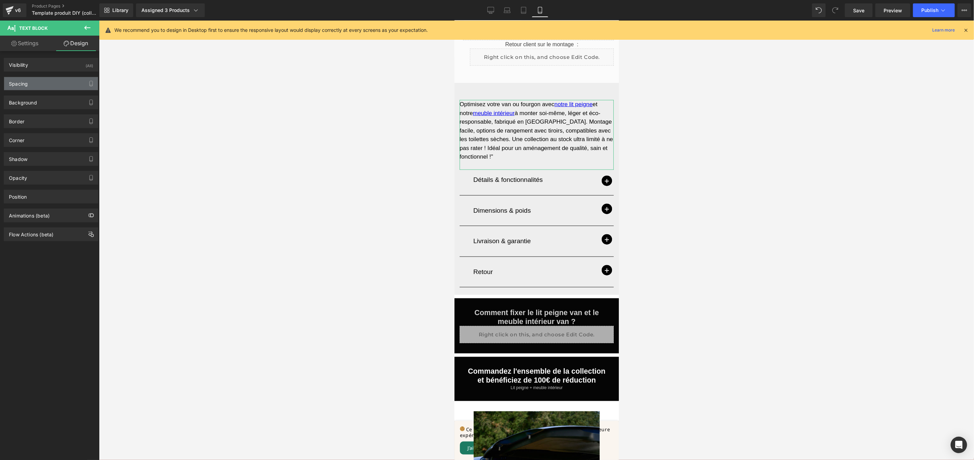
click at [39, 82] on div "Spacing" at bounding box center [51, 83] width 94 height 13
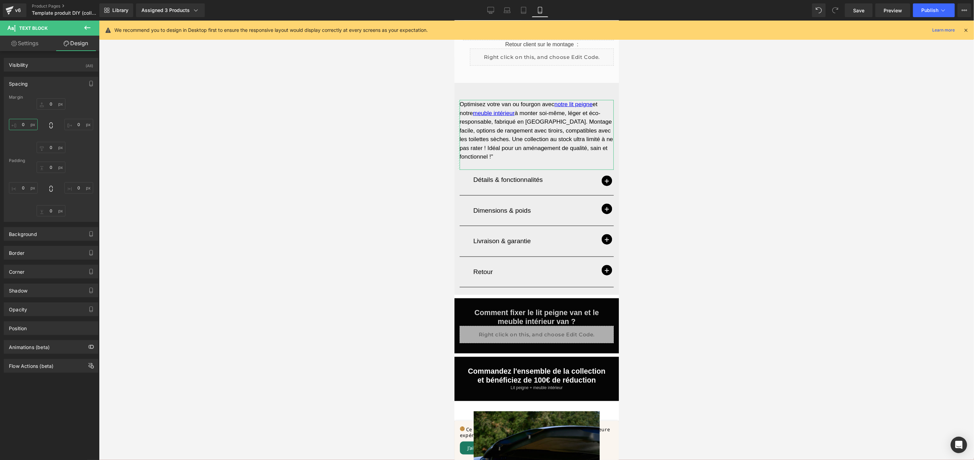
click at [23, 124] on input "0" at bounding box center [23, 124] width 29 height 11
type input "M"
click at [77, 126] on input "0" at bounding box center [78, 124] width 29 height 11
type input "M"
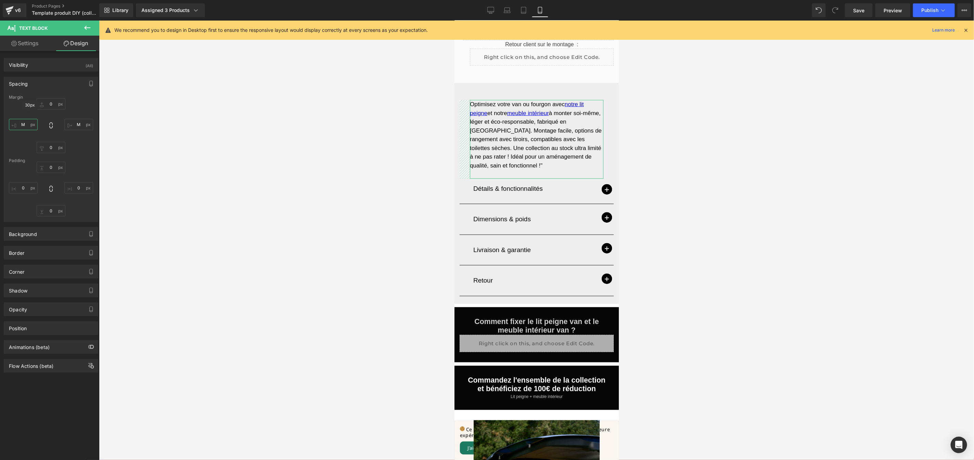
click at [18, 123] on input "M" at bounding box center [23, 124] width 29 height 11
type input "S"
click at [76, 125] on input "M" at bounding box center [78, 124] width 29 height 11
type input "S"
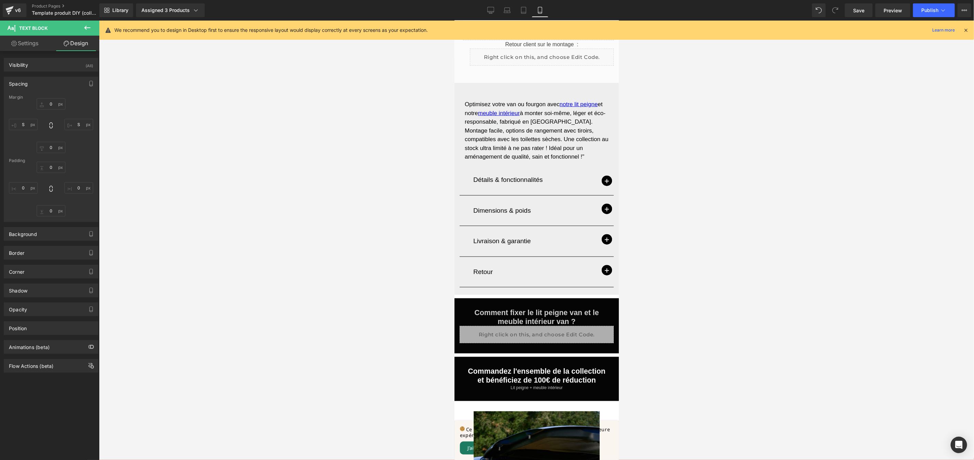
click at [691, 179] on div at bounding box center [536, 240] width 875 height 439
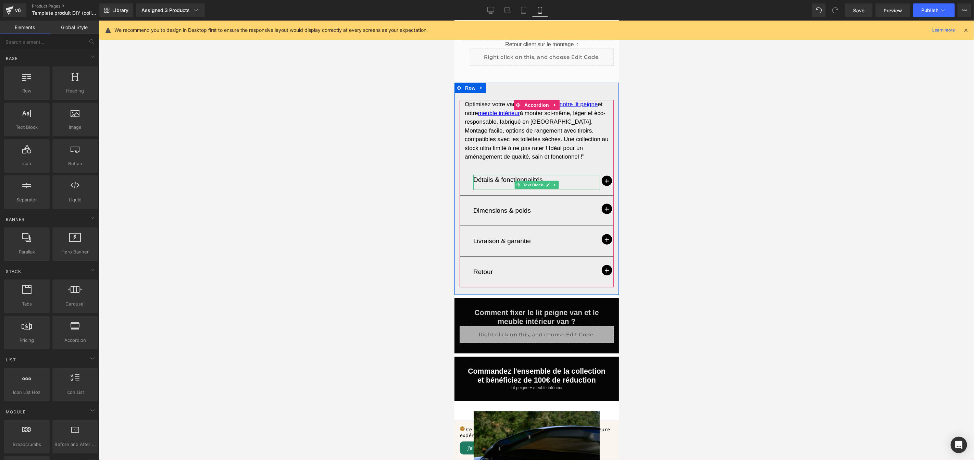
click at [587, 178] on div "Détails & fonctionnalités" at bounding box center [536, 182] width 127 height 15
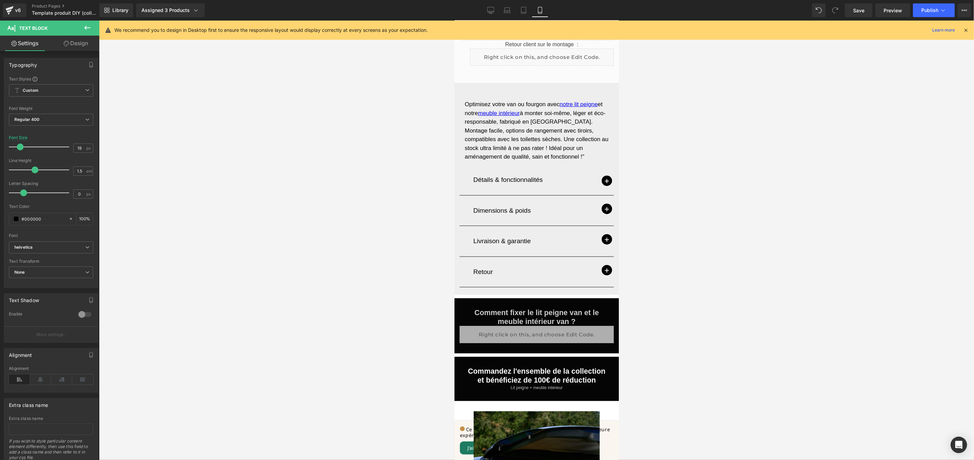
click at [87, 28] on icon at bounding box center [87, 28] width 8 height 8
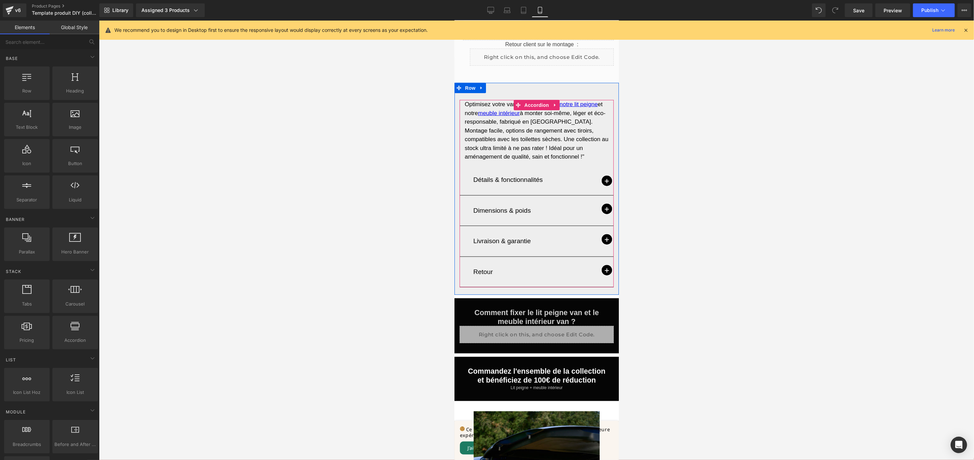
click at [461, 169] on div "Détails & fonctionnalités Text Block" at bounding box center [536, 182] width 154 height 26
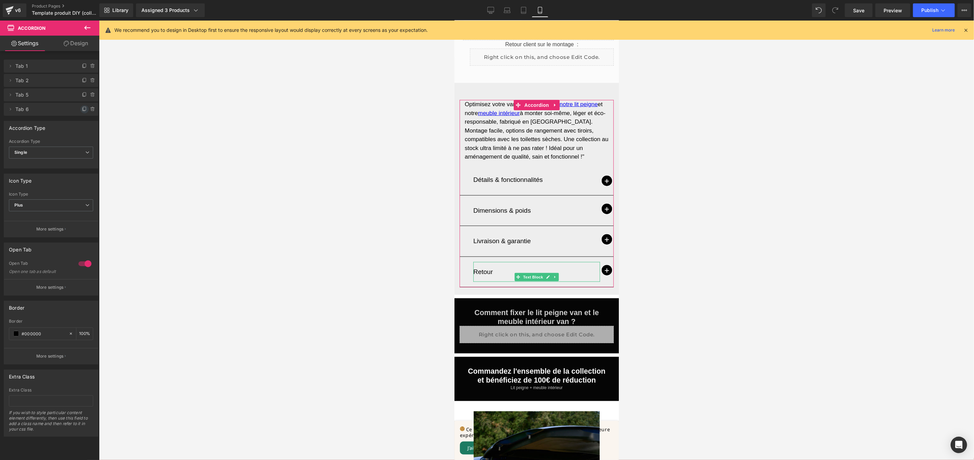
click at [82, 107] on icon at bounding box center [84, 108] width 5 height 5
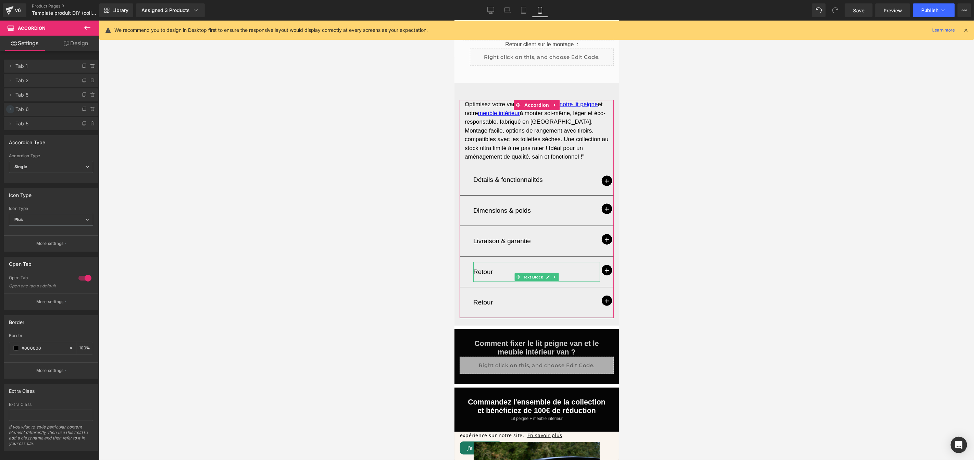
drag, startPoint x: 10, startPoint y: 125, endPoint x: 13, endPoint y: 107, distance: 18.4
click at [13, 58] on ul "Delete Cancel Tab 1 Tab 1 #FFFFFF Delete Cancel Tab 2 Tab 2 #FFFFFF Delete Canc…" at bounding box center [51, 58] width 94 height 0
click at [496, 267] on p "Retour" at bounding box center [536, 272] width 127 height 10
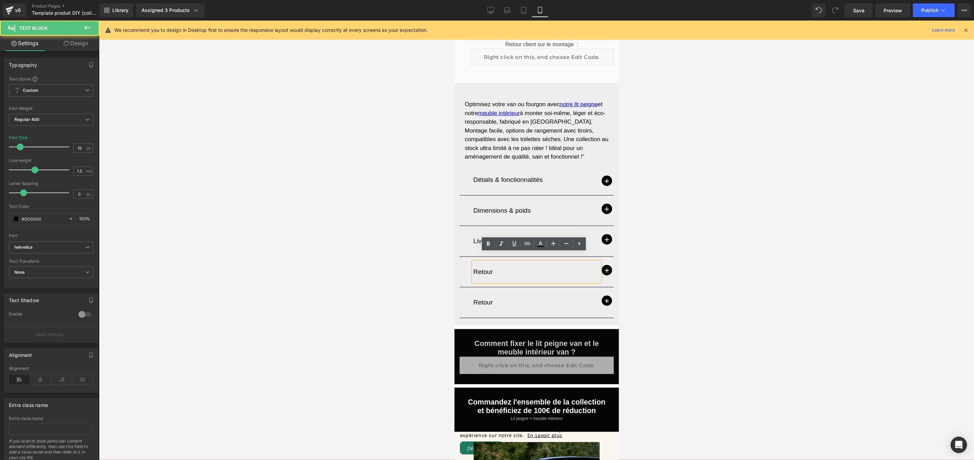
click at [495, 267] on p "Retour" at bounding box center [536, 272] width 127 height 10
click at [605, 265] on span "button" at bounding box center [606, 270] width 10 height 10
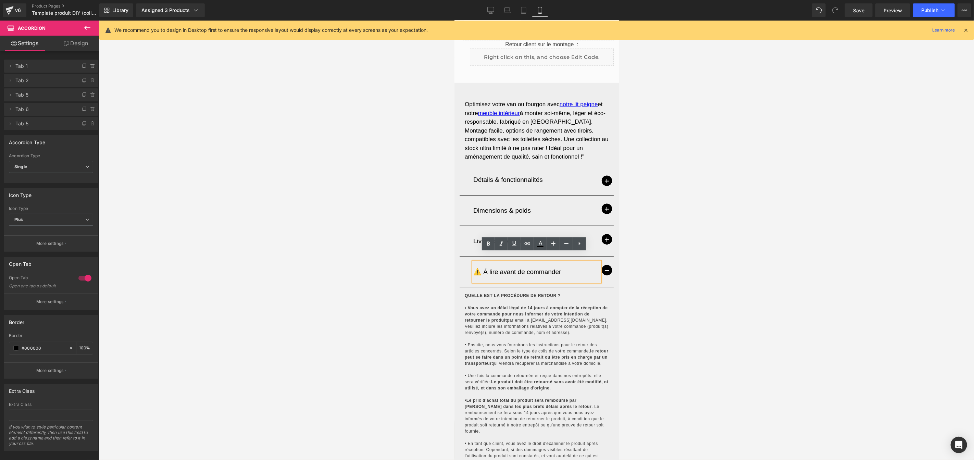
click at [550, 320] on p "QUELLE EST LA PROCÉDURE DE RETOUR ? • Vous avez un délai légal de 14 jours à co…" at bounding box center [536, 415] width 144 height 246
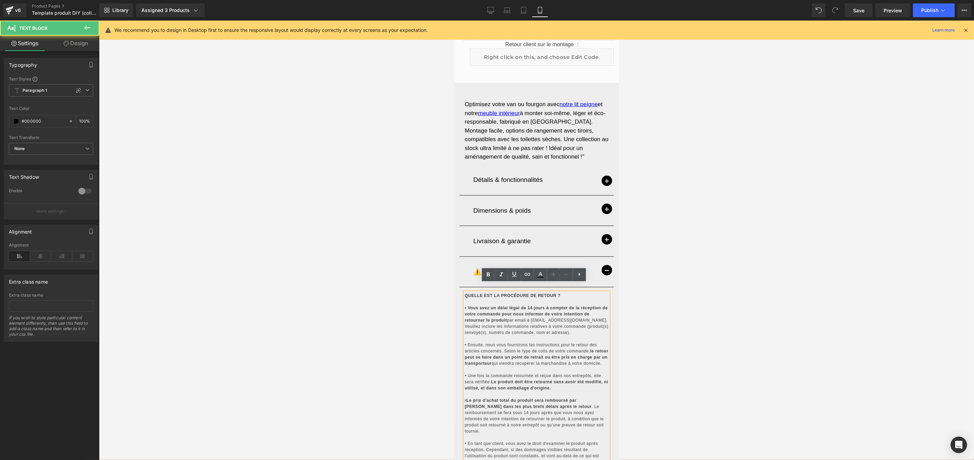
click at [550, 320] on p "QUELLE EST LA PROCÉDURE DE RETOUR ? • Vous avez un délai légal de 14 jours à co…" at bounding box center [536, 415] width 144 height 246
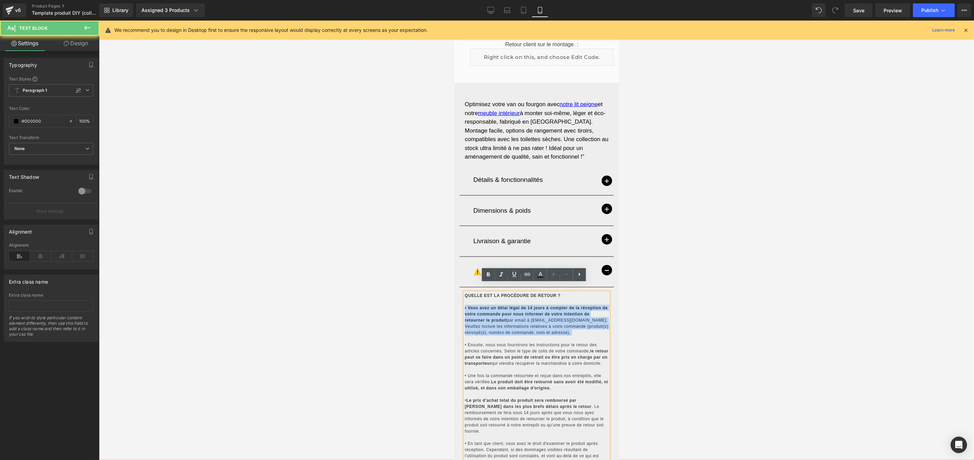
click at [550, 320] on p "QUELLE EST LA PROCÉDURE DE RETOUR ? • Vous avez un délai légal de 14 jours à co…" at bounding box center [536, 415] width 144 height 246
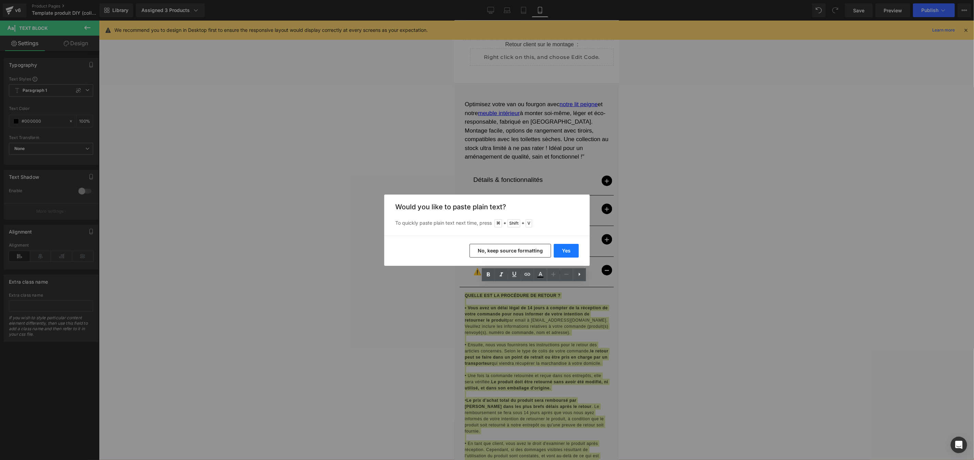
click at [567, 251] on button "Yes" at bounding box center [566, 251] width 25 height 14
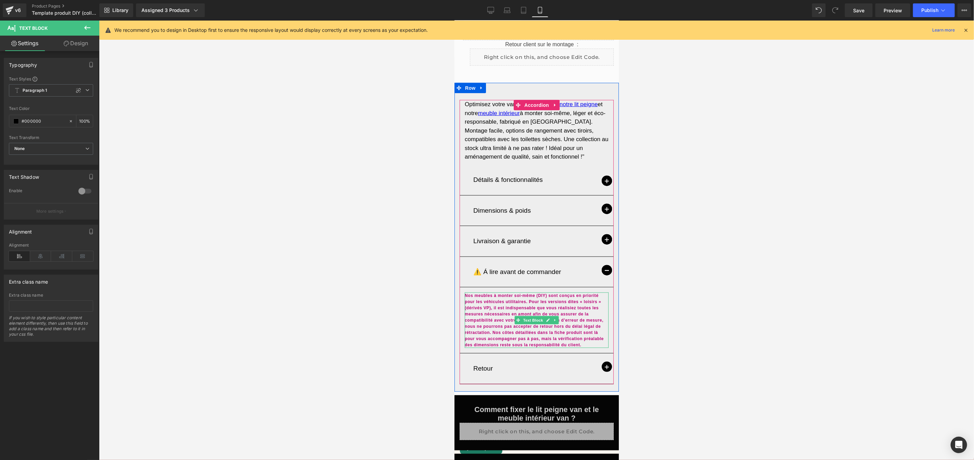
click at [581, 304] on b "Nos meubles à monter soi-même (DIY) sont conçus en priorité pour les véhicules …" at bounding box center [533, 320] width 139 height 54
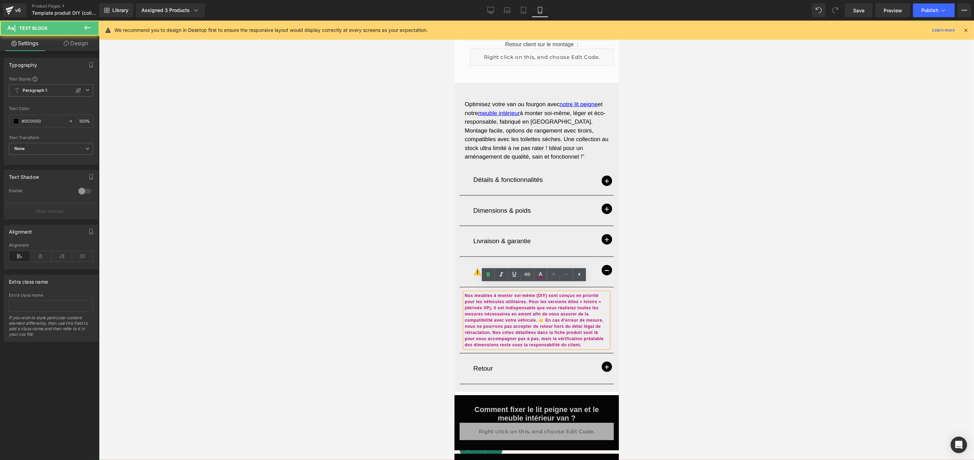
click at [581, 304] on b "Nos meubles à monter soi-même (DIY) sont conçus en priorité pour les véhicules …" at bounding box center [533, 320] width 139 height 54
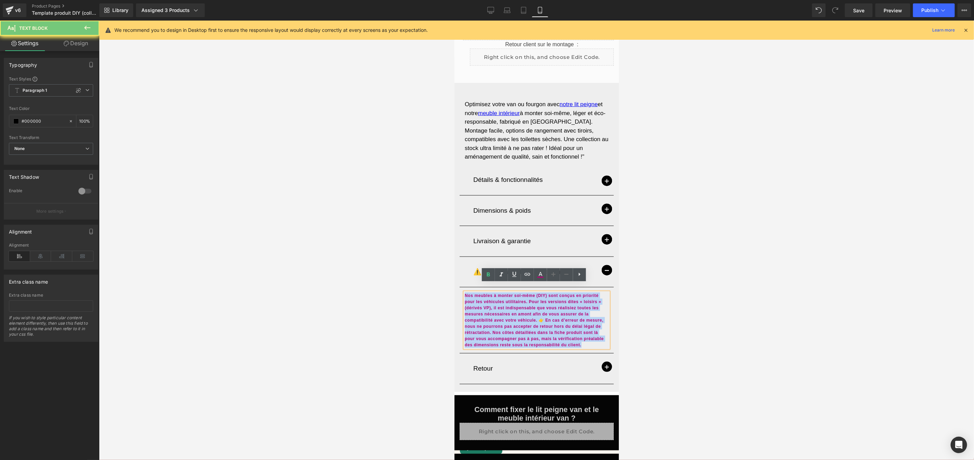
click at [581, 304] on b "Nos meubles à monter soi-même (DIY) sont conçus en priorité pour les véhicules …" at bounding box center [533, 320] width 139 height 54
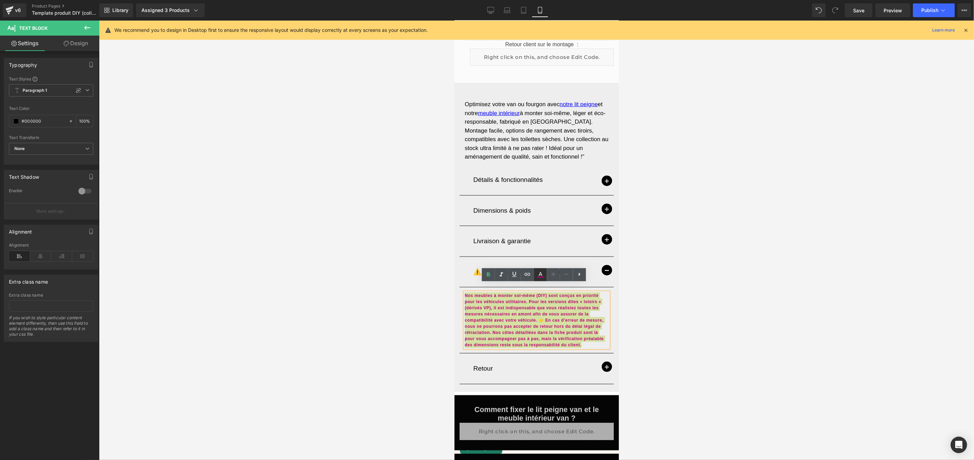
click at [541, 273] on icon at bounding box center [541, 274] width 4 height 4
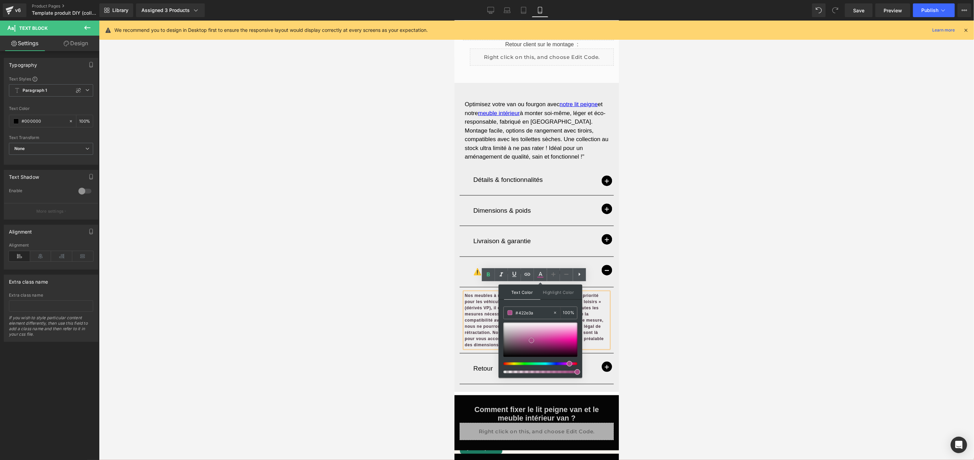
type input "#000000"
drag, startPoint x: 985, startPoint y: 360, endPoint x: 480, endPoint y: 370, distance: 505.4
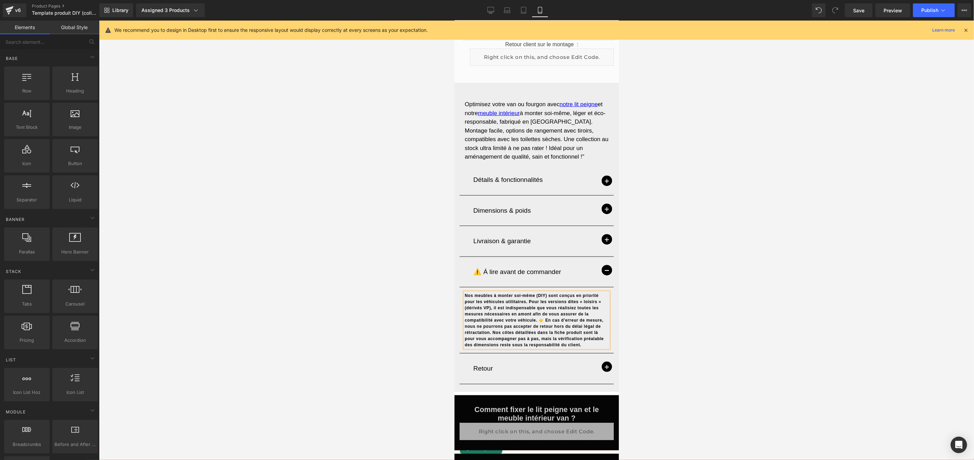
click at [714, 329] on div at bounding box center [536, 240] width 875 height 439
click at [533, 320] on p "Nos meubles à monter soi-même (DIY) sont conçus en priorité pour les véhicules …" at bounding box center [536, 319] width 144 height 55
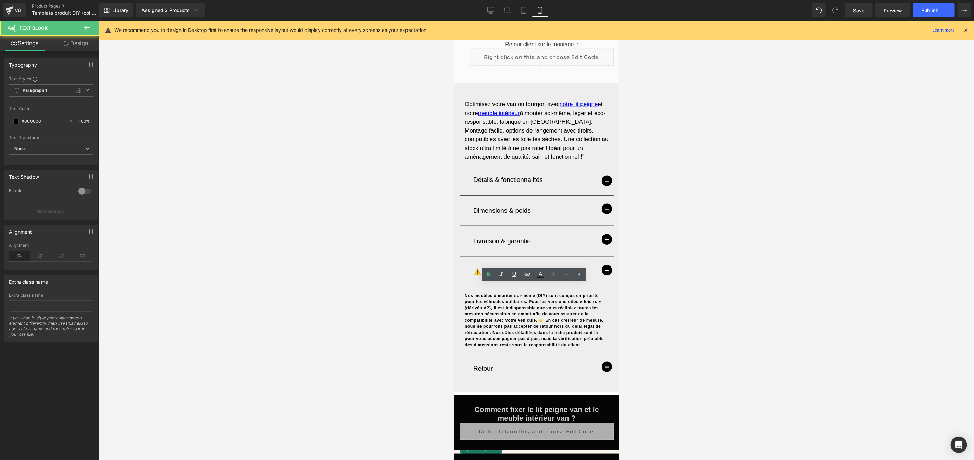
click at [671, 316] on div at bounding box center [536, 240] width 875 height 439
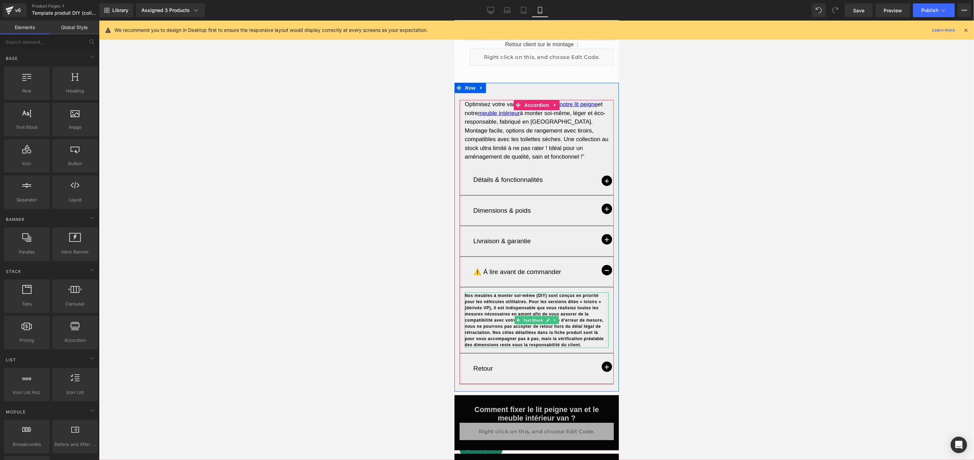
click at [578, 326] on b "Nos meubles à monter soi-même (DIY) sont conçus en priorité pour les véhicules …" at bounding box center [533, 320] width 139 height 54
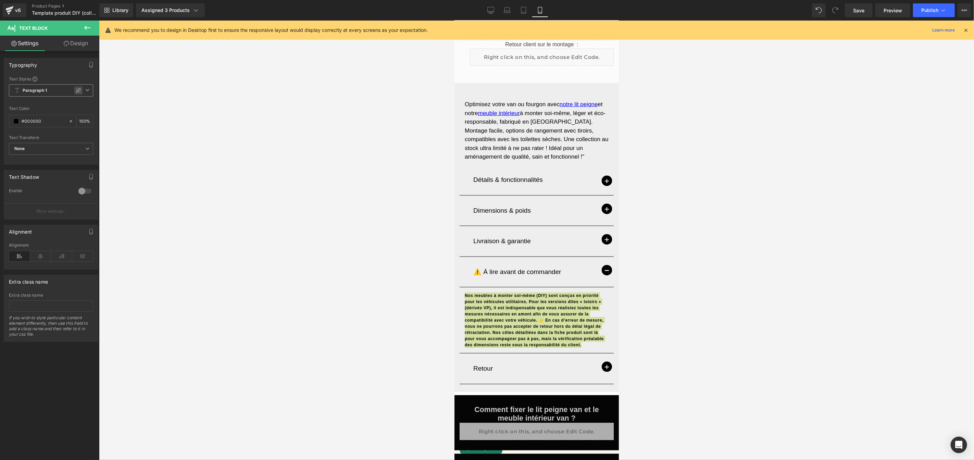
click at [77, 93] on icon at bounding box center [78, 90] width 5 height 5
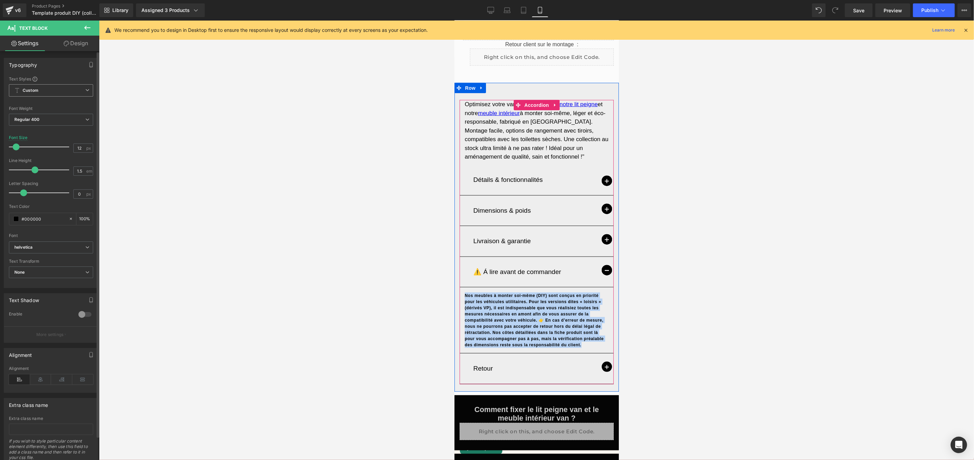
click at [605, 234] on span "button" at bounding box center [606, 239] width 10 height 10
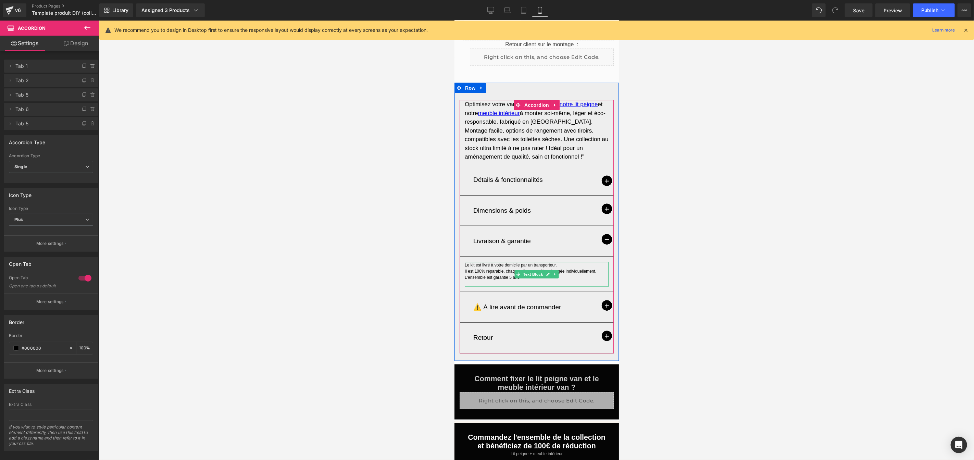
click at [510, 262] on p "Le kit est livré à votre domicile par un transporteur." at bounding box center [536, 265] width 144 height 6
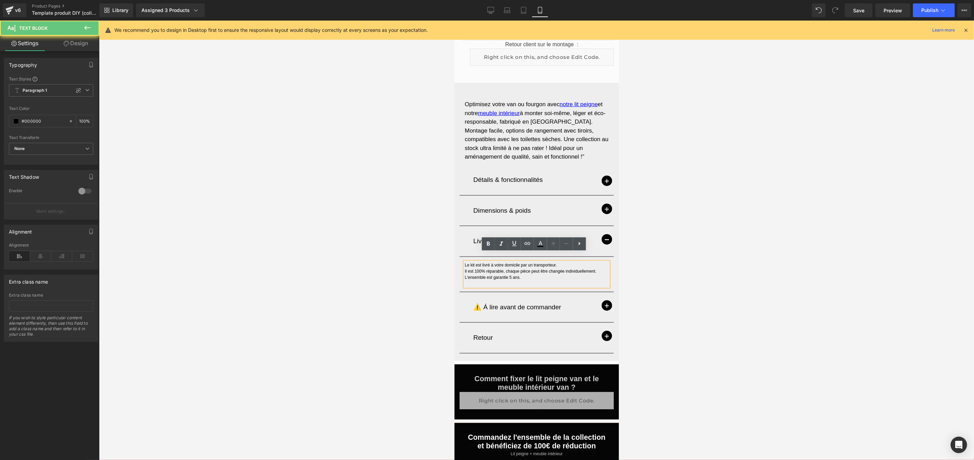
click at [503, 262] on p "Le kit est livré à votre domicile par un transporteur." at bounding box center [536, 265] width 144 height 6
click at [603, 300] on span "button" at bounding box center [606, 305] width 10 height 10
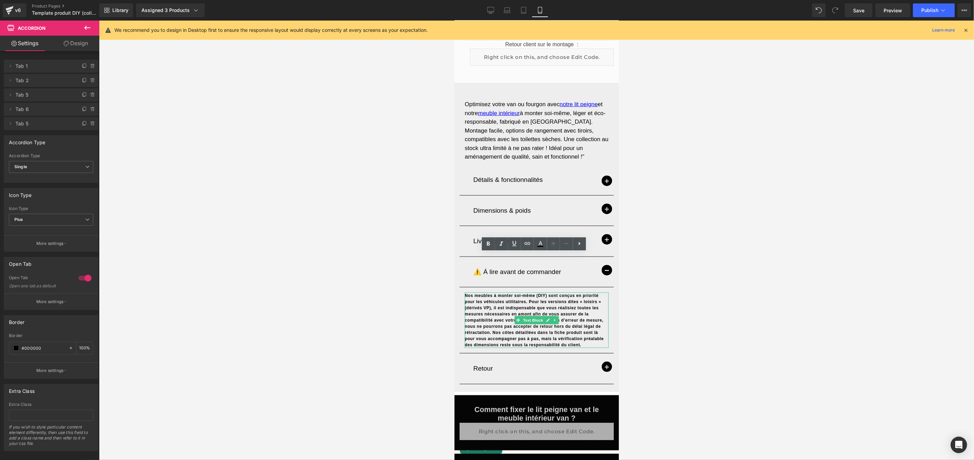
click at [573, 318] on b "Nos meubles à monter soi-même (DIY) sont conçus en priorité pour les véhicules …" at bounding box center [533, 320] width 139 height 54
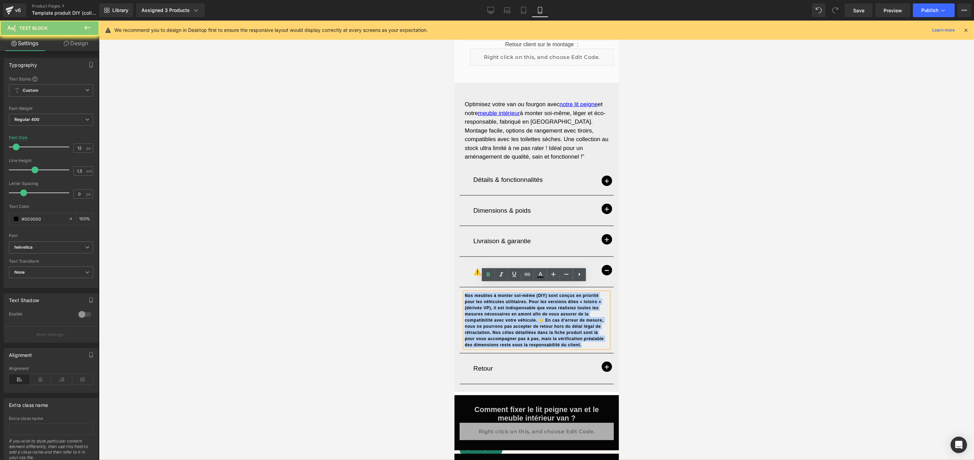
click at [572, 318] on b "Nos meubles à monter soi-même (DIY) sont conçus en priorité pour les véhicules …" at bounding box center [533, 320] width 139 height 54
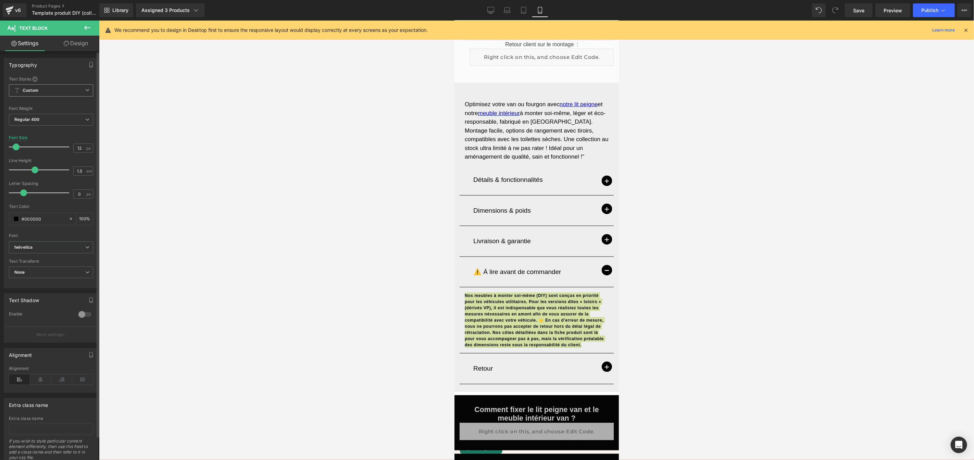
click at [43, 90] on span "Custom" at bounding box center [51, 90] width 84 height 12
click at [45, 114] on li "Paragraph 1" at bounding box center [49, 116] width 81 height 12
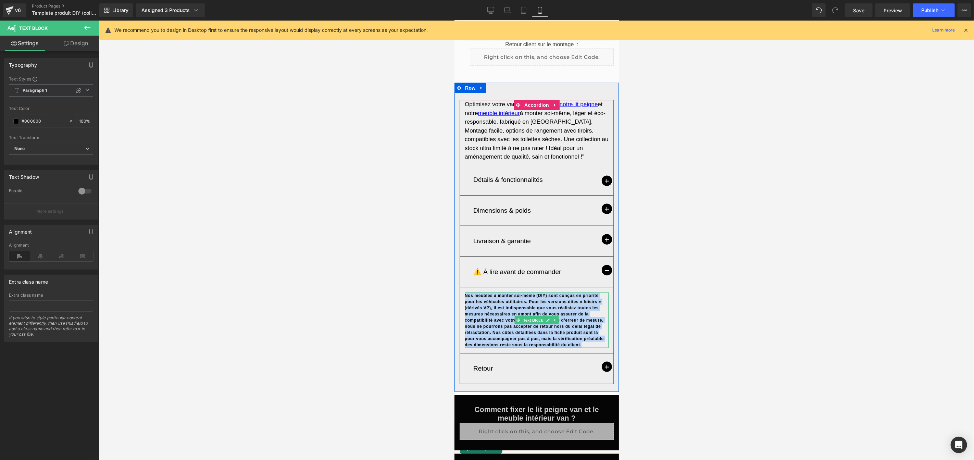
click at [516, 302] on b "Nos meubles à monter soi-même (DIY) sont conçus en priorité pour les véhicules …" at bounding box center [533, 320] width 139 height 54
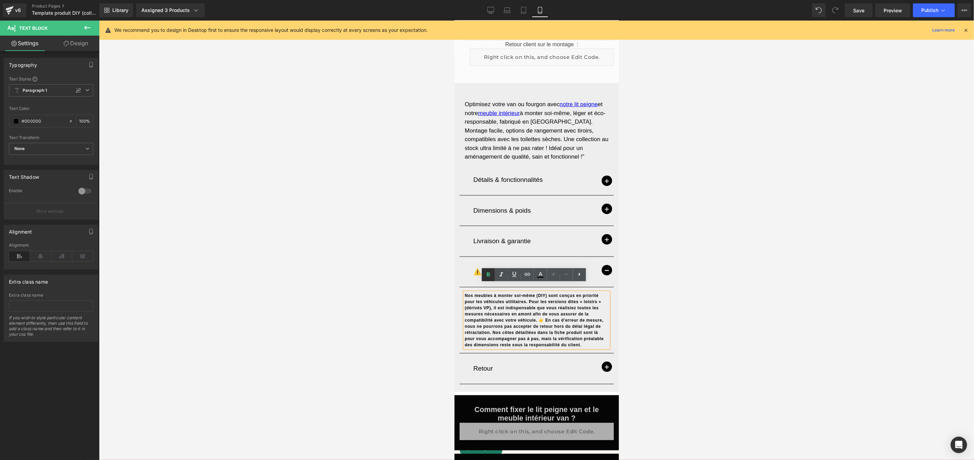
click at [488, 272] on icon at bounding box center [487, 274] width 3 height 4
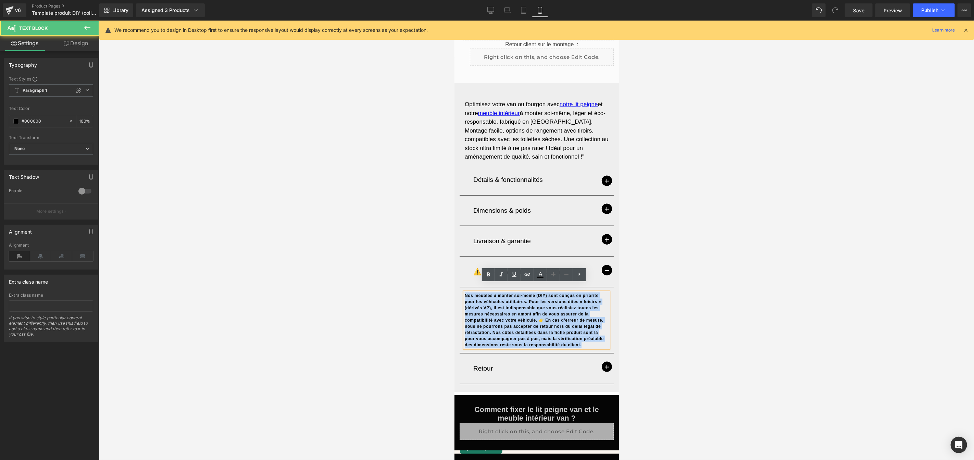
drag, startPoint x: 581, startPoint y: 333, endPoint x: 464, endPoint y: 285, distance: 127.0
click at [464, 292] on p "Nos meubles à monter soi-même (DIY) sont conçus en priorité pour les véhicules …" at bounding box center [536, 319] width 144 height 55
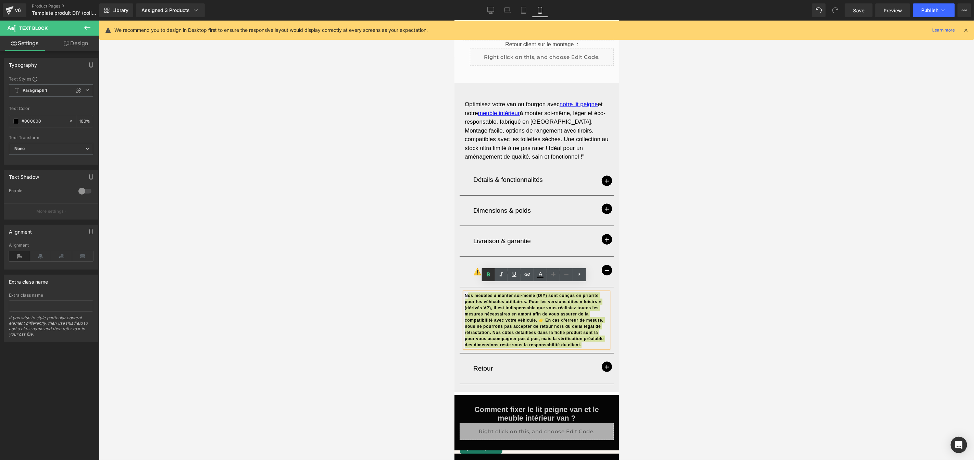
click at [488, 275] on icon at bounding box center [487, 274] width 3 height 4
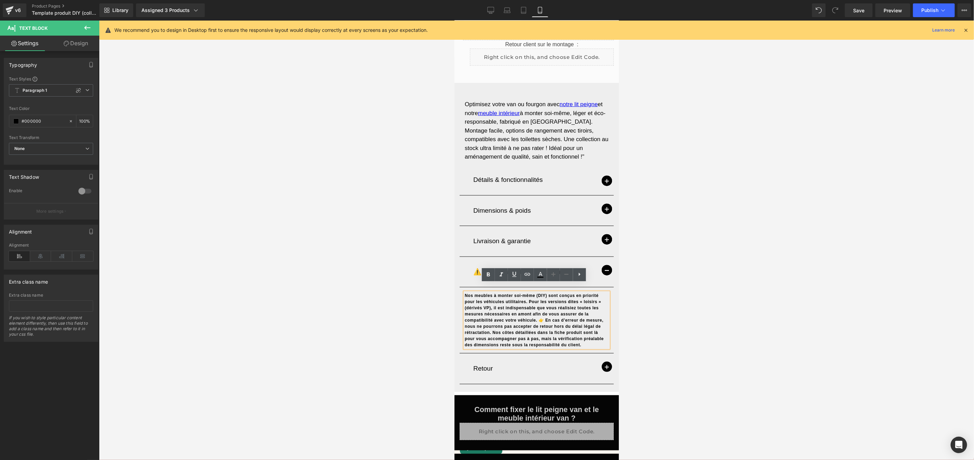
click at [581, 330] on b "Nos meubles à monter soi-même (DIY) sont conçus en priorité pour les véhicules …" at bounding box center [533, 320] width 139 height 54
click at [579, 334] on p "Nos meubles à monter soi-même (DIY) sont conçus en priorité pour les véhicules …" at bounding box center [536, 319] width 144 height 55
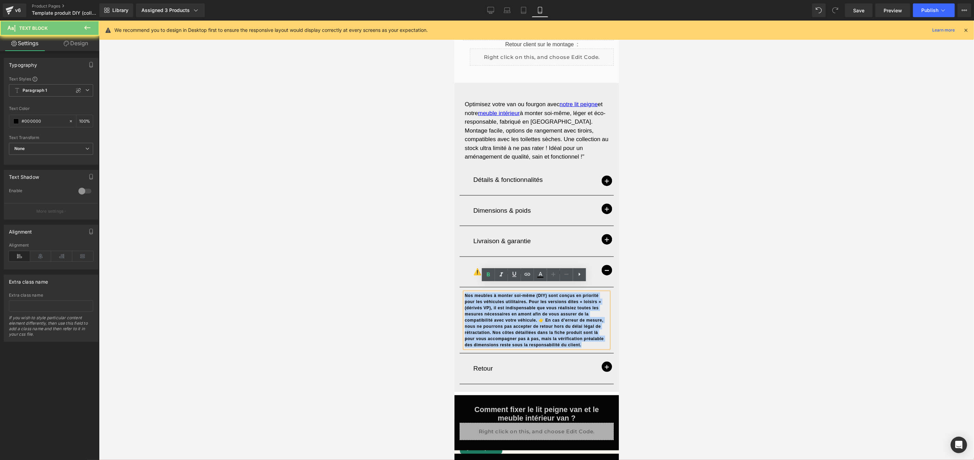
click at [579, 334] on p "Nos meubles à monter soi-même (DIY) sont conçus en priorité pour les véhicules …" at bounding box center [536, 319] width 144 height 55
click at [582, 336] on p "Nos meubles à monter soi-même (DIY) sont conçus en priorité pour les véhicules …" at bounding box center [536, 319] width 144 height 55
drag, startPoint x: 582, startPoint y: 336, endPoint x: 470, endPoint y: 283, distance: 123.9
click at [464, 292] on p "Nos meubles à monter soi-même (DIY) sont conçus en priorité pour les véhicules …" at bounding box center [536, 319] width 144 height 55
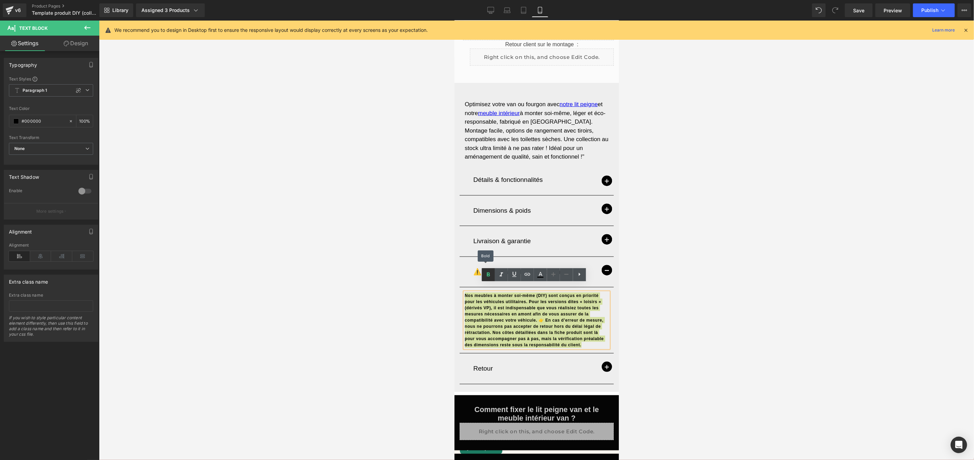
click at [490, 276] on icon at bounding box center [488, 274] width 8 height 8
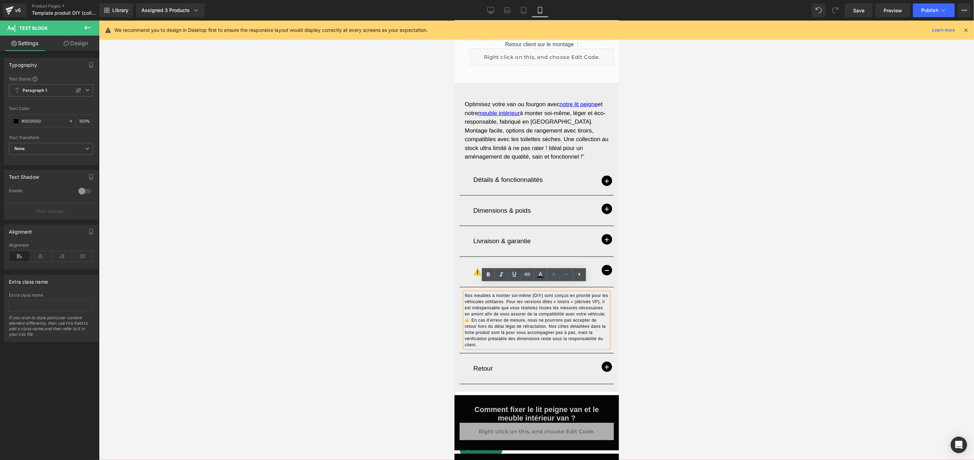
click at [547, 318] on span "Nos meubles à monter soi-même (DIY) sont conçus en priorité pour les véhicules …" at bounding box center [535, 320] width 143 height 54
drag, startPoint x: 572, startPoint y: 294, endPoint x: 1091, endPoint y: 314, distance: 519.4
click at [572, 294] on span "Nos meubles à monter soi-même (DIY) sont conçus en priorité pour les véhicules …" at bounding box center [535, 320] width 143 height 54
click at [666, 294] on div at bounding box center [536, 240] width 875 height 439
drag, startPoint x: 589, startPoint y: 296, endPoint x: 569, endPoint y: 295, distance: 19.9
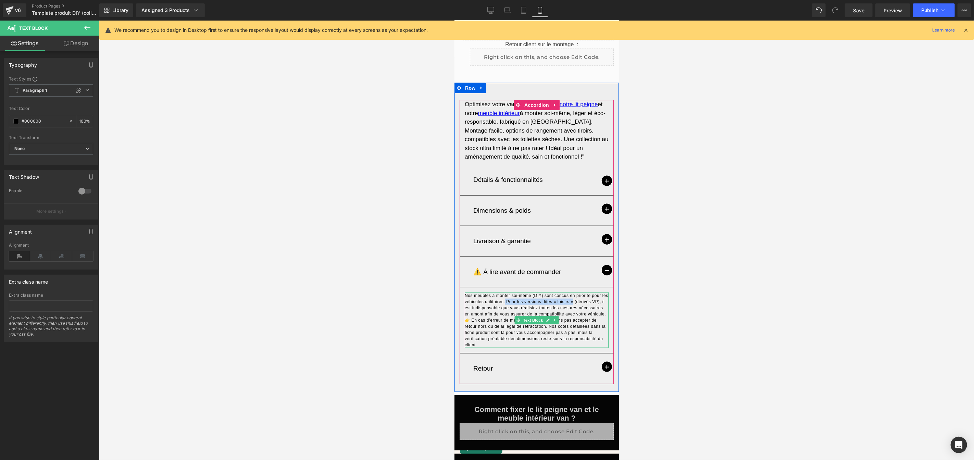
click at [569, 295] on p "Nos meubles à monter soi-même (DIY) sont conçus en priorité pour les véhicules …" at bounding box center [536, 319] width 144 height 55
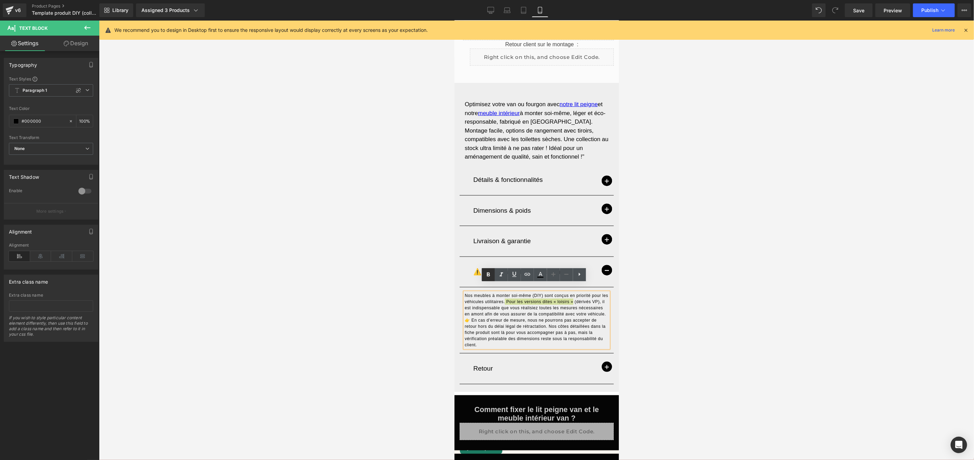
click at [489, 275] on icon at bounding box center [487, 274] width 3 height 4
click at [545, 317] on span "Nos meubles à monter soi-même (DIY) sont conçus en priorité pour les véhicules …" at bounding box center [535, 320] width 143 height 54
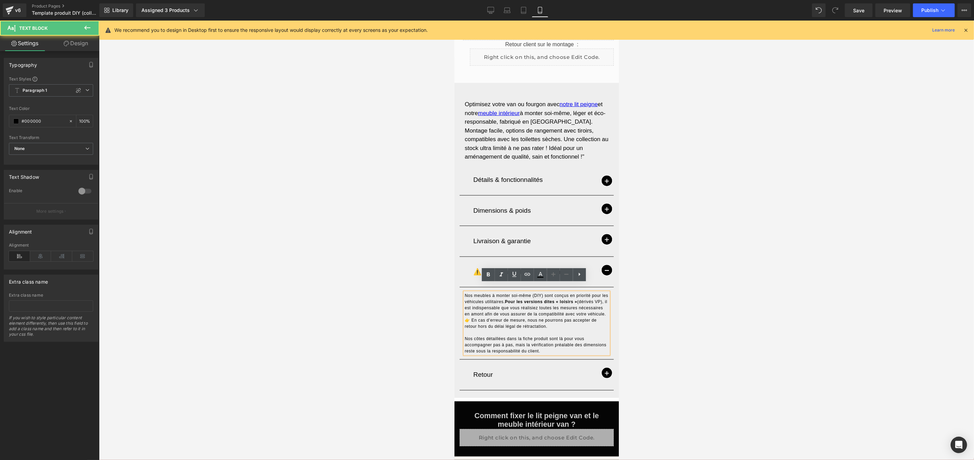
click at [464, 311] on span "Nos meubles à monter soi-même (DIY) sont conçus en priorité pour les véhicules …" at bounding box center [535, 311] width 143 height 36
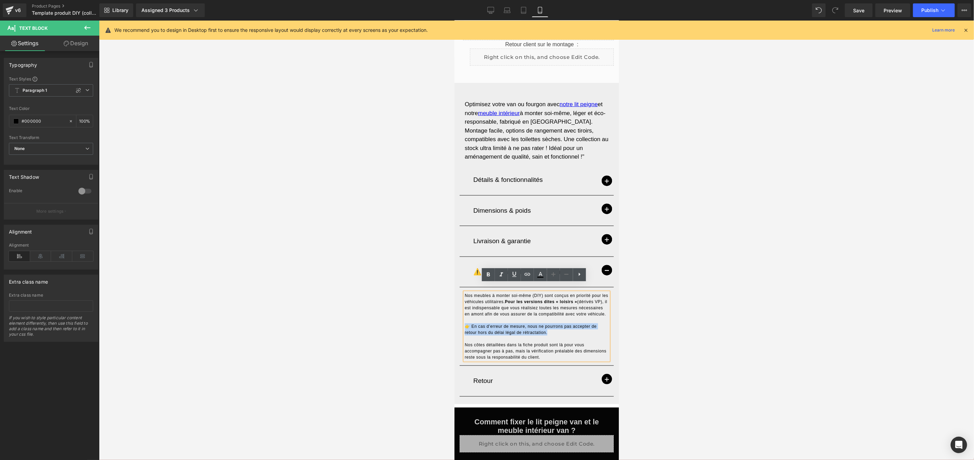
drag, startPoint x: 554, startPoint y: 327, endPoint x: 465, endPoint y: 314, distance: 90.2
click at [464, 317] on div "Nos meubles à monter soi-même (DIY) sont conçus en priorité pour les véhicules …" at bounding box center [536, 326] width 144 height 68
click at [490, 274] on icon at bounding box center [488, 274] width 8 height 8
click at [524, 324] on span "👉 En cas d’erreur de mesure, nous ne pourrons pas accepter de retour hors du dé…" at bounding box center [534, 329] width 140 height 11
click at [635, 327] on div at bounding box center [536, 240] width 875 height 439
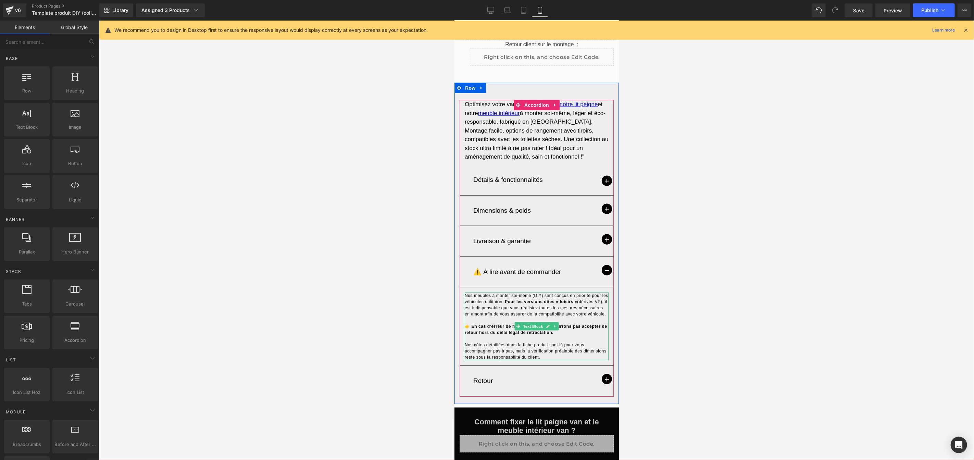
click at [594, 293] on span "Nos meubles à monter soi-même (DIY) sont conçus en priorité pour les véhicules …" at bounding box center [535, 304] width 143 height 23
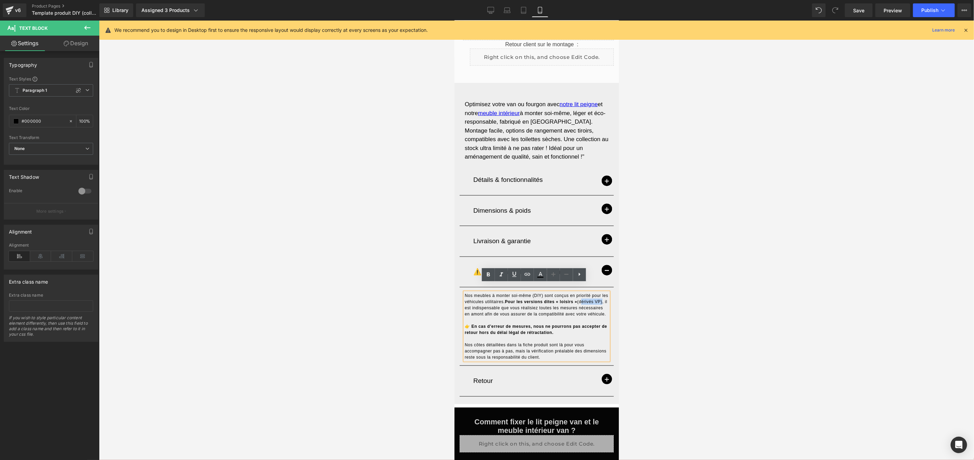
drag, startPoint x: 599, startPoint y: 293, endPoint x: 1095, endPoint y: 327, distance: 497.6
click at [578, 294] on span "Nos meubles à monter soi-même (DIY) sont conçus en priorité pour les véhicules …" at bounding box center [535, 304] width 143 height 23
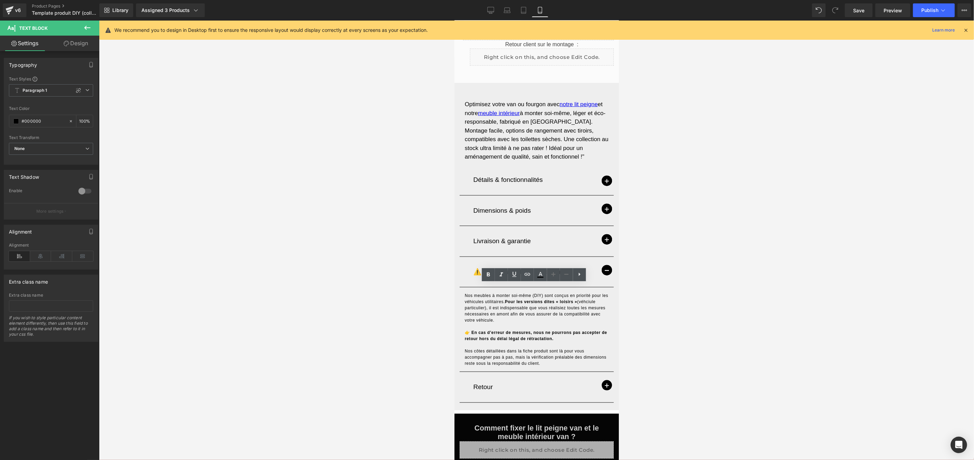
click at [752, 299] on div at bounding box center [536, 240] width 875 height 439
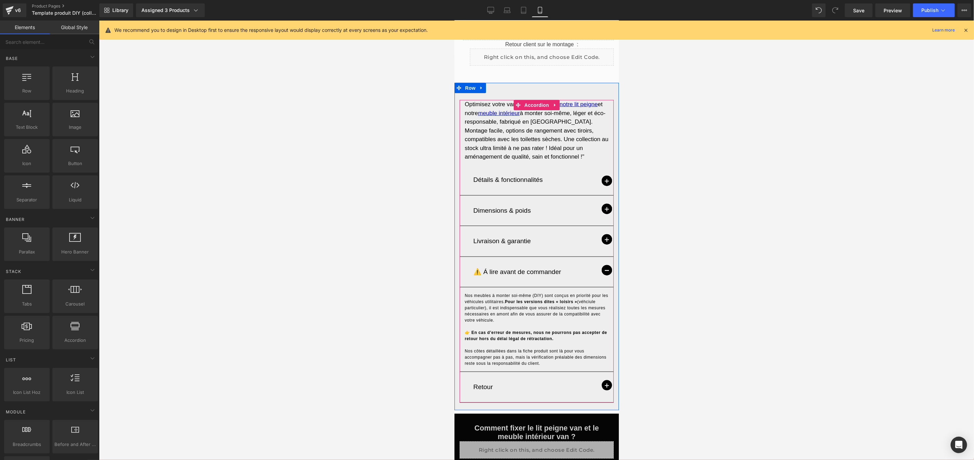
click at [602, 380] on span "button" at bounding box center [606, 385] width 10 height 10
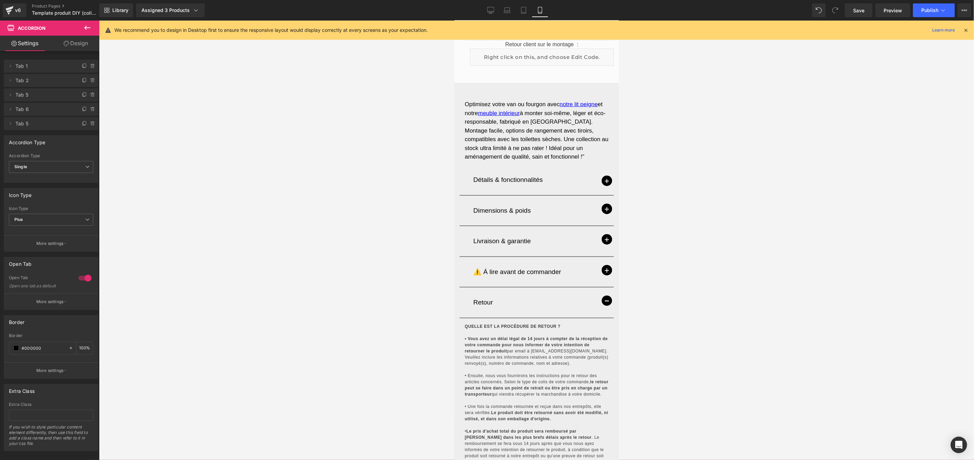
click at [661, 368] on div at bounding box center [536, 240] width 875 height 439
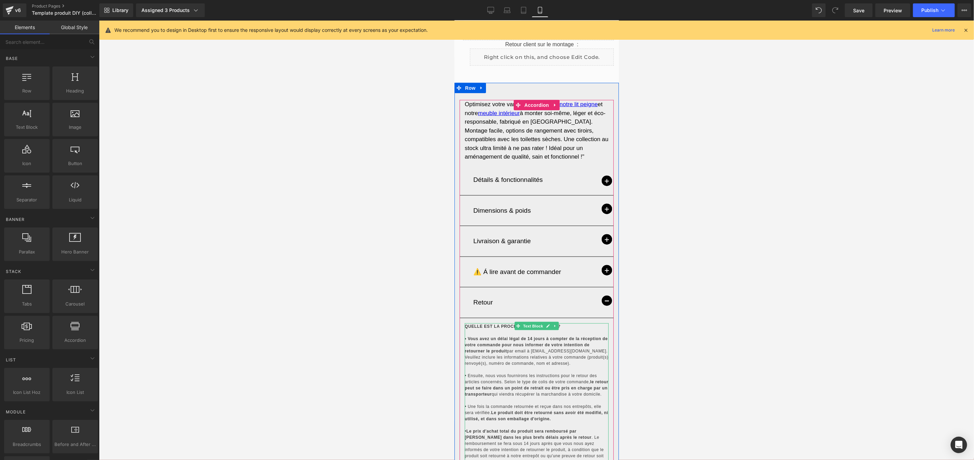
click at [577, 355] on p "QUELLE EST LA PROCÉDURE DE RETOUR ? • Vous avez un délai légal de 14 jours à co…" at bounding box center [536, 446] width 144 height 246
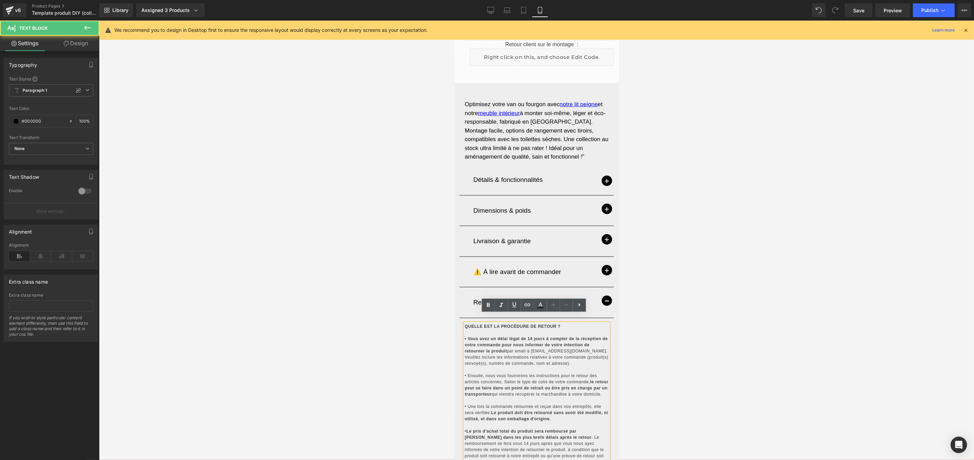
click at [575, 354] on p "QUELLE EST LA PROCÉDURE DE RETOUR ? • Vous avez un délai légal de 14 jours à co…" at bounding box center [536, 446] width 144 height 246
click at [583, 352] on p "QUELLE EST LA PROCÉDURE DE RETOUR ? • Vous avez un délai légal de 14 jours à co…" at bounding box center [536, 446] width 144 height 246
click at [654, 333] on div at bounding box center [536, 240] width 875 height 439
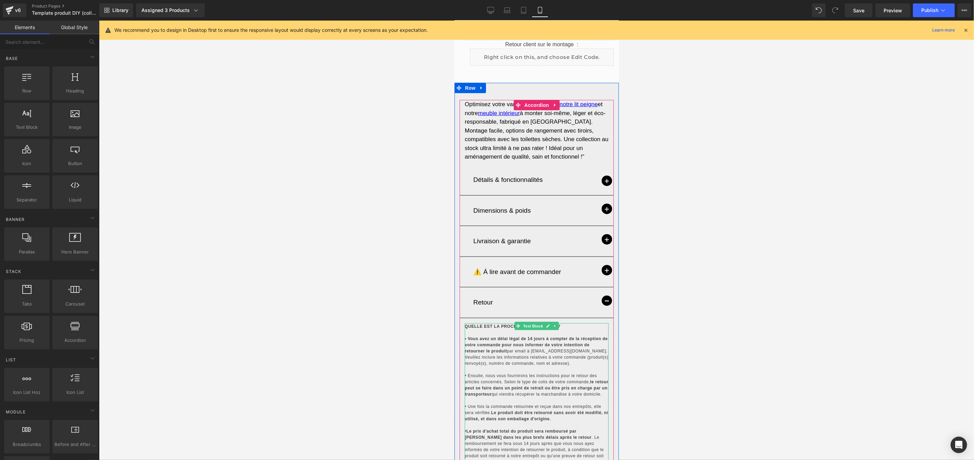
drag, startPoint x: 504, startPoint y: 342, endPoint x: 564, endPoint y: 349, distance: 60.2
click at [504, 348] on span "par email à [EMAIL_ADDRESS][DOMAIN_NAME]. Veuillez inclure les informations rel…" at bounding box center [535, 356] width 143 height 17
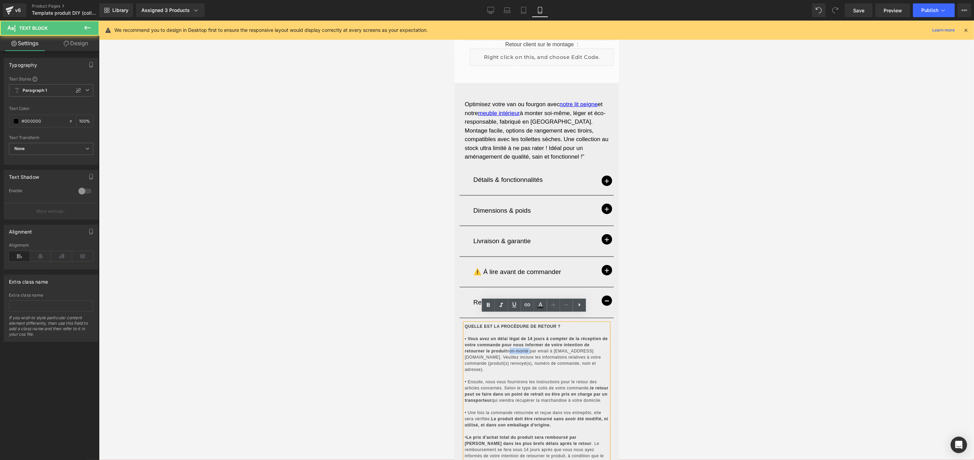
drag, startPoint x: 526, startPoint y: 342, endPoint x: 513, endPoint y: 328, distance: 19.1
click at [505, 348] on span "non-monté par email à [EMAIL_ADDRESS][DOMAIN_NAME]. Veuillez inclure les inform…" at bounding box center [532, 359] width 136 height 23
click at [488, 304] on icon at bounding box center [488, 305] width 8 height 8
click at [513, 306] on icon at bounding box center [514, 305] width 8 height 8
click at [516, 338] on p "QUELLE EST LA PROCÉDURE DE RETOUR ? • Vous avez un délai légal de 14 jours à co…" at bounding box center [536, 449] width 144 height 253
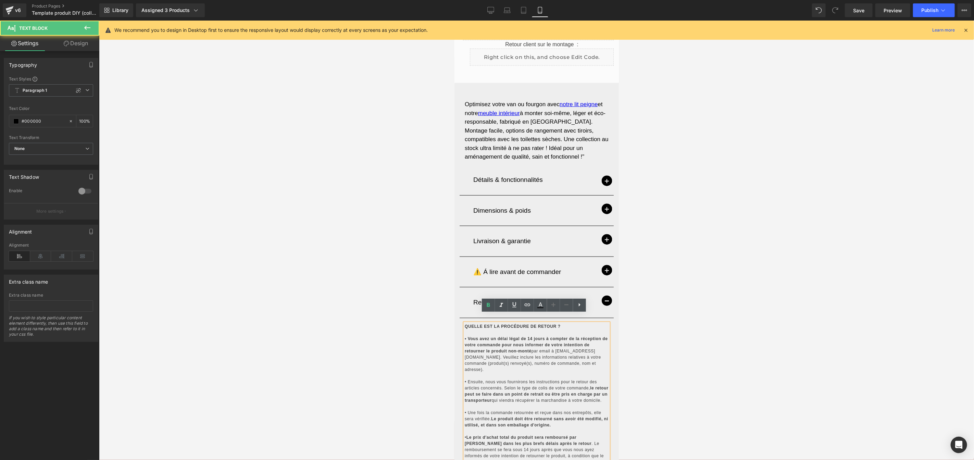
click at [527, 348] on span "non-monté" at bounding box center [519, 350] width 23 height 5
drag, startPoint x: 527, startPoint y: 342, endPoint x: 523, endPoint y: 341, distance: 4.2
click at [527, 348] on span "non-monté" at bounding box center [519, 350] width 23 height 5
drag, startPoint x: 528, startPoint y: 341, endPoint x: 501, endPoint y: 328, distance: 29.6
click at [506, 342] on p "QUELLE EST LA PROCÉDURE DE RETOUR ? • Vous avez un délai légal de 14 jours à co…" at bounding box center [536, 449] width 144 height 253
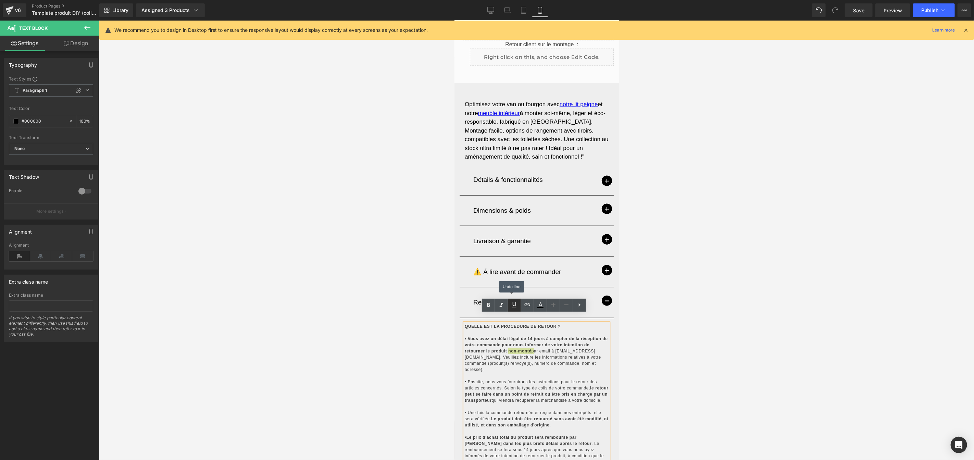
click at [511, 307] on icon at bounding box center [514, 305] width 8 height 8
click at [526, 348] on span "non-monté" at bounding box center [519, 350] width 23 height 5
drag, startPoint x: 528, startPoint y: 341, endPoint x: 557, endPoint y: 345, distance: 29.0
click at [531, 348] on span at bounding box center [531, 350] width 1 height 5
click at [737, 299] on div at bounding box center [536, 240] width 875 height 439
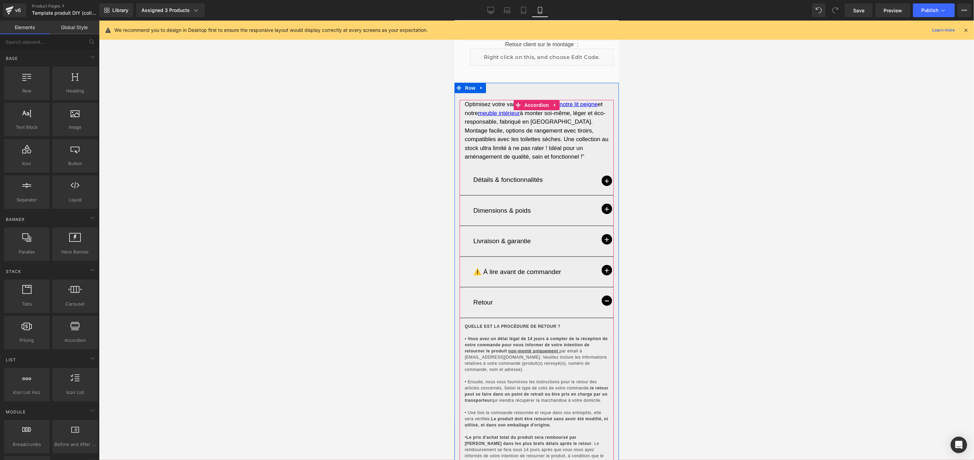
click at [601, 265] on span "button" at bounding box center [606, 270] width 10 height 10
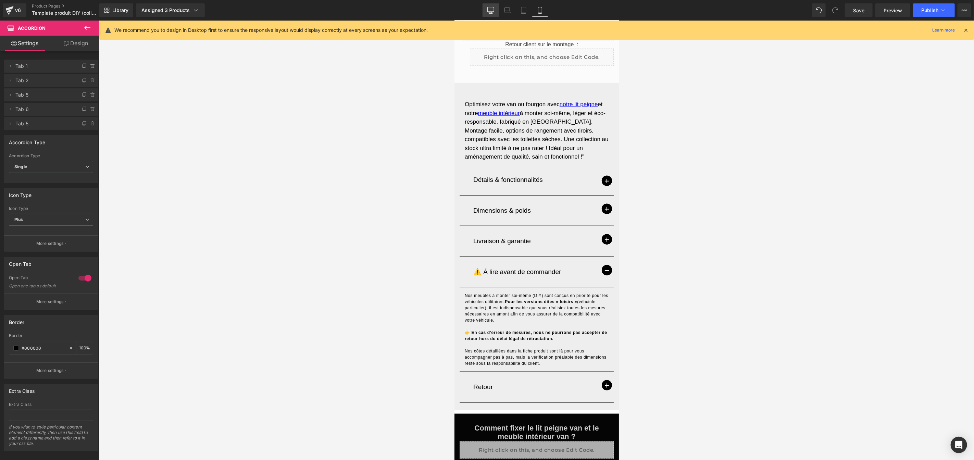
click at [488, 10] on icon at bounding box center [491, 9] width 7 height 5
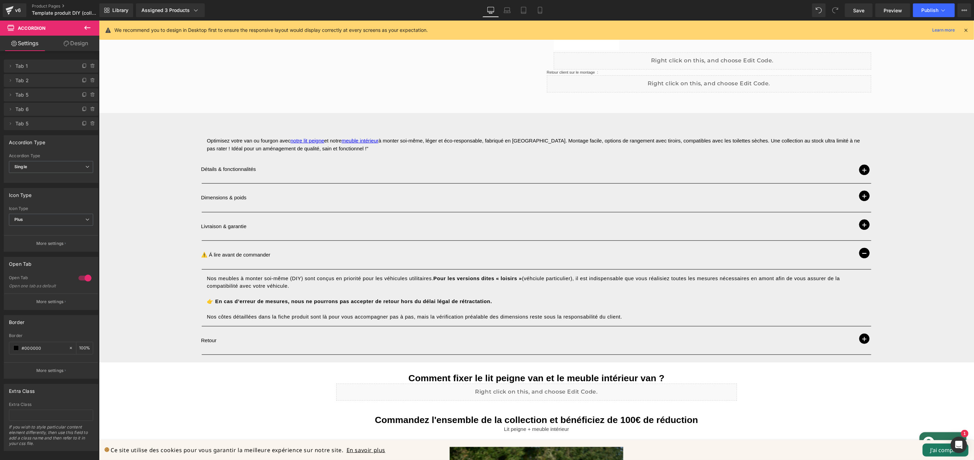
scroll to position [374, 0]
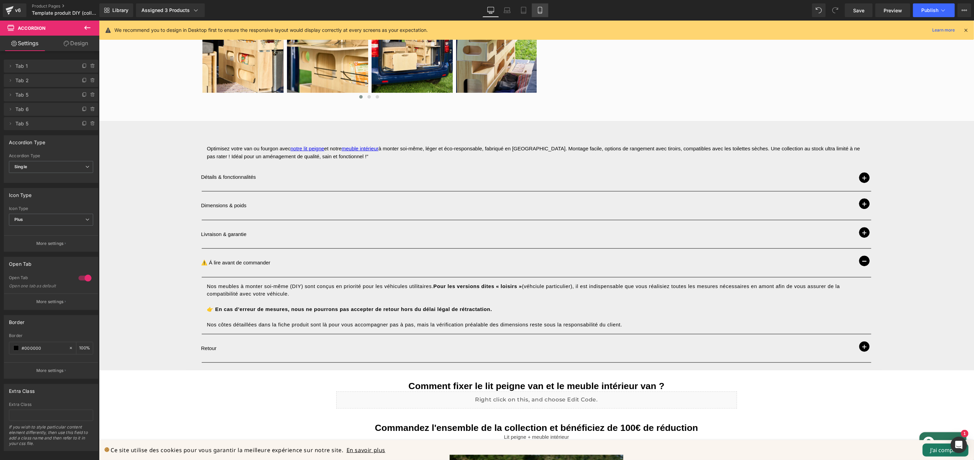
click at [542, 9] on icon at bounding box center [539, 10] width 7 height 7
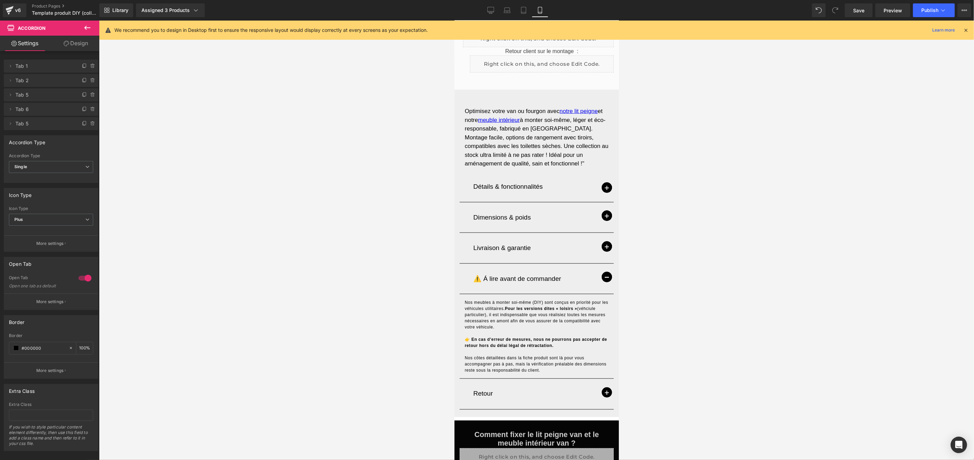
scroll to position [522, 0]
click at [928, 13] on span "Publish" at bounding box center [929, 10] width 17 height 5
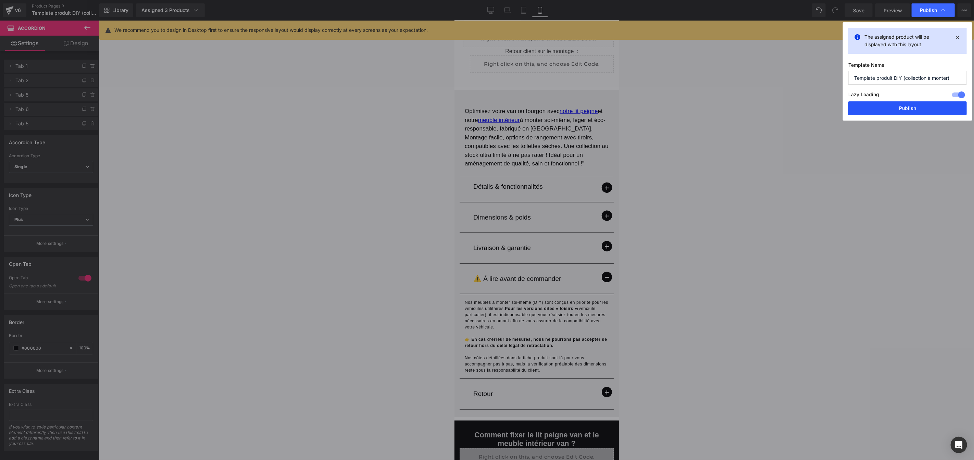
click at [902, 112] on button "Publish" at bounding box center [907, 108] width 118 height 14
